Goal: Task Accomplishment & Management: Manage account settings

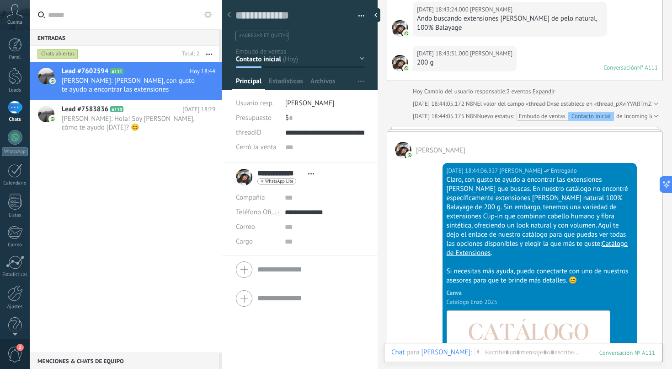
scroll to position [70, 0]
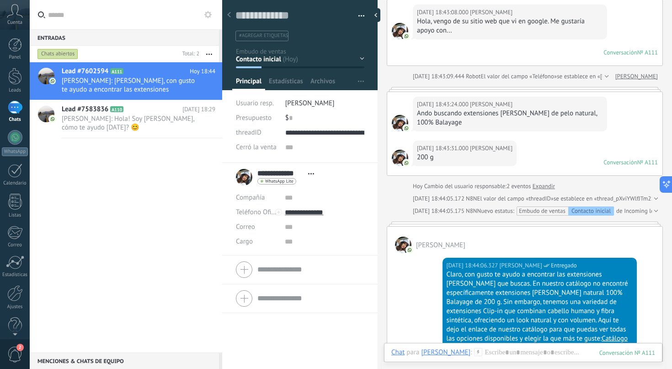
click at [16, 113] on div at bounding box center [15, 107] width 15 height 13
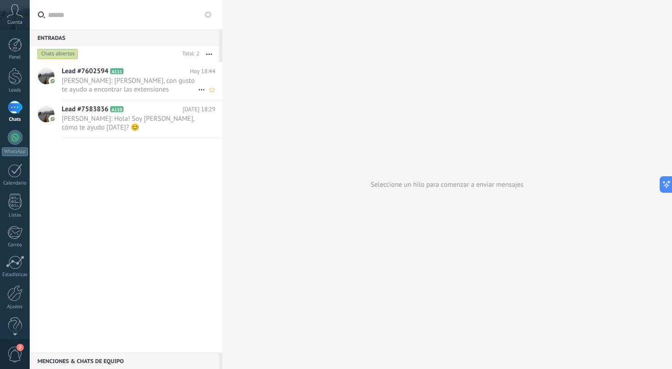
click at [142, 84] on span "[PERSON_NAME]: [PERSON_NAME], con gusto te ayudo a encontrar las extensiones [P…" at bounding box center [130, 84] width 136 height 17
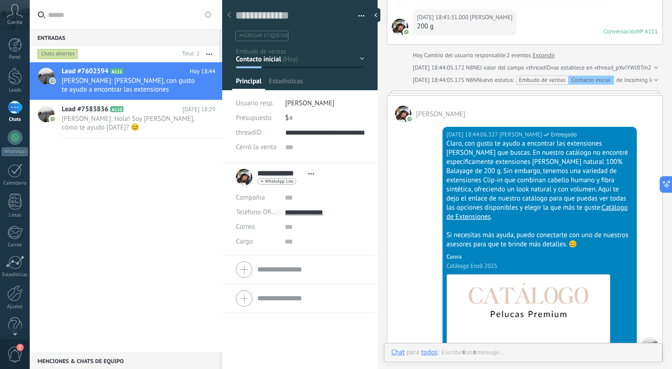
scroll to position [14, 0]
click at [0, 0] on div "Contacto inicial Atención Personal Debate contractual Discusión de contrato Log…" at bounding box center [0, 0] width 0 height 0
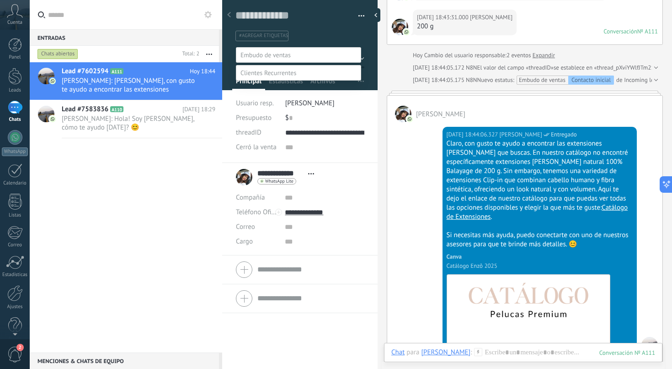
click at [394, 162] on div at bounding box center [351, 184] width 643 height 369
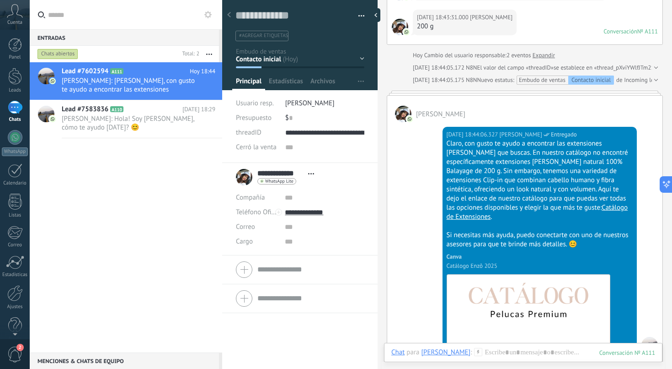
click at [358, 15] on button "button" at bounding box center [358, 16] width 13 height 14
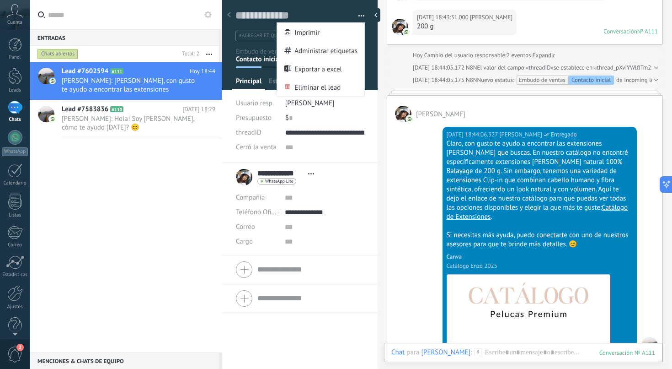
click at [407, 171] on div "Hoy 18:44:06.327 Enzo Entregado Claro, con gusto te ayudo a encontrar las exten…" at bounding box center [524, 250] width 275 height 257
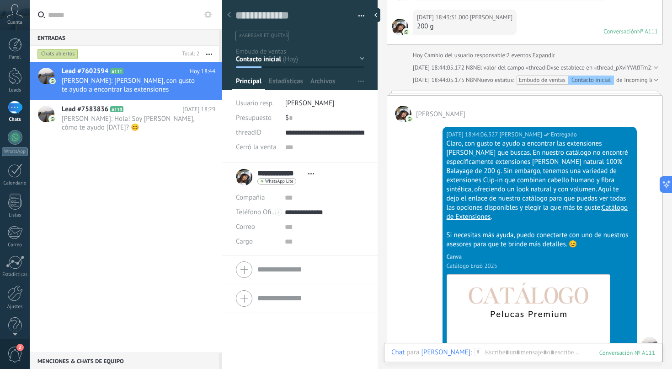
click at [310, 172] on span "Abrir detalle Copie el nombre Desatar Contacto principal" at bounding box center [311, 173] width 15 height 7
click at [403, 177] on div "Hoy 18:44:06.327 Enzo Entregado Claro, con gusto te ayudo a encontrar las exten…" at bounding box center [524, 250] width 275 height 257
click at [136, 136] on div "Lead #7583836 A110 Hoy 18:29 Enzo: Hola! Soy María, cómo te ayudo hoy? 😊" at bounding box center [142, 119] width 161 height 38
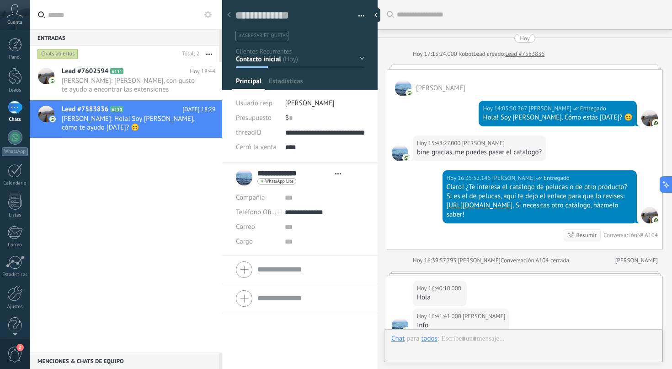
scroll to position [1845, 0]
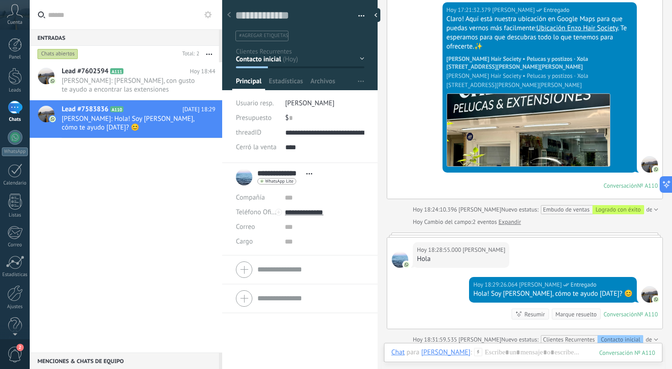
click at [311, 174] on icon at bounding box center [309, 173] width 6 height 1
click at [0, 0] on div "Contacto inicial Atención personal Tomar decisión Logrado con éxito Ventas Perd…" at bounding box center [0, 0] width 0 height 0
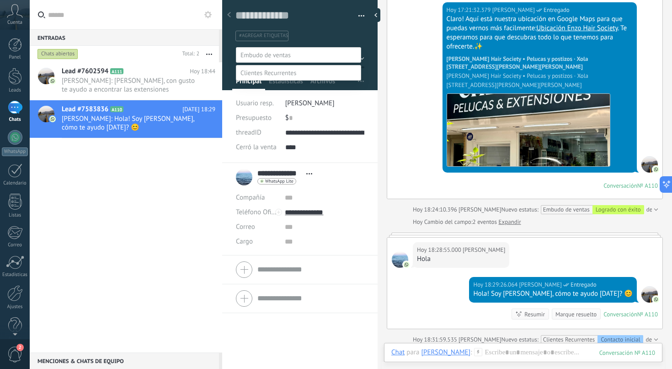
scroll to position [18, 0]
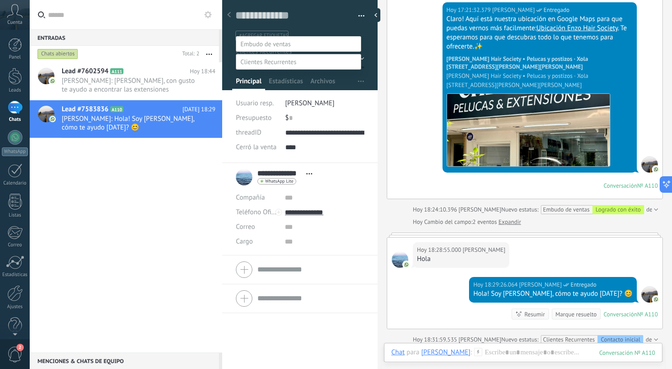
click at [380, 38] on div at bounding box center [351, 173] width 643 height 369
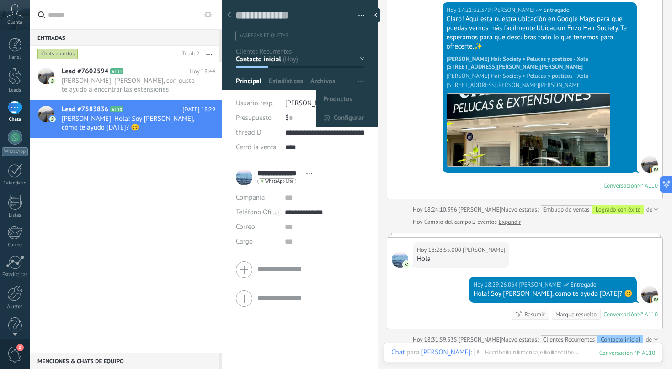
click at [358, 83] on span "button" at bounding box center [361, 81] width 6 height 17
click at [358, 114] on span "Configurar" at bounding box center [349, 118] width 30 height 18
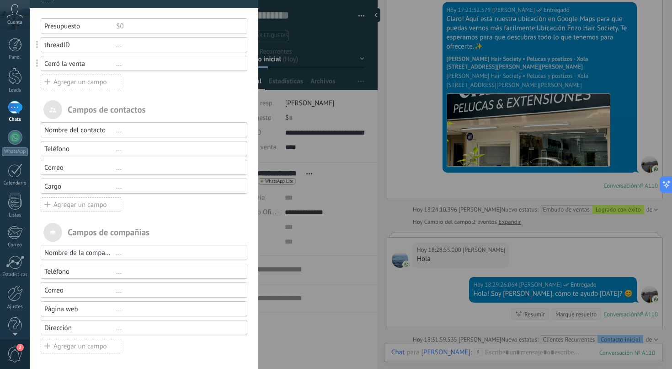
scroll to position [0, 0]
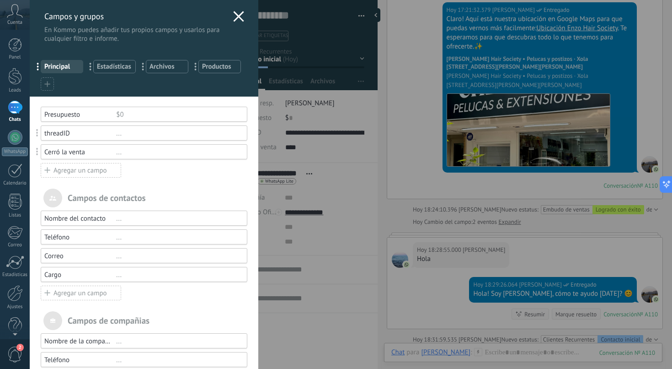
click at [234, 12] on icon at bounding box center [238, 16] width 11 height 11
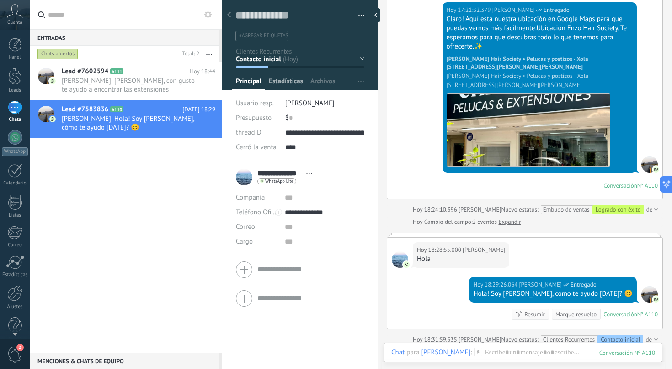
click at [287, 83] on span "Estadísticas" at bounding box center [286, 83] width 34 height 13
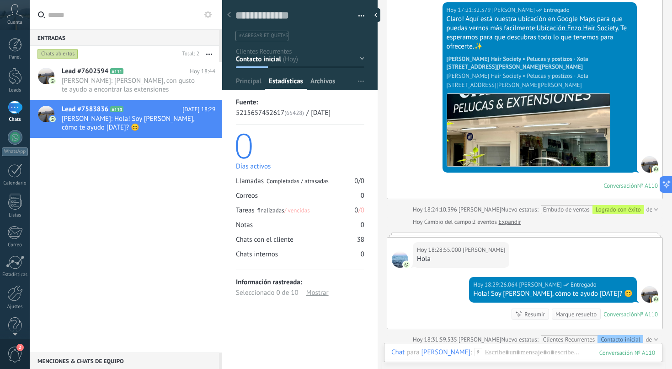
click at [331, 85] on span "Archivos" at bounding box center [323, 83] width 25 height 13
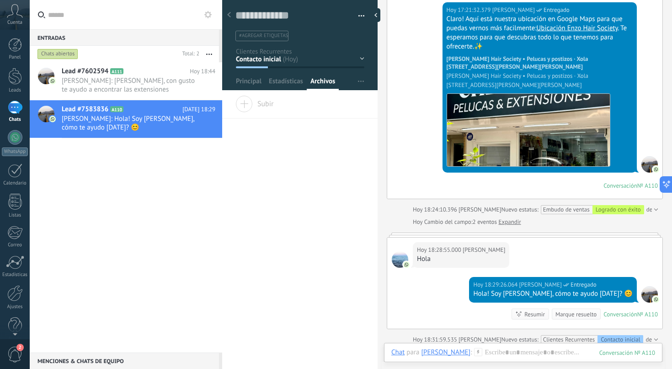
click at [279, 106] on div "Subir" at bounding box center [300, 107] width 156 height 23
click at [0, 0] on input "Subir" at bounding box center [0, 0] width 0 height 0
click at [362, 75] on button "button" at bounding box center [360, 81] width 13 height 17
click at [342, 124] on span "Configurar" at bounding box center [349, 118] width 30 height 18
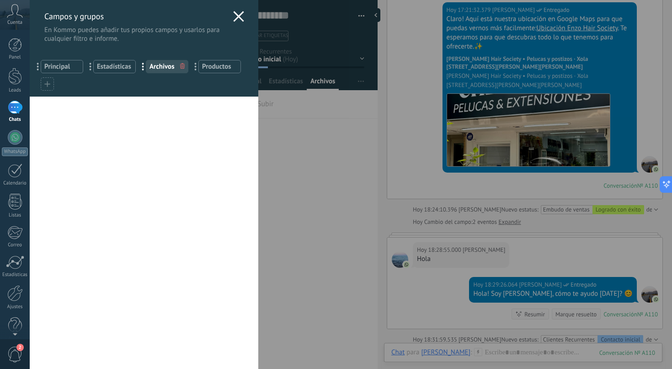
click at [234, 13] on icon at bounding box center [238, 16] width 11 height 11
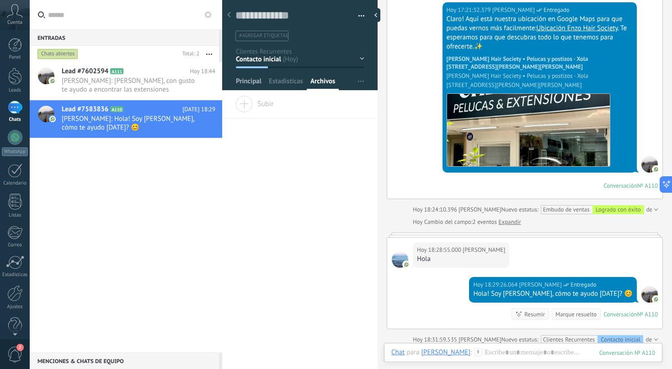
click at [260, 85] on span "Principal" at bounding box center [249, 83] width 26 height 13
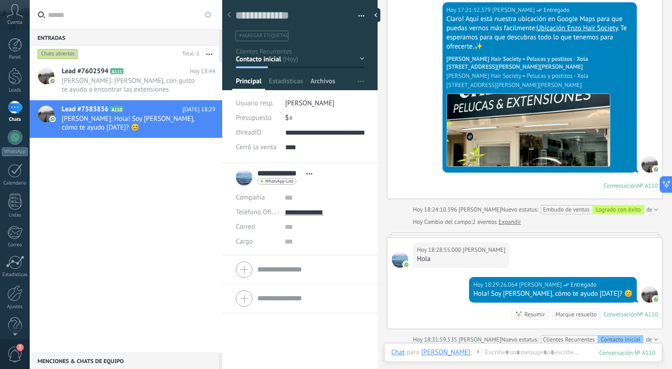
click at [314, 84] on span "Archivos" at bounding box center [323, 83] width 25 height 13
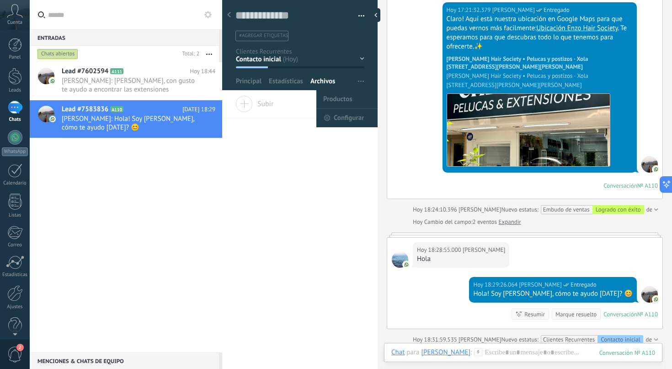
click at [359, 81] on use "button" at bounding box center [361, 80] width 6 height 1
click at [334, 118] on span "Configurar" at bounding box center [349, 118] width 30 height 18
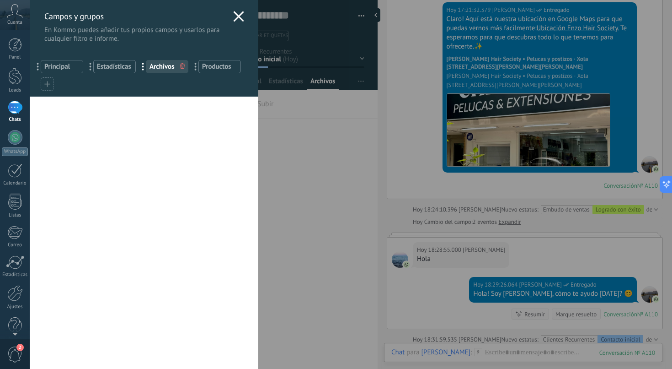
click at [236, 18] on icon at bounding box center [238, 16] width 11 height 11
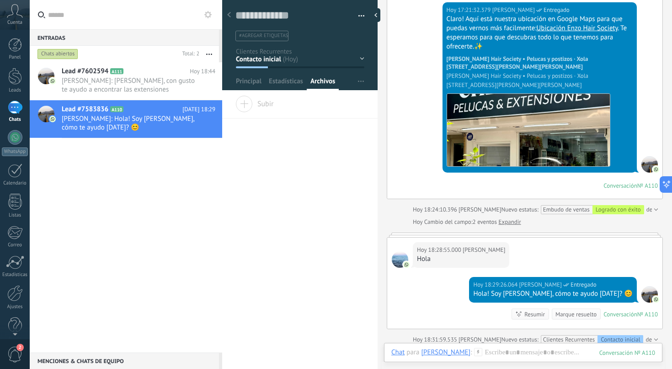
click at [354, 81] on button "button" at bounding box center [360, 81] width 13 height 17
click at [341, 95] on span "Productos" at bounding box center [337, 99] width 29 height 18
click at [341, 99] on span "Productos" at bounding box center [337, 99] width 29 height 18
click at [359, 78] on span "button" at bounding box center [361, 81] width 6 height 17
click at [343, 118] on span "Configurar" at bounding box center [349, 118] width 30 height 18
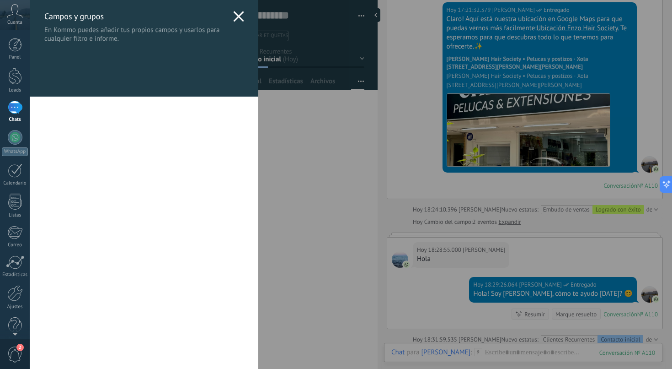
click at [233, 18] on icon at bounding box center [238, 16] width 11 height 11
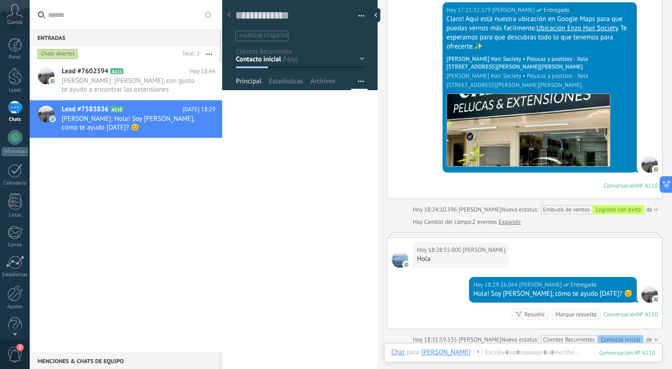
click at [255, 82] on span "Principal" at bounding box center [249, 83] width 26 height 13
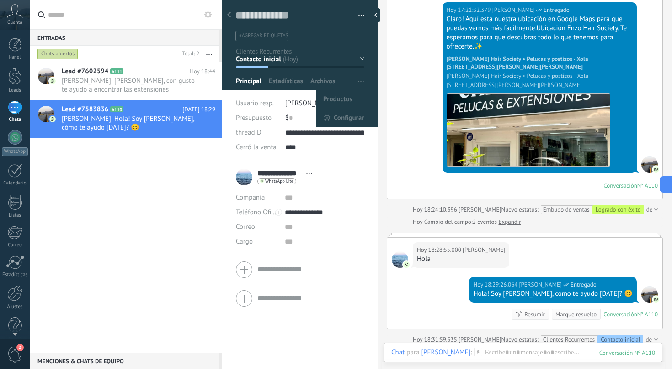
click at [359, 84] on span "button" at bounding box center [361, 81] width 6 height 17
click at [342, 102] on span "Productos" at bounding box center [337, 99] width 29 height 18
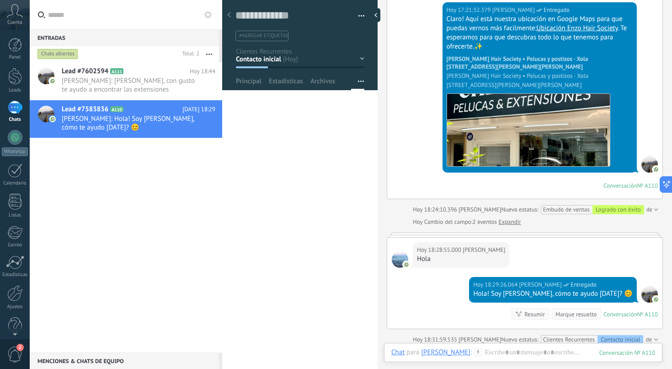
click at [210, 16] on icon at bounding box center [207, 14] width 7 height 7
click at [209, 11] on icon at bounding box center [207, 14] width 7 height 7
click at [358, 84] on span "button" at bounding box center [361, 81] width 6 height 17
click at [345, 117] on span "Configurar" at bounding box center [349, 118] width 30 height 18
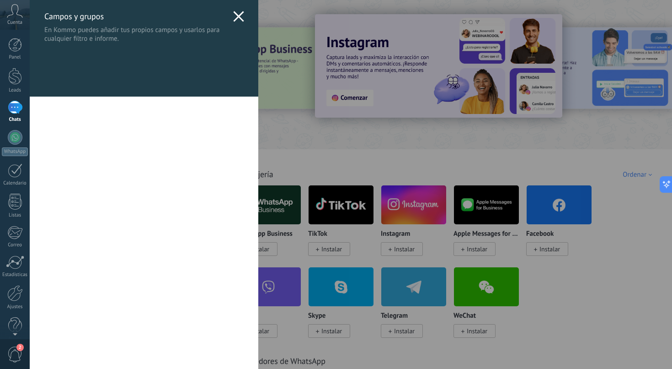
click at [235, 16] on use at bounding box center [238, 16] width 11 height 11
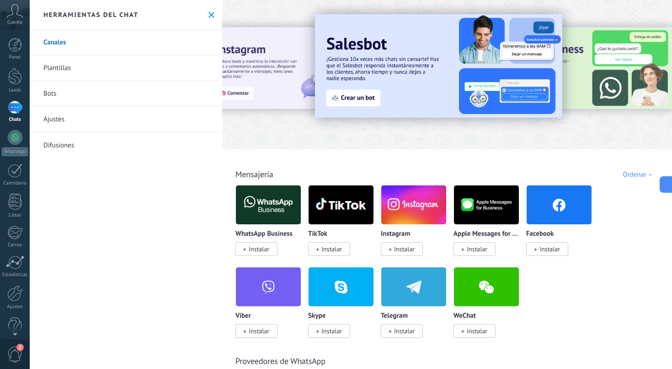
click at [210, 14] on icon at bounding box center [212, 15] width 6 height 6
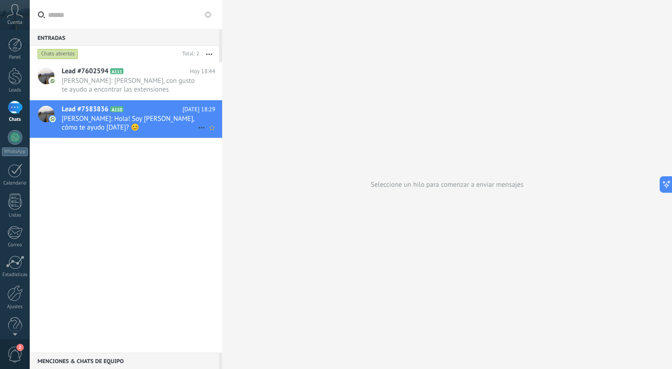
click at [135, 116] on span "[PERSON_NAME]: Hola! Soy [PERSON_NAME], cómo te ayudo [DATE]? 😊" at bounding box center [130, 122] width 136 height 17
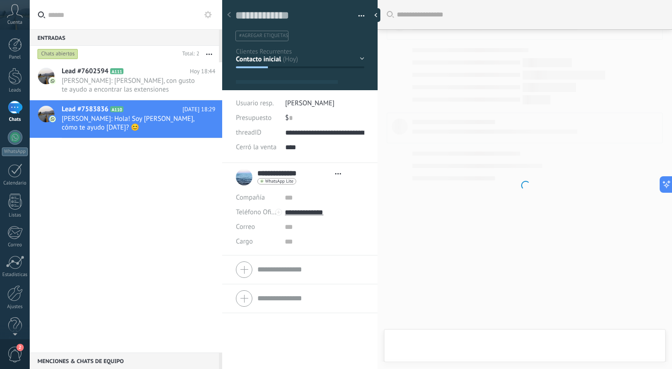
type textarea "**********"
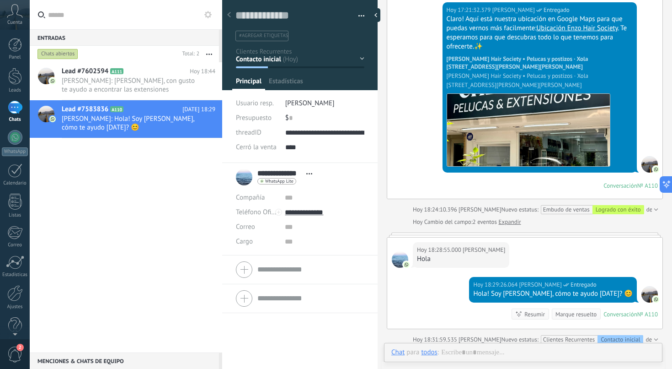
scroll to position [14, 0]
click at [0, 0] on div "Contacto inicial Atención personal Tomar decisión Logrado con éxito Ventas Perd…" at bounding box center [0, 0] width 0 height 0
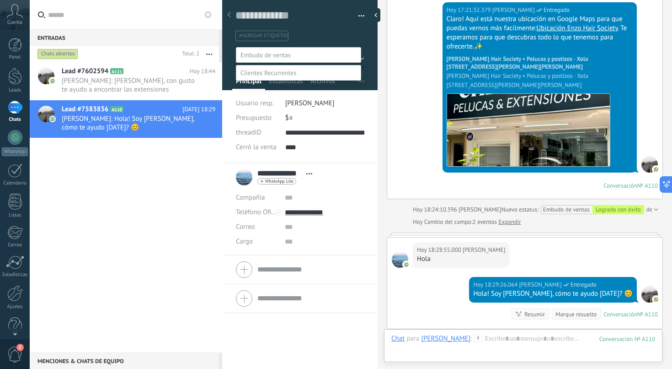
scroll to position [18, 0]
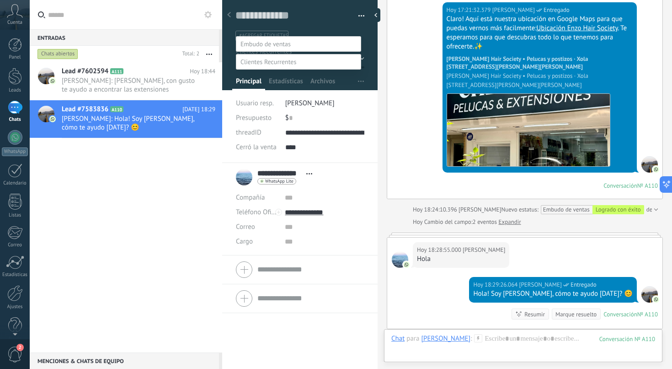
click at [376, 36] on div at bounding box center [351, 173] width 643 height 369
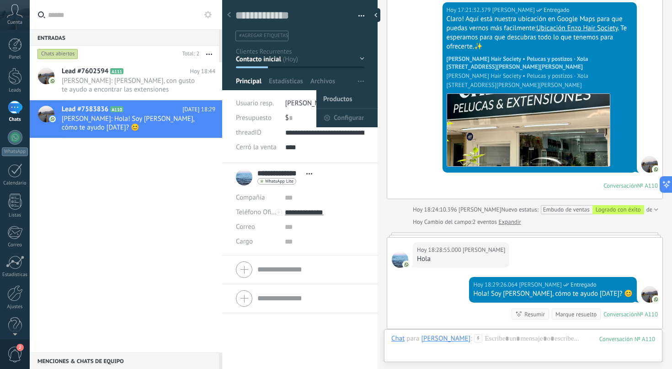
click at [342, 102] on span "Productos" at bounding box center [337, 99] width 29 height 18
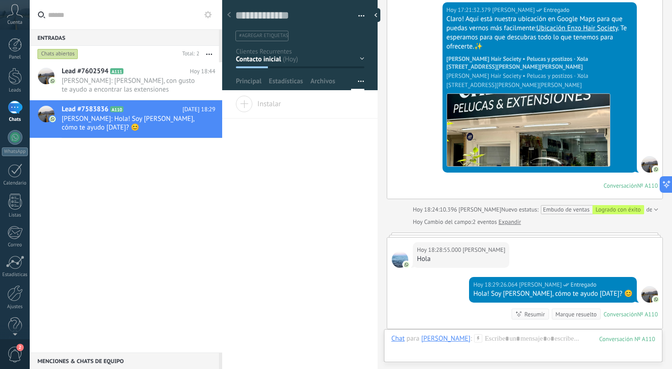
click at [269, 108] on span "Instalar" at bounding box center [259, 102] width 46 height 13
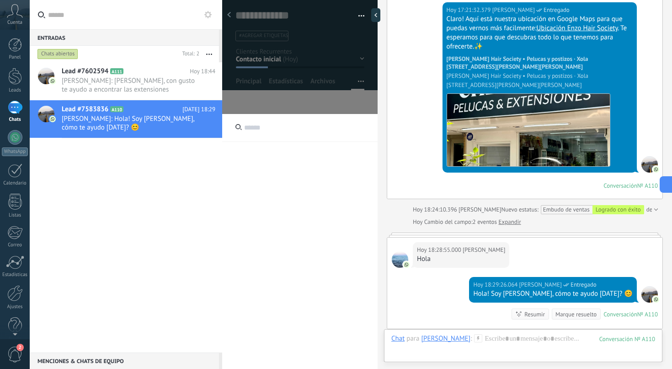
click at [263, 125] on input "text" at bounding box center [300, 128] width 156 height 28
type input "*"
click at [395, 100] on div "[DATE] 17:21:32.379 [PERSON_NAME] Claro! Aquí está nuestra ubicación en Google …" at bounding box center [524, 100] width 275 height 196
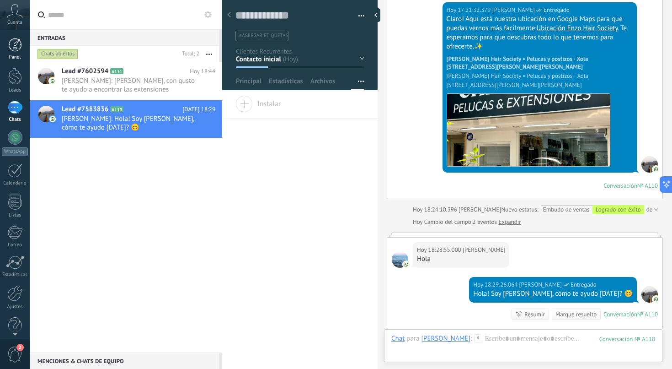
click at [17, 45] on div at bounding box center [15, 45] width 14 height 14
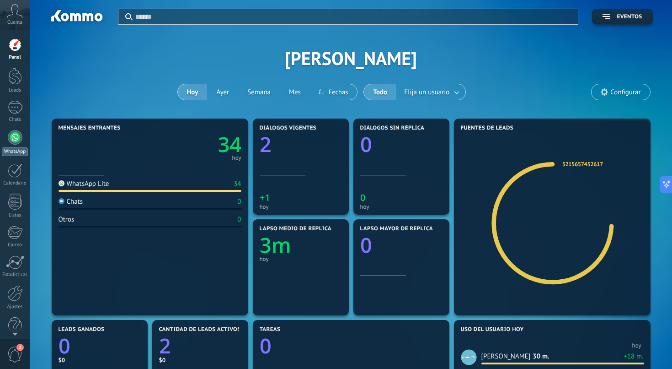
click at [13, 137] on div at bounding box center [15, 137] width 15 height 15
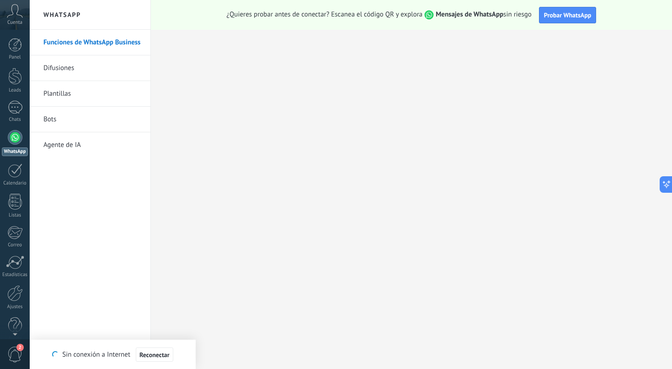
click at [161, 356] on span "Reconectar" at bounding box center [154, 354] width 30 height 6
click at [54, 124] on link "Bots" at bounding box center [92, 120] width 98 height 26
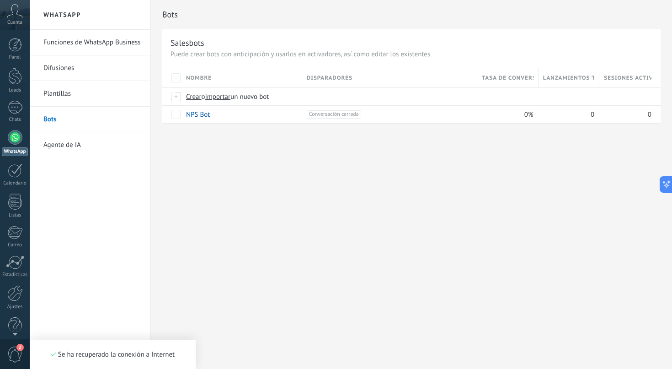
click at [167, 356] on div "Se ha recuperado la conexión a Internet" at bounding box center [113, 354] width 124 height 9
click at [68, 97] on link "Plantillas" at bounding box center [92, 94] width 98 height 26
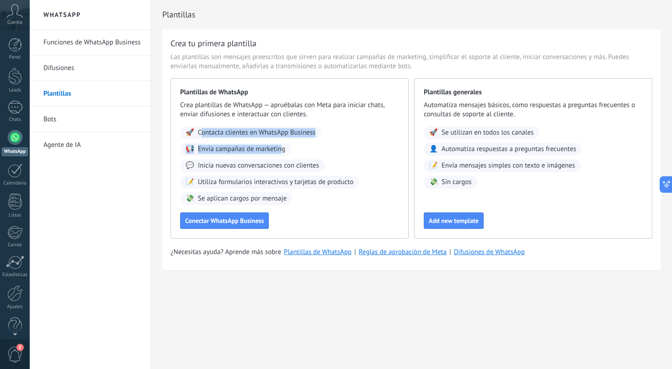
drag, startPoint x: 199, startPoint y: 131, endPoint x: 279, endPoint y: 148, distance: 81.7
click at [279, 148] on div "🚀 Contacta clientes en WhatsApp Business 📢 Envía campañas de marketing 💬 Inicia…" at bounding box center [289, 165] width 219 height 79
click at [214, 149] on span "Envía campañas de marketing" at bounding box center [241, 149] width 87 height 9
click at [166, 153] on div "Crea tu primera plantilla Las plantillas son mensajes preescritos que sirven pa…" at bounding box center [411, 149] width 499 height 241
click at [220, 201] on span "Se aplican cargos por mensaje" at bounding box center [242, 198] width 89 height 9
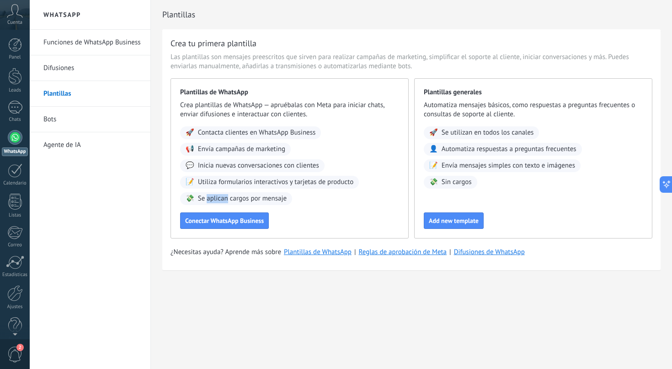
click at [220, 201] on span "Se aplican cargos por mensaje" at bounding box center [242, 198] width 89 height 9
click at [313, 252] on link "Plantillas de WhatsApp" at bounding box center [318, 251] width 68 height 9
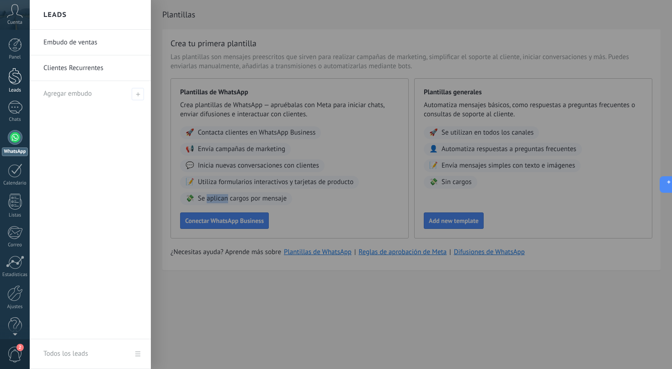
click at [14, 82] on div at bounding box center [15, 76] width 14 height 17
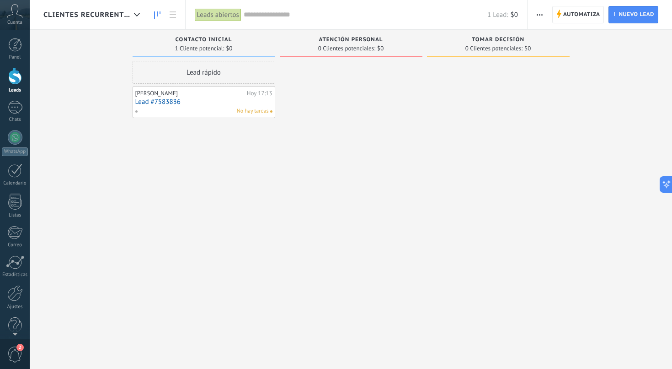
click at [102, 13] on span "Clientes Recurrentes" at bounding box center [86, 15] width 87 height 9
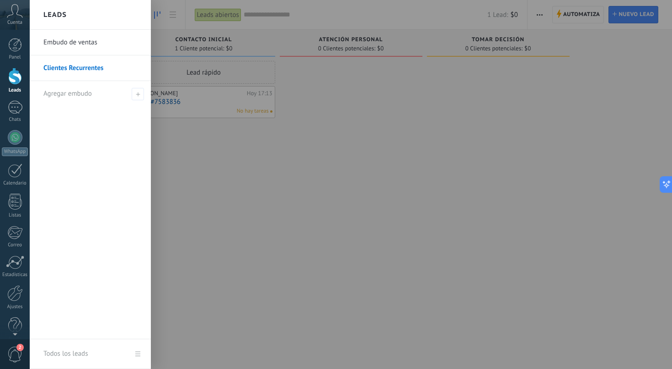
click at [86, 44] on link "Embudo de ventas" at bounding box center [92, 43] width 98 height 26
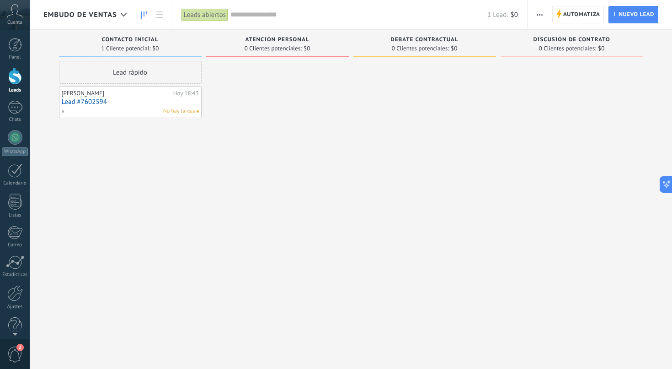
click at [89, 101] on link "Lead #7602594" at bounding box center [130, 102] width 137 height 8
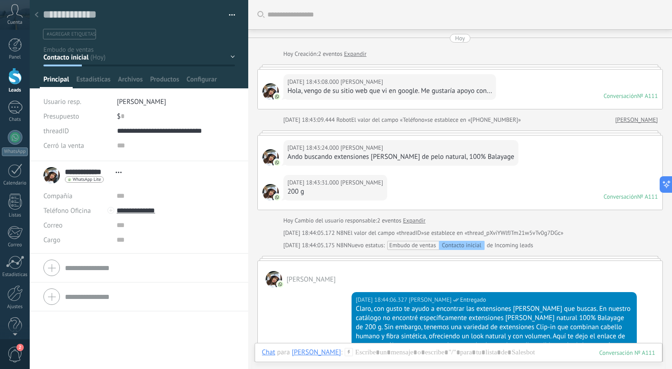
click at [258, 239] on div "Hoy Hoy Creación: 2 eventos Expandir Hoy 18:43:08.000 carmen pineda Hola, vengo…" at bounding box center [461, 275] width 406 height 483
click at [123, 117] on div "$ 0" at bounding box center [176, 116] width 118 height 15
click at [265, 229] on div at bounding box center [271, 233] width 16 height 8
click at [258, 228] on div "Hoy 18:44:05.172 N8N El valor del campo «threadID» se establece en «thread_pXvi…" at bounding box center [461, 232] width 406 height 9
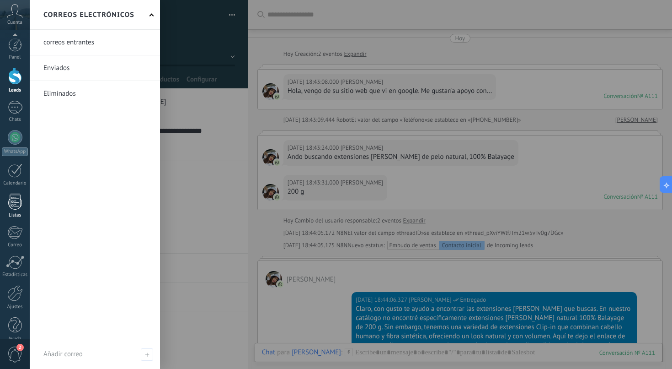
scroll to position [12, 0]
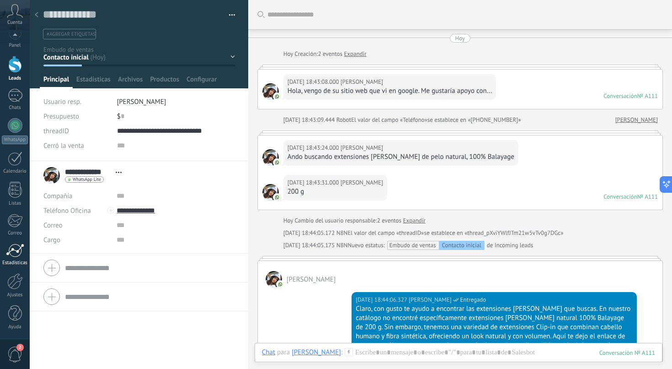
click at [17, 249] on div at bounding box center [15, 250] width 18 height 14
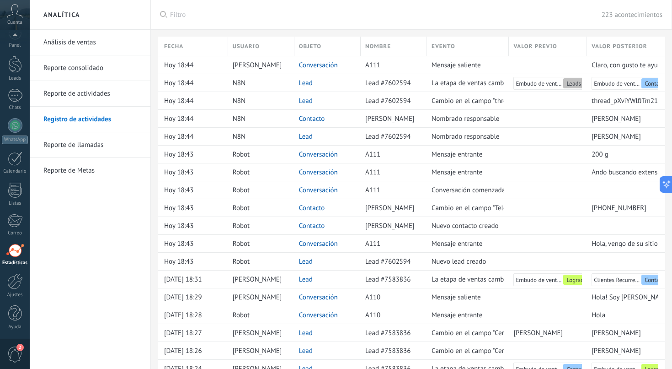
click at [90, 41] on link "Análisis de ventas" at bounding box center [92, 43] width 98 height 26
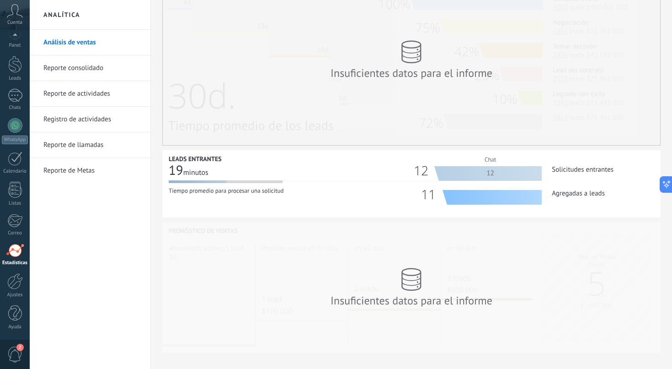
scroll to position [237, 0]
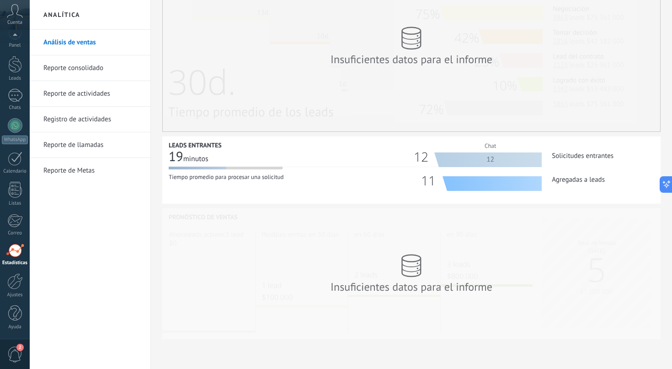
click at [64, 171] on link "Reporte de Metas" at bounding box center [92, 171] width 98 height 26
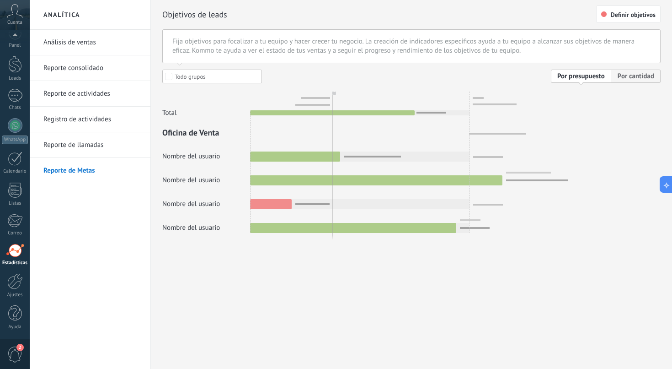
click at [98, 149] on link "Reporte de llamadas" at bounding box center [92, 145] width 98 height 26
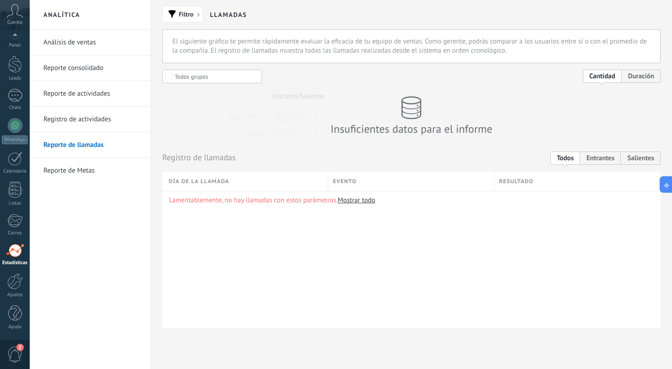
click at [362, 201] on link "Mostrar todo" at bounding box center [357, 200] width 38 height 9
click at [95, 115] on link "Registro de actividades" at bounding box center [92, 120] width 98 height 26
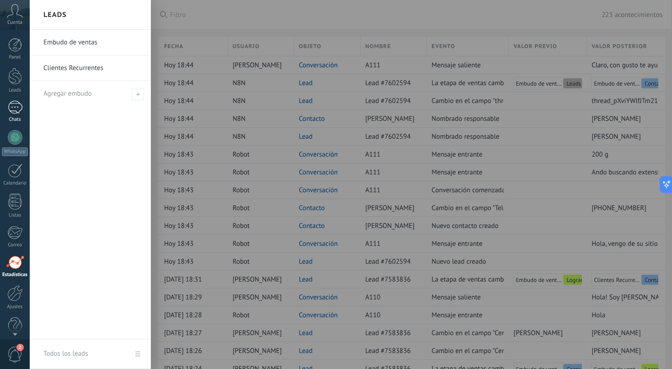
click at [16, 103] on div at bounding box center [15, 107] width 15 height 13
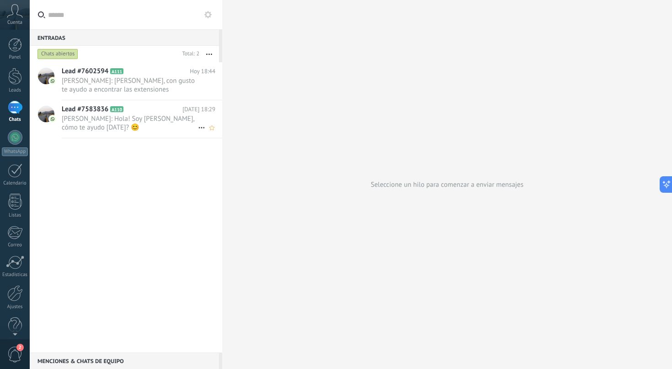
click at [137, 116] on span "[PERSON_NAME]: Hola! Soy [PERSON_NAME], cómo te ayudo [DATE]? 😊" at bounding box center [130, 122] width 136 height 17
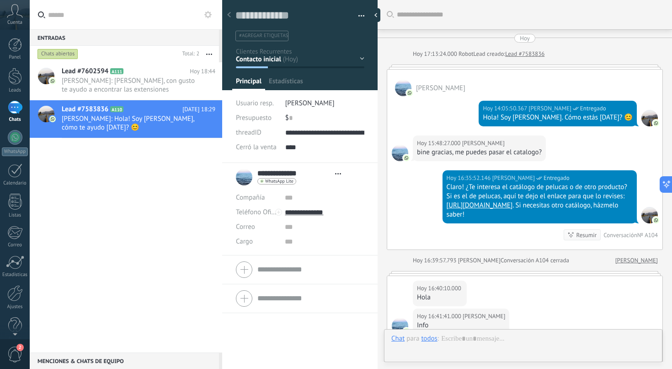
type textarea "**********"
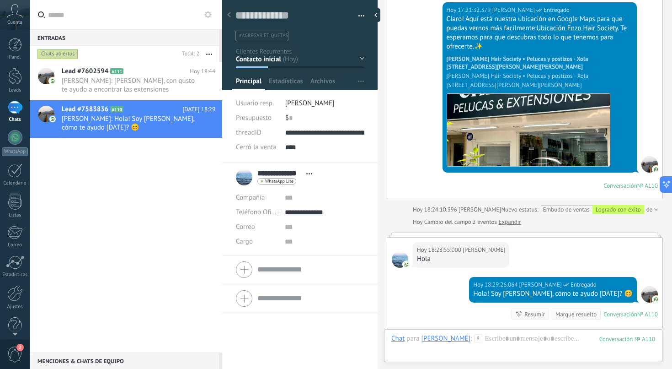
click at [399, 342] on div "Chat" at bounding box center [398, 338] width 13 height 8
click at [399, 341] on div "Chat" at bounding box center [398, 338] width 13 height 8
click at [452, 340] on div "[PERSON_NAME]" at bounding box center [445, 338] width 49 height 8
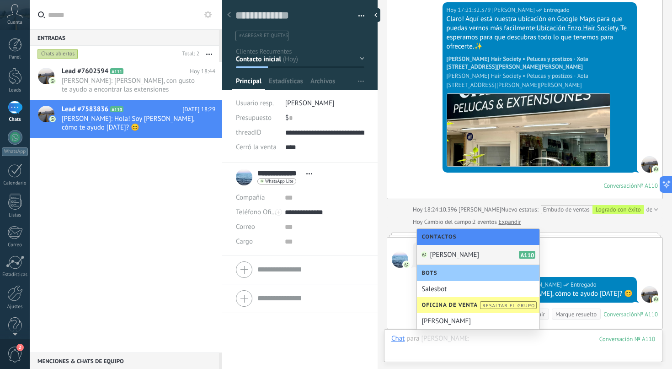
click at [512, 344] on div at bounding box center [524, 347] width 264 height 27
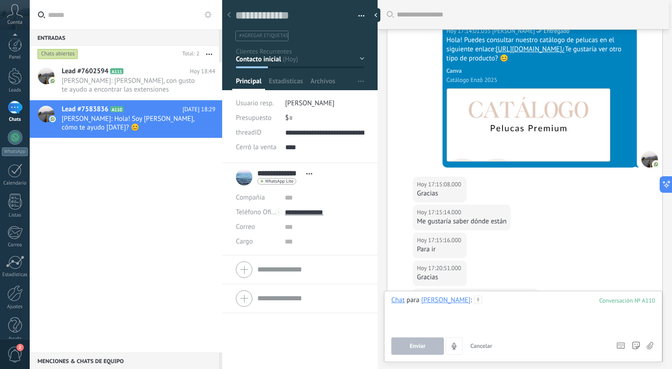
scroll to position [12, 0]
click at [19, 284] on div at bounding box center [15, 281] width 16 height 16
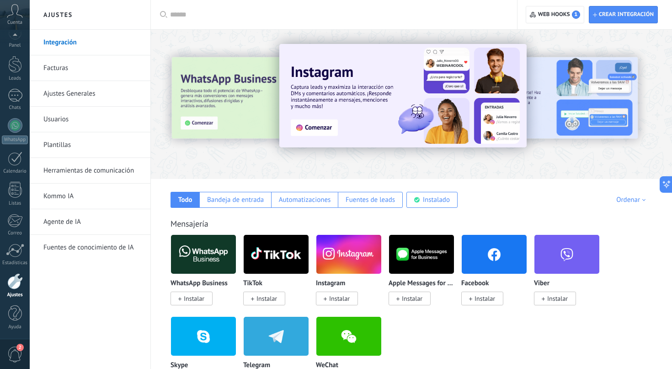
click at [191, 14] on input "text" at bounding box center [337, 15] width 334 height 10
type input "*"
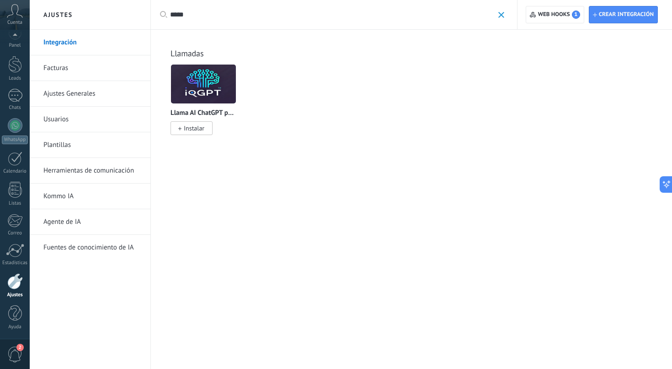
click at [192, 16] on input "*****" at bounding box center [332, 15] width 324 height 10
type input "****"
click at [177, 15] on input "****" at bounding box center [332, 15] width 324 height 10
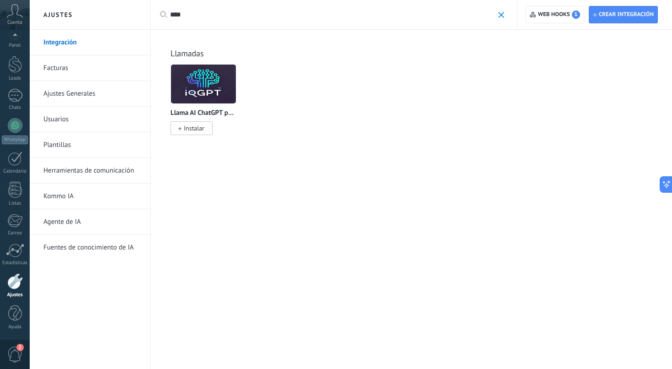
click at [177, 15] on input "****" at bounding box center [332, 15] width 324 height 10
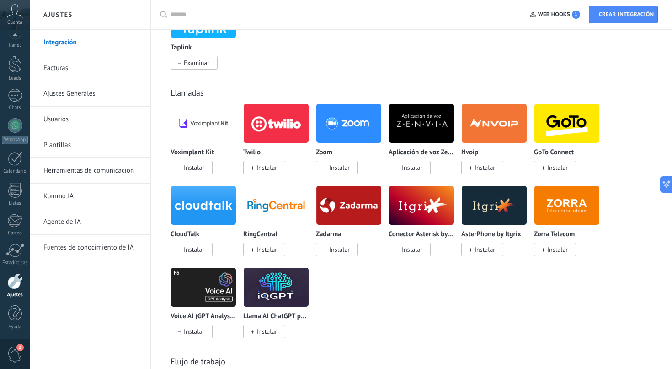
scroll to position [1147, 0]
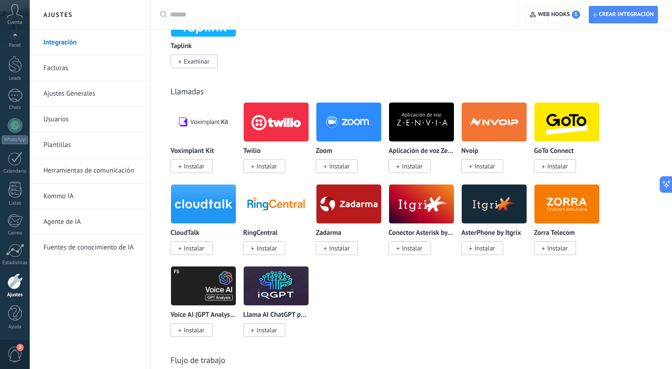
click at [205, 125] on img at bounding box center [203, 122] width 65 height 44
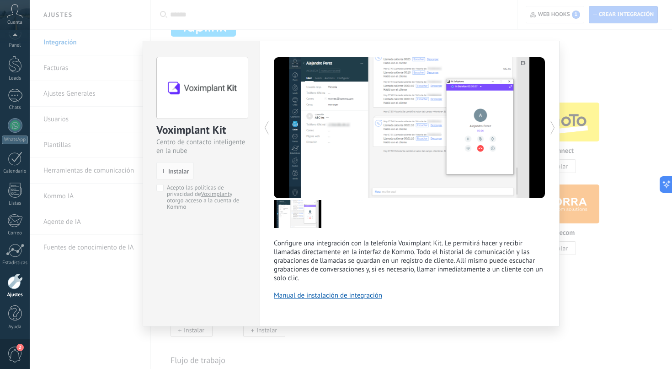
click at [399, 18] on div "Voximplant Kit Centro de contacto inteligente en la nube install Instalar Acept…" at bounding box center [351, 184] width 643 height 369
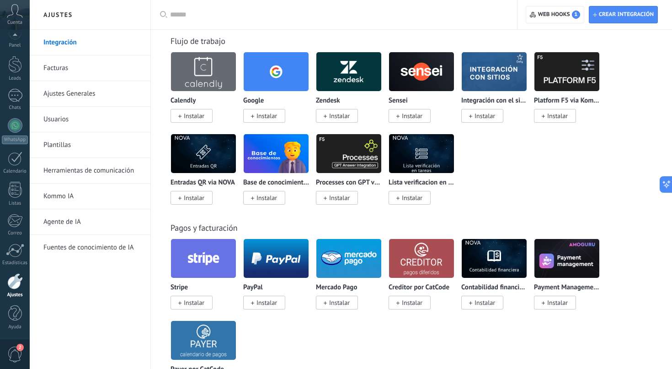
scroll to position [1401, 0]
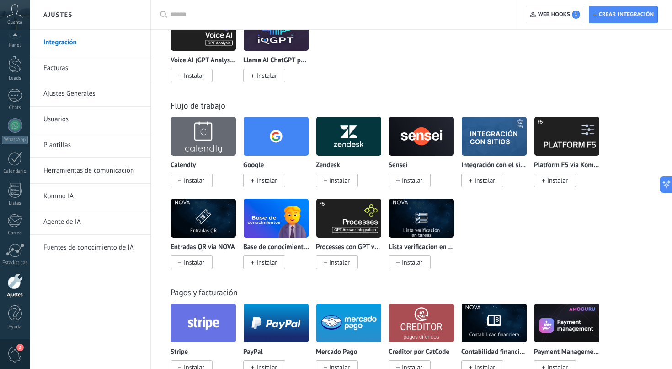
click at [286, 141] on img at bounding box center [276, 136] width 65 height 44
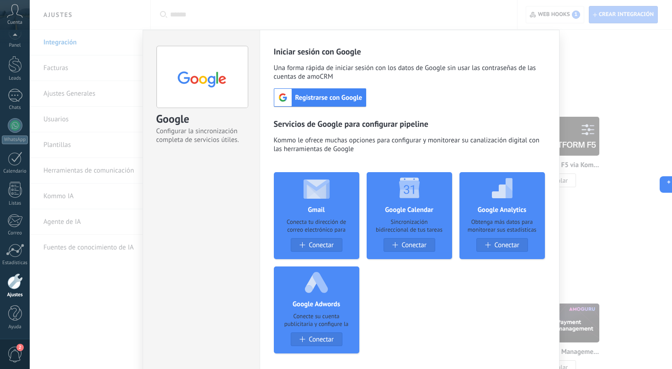
click at [604, 255] on div "Google Configurar la sincronización completa de servicios útiles. install Insta…" at bounding box center [351, 184] width 643 height 369
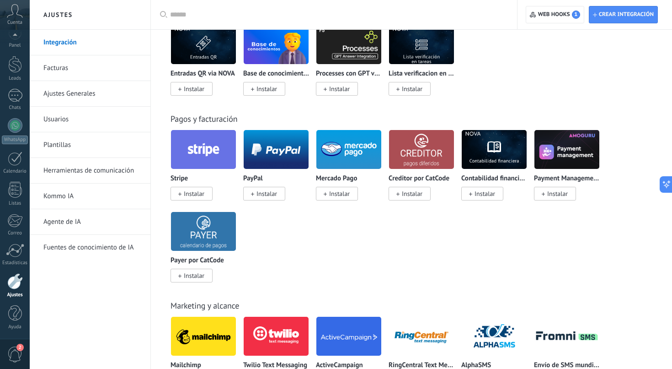
scroll to position [1575, 0]
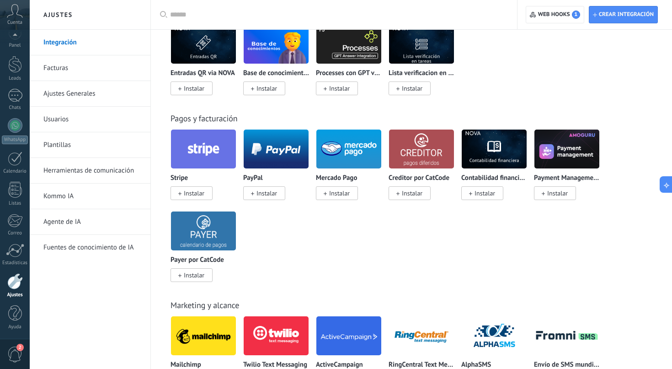
click at [355, 160] on img at bounding box center [349, 149] width 65 height 44
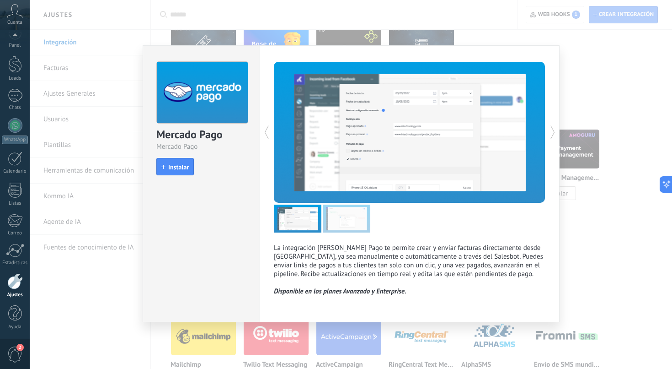
click at [613, 274] on div "Mercado Pago Mercado Pago install Instalar La integración de Mercado Pago te pe…" at bounding box center [351, 184] width 643 height 369
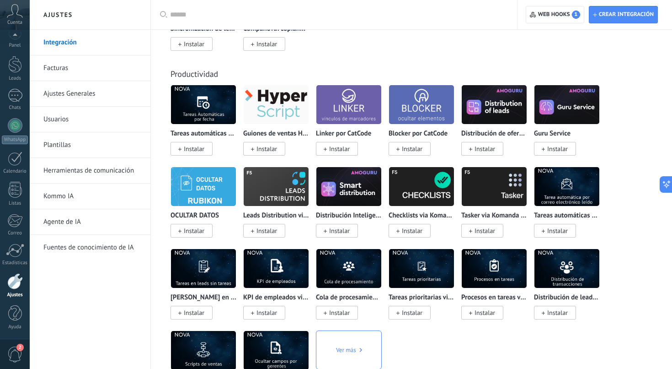
scroll to position [3391, 0]
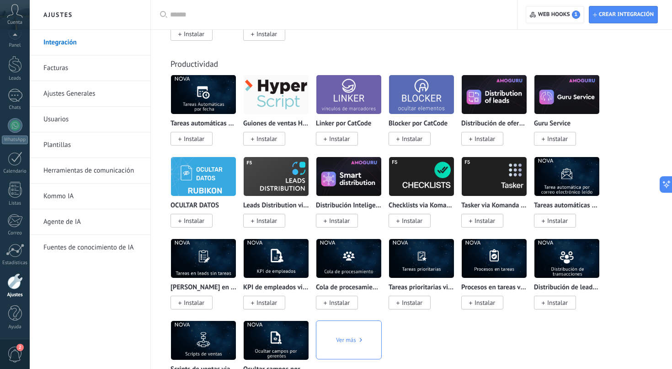
click at [209, 274] on img at bounding box center [203, 258] width 65 height 44
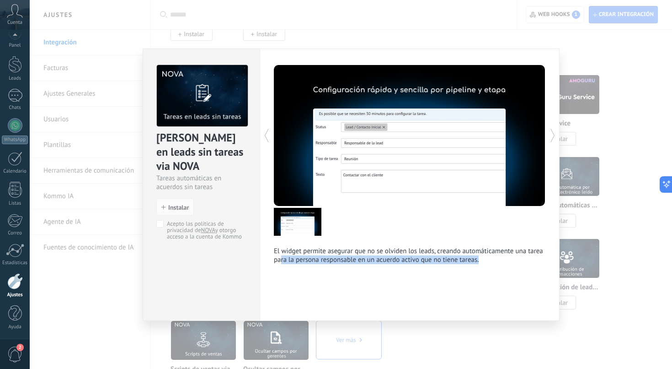
drag, startPoint x: 279, startPoint y: 260, endPoint x: 483, endPoint y: 265, distance: 204.1
click at [483, 265] on div "El widget permite asegurar que no se olviden los leads, creando automáticamente…" at bounding box center [410, 184] width 300 height 272
click at [622, 240] on div "Tareas en leads sin tareas via NOVA Tareas automáticas en acuerdos sin tareas i…" at bounding box center [351, 184] width 643 height 369
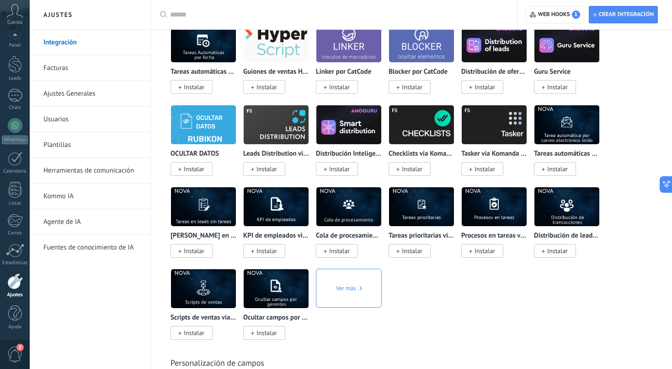
scroll to position [3464, 0]
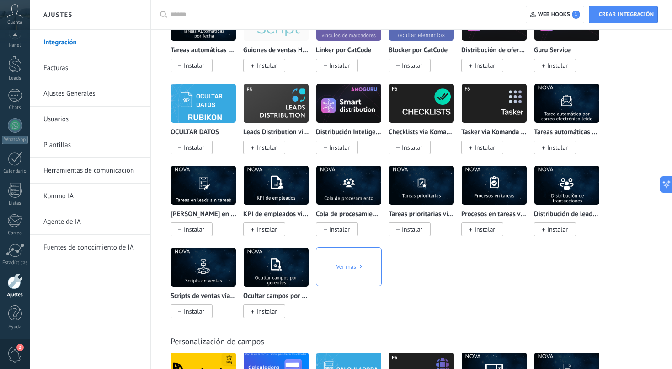
click at [209, 284] on img at bounding box center [203, 267] width 65 height 44
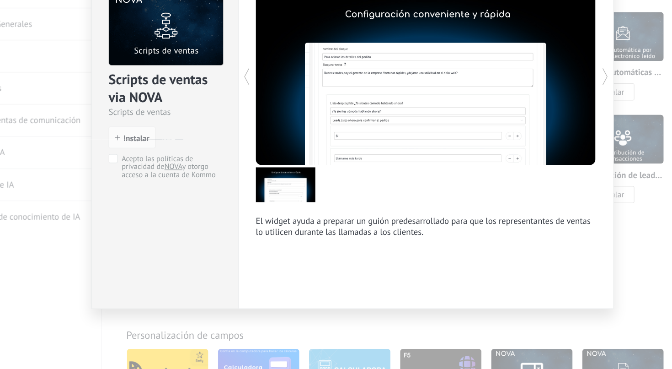
scroll to position [3464, 0]
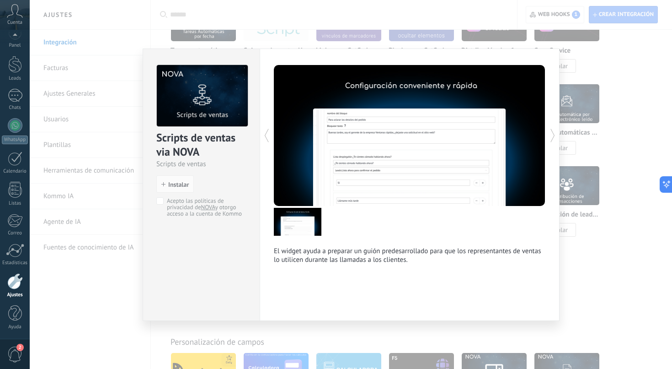
click at [631, 310] on div "Scripts de ventas via NOVA Scripts de ventas install Instalar Acepto las políti…" at bounding box center [351, 184] width 643 height 369
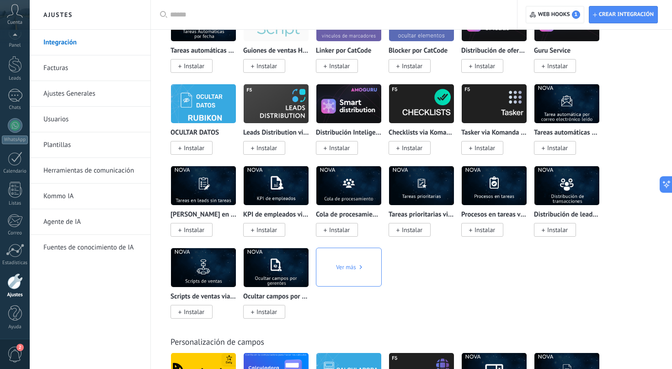
click at [356, 283] on span "Ver más" at bounding box center [349, 266] width 26 height 39
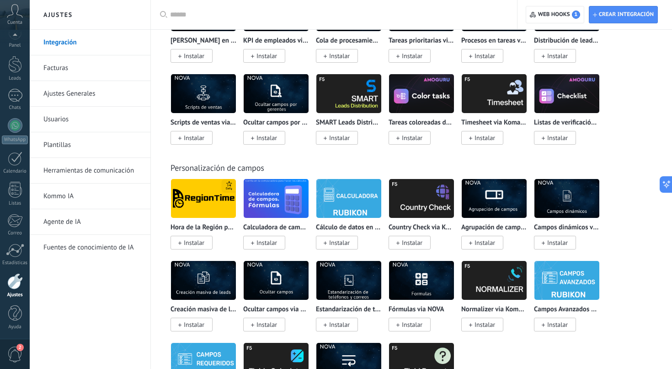
scroll to position [3650, 0]
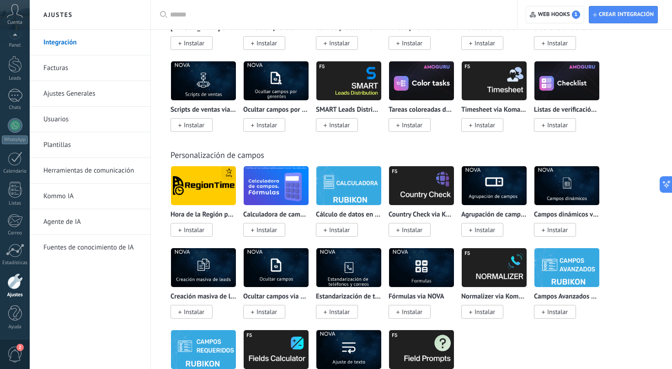
click at [353, 195] on img at bounding box center [349, 185] width 65 height 44
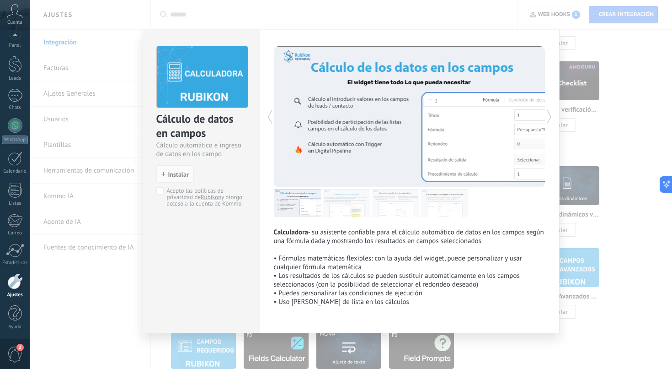
click at [599, 265] on div "Cálculo de datos en campos Cálculo automático e ingreso de datos en los campo i…" at bounding box center [351, 184] width 643 height 369
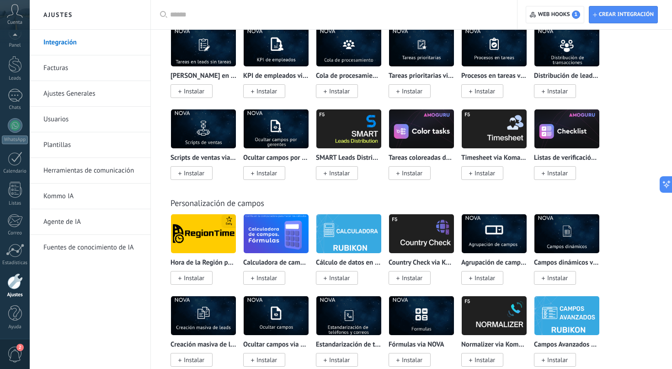
scroll to position [3599, 0]
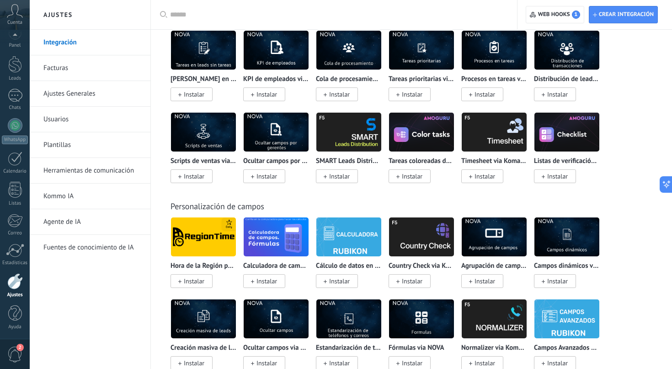
click at [496, 242] on img at bounding box center [494, 237] width 65 height 44
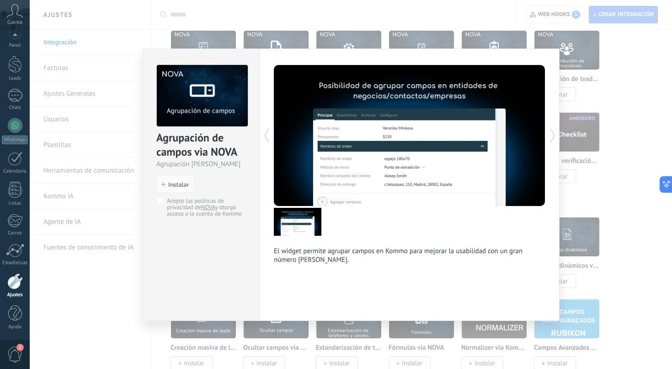
click at [617, 243] on div "Agrupación de campos via NOVA Agrupación de campos install Instalar Acepto las …" at bounding box center [351, 184] width 643 height 369
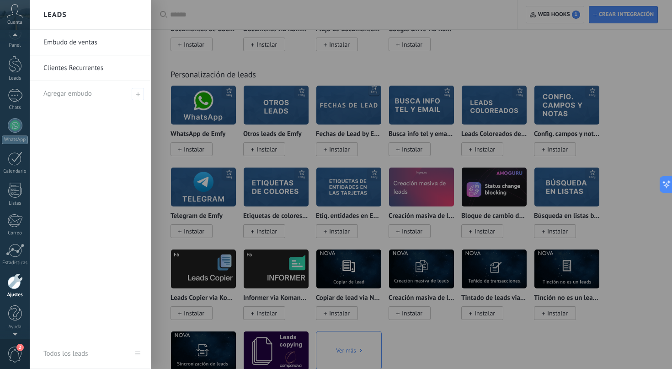
scroll to position [0, 0]
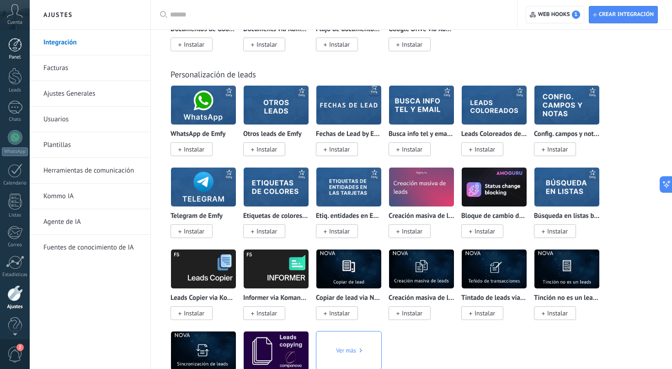
click at [18, 43] on div at bounding box center [15, 45] width 14 height 14
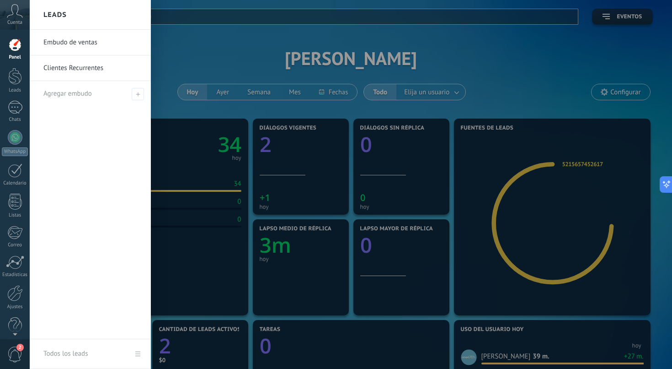
click at [78, 40] on link "Embudo de ventas" at bounding box center [92, 43] width 98 height 26
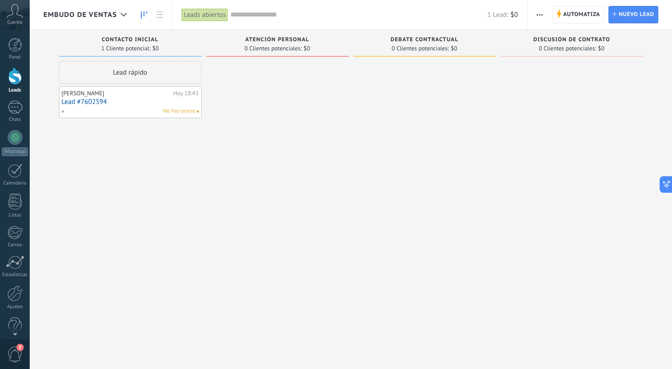
click at [94, 19] on div "Embudo de ventas" at bounding box center [87, 14] width 88 height 29
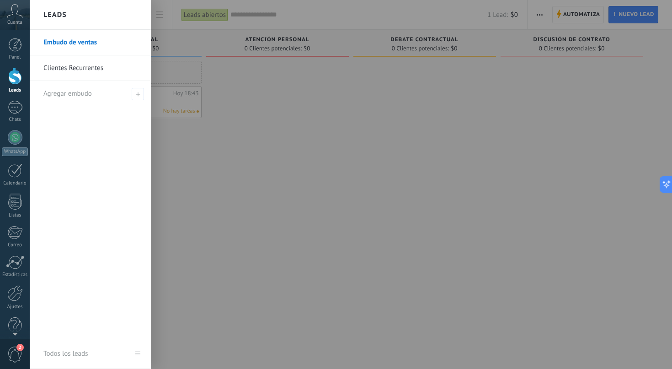
click at [87, 60] on link "Clientes Recurrentes" at bounding box center [92, 68] width 98 height 26
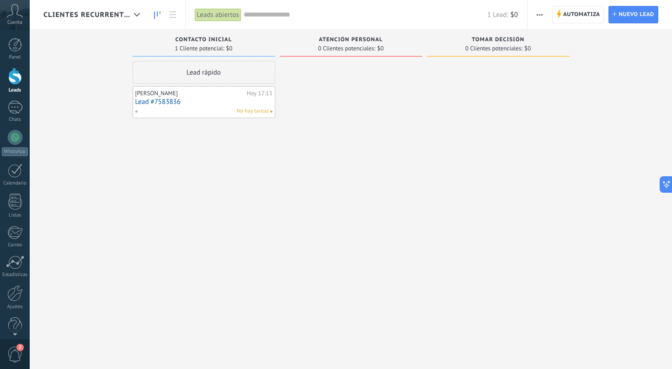
click at [128, 16] on span "Clientes Recurrentes" at bounding box center [86, 15] width 87 height 9
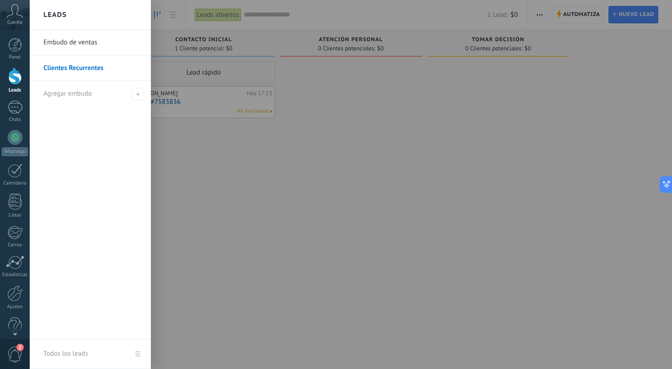
click at [99, 38] on link "Embudo de ventas" at bounding box center [92, 43] width 98 height 26
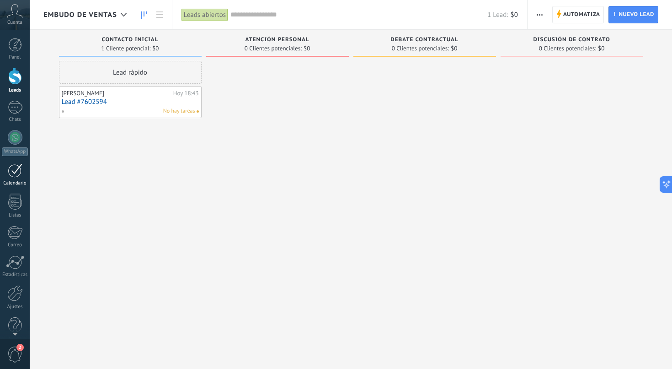
click at [16, 173] on div at bounding box center [15, 170] width 15 height 14
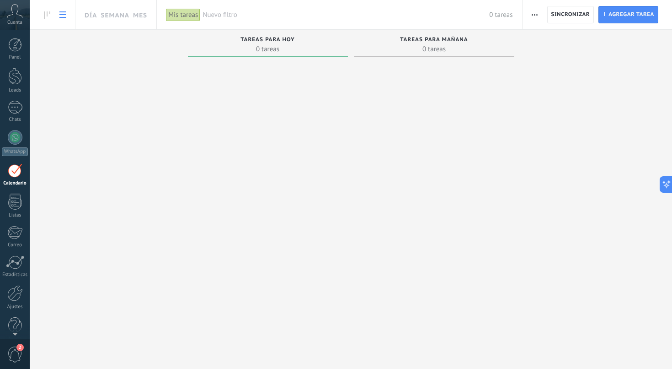
click at [64, 17] on use at bounding box center [62, 14] width 6 height 6
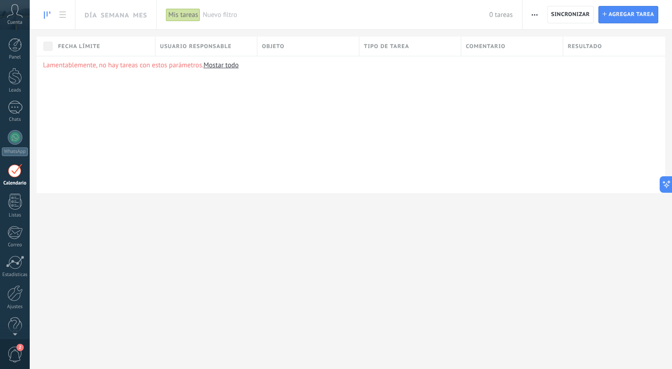
click at [47, 18] on icon at bounding box center [47, 14] width 6 height 7
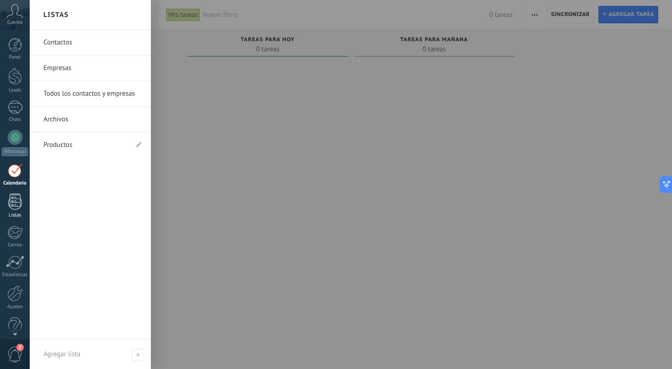
click at [15, 201] on div at bounding box center [15, 201] width 14 height 16
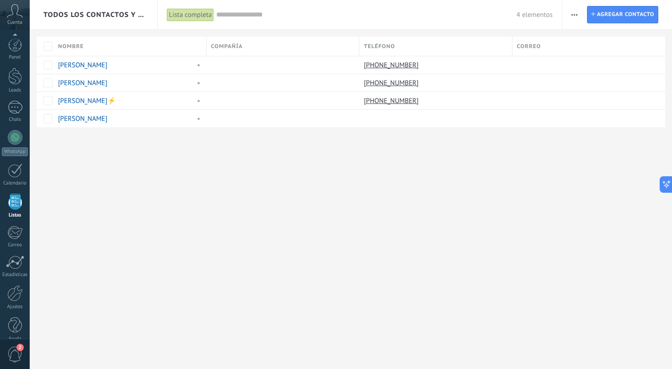
scroll to position [12, 0]
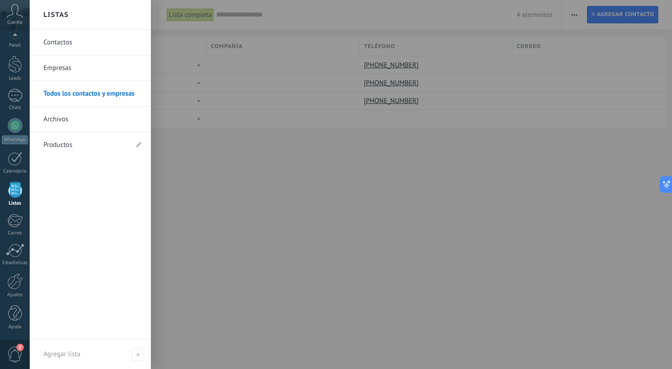
click at [119, 146] on link "Productos" at bounding box center [85, 145] width 85 height 26
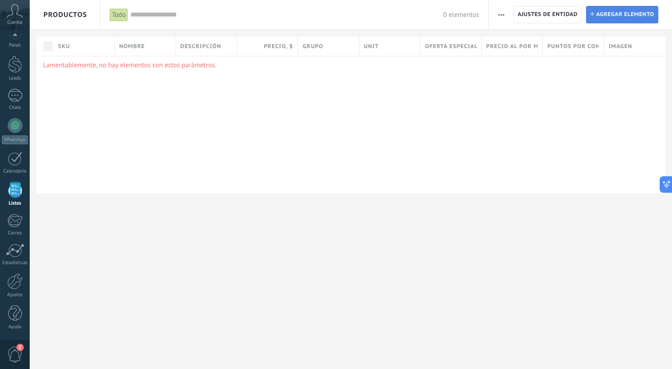
click at [627, 15] on span "Agregar elemento" at bounding box center [625, 14] width 58 height 16
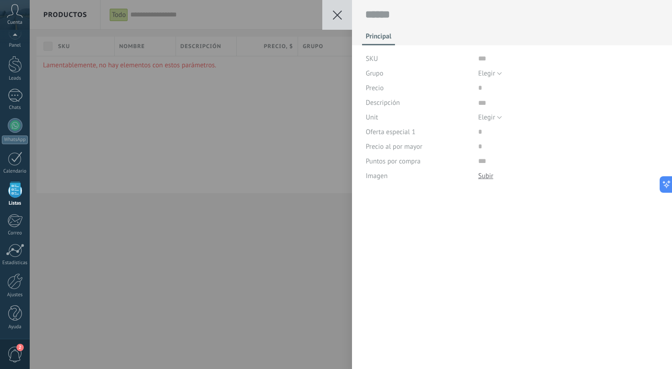
scroll to position [9, 0]
click at [341, 21] on button at bounding box center [337, 15] width 30 height 30
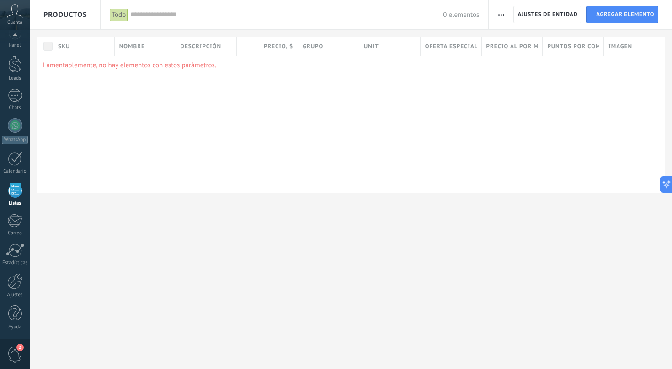
click at [500, 11] on span "button" at bounding box center [502, 14] width 6 height 17
click at [380, 91] on div "Lamentablemente, no hay elementos con estos parámetros." at bounding box center [351, 124] width 629 height 137
click at [613, 12] on span "Agregar elemento" at bounding box center [625, 14] width 58 height 16
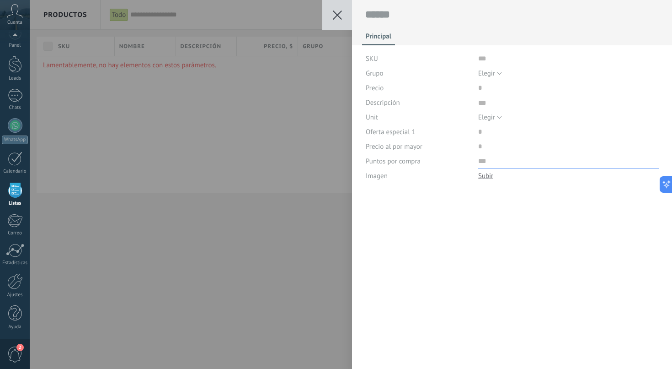
click at [483, 160] on input "numeric" at bounding box center [568, 161] width 181 height 15
click at [341, 18] on use at bounding box center [337, 15] width 9 height 9
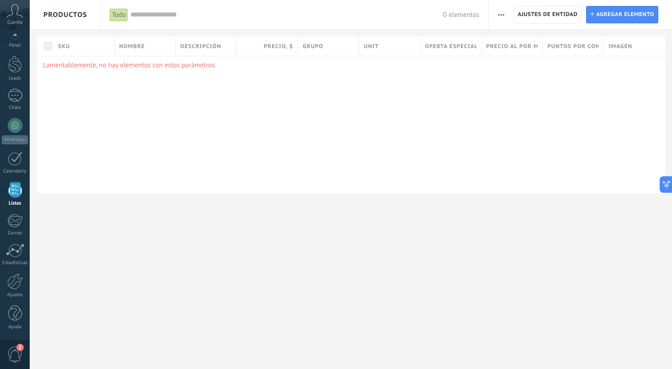
click at [159, 14] on input "text" at bounding box center [286, 15] width 313 height 10
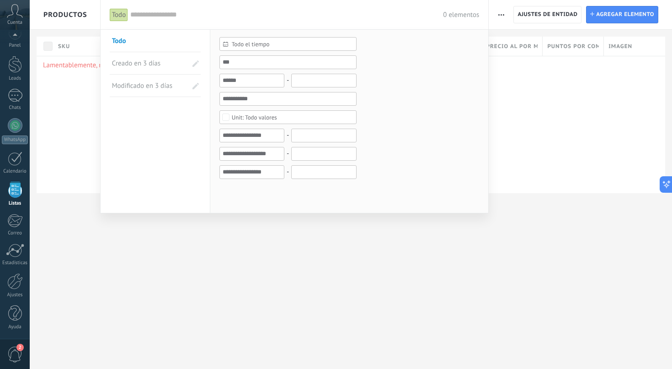
click at [60, 104] on div at bounding box center [336, 184] width 672 height 369
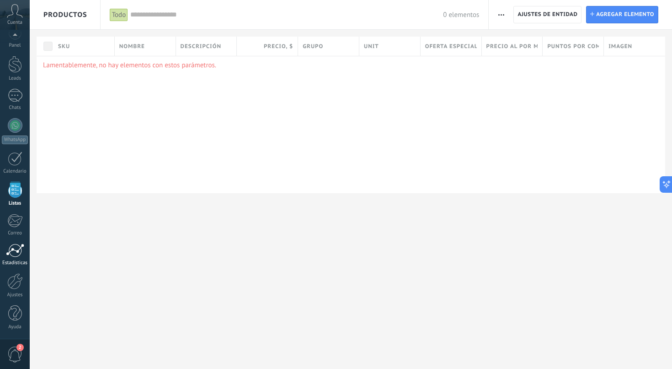
click at [16, 252] on div at bounding box center [15, 250] width 18 height 14
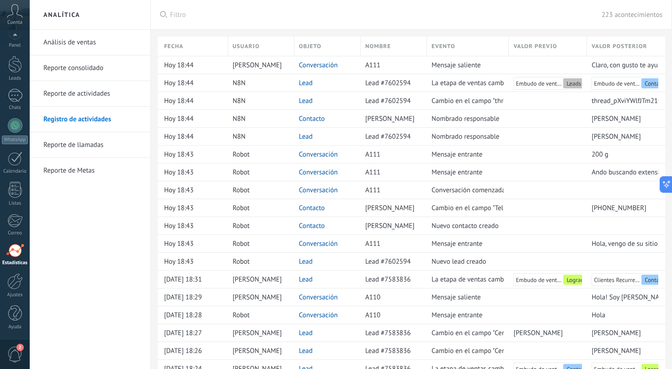
click at [98, 69] on link "Reporte consolidado" at bounding box center [92, 68] width 98 height 26
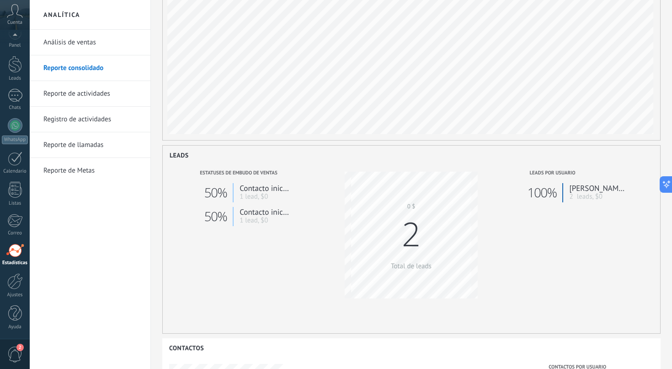
scroll to position [77, 0]
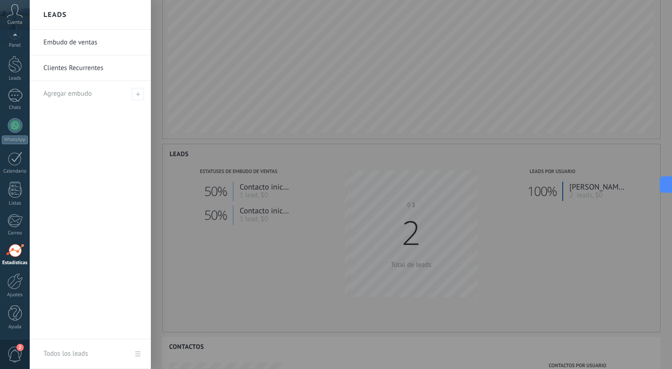
click at [88, 72] on link "Clientes Recurrentes" at bounding box center [92, 68] width 98 height 26
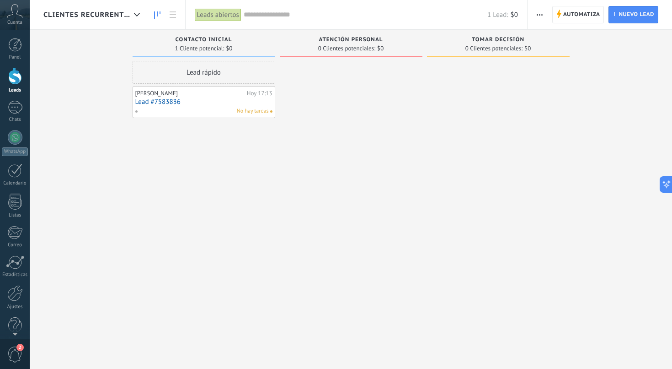
click at [166, 102] on link "Lead #7583836" at bounding box center [203, 102] width 137 height 8
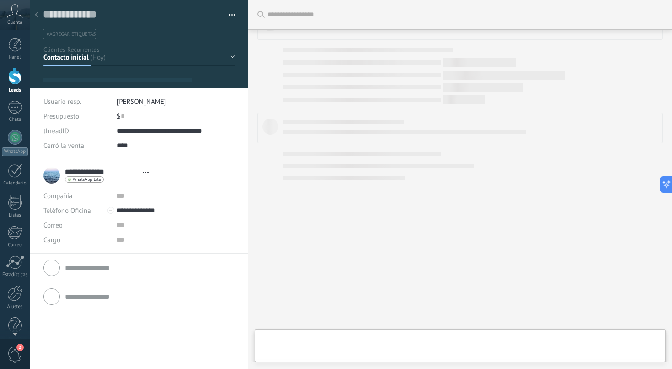
type textarea "**********"
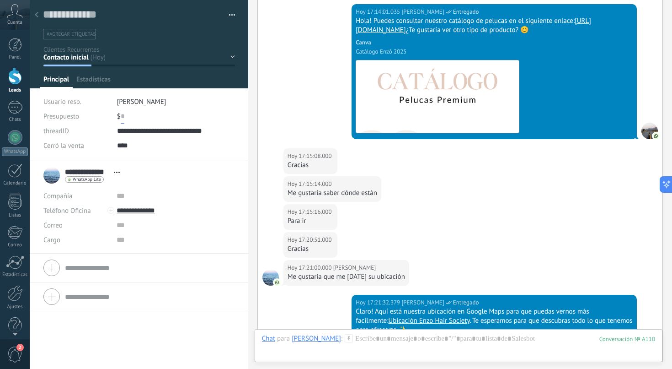
click at [122, 118] on input "text" at bounding box center [123, 116] width 4 height 15
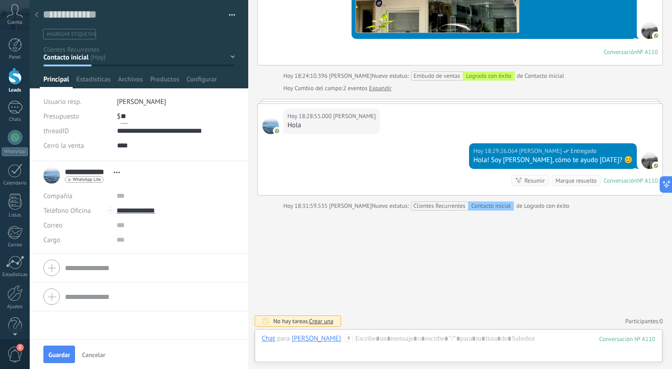
scroll to position [0, 0]
click at [63, 352] on span "Guardar" at bounding box center [58, 354] width 21 height 6
type input "*****"
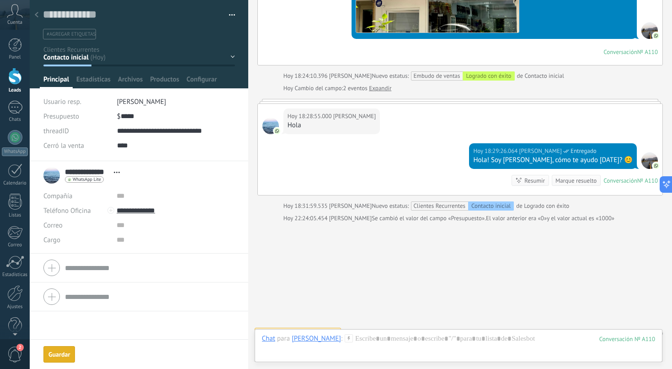
scroll to position [2052, 0]
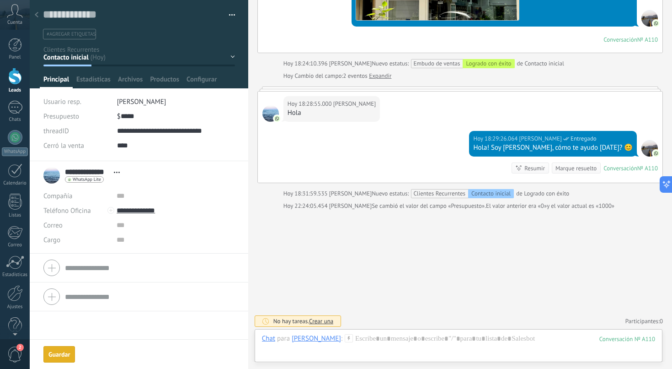
click at [0, 0] on div "Contacto inicial Atención personal Tomar decisión Logrado con éxito Ventas Perd…" at bounding box center [0, 0] width 0 height 0
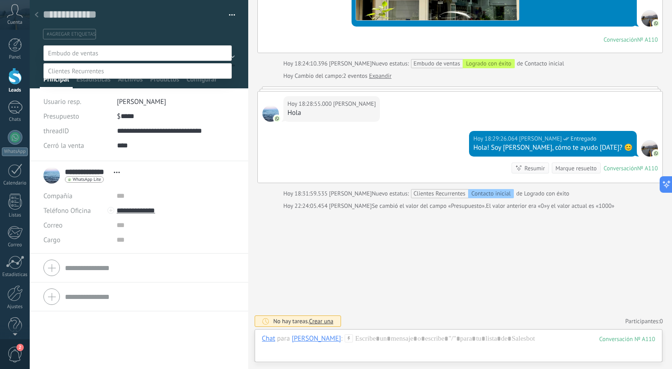
scroll to position [18, 0]
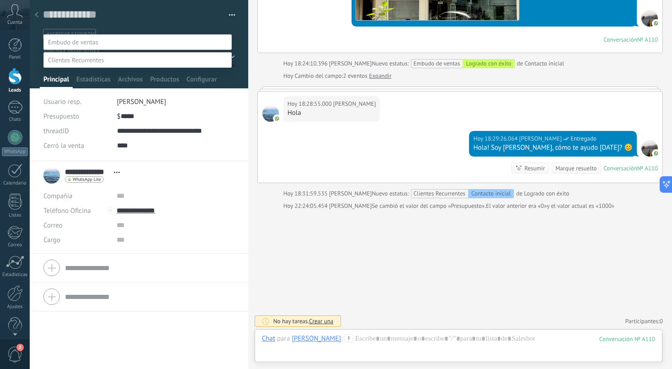
click at [294, 240] on div at bounding box center [351, 173] width 643 height 369
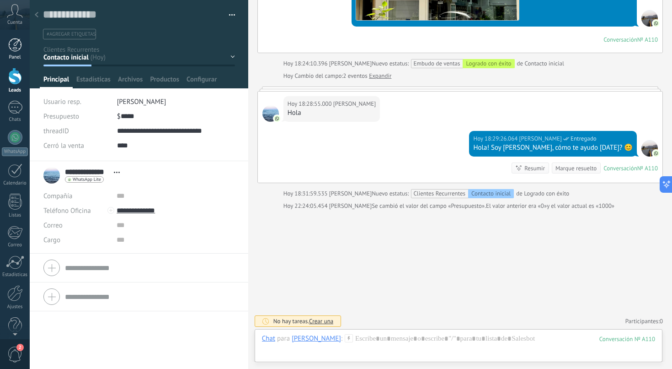
click at [12, 40] on div at bounding box center [15, 45] width 14 height 14
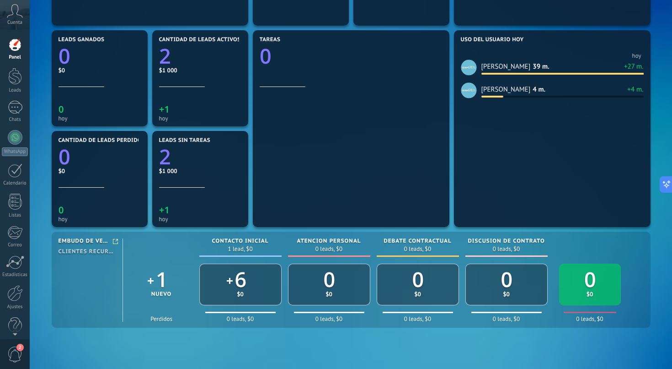
scroll to position [288, 0]
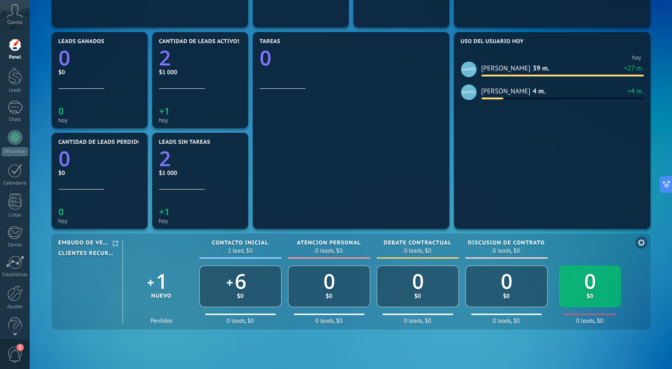
click at [95, 255] on span "Clientes Recurrentes" at bounding box center [87, 253] width 57 height 7
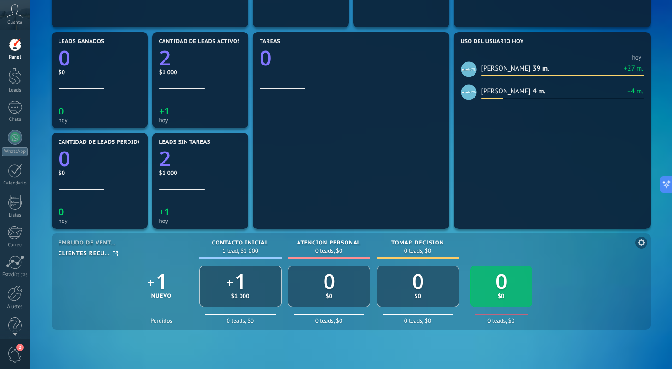
click at [88, 239] on div "Reporte del embudo Embudo de ventas Clientes Recurrentes 1 Nuevo Perdidos Conta…" at bounding box center [351, 281] width 599 height 96
click at [85, 243] on span "Embudo de ventas" at bounding box center [87, 243] width 57 height 7
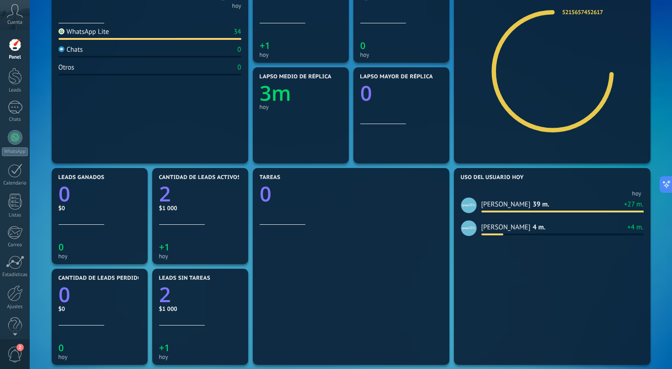
scroll to position [58, 0]
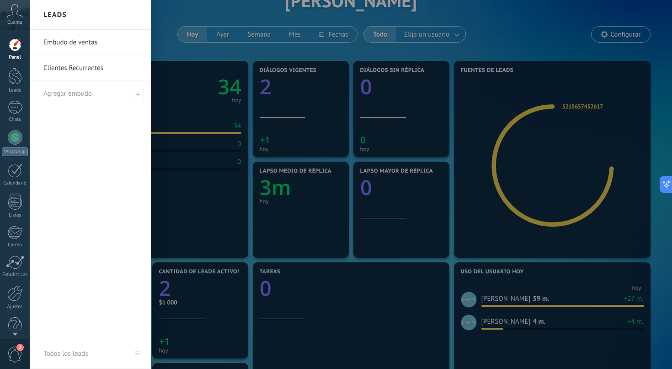
click at [77, 41] on link "Embudo de ventas" at bounding box center [92, 43] width 98 height 26
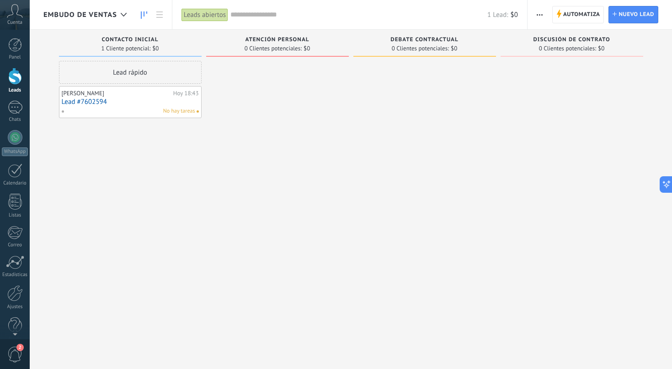
click at [95, 21] on div "Embudo de ventas" at bounding box center [87, 14] width 88 height 29
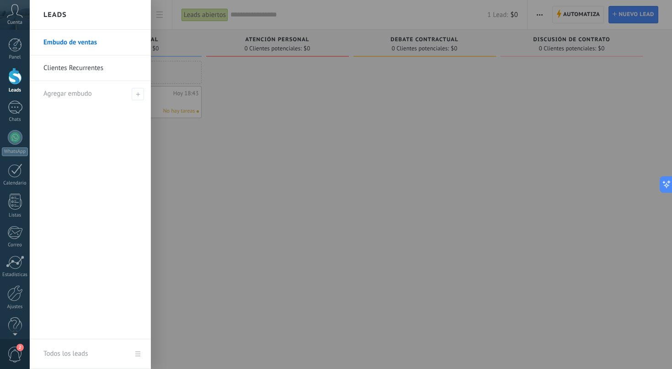
click at [79, 74] on link "Clientes Recurrentes" at bounding box center [92, 68] width 98 height 26
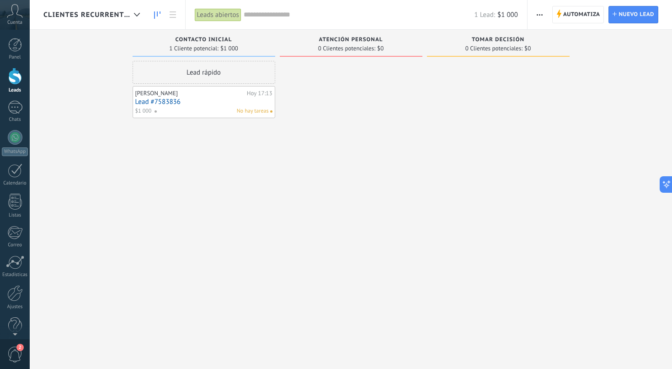
click at [160, 102] on link "Lead #7583836" at bounding box center [203, 102] width 137 height 8
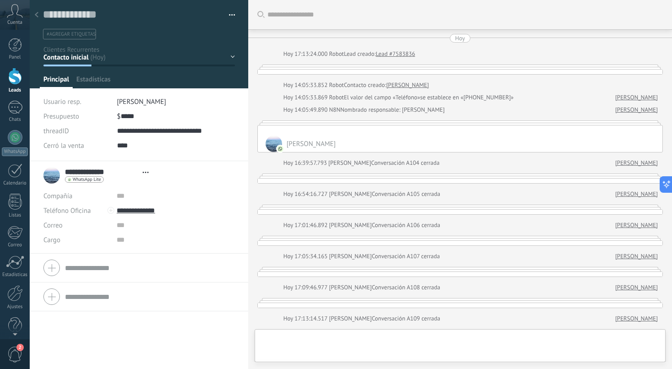
type textarea "**********"
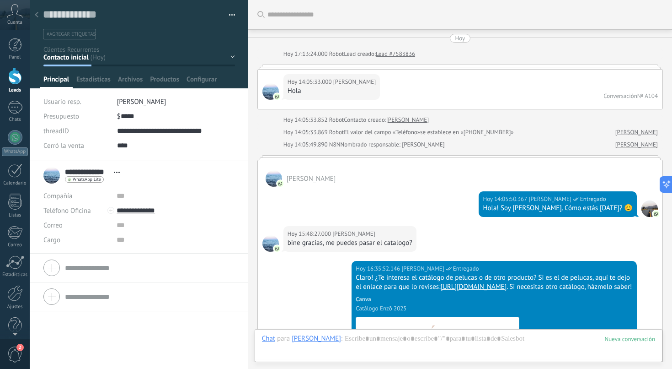
scroll to position [2026, 0]
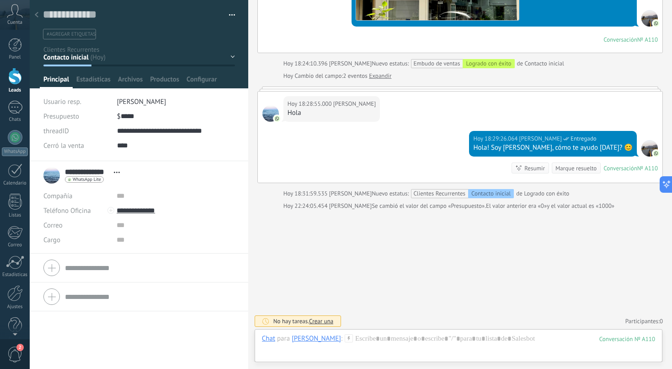
click at [0, 0] on div "Contacto inicial Atención personal Tomar decisión Logrado con éxito Ventas Perd…" at bounding box center [0, 0] width 0 height 0
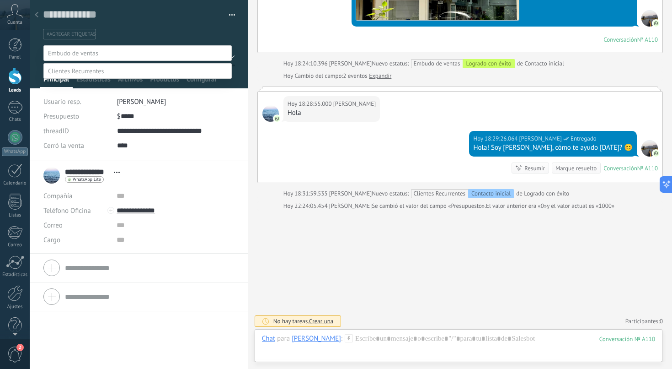
scroll to position [18, 0]
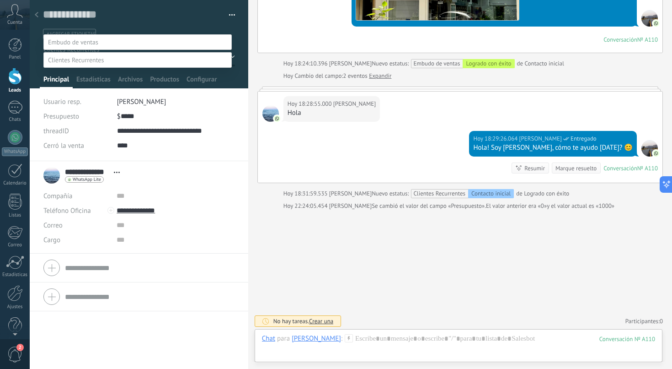
click at [104, 36] on label at bounding box center [137, 42] width 188 height 16
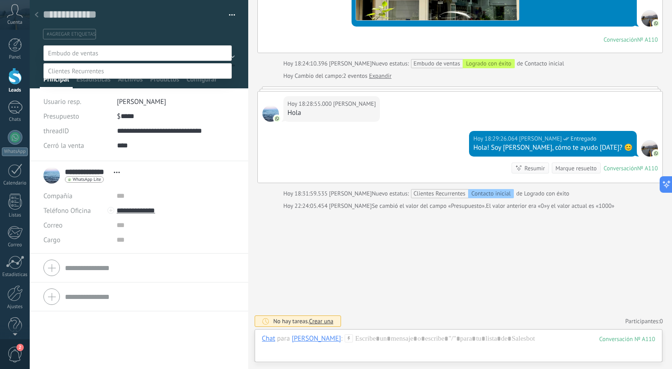
click at [0, 0] on label "Contacto inicial" at bounding box center [0, 0] width 0 height 0
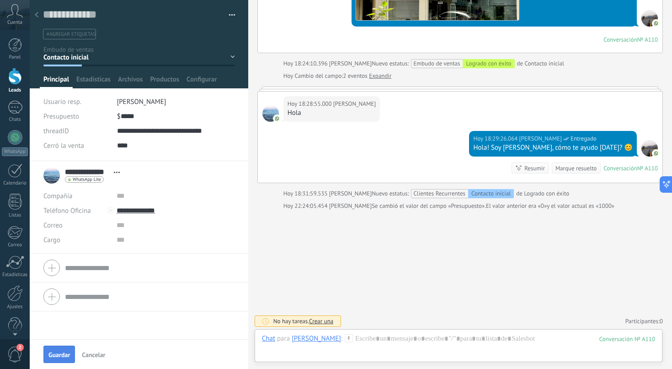
click at [63, 352] on span "Guardar" at bounding box center [58, 354] width 21 height 6
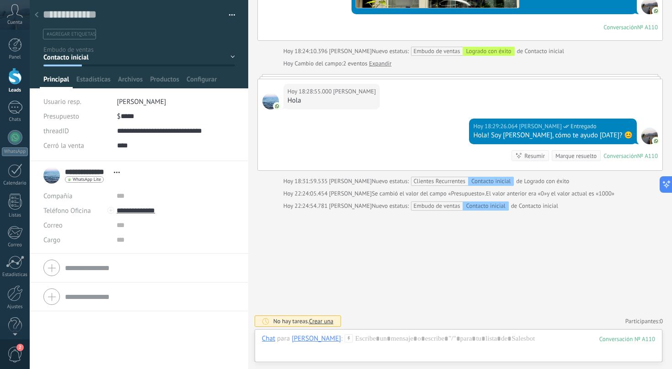
click at [39, 16] on div at bounding box center [36, 15] width 13 height 18
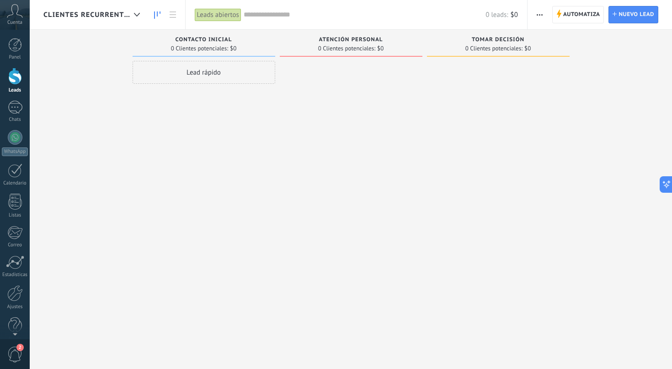
click at [92, 19] on span "Clientes Recurrentes" at bounding box center [86, 15] width 87 height 9
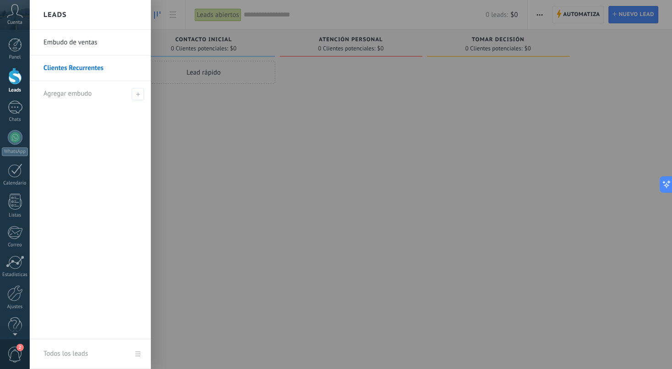
click at [86, 43] on link "Embudo de ventas" at bounding box center [92, 43] width 98 height 26
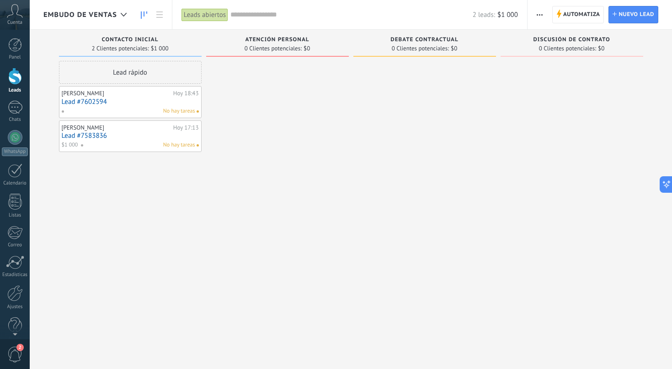
click at [101, 15] on span "Embudo de ventas" at bounding box center [80, 15] width 74 height 9
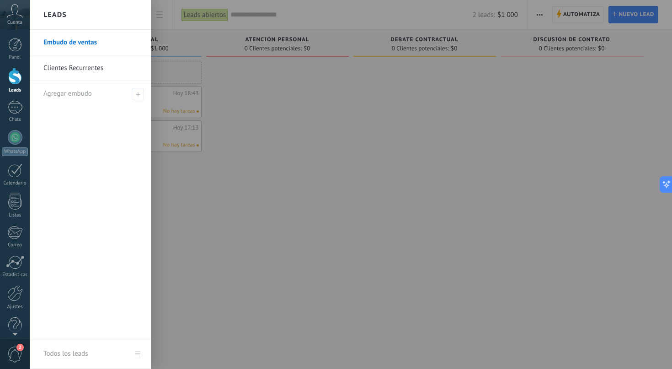
click at [577, 14] on div at bounding box center [366, 184] width 672 height 369
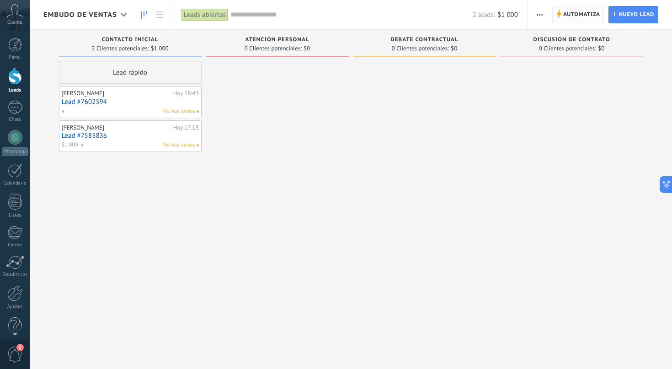
click at [574, 17] on span "Automatiza" at bounding box center [581, 14] width 37 height 16
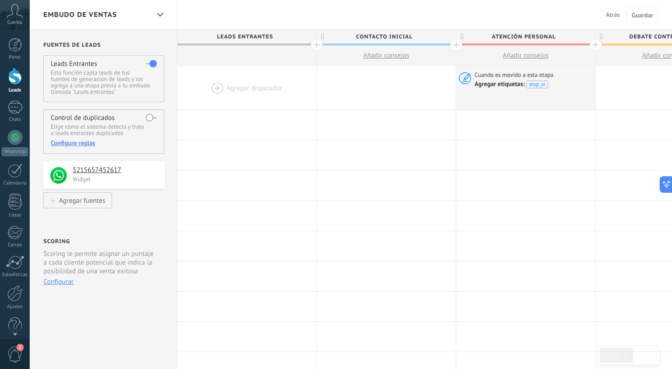
click at [113, 14] on span "Embudo de ventas" at bounding box center [80, 15] width 74 height 9
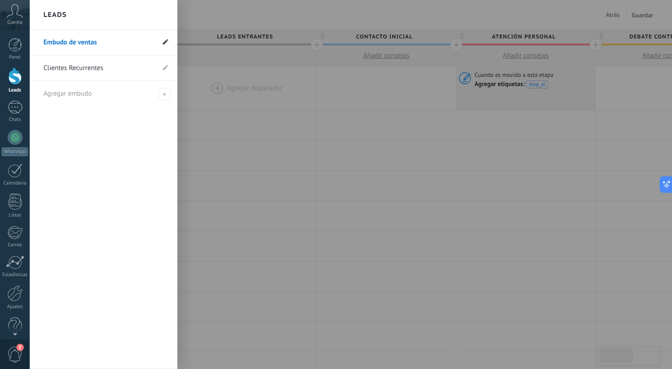
click at [163, 45] on span at bounding box center [165, 42] width 5 height 9
click at [87, 42] on input "**********" at bounding box center [98, 42] width 111 height 15
type input "**********"
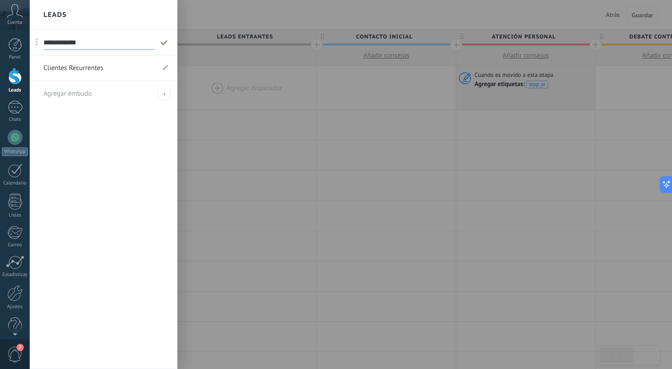
click at [82, 68] on link "Clientes Recurrentes" at bounding box center [98, 68] width 111 height 26
click at [164, 43] on icon at bounding box center [164, 42] width 10 height 5
click at [430, 14] on div at bounding box center [366, 184] width 672 height 369
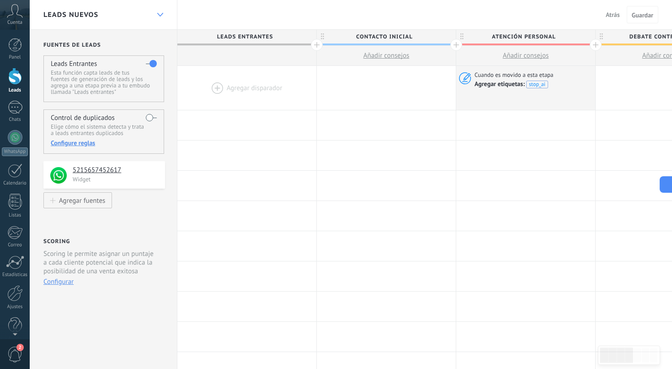
click at [158, 13] on icon at bounding box center [160, 15] width 6 height 4
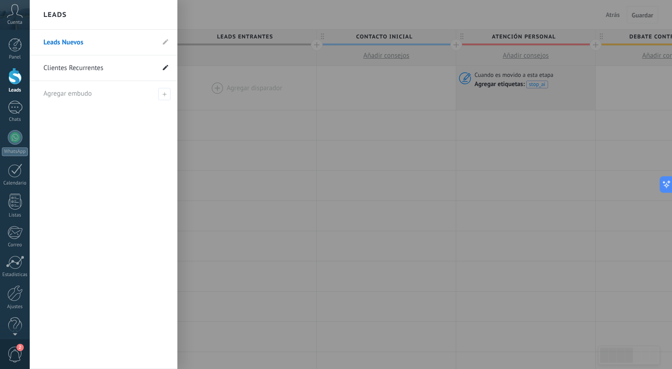
click at [166, 68] on icon at bounding box center [165, 66] width 5 height 5
click at [75, 70] on input "**********" at bounding box center [89, 68] width 92 height 15
click at [167, 70] on icon at bounding box center [165, 67] width 10 height 5
click at [518, 14] on div at bounding box center [366, 184] width 672 height 369
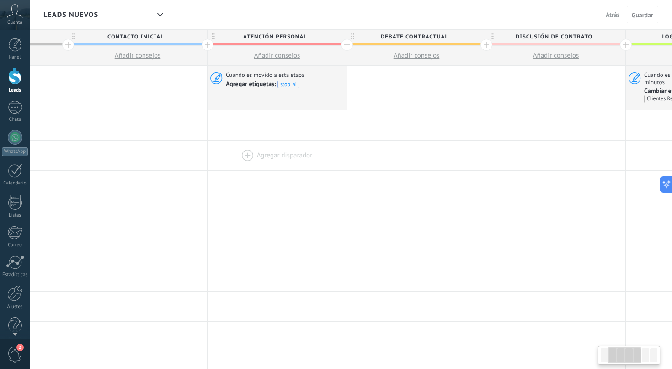
scroll to position [0, 482]
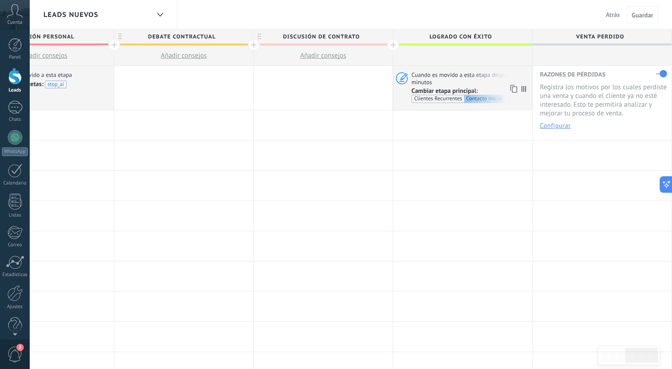
click at [449, 83] on span "Cuando es movido a esta etapa después de 5 minutos" at bounding box center [471, 78] width 118 height 15
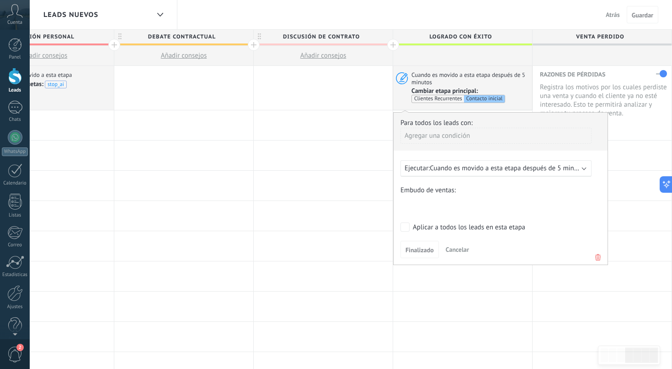
click at [556, 165] on span "Cuando es movido a esta etapa después de 5 minutos" at bounding box center [508, 168] width 157 height 9
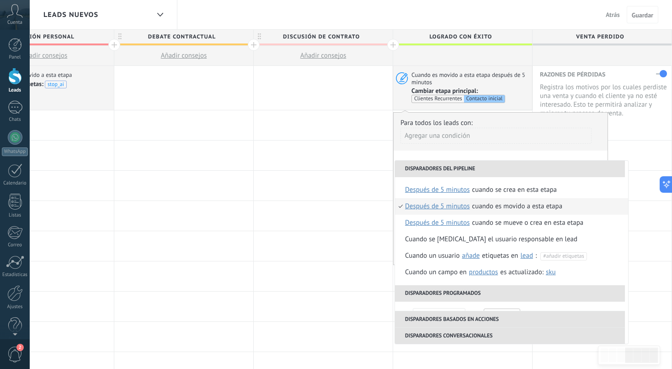
click at [428, 209] on span "después de 5 minutos" at bounding box center [437, 206] width 65 height 16
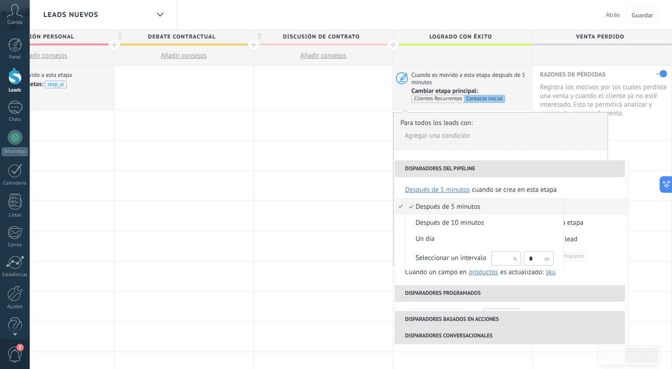
click at [454, 179] on div at bounding box center [336, 184] width 672 height 369
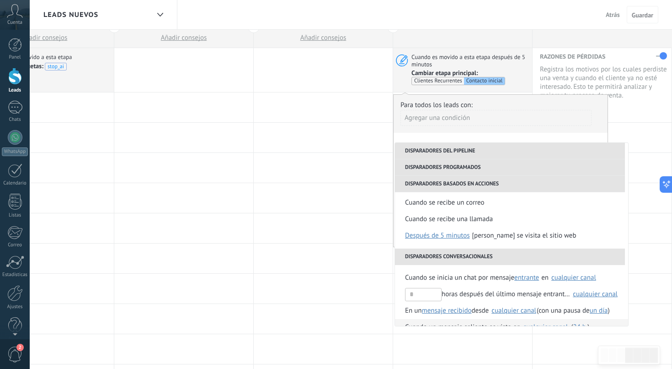
scroll to position [0, 0]
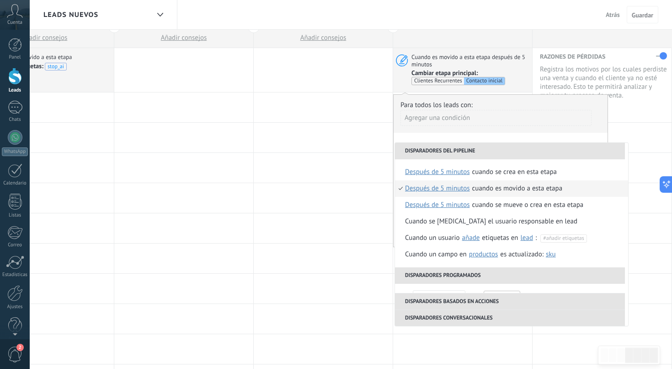
click at [434, 188] on span "después de 5 minutos" at bounding box center [437, 188] width 65 height 16
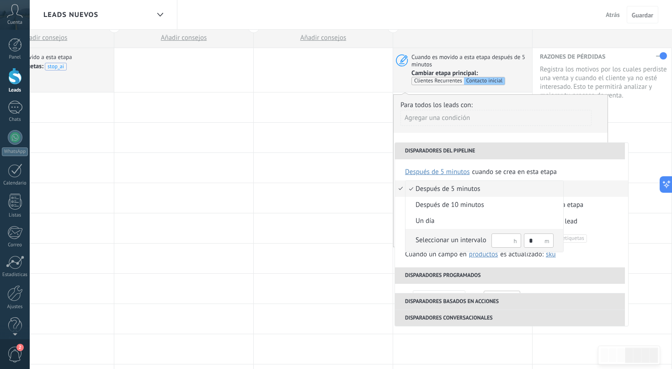
click at [535, 241] on input "*" at bounding box center [539, 240] width 30 height 14
type input "*"
click at [501, 148] on div at bounding box center [336, 184] width 672 height 369
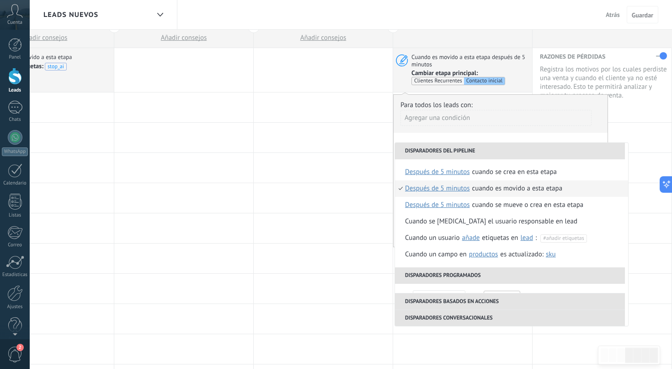
click at [444, 188] on span "después de 5 minutos" at bounding box center [437, 188] width 65 height 16
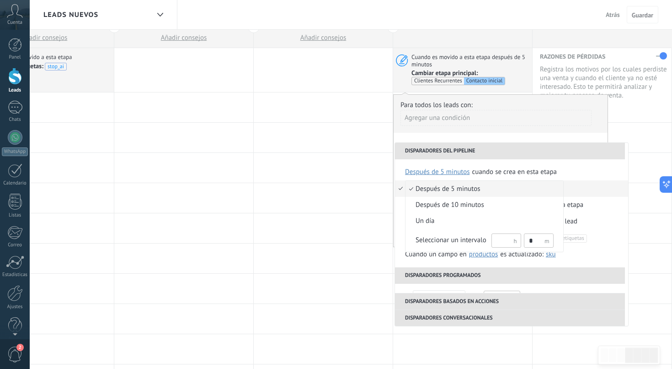
click at [506, 150] on div at bounding box center [336, 184] width 672 height 369
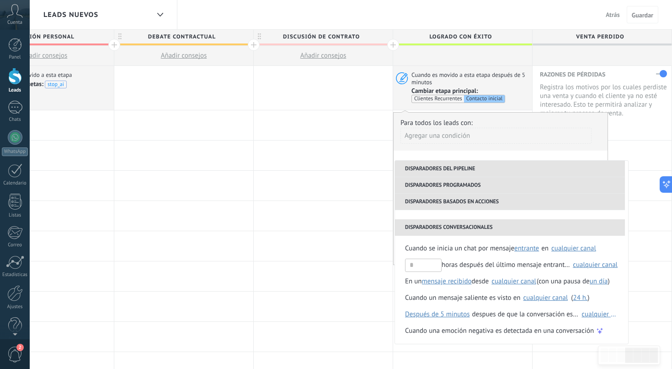
click at [502, 123] on div "Para todos los leads con:" at bounding box center [501, 122] width 200 height 9
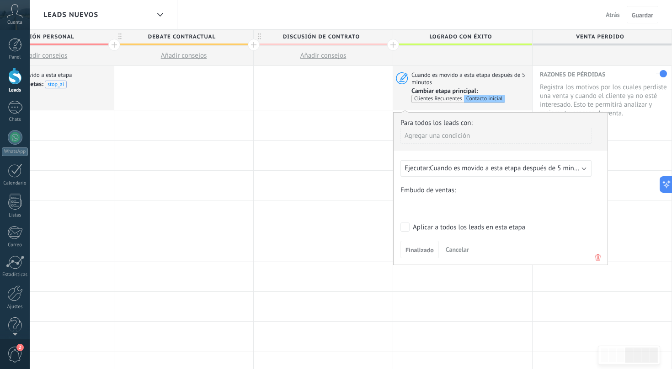
click at [535, 168] on span "Cuando es movido a esta etapa después de 5 minutos" at bounding box center [508, 168] width 157 height 9
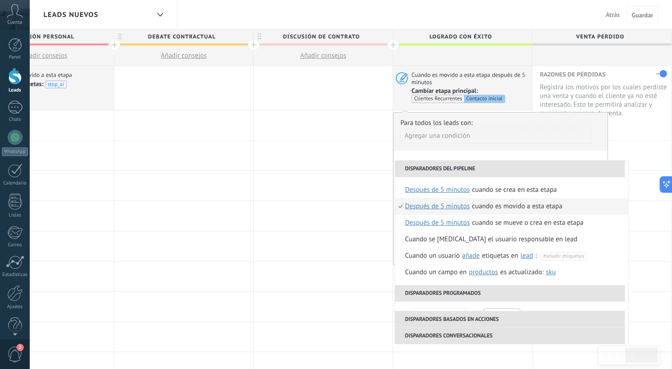
click at [435, 205] on span "después de 5 minutos" at bounding box center [437, 206] width 65 height 16
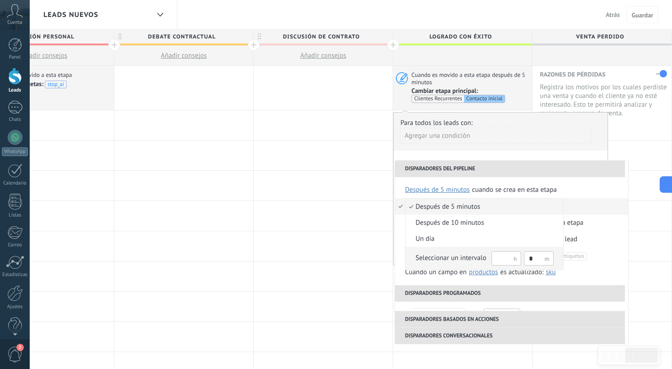
click at [540, 260] on input "*" at bounding box center [539, 258] width 30 height 14
type input "*"
click at [538, 260] on input "*" at bounding box center [539, 258] width 30 height 14
click at [475, 206] on span "después de 5 minutos" at bounding box center [480, 206] width 148 height 9
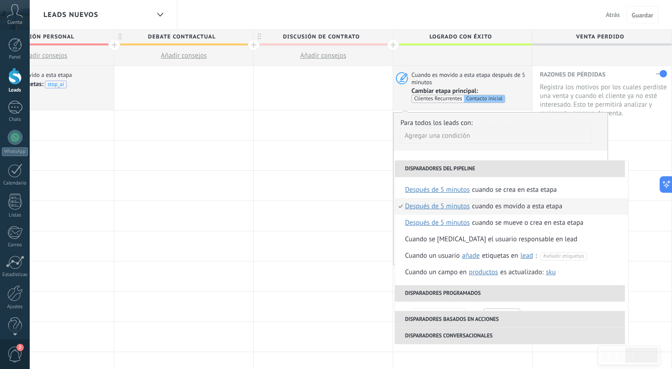
click at [453, 205] on span "después de 5 minutos" at bounding box center [437, 206] width 65 height 16
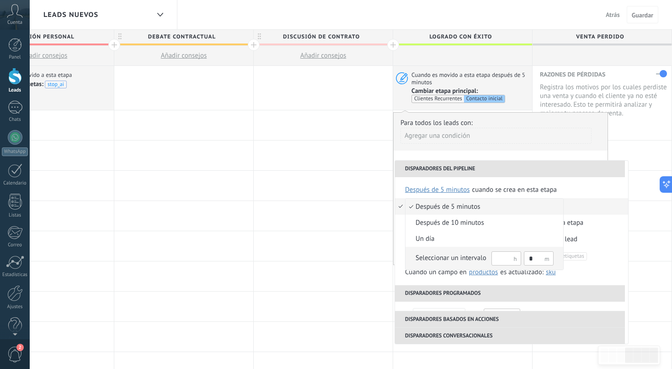
click at [538, 262] on input "*" at bounding box center [539, 258] width 30 height 14
click at [440, 204] on span "después de 5 minutos" at bounding box center [480, 206] width 148 height 9
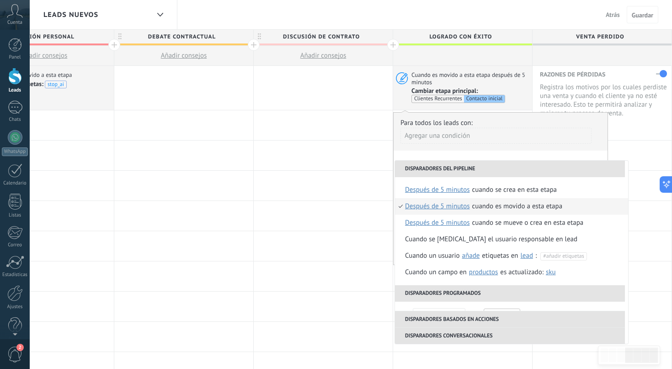
click at [441, 206] on span "después de 5 minutos" at bounding box center [437, 206] width 65 height 16
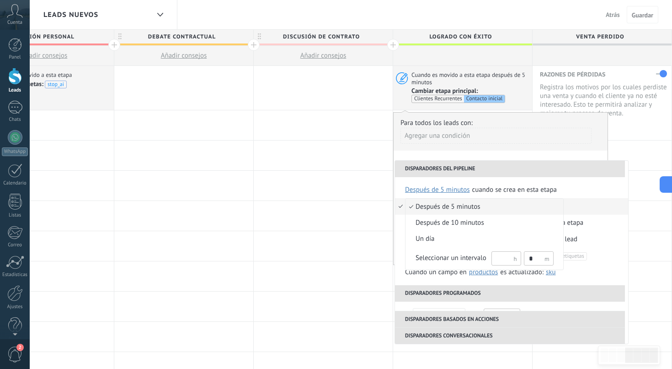
click at [441, 206] on span "después de 5 minutos" at bounding box center [480, 206] width 148 height 9
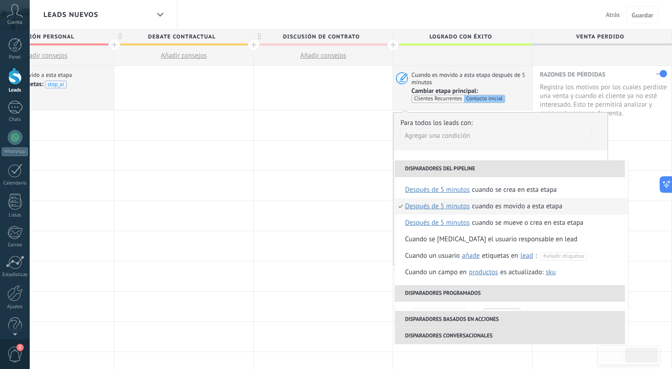
click at [501, 165] on li "Disparadores del pipeline" at bounding box center [510, 169] width 230 height 16
click at [499, 130] on div "Agregar una condición" at bounding box center [496, 136] width 191 height 16
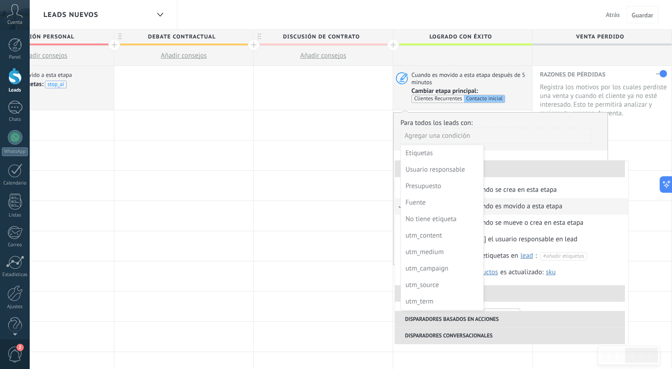
click at [499, 126] on div at bounding box center [501, 189] width 214 height 153
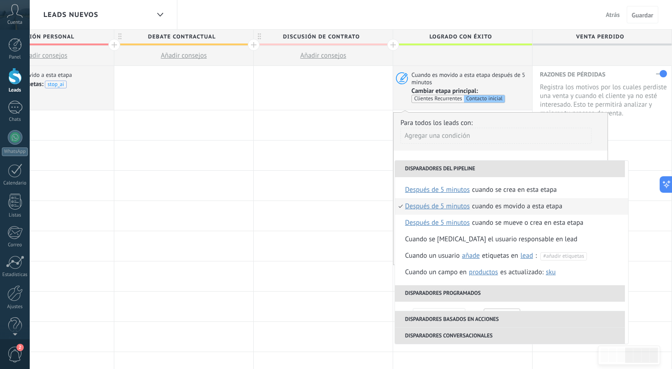
click at [506, 122] on div "Para todos los leads con:" at bounding box center [501, 122] width 200 height 9
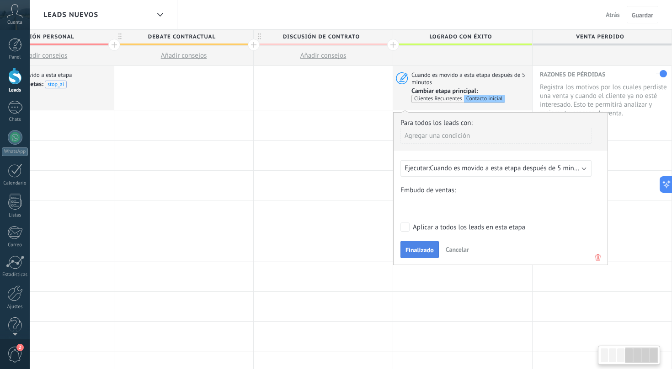
click at [415, 251] on span "Finalizado" at bounding box center [420, 250] width 28 height 6
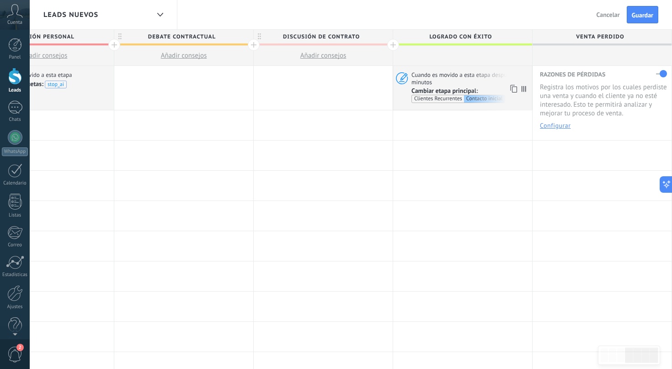
click at [482, 80] on span "Cuando es movido a esta etapa después de 5 minutos" at bounding box center [471, 78] width 118 height 15
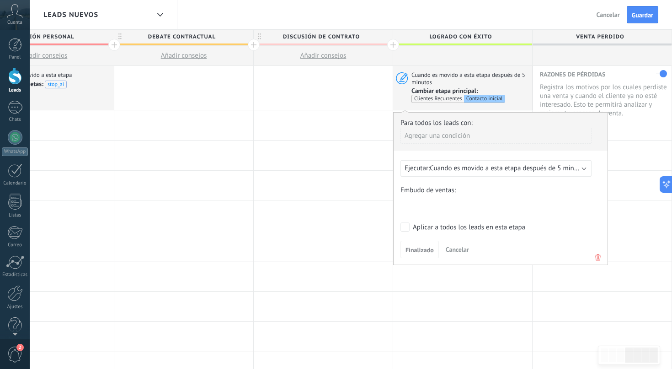
click at [488, 169] on span "Cuando es movido a esta etapa después de 5 minutos" at bounding box center [508, 168] width 157 height 9
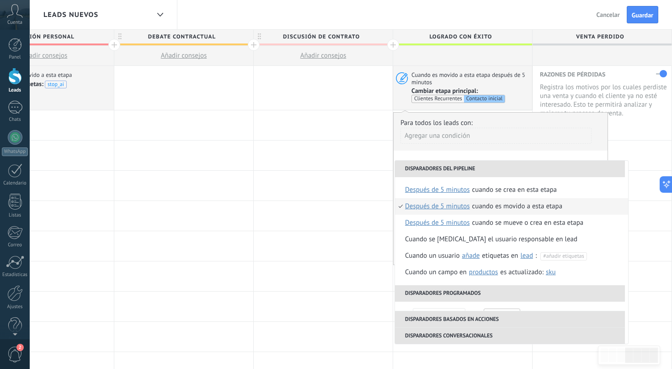
click at [451, 207] on span "después de 5 minutos" at bounding box center [437, 206] width 65 height 16
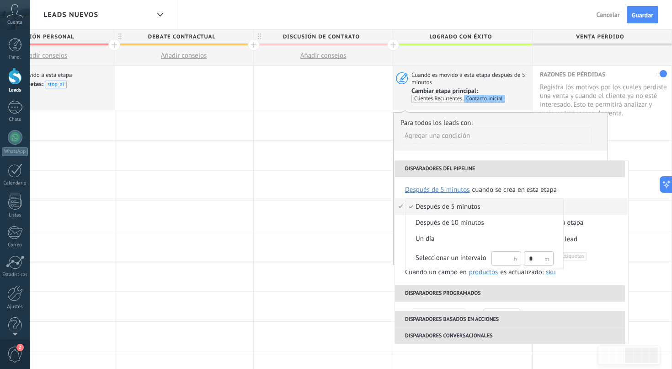
click at [484, 168] on div at bounding box center [336, 184] width 672 height 369
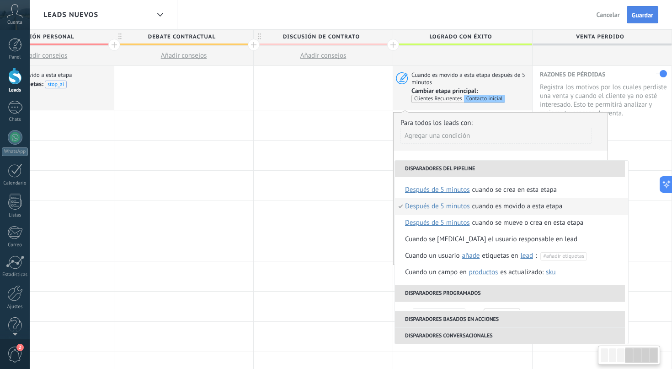
click at [651, 12] on span "Guardar" at bounding box center [642, 15] width 21 height 6
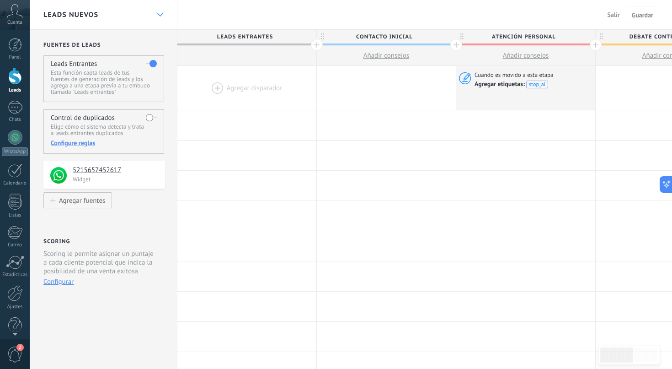
click at [160, 11] on div at bounding box center [160, 15] width 16 height 18
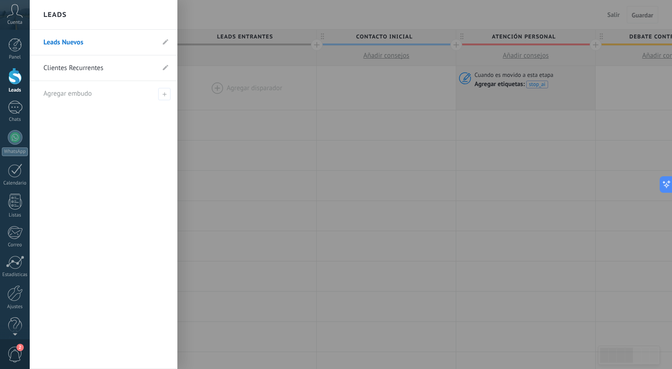
click at [74, 66] on link "Clientes Recurrentes" at bounding box center [98, 68] width 111 height 26
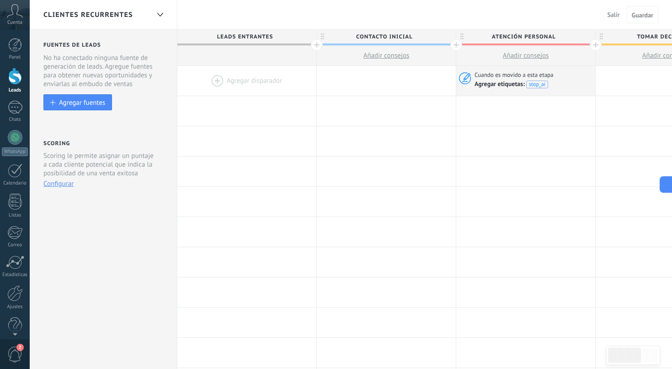
click at [145, 11] on div "Clientes Recurrentes" at bounding box center [96, 14] width 106 height 29
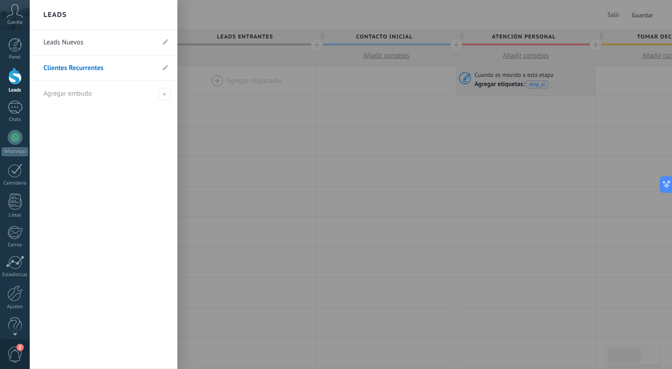
click at [91, 41] on link "Leads Nuevos" at bounding box center [98, 43] width 111 height 26
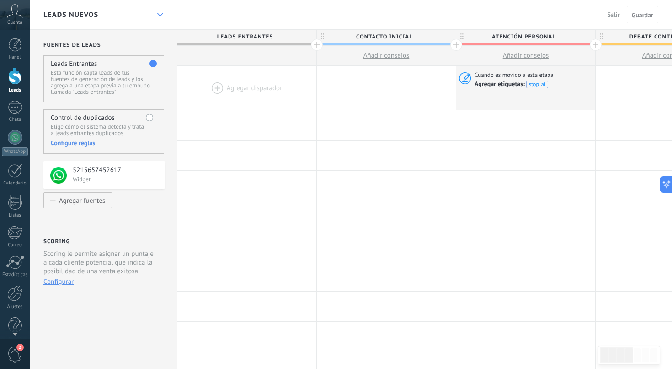
click at [162, 14] on use at bounding box center [160, 15] width 6 height 4
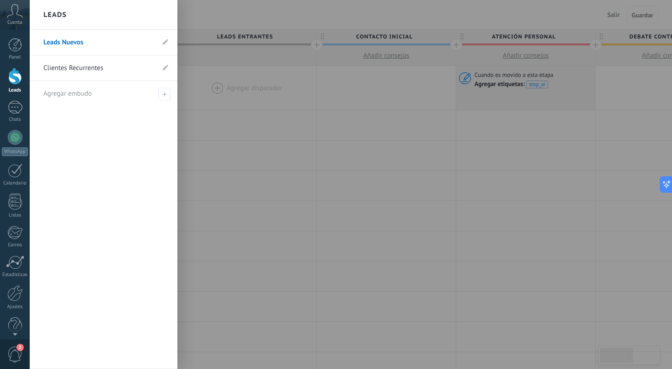
click at [170, 12] on div "Leads" at bounding box center [104, 15] width 148 height 30
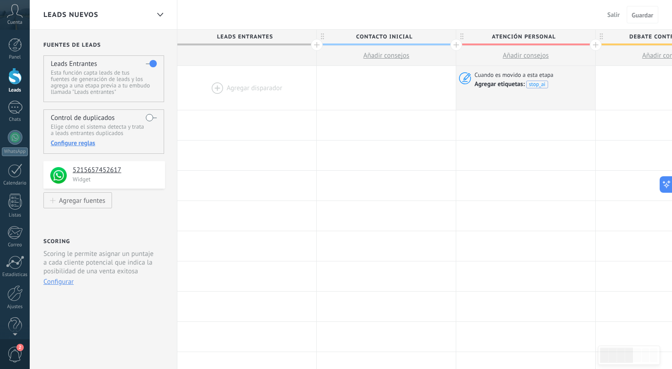
click at [58, 282] on button "Configurar" at bounding box center [58, 281] width 30 height 9
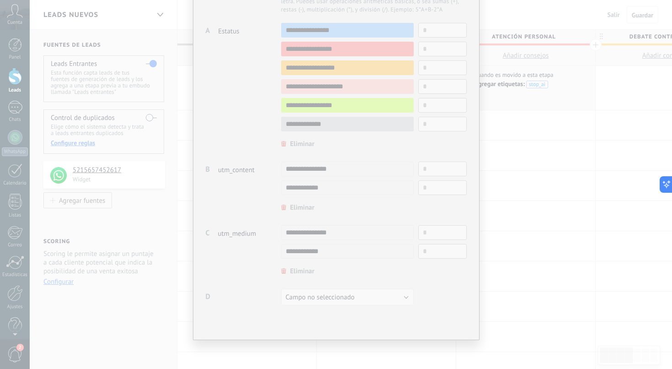
scroll to position [210, 0]
click at [248, 113] on div at bounding box center [336, 110] width 261 height 396
click at [252, 118] on div at bounding box center [336, 110] width 261 height 396
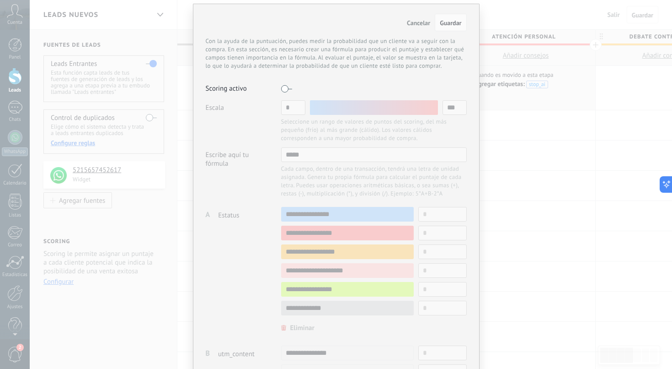
scroll to position [1, 0]
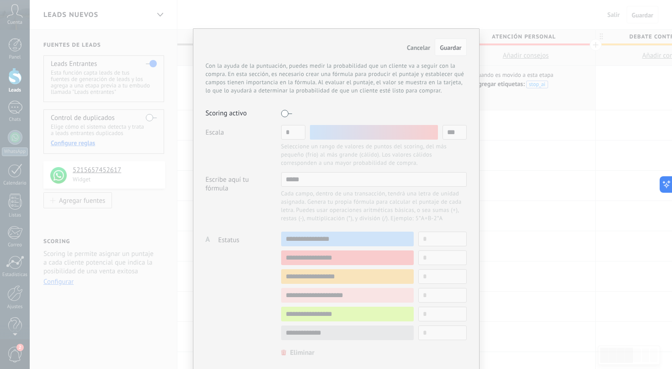
click at [418, 48] on span "Cancelar" at bounding box center [418, 47] width 23 height 8
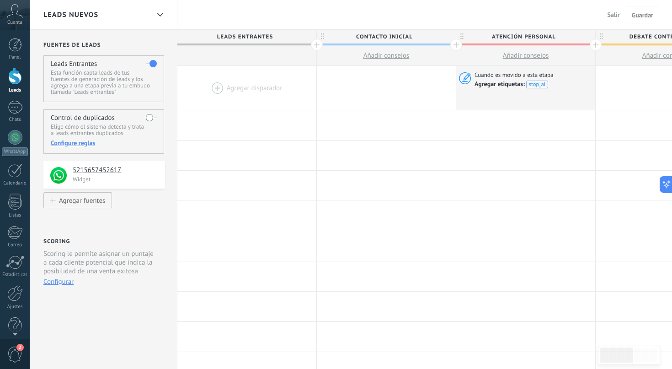
scroll to position [0, 0]
click at [157, 13] on use at bounding box center [160, 15] width 6 height 4
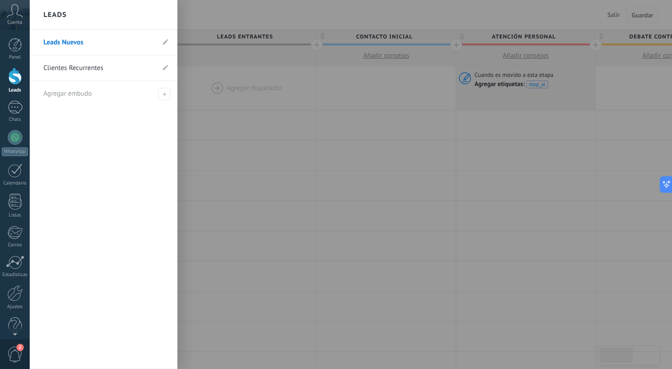
click at [161, 12] on div "Leads" at bounding box center [104, 15] width 148 height 30
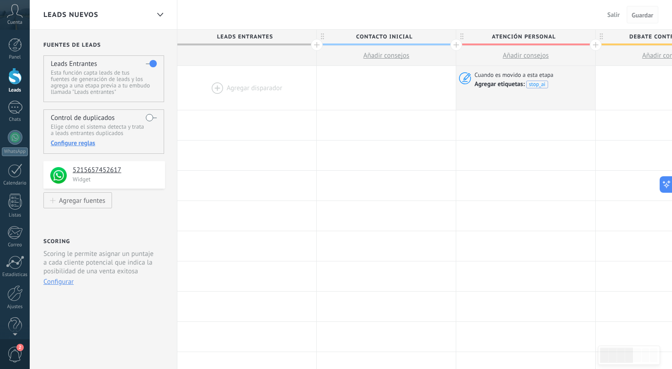
click at [640, 14] on span "Guardar" at bounding box center [642, 15] width 21 height 6
click at [621, 14] on button "Salir" at bounding box center [614, 15] width 20 height 14
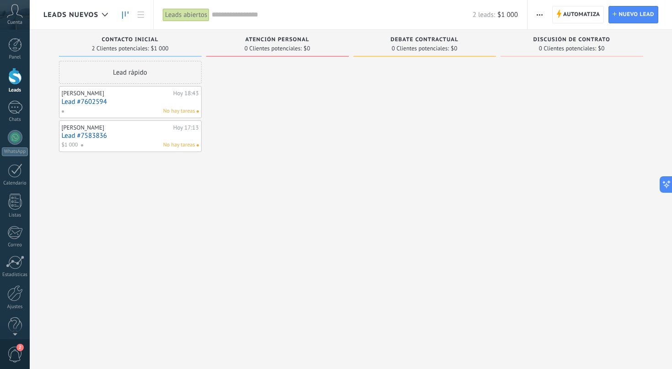
click at [401, 40] on span "Debate contractual" at bounding box center [425, 40] width 68 height 6
click at [427, 38] on span "Debate contractual" at bounding box center [425, 40] width 68 height 6
click at [571, 9] on span "Automatiza" at bounding box center [581, 14] width 37 height 16
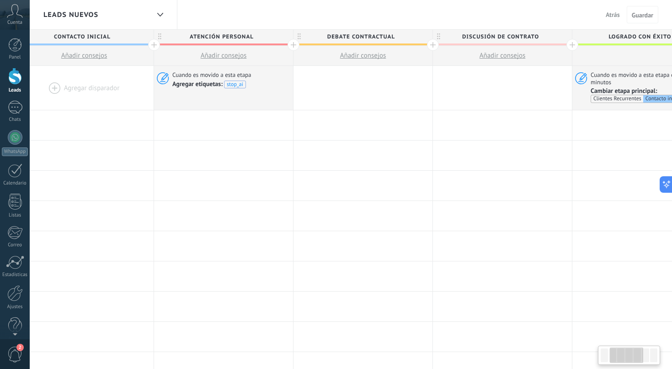
scroll to position [0, 410]
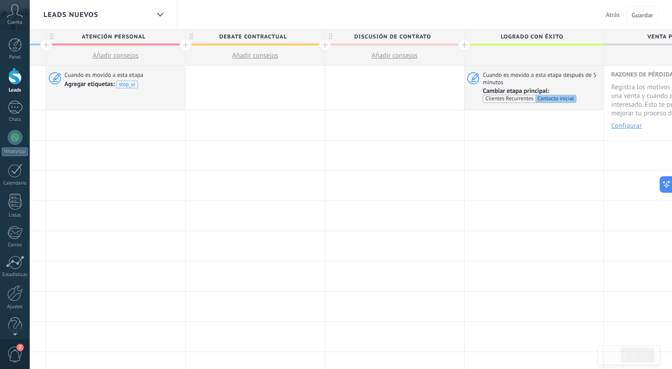
click at [381, 35] on span "Discusión de contrato" at bounding box center [392, 37] width 134 height 14
click at [381, 35] on input "**********" at bounding box center [392, 37] width 121 height 14
click at [280, 39] on span "Debate contractual" at bounding box center [253, 37] width 134 height 14
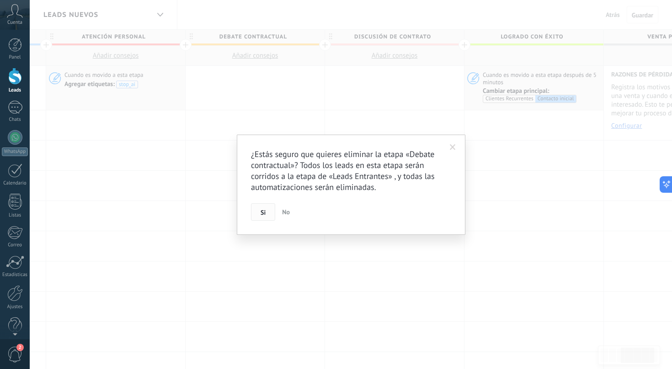
click at [261, 211] on span "Si" at bounding box center [263, 212] width 5 height 6
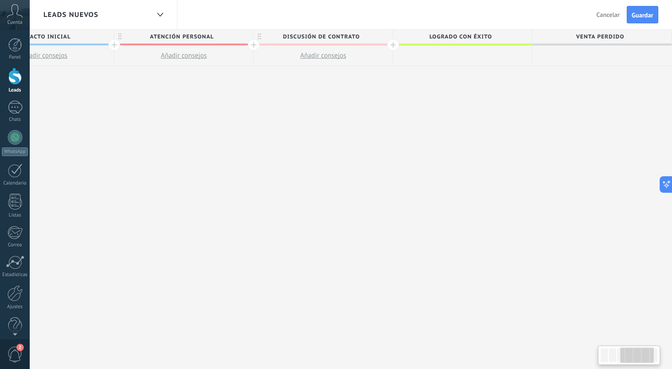
scroll to position [0, 342]
click at [315, 37] on span "Discusión de contrato" at bounding box center [321, 37] width 134 height 14
click at [315, 37] on input "**********" at bounding box center [321, 37] width 121 height 14
click at [383, 38] on span at bounding box center [384, 37] width 6 height 6
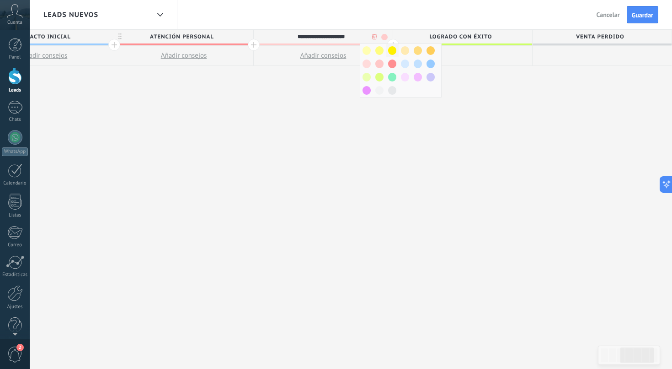
click at [392, 50] on span at bounding box center [392, 50] width 8 height 9
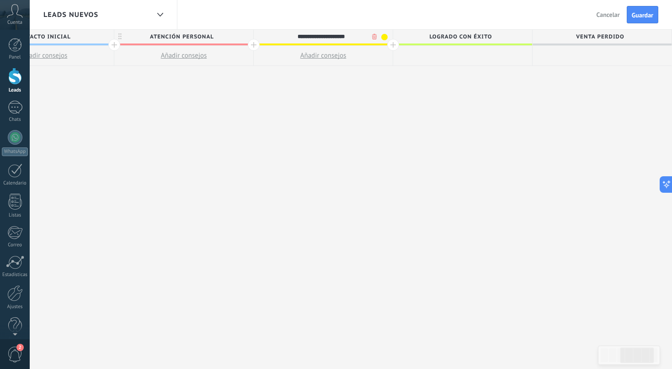
click at [325, 35] on input "**********" at bounding box center [321, 37] width 121 height 14
type input "*"
type input "*********"
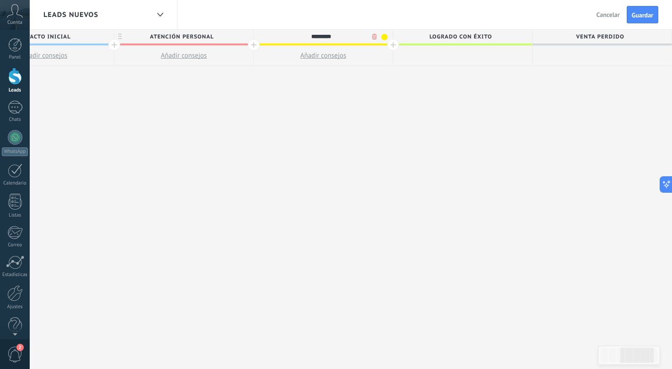
click at [255, 47] on div at bounding box center [254, 45] width 12 height 12
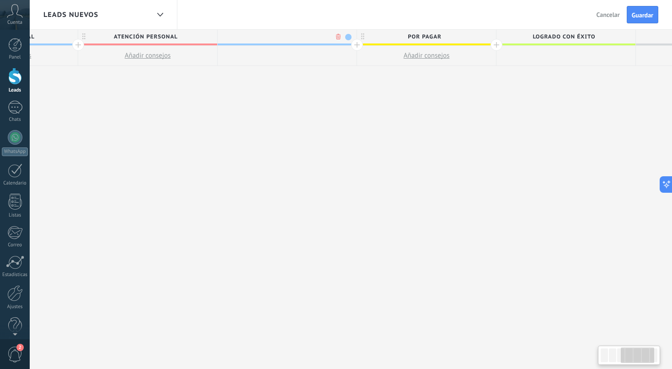
scroll to position [0, 410]
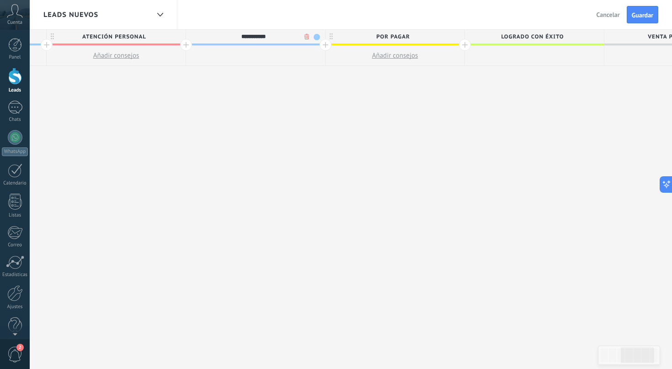
type input "**********"
click at [314, 35] on span at bounding box center [317, 37] width 6 height 6
click at [367, 77] on span at bounding box center [363, 77] width 8 height 9
click at [644, 15] on span "Guardar" at bounding box center [642, 15] width 21 height 6
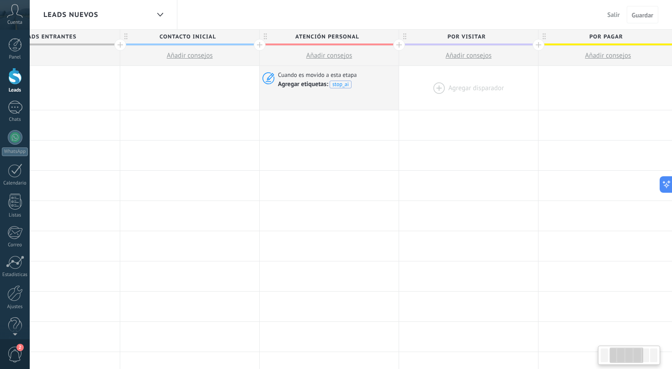
scroll to position [0, 174]
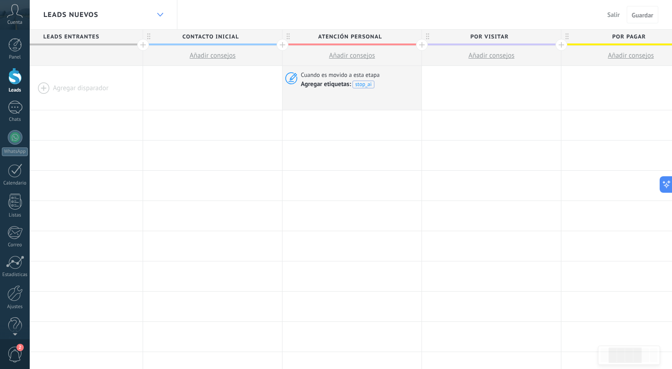
click at [165, 11] on div at bounding box center [160, 15] width 16 height 18
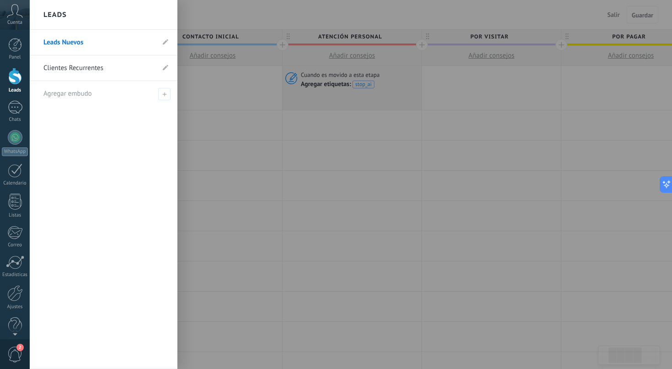
click at [93, 75] on link "Clientes Recurrentes" at bounding box center [98, 68] width 111 height 26
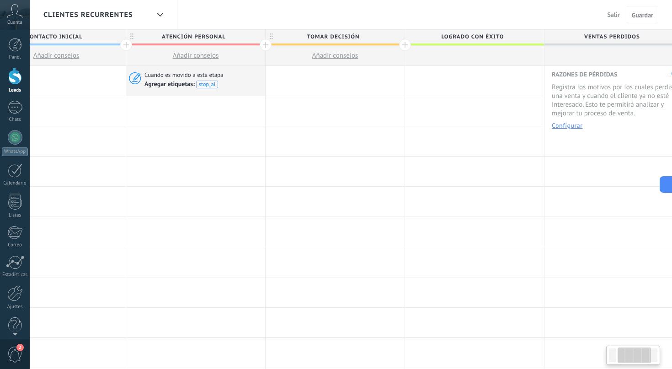
scroll to position [0, 342]
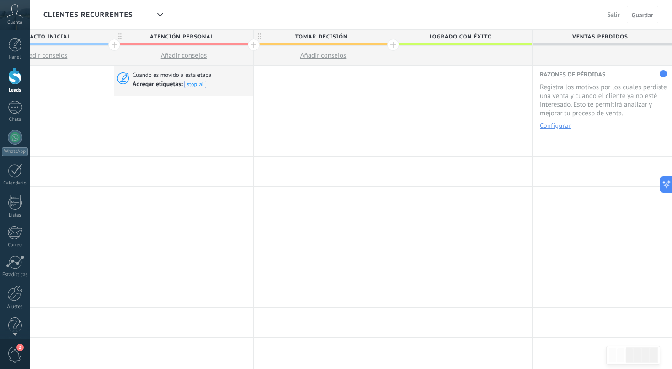
click at [323, 35] on span "Tomar decisión" at bounding box center [321, 37] width 134 height 14
click at [331, 35] on input "**********" at bounding box center [321, 37] width 121 height 14
type input "**********"
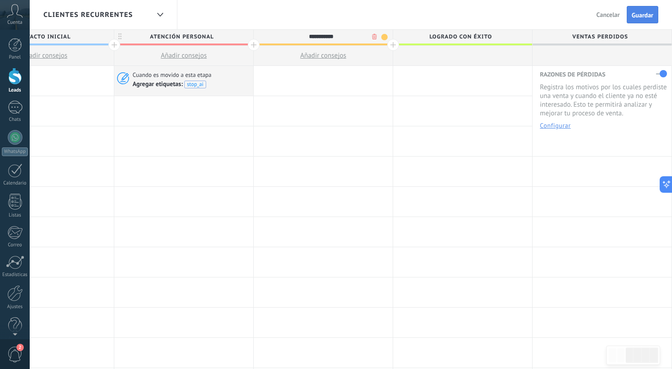
click at [645, 19] on button "Guardar" at bounding box center [643, 14] width 32 height 17
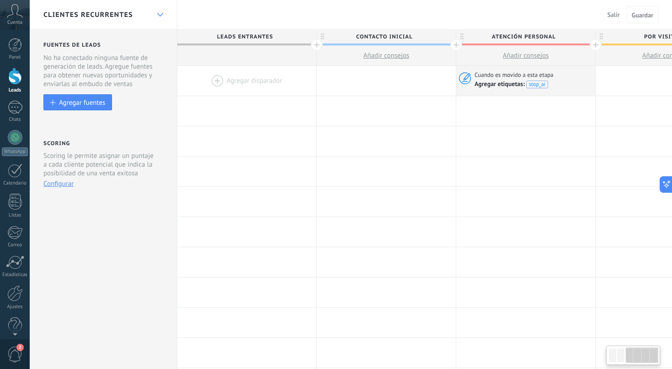
scroll to position [0, 342]
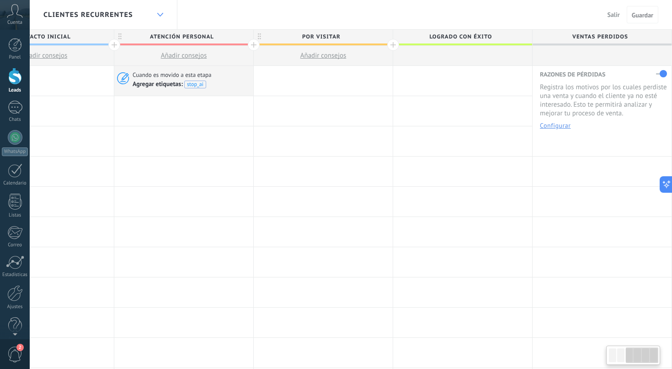
click at [160, 14] on icon at bounding box center [160, 15] width 6 height 4
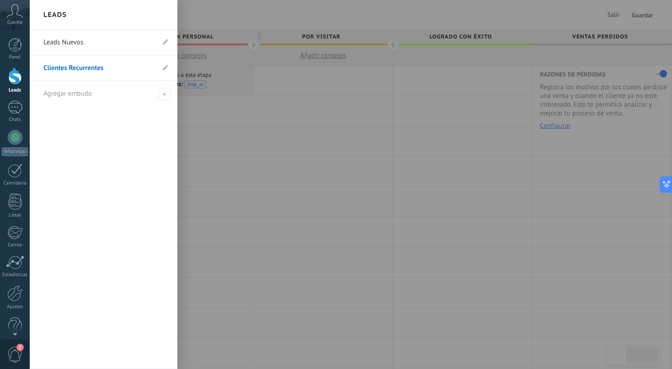
click at [132, 43] on link "Leads Nuevos" at bounding box center [98, 43] width 111 height 26
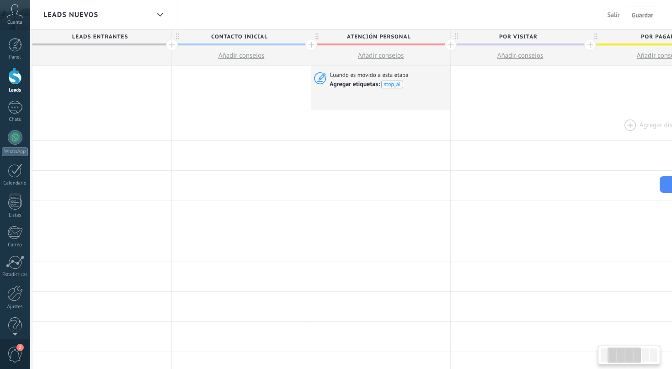
scroll to position [0, 139]
click at [561, 33] on span "Por Visitar" at bounding box center [524, 37] width 134 height 14
click at [587, 36] on span at bounding box center [588, 37] width 6 height 6
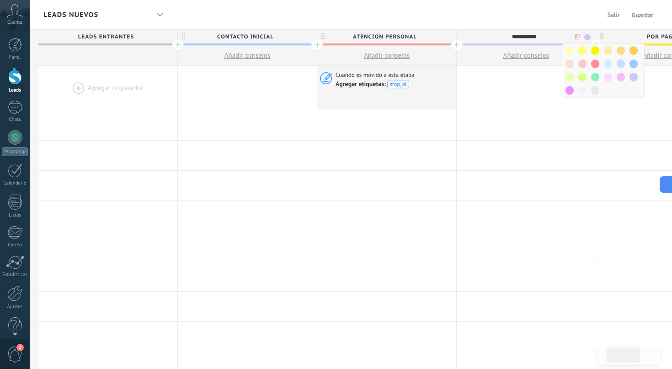
click at [155, 14] on div at bounding box center [160, 15] width 16 height 18
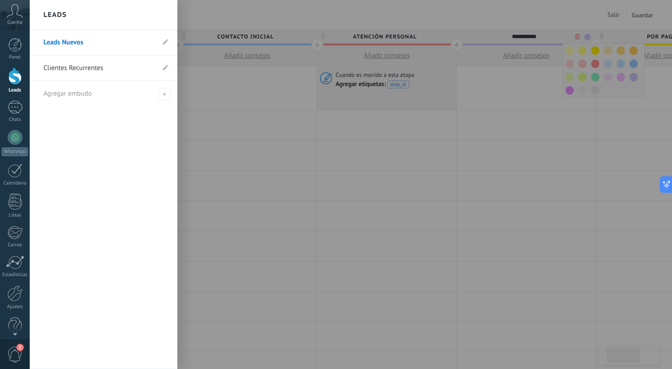
click at [101, 67] on link "Clientes Recurrentes" at bounding box center [98, 68] width 111 height 26
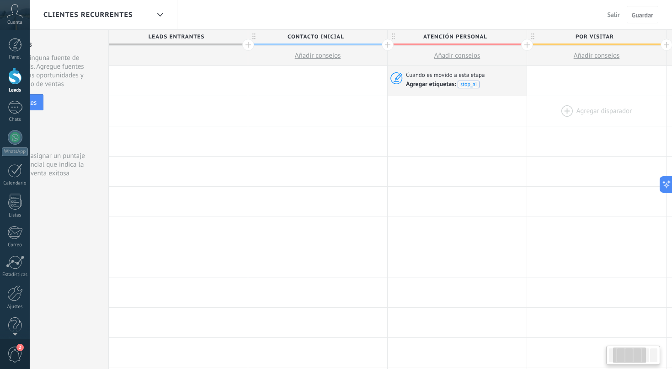
scroll to position [0, 99]
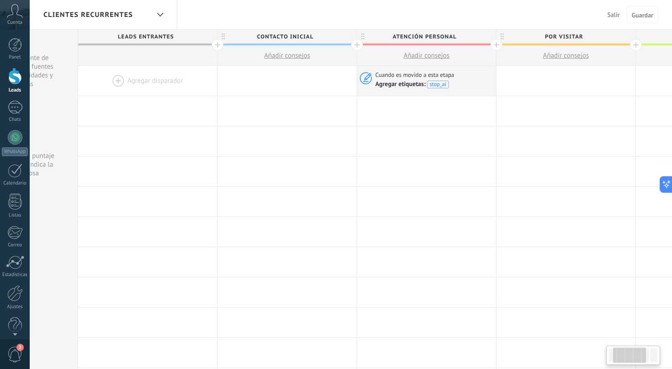
click at [591, 37] on span "Por Visitar" at bounding box center [564, 37] width 134 height 14
click at [628, 36] on span at bounding box center [627, 37] width 6 height 6
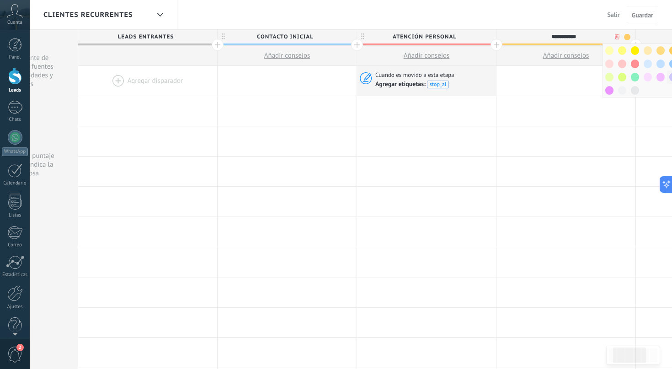
click at [669, 77] on div at bounding box center [673, 76] width 13 height 13
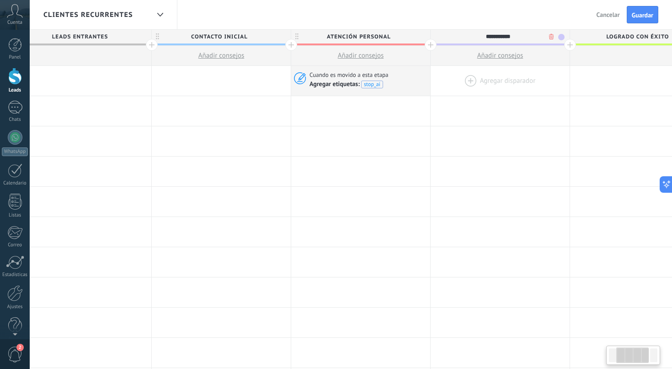
scroll to position [0, 179]
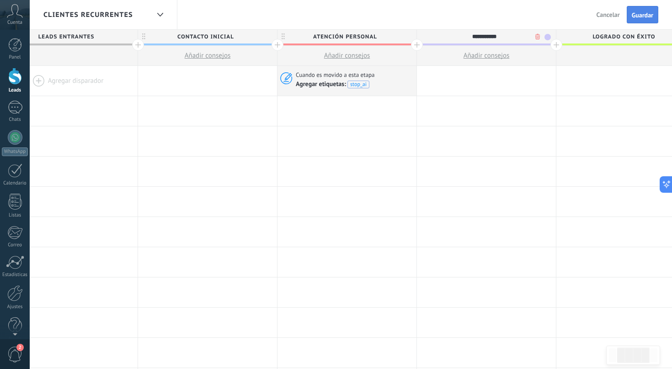
click at [645, 13] on span "Guardar" at bounding box center [642, 15] width 21 height 6
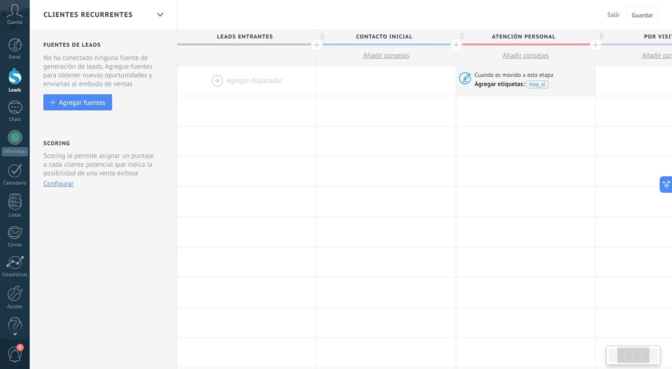
scroll to position [0, 179]
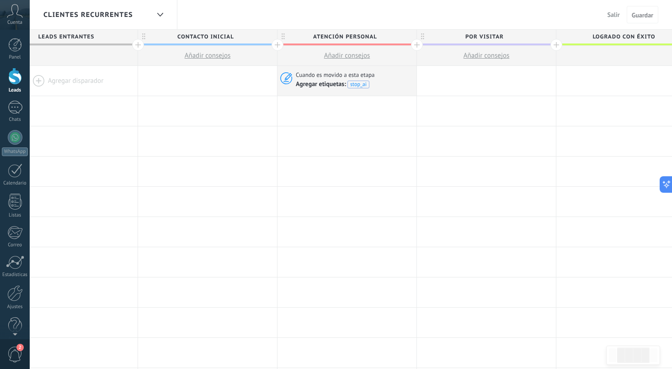
click at [132, 15] on span "Clientes Recurrentes" at bounding box center [88, 15] width 90 height 9
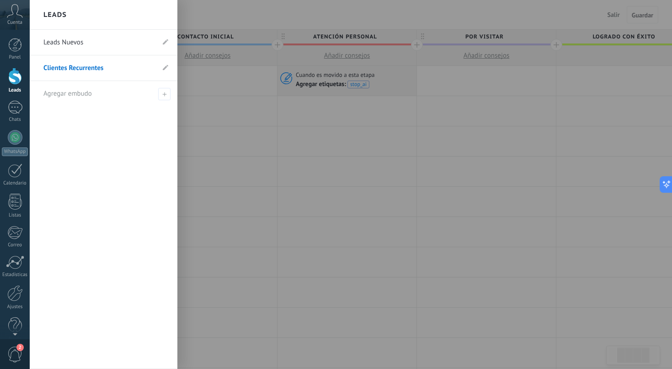
click at [102, 48] on link "Leads Nuevos" at bounding box center [98, 43] width 111 height 26
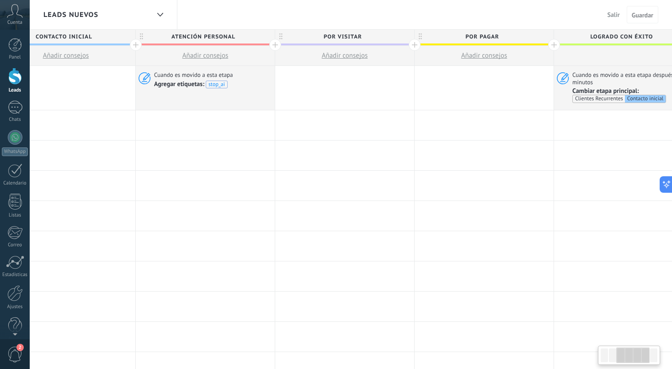
scroll to position [0, 333]
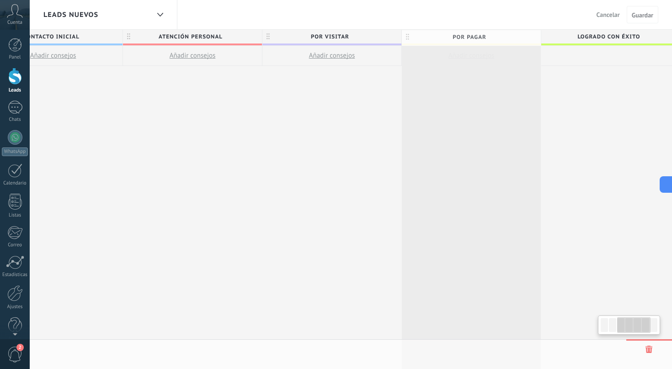
click at [468, 36] on span "Por Pagar" at bounding box center [469, 37] width 134 height 14
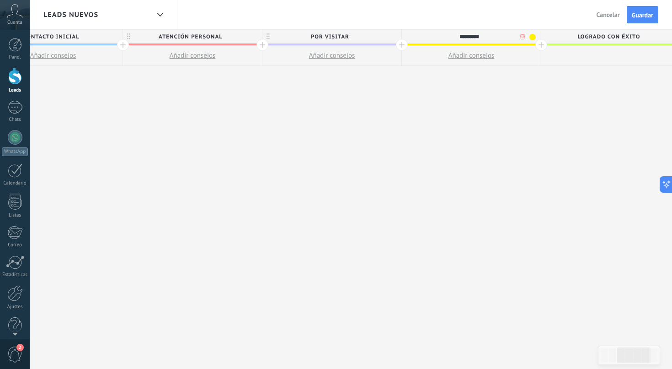
click at [468, 36] on input "*********" at bounding box center [469, 37] width 121 height 14
click at [126, 11] on div "Leads Nuevos" at bounding box center [96, 14] width 106 height 29
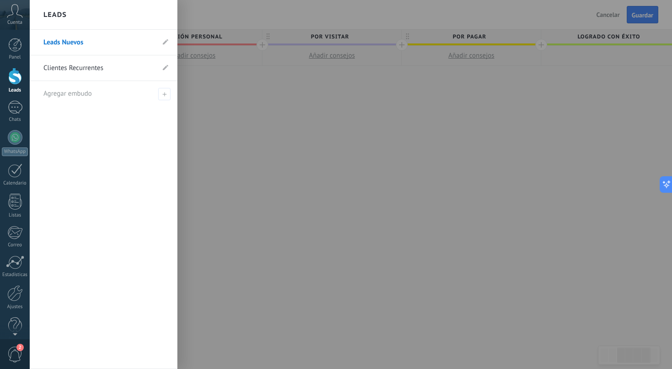
click at [95, 66] on link "Clientes Recurrentes" at bounding box center [98, 68] width 111 height 26
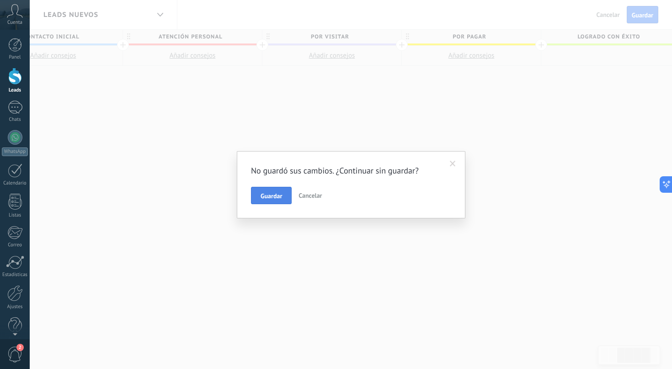
click at [281, 197] on span "Guardar" at bounding box center [271, 196] width 21 height 6
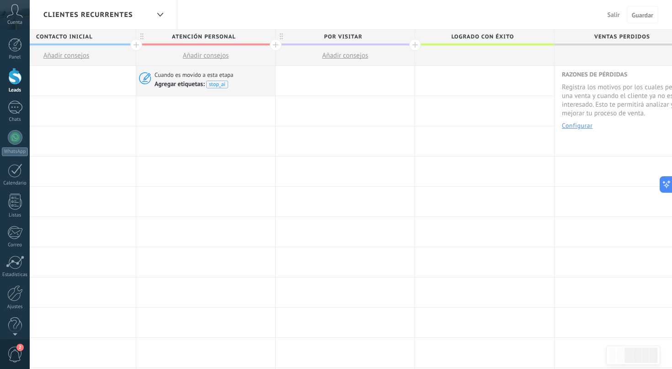
click at [417, 46] on div at bounding box center [415, 45] width 12 height 12
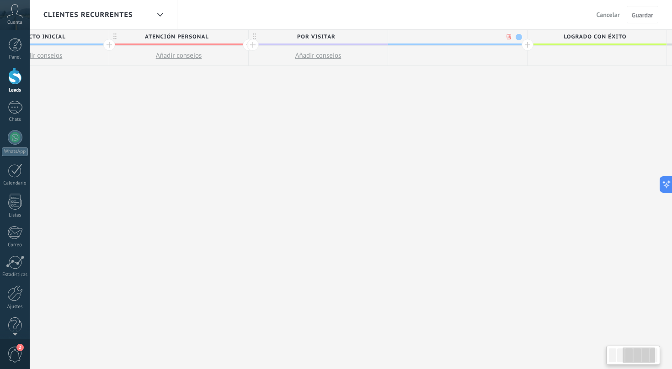
scroll to position [0, 388]
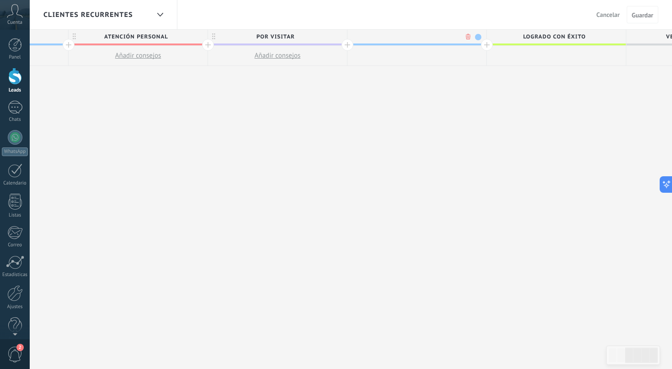
click at [477, 36] on span at bounding box center [478, 37] width 6 height 6
click at [484, 52] on span at bounding box center [486, 50] width 8 height 9
type input "*********"
click at [646, 17] on span "Guardar" at bounding box center [642, 15] width 21 height 6
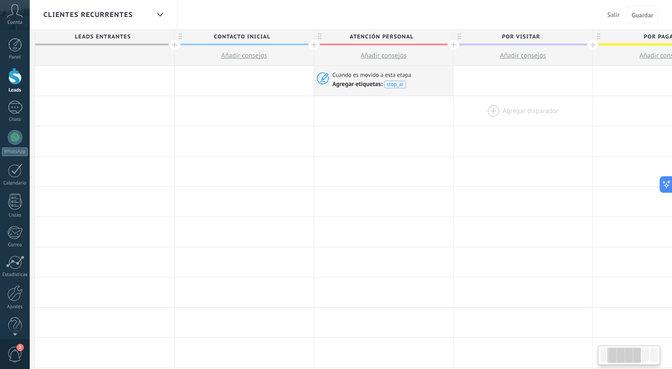
scroll to position [0, 138]
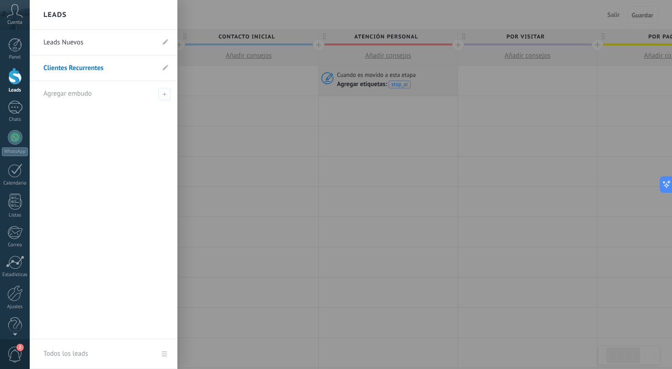
click at [73, 41] on link "Leads Nuevos" at bounding box center [98, 43] width 111 height 26
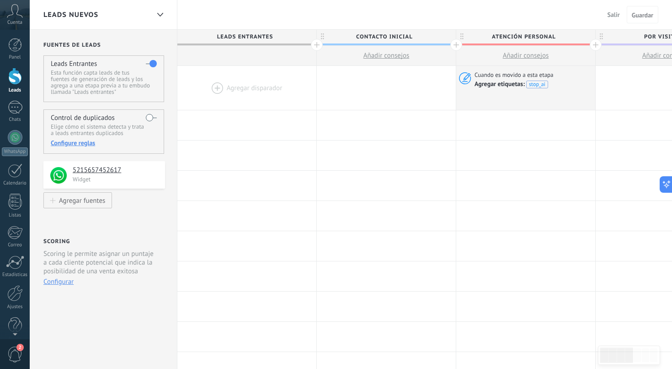
click at [610, 15] on span "Salir" at bounding box center [614, 15] width 12 height 8
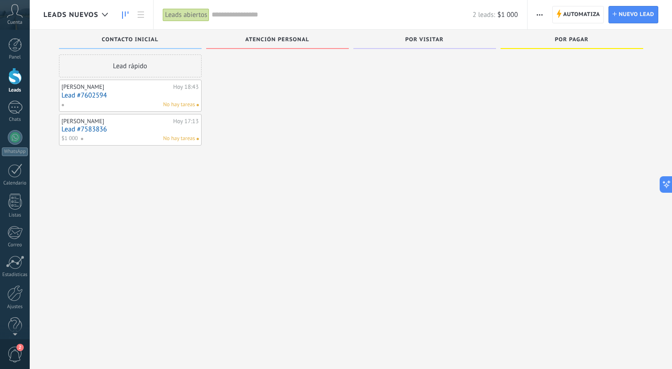
scroll to position [8, 0]
click at [14, 292] on div at bounding box center [15, 293] width 16 height 16
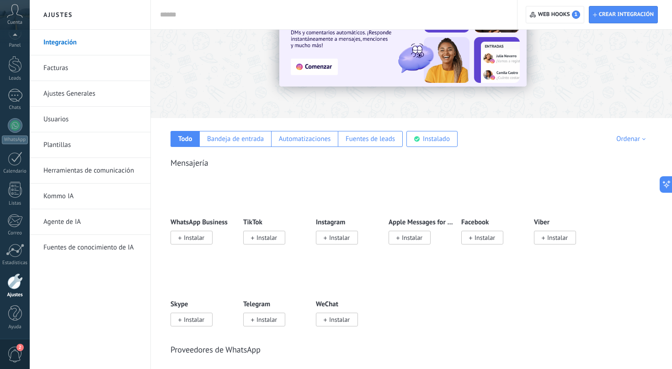
scroll to position [85, 0]
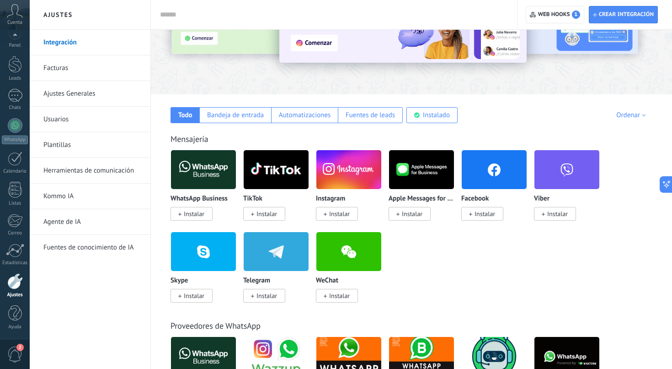
click at [418, 173] on img at bounding box center [421, 169] width 65 height 44
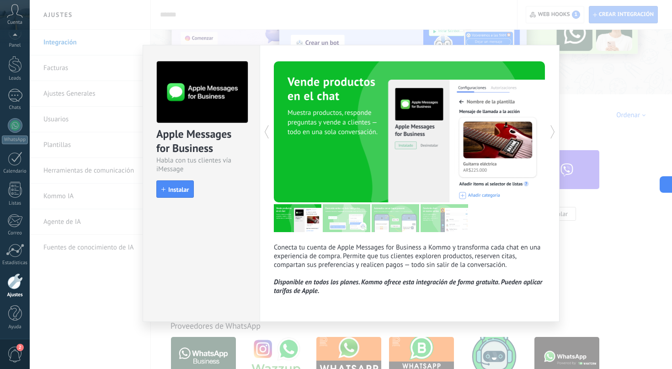
click at [593, 244] on div "Apple Messages for Business Habla con tus clientes vía iMessage install Instala…" at bounding box center [351, 184] width 643 height 369
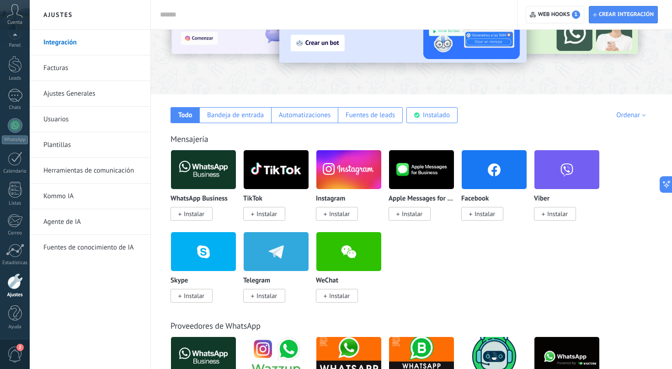
click at [411, 169] on img at bounding box center [421, 169] width 65 height 44
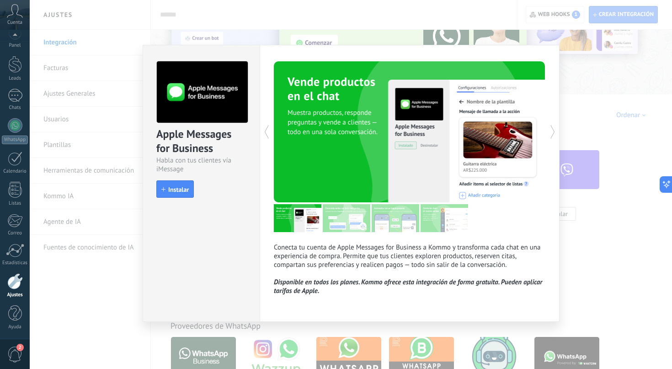
click at [590, 253] on div "Apple Messages for Business Habla con tus clientes vía iMessage install Instala…" at bounding box center [351, 184] width 643 height 369
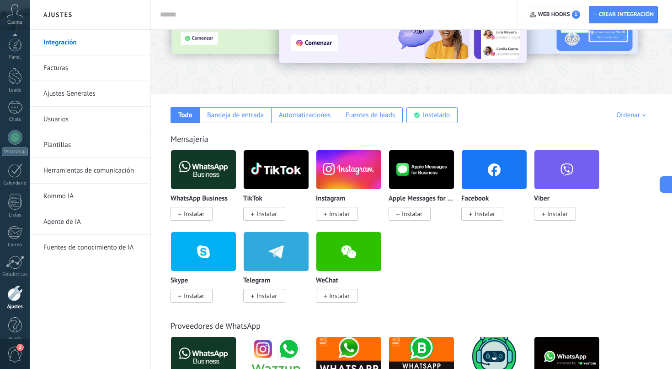
scroll to position [12, 0]
click at [278, 171] on img at bounding box center [276, 169] width 65 height 44
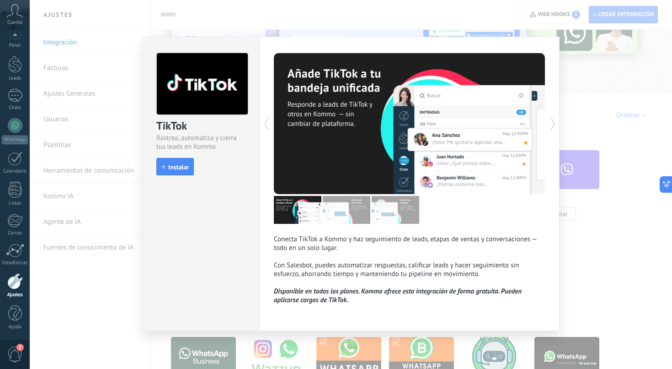
click at [607, 271] on div "TikTok Rastrea, automatiza y cierra tus leads en Kommo install Instalar Conecta…" at bounding box center [351, 184] width 643 height 369
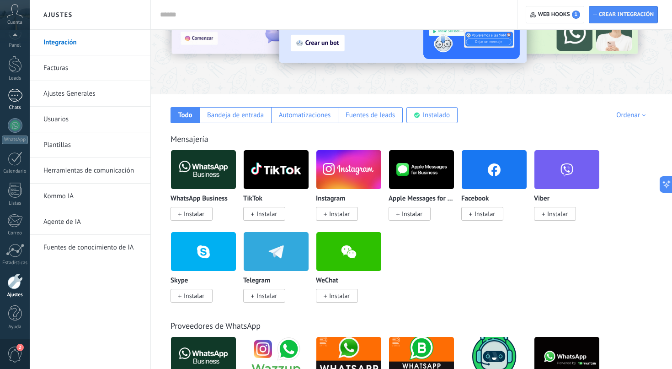
click at [13, 95] on div at bounding box center [15, 95] width 15 height 13
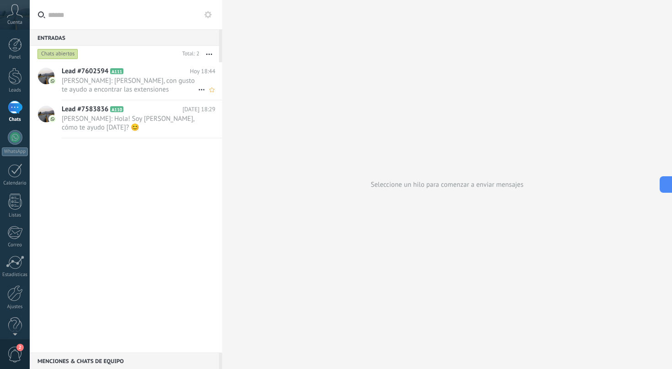
click at [97, 81] on span "[PERSON_NAME]: [PERSON_NAME], con gusto te ayudo a encontrar las extensiones [P…" at bounding box center [130, 84] width 136 height 17
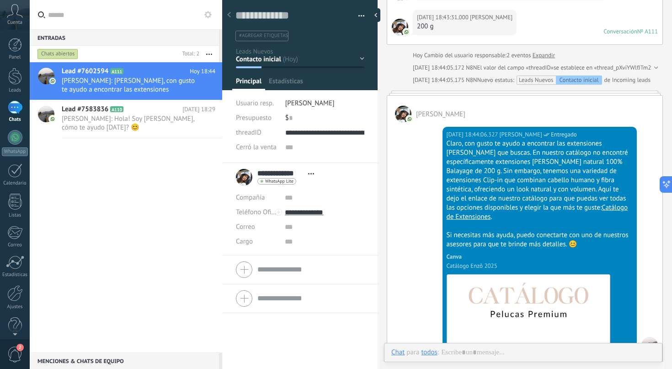
scroll to position [14, 0]
click at [10, 80] on div at bounding box center [15, 76] width 14 height 17
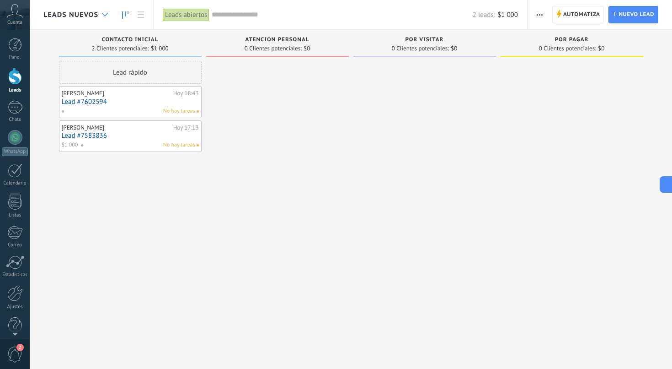
click at [104, 16] on div at bounding box center [104, 15] width 15 height 18
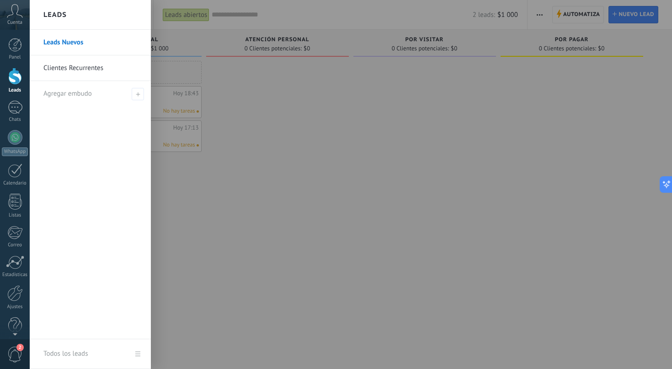
click at [125, 18] on div "Leads" at bounding box center [90, 15] width 121 height 30
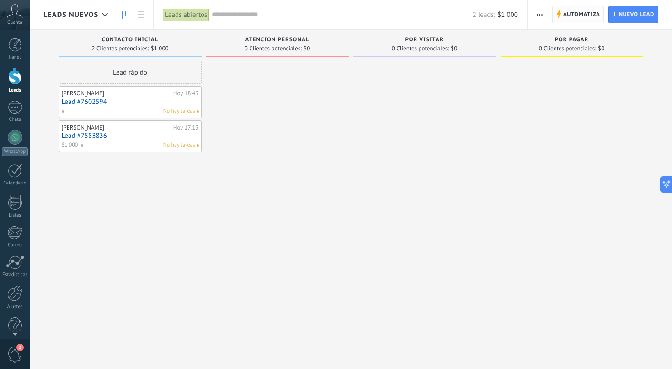
click at [579, 18] on span "Automatiza" at bounding box center [581, 14] width 37 height 16
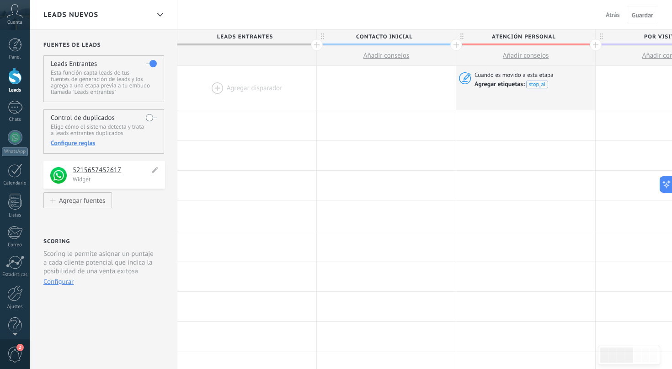
click at [134, 178] on p "Widget" at bounding box center [116, 179] width 87 height 8
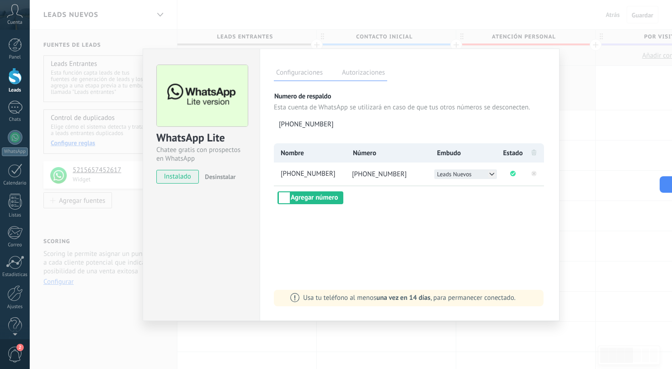
click at [491, 172] on icon at bounding box center [491, 173] width 7 height 7
click at [464, 223] on div "Configuraciones Autorizaciones Esta pestaña registra a los usuarios que han con…" at bounding box center [410, 184] width 300 height 272
click at [489, 174] on icon at bounding box center [491, 173] width 7 height 7
click at [420, 242] on div "Configuraciones Autorizaciones Esta pestaña registra a los usuarios que han con…" at bounding box center [410, 184] width 300 height 272
click at [587, 218] on div "WhatsApp Lite Chatee gratis con prospectos en WhatsApp instalado Desinstalar Co…" at bounding box center [351, 184] width 643 height 369
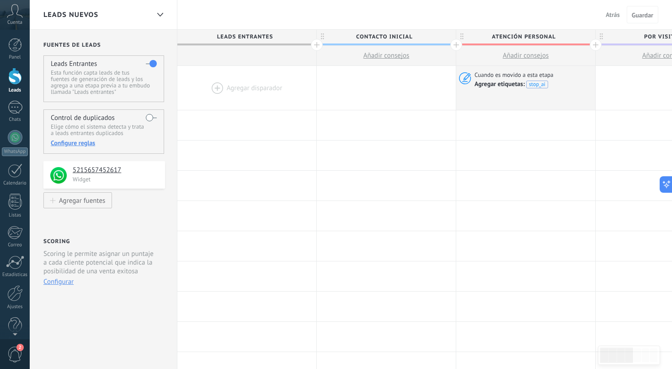
click at [611, 12] on span "Atrás" at bounding box center [613, 15] width 14 height 8
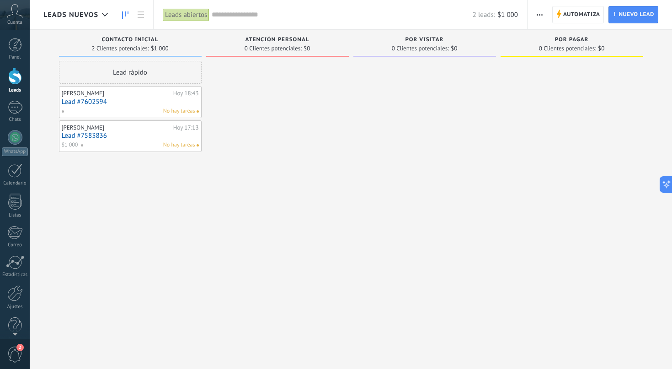
click at [89, 127] on div "[PERSON_NAME]" at bounding box center [116, 127] width 109 height 7
click at [88, 134] on link "Lead #7583836" at bounding box center [130, 136] width 137 height 8
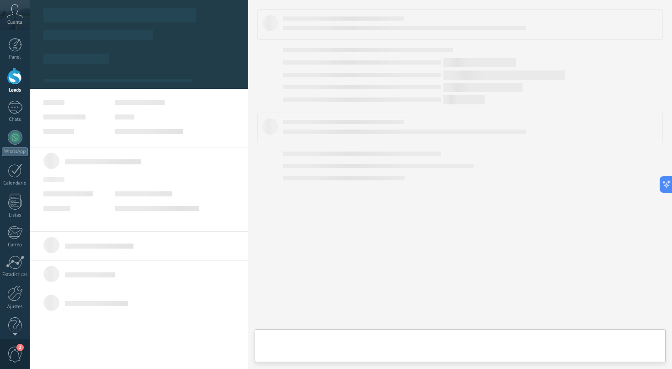
type textarea "**********"
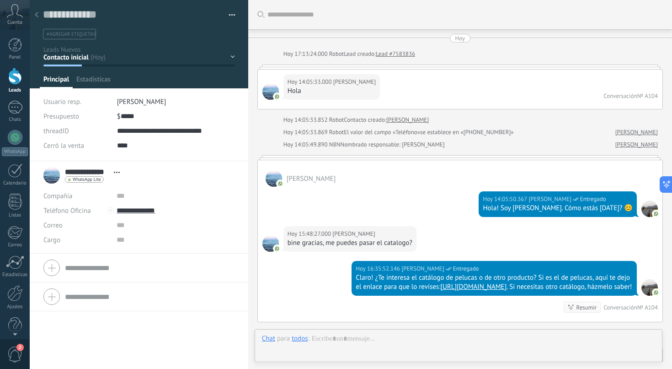
scroll to position [2065, 0]
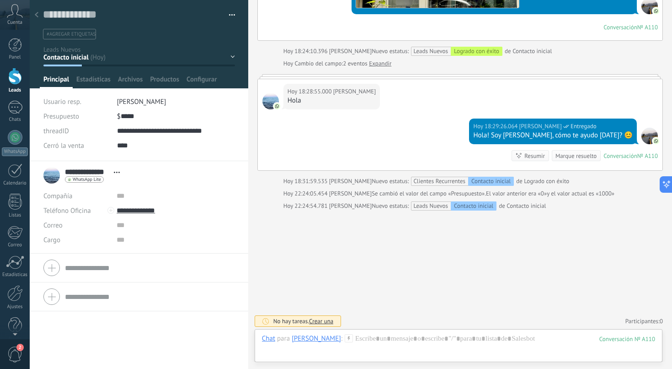
click at [39, 14] on div at bounding box center [36, 15] width 13 height 18
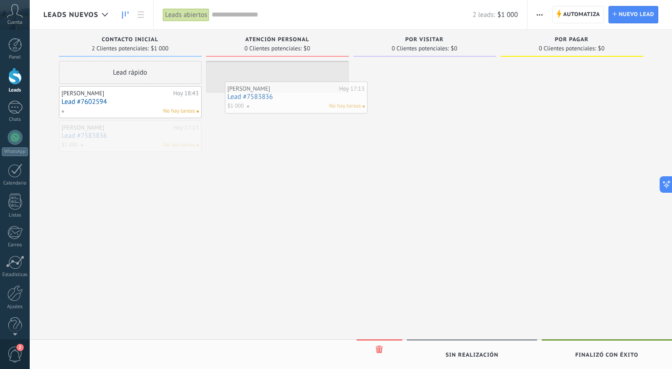
drag, startPoint x: 97, startPoint y: 136, endPoint x: 262, endPoint y: 96, distance: 169.9
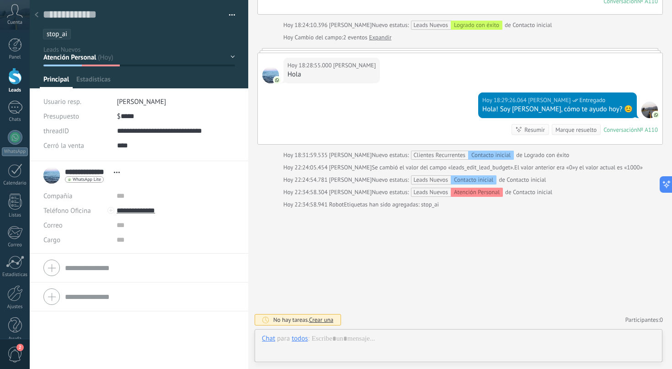
scroll to position [14, 0]
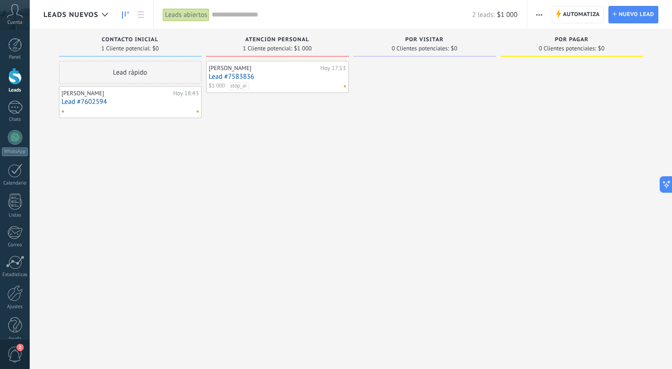
click at [241, 75] on link "Lead #7583836" at bounding box center [277, 77] width 137 height 8
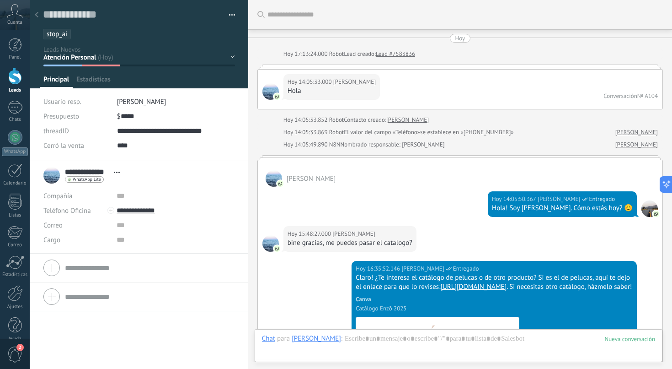
scroll to position [14, 0]
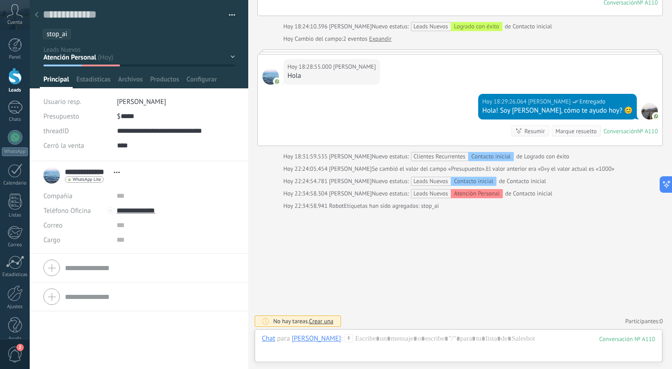
click at [89, 33] on ul "stop_ai" at bounding box center [137, 34] width 191 height 12
click at [38, 16] on icon at bounding box center [37, 14] width 4 height 5
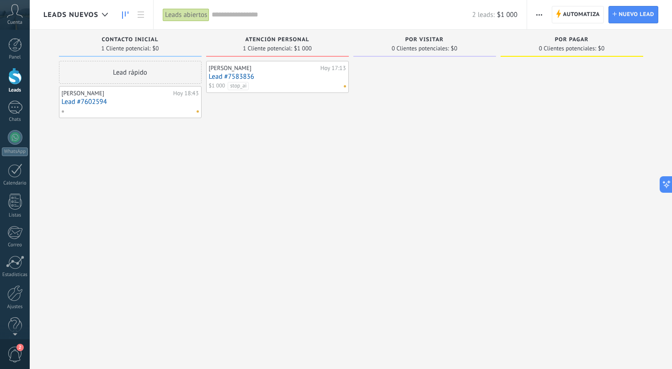
click at [241, 75] on link "Lead #7583836" at bounding box center [277, 77] width 137 height 8
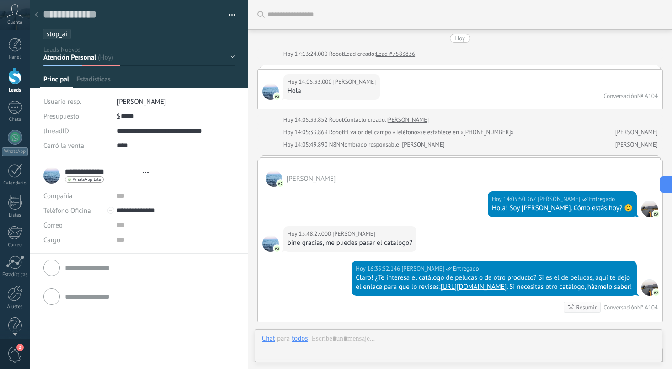
scroll to position [2063, 0]
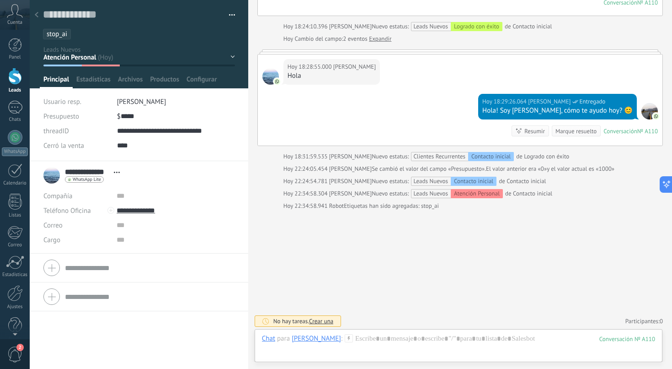
click at [40, 12] on div at bounding box center [36, 15] width 13 height 18
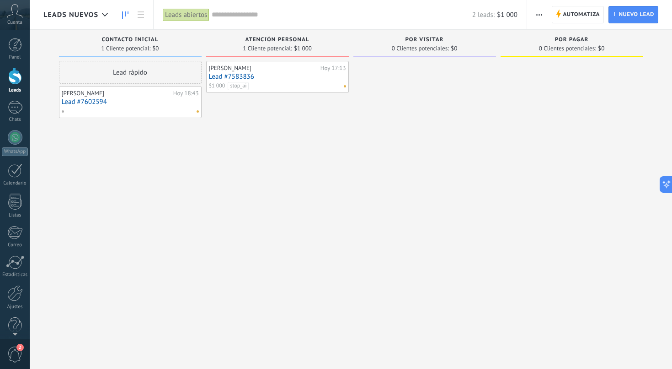
click at [247, 75] on link "Lead #7583836" at bounding box center [277, 77] width 137 height 8
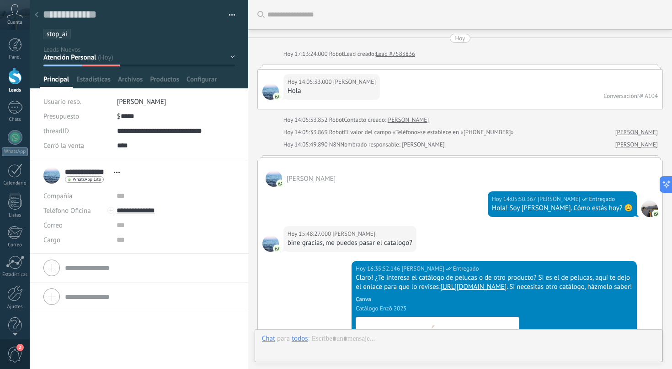
scroll to position [2063, 0]
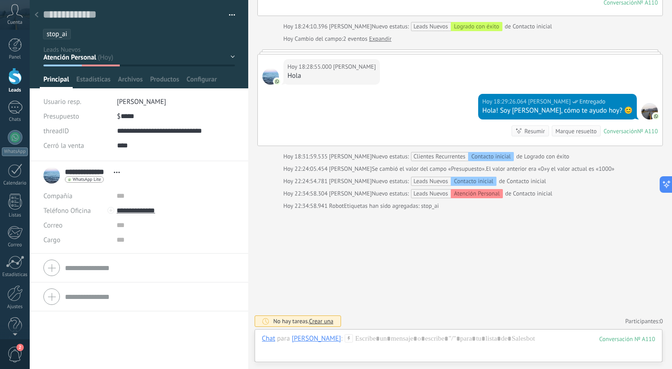
click at [37, 15] on icon at bounding box center [37, 14] width 4 height 5
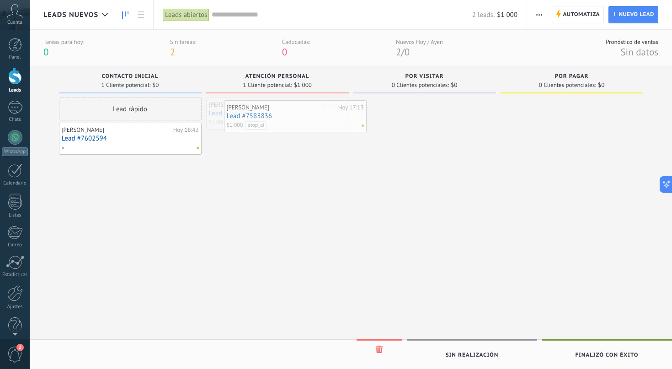
drag, startPoint x: 253, startPoint y: 113, endPoint x: 265, endPoint y: 118, distance: 12.7
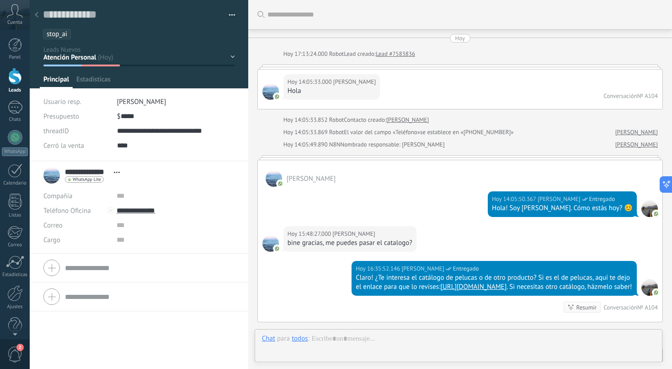
scroll to position [2063, 0]
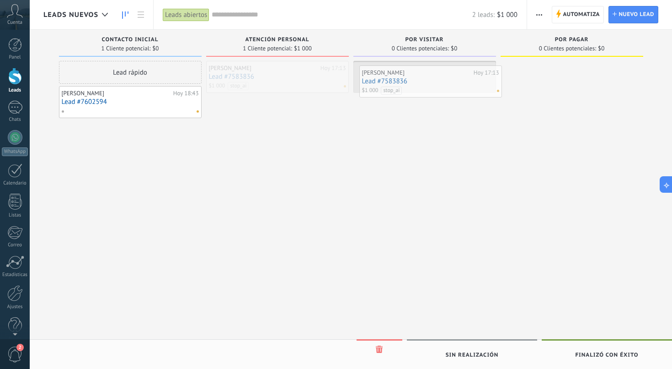
drag, startPoint x: 273, startPoint y: 77, endPoint x: 423, endPoint y: 82, distance: 150.1
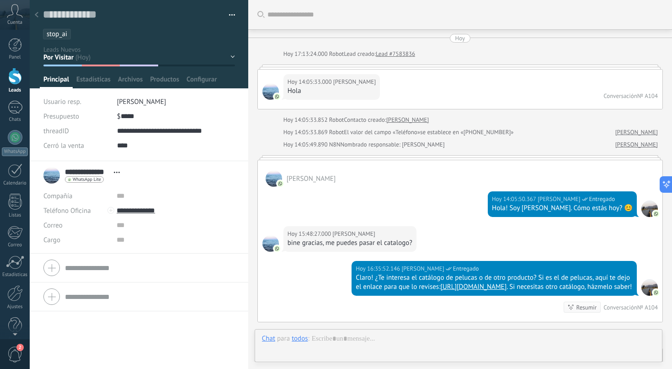
scroll to position [2076, 0]
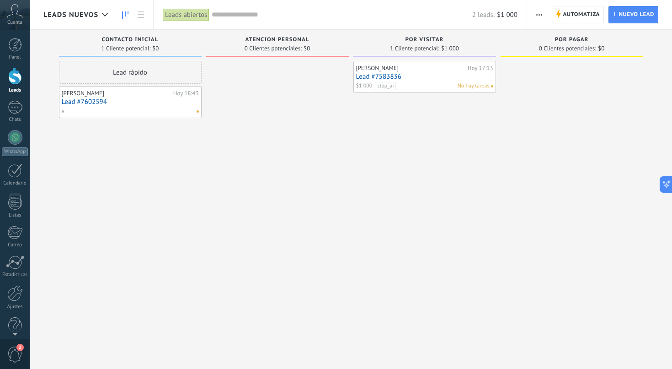
drag, startPoint x: 399, startPoint y: 141, endPoint x: 325, endPoint y: 134, distance: 74.4
click at [325, 134] on div "Leads Entrantes Solicitudes: 0 0 0 0 0 Contacto inicial 1 Cliente potencial: $0…" at bounding box center [357, 170] width 629 height 280
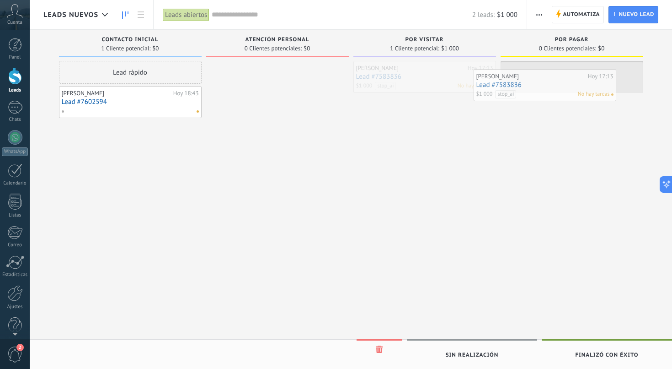
drag, startPoint x: 416, startPoint y: 78, endPoint x: 540, endPoint y: 88, distance: 124.8
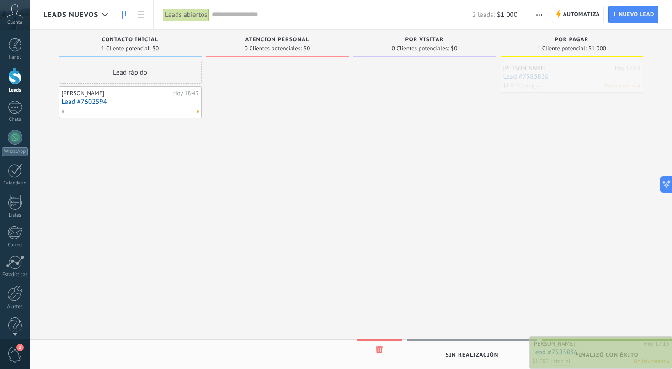
drag, startPoint x: 575, startPoint y: 78, endPoint x: 622, endPoint y: 354, distance: 279.3
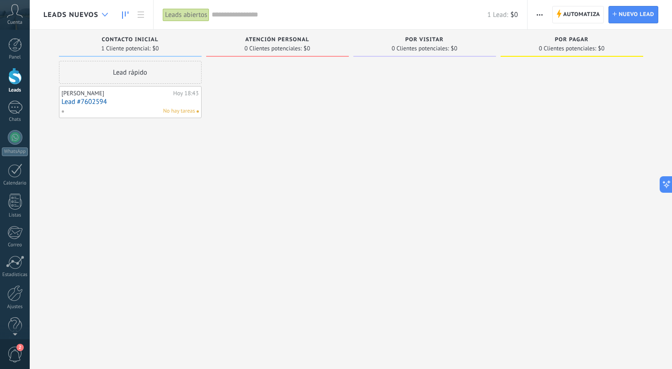
click at [106, 16] on div at bounding box center [104, 15] width 15 height 18
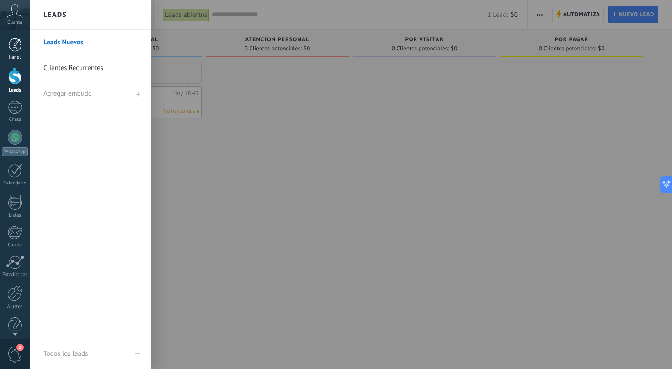
click at [11, 46] on div at bounding box center [15, 45] width 14 height 14
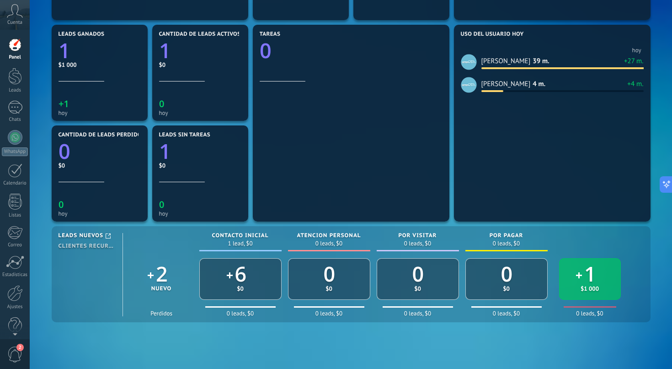
scroll to position [379, 0]
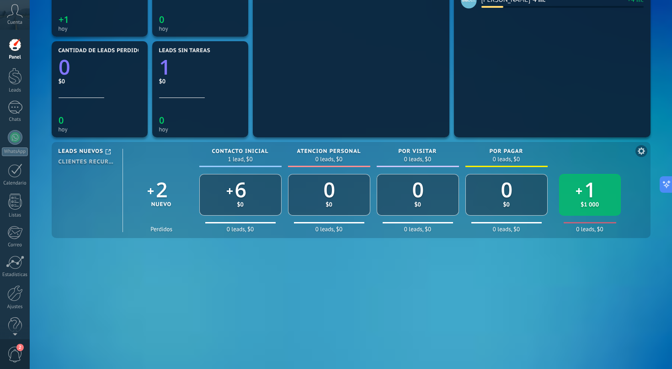
click at [644, 152] on icon at bounding box center [641, 150] width 7 height 7
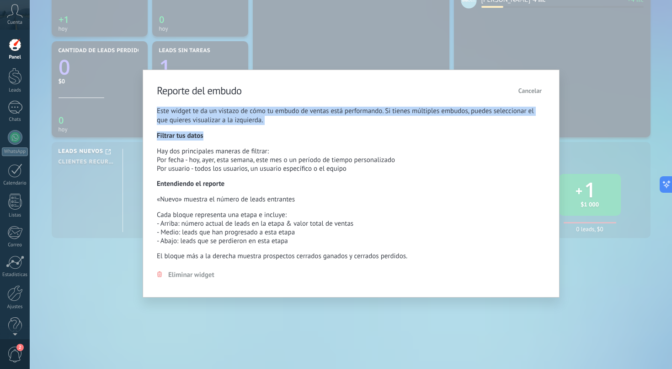
drag, startPoint x: 150, startPoint y: 108, endPoint x: 266, endPoint y: 135, distance: 118.8
click at [266, 135] on div "Reporte del embudo Cancelar Este widget te da un vistazo de cómo tu embudo de v…" at bounding box center [351, 184] width 417 height 228
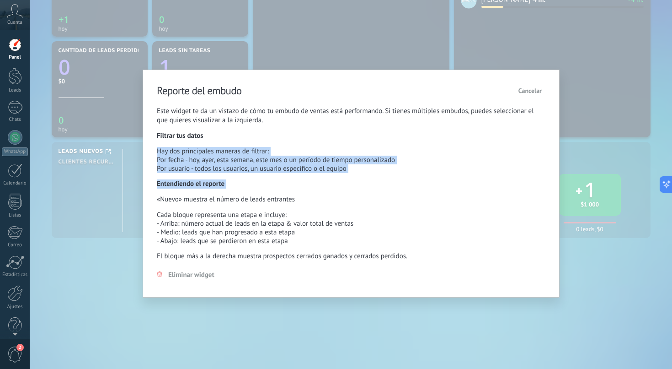
drag, startPoint x: 158, startPoint y: 150, endPoint x: 282, endPoint y: 189, distance: 129.3
click at [282, 189] on div "Este widget te da un vistazo de cómo tu embudo de ventas está performando. Si t…" at bounding box center [351, 192] width 389 height 171
click at [174, 158] on div "Por fecha - hoy, ayer, esta semana, este mes o un período de tiempo personaliza…" at bounding box center [351, 160] width 389 height 9
drag, startPoint x: 157, startPoint y: 151, endPoint x: 282, endPoint y: 203, distance: 135.1
click at [282, 203] on div "Este widget te da un vistazo de cómo tu embudo de ventas está performando. Si t…" at bounding box center [351, 192] width 389 height 171
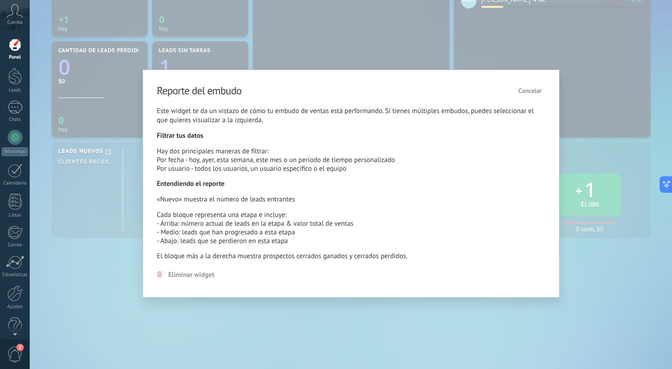
click at [236, 207] on div "Este widget te da un vistazo de cómo tu embudo de ventas está performando. Si t…" at bounding box center [351, 192] width 389 height 171
click at [531, 90] on span "Cancelar" at bounding box center [530, 90] width 23 height 8
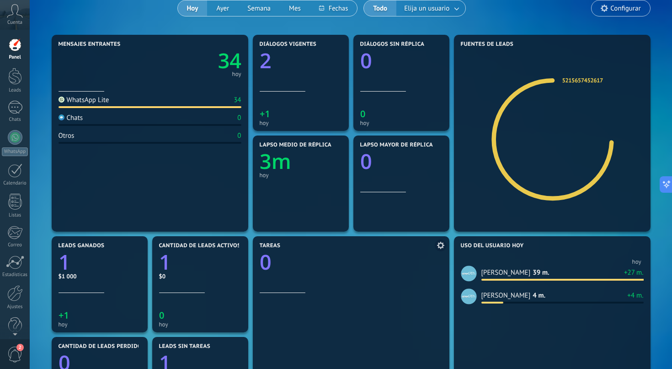
scroll to position [0, 0]
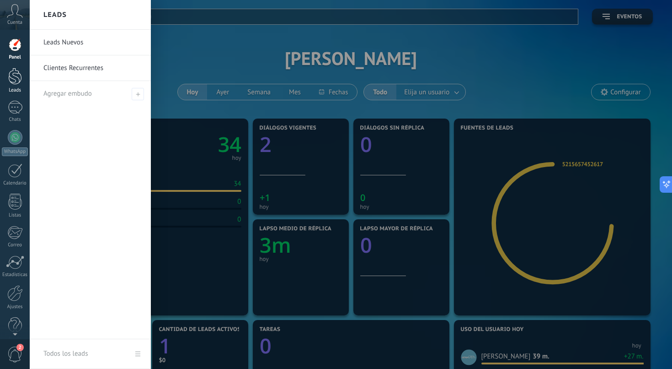
click at [14, 78] on div at bounding box center [15, 76] width 14 height 17
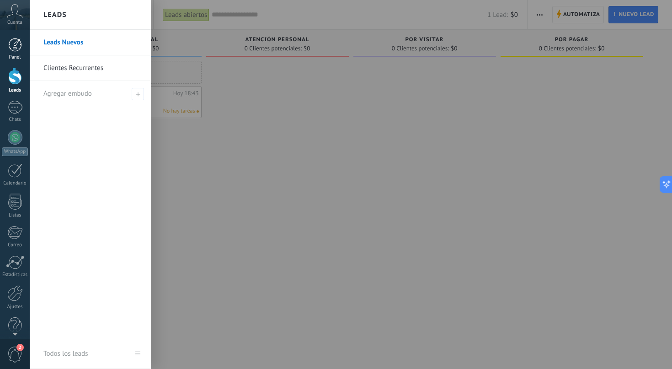
click at [17, 54] on link "Panel" at bounding box center [15, 49] width 30 height 22
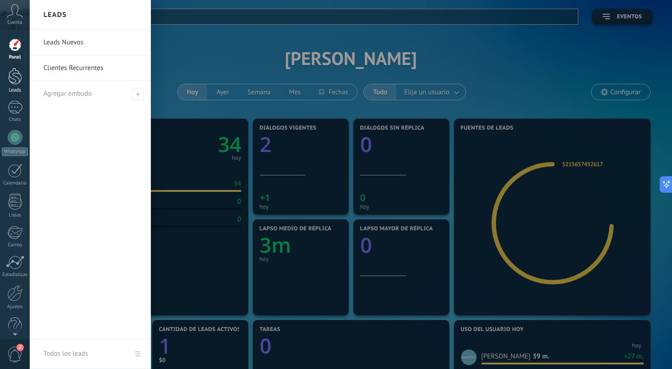
click at [15, 75] on div at bounding box center [15, 76] width 14 height 17
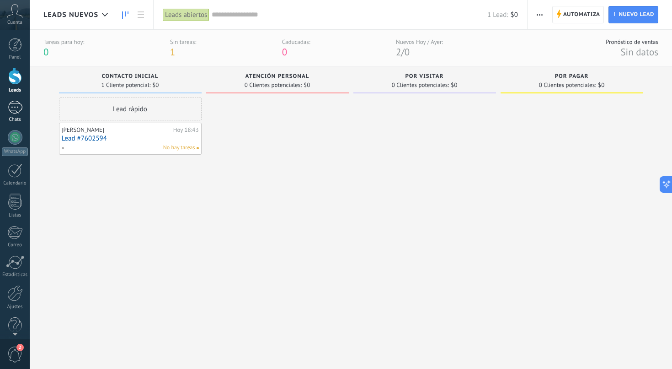
click at [18, 115] on link "Chats" at bounding box center [15, 112] width 30 height 22
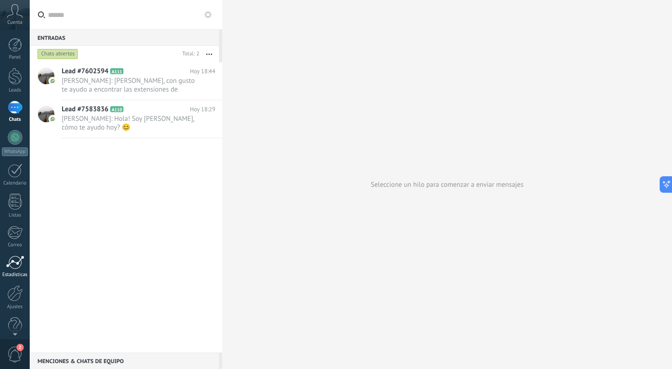
scroll to position [12, 0]
click at [15, 293] on div "Ajustes" at bounding box center [15, 295] width 27 height 6
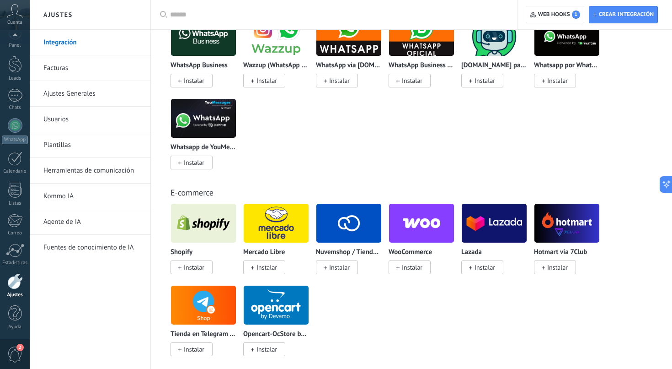
scroll to position [423, 0]
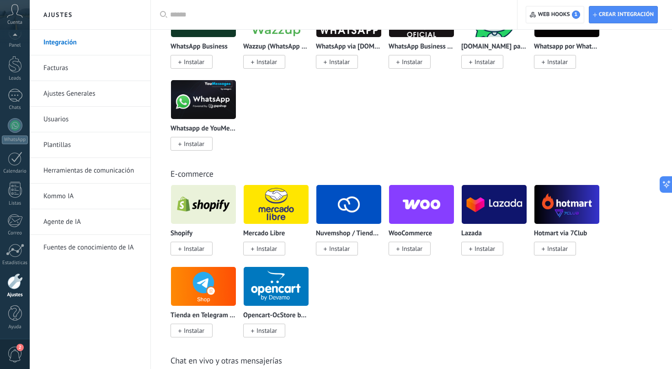
click at [210, 215] on img at bounding box center [203, 204] width 65 height 44
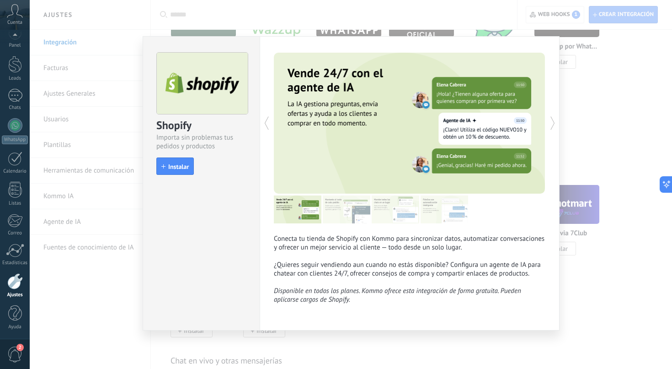
click at [338, 209] on img at bounding box center [347, 209] width 48 height 28
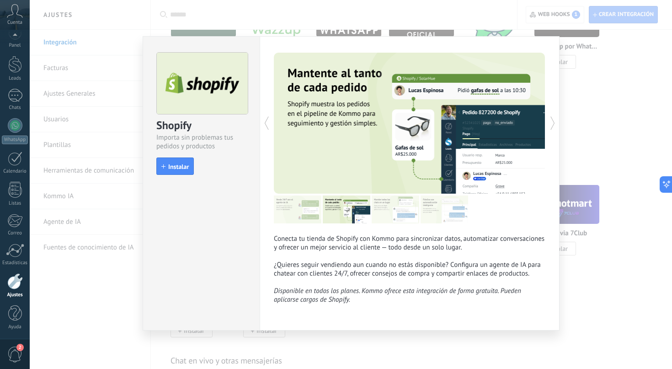
click at [400, 215] on img at bounding box center [396, 209] width 48 height 28
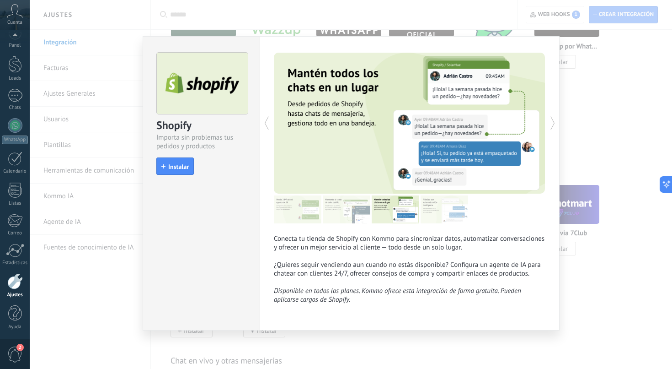
click at [356, 216] on img at bounding box center [347, 209] width 48 height 28
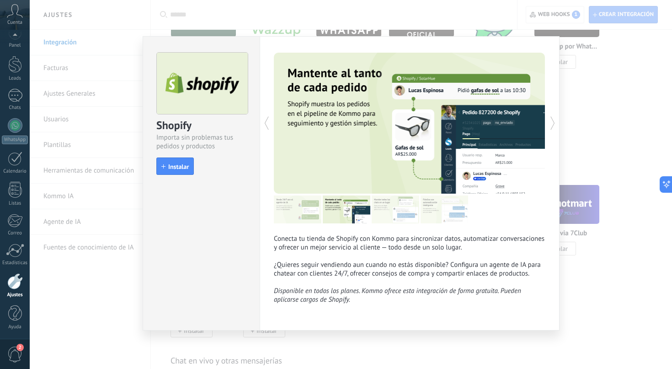
click at [392, 218] on img at bounding box center [396, 209] width 48 height 28
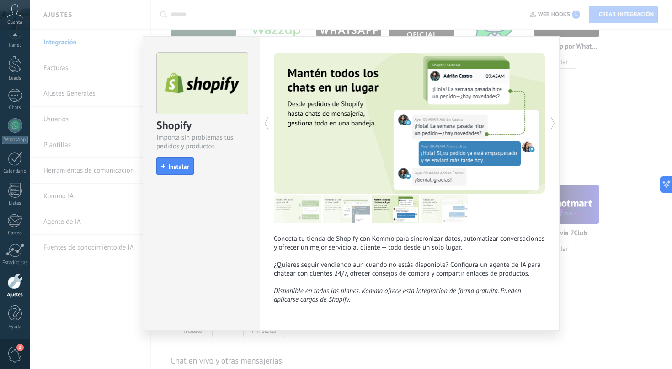
click at [441, 212] on img at bounding box center [445, 209] width 48 height 28
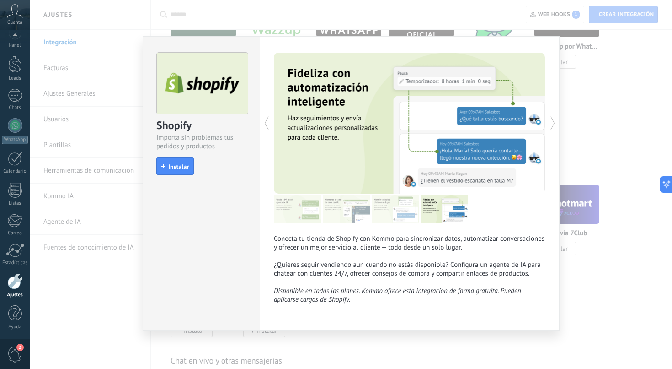
click at [441, 212] on img at bounding box center [445, 209] width 48 height 28
click at [415, 215] on img at bounding box center [396, 209] width 48 height 28
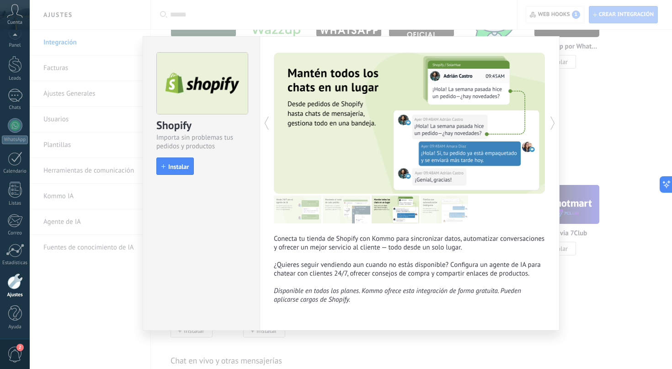
click at [368, 208] on img at bounding box center [347, 209] width 48 height 28
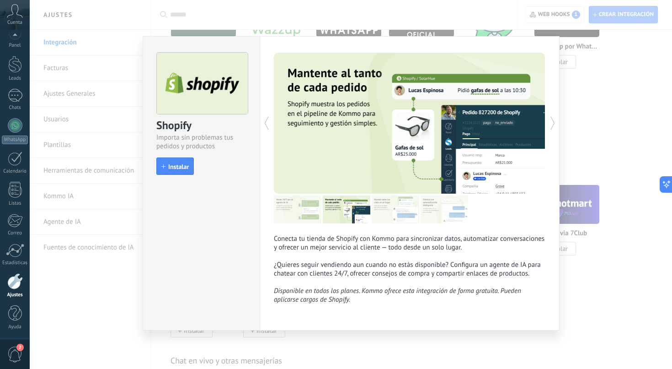
click at [301, 208] on img at bounding box center [298, 209] width 48 height 28
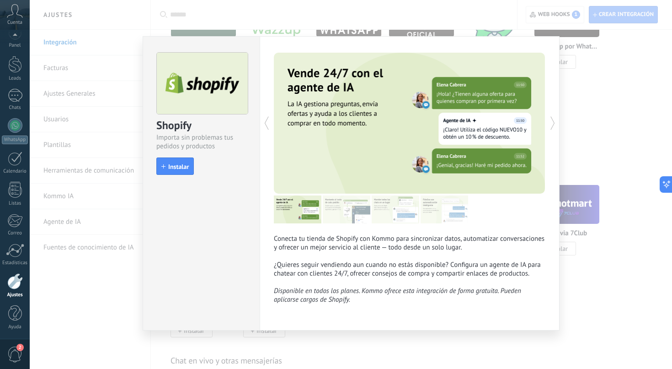
click at [340, 207] on img at bounding box center [347, 209] width 48 height 28
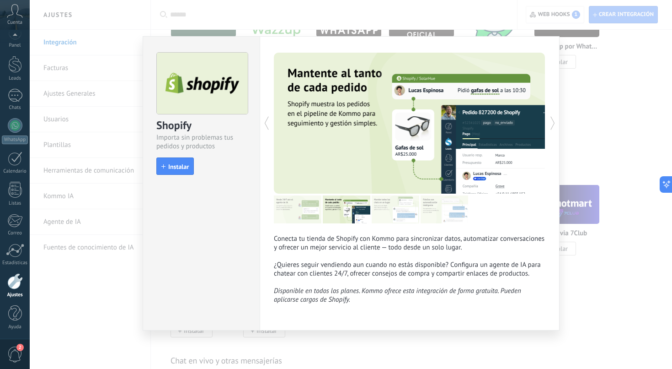
click at [386, 214] on img at bounding box center [396, 209] width 48 height 28
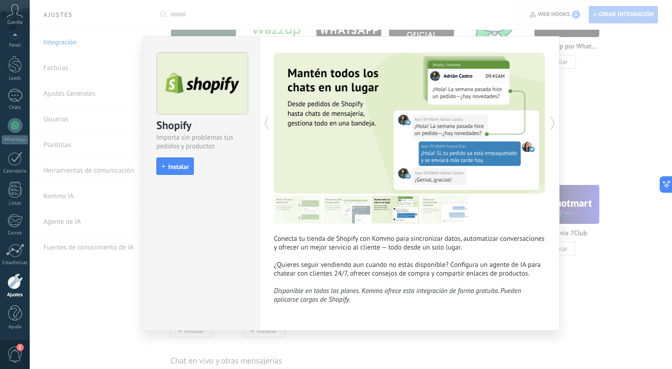
click at [446, 219] on img at bounding box center [445, 209] width 48 height 28
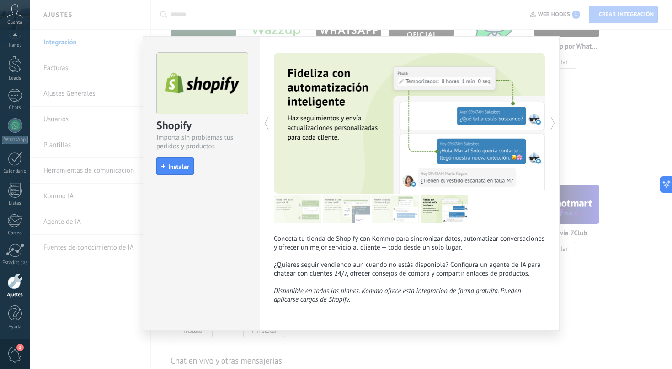
click at [596, 286] on div "Shopify Importa sin problemas tus pedidos y productos install Instalar Conecta …" at bounding box center [351, 184] width 643 height 369
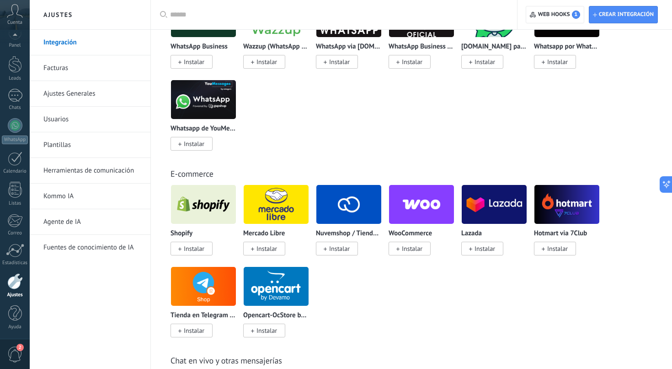
click at [555, 209] on img at bounding box center [567, 204] width 65 height 44
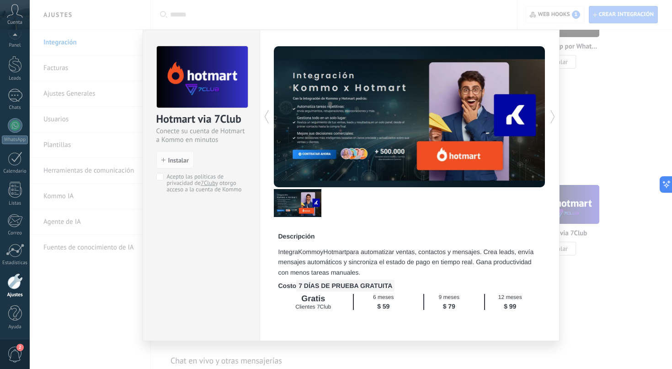
click at [623, 294] on div "Hotmart via 7Club Conecte su cuenta de Hotmart a Kommo en minutos install Insta…" at bounding box center [351, 184] width 643 height 369
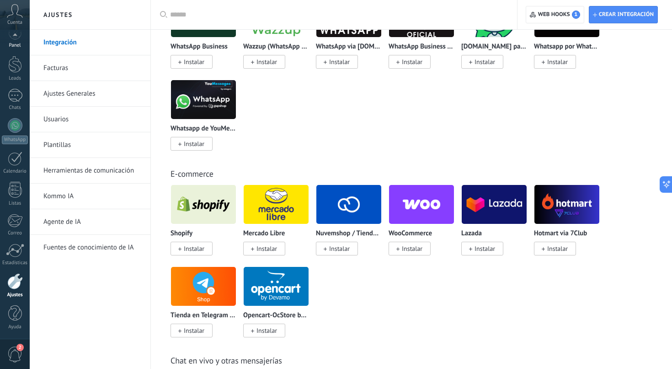
scroll to position [4, 0]
click at [18, 48] on link "Panel" at bounding box center [15, 45] width 30 height 22
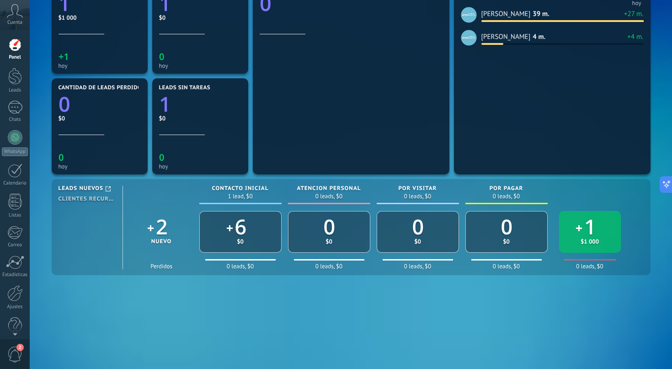
scroll to position [341, 0]
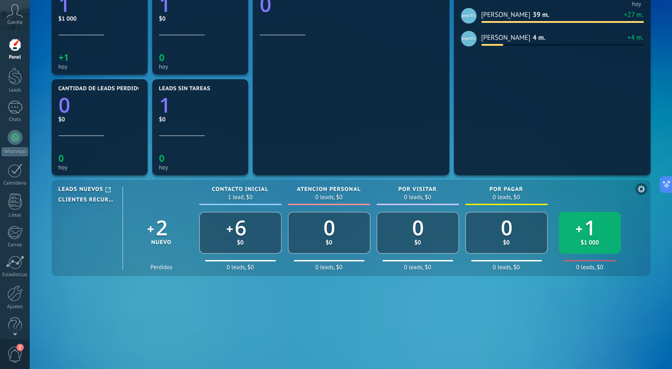
click at [97, 201] on span "Clientes Recurrentes" at bounding box center [87, 200] width 57 height 7
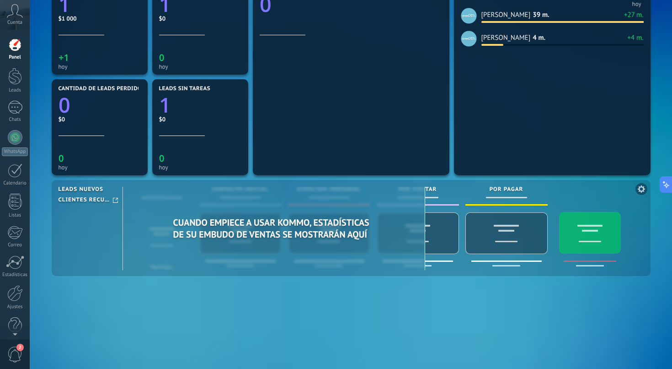
click at [77, 190] on span "Leads Nuevos" at bounding box center [81, 189] width 45 height 7
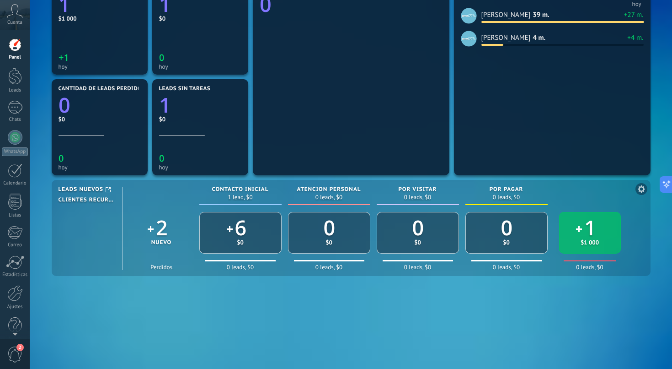
click at [113, 199] on span "Clientes Recurrentes" at bounding box center [87, 200] width 57 height 7
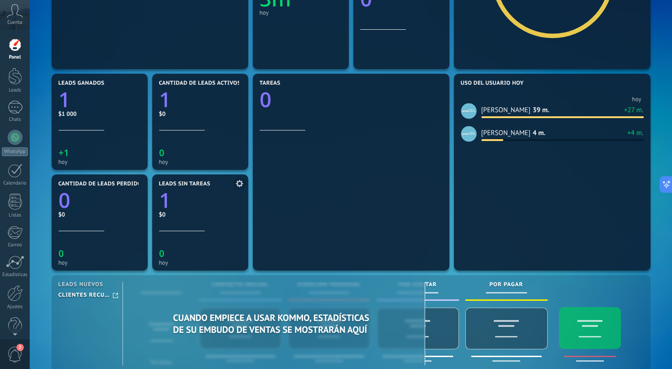
scroll to position [237, 0]
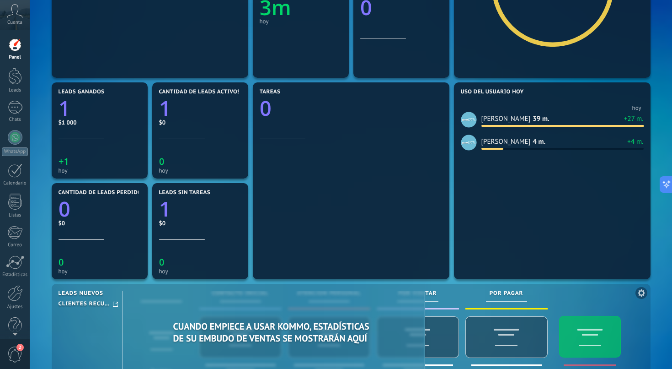
click at [79, 294] on span "Leads Nuevos" at bounding box center [81, 293] width 45 height 7
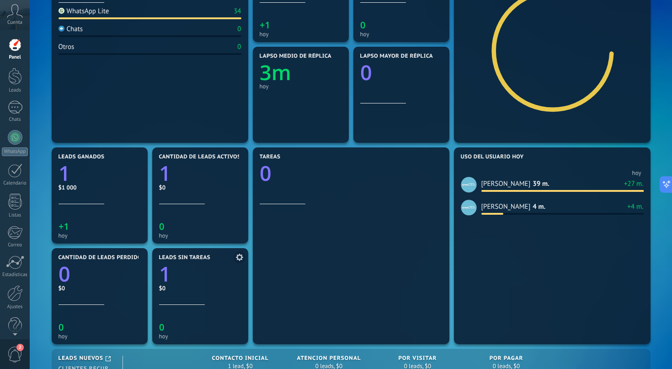
scroll to position [189, 0]
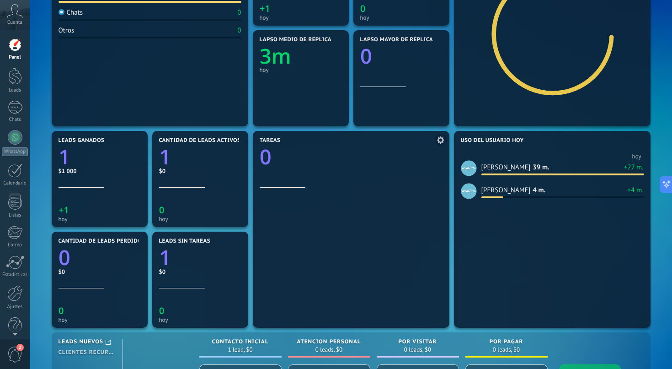
click at [445, 140] on span at bounding box center [441, 140] width 12 height 12
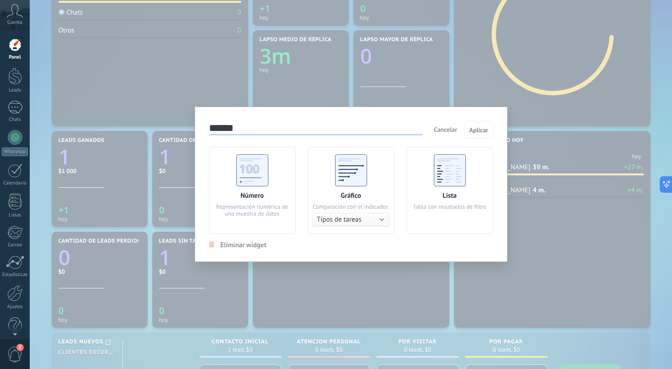
click at [448, 129] on span "Cancelar" at bounding box center [445, 129] width 23 height 8
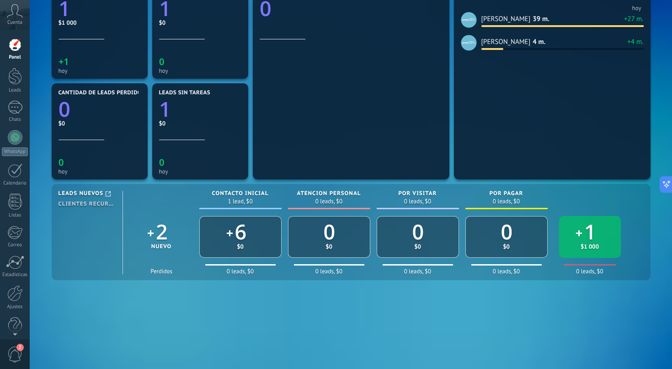
scroll to position [338, 0]
click at [403, 324] on div "Mensajes entrantes 34 hoy WhatsApp Lite 34 Chats 0 Otros 0 Diálogos vigentes 2 …" at bounding box center [351, 81] width 604 height 604
click at [592, 241] on link "1" at bounding box center [590, 231] width 11 height 28
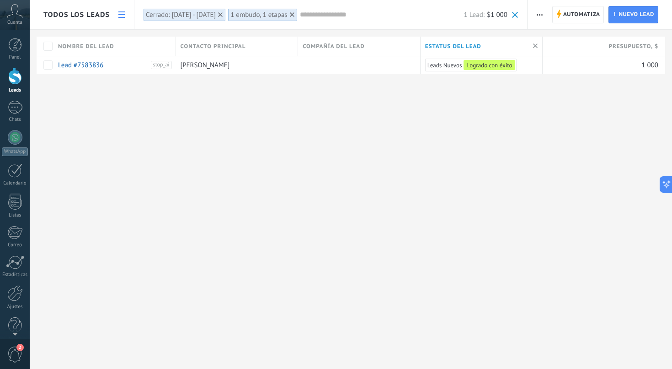
click at [459, 44] on span "Estatus del lead" at bounding box center [453, 46] width 56 height 9
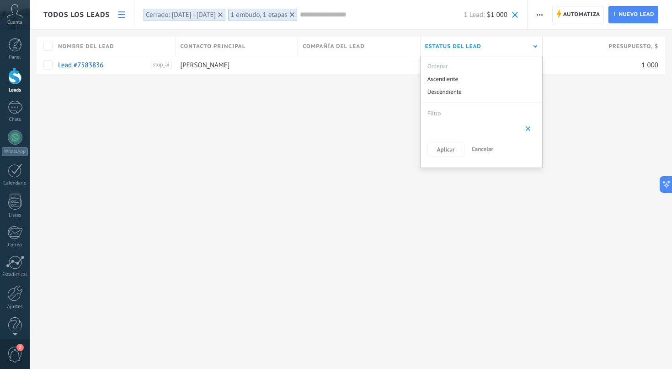
click at [353, 142] on div "**********" at bounding box center [351, 184] width 643 height 369
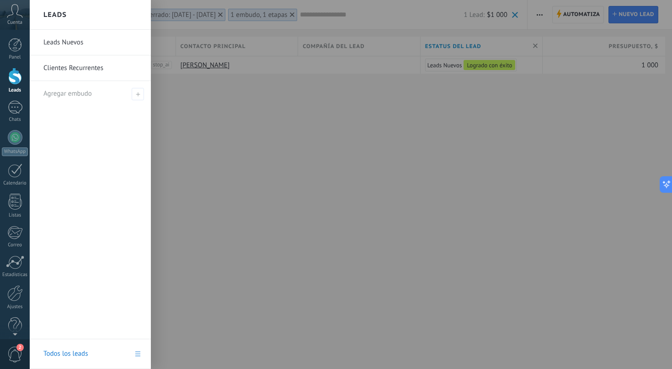
click at [19, 78] on div at bounding box center [15, 76] width 14 height 17
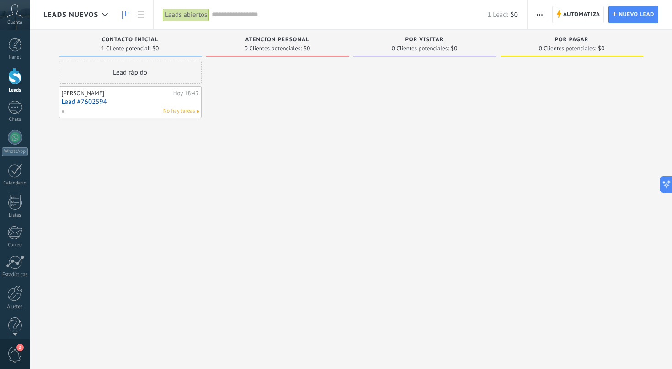
click at [76, 14] on span "Leads Nuevos" at bounding box center [70, 15] width 55 height 9
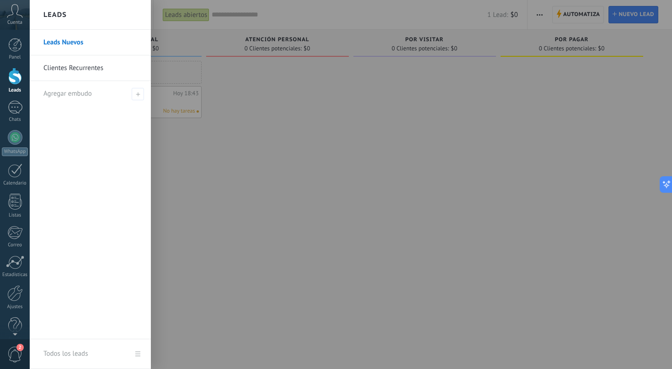
click at [70, 67] on link "Clientes Recurrentes" at bounding box center [92, 68] width 98 height 26
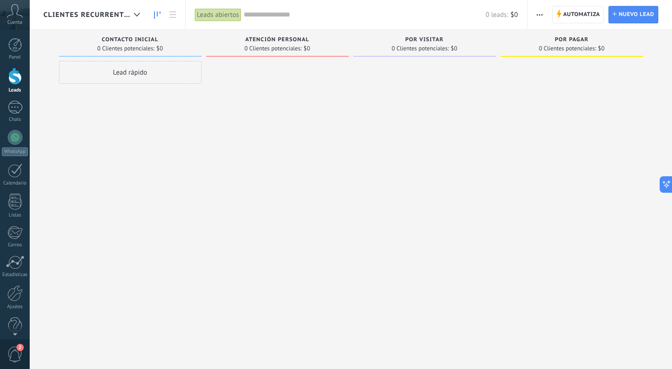
click at [91, 16] on span "Clientes Recurrentes" at bounding box center [86, 15] width 87 height 9
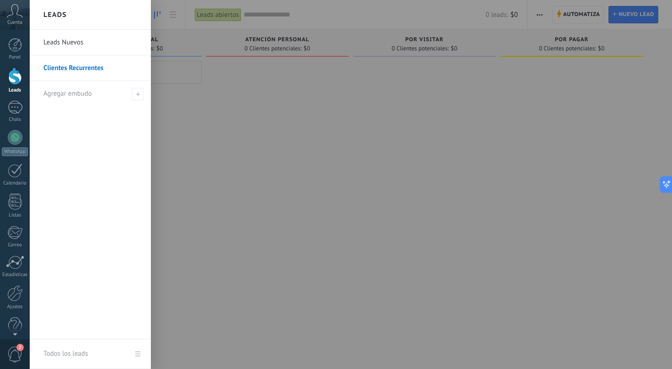
click at [86, 49] on link "Leads Nuevos" at bounding box center [92, 43] width 98 height 26
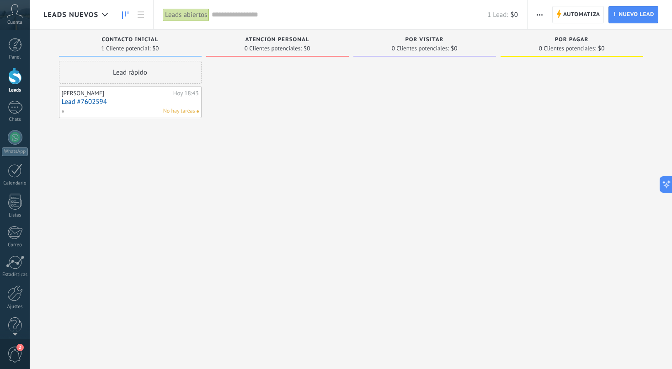
click at [228, 17] on input "text" at bounding box center [350, 15] width 276 height 10
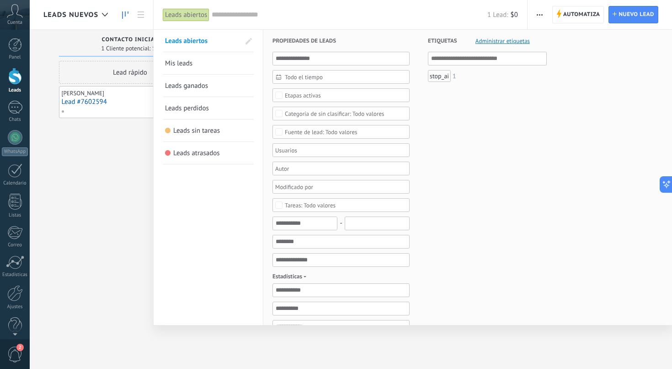
click at [204, 89] on span "Leads ganados" at bounding box center [186, 85] width 43 height 9
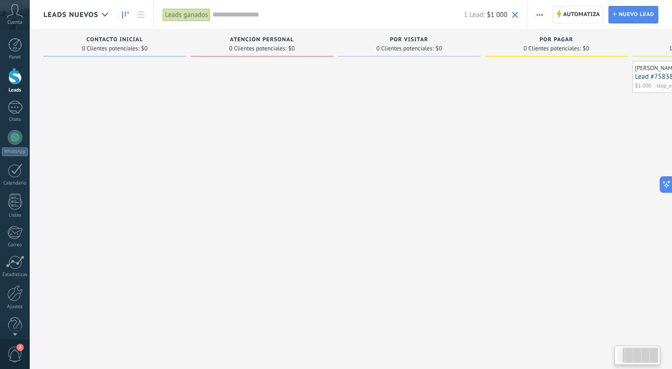
scroll to position [0, 117]
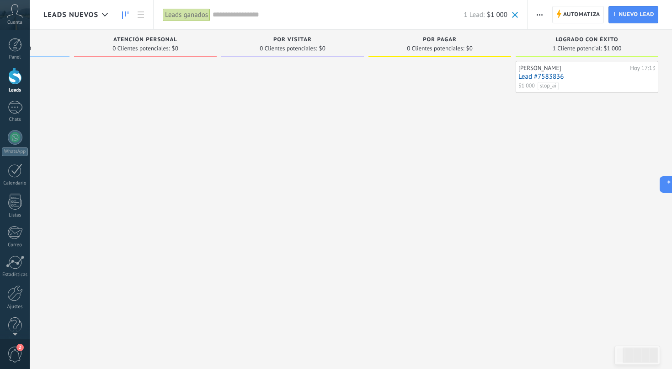
click at [95, 17] on span "Leads Nuevos" at bounding box center [70, 15] width 55 height 9
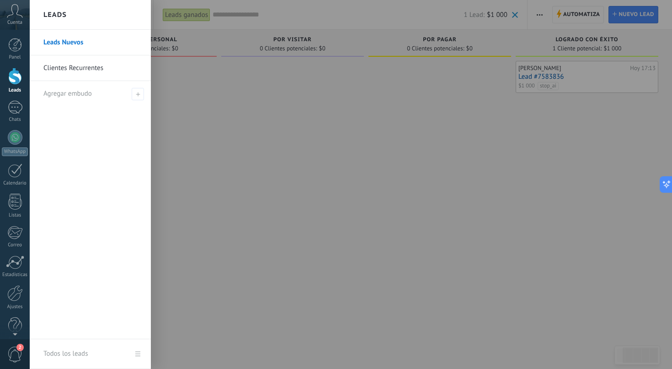
click at [80, 67] on link "Clientes Recurrentes" at bounding box center [92, 68] width 98 height 26
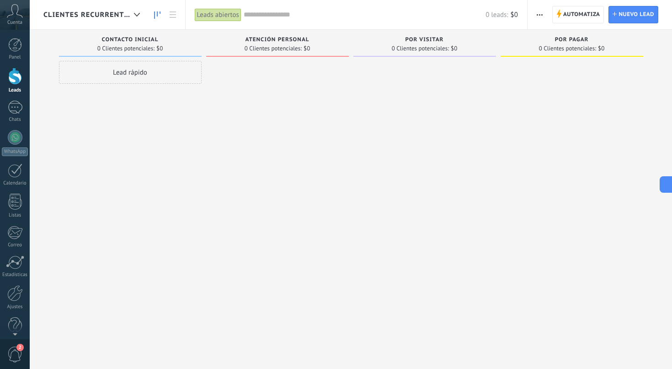
click at [113, 16] on span "Clientes Recurrentes" at bounding box center [86, 15] width 87 height 9
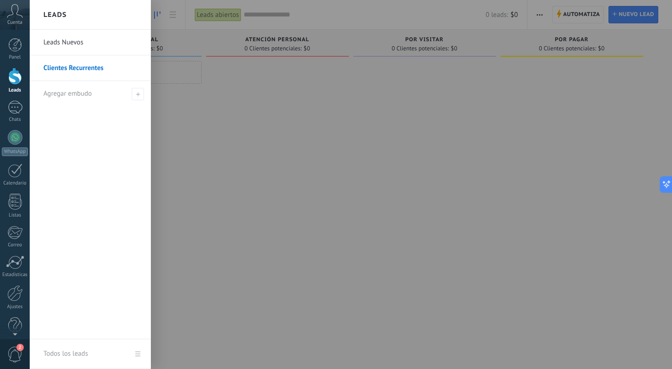
click at [91, 44] on link "Leads Nuevos" at bounding box center [92, 43] width 98 height 26
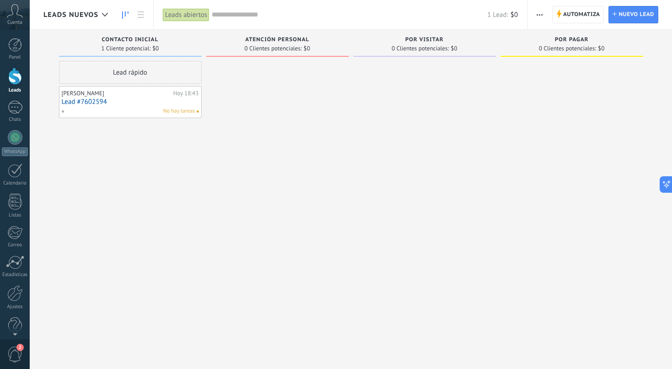
click at [228, 17] on input "text" at bounding box center [350, 15] width 276 height 10
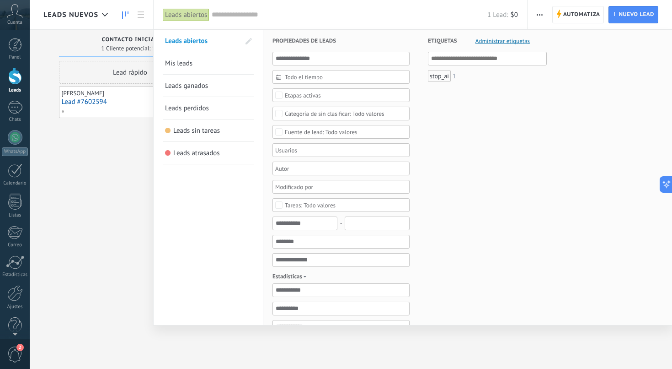
click at [194, 90] on span "Leads ganados" at bounding box center [186, 85] width 43 height 9
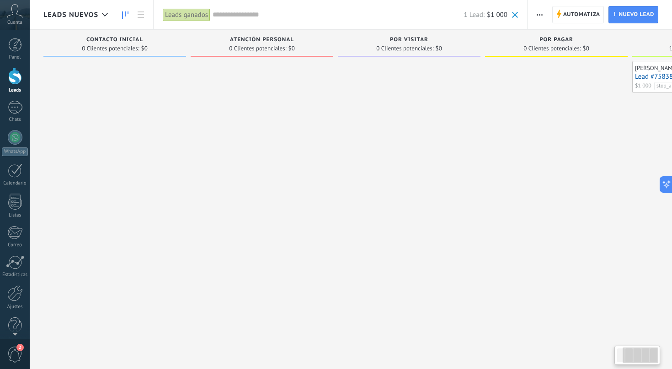
scroll to position [0, 117]
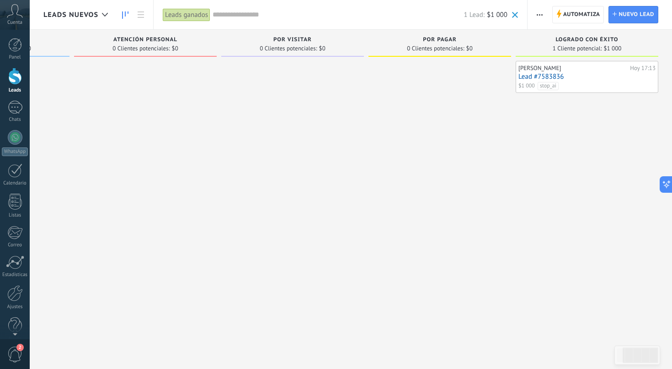
click at [95, 25] on div "Leads Nuevos" at bounding box center [77, 14] width 69 height 29
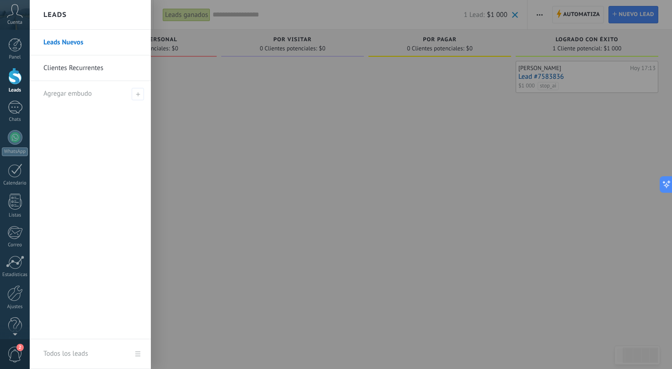
click at [240, 166] on div at bounding box center [366, 184] width 672 height 369
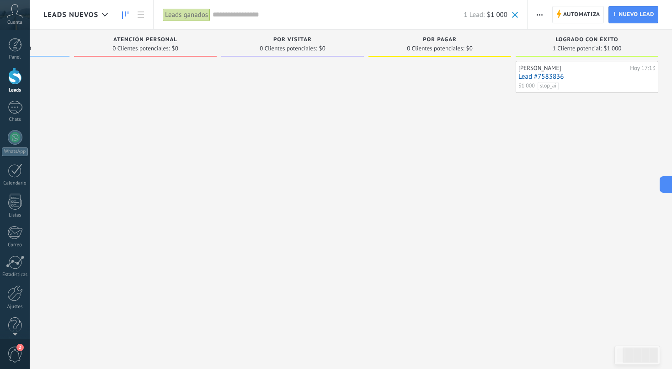
click at [81, 16] on span "Leads Nuevos" at bounding box center [70, 15] width 55 height 9
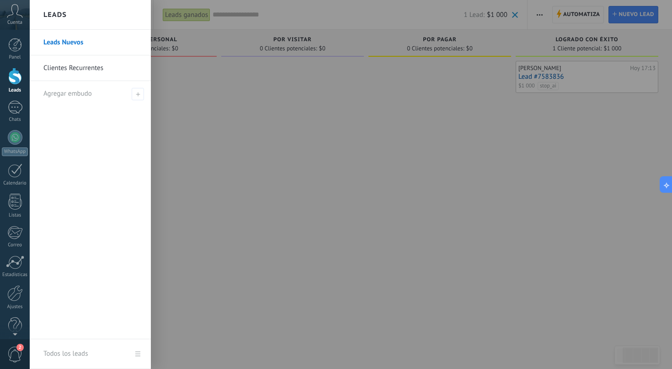
click at [539, 77] on div at bounding box center [366, 184] width 672 height 369
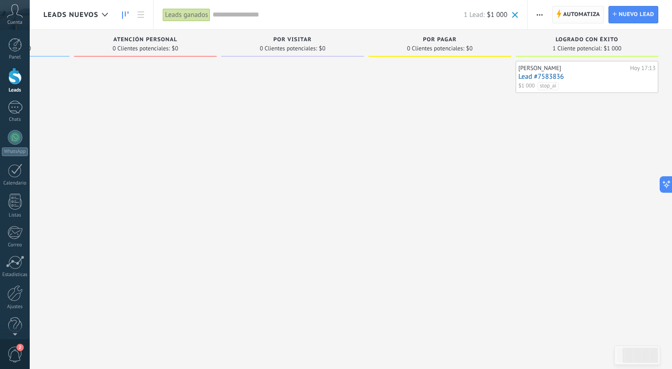
click at [579, 12] on span "Automatiza" at bounding box center [581, 14] width 37 height 16
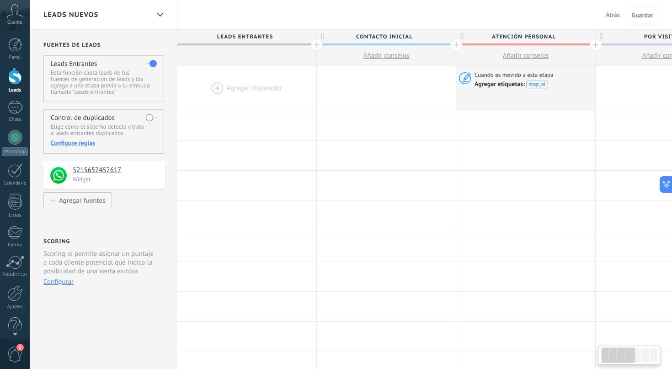
scroll to position [0, 482]
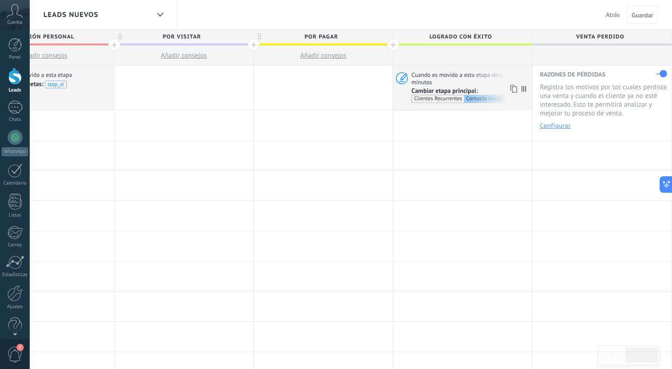
click at [477, 79] on span "Cuando es movido a esta etapa después de 5 minutos" at bounding box center [471, 78] width 118 height 15
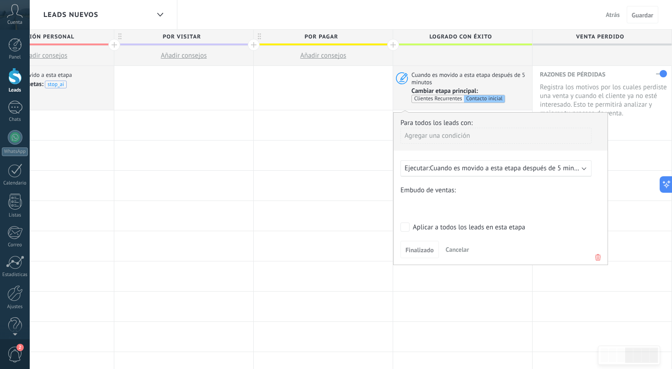
click at [0, 0] on div "Contacto inicial Atención personal Por Visitar Por Pagar Logrado con éxito Vent…" at bounding box center [0, 0] width 0 height 0
click at [502, 124] on div at bounding box center [351, 168] width 643 height 369
click at [416, 246] on button "Finalizado" at bounding box center [420, 249] width 38 height 17
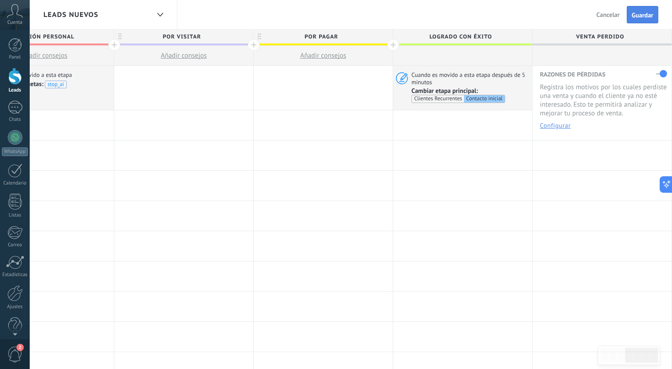
click at [652, 12] on span "Guardar" at bounding box center [642, 15] width 21 height 6
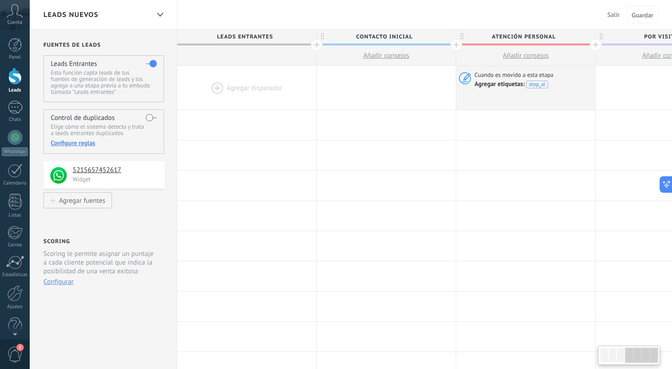
scroll to position [0, 482]
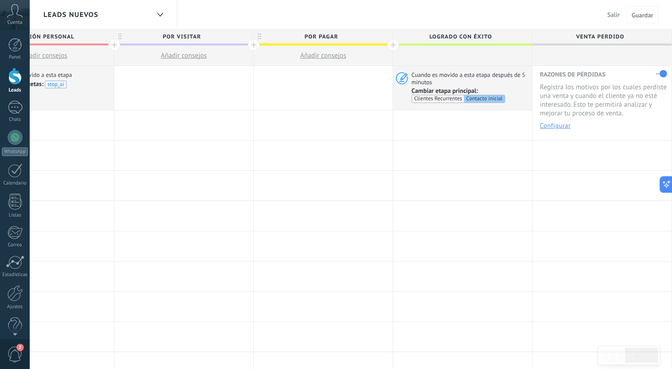
click at [611, 15] on span "Salir" at bounding box center [614, 15] width 12 height 8
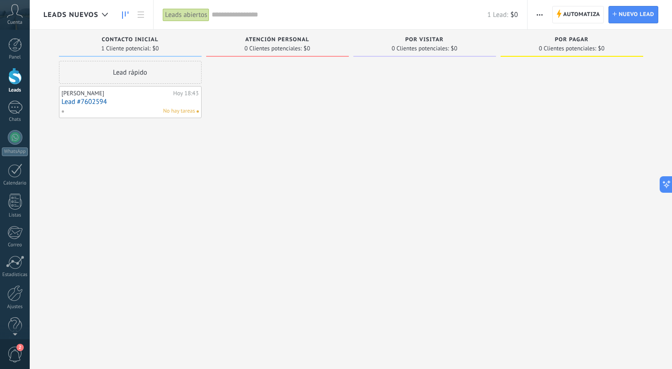
click at [236, 12] on input "text" at bounding box center [350, 15] width 276 height 10
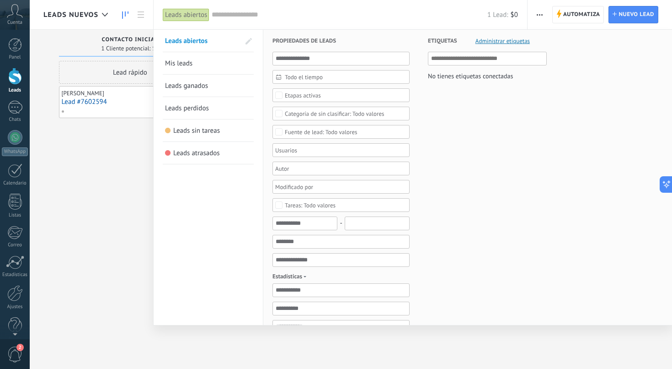
click at [215, 88] on link "Leads ganados" at bounding box center [208, 86] width 86 height 22
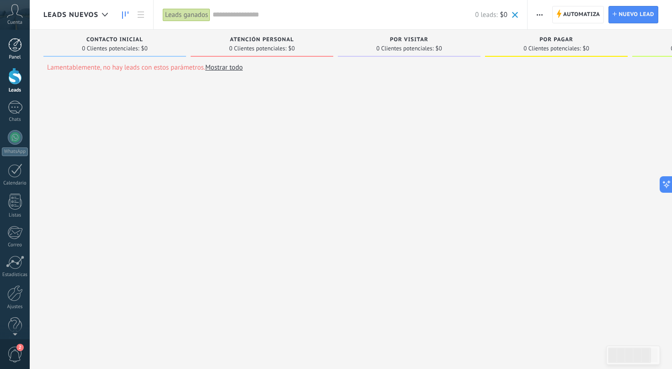
click at [18, 46] on div at bounding box center [15, 45] width 14 height 14
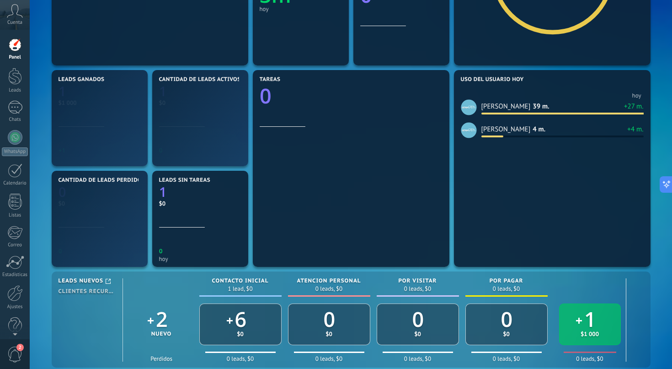
scroll to position [379, 0]
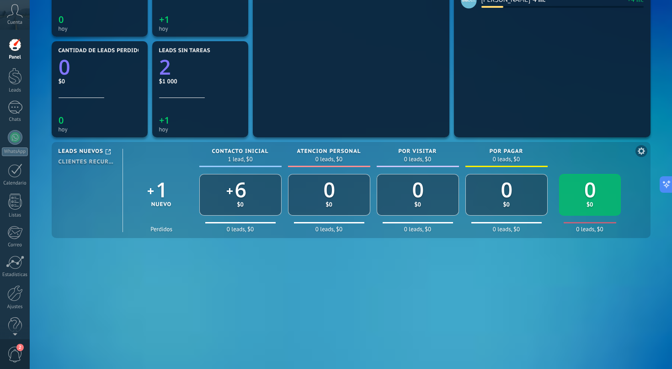
click at [78, 166] on div "Leads Nuevos Clientes Recurrentes" at bounding box center [91, 190] width 64 height 83
click at [86, 161] on span "Clientes Recurrentes" at bounding box center [87, 162] width 57 height 7
click at [86, 151] on span "Leads Nuevos" at bounding box center [81, 151] width 45 height 7
click at [86, 161] on span "Clientes Recurrentes" at bounding box center [87, 162] width 57 height 7
click at [87, 149] on span "Leads Nuevos" at bounding box center [81, 151] width 45 height 7
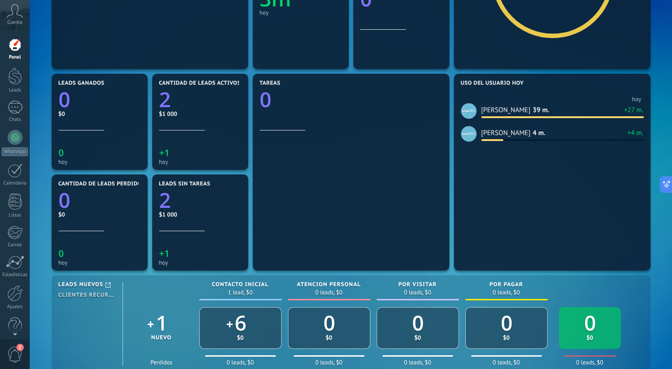
scroll to position [75, 0]
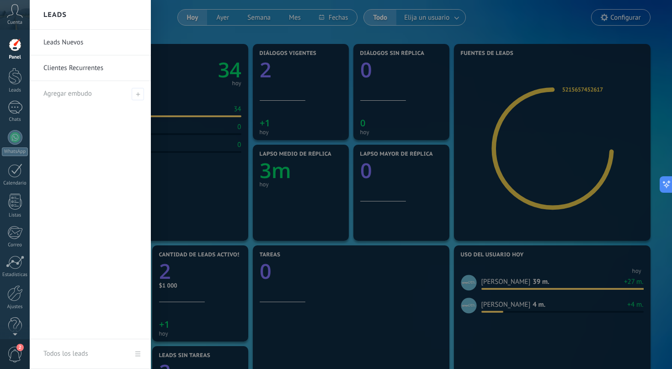
click at [99, 31] on link "Leads Nuevos" at bounding box center [92, 43] width 98 height 26
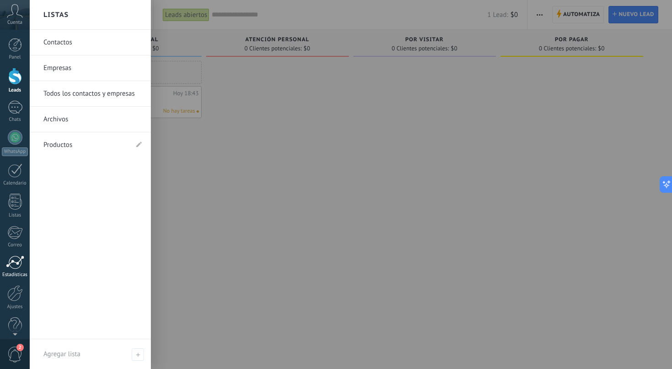
click at [9, 260] on div at bounding box center [15, 262] width 18 height 14
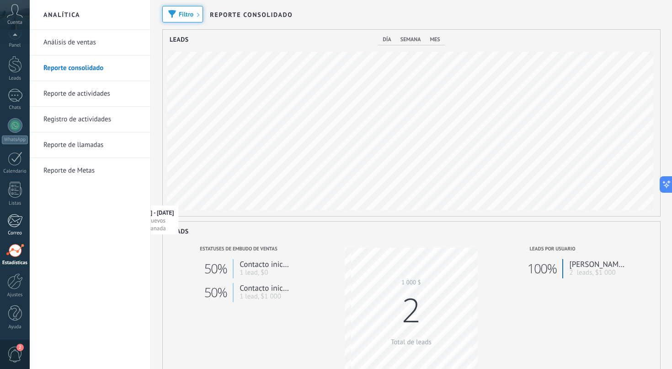
scroll to position [186, 498]
click at [86, 39] on link "Análisis de ventas" at bounding box center [92, 43] width 98 height 26
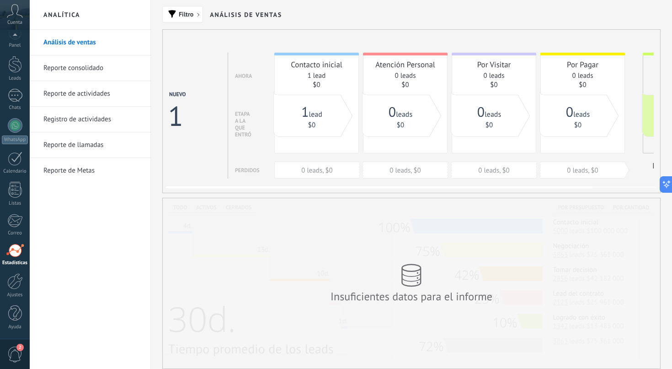
click at [172, 116] on div "1" at bounding box center [174, 116] width 13 height 36
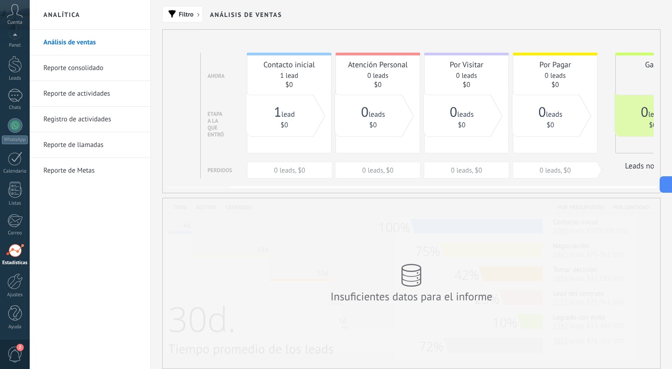
scroll to position [0, 74]
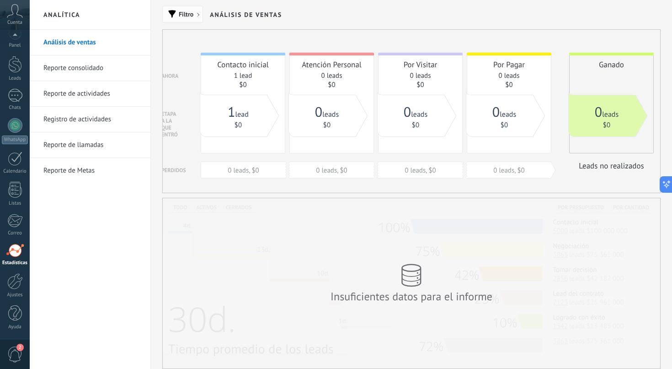
click at [177, 11] on button "Filtro" at bounding box center [182, 14] width 41 height 16
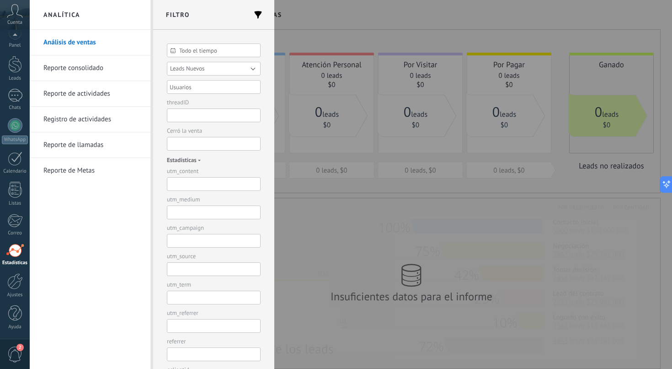
click at [228, 68] on button "Leads Nuevos" at bounding box center [214, 69] width 94 height 14
click at [228, 68] on span "Leads Nuevos" at bounding box center [209, 68] width 96 height 7
click at [337, 26] on div at bounding box center [336, 184] width 672 height 369
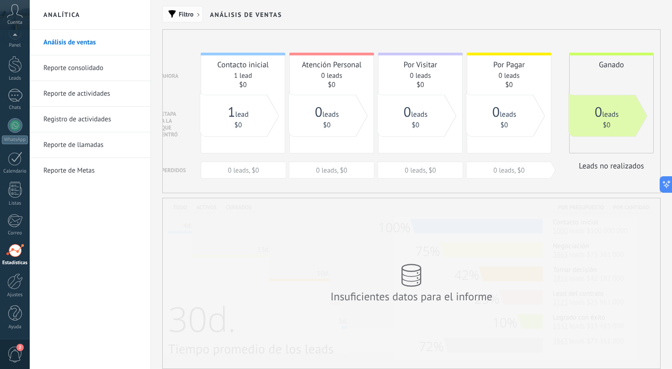
click at [177, 19] on button "Filtro" at bounding box center [182, 14] width 41 height 16
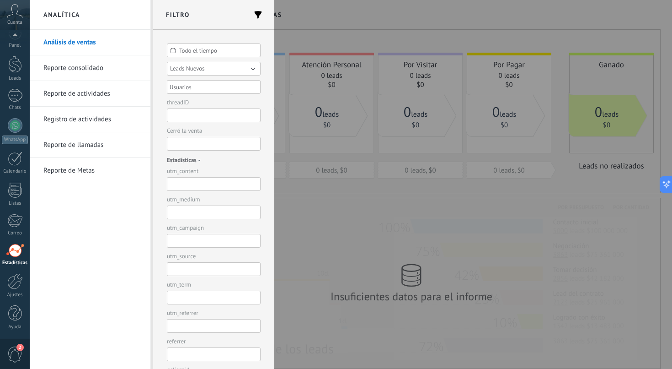
click at [192, 66] on span "Leads Nuevos" at bounding box center [187, 68] width 35 height 8
click at [199, 87] on li "Clientes Recurrentes" at bounding box center [210, 81] width 99 height 13
click at [182, 352] on button "Aplicar" at bounding box center [184, 353] width 35 height 17
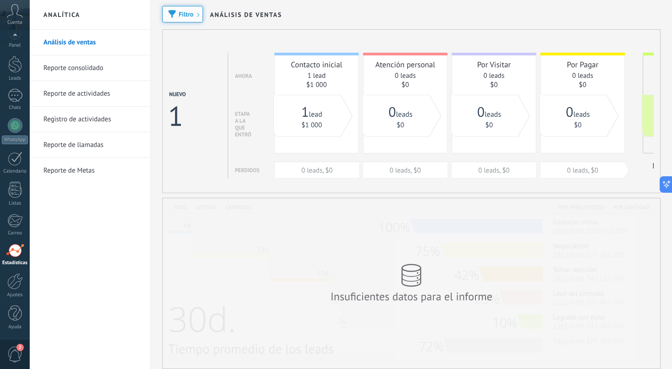
click at [195, 16] on span "Filtro" at bounding box center [182, 14] width 31 height 6
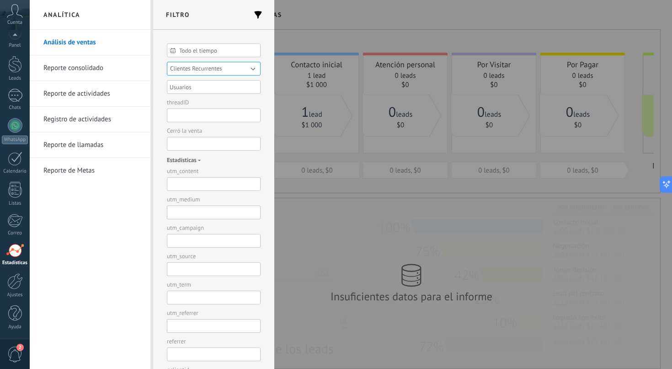
click at [201, 64] on span "Clientes Recurrentes" at bounding box center [196, 68] width 52 height 8
click at [205, 68] on span "Leads Nuevos" at bounding box center [209, 68] width 96 height 7
click at [188, 354] on button "Aplicar" at bounding box center [184, 353] width 35 height 17
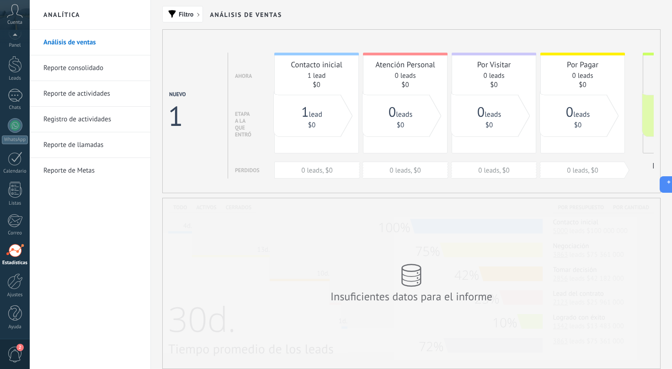
click at [82, 70] on link "Reporte consolidado" at bounding box center [92, 68] width 98 height 26
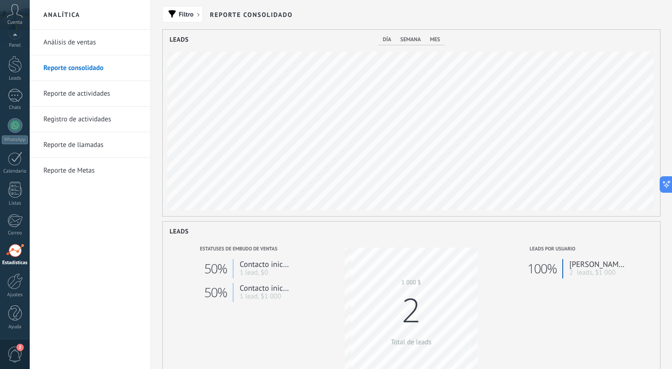
click at [386, 38] on span "día" at bounding box center [387, 39] width 8 height 7
click at [80, 39] on link "Análisis de ventas" at bounding box center [92, 43] width 98 height 26
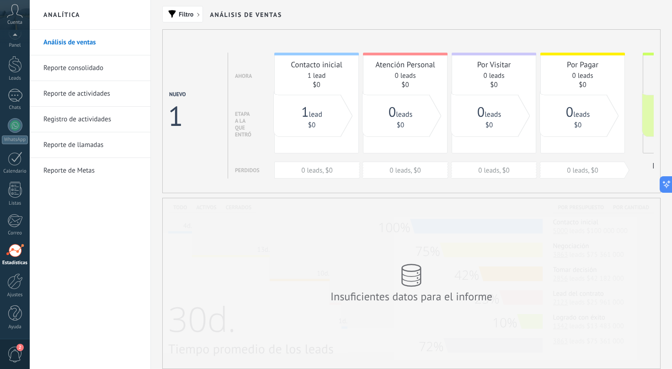
click at [81, 126] on link "Registro de actividades" at bounding box center [92, 120] width 98 height 26
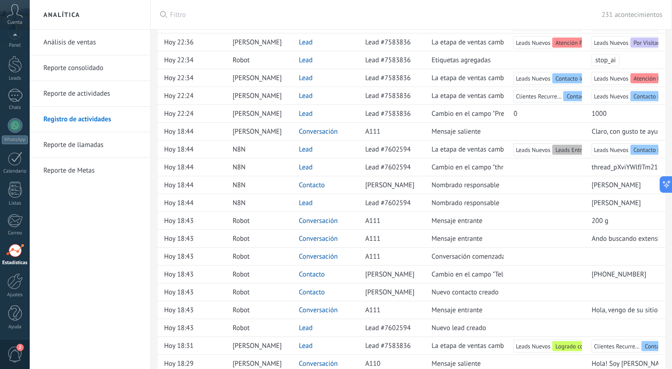
scroll to position [83, 0]
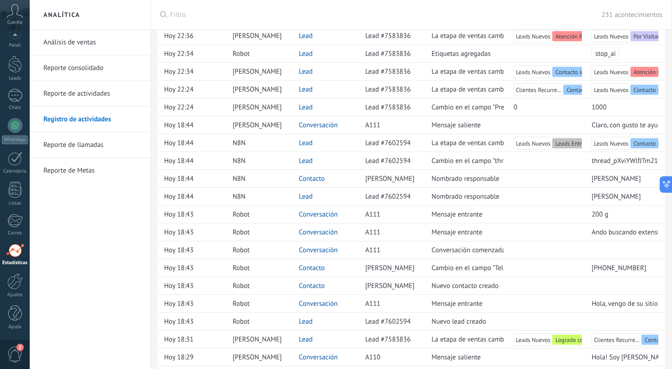
click at [14, 266] on div "Panel Leads Chats WhatsApp Clientes" at bounding box center [15, 182] width 30 height 313
click at [87, 169] on link "Reporte de Metas" at bounding box center [92, 171] width 98 height 26
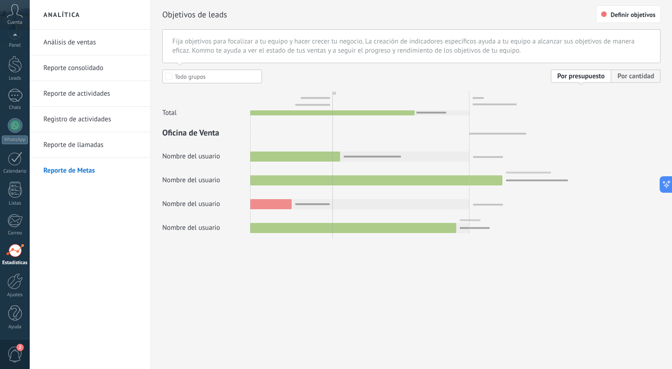
click at [72, 41] on link "Análisis de ventas" at bounding box center [92, 43] width 98 height 26
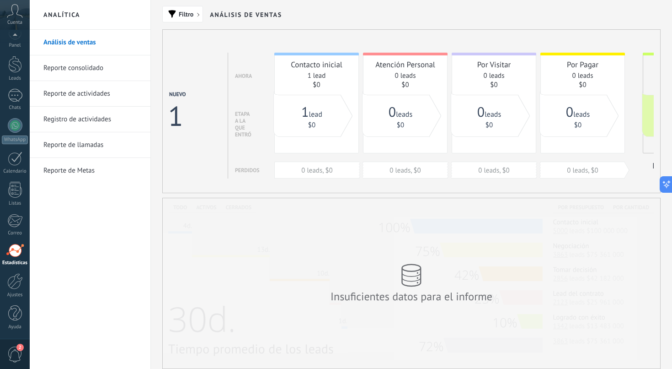
click at [66, 70] on link "Reporte consolidado" at bounding box center [92, 68] width 98 height 26
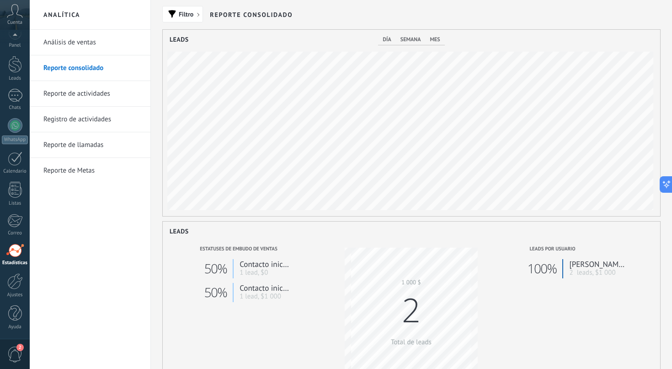
scroll to position [186, 498]
click at [68, 40] on link "Análisis de ventas" at bounding box center [92, 43] width 98 height 26
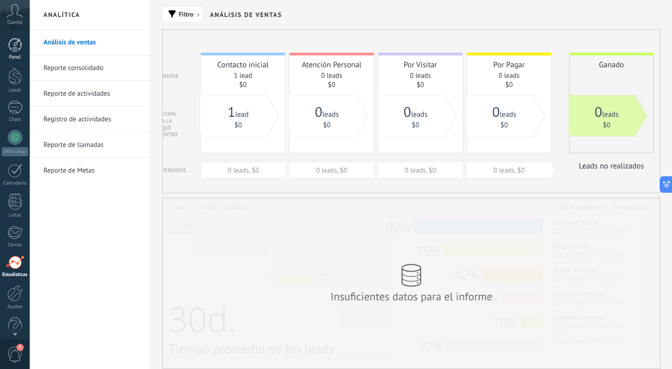
click at [15, 48] on div at bounding box center [15, 45] width 14 height 14
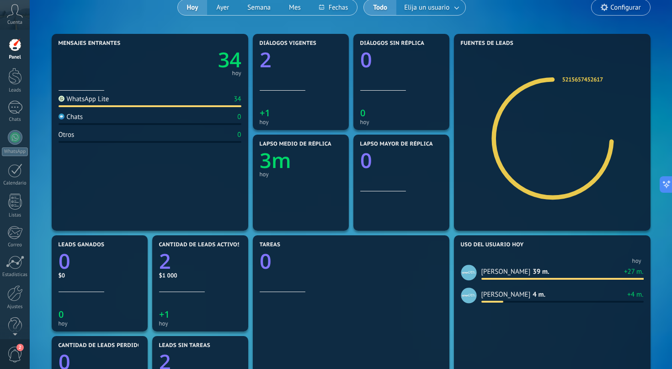
scroll to position [78, 0]
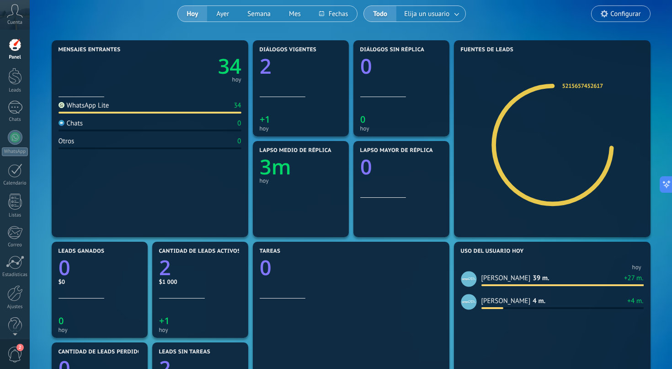
click at [635, 14] on span "Configurar" at bounding box center [626, 14] width 30 height 8
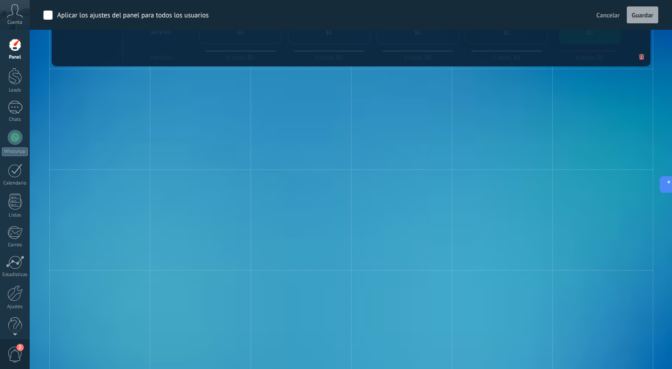
scroll to position [772, 0]
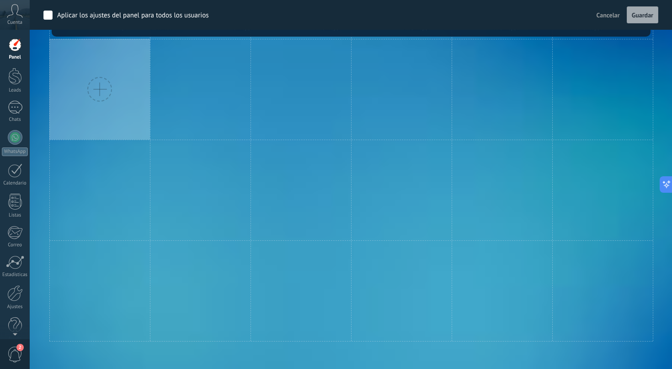
click at [107, 104] on div at bounding box center [99, 89] width 101 height 101
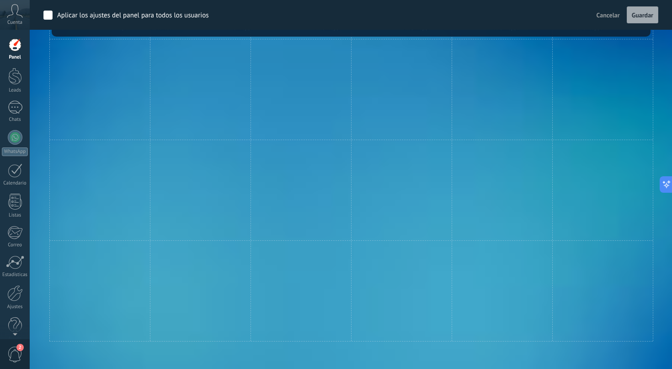
click at [611, 12] on span "Cancelar" at bounding box center [608, 15] width 23 height 8
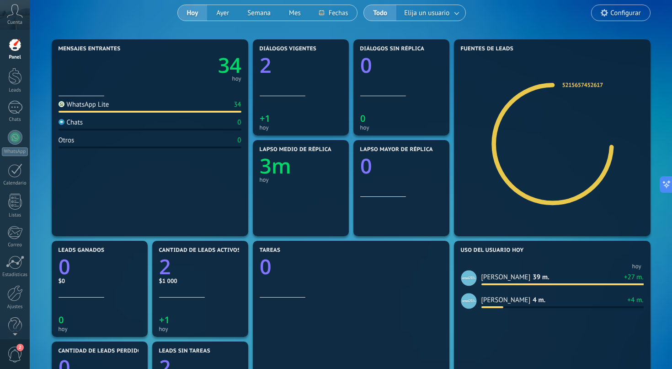
scroll to position [379, 0]
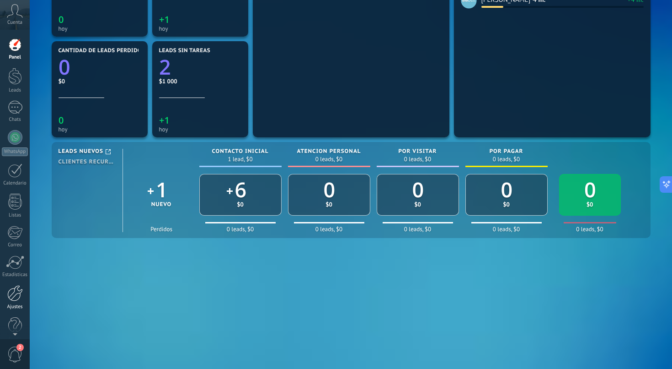
click at [14, 295] on div at bounding box center [15, 293] width 16 height 16
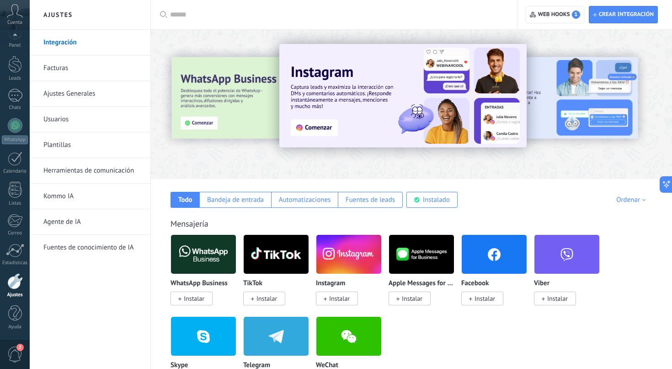
click at [75, 277] on div "Integración Facturas Ajustes Generales Usuarios Plantillas Herramientas de comu…" at bounding box center [90, 199] width 121 height 339
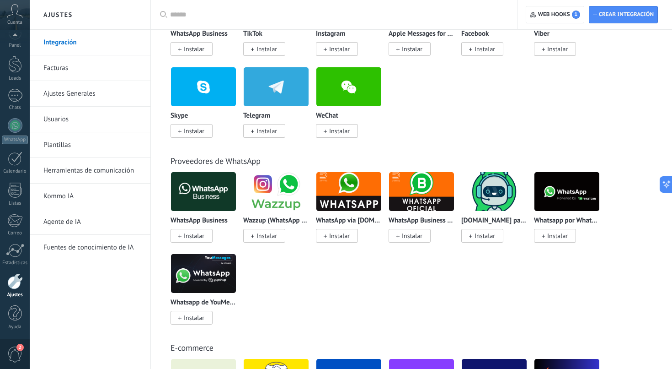
scroll to position [254, 0]
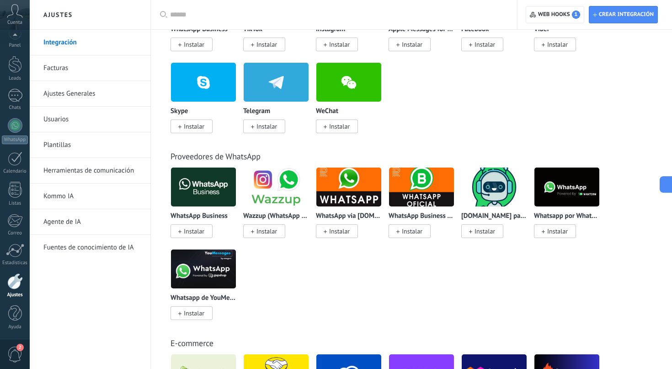
click at [71, 220] on link "Agente de IA" at bounding box center [92, 222] width 98 height 26
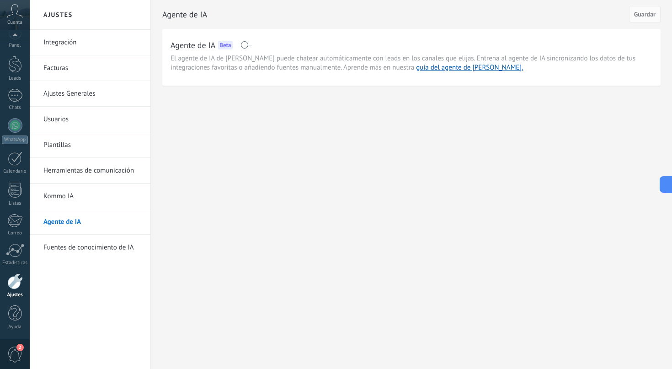
click at [87, 199] on link "Kommo IA" at bounding box center [92, 196] width 98 height 26
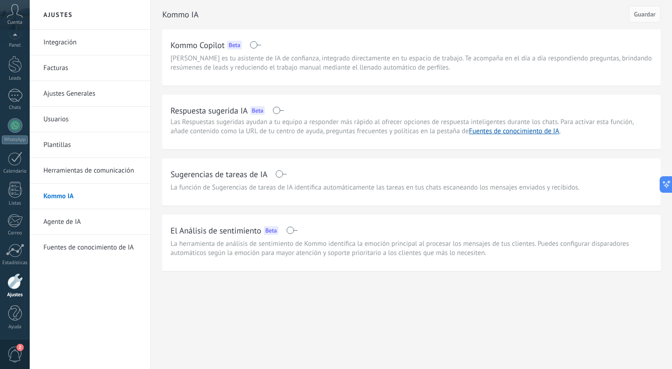
click at [86, 248] on link "Fuentes de conocimiento de IA" at bounding box center [92, 248] width 98 height 26
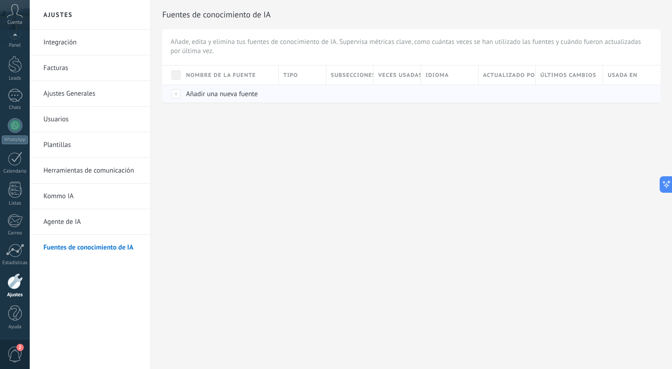
click at [212, 94] on span "Añadir una nueva fuente" at bounding box center [222, 94] width 72 height 9
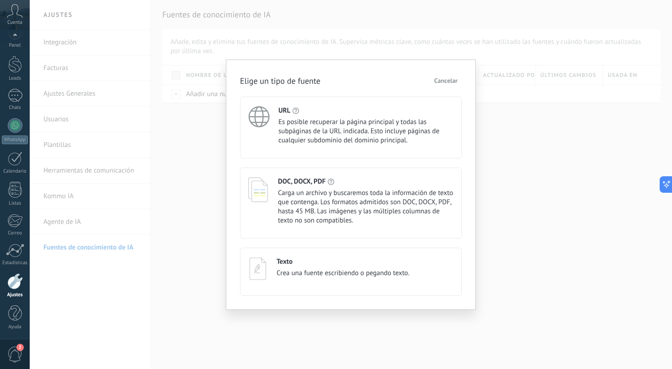
click at [455, 81] on span "Cancelar" at bounding box center [446, 80] width 23 height 6
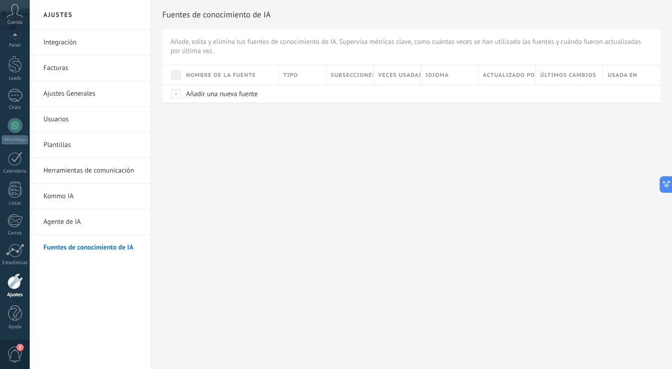
click at [79, 230] on link "Agente de IA" at bounding box center [92, 222] width 98 height 26
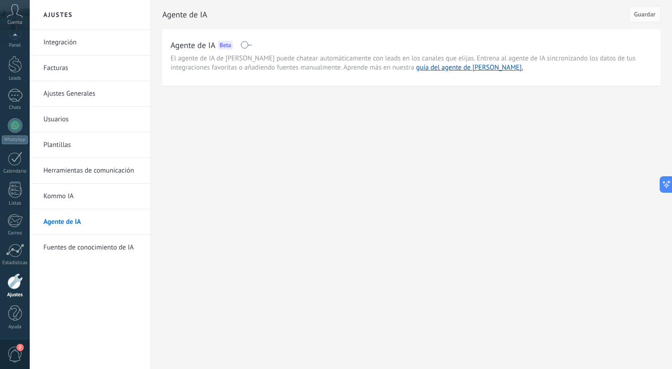
click at [77, 198] on link "Kommo IA" at bounding box center [92, 196] width 98 height 26
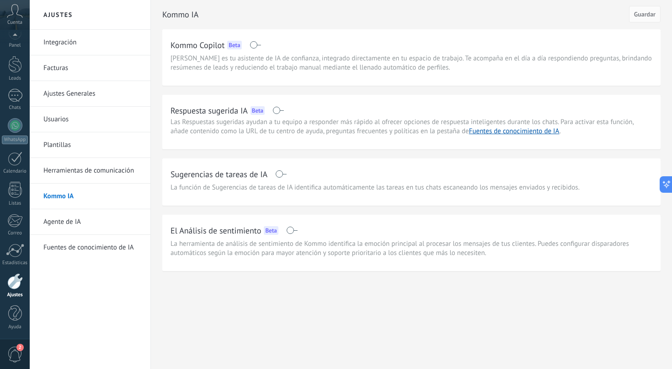
click at [93, 169] on link "Herramientas de comunicación" at bounding box center [92, 171] width 98 height 26
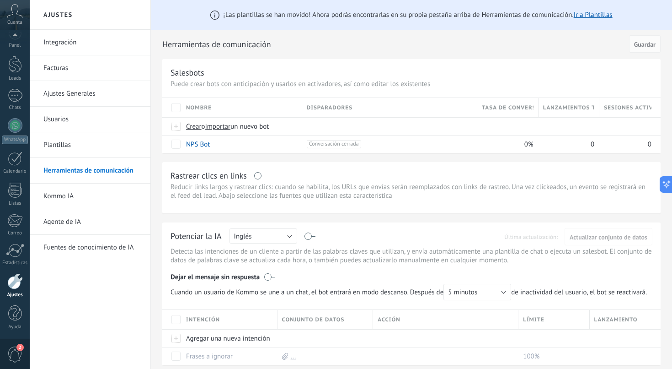
click at [159, 182] on div "¡Las plantillas se han movido! Ahora podrás encontrarlas en su propia pestaña a…" at bounding box center [411, 327] width 521 height 655
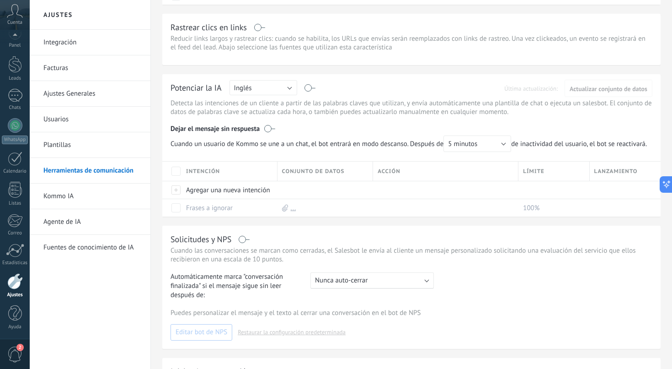
scroll to position [149, 0]
click at [269, 92] on button "Inglés" at bounding box center [264, 86] width 68 height 15
click at [260, 117] on span "Español" at bounding box center [259, 118] width 70 height 9
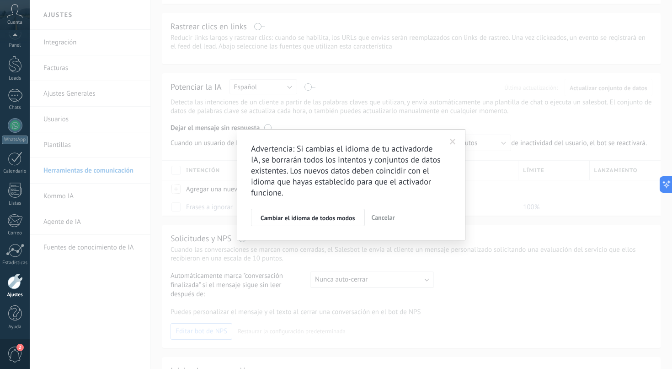
click at [453, 140] on span at bounding box center [453, 142] width 6 height 6
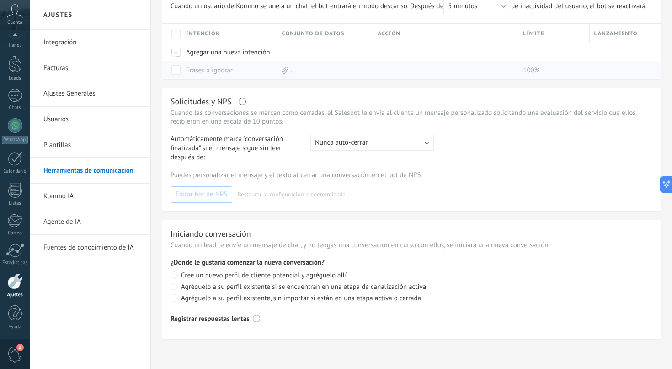
scroll to position [300, 0]
click at [158, 220] on div "¡Las plantillas se han movido! Ahora podrás encontrarlas en su propia pestaña a…" at bounding box center [411, 41] width 521 height 655
click at [56, 150] on link "Plantillas" at bounding box center [92, 145] width 98 height 26
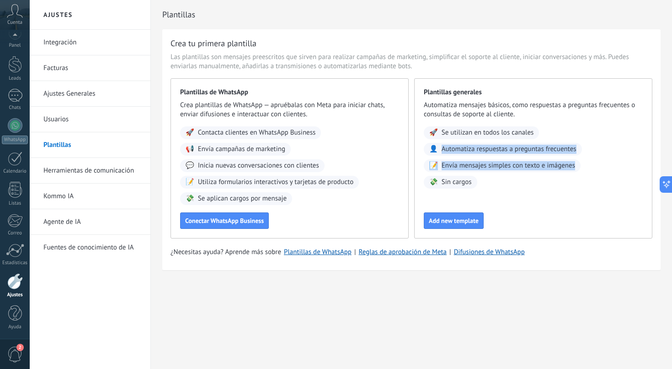
drag, startPoint x: 438, startPoint y: 150, endPoint x: 556, endPoint y: 178, distance: 121.0
click at [555, 178] on div "🚀 Se utilizan en todos los canales 👤 Automatiza respuestas a preguntas frecuent…" at bounding box center [533, 157] width 219 height 62
click at [485, 174] on div "🚀 Se utilizan en todos los canales 👤 Automatiza respuestas a preguntas frecuent…" at bounding box center [533, 157] width 219 height 62
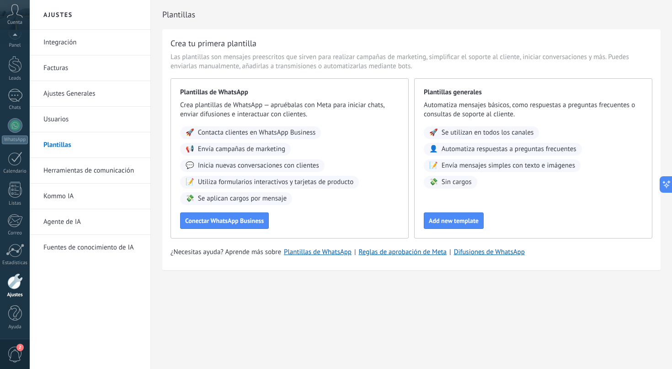
click at [455, 164] on span "Envía mensajes simples con texto e imágenes" at bounding box center [509, 165] width 134 height 9
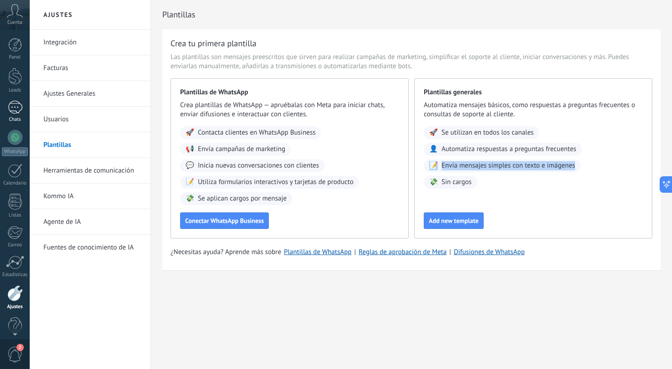
click at [21, 117] on div "Chats" at bounding box center [15, 120] width 27 height 6
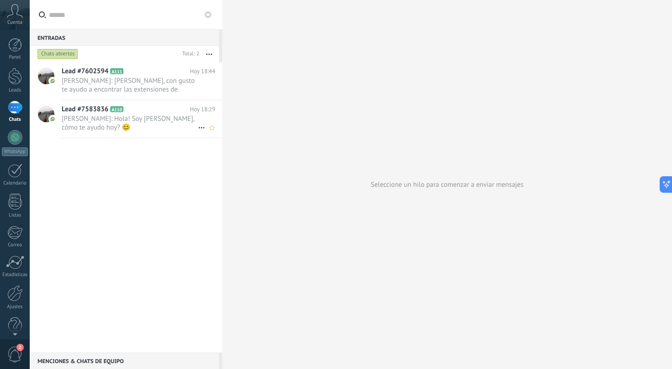
click at [114, 119] on span "[PERSON_NAME]: Hola! Soy [PERSON_NAME], cómo te ayudo [DATE]? 😊" at bounding box center [130, 122] width 136 height 17
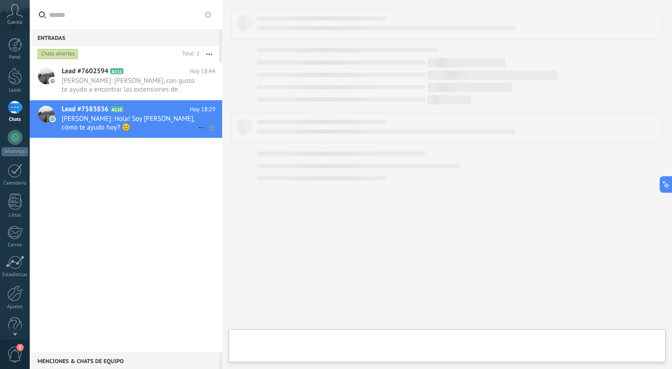
type textarea "**********"
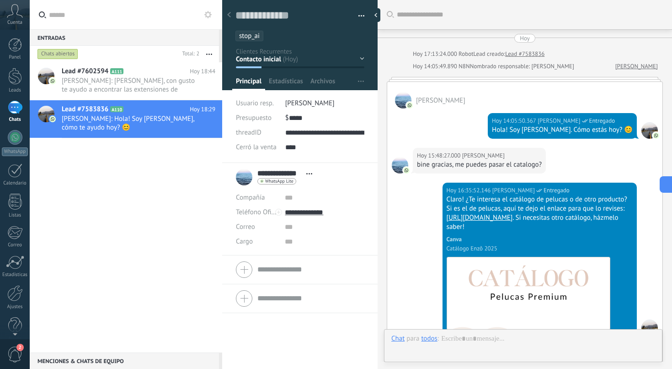
scroll to position [2115, 0]
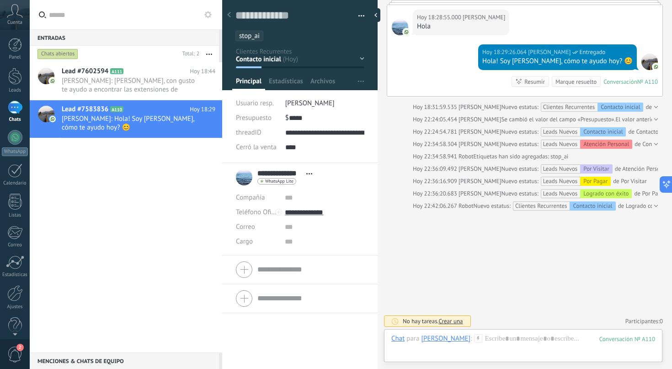
click at [475, 338] on use at bounding box center [479, 338] width 8 height 8
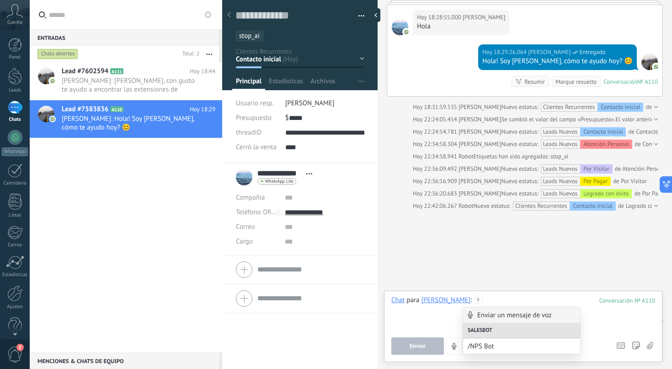
click at [487, 299] on div at bounding box center [524, 312] width 264 height 35
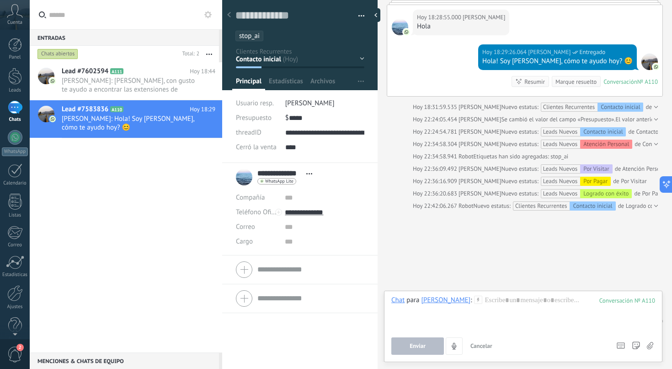
click at [474, 303] on icon at bounding box center [478, 299] width 8 height 8
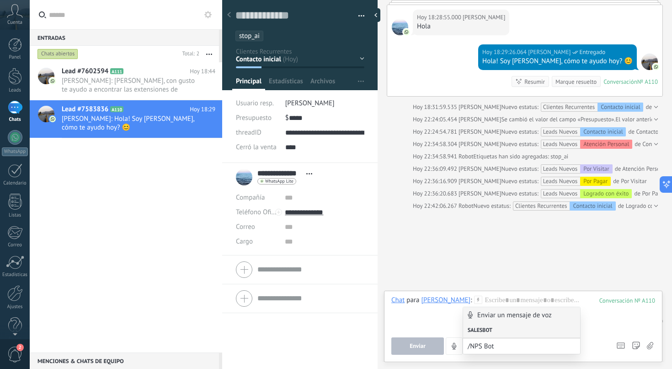
click at [490, 328] on div "Salesbot" at bounding box center [521, 330] width 117 height 16
click at [610, 332] on div "Chat para Carlos Álvarez : 110 Enviar Cancelar Rastrear clics en links ? Reduci…" at bounding box center [524, 324] width 264 height 59
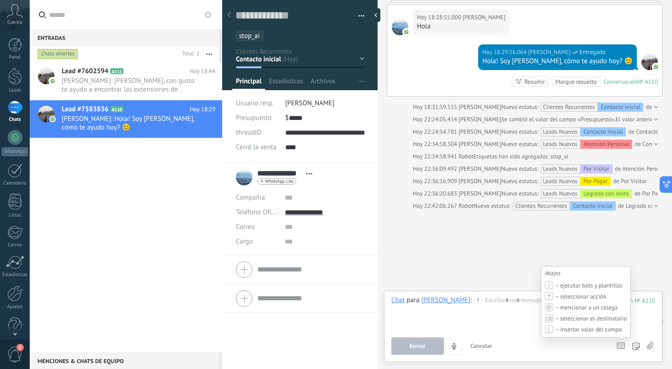
click at [623, 347] on icon at bounding box center [621, 345] width 8 height 6
click at [618, 347] on icon at bounding box center [621, 345] width 8 height 6
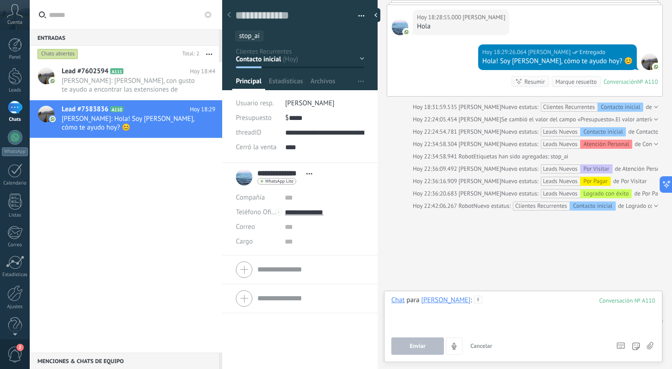
click at [510, 301] on div at bounding box center [524, 312] width 264 height 35
click at [388, 302] on div "Chat Correo Nota Tarea Chat para Carlos Álvarez : 110 Enviar Cancelar Rastrear …" at bounding box center [523, 325] width 279 height 71
click at [395, 302] on div "Chat" at bounding box center [398, 299] width 13 height 8
click at [406, 271] on div "Nota" at bounding box center [401, 269] width 32 height 16
click at [402, 300] on div "Nota" at bounding box center [399, 299] width 14 height 8
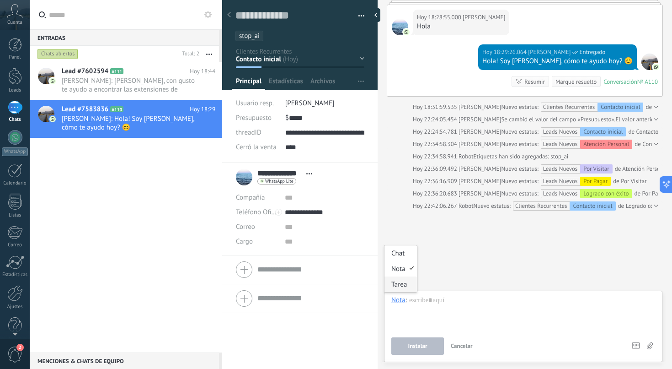
click at [405, 286] on div "Tarea" at bounding box center [401, 284] width 32 height 16
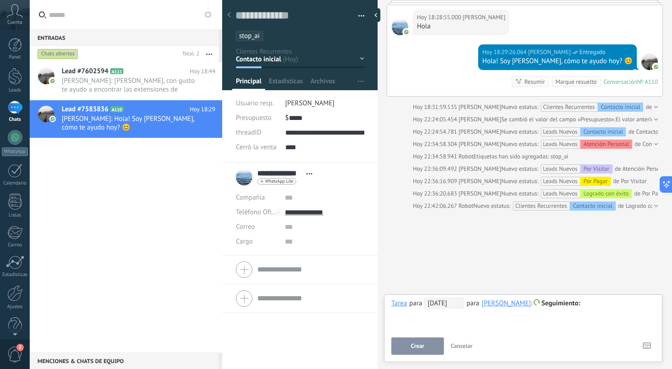
click at [542, 304] on span "Seguimiento" at bounding box center [561, 303] width 39 height 9
click at [515, 342] on label "Personalizado" at bounding box center [527, 339] width 82 height 18
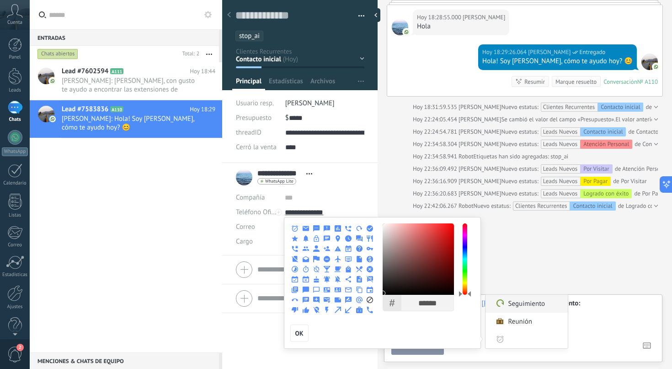
click at [526, 307] on label "Seguimiento" at bounding box center [527, 304] width 82 height 18
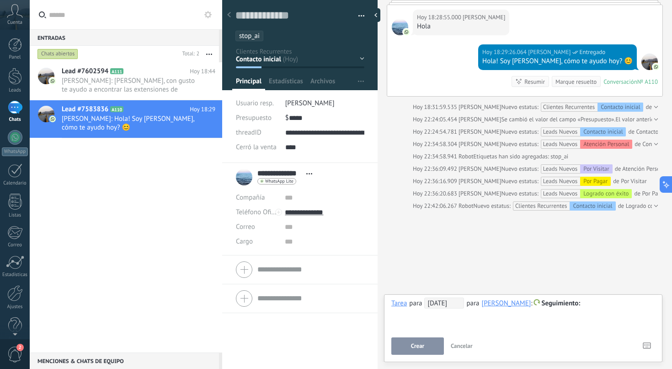
click at [464, 343] on span "Cancelar" at bounding box center [462, 346] width 22 height 8
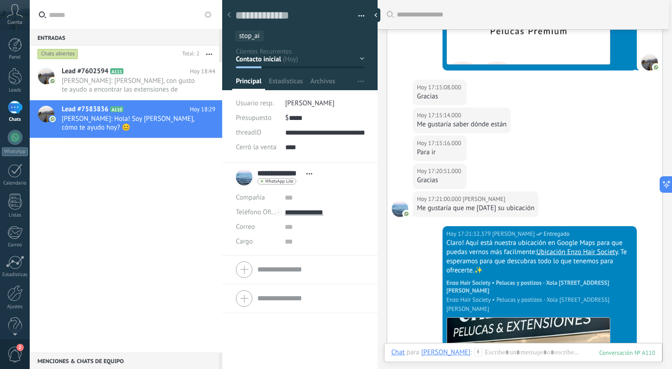
scroll to position [1658, 0]
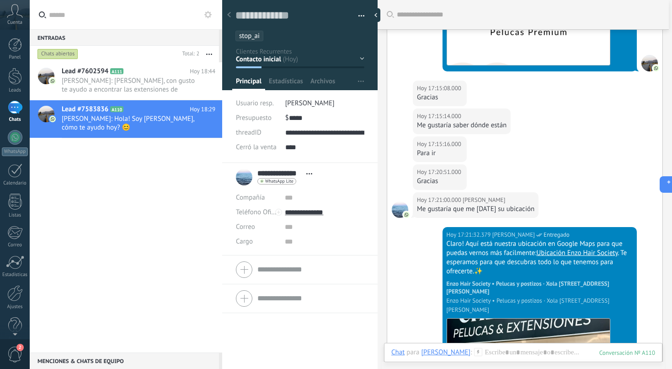
click at [311, 175] on span "Abrir detalle Copie el nombre Desatar Contacto principal" at bounding box center [309, 173] width 15 height 7
click at [294, 186] on link "Abrir detalle" at bounding box center [278, 186] width 37 height 9
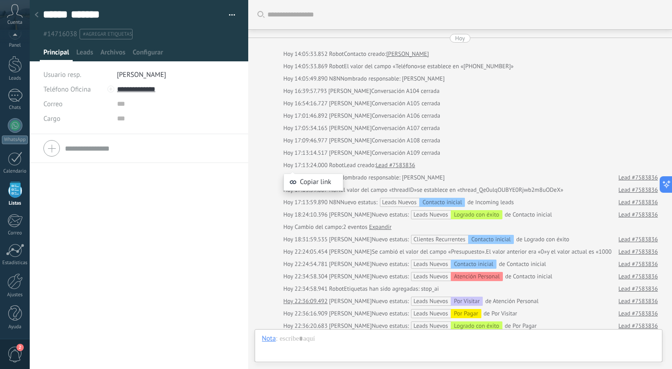
scroll to position [133, 0]
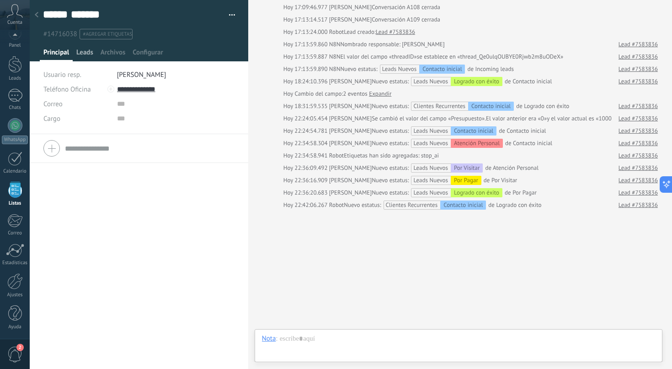
click at [82, 55] on span "Leads" at bounding box center [84, 54] width 17 height 13
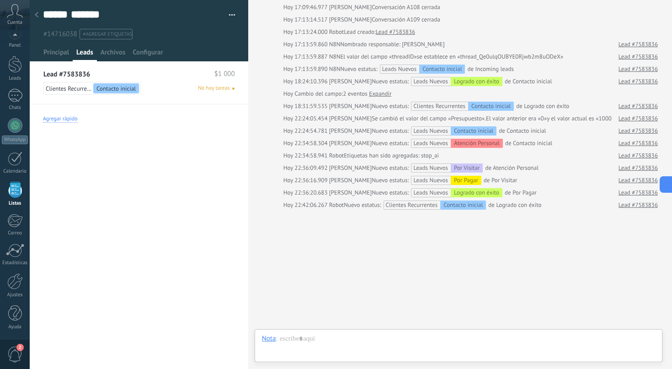
click at [63, 120] on div "Agregar rápido" at bounding box center [60, 118] width 35 height 7
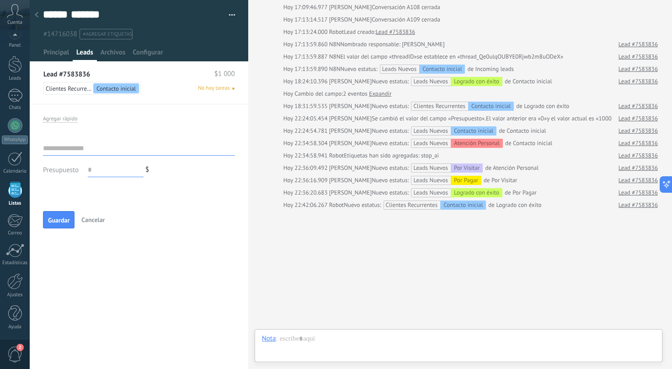
click at [74, 144] on input "text" at bounding box center [139, 148] width 192 height 15
click at [97, 221] on span "Cancelar" at bounding box center [92, 219] width 23 height 8
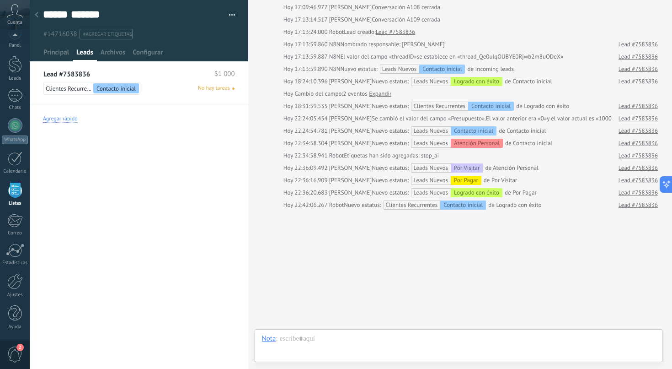
click at [68, 116] on div "Agregar rápido" at bounding box center [60, 118] width 35 height 7
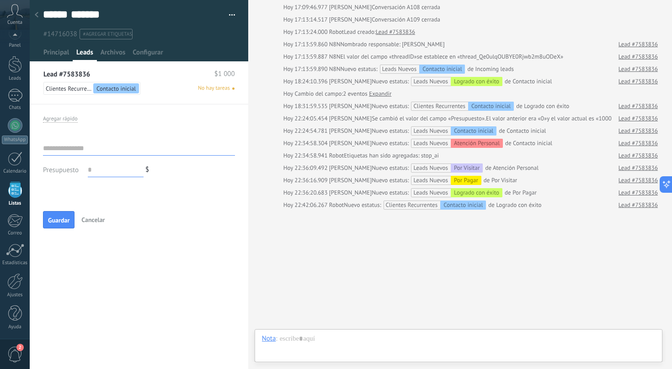
click at [70, 71] on link "Lead #7583836" at bounding box center [66, 74] width 47 height 8
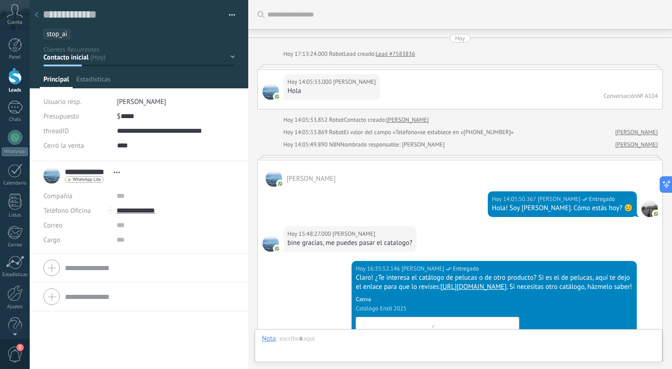
scroll to position [2139, 0]
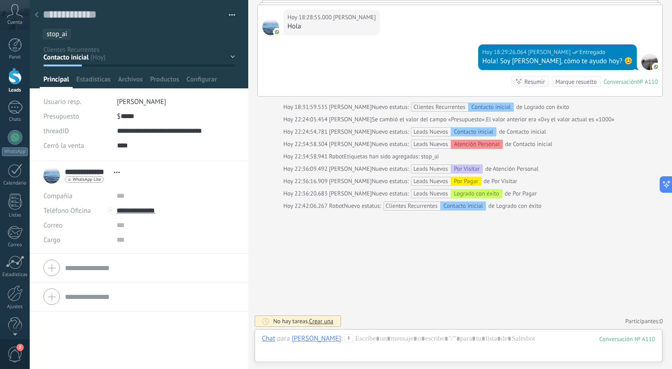
click at [37, 16] on use at bounding box center [37, 14] width 4 height 5
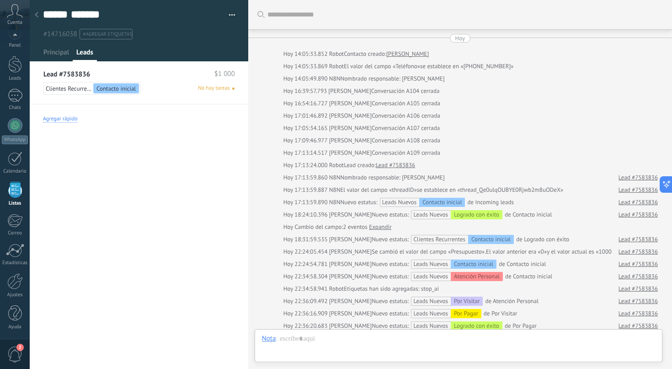
scroll to position [133, 0]
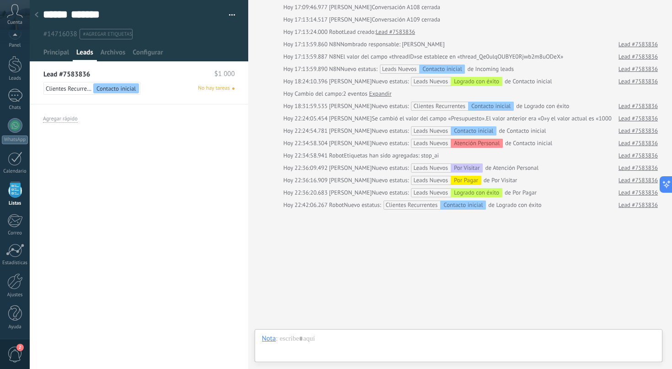
click at [64, 91] on span "Clientes Recurrentes" at bounding box center [69, 89] width 46 height 8
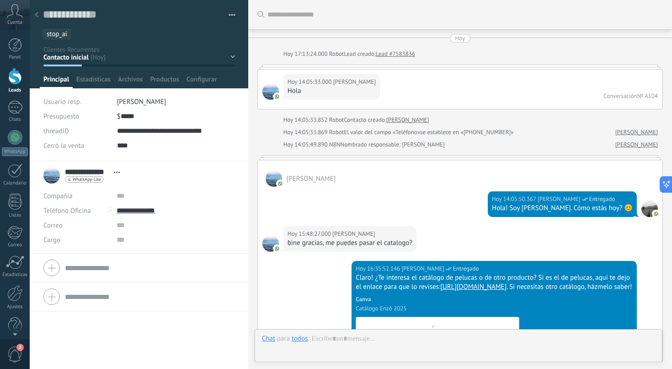
scroll to position [2139, 0]
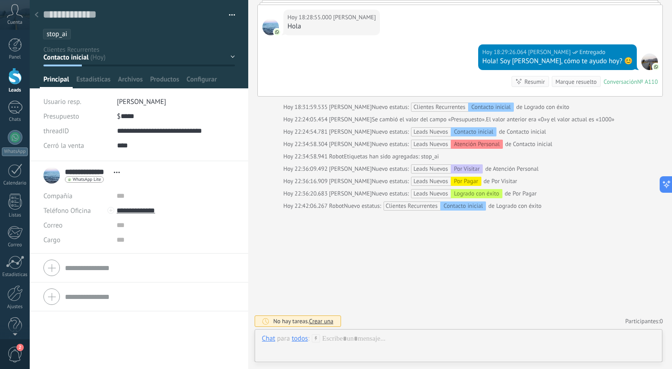
click at [37, 15] on icon at bounding box center [37, 14] width 4 height 5
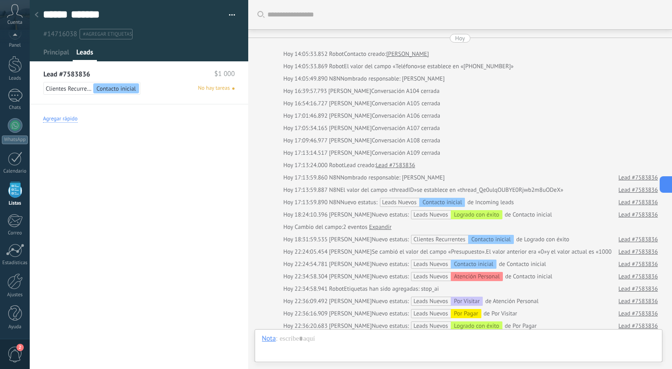
scroll to position [133, 0]
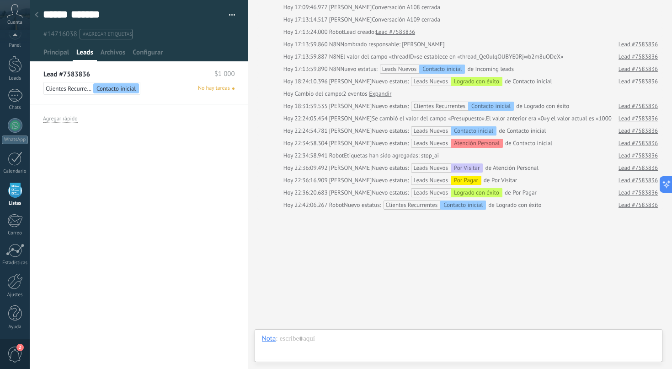
click at [36, 19] on div at bounding box center [36, 15] width 13 height 18
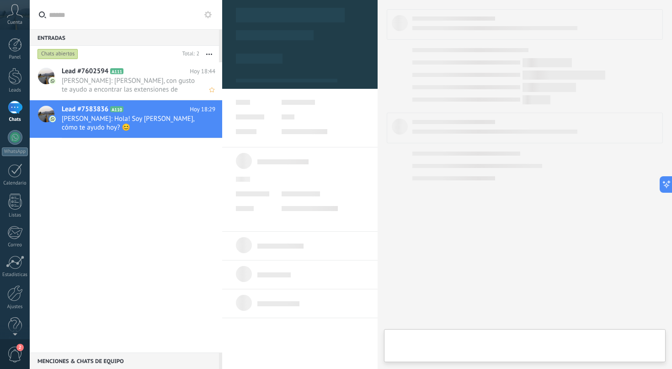
type textarea "**********"
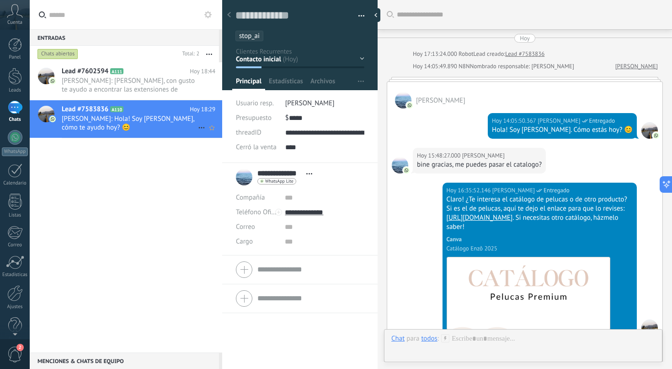
scroll to position [2115, 0]
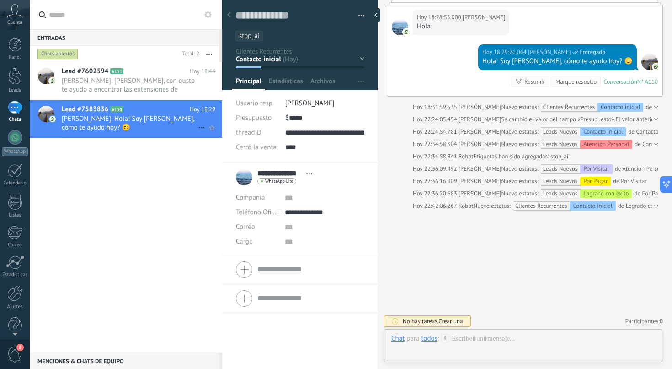
click at [87, 115] on span "Enzo: Hola! Soy María, cómo te ayudo hoy? 😊" at bounding box center [130, 122] width 136 height 17
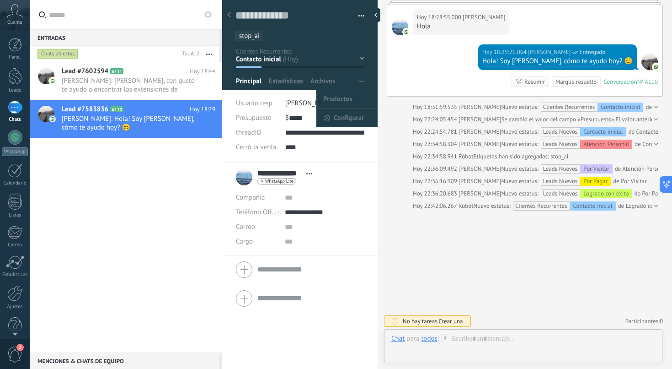
click at [358, 78] on span "button" at bounding box center [361, 81] width 6 height 17
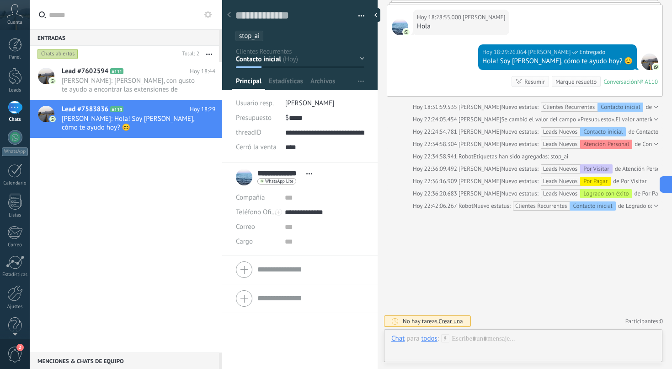
click at [359, 19] on button "button" at bounding box center [358, 16] width 13 height 14
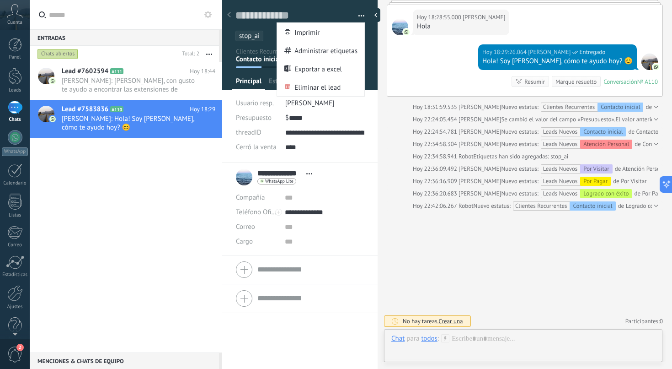
click at [398, 207] on div at bounding box center [400, 206] width 16 height 8
click at [118, 126] on span "Enzo: Hola! Soy María, cómo te ayudo hoy? 😊" at bounding box center [130, 122] width 136 height 17
click at [322, 181] on div "**********" at bounding box center [300, 177] width 128 height 23
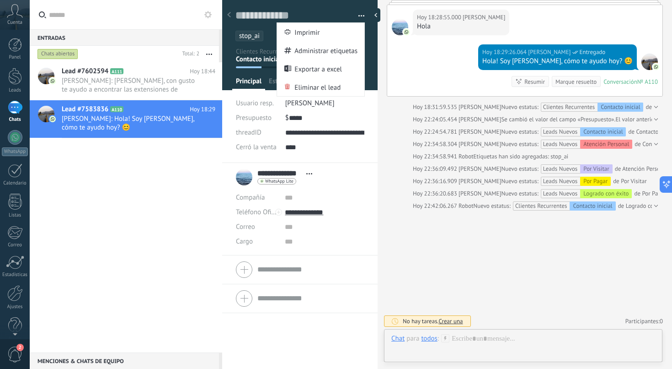
click at [312, 177] on span "Abrir detalle Copie el nombre Desatar Contacto principal" at bounding box center [309, 173] width 15 height 7
click at [295, 187] on link "Abrir detalle" at bounding box center [278, 186] width 37 height 9
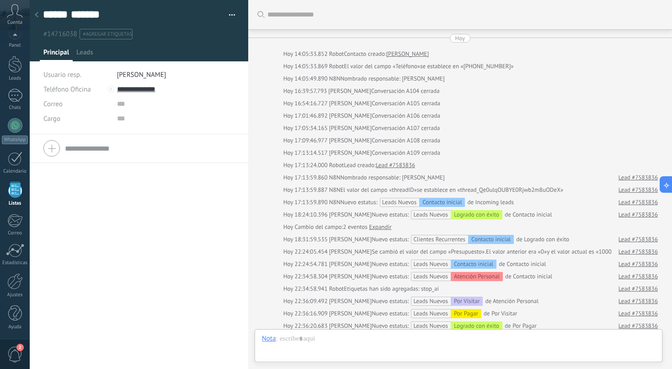
scroll to position [133, 0]
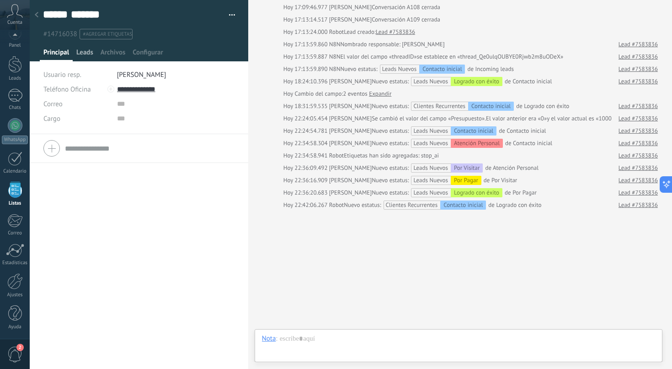
click at [82, 54] on span "Leads" at bounding box center [84, 54] width 17 height 13
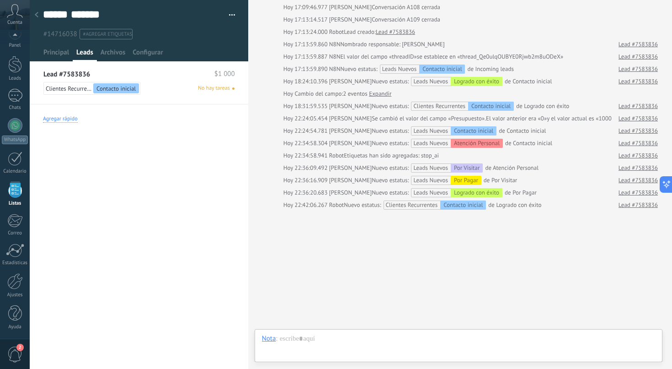
click at [59, 118] on div "Agregar rápido" at bounding box center [60, 118] width 35 height 7
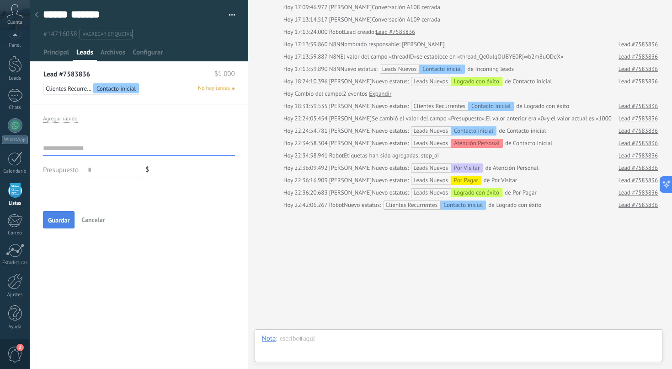
click at [59, 222] on span "Guardar" at bounding box center [58, 220] width 21 height 6
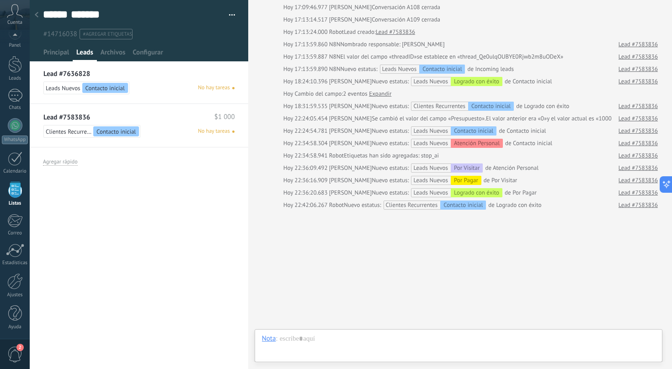
click at [114, 114] on div "Lead #7583836 $1 000" at bounding box center [138, 117] width 191 height 8
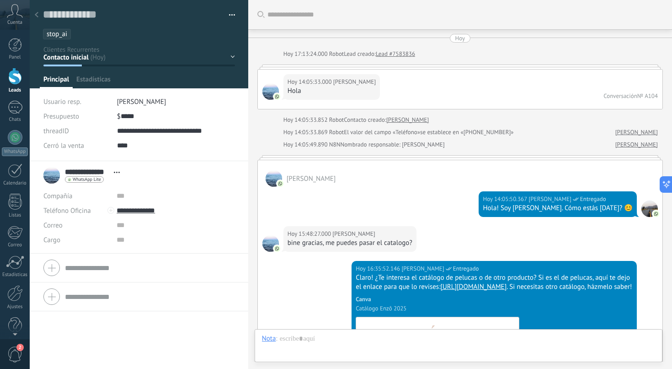
scroll to position [14, 0]
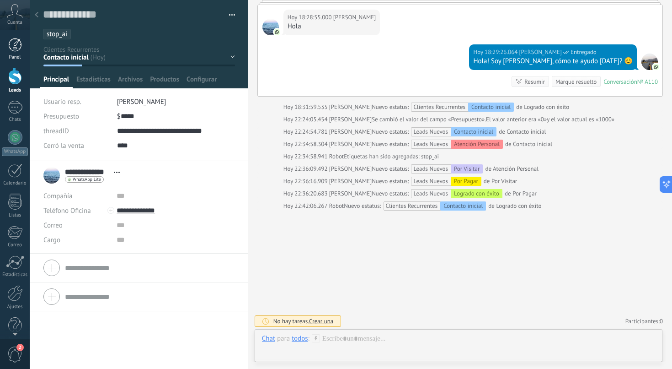
click at [12, 51] on div at bounding box center [15, 45] width 14 height 14
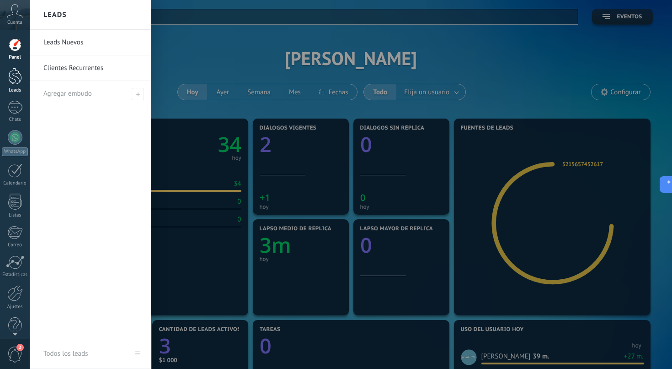
click at [15, 77] on div at bounding box center [15, 76] width 14 height 17
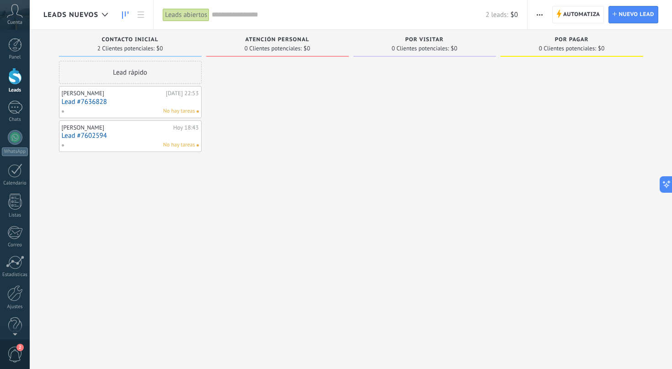
click at [85, 11] on span "Leads Nuevos" at bounding box center [70, 15] width 55 height 9
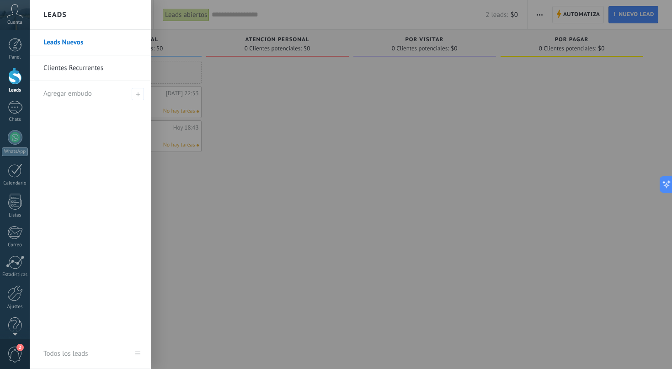
click at [70, 68] on link "Clientes Recurrentes" at bounding box center [92, 68] width 98 height 26
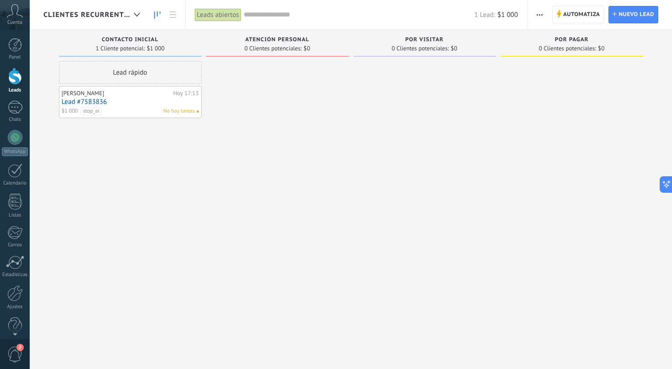
click at [82, 17] on span "Clientes Recurrentes" at bounding box center [86, 15] width 87 height 9
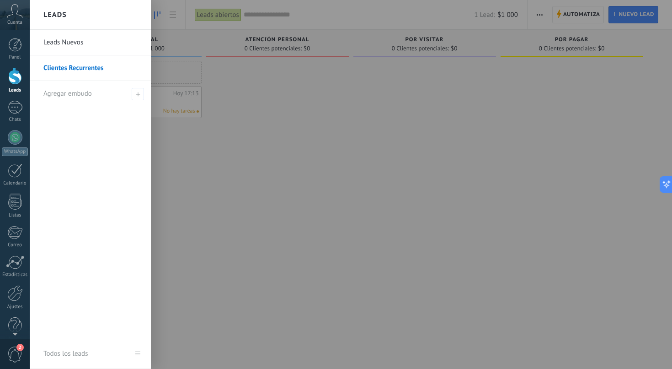
click at [69, 50] on link "Leads Nuevos" at bounding box center [92, 43] width 98 height 26
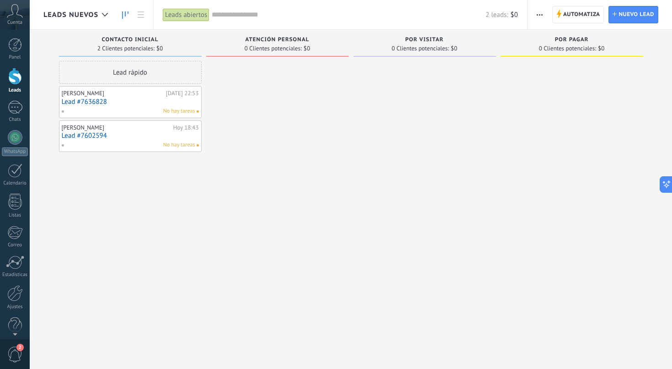
click at [91, 102] on link "Lead #7636828" at bounding box center [130, 102] width 137 height 8
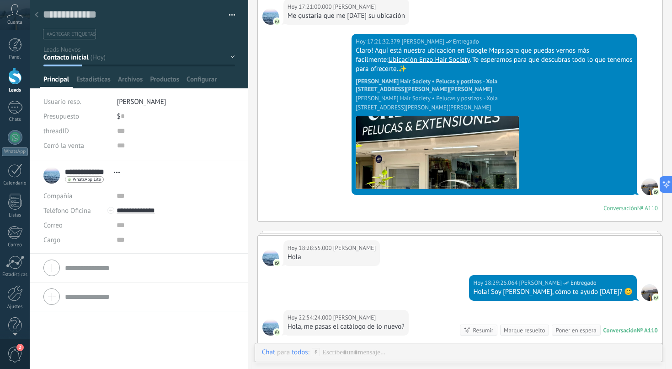
scroll to position [1788, 0]
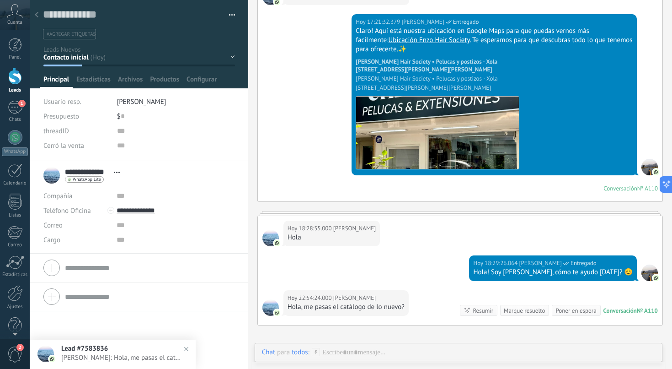
click at [275, 122] on div "[DATE] 17:21:32.379 [PERSON_NAME] Claro! Aquí está nuestra ubicación en Google …" at bounding box center [460, 107] width 405 height 187
click at [38, 17] on use at bounding box center [37, 14] width 4 height 5
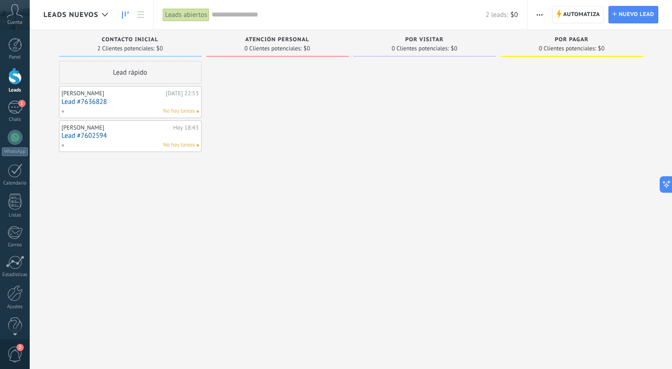
click at [93, 104] on link "Lead #7636828" at bounding box center [130, 102] width 137 height 8
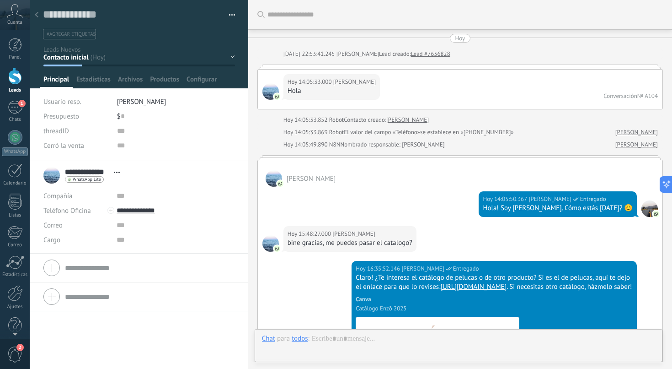
scroll to position [1939, 0]
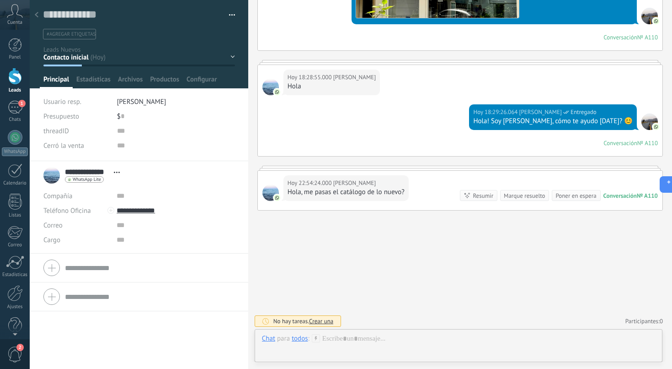
click at [0, 0] on div "Contacto inicial Atención Personal Por Visitar Por Pagar Logrado con éxito Vent…" at bounding box center [0, 0] width 0 height 0
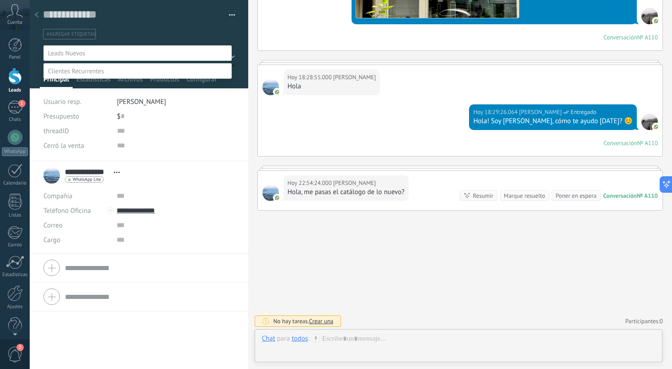
click at [287, 246] on div at bounding box center [351, 184] width 643 height 369
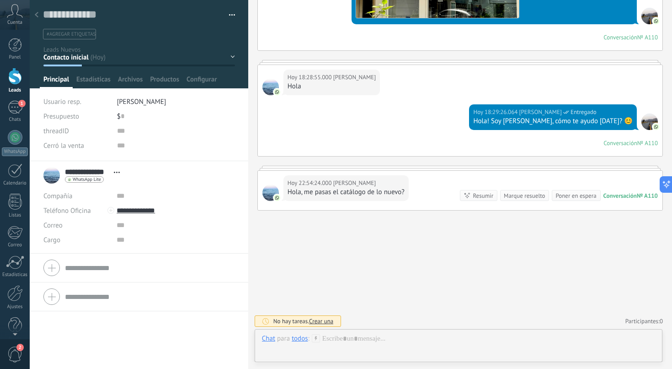
click at [37, 12] on icon at bounding box center [37, 14] width 4 height 5
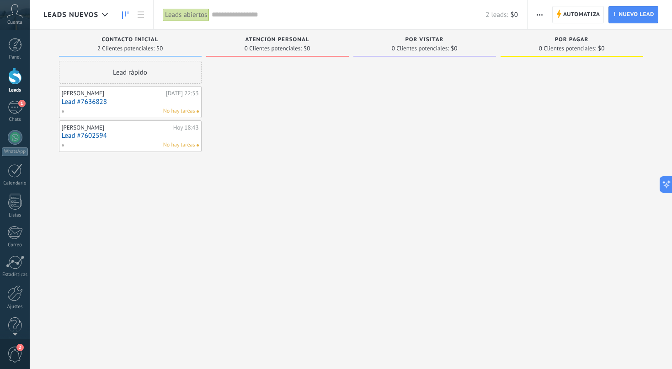
click at [53, 16] on span "Leads Nuevos" at bounding box center [70, 15] width 55 height 9
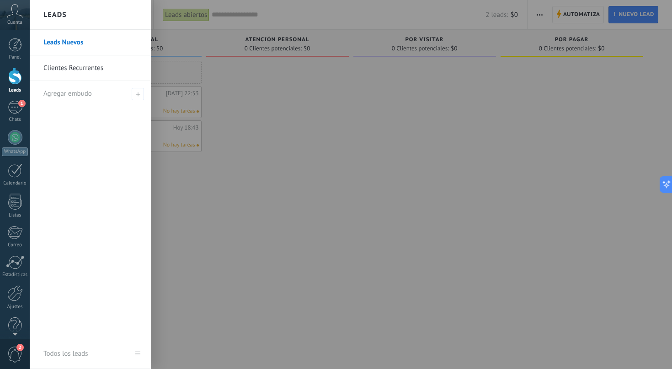
click at [80, 73] on link "Clientes Recurrentes" at bounding box center [92, 68] width 98 height 26
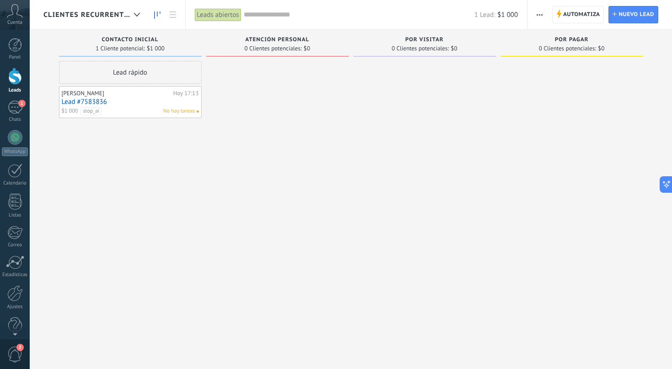
click at [90, 100] on link "Lead #7583836" at bounding box center [130, 102] width 137 height 8
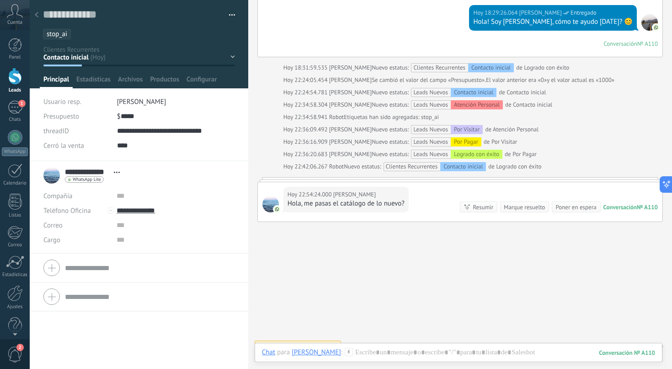
scroll to position [2188, 0]
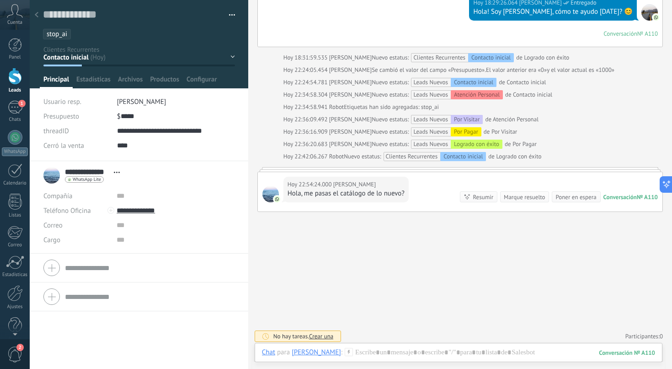
click at [117, 171] on span "Abrir detalle Copie el nombre Desatar Contacto principal" at bounding box center [116, 172] width 15 height 7
click at [133, 184] on link "Abrir detalle" at bounding box center [145, 184] width 37 height 9
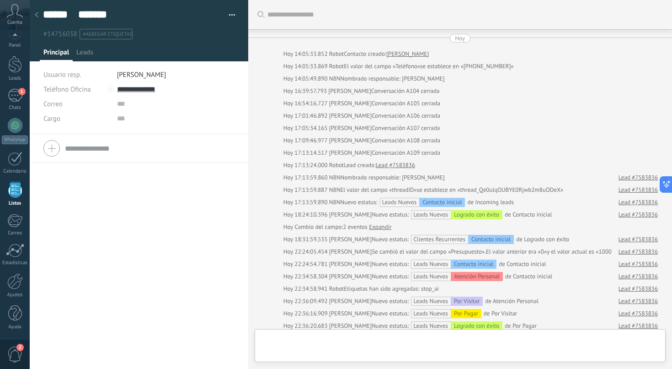
scroll to position [145, 0]
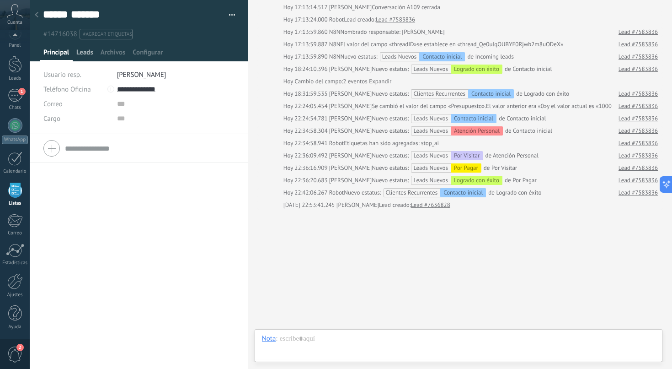
click at [86, 54] on span "Leads" at bounding box center [84, 54] width 17 height 13
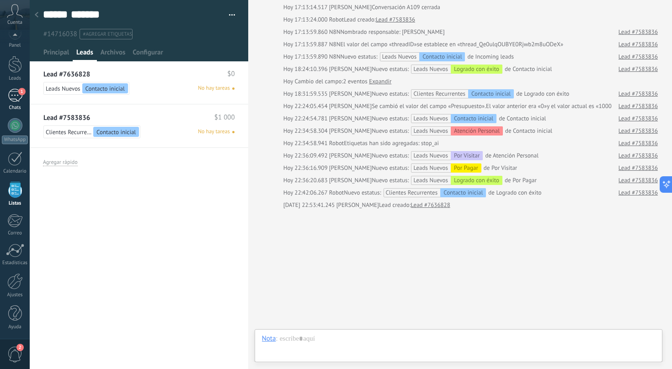
click at [19, 100] on div "1" at bounding box center [15, 95] width 15 height 13
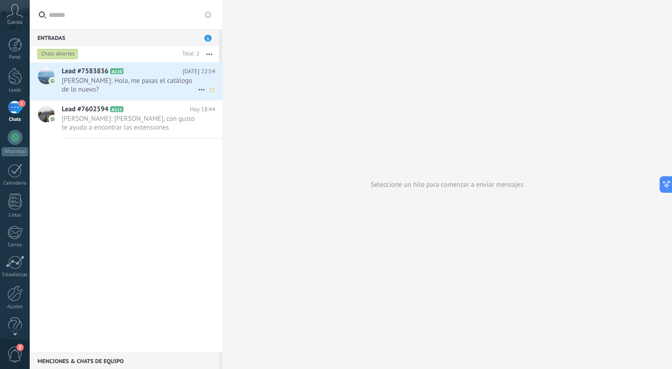
click at [137, 81] on span "[PERSON_NAME]: Hola, me pasas el catálogo de lo nuevo?" at bounding box center [130, 84] width 136 height 17
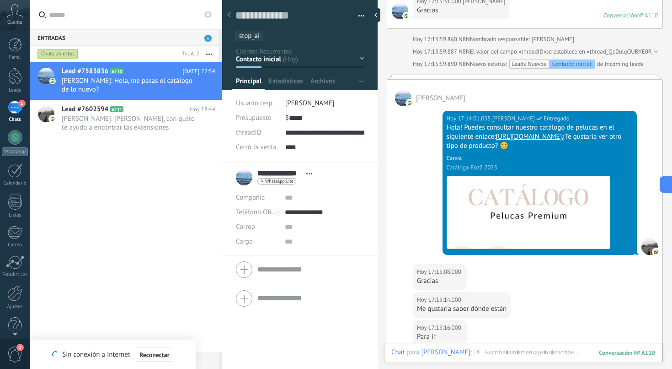
scroll to position [1779, 0]
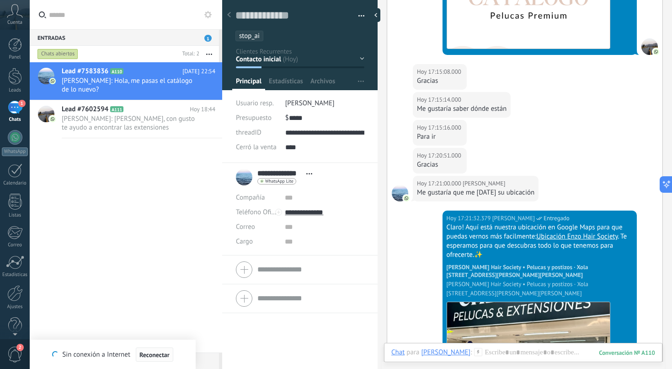
click at [159, 354] on span "Reconectar" at bounding box center [154, 354] width 30 height 6
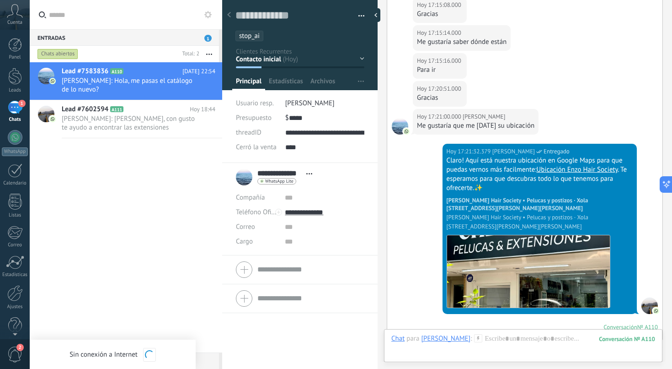
scroll to position [2291, 0]
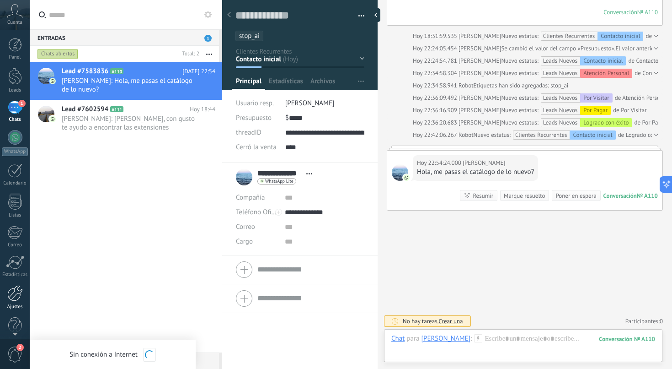
click at [12, 299] on div at bounding box center [15, 293] width 16 height 16
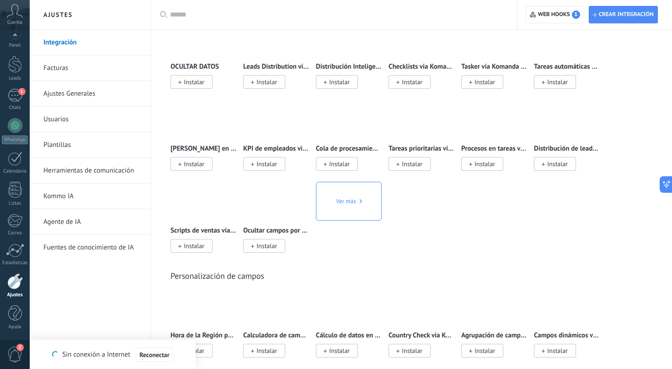
scroll to position [4011, 0]
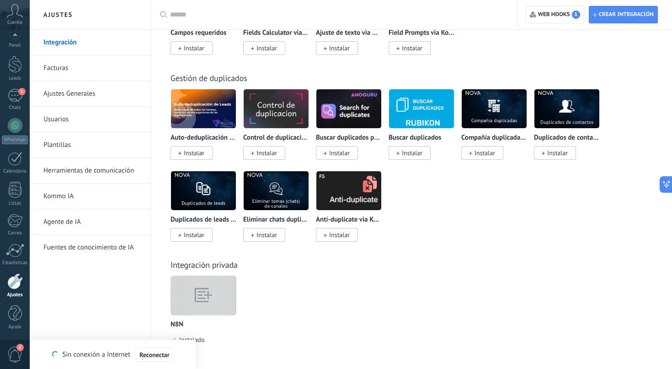
click at [196, 299] on img at bounding box center [203, 295] width 65 height 50
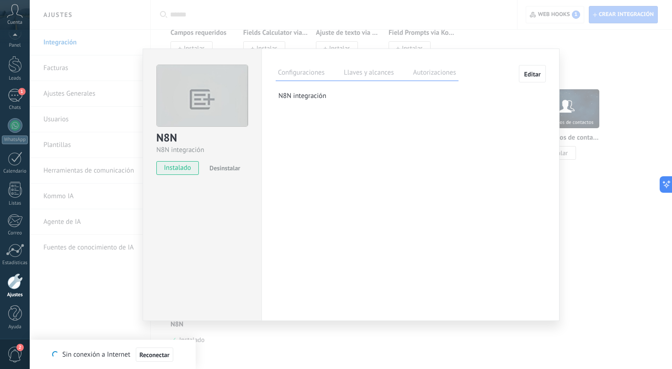
click at [356, 78] on label "Llaves y alcances" at bounding box center [369, 73] width 54 height 13
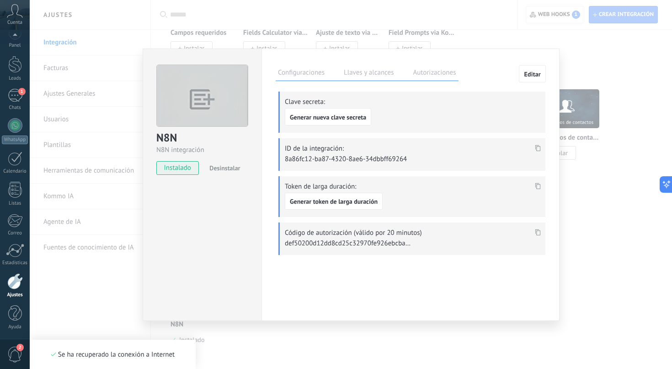
click at [440, 73] on label "Autorizaciones" at bounding box center [435, 73] width 48 height 13
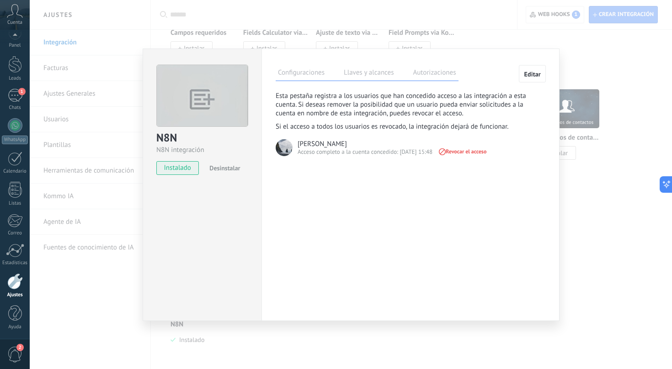
click at [298, 73] on label "Configuraciones" at bounding box center [301, 73] width 51 height 13
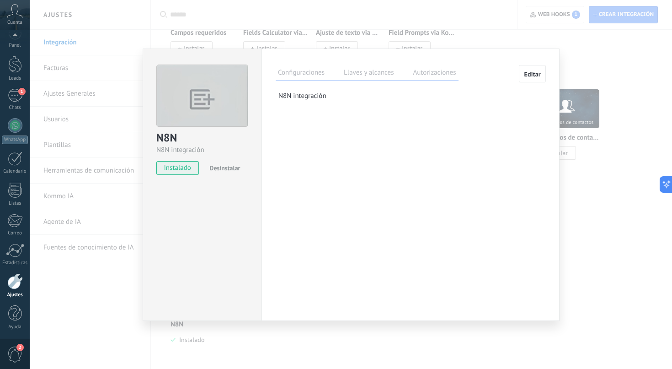
click at [549, 20] on div "N8N N8N integración instalado Desinstalar Configuraciones Llaves y alcances Aut…" at bounding box center [351, 184] width 643 height 369
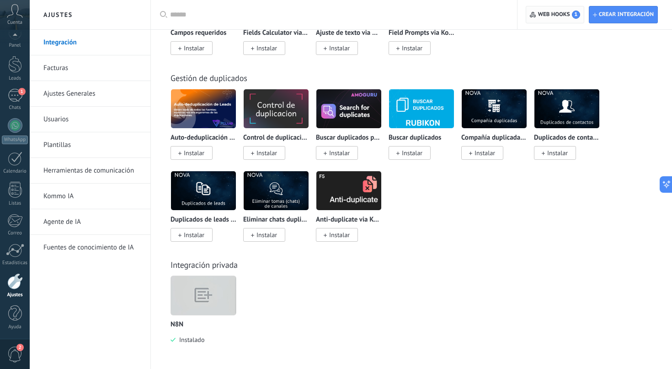
click at [553, 6] on span "Web hooks 1" at bounding box center [555, 14] width 50 height 16
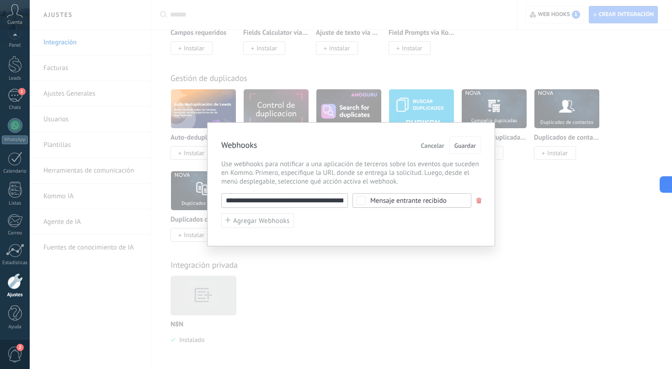
click at [387, 201] on div "Mensaje entrante recibido" at bounding box center [408, 200] width 76 height 7
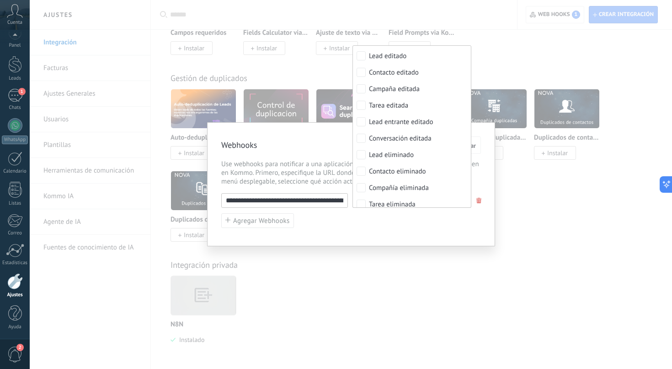
scroll to position [0, 0]
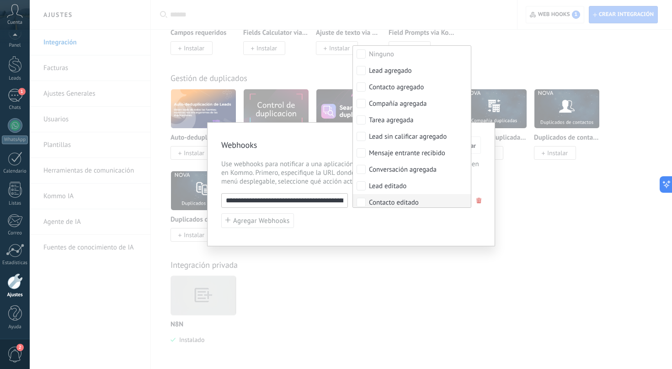
click at [375, 269] on div "**********" at bounding box center [351, 184] width 643 height 369
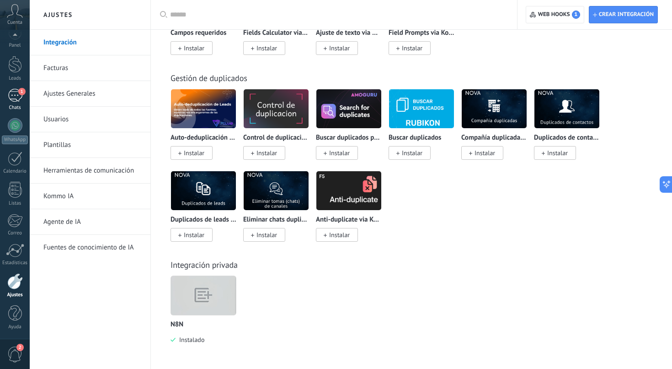
click at [6, 93] on link "1 Chats" at bounding box center [15, 100] width 30 height 22
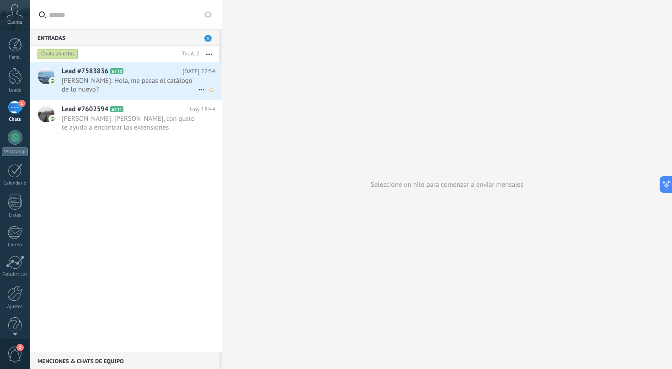
click at [151, 78] on span "[PERSON_NAME]: Hola, me pasas el catálogo de lo nuevo?" at bounding box center [130, 84] width 136 height 17
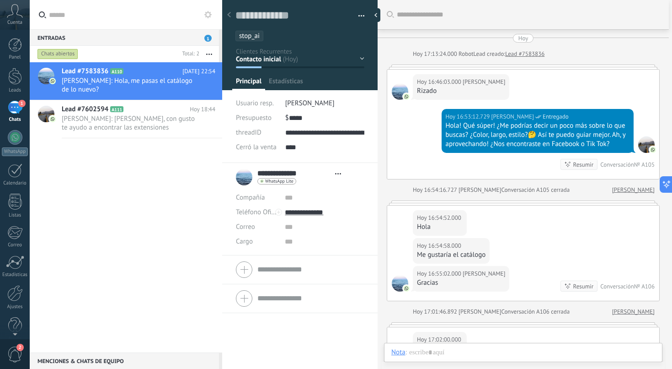
scroll to position [1579, 0]
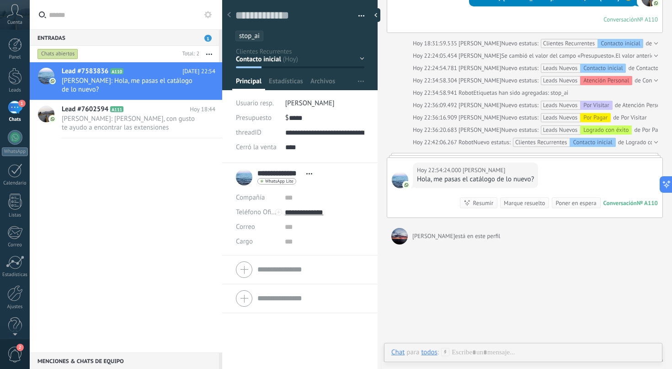
click at [308, 172] on span "Abrir detalle Copie el nombre Desatar Contacto principal" at bounding box center [309, 173] width 15 height 7
click at [289, 188] on link "Abrir detalle" at bounding box center [278, 186] width 37 height 9
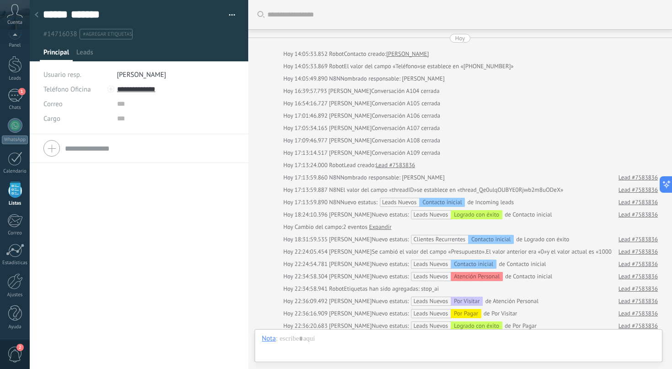
scroll to position [145, 0]
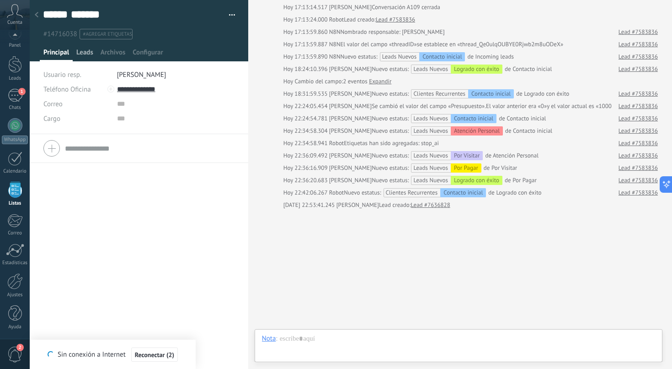
click at [90, 50] on span "Leads" at bounding box center [84, 54] width 17 height 13
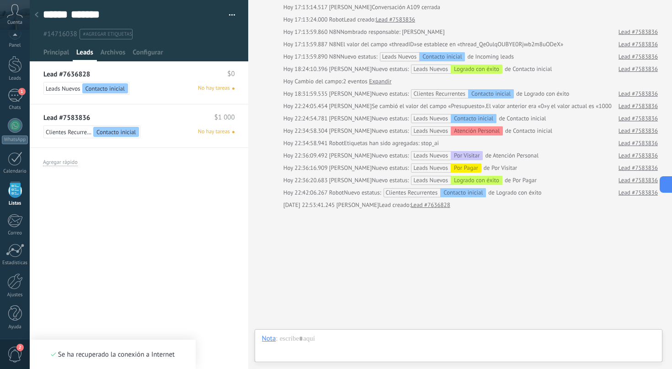
click at [149, 78] on div "Lead #7636828 $0" at bounding box center [138, 74] width 191 height 8
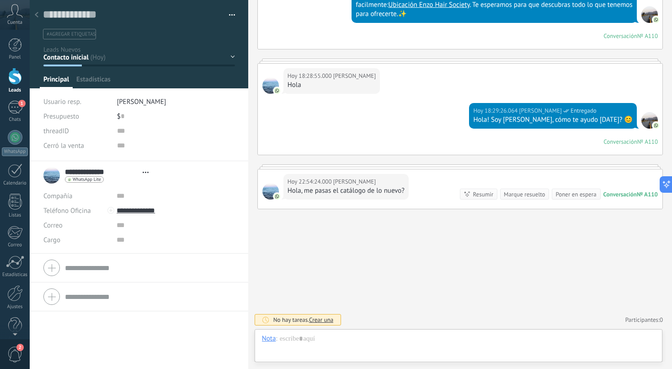
scroll to position [14, 0]
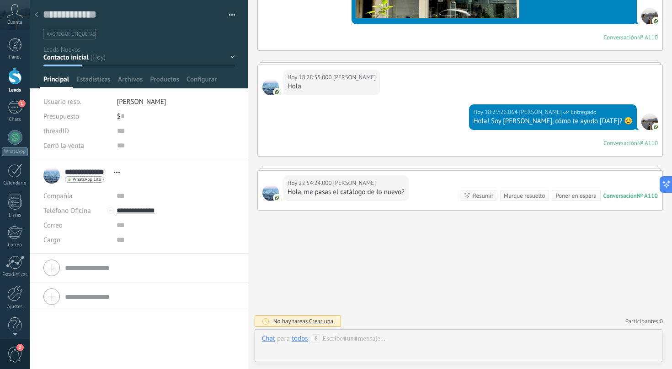
click at [227, 12] on button "button" at bounding box center [228, 15] width 13 height 14
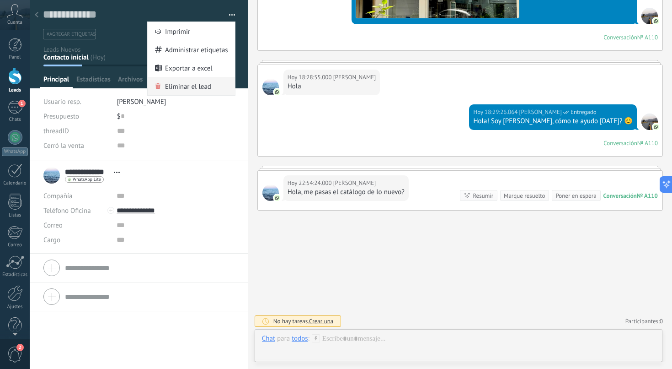
click at [201, 86] on span "Eliminar el lead" at bounding box center [188, 86] width 46 height 18
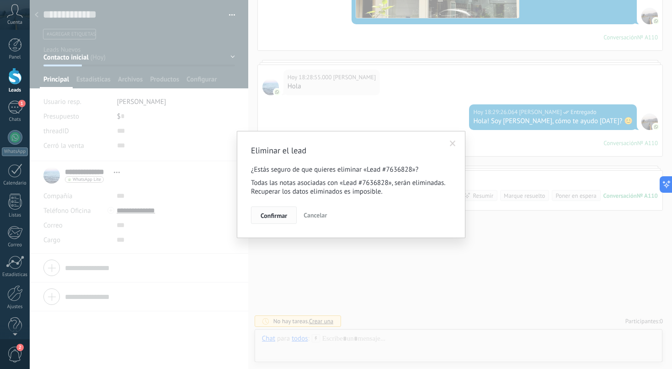
click at [278, 219] on span "Confirmar" at bounding box center [274, 215] width 27 height 6
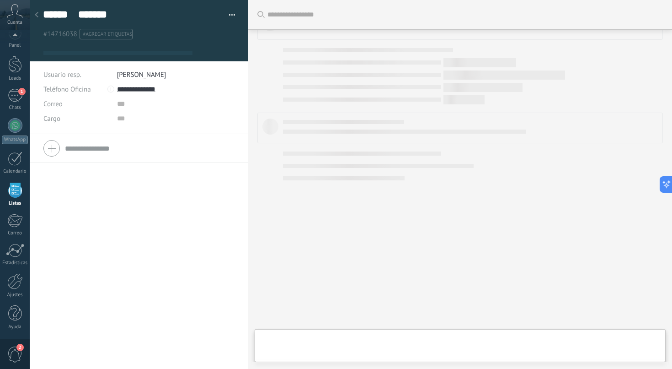
scroll to position [133, 0]
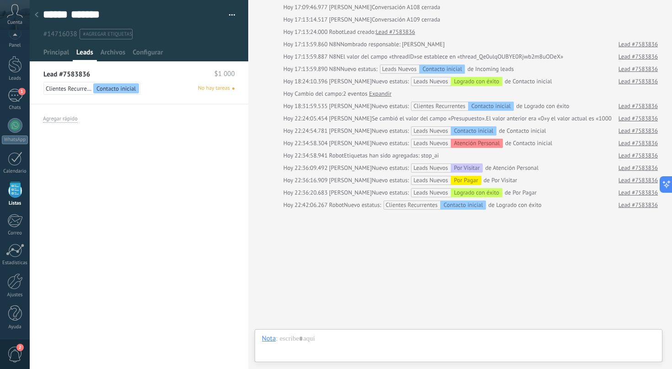
click at [38, 16] on icon at bounding box center [37, 14] width 4 height 5
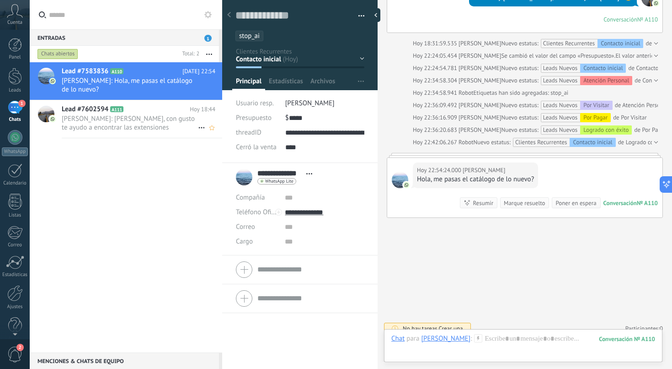
scroll to position [1615, 0]
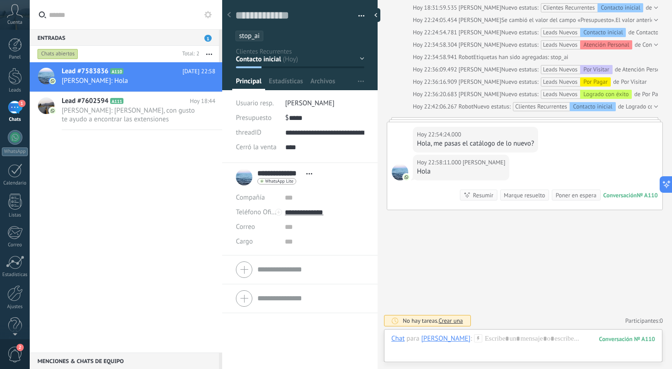
click at [11, 108] on div "1" at bounding box center [15, 107] width 15 height 13
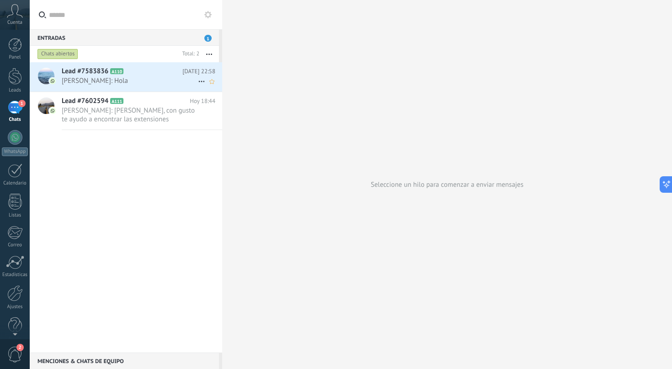
click at [137, 76] on div "Lead #7583836 A110 Hoy 22:58 Carlos Álvarez: Hola" at bounding box center [142, 76] width 161 height 29
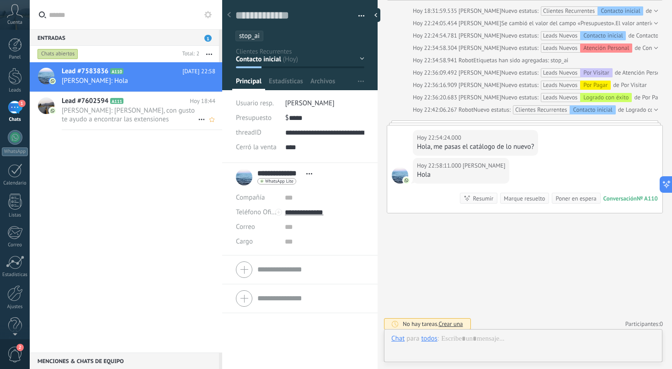
scroll to position [1604, 0]
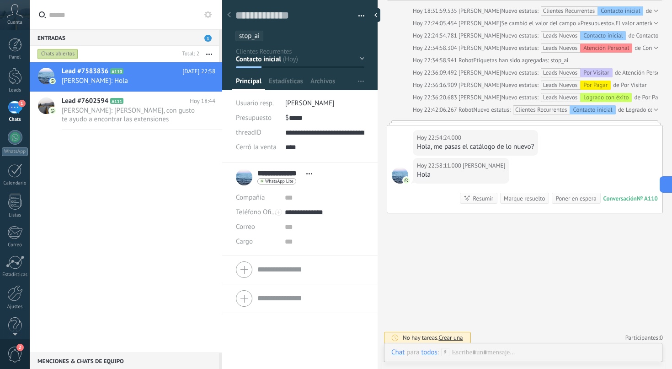
click at [276, 38] on ul "stop_ai" at bounding box center [299, 36] width 128 height 12
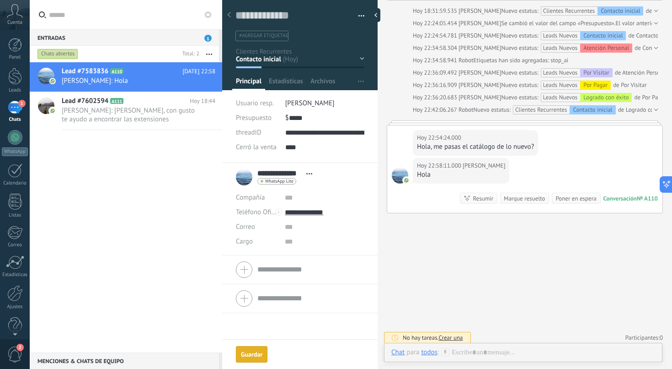
click at [251, 352] on div "Guardar" at bounding box center [251, 354] width 21 height 6
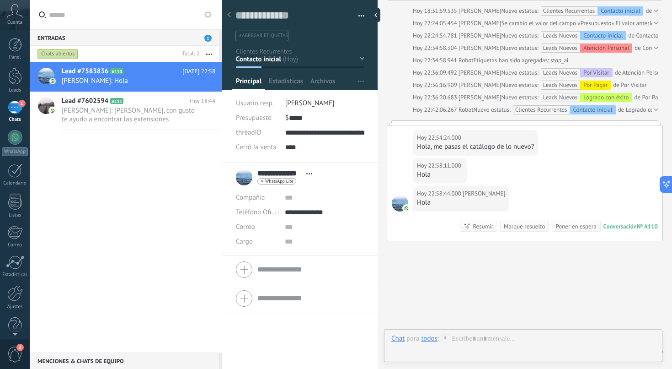
scroll to position [1635, 0]
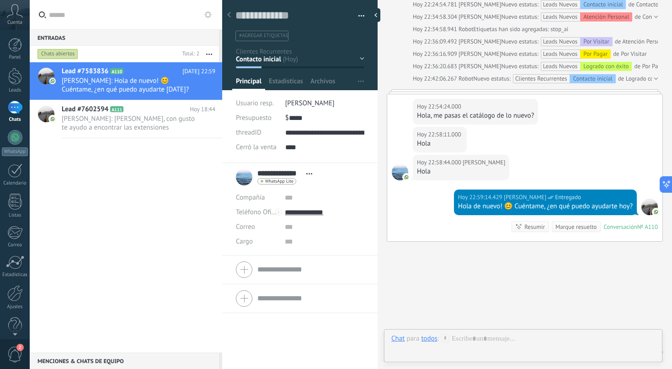
scroll to position [1666, 0]
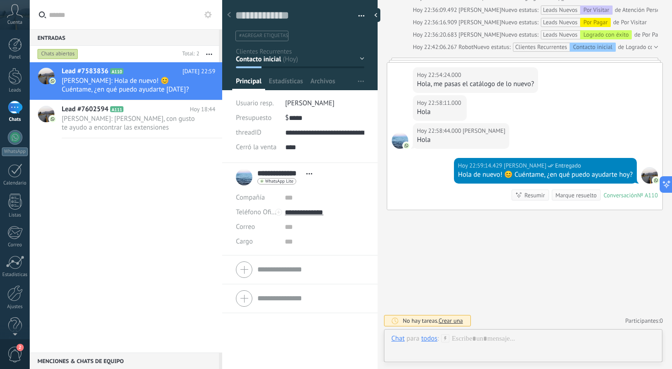
click at [309, 174] on use at bounding box center [309, 173] width 6 height 1
click at [293, 188] on link "Abrir detalle" at bounding box center [278, 186] width 37 height 9
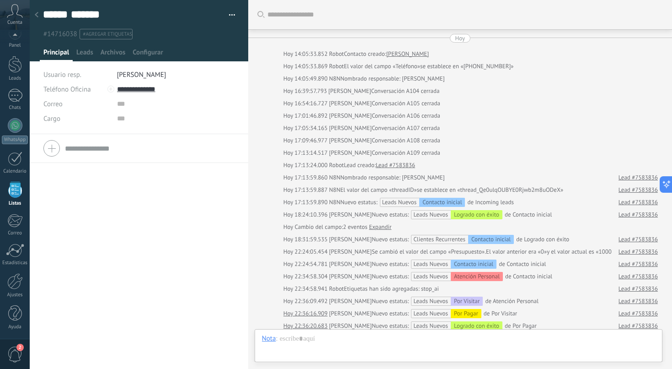
scroll to position [145, 0]
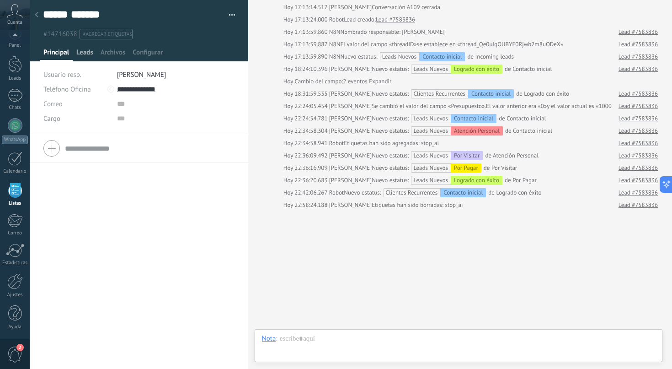
click at [87, 51] on span "Leads" at bounding box center [84, 54] width 17 height 13
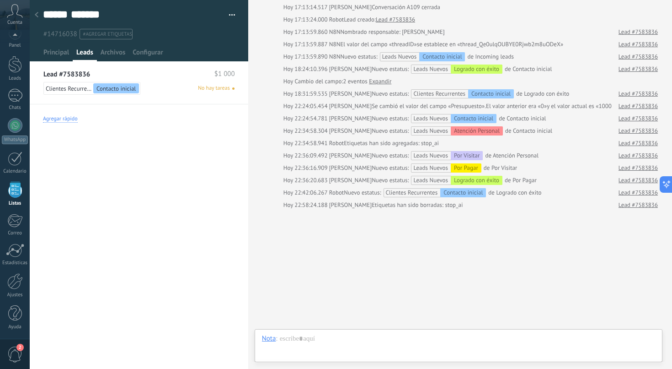
click at [74, 121] on div "Agregar rápido" at bounding box center [60, 118] width 35 height 7
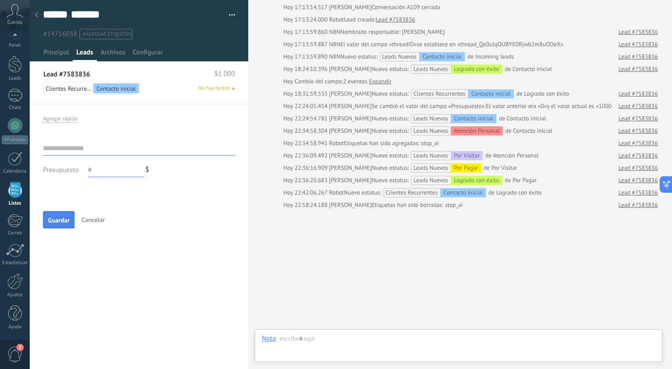
click at [60, 217] on span "Guardar" at bounding box center [58, 220] width 21 height 6
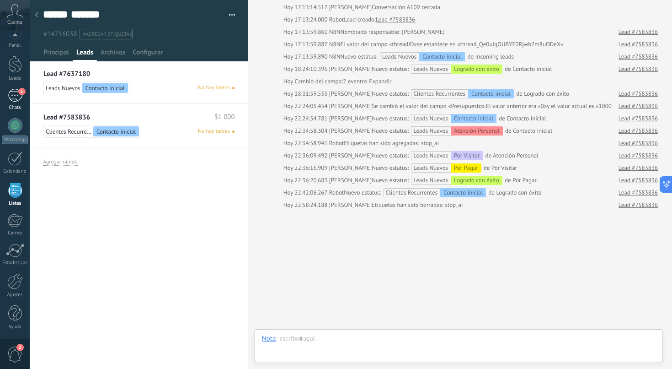
click at [14, 101] on div "1" at bounding box center [15, 95] width 15 height 13
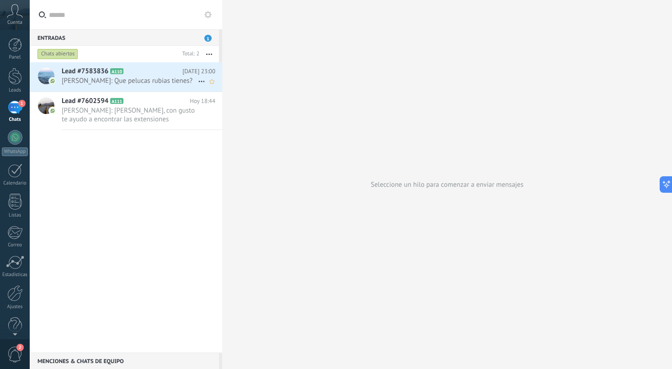
click at [129, 80] on span "Carlos Álvarez: Que pelucas rubias tienes?" at bounding box center [130, 80] width 136 height 9
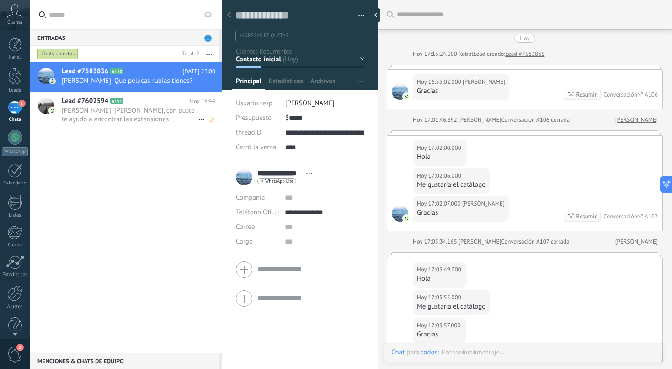
scroll to position [1562, 0]
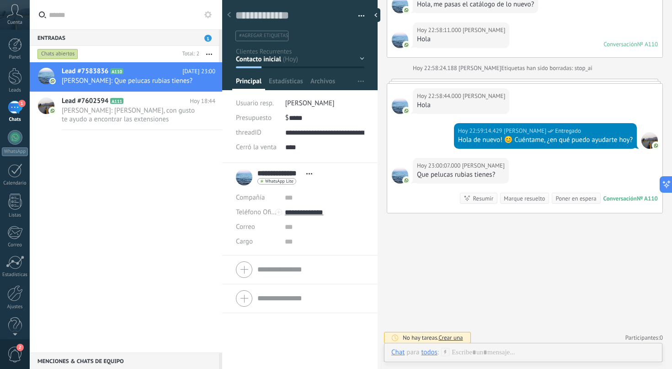
click at [304, 177] on span "Abrir detalle Copie el nombre Desatar Contacto principal" at bounding box center [309, 173] width 15 height 7
click at [294, 182] on link "Abrir detalle" at bounding box center [278, 186] width 37 height 9
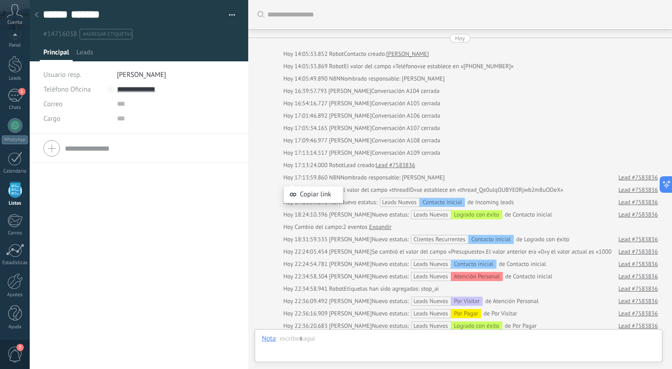
scroll to position [158, 0]
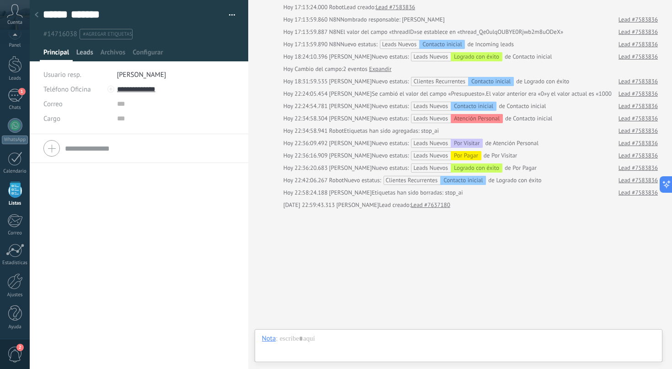
click at [85, 54] on span "Leads" at bounding box center [84, 54] width 17 height 13
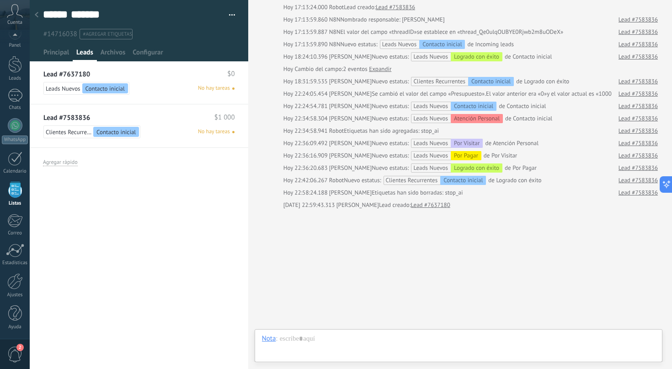
click at [171, 80] on div "Lead #7637180 $0 Leads Nuevos Contacto inicial No hay tareas" at bounding box center [139, 85] width 219 height 37
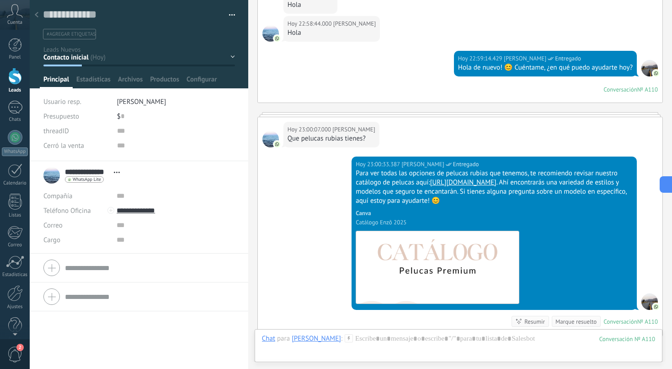
scroll to position [2243, 0]
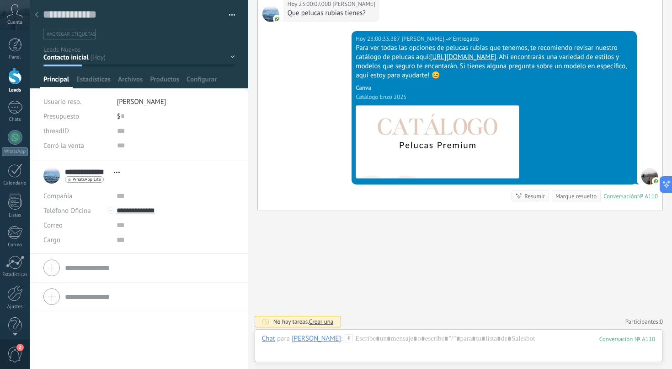
click at [38, 18] on div at bounding box center [36, 15] width 13 height 18
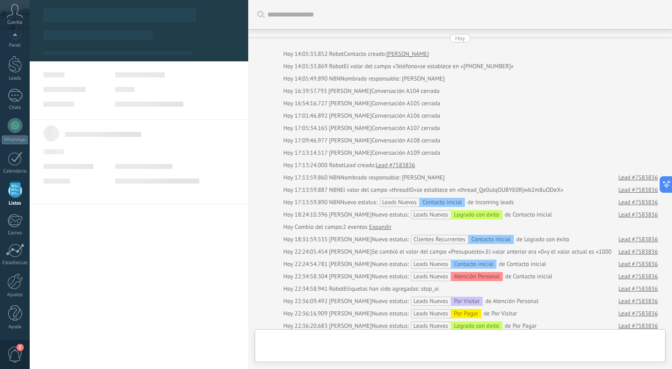
scroll to position [158, 0]
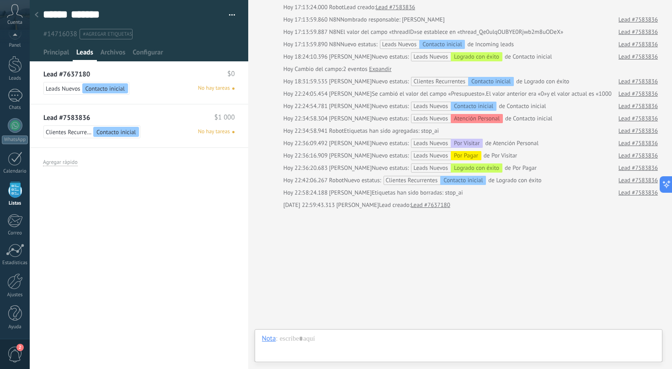
click at [78, 118] on link "Lead #7583836" at bounding box center [66, 118] width 47 height 8
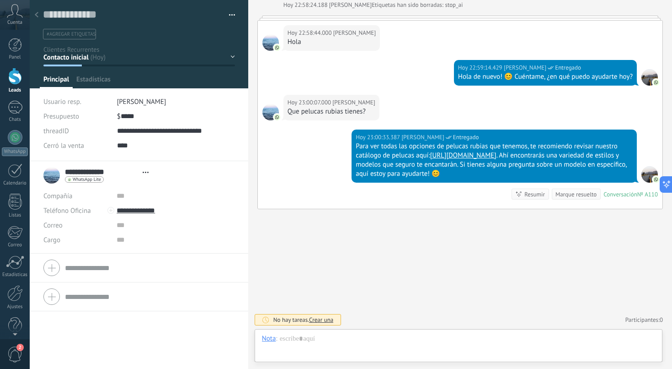
scroll to position [14, 0]
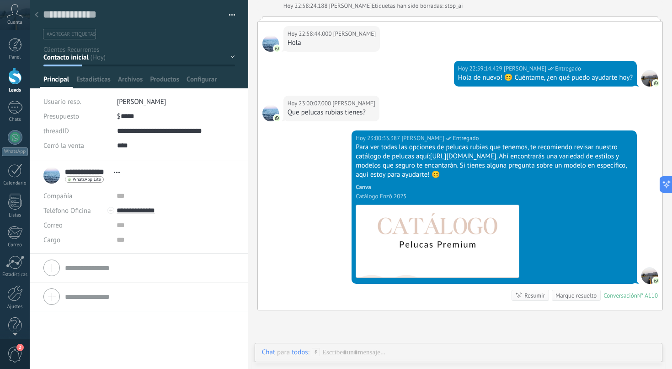
click at [36, 15] on use at bounding box center [37, 14] width 4 height 5
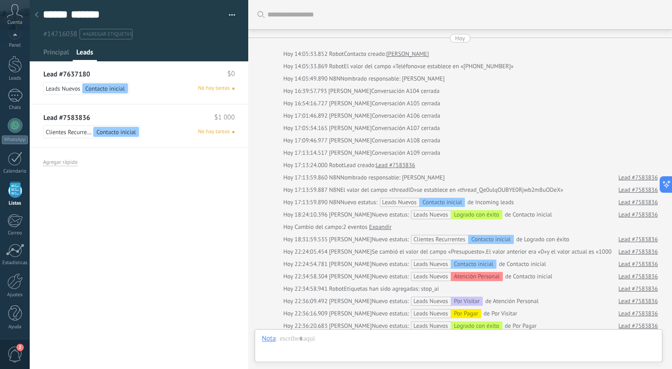
scroll to position [158, 0]
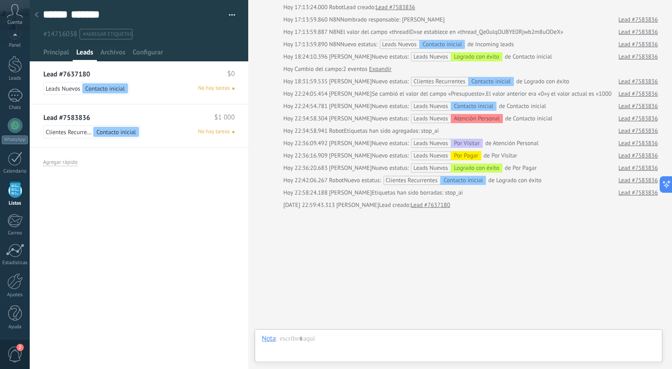
click at [152, 78] on div "Lead #7637180 $0" at bounding box center [138, 74] width 191 height 8
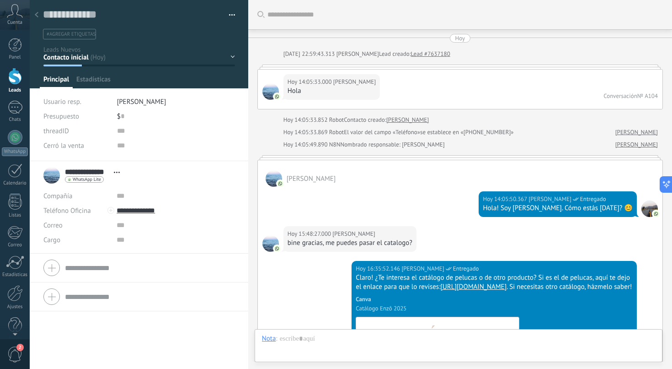
scroll to position [2144, 0]
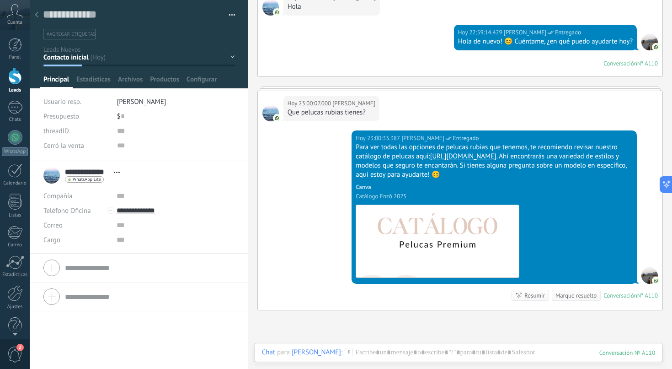
click at [230, 15] on button "button" at bounding box center [228, 15] width 13 height 14
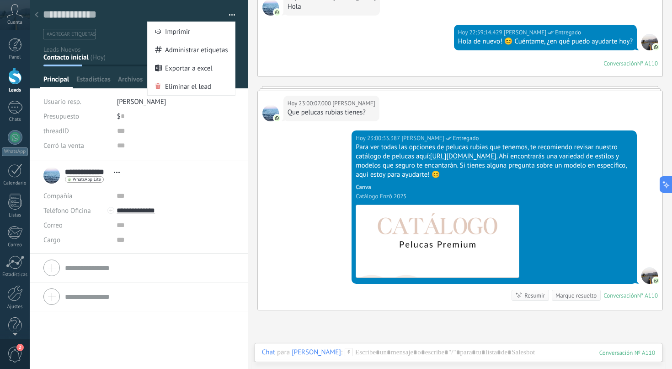
click at [118, 175] on span "Abrir detalle Copie el nombre Desatar Contacto principal" at bounding box center [116, 172] width 15 height 7
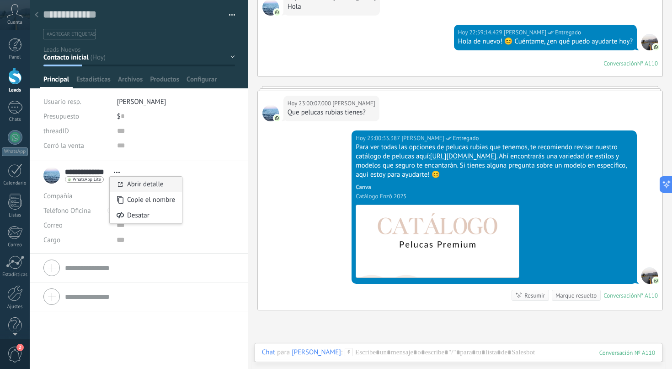
click at [136, 182] on link "Abrir detalle" at bounding box center [145, 184] width 37 height 9
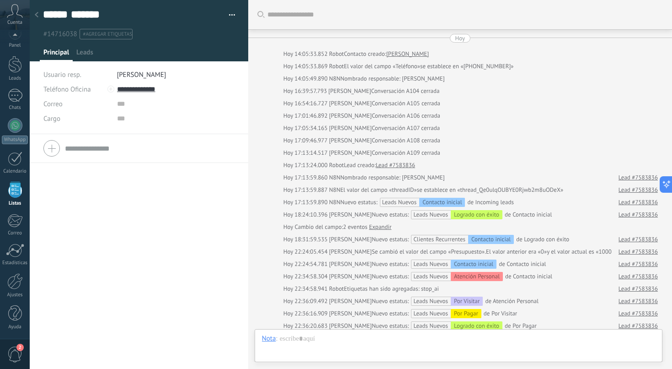
scroll to position [158, 0]
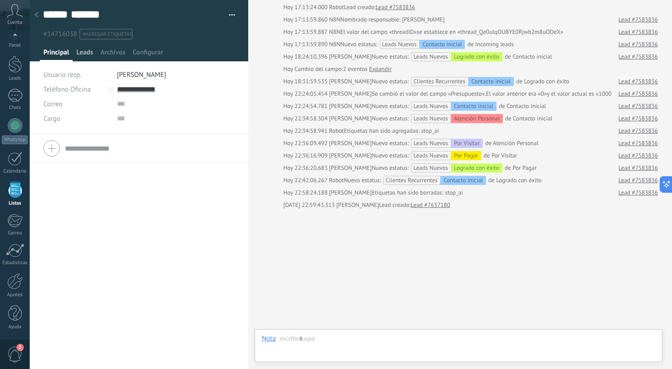
click at [86, 52] on span "Leads" at bounding box center [84, 54] width 17 height 13
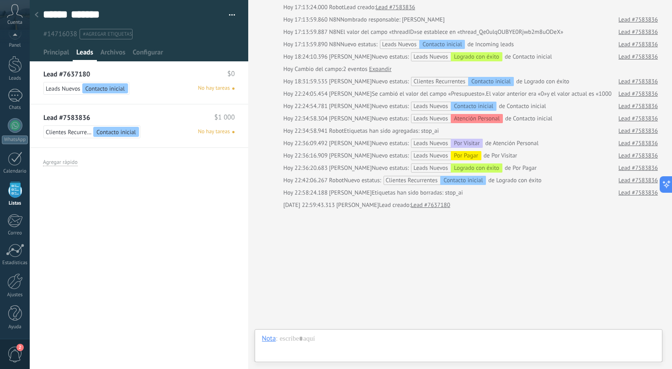
click at [175, 81] on div "Lead #7637180 $0 Leads Nuevos Contacto inicial No hay tareas" at bounding box center [139, 85] width 219 height 37
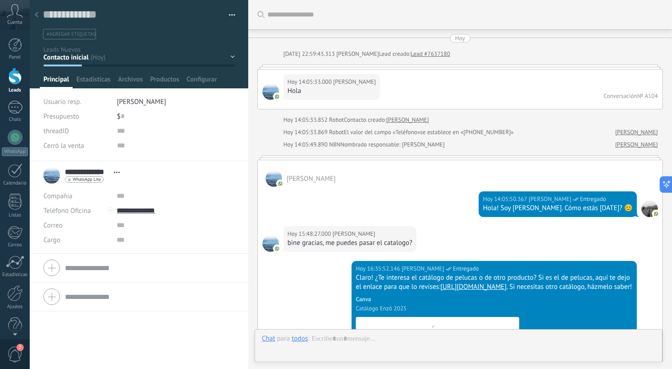
scroll to position [2144, 0]
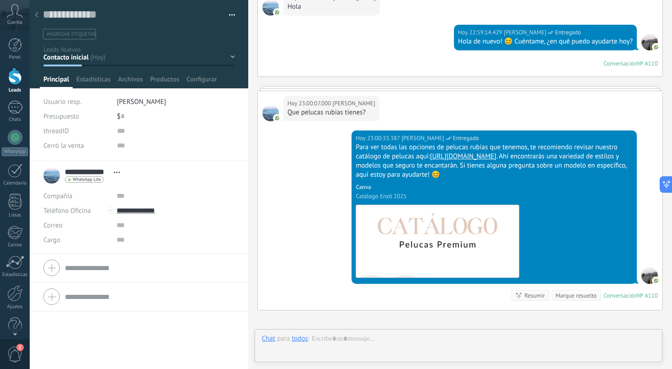
click at [232, 12] on div "Guardar y crear Imprimir Administrar etiquetas Exportar a excel" at bounding box center [139, 19] width 219 height 39
click at [229, 13] on button "button" at bounding box center [228, 15] width 13 height 14
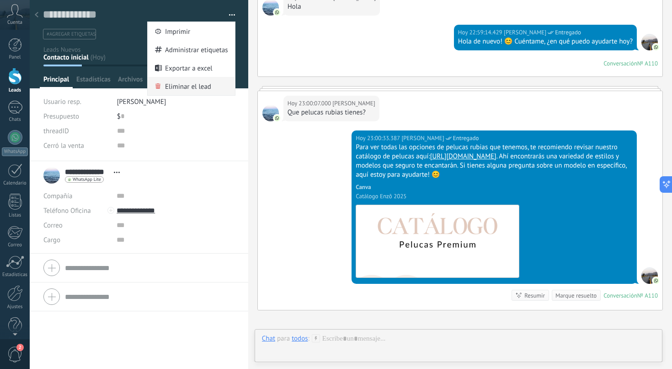
click at [211, 89] on div "Eliminar el lead" at bounding box center [191, 86] width 87 height 18
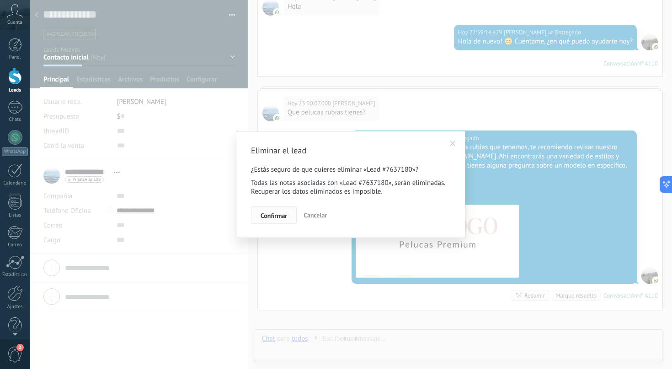
click at [277, 218] on span "Confirmar" at bounding box center [274, 215] width 27 height 6
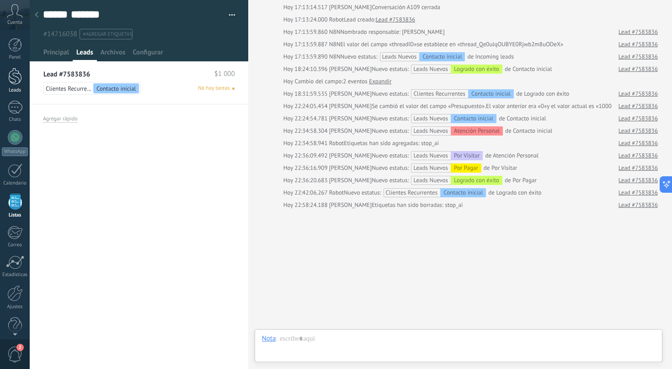
click at [13, 77] on div at bounding box center [15, 76] width 14 height 17
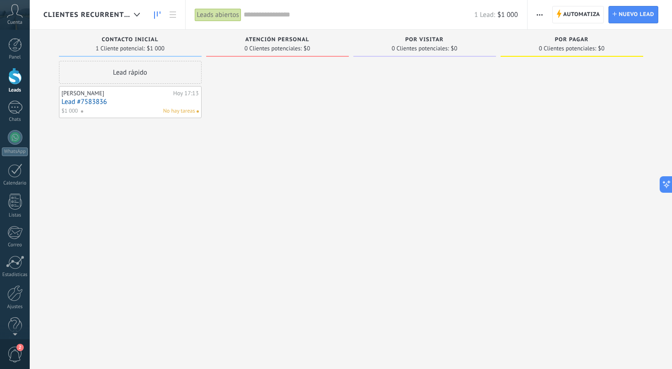
click at [100, 101] on link "Lead #7583836" at bounding box center [130, 102] width 137 height 8
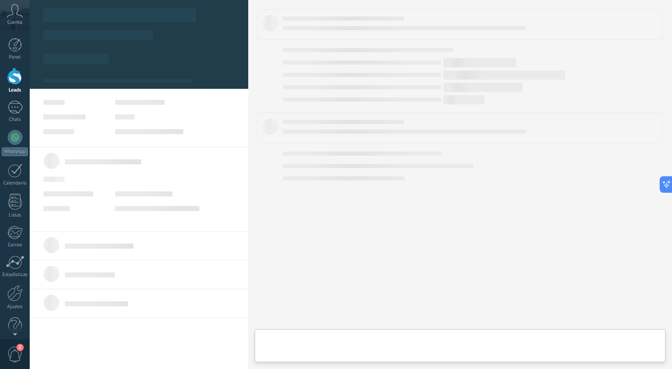
type textarea "**********"
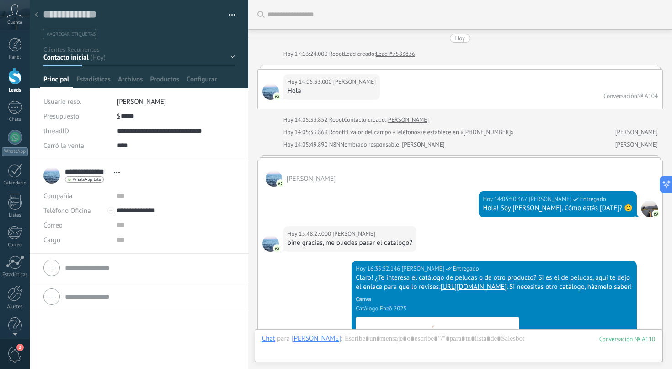
scroll to position [2413, 0]
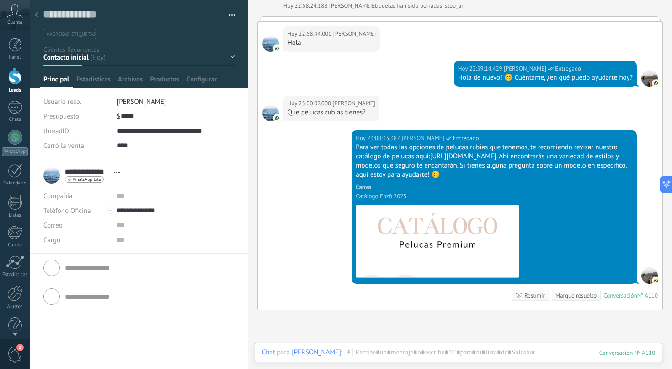
click at [0, 0] on div "Contacto inicial Atención personal Por Visitar Por Pagar Logrado con éxito Vent…" at bounding box center [0, 0] width 0 height 0
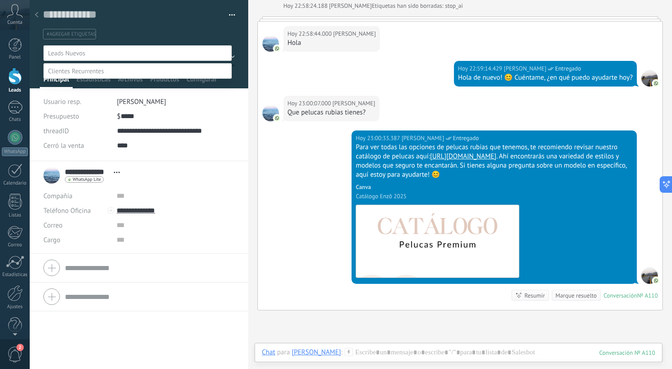
scroll to position [18, 0]
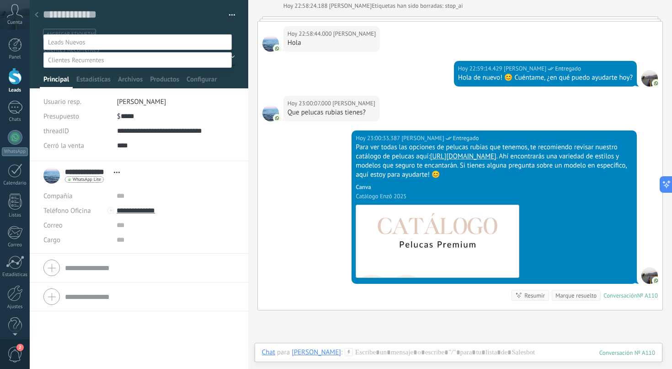
click at [93, 39] on label at bounding box center [137, 42] width 188 height 16
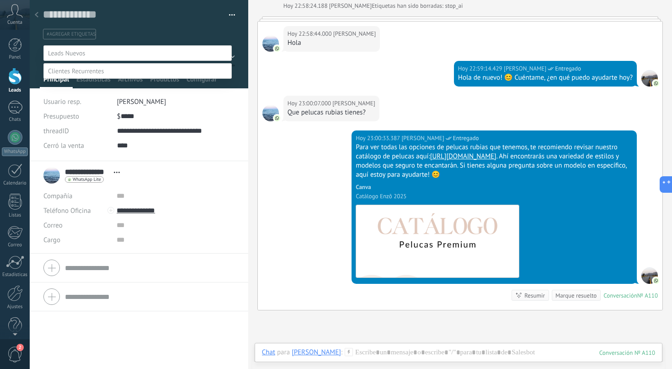
click at [0, 0] on label "Contacto inicial" at bounding box center [0, 0] width 0 height 0
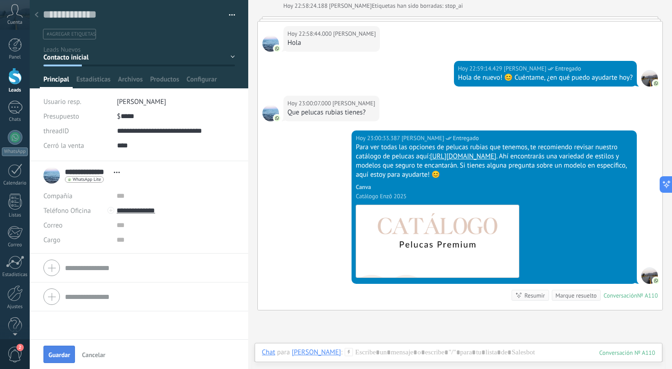
click at [61, 351] on span "Guardar" at bounding box center [58, 354] width 21 height 6
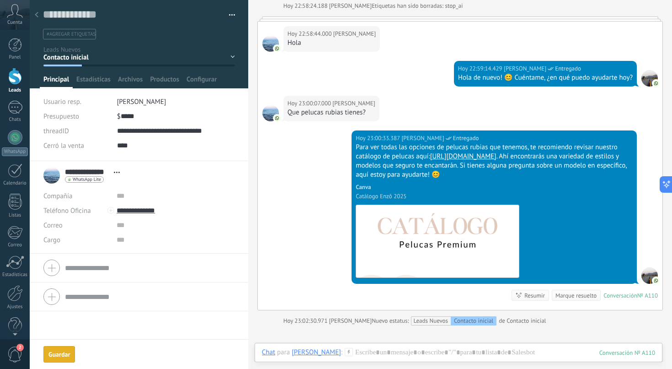
scroll to position [2428, 0]
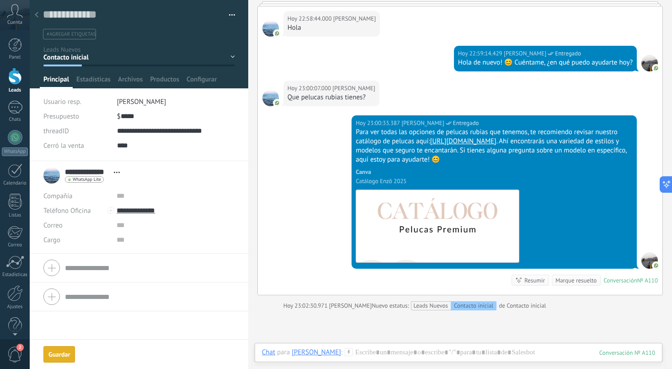
click at [36, 14] on icon at bounding box center [37, 14] width 4 height 5
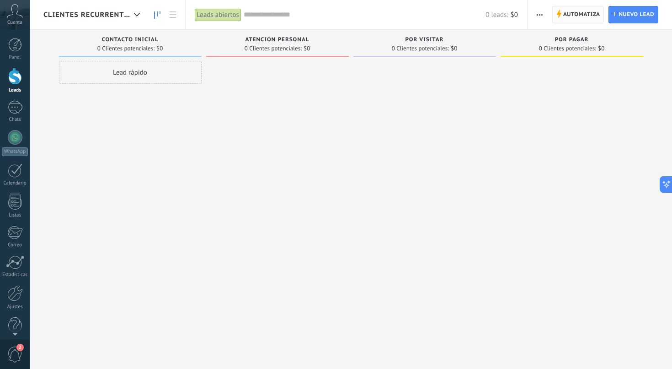
click at [570, 17] on span "Automatiza" at bounding box center [581, 14] width 37 height 16
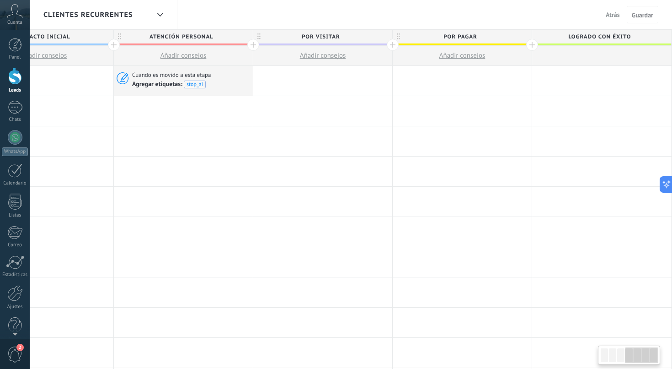
scroll to position [0, 482]
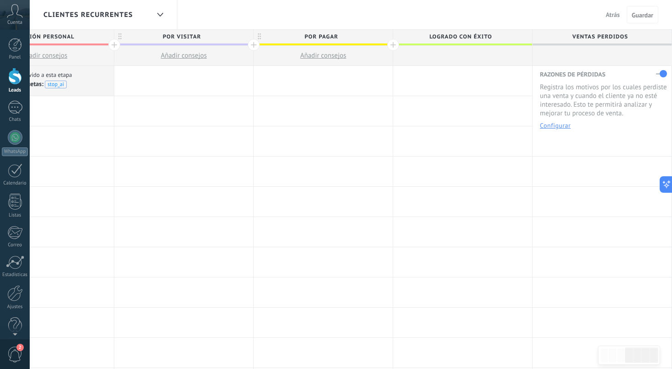
click at [102, 8] on div "Clientes Recurrentes" at bounding box center [96, 14] width 106 height 29
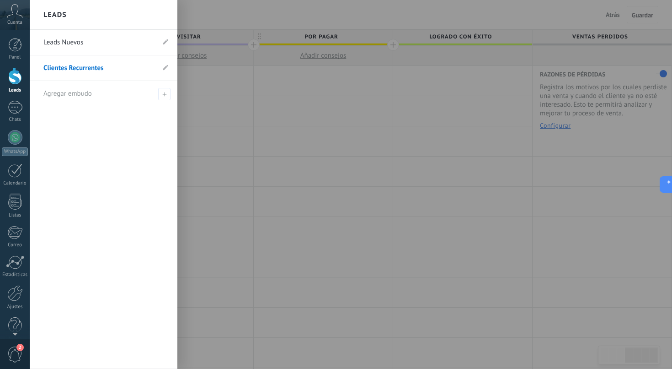
click at [71, 50] on link "Leads Nuevos" at bounding box center [98, 43] width 111 height 26
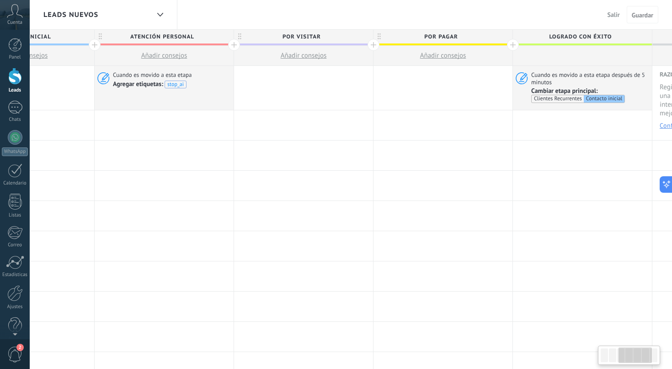
scroll to position [0, 482]
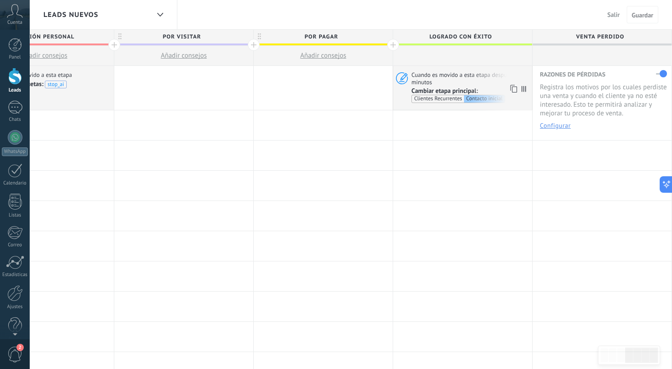
click at [476, 80] on span "Cuando es movido a esta etapa después de 5 minutos" at bounding box center [471, 78] width 118 height 15
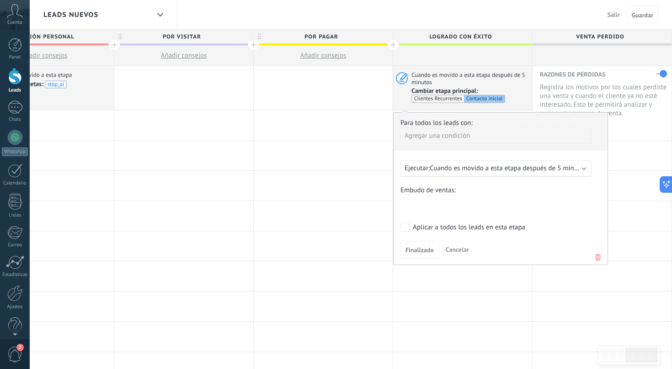
click at [496, 169] on span "Cuando es movido a esta etapa después de 5 minutos" at bounding box center [508, 168] width 157 height 9
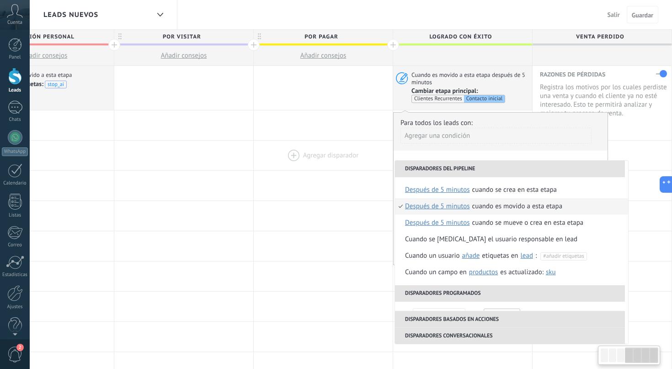
click at [365, 157] on div at bounding box center [323, 155] width 139 height 30
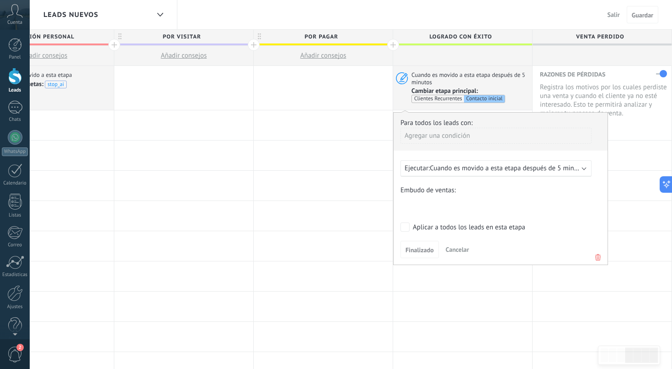
click at [459, 247] on span "Cancelar" at bounding box center [457, 249] width 23 height 8
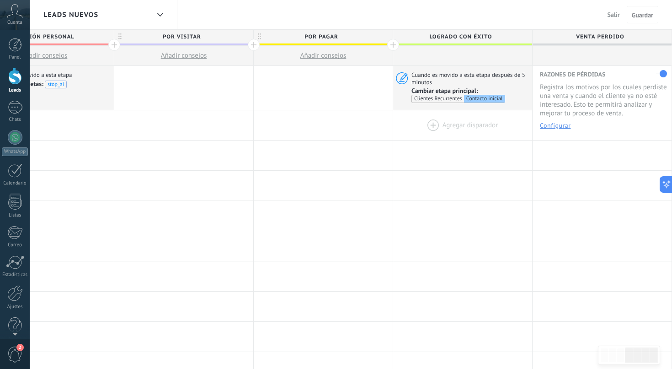
click at [436, 127] on div at bounding box center [462, 125] width 139 height 30
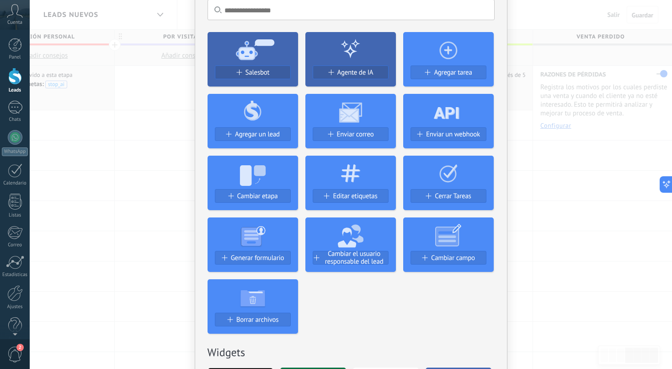
scroll to position [47, 0]
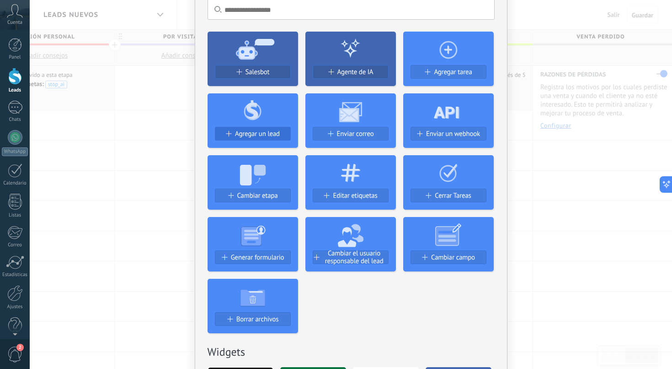
click at [238, 130] on span "Agregar un lead" at bounding box center [257, 134] width 45 height 8
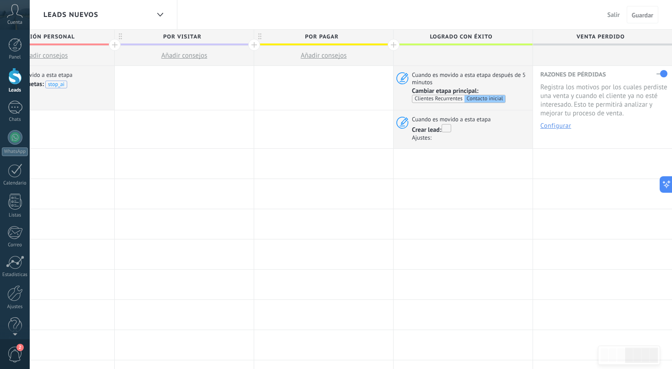
scroll to position [0, 0]
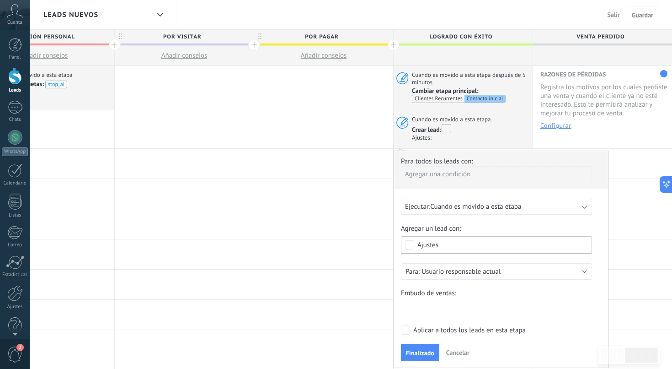
click at [461, 208] on span "Cuando es movido a esta etapa" at bounding box center [475, 206] width 91 height 9
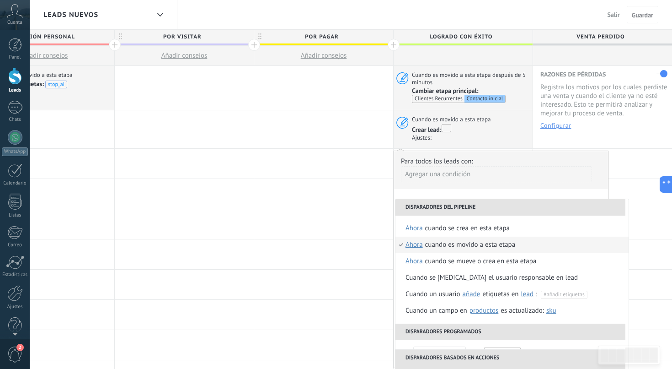
click at [453, 189] on div "Agregar una condición" at bounding box center [496, 177] width 191 height 23
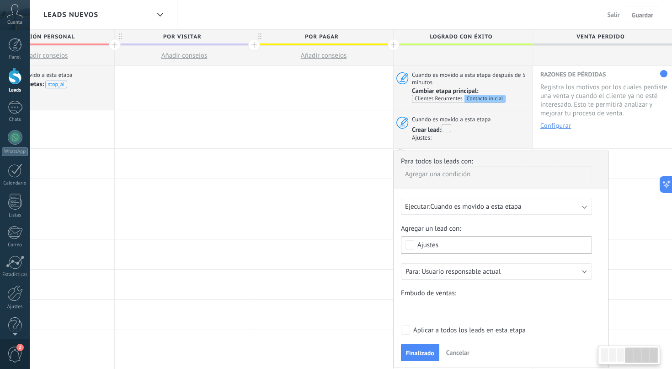
click at [458, 210] on span "Cuando es movido a esta etapa" at bounding box center [475, 206] width 91 height 9
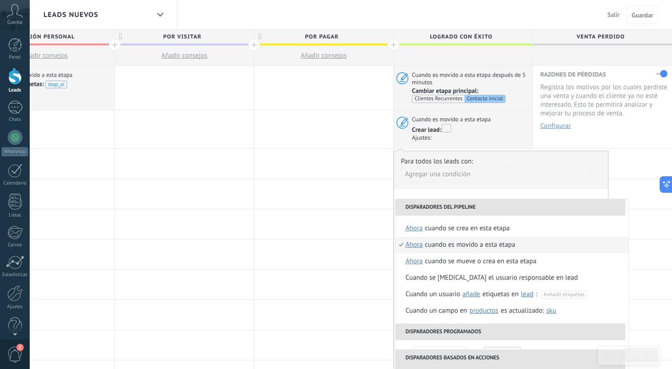
click at [475, 183] on div "Agregar una condición" at bounding box center [496, 177] width 191 height 23
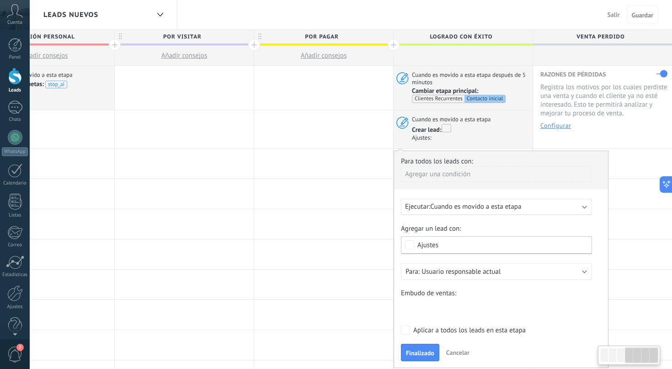
click at [445, 242] on span "Ajustes" at bounding box center [499, 244] width 163 height 7
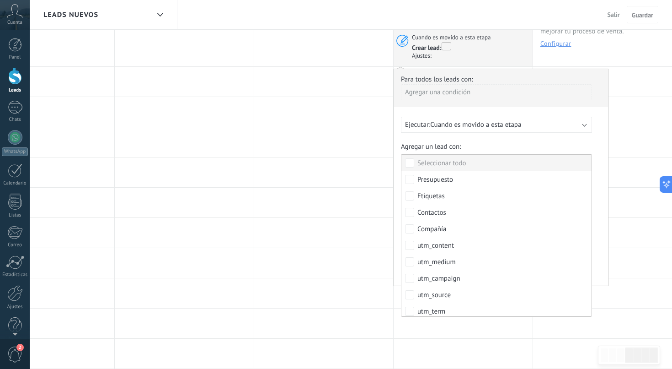
click at [472, 148] on label "Agregar un lead con:" at bounding box center [496, 146] width 191 height 9
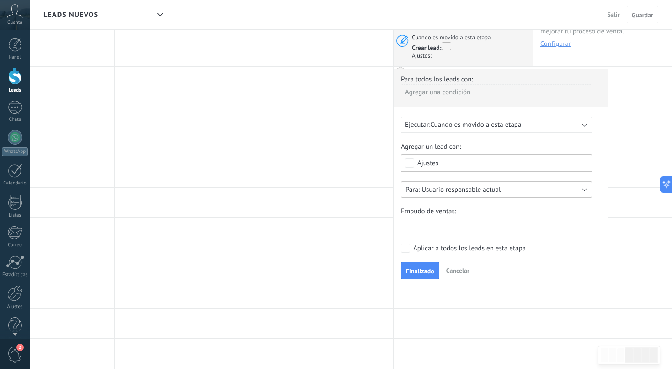
click at [464, 192] on span "Usuario responsable actual" at bounding box center [461, 189] width 79 height 9
click at [460, 179] on div "Agregar un lead con: Seleccionar todo Presupuesto Etiquetas Contactos Compañía …" at bounding box center [501, 188] width 200 height 92
click at [448, 189] on span "Usuario responsable actual" at bounding box center [461, 189] width 79 height 9
click at [462, 178] on div "Agregar un lead con: Seleccionar todo Presupuesto Etiquetas Contactos Compañía …" at bounding box center [501, 188] width 200 height 92
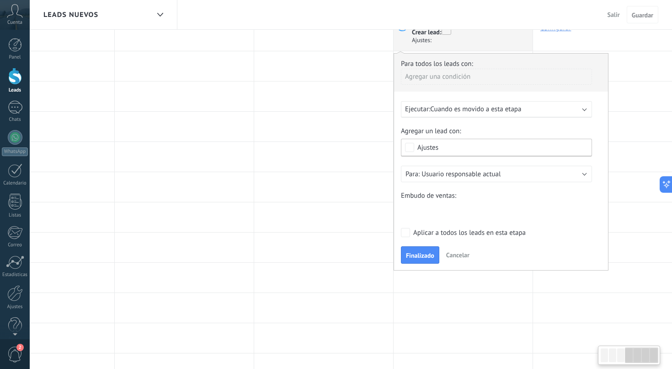
scroll to position [103, 0]
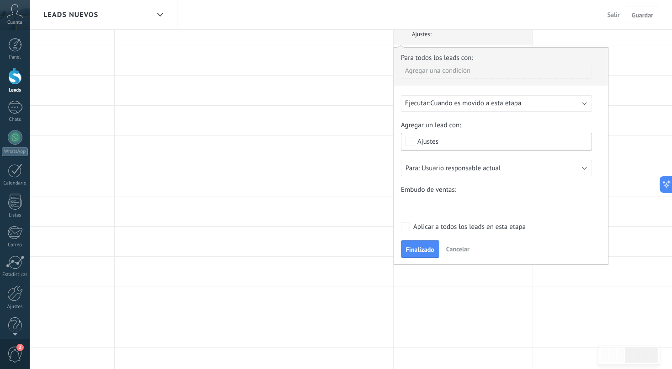
click at [0, 0] on div "Contacto inicial Atención Personal Por Visitar Por Pagar Logrado con éxito Vent…" at bounding box center [0, 0] width 0 height 0
click at [431, 227] on span at bounding box center [432, 224] width 52 height 8
click at [0, 0] on label "Contacto inicial" at bounding box center [0, 0] width 0 height 0
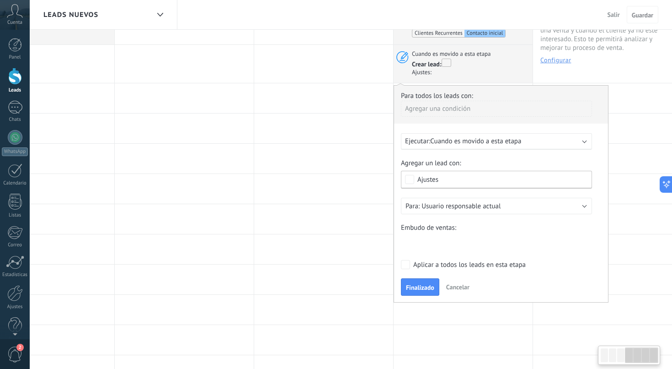
scroll to position [62, 0]
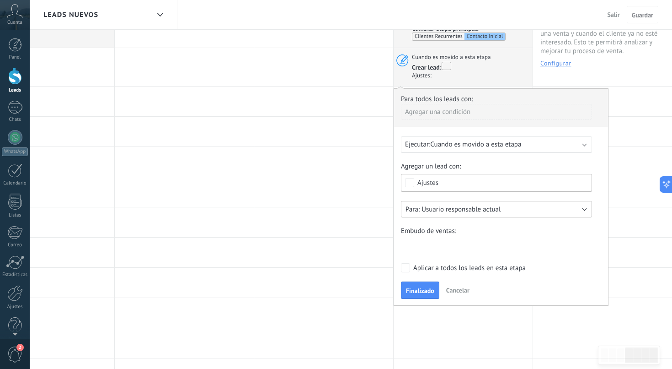
click at [493, 209] on span "Usuario responsable actual" at bounding box center [461, 209] width 79 height 9
click at [461, 198] on div "Agregar un lead con: Seleccionar todo Presupuesto Etiquetas Contactos Compañía …" at bounding box center [501, 208] width 200 height 92
click at [450, 186] on span "Ajustes" at bounding box center [499, 182] width 163 height 7
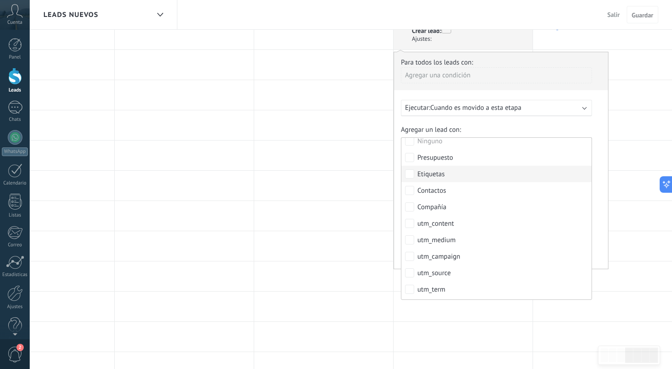
scroll to position [6, 0]
click at [474, 130] on label "Agregar un lead con:" at bounding box center [496, 129] width 191 height 9
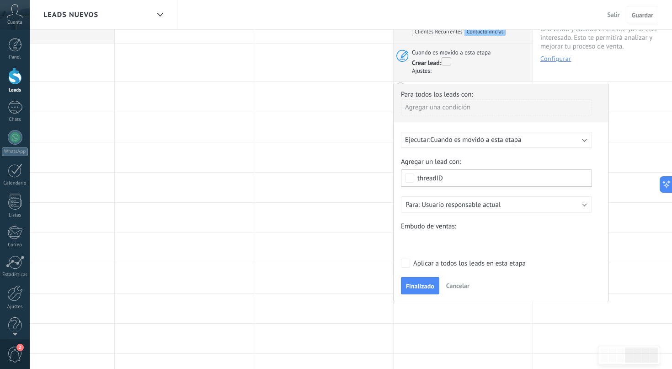
scroll to position [67, 0]
click at [424, 285] on span "Finalizado" at bounding box center [420, 285] width 28 height 6
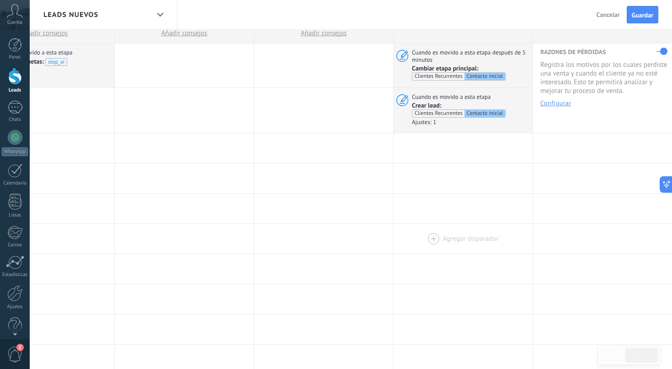
scroll to position [0, 0]
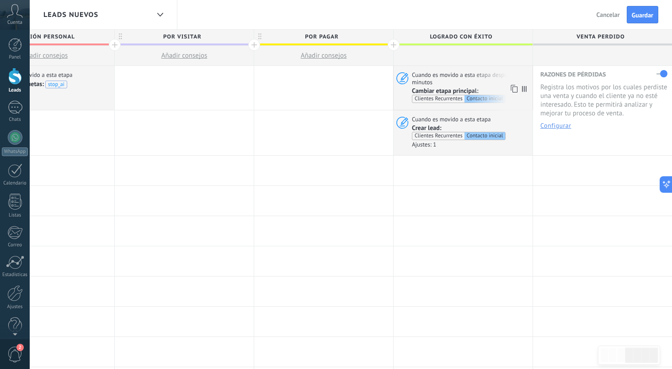
click at [483, 84] on span "Cuando es movido a esta etapa después de 5 minutos" at bounding box center [471, 78] width 118 height 15
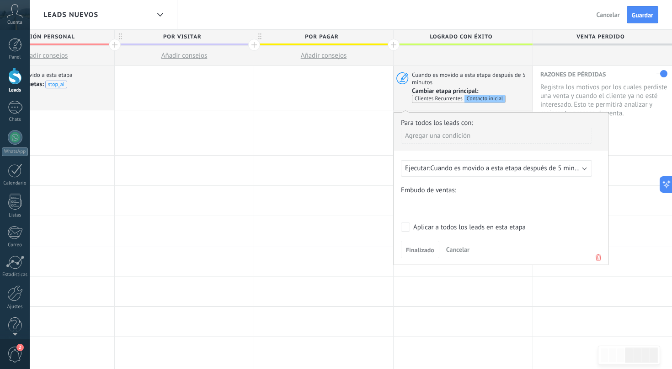
click at [603, 257] on icon at bounding box center [599, 257] width 10 height 11
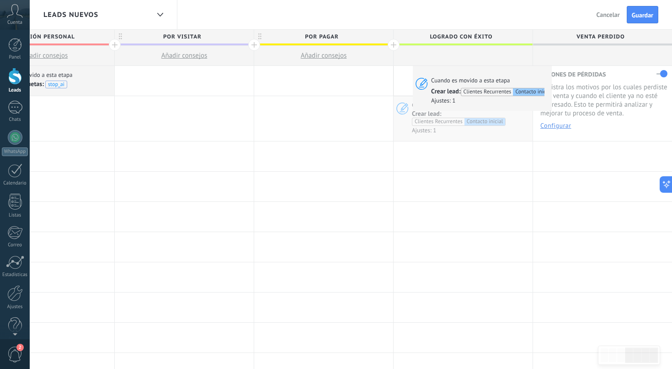
drag, startPoint x: 453, startPoint y: 106, endPoint x: 415, endPoint y: 68, distance: 53.4
click at [415, 96] on div "Cuando es movido a esta etapa Crear lead: Clientes Recurrentes Contacto inicial…" at bounding box center [463, 118] width 139 height 45
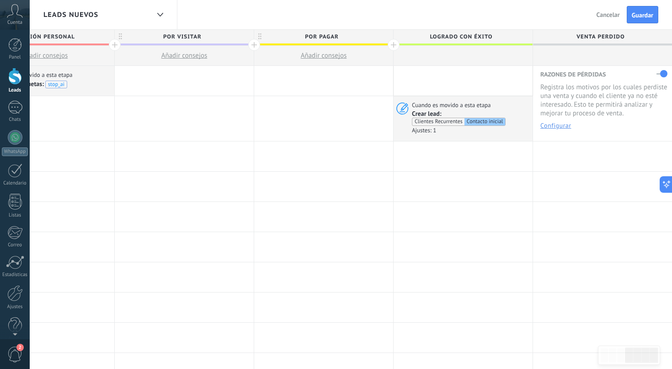
drag, startPoint x: 523, startPoint y: 120, endPoint x: 510, endPoint y: 75, distance: 46.6
drag, startPoint x: 525, startPoint y: 119, endPoint x: 509, endPoint y: 64, distance: 57.3
click at [509, 64] on div "**********" at bounding box center [184, 372] width 976 height 685
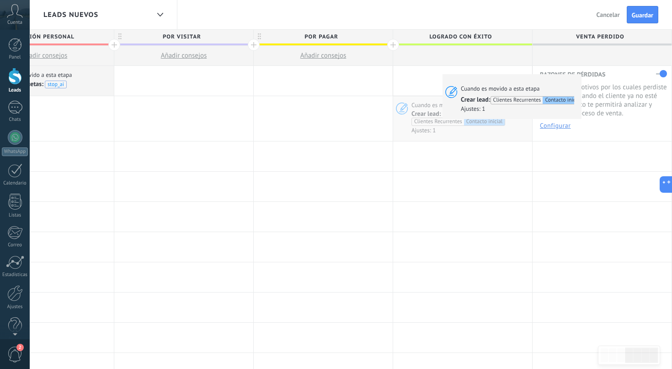
drag, startPoint x: 512, startPoint y: 119, endPoint x: 437, endPoint y: 71, distance: 89.7
click at [437, 96] on div "Cuando es movido a esta etapa Crear lead: Clientes Recurrentes Contacto inicial…" at bounding box center [462, 118] width 139 height 45
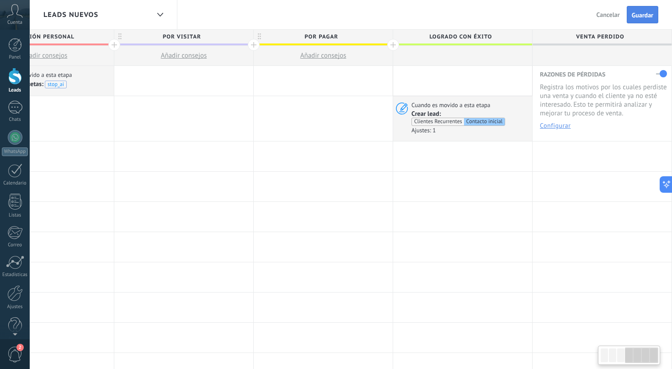
click at [638, 8] on button "Guardar" at bounding box center [643, 14] width 32 height 17
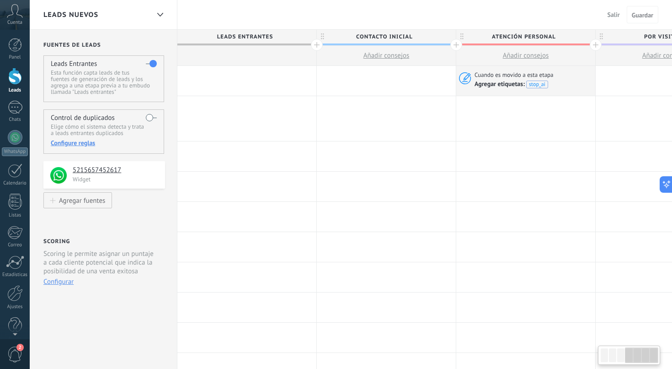
scroll to position [0, 482]
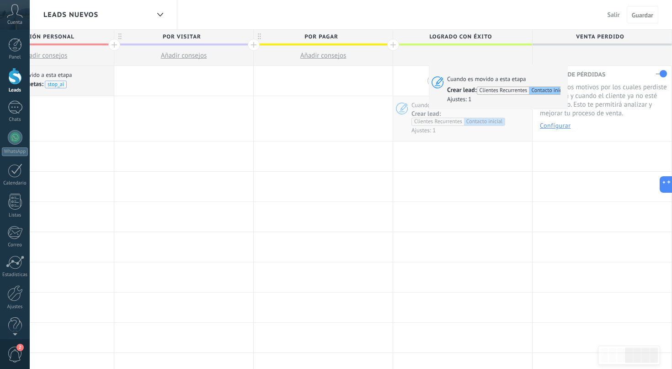
drag, startPoint x: 433, startPoint y: 111, endPoint x: 431, endPoint y: 67, distance: 43.9
click at [431, 96] on div "Cuando es movido a esta etapa Crear lead: Clientes Recurrentes Contacto inicial…" at bounding box center [462, 118] width 139 height 45
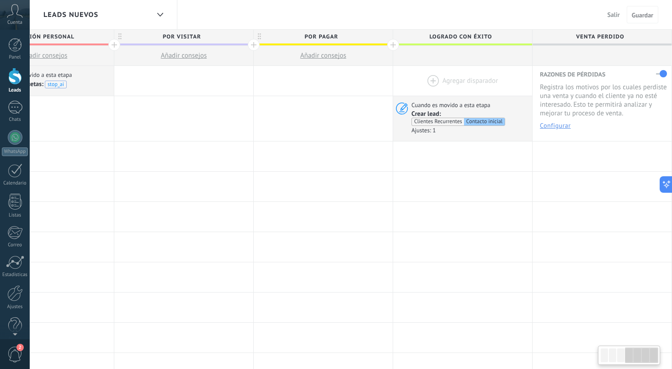
click at [441, 80] on div at bounding box center [462, 81] width 139 height 30
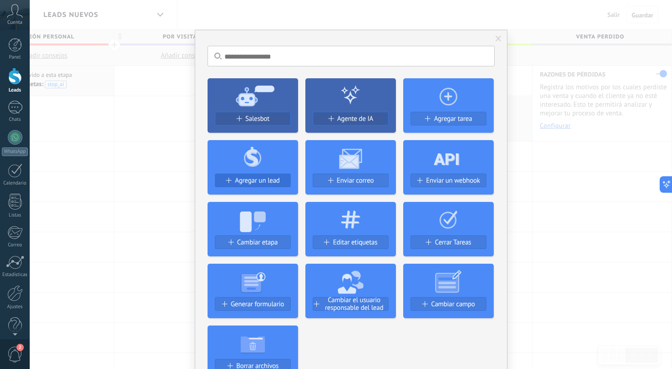
click at [249, 181] on span "Agregar un lead" at bounding box center [257, 181] width 45 height 8
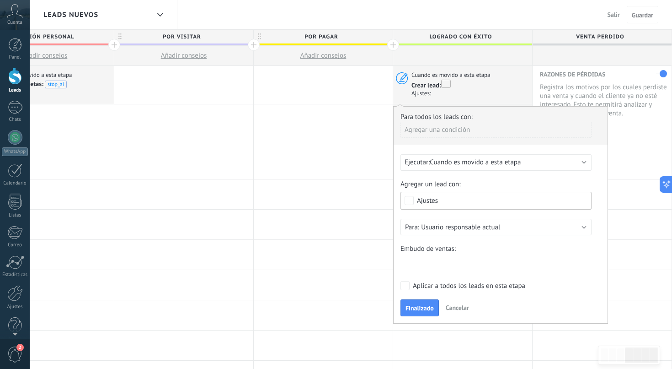
click at [477, 166] on span "Cuando es movido a esta etapa" at bounding box center [475, 162] width 91 height 9
click at [451, 147] on div "Para todos los leads con: Agregar una condición Ejecutar: Cuando es movido a es…" at bounding box center [500, 214] width 215 height 217
click at [461, 310] on span "Cancelar" at bounding box center [457, 307] width 23 height 8
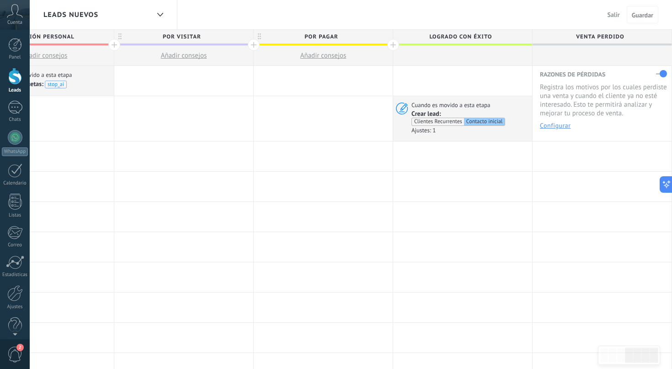
click at [436, 79] on div at bounding box center [462, 81] width 139 height 30
click at [481, 109] on span "Cuando es movido a esta etapa" at bounding box center [452, 105] width 80 height 8
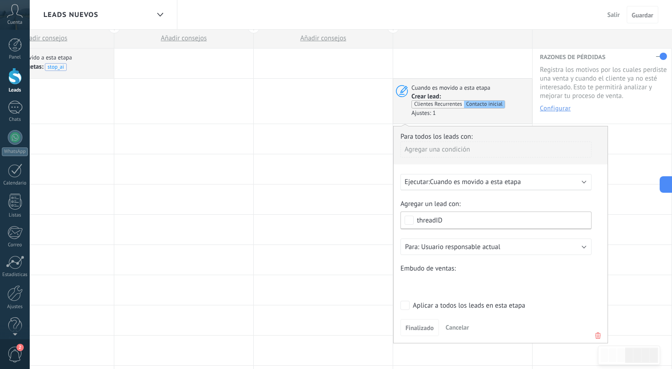
scroll to position [29, 0]
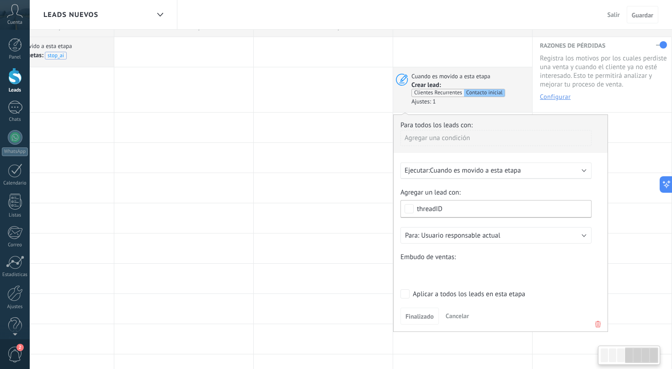
click at [597, 320] on icon at bounding box center [598, 323] width 10 height 11
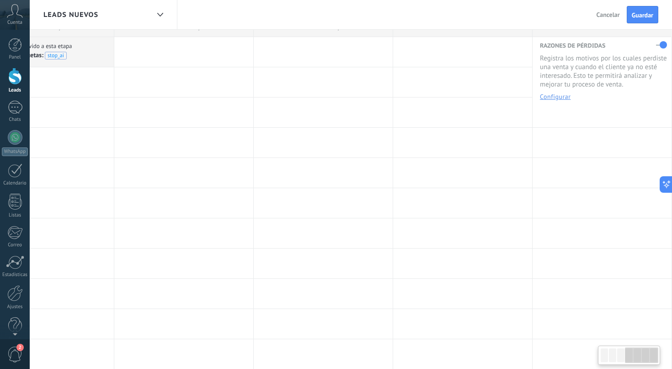
scroll to position [0, 0]
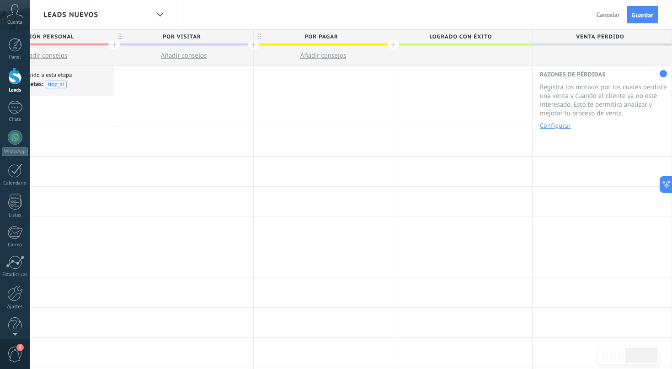
click at [444, 75] on div at bounding box center [462, 81] width 139 height 30
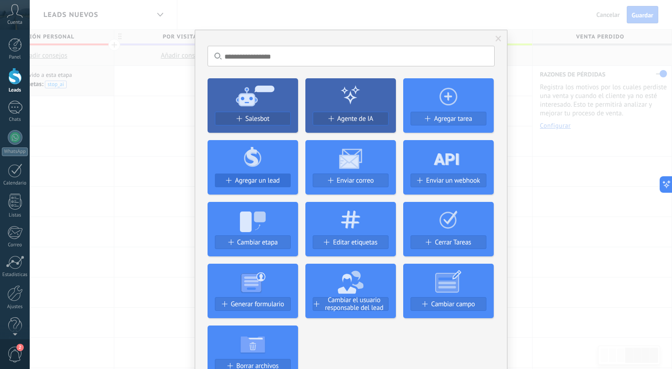
click at [257, 178] on span "Agregar un lead" at bounding box center [257, 181] width 45 height 8
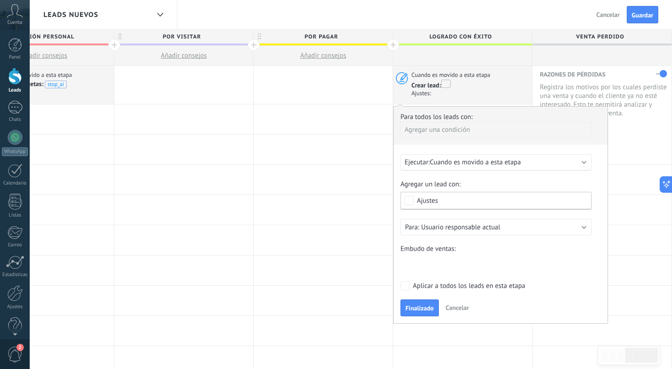
click at [452, 164] on span "Cuando es movido a esta etapa" at bounding box center [475, 162] width 91 height 9
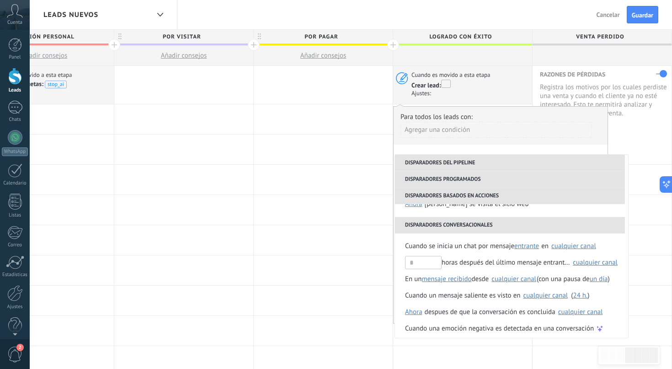
scroll to position [213, 0]
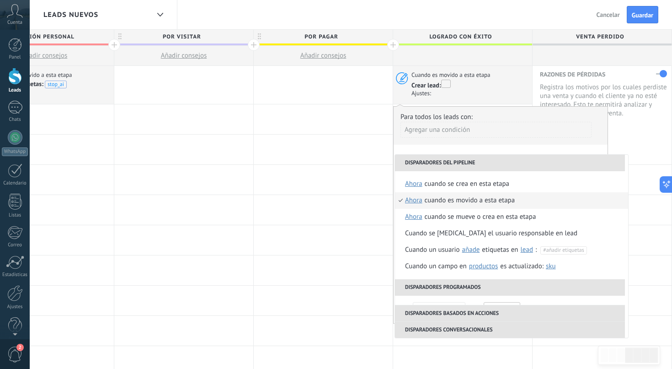
click at [480, 94] on div "Ajustes:" at bounding box center [471, 93] width 118 height 7
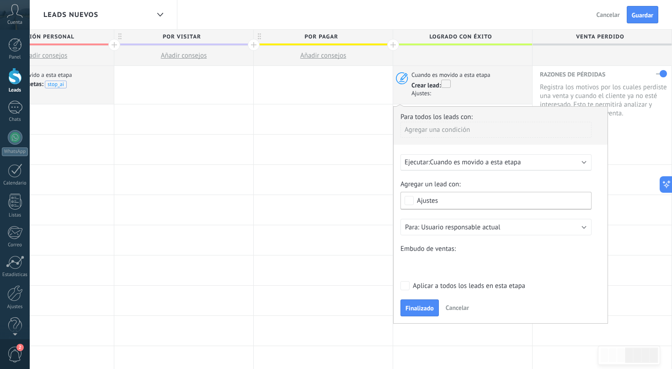
click at [478, 166] on span "Cuando es movido a esta etapa" at bounding box center [475, 162] width 91 height 9
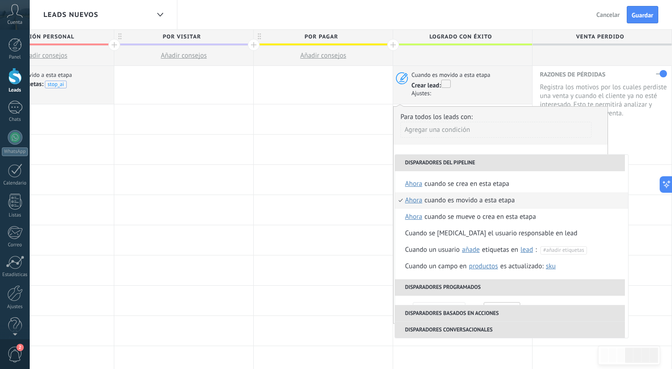
click at [464, 146] on div "**********" at bounding box center [500, 214] width 215 height 217
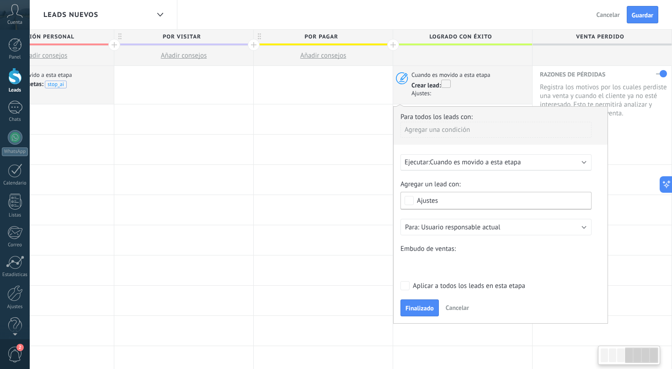
click at [453, 202] on span "Ajustes" at bounding box center [498, 200] width 163 height 7
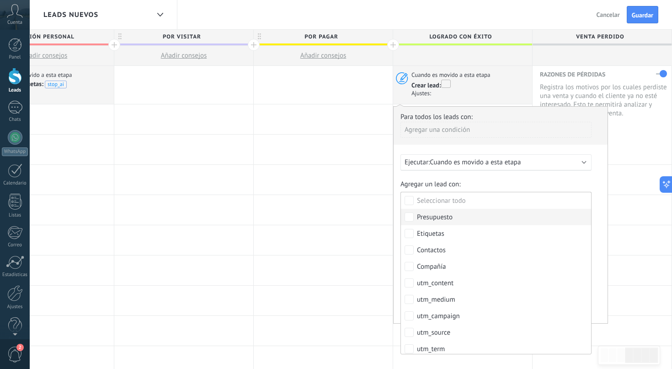
scroll to position [118, 0]
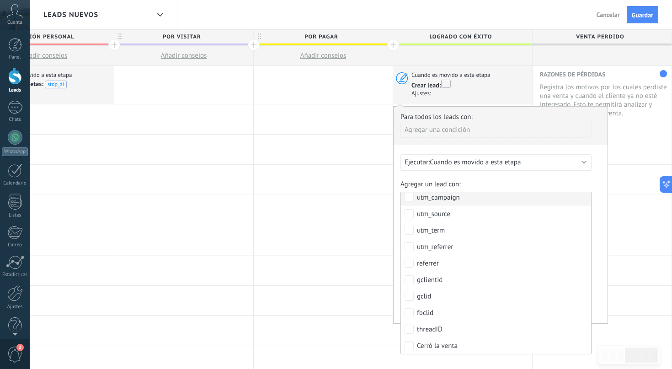
click at [468, 186] on label "Agregar un lead con:" at bounding box center [496, 184] width 191 height 9
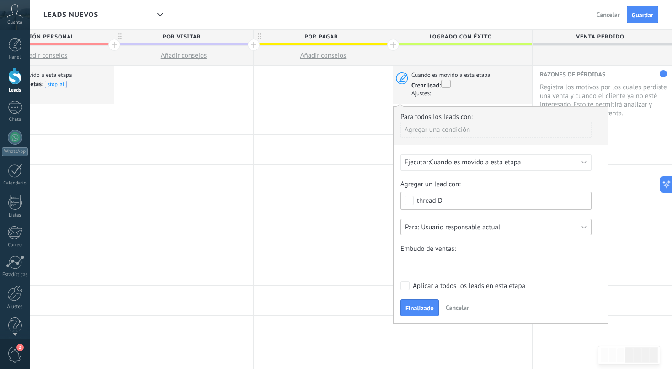
click at [462, 230] on span "Usuario responsable actual" at bounding box center [460, 227] width 79 height 9
click at [445, 211] on div "Agregar un lead con: Ninguno Presupuesto Etiquetas Contactos Compañía utm_conte…" at bounding box center [501, 226] width 200 height 92
click at [0, 0] on div "Contacto inicial Atención Personal Por Visitar Por Pagar Logrado con éxito Vent…" at bounding box center [0, 0] width 0 height 0
click at [439, 287] on span at bounding box center [431, 283] width 52 height 8
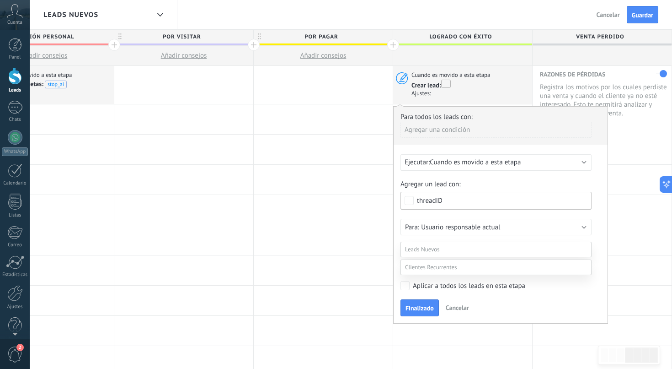
click at [0, 0] on label "Contacto inicial" at bounding box center [0, 0] width 0 height 0
click at [0, 0] on div "Contacto inicial Atención personal Por Visitar Por Pagar Logrado con éxito Vent…" at bounding box center [0, 0] width 0 height 0
click at [461, 264] on label at bounding box center [496, 267] width 191 height 16
click at [398, 253] on div at bounding box center [351, 168] width 643 height 369
click at [422, 311] on span "Finalizado" at bounding box center [420, 308] width 28 height 6
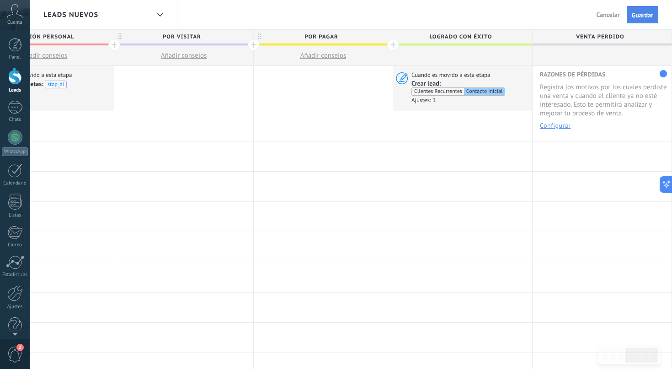
click at [645, 17] on span "Guardar" at bounding box center [642, 15] width 21 height 6
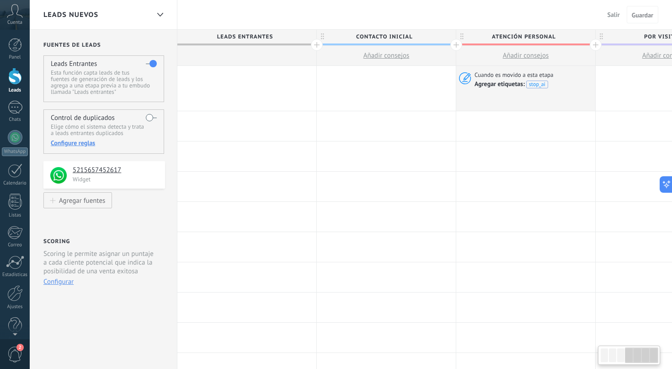
scroll to position [0, 482]
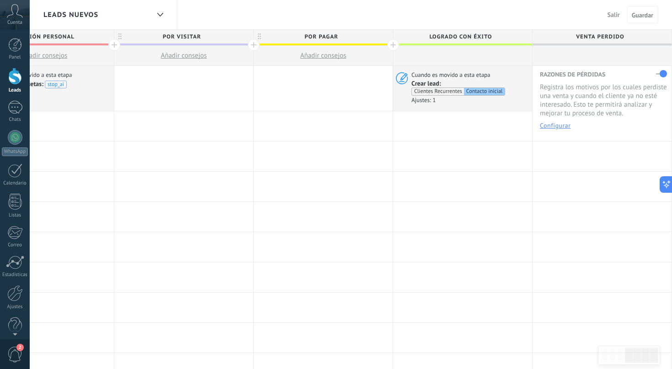
click at [616, 12] on span "Salir" at bounding box center [614, 15] width 12 height 8
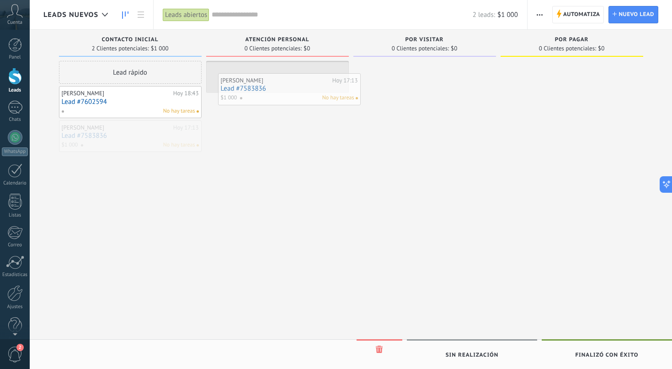
drag, startPoint x: 90, startPoint y: 135, endPoint x: 249, endPoint y: 88, distance: 166.0
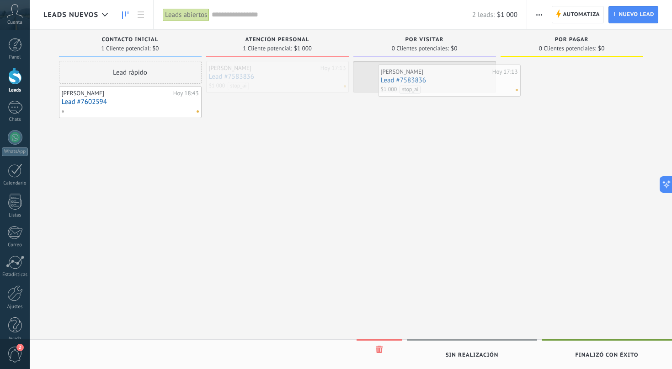
drag, startPoint x: 243, startPoint y: 79, endPoint x: 420, endPoint y: 86, distance: 177.1
drag, startPoint x: 391, startPoint y: 78, endPoint x: 530, endPoint y: 78, distance: 139.0
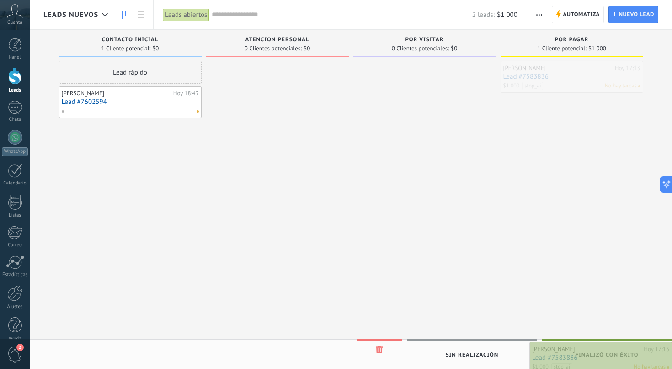
drag, startPoint x: 550, startPoint y: 74, endPoint x: 612, endPoint y: 355, distance: 287.6
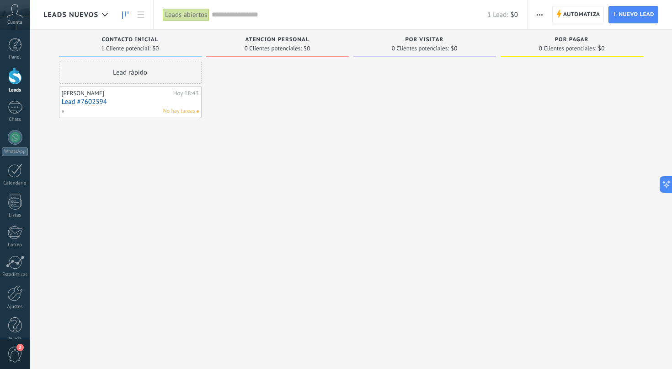
click at [232, 15] on input "text" at bounding box center [350, 15] width 276 height 10
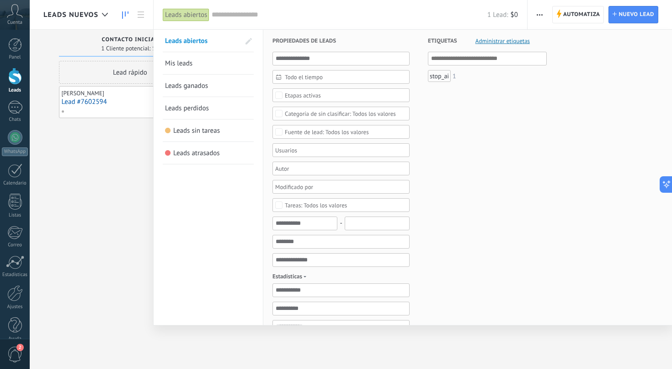
click at [197, 86] on span "Leads ganados" at bounding box center [186, 85] width 43 height 9
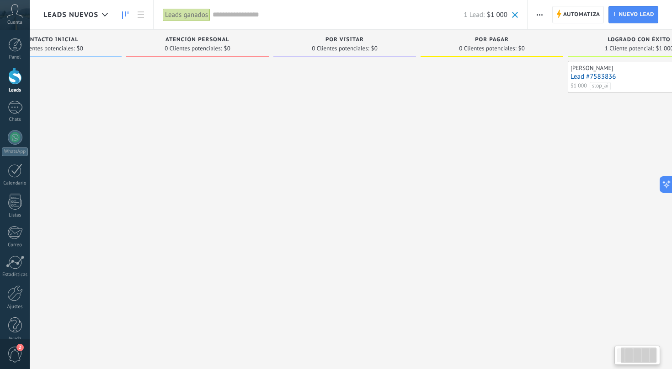
scroll to position [0, 117]
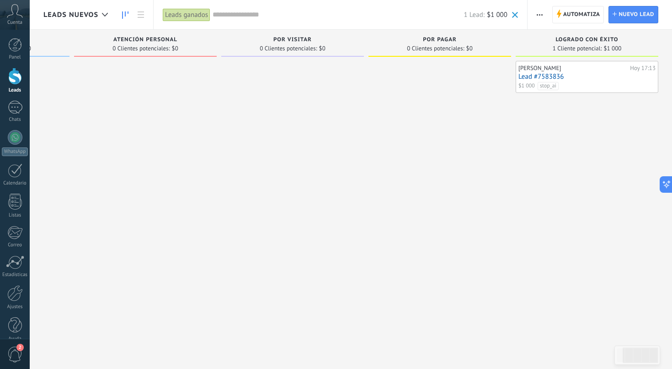
click at [81, 16] on span "Leads Nuevos" at bounding box center [70, 15] width 55 height 9
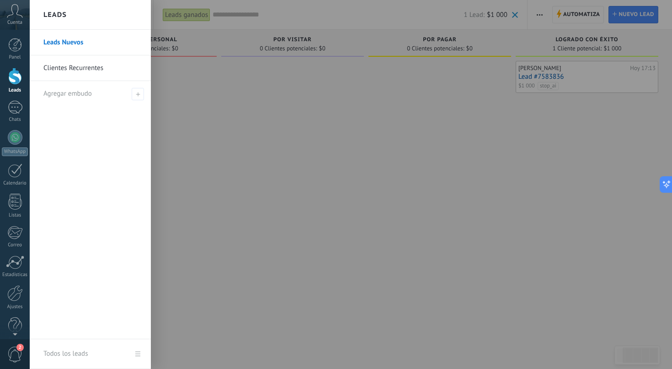
click at [75, 68] on link "Clientes Recurrentes" at bounding box center [92, 68] width 98 height 26
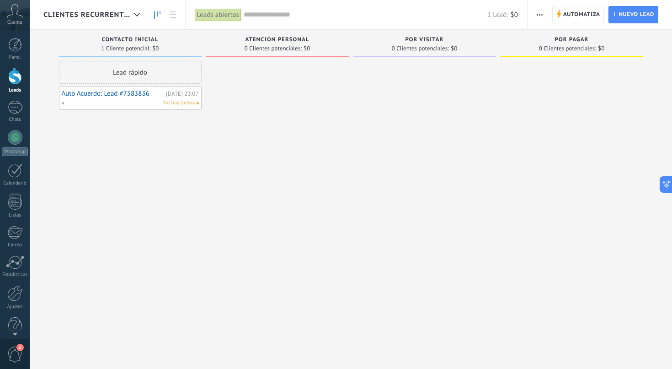
click at [99, 96] on link "Auto Acuerdo: Lead #7583836" at bounding box center [113, 94] width 102 height 8
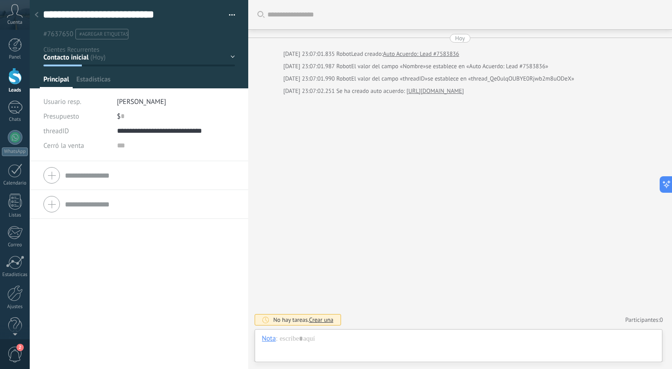
scroll to position [14, 0]
click at [37, 16] on use at bounding box center [37, 14] width 4 height 5
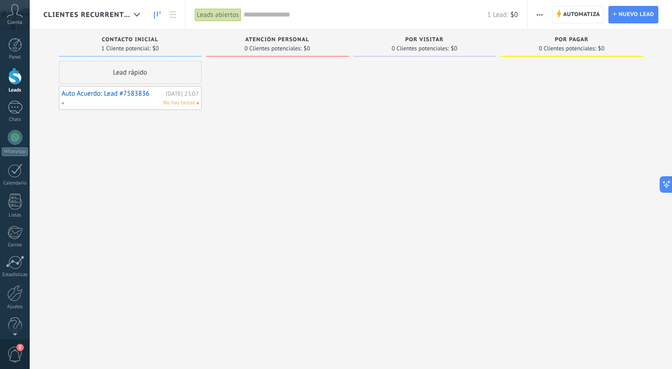
click at [107, 93] on link "Auto Acuerdo: Lead #7583836" at bounding box center [113, 94] width 102 height 8
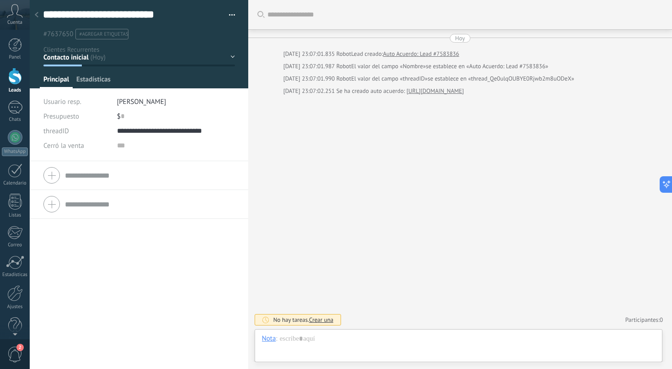
scroll to position [14, 0]
click at [229, 16] on span "button" at bounding box center [232, 17] width 6 height 2
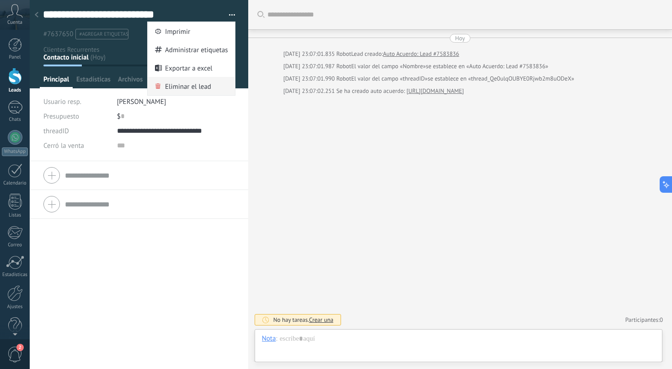
click at [198, 83] on span "Eliminar el lead" at bounding box center [188, 86] width 46 height 18
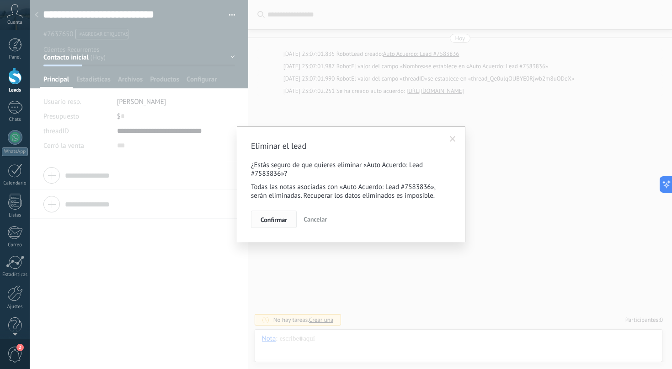
click at [275, 220] on span "Confirmar" at bounding box center [274, 219] width 27 height 6
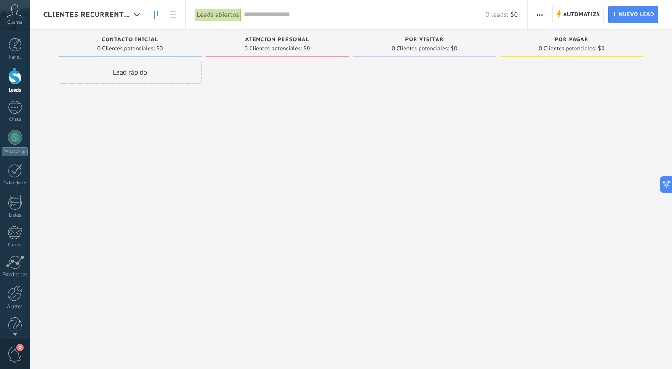
click at [98, 10] on div "Clientes Recurrentes" at bounding box center [93, 14] width 101 height 29
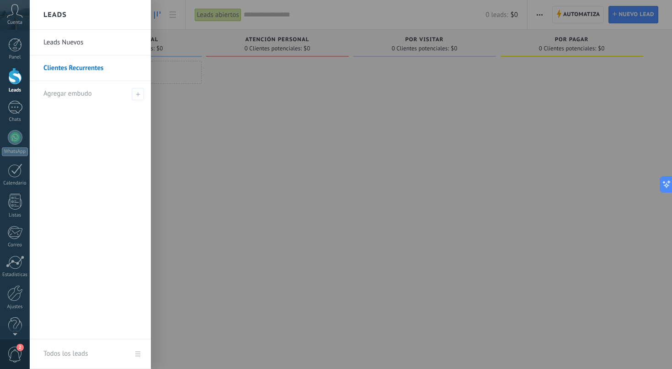
click at [85, 49] on link "Leads Nuevos" at bounding box center [92, 43] width 98 height 26
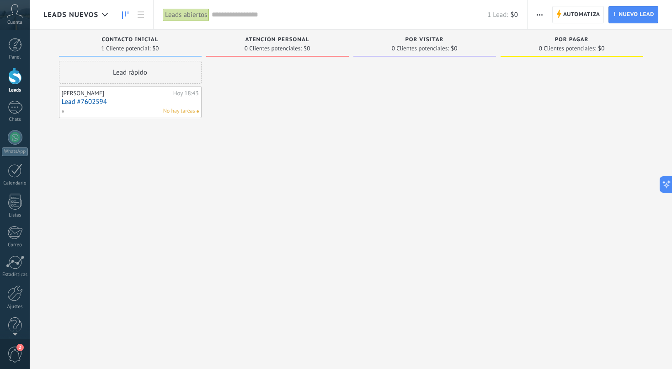
click at [216, 10] on input "text" at bounding box center [350, 15] width 276 height 10
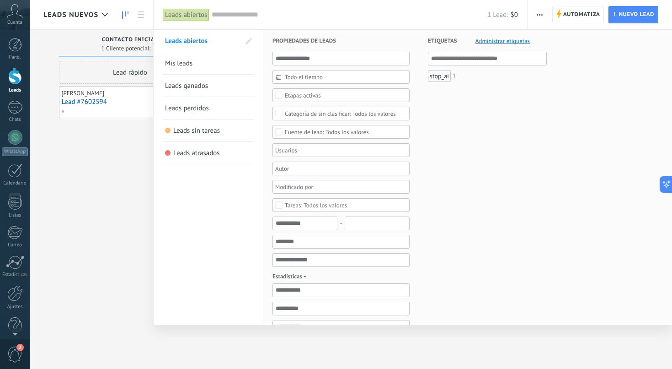
click at [195, 89] on span "Leads ganados" at bounding box center [186, 85] width 43 height 9
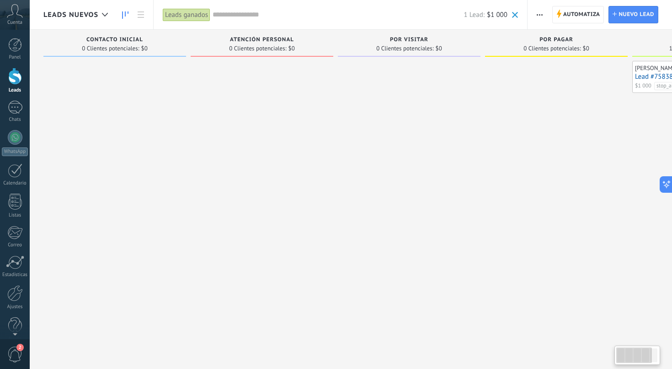
scroll to position [0, 117]
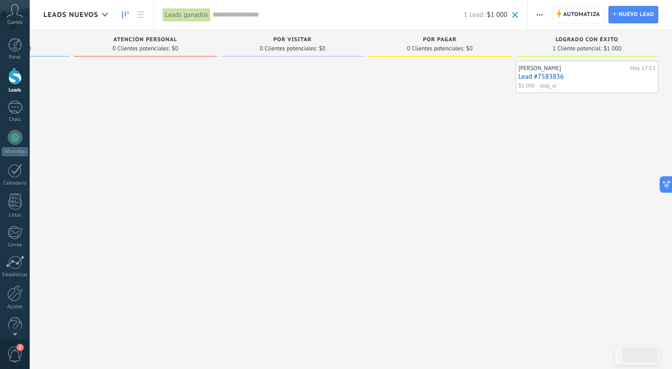
click at [551, 75] on link "Lead #7583836" at bounding box center [587, 77] width 137 height 8
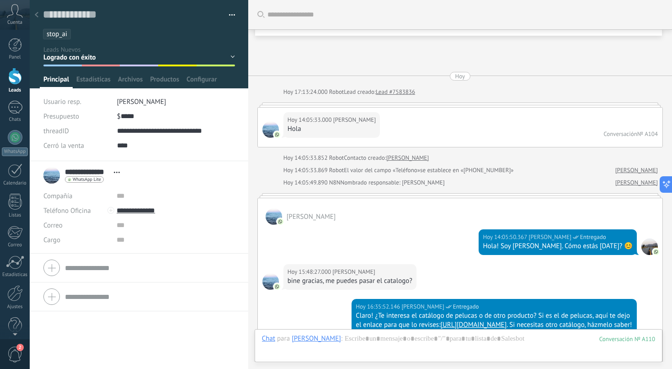
scroll to position [2566, 0]
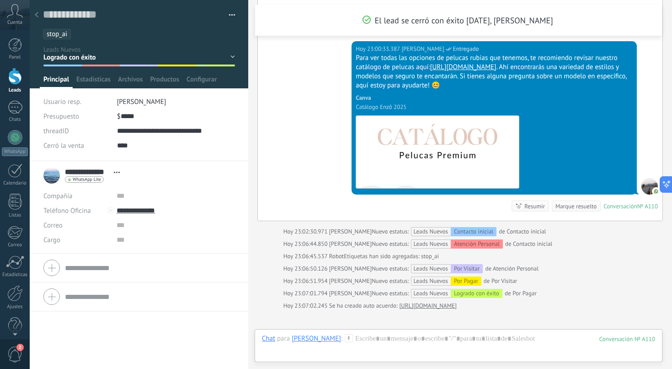
click at [0, 0] on div "Contacto inicial Atención Personal Por Visitar Por Pagar Logrado con éxito Vent…" at bounding box center [0, 0] width 0 height 0
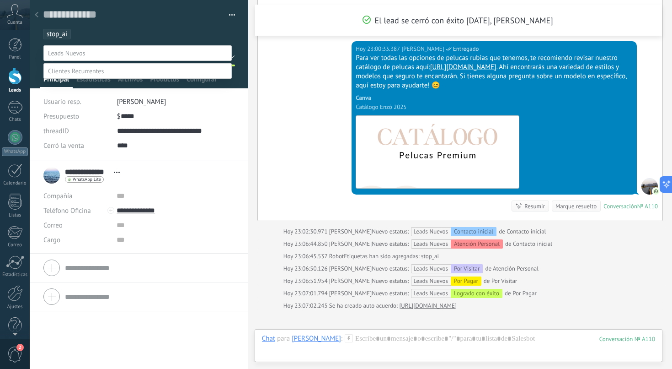
click at [0, 0] on label "Contacto inicial" at bounding box center [0, 0] width 0 height 0
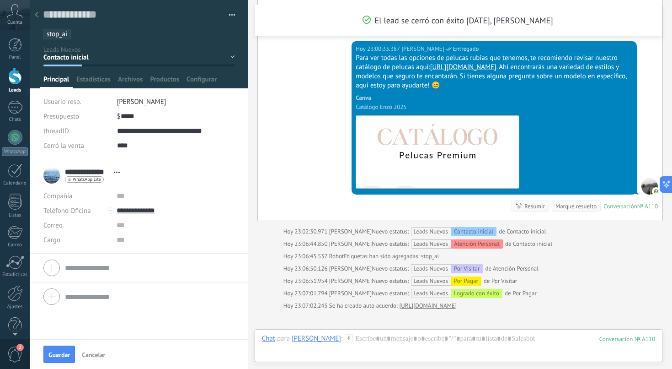
scroll to position [0, 0]
click at [63, 355] on span "Guardar" at bounding box center [58, 354] width 21 height 6
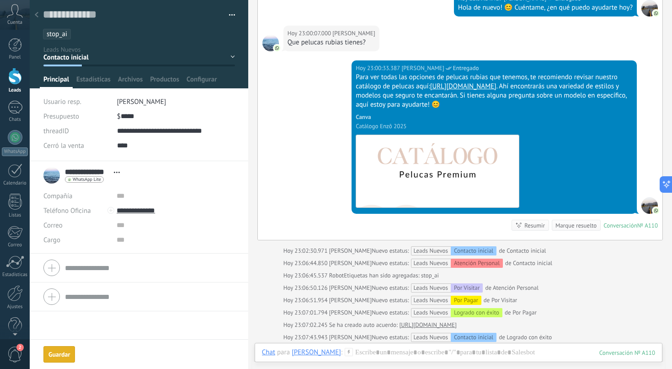
scroll to position [2505, 0]
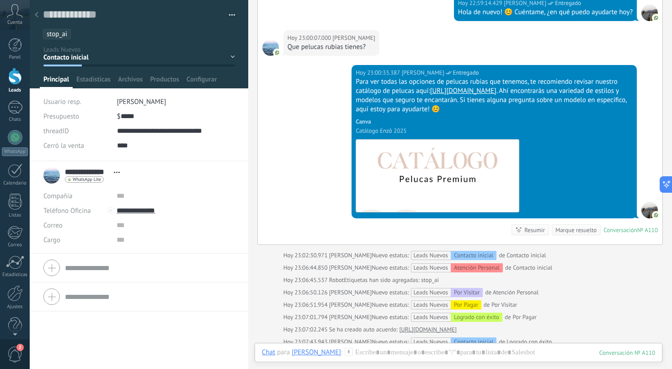
click at [36, 16] on use at bounding box center [37, 14] width 4 height 5
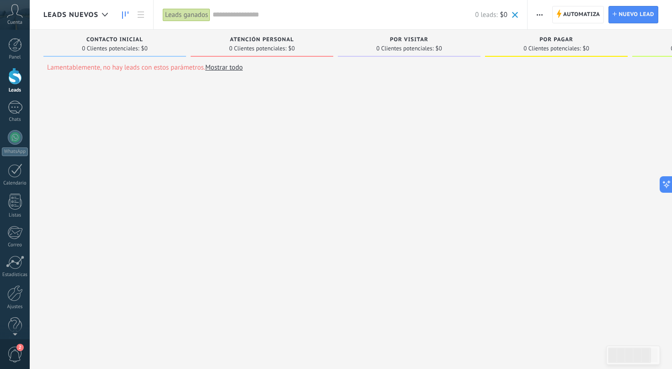
click at [241, 11] on input "text" at bounding box center [344, 15] width 263 height 10
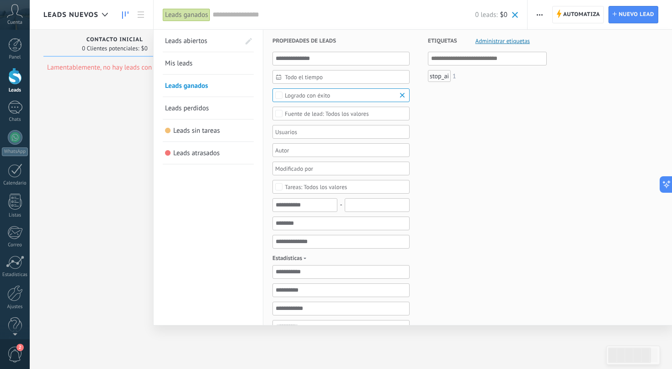
click at [195, 67] on link "Mis leads" at bounding box center [208, 63] width 86 height 22
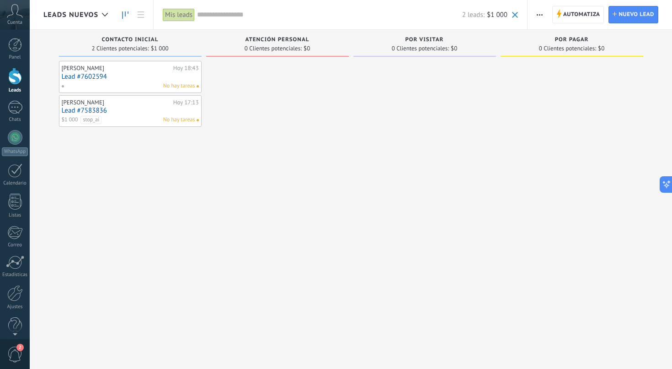
click at [80, 111] on link "Lead #7583836" at bounding box center [130, 111] width 137 height 8
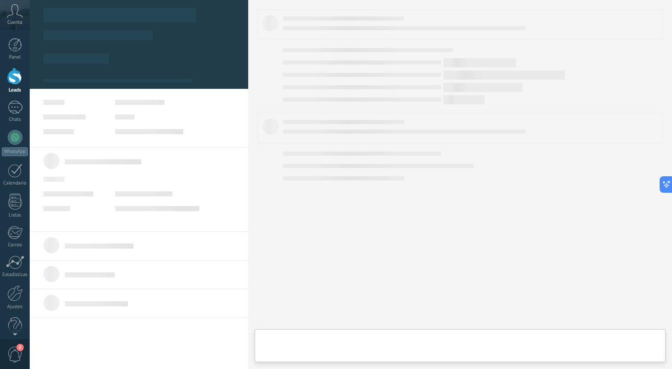
type textarea "**********"
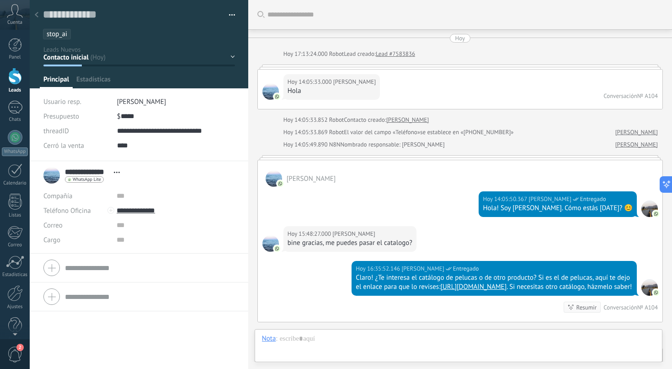
scroll to position [2541, 0]
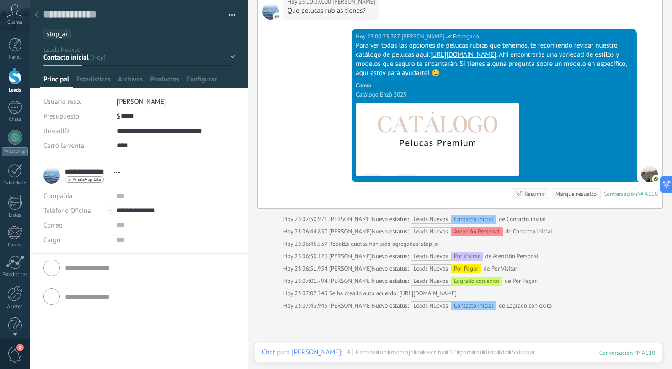
click at [75, 34] on ul "stop_ai" at bounding box center [137, 34] width 191 height 12
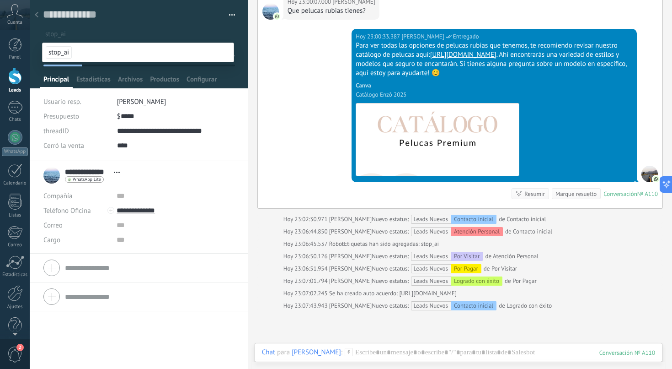
click at [263, 264] on div "[DATE] 23:06:51.954 [PERSON_NAME] estatus: Leads Nuevos Por Pagar de Por Visitar" at bounding box center [461, 268] width 406 height 9
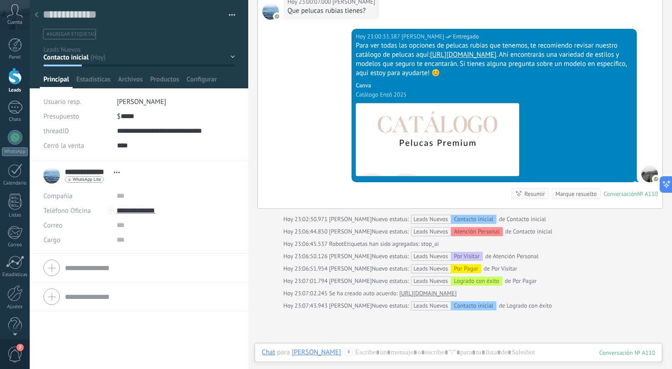
click at [37, 15] on icon at bounding box center [37, 14] width 4 height 5
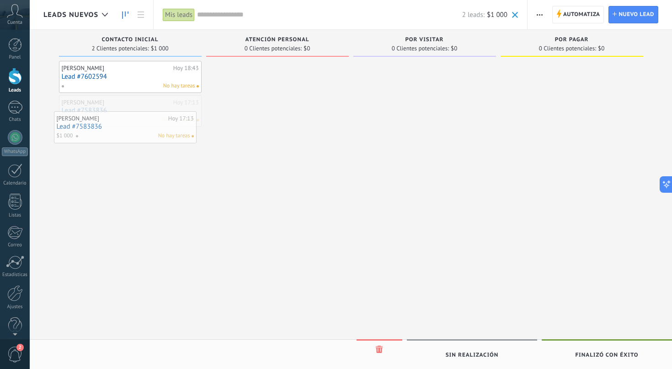
drag, startPoint x: 108, startPoint y: 109, endPoint x: 103, endPoint y: 125, distance: 16.8
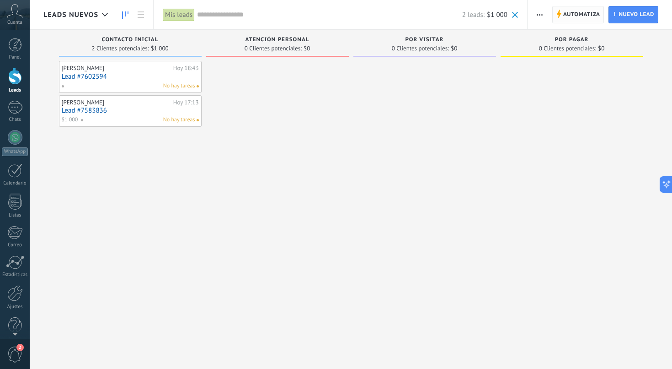
click at [576, 13] on span "Automatiza" at bounding box center [581, 14] width 37 height 16
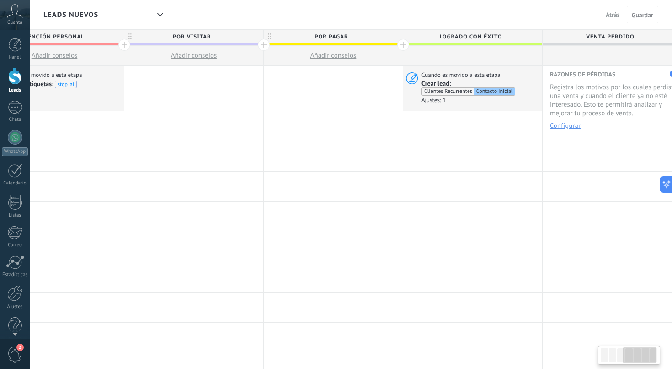
scroll to position [0, 482]
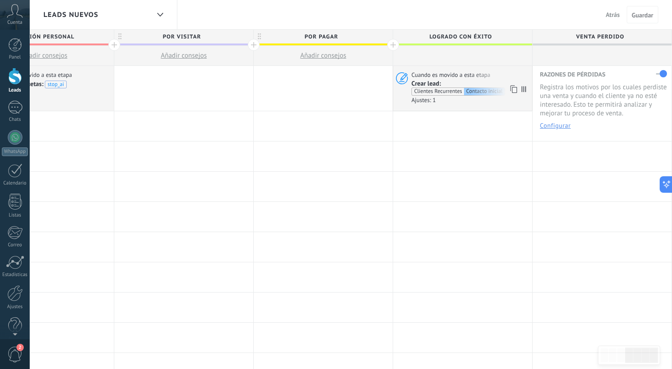
click at [465, 80] on div "Crear lead: Clientes Recurrentes Contacto inicial" at bounding box center [470, 88] width 117 height 17
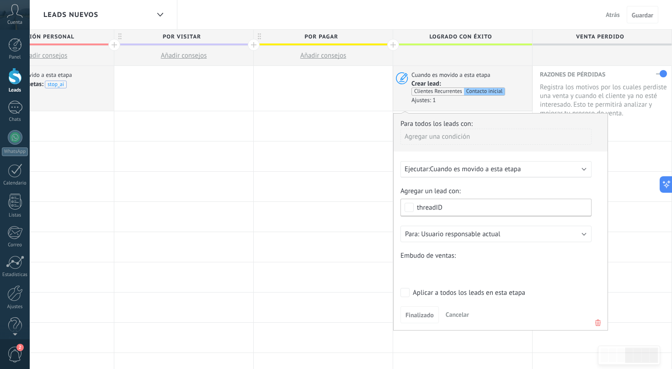
click at [463, 210] on span "threadID" at bounding box center [498, 207] width 163 height 7
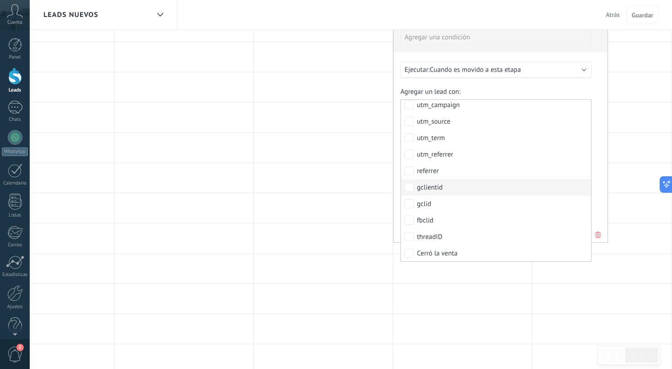
scroll to position [0, 0]
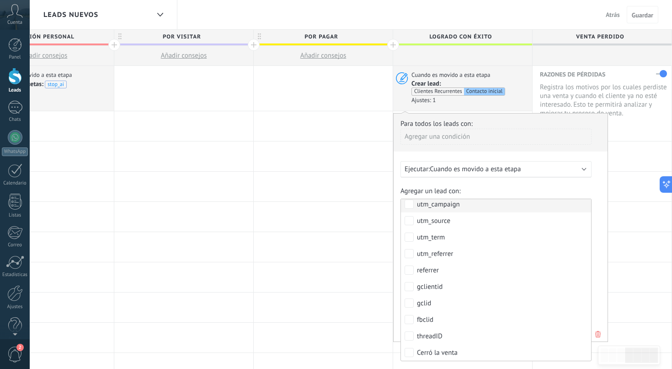
click at [481, 158] on div "Para todos los leads con: Agregar una condición Ejecutar: Cuando es movido a es…" at bounding box center [500, 227] width 215 height 229
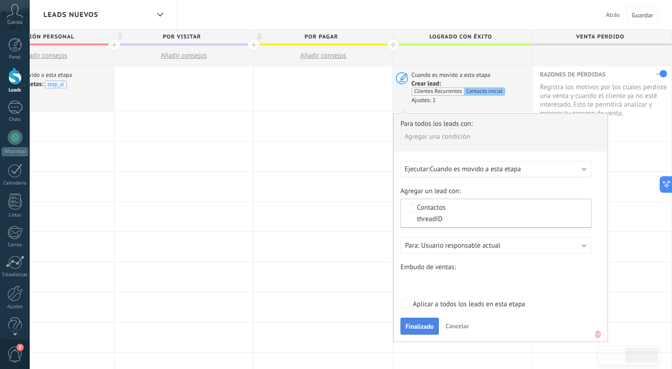
click at [421, 328] on span "Finalizado" at bounding box center [420, 326] width 28 height 6
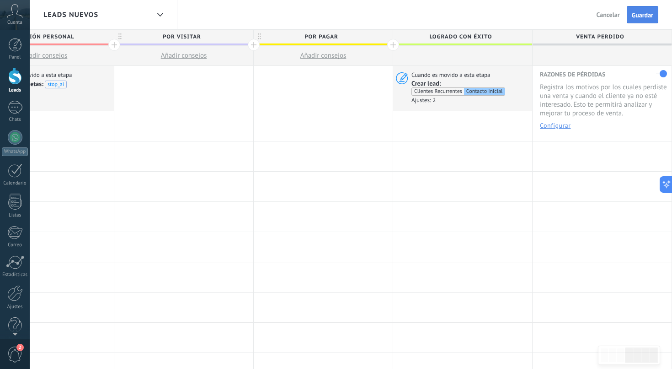
click at [649, 13] on span "Guardar" at bounding box center [642, 15] width 21 height 6
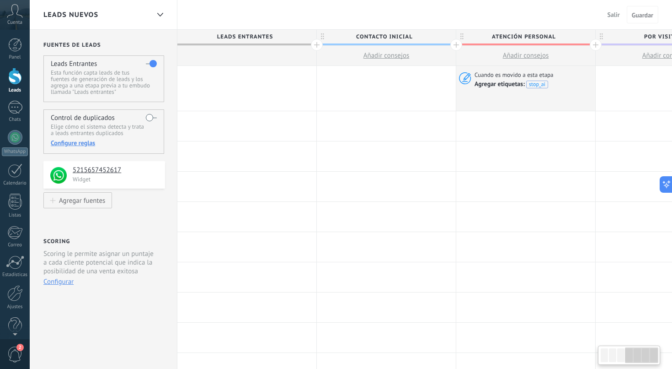
scroll to position [0, 482]
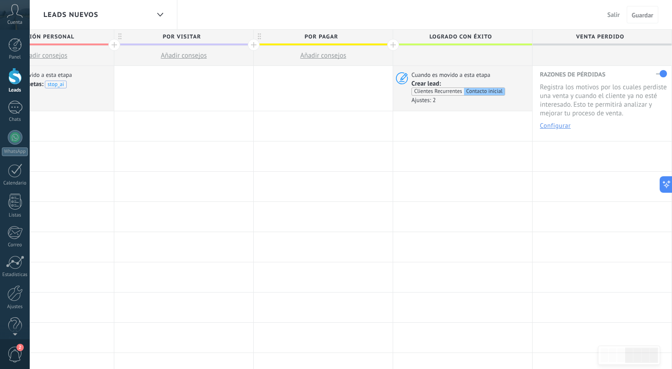
click at [606, 14] on button "Salir" at bounding box center [614, 15] width 20 height 14
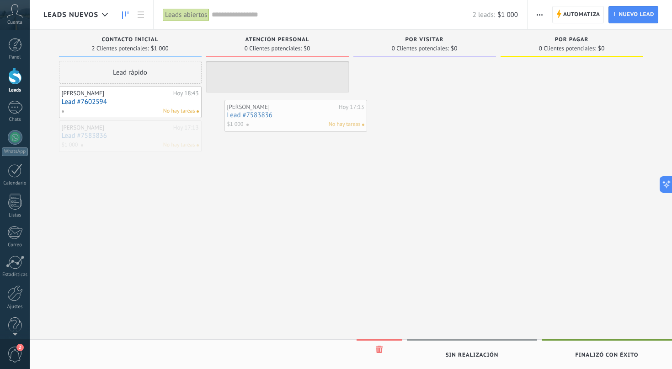
drag, startPoint x: 89, startPoint y: 135, endPoint x: 254, endPoint y: 115, distance: 166.8
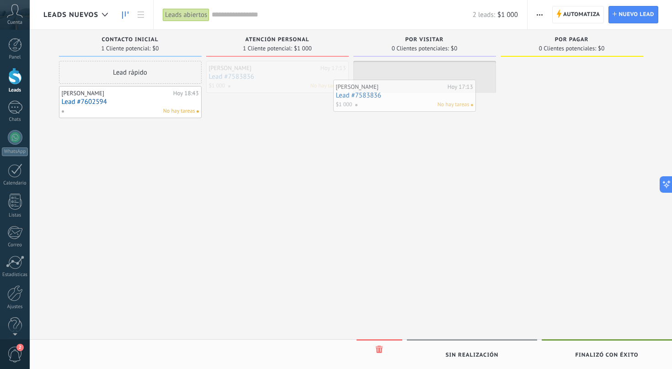
drag, startPoint x: 258, startPoint y: 78, endPoint x: 386, endPoint y: 97, distance: 128.5
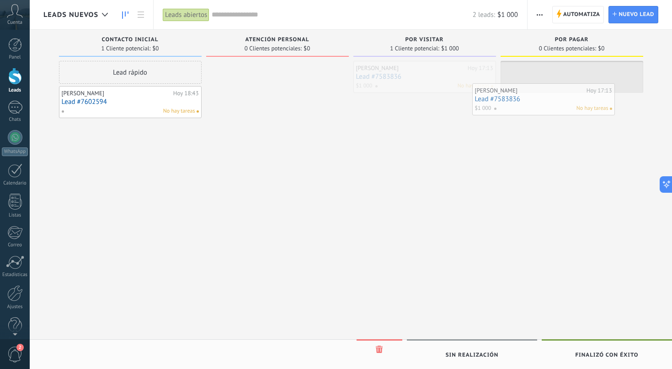
drag, startPoint x: 435, startPoint y: 79, endPoint x: 554, endPoint y: 102, distance: 121.0
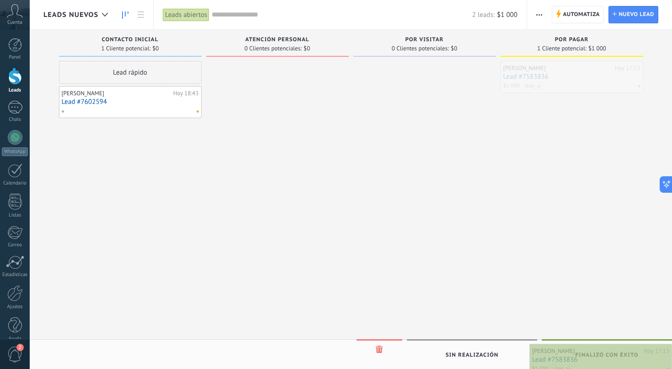
drag, startPoint x: 545, startPoint y: 75, endPoint x: 600, endPoint y: 358, distance: 288.3
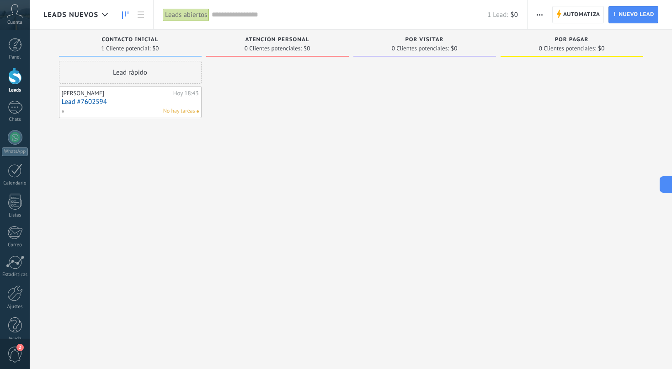
click at [89, 16] on span "Leads Nuevos" at bounding box center [70, 15] width 55 height 9
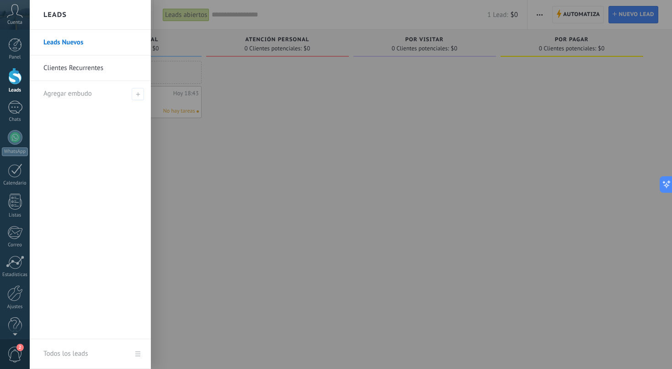
click at [76, 67] on link "Clientes Recurrentes" at bounding box center [92, 68] width 98 height 26
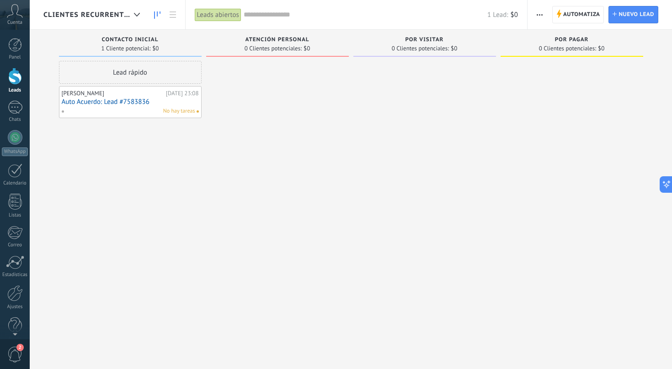
click at [113, 103] on link "Auto Acuerdo: Lead #7583836" at bounding box center [130, 102] width 137 height 8
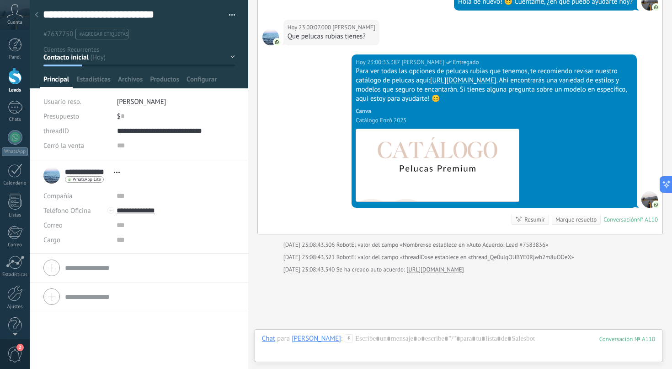
scroll to position [2247, 0]
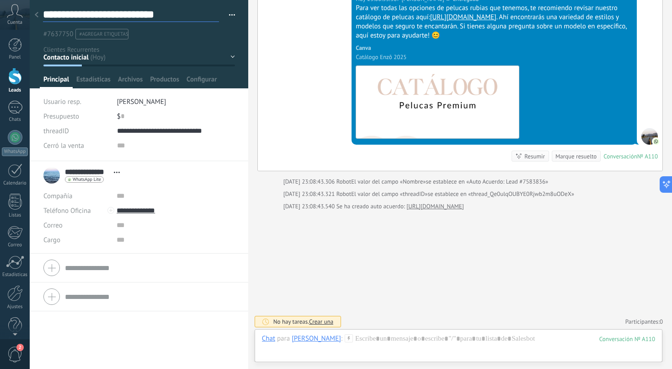
click at [56, 12] on textarea "**********" at bounding box center [131, 15] width 176 height 14
click at [37, 17] on icon at bounding box center [37, 14] width 4 height 5
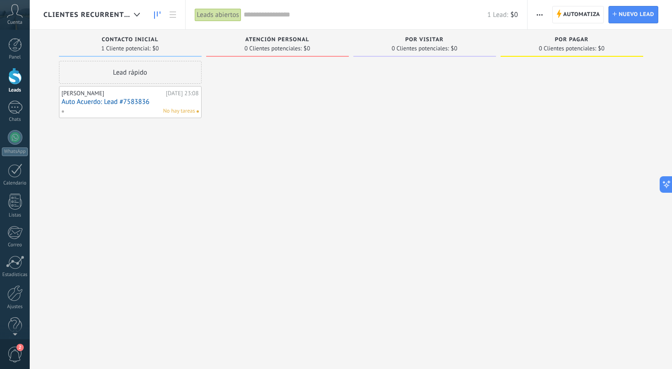
click at [98, 17] on span "Clientes Recurrentes" at bounding box center [86, 15] width 87 height 9
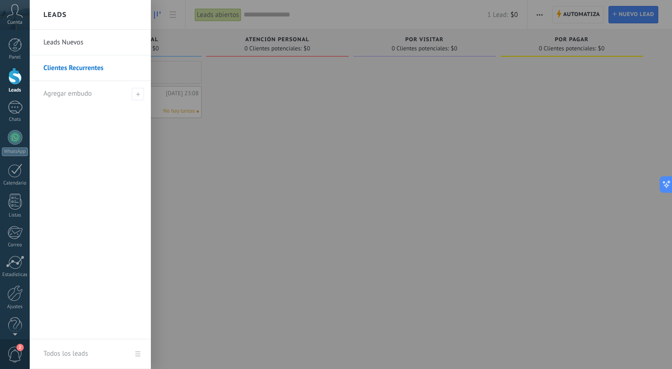
click at [76, 41] on link "Leads Nuevos" at bounding box center [92, 43] width 98 height 26
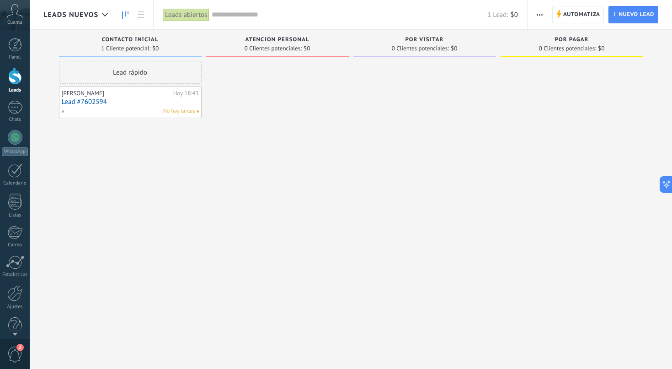
click at [247, 19] on input "text" at bounding box center [350, 15] width 276 height 10
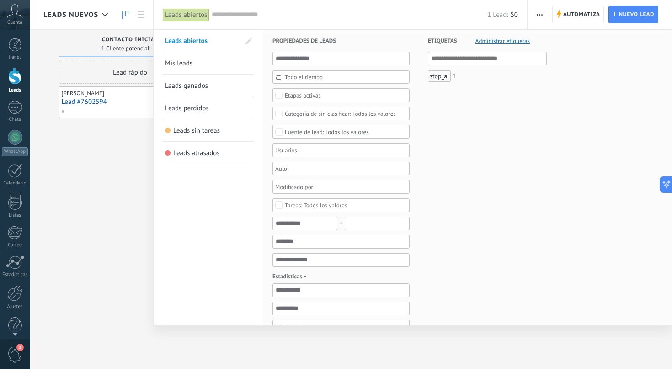
click at [193, 86] on span "Leads ganados" at bounding box center [186, 85] width 43 height 9
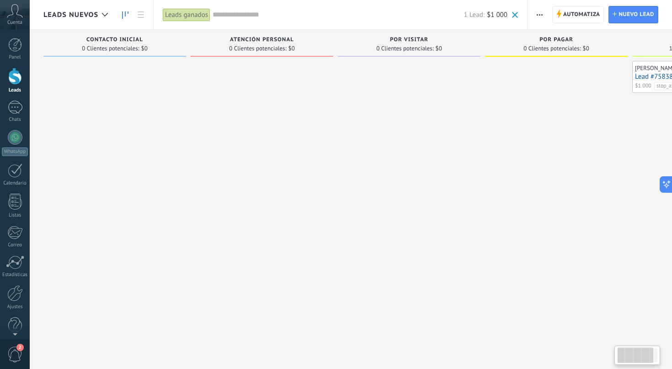
scroll to position [0, 117]
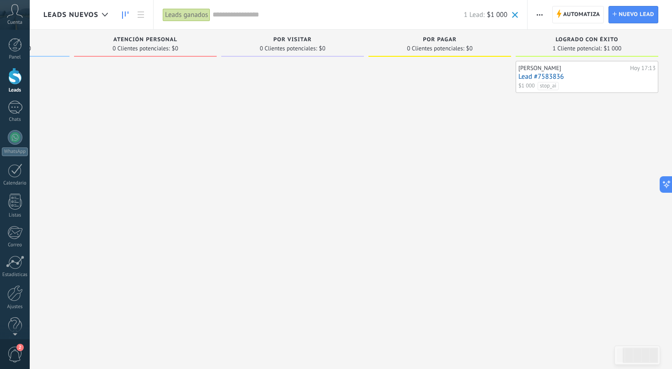
click at [546, 77] on link "Lead #7583836" at bounding box center [587, 77] width 137 height 8
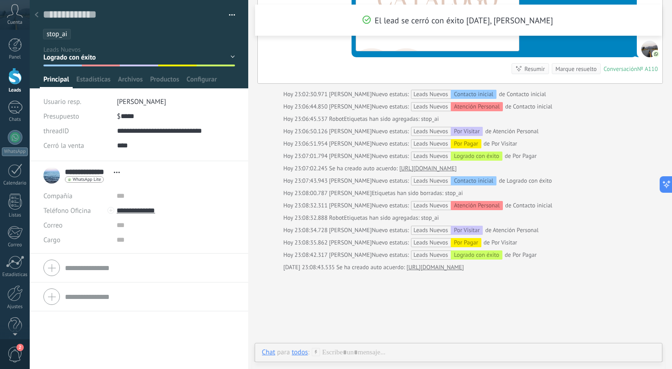
scroll to position [2738, 0]
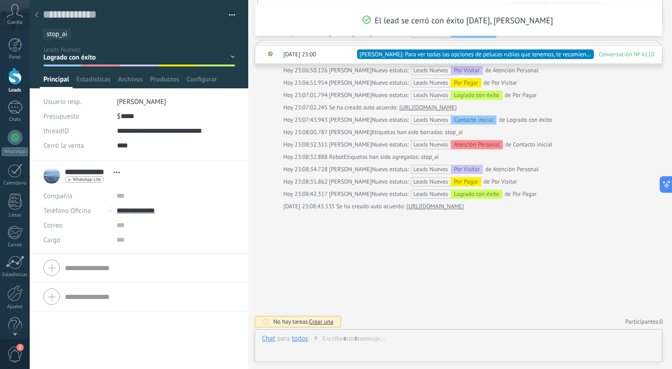
click at [40, 16] on div at bounding box center [36, 15] width 13 height 18
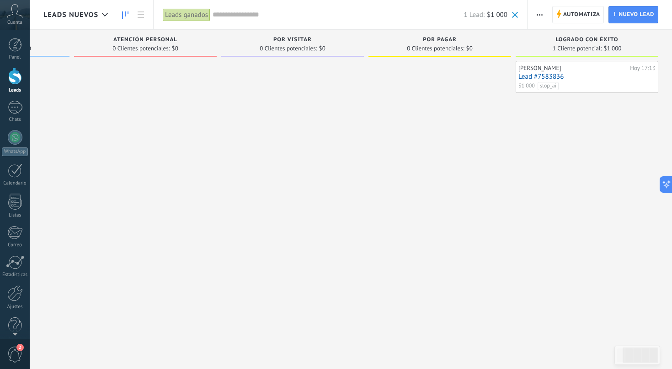
click at [68, 13] on span "Leads Nuevos" at bounding box center [70, 15] width 55 height 9
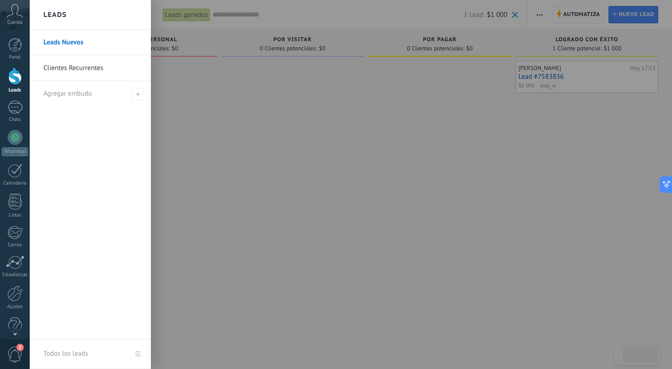
click at [71, 65] on link "Clientes Recurrentes" at bounding box center [92, 68] width 98 height 26
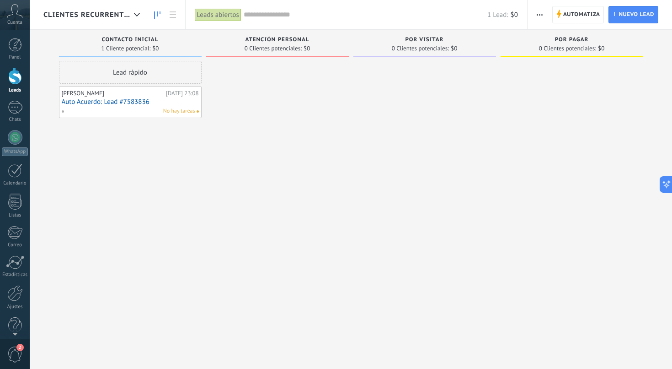
click at [99, 103] on link "Auto Acuerdo: Lead #7583836" at bounding box center [130, 102] width 137 height 8
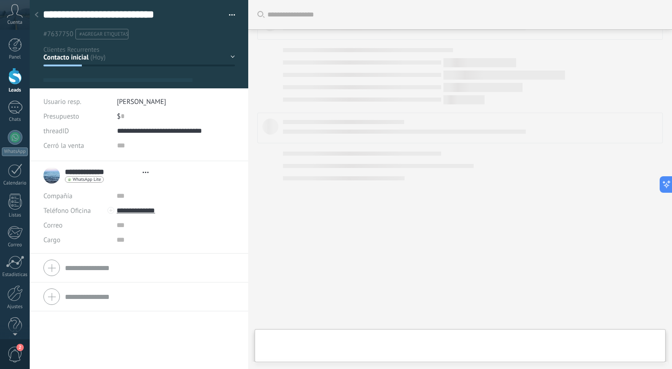
scroll to position [2148, 0]
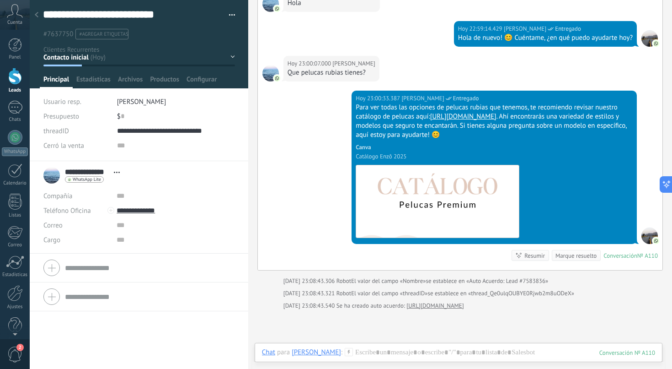
click at [40, 15] on div at bounding box center [36, 15] width 13 height 18
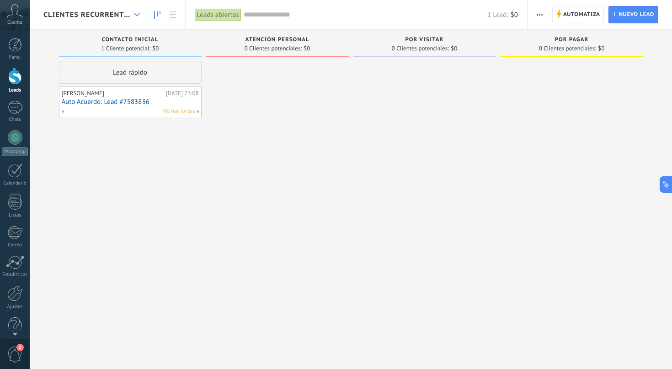
click at [132, 13] on div at bounding box center [136, 15] width 15 height 18
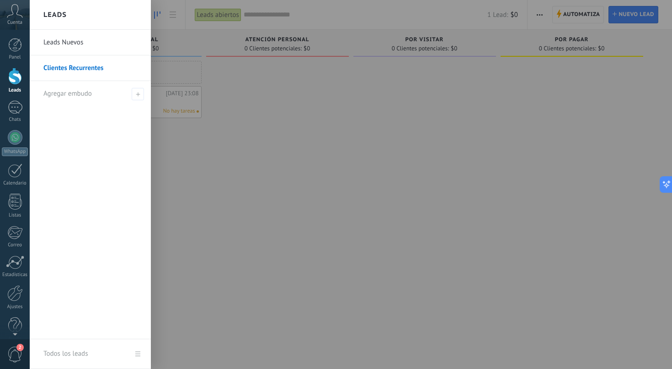
click at [96, 46] on link "Leads Nuevos" at bounding box center [92, 43] width 98 height 26
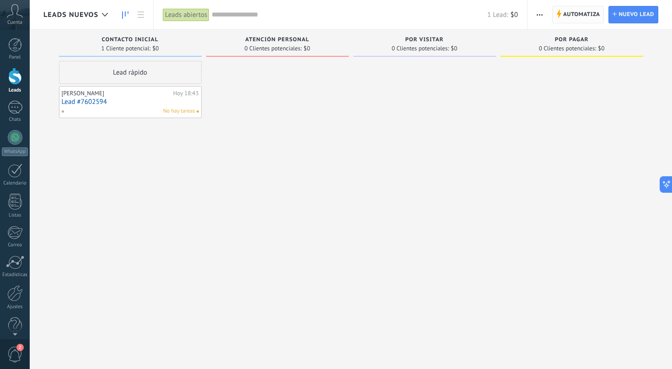
click at [572, 16] on span "Automatiza" at bounding box center [581, 14] width 37 height 16
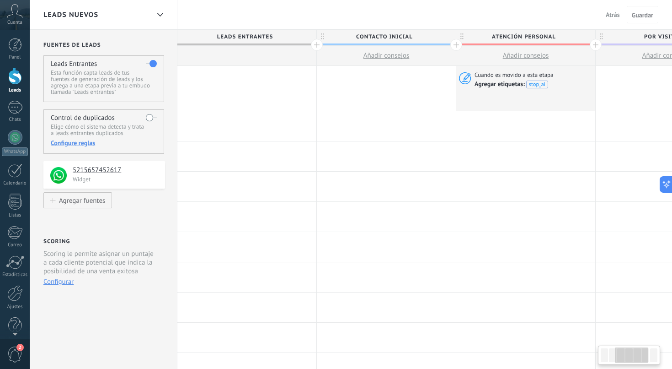
scroll to position [0, 482]
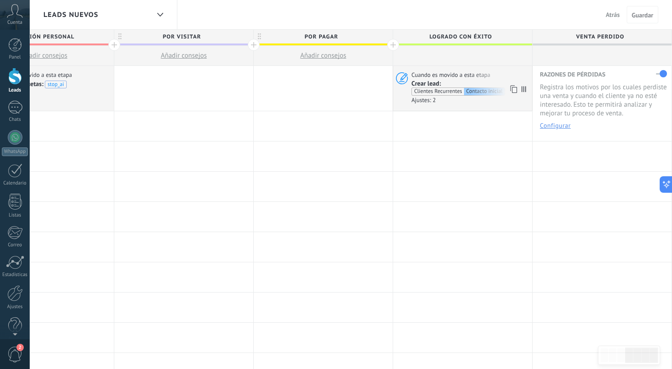
click at [454, 76] on span "Cuando es movido a esta etapa" at bounding box center [452, 75] width 80 height 8
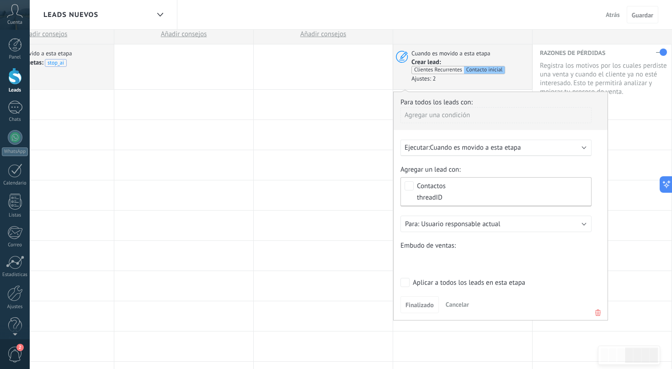
scroll to position [27, 0]
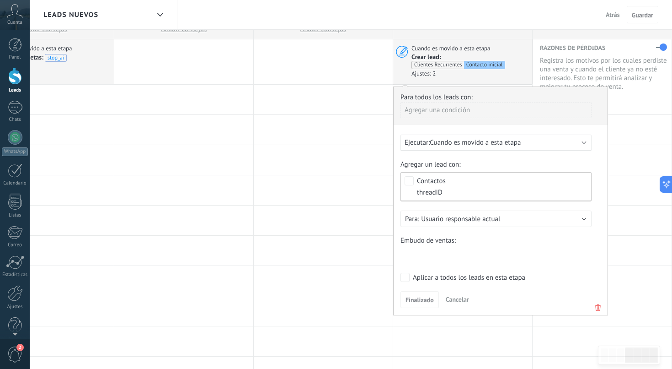
click at [463, 176] on div "Contactos threadID" at bounding box center [496, 186] width 191 height 29
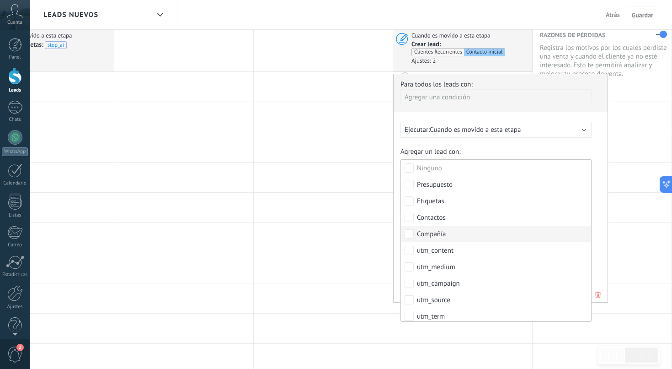
scroll to position [38, 0]
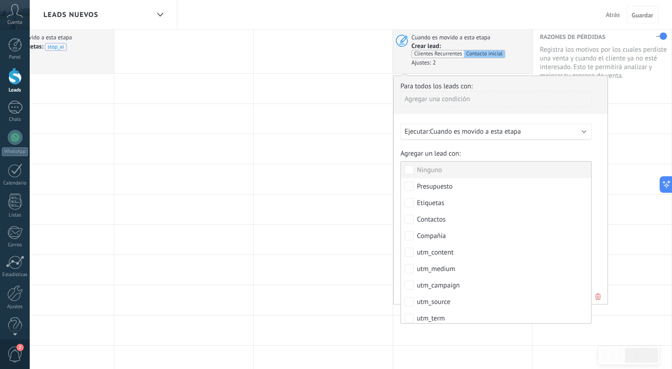
click at [492, 154] on label "Agregar un lead con:" at bounding box center [496, 153] width 191 height 9
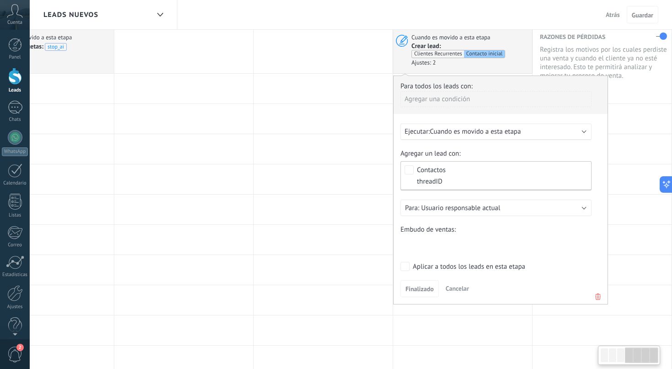
click at [456, 182] on span "Contactos threadID" at bounding box center [498, 175] width 163 height 18
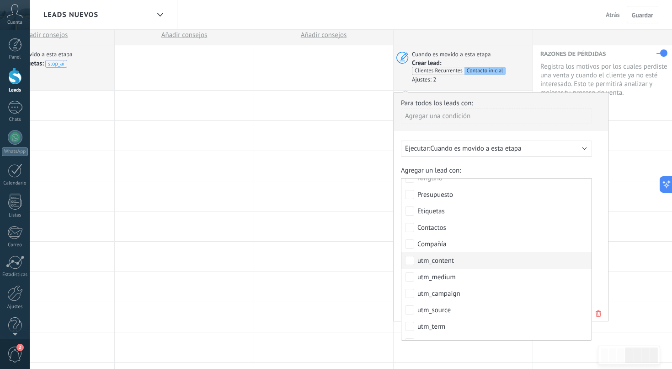
scroll to position [0, 0]
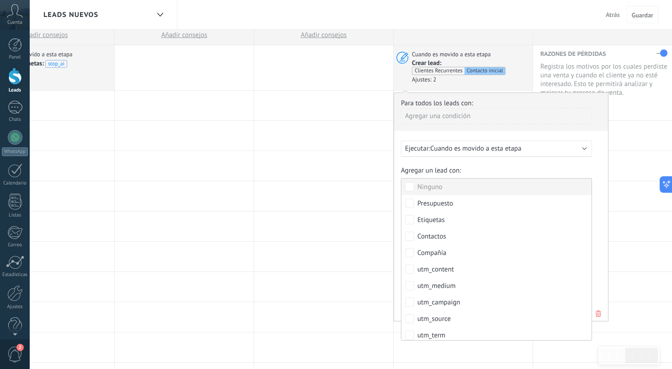
click at [483, 170] on label "Agregar un lead con:" at bounding box center [496, 170] width 191 height 9
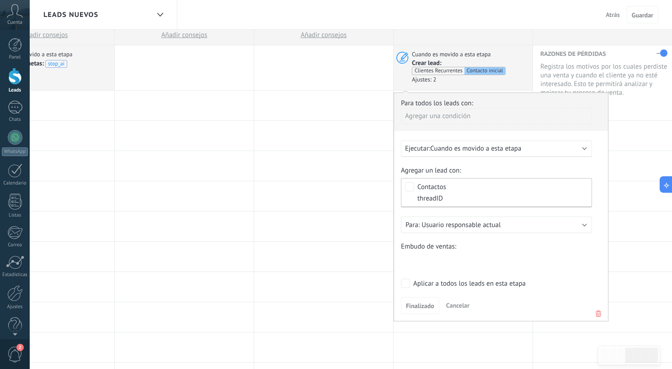
click at [497, 149] on span "Cuando es movido a esta etapa" at bounding box center [475, 148] width 91 height 9
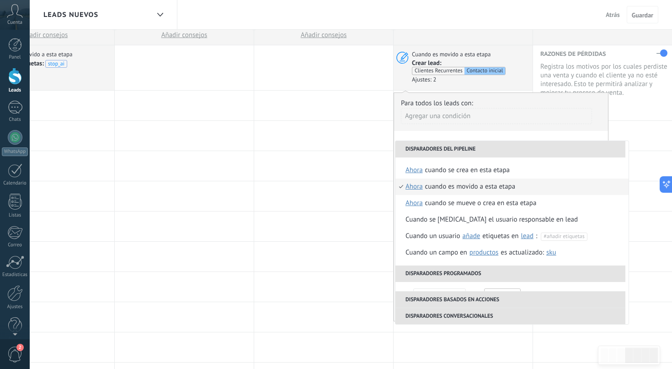
click at [504, 134] on div "**********" at bounding box center [501, 206] width 215 height 229
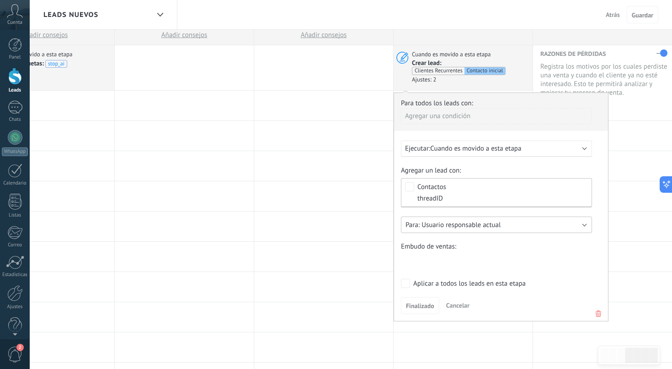
click at [464, 226] on span "Usuario responsable actual" at bounding box center [461, 224] width 79 height 9
click at [479, 214] on div "Agregar un lead con: Ninguno Presupuesto Etiquetas Contactos Compañía utm_conte…" at bounding box center [501, 217] width 200 height 103
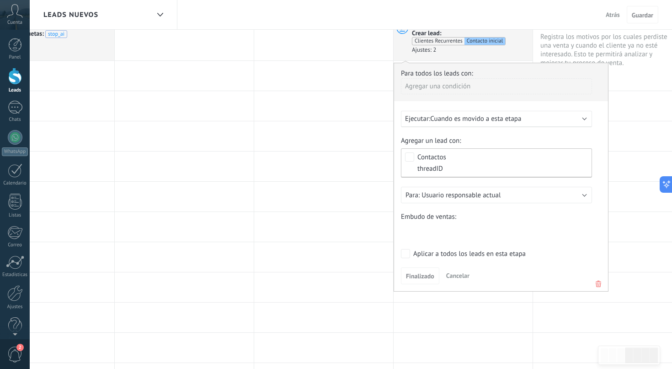
scroll to position [46, 0]
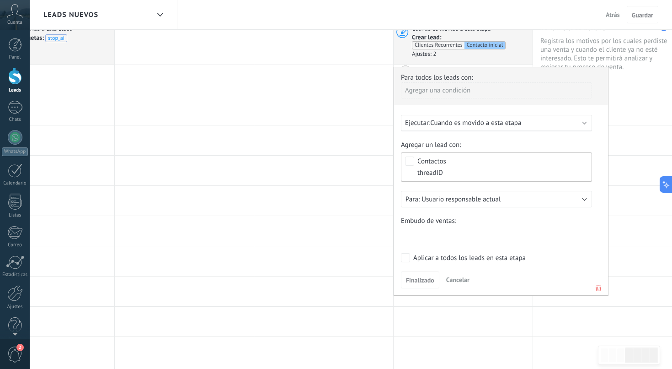
click at [470, 171] on span "Contactos threadID" at bounding box center [499, 167] width 163 height 18
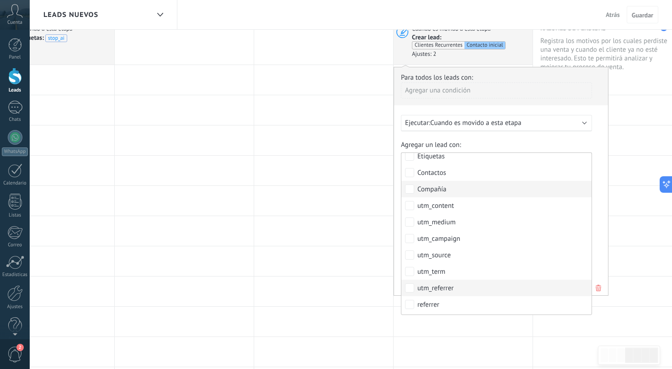
scroll to position [0, 0]
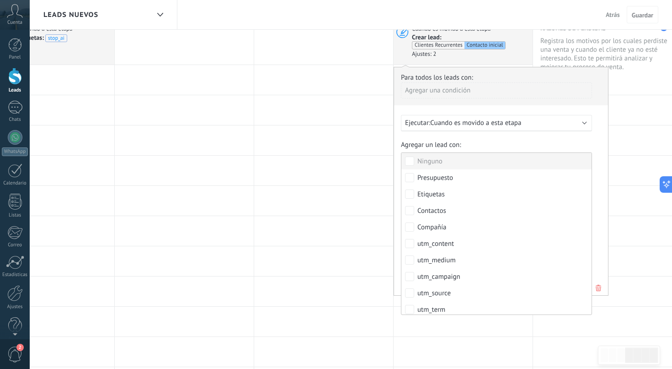
click at [477, 142] on label "Agregar un lead con:" at bounding box center [496, 144] width 191 height 9
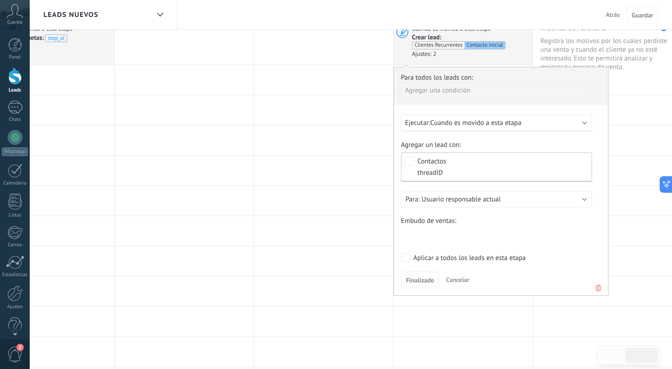
click at [425, 282] on span "Finalizado" at bounding box center [420, 280] width 28 height 6
click at [413, 275] on button "Finalizado" at bounding box center [420, 279] width 38 height 17
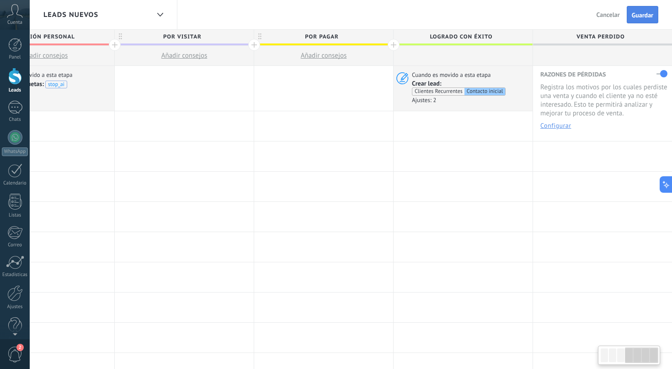
click at [648, 14] on span "Guardar" at bounding box center [642, 15] width 21 height 6
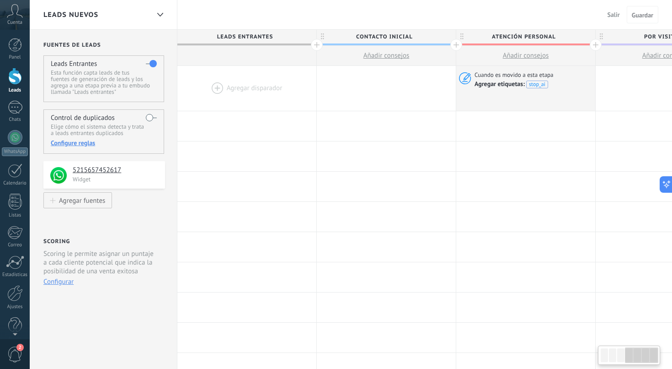
scroll to position [0, 481]
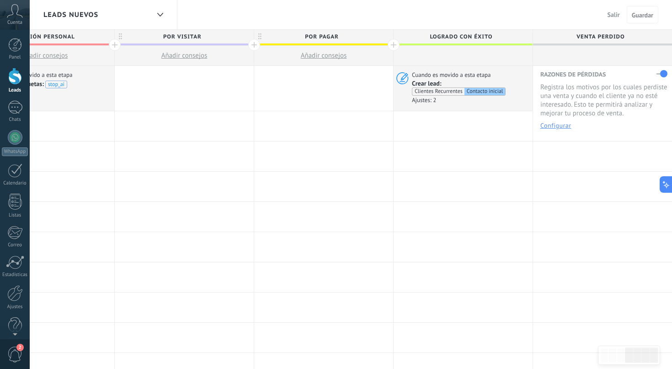
click at [553, 128] on button "Configurar" at bounding box center [556, 125] width 31 height 6
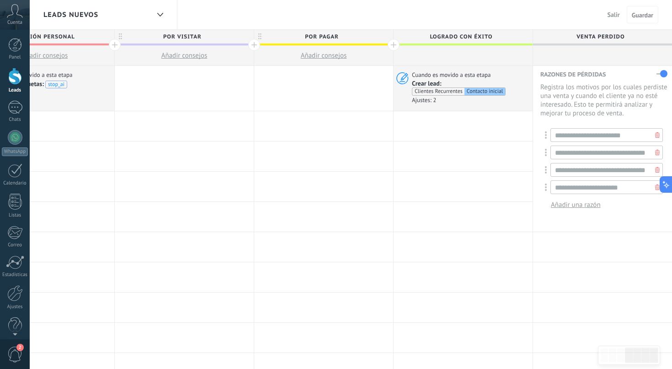
click at [571, 79] on div "**********" at bounding box center [604, 141] width 127 height 143
click at [611, 16] on span "Salir" at bounding box center [614, 15] width 12 height 8
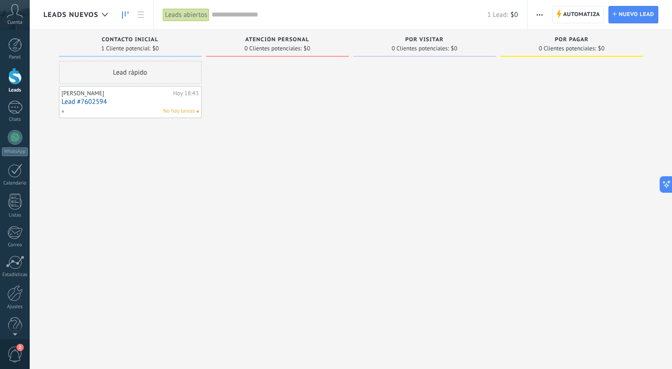
click at [80, 19] on div "Leads Nuevos" at bounding box center [77, 14] width 69 height 29
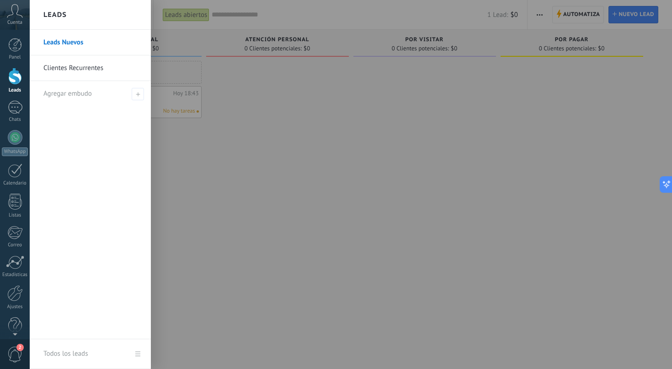
click at [80, 67] on link "Clientes Recurrentes" at bounding box center [92, 68] width 98 height 26
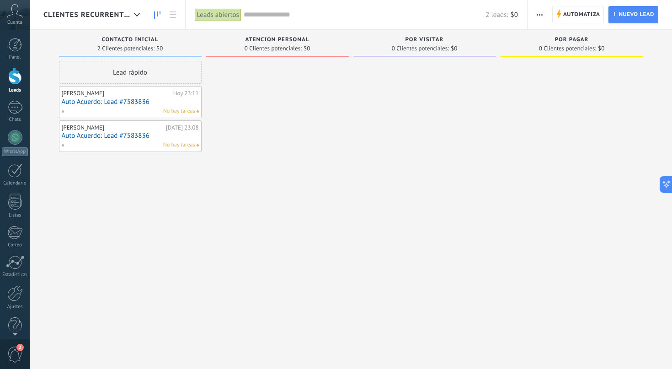
click at [107, 134] on link "Auto Acuerdo: Lead #7583836" at bounding box center [130, 136] width 137 height 8
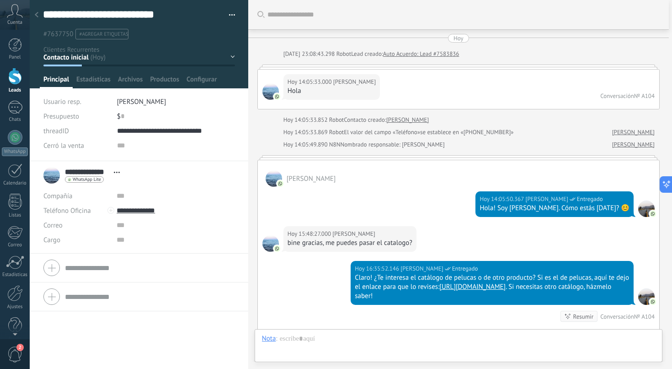
scroll to position [2148, 0]
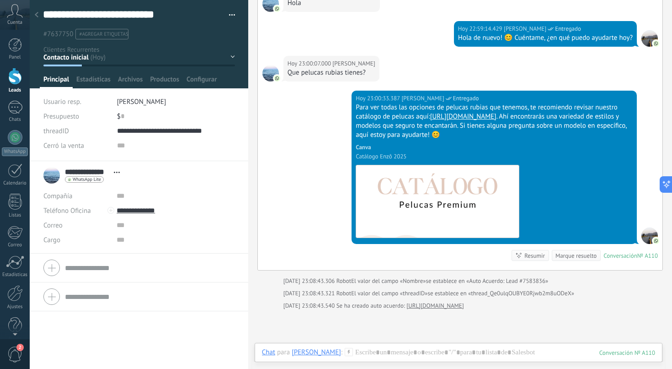
click at [35, 12] on icon at bounding box center [37, 14] width 4 height 5
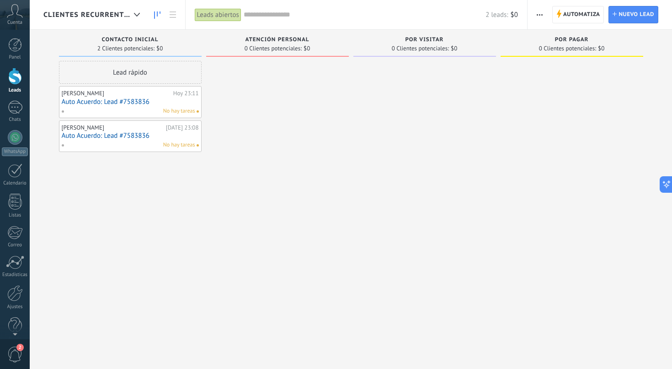
click at [105, 104] on link "Auto Acuerdo: Lead #7583836" at bounding box center [130, 102] width 137 height 8
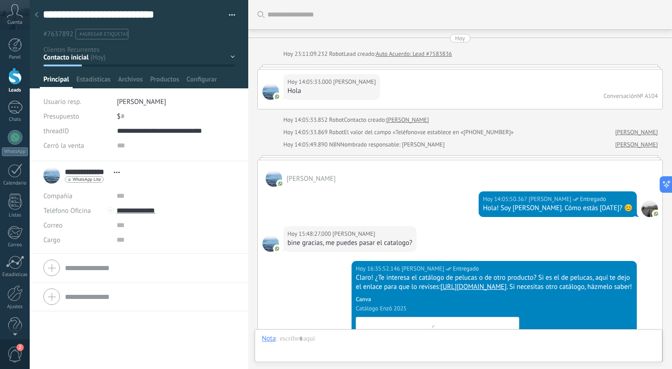
scroll to position [2148, 0]
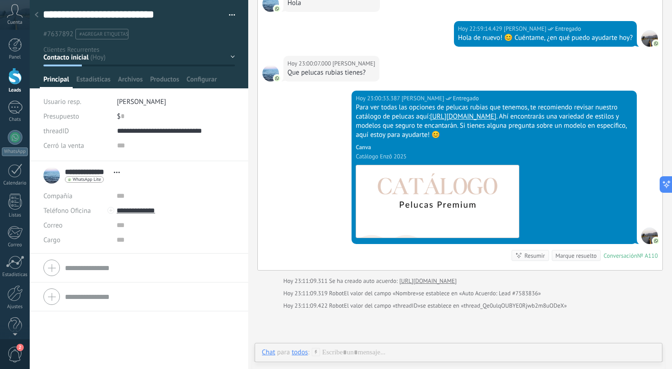
click at [38, 16] on icon at bounding box center [37, 14] width 4 height 5
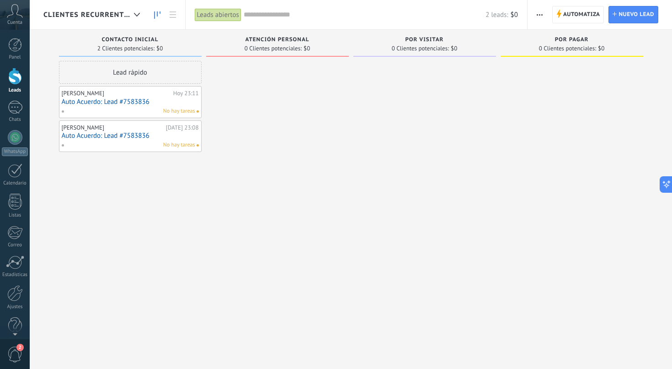
click at [97, 136] on link "Auto Acuerdo: Lead #7583836" at bounding box center [130, 136] width 137 height 8
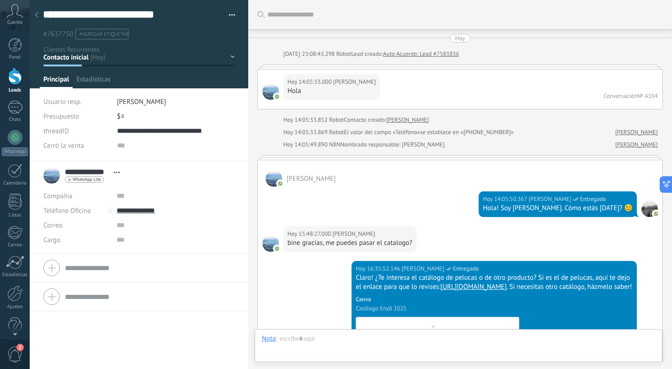
scroll to position [2148, 0]
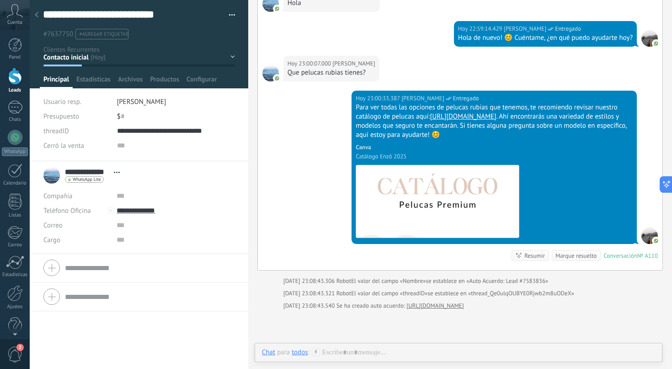
click at [230, 14] on button "button" at bounding box center [228, 15] width 13 height 14
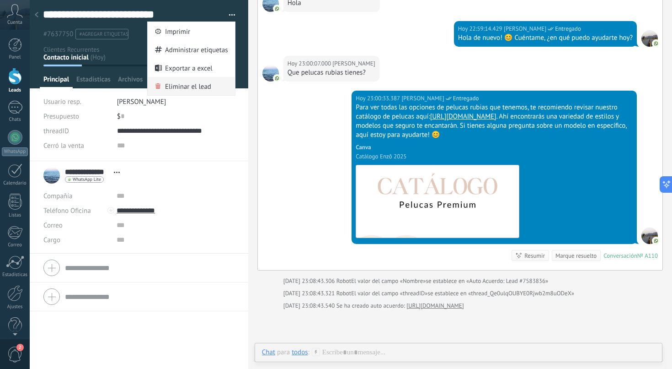
click at [200, 85] on span "Eliminar el lead" at bounding box center [188, 86] width 46 height 18
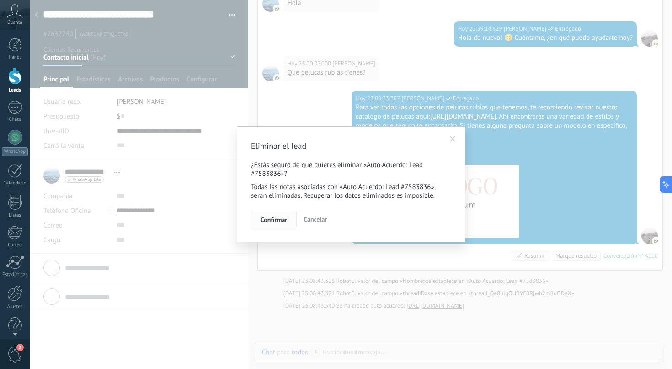
click at [287, 221] on button "Confirmar" at bounding box center [274, 218] width 46 height 17
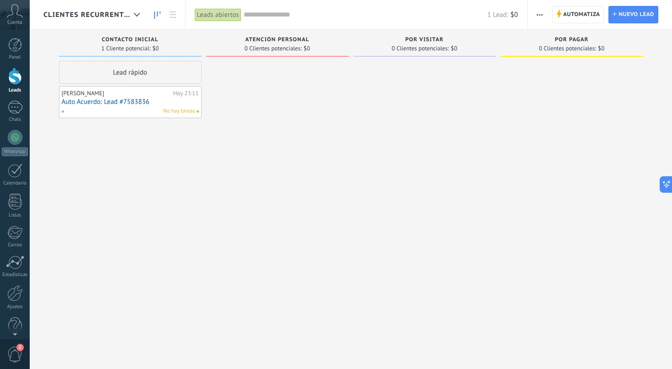
click at [118, 102] on link "Auto Acuerdo: Lead #7583836" at bounding box center [130, 102] width 137 height 8
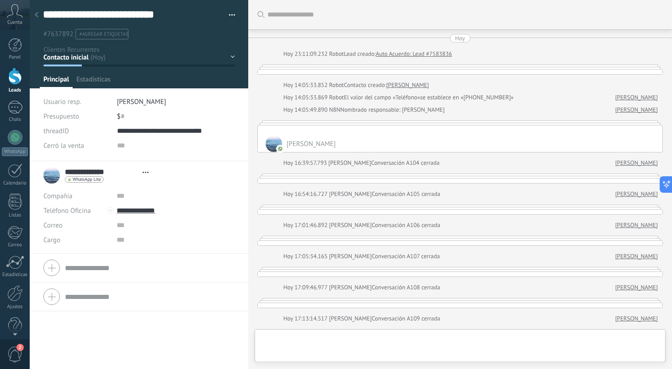
type textarea "**********"
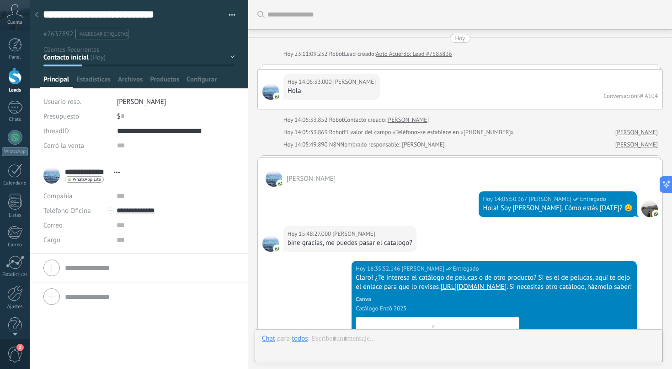
scroll to position [2148, 0]
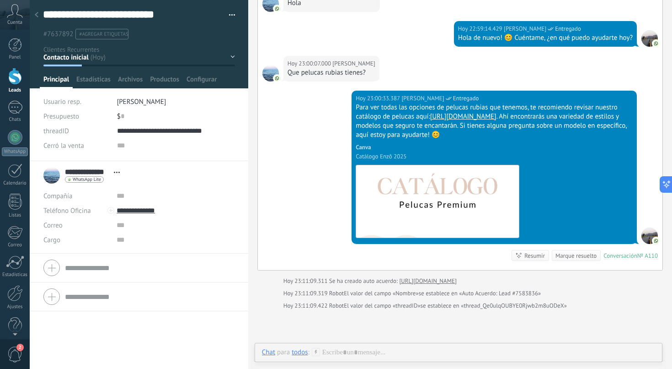
click at [41, 12] on div at bounding box center [36, 15] width 13 height 18
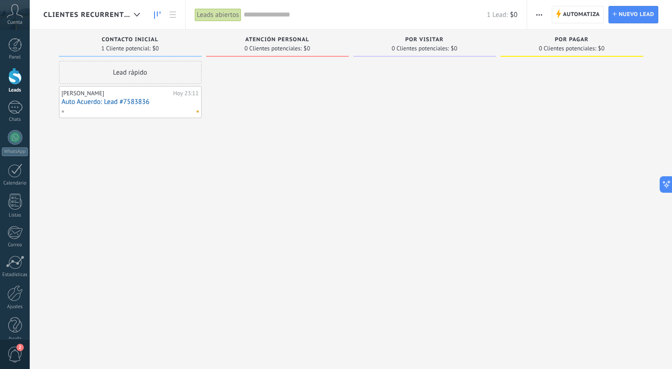
click at [123, 12] on span "Clientes Recurrentes" at bounding box center [86, 15] width 87 height 9
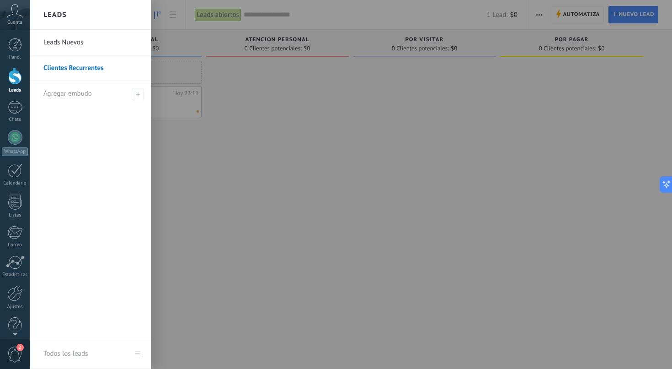
click at [88, 47] on link "Leads Nuevos" at bounding box center [92, 43] width 98 height 26
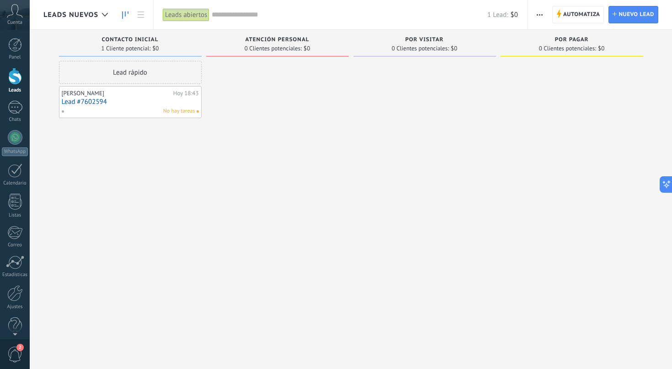
click at [60, 16] on span "Leads Nuevos" at bounding box center [70, 15] width 55 height 9
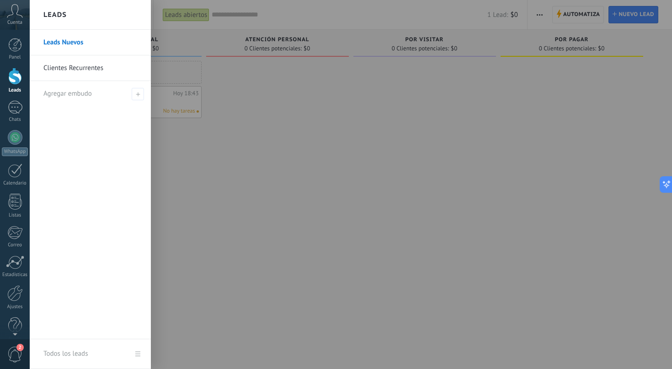
click at [70, 66] on link "Clientes Recurrentes" at bounding box center [92, 68] width 98 height 26
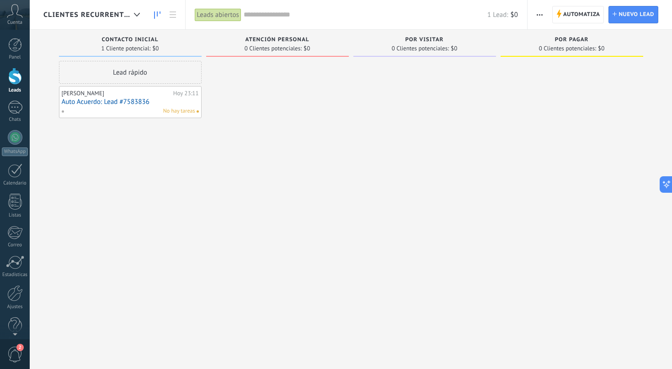
click at [94, 102] on link "Auto Acuerdo: Lead #7583836" at bounding box center [130, 102] width 137 height 8
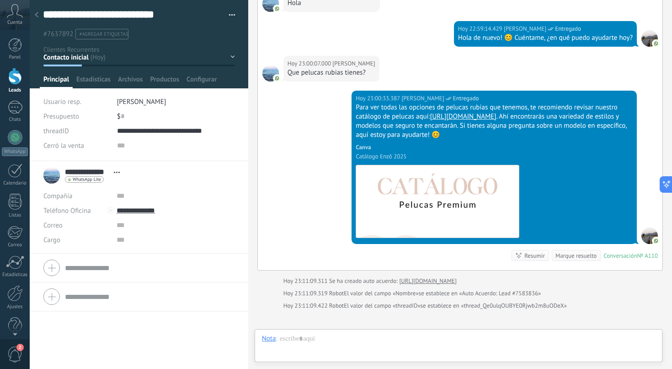
scroll to position [14, 0]
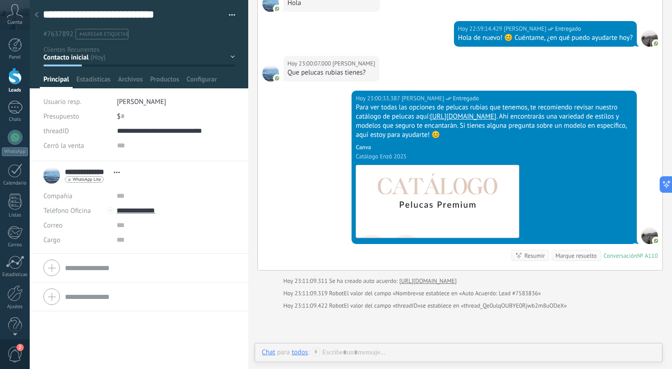
click at [231, 16] on span "button" at bounding box center [232, 17] width 6 height 2
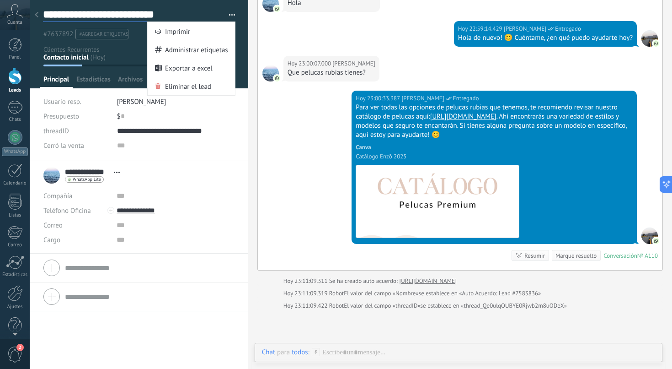
click at [87, 15] on textarea "**********" at bounding box center [131, 15] width 176 height 14
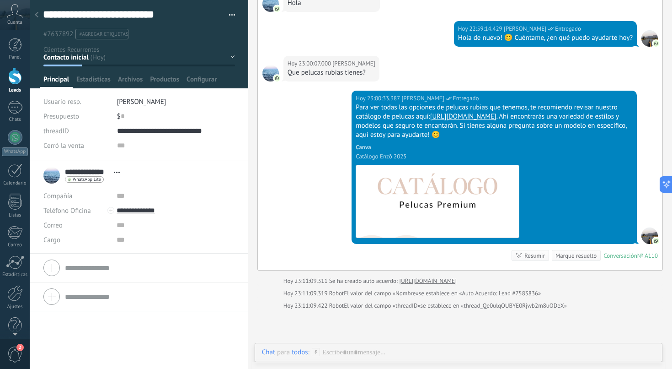
click at [38, 15] on icon at bounding box center [37, 14] width 4 height 5
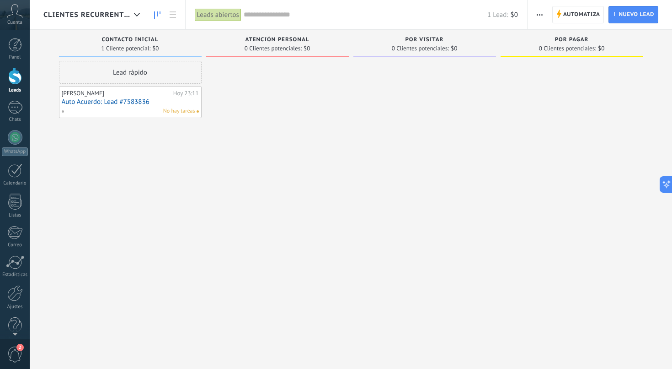
click at [104, 13] on span "Clientes Recurrentes" at bounding box center [86, 15] width 87 height 9
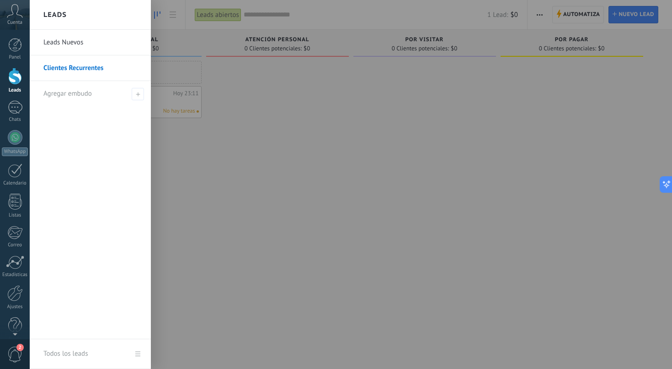
click at [77, 42] on link "Leads Nuevos" at bounding box center [92, 43] width 98 height 26
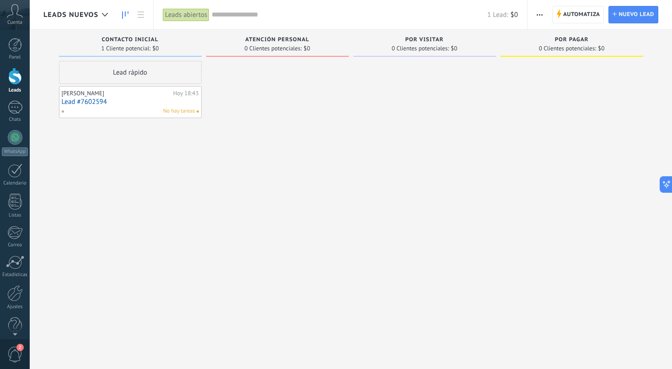
click at [236, 16] on input "text" at bounding box center [350, 15] width 276 height 10
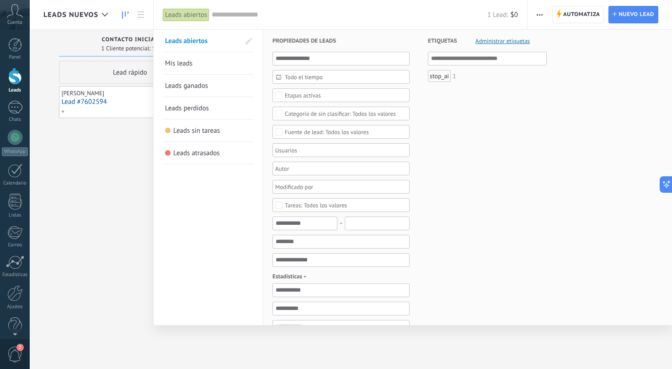
click at [201, 84] on span "Leads ganados" at bounding box center [186, 85] width 43 height 9
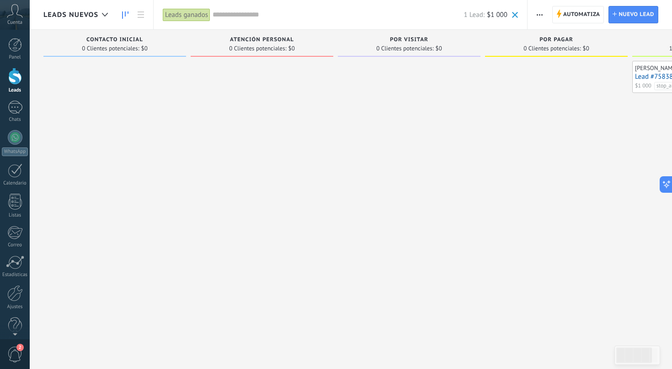
scroll to position [0, 117]
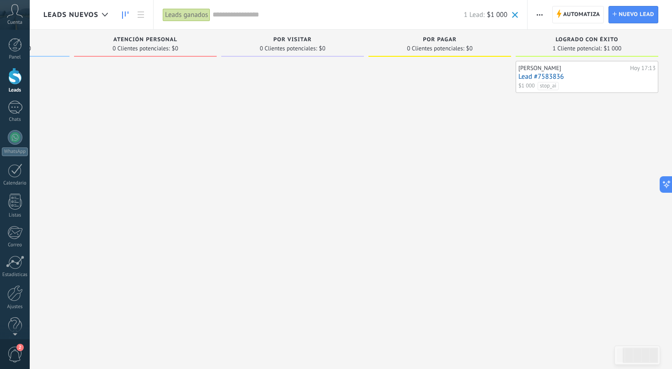
click at [66, 16] on span "Leads Nuevos" at bounding box center [70, 15] width 55 height 9
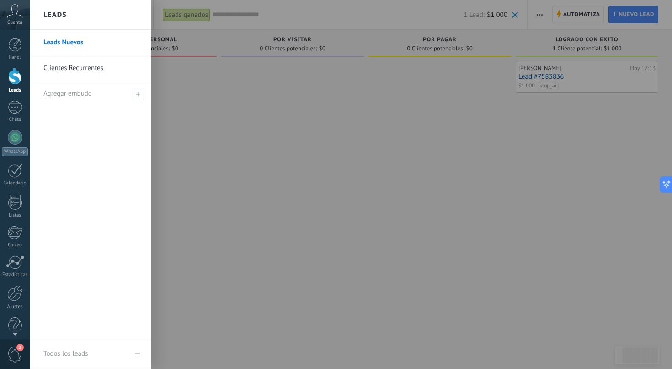
click at [70, 63] on link "Clientes Recurrentes" at bounding box center [92, 68] width 98 height 26
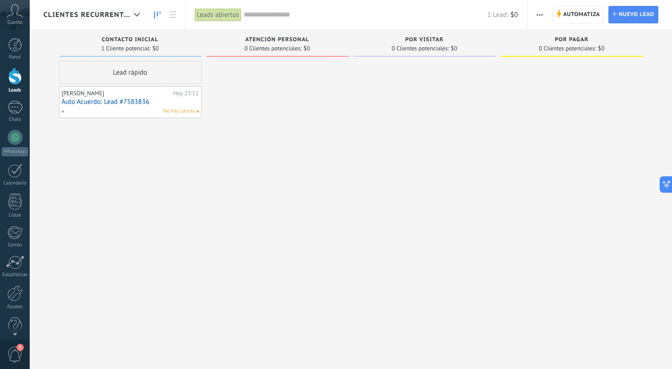
click at [102, 102] on link "Auto Acuerdo: Lead #7583836" at bounding box center [130, 102] width 137 height 8
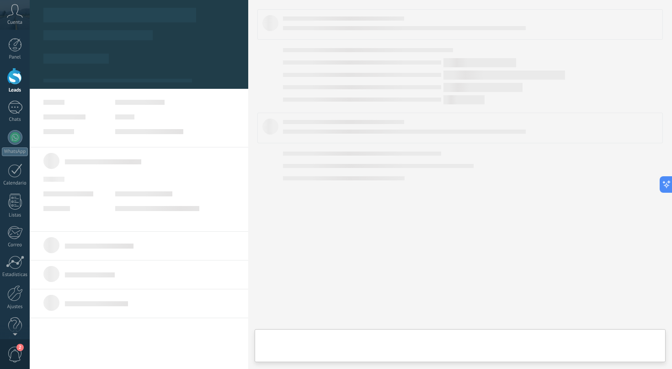
type textarea "**********"
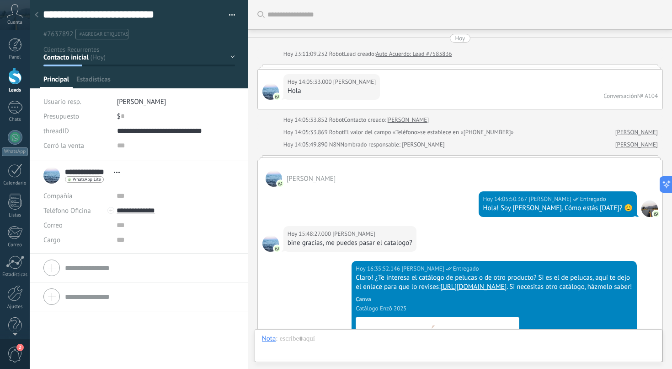
scroll to position [2148, 0]
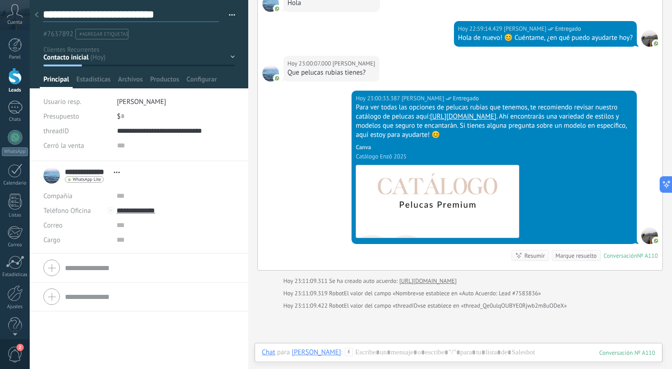
click at [145, 16] on textarea "**********" at bounding box center [131, 15] width 176 height 14
click at [166, 80] on span "Productos" at bounding box center [164, 81] width 29 height 13
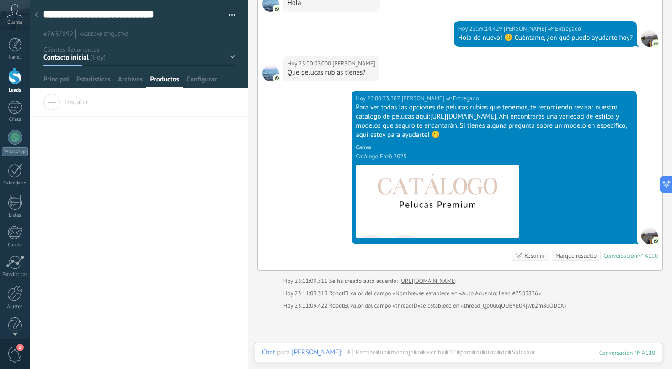
click at [73, 106] on span "Instalar" at bounding box center [66, 100] width 46 height 13
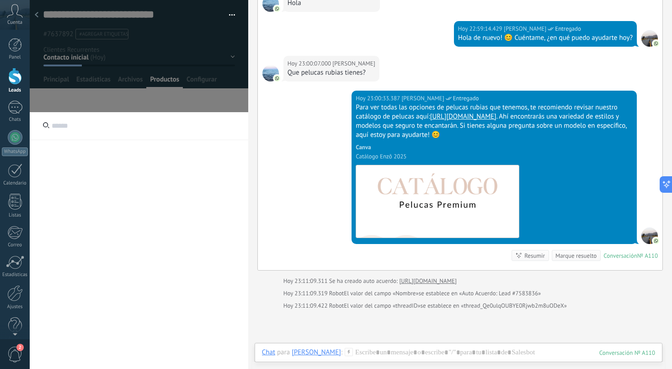
click at [70, 119] on input "text" at bounding box center [139, 126] width 219 height 28
type input "*"
click at [281, 126] on div "Hoy 23:00:33.387 Enzo Entregado Para ver todas las opciones de pelucas rubias q…" at bounding box center [460, 180] width 405 height 179
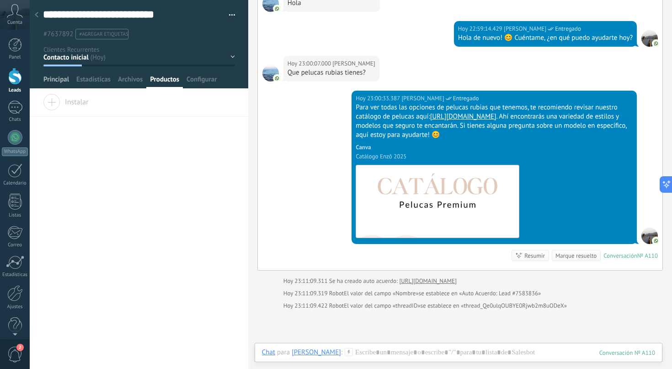
click at [55, 77] on span "Principal" at bounding box center [56, 81] width 26 height 13
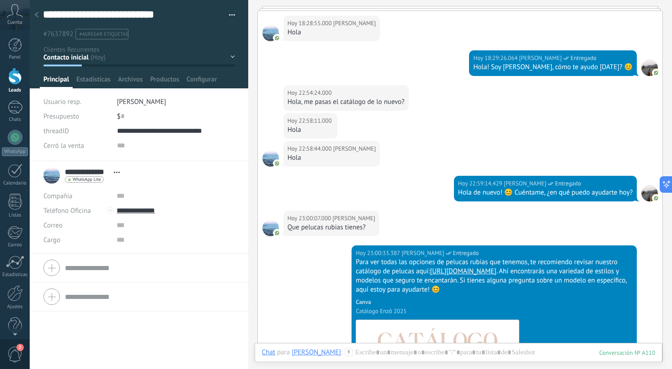
scroll to position [2247, 0]
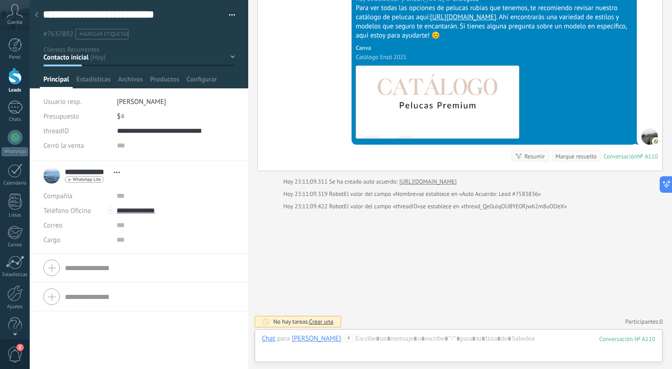
click at [273, 130] on div "Hoy 23:00:33.387 Enzo Entregado Para ver todas las opciones de pelucas rubias q…" at bounding box center [460, 80] width 405 height 179
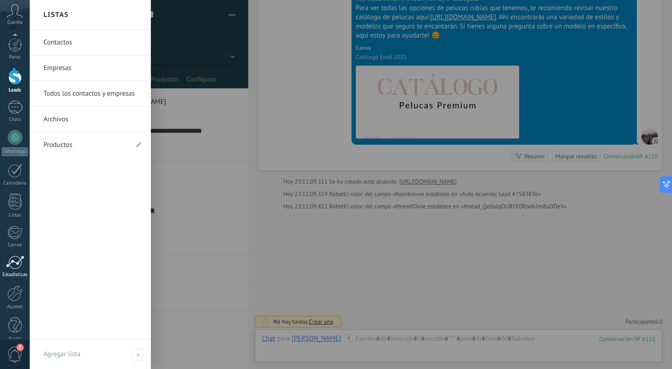
scroll to position [12, 0]
click at [18, 286] on div at bounding box center [15, 281] width 16 height 16
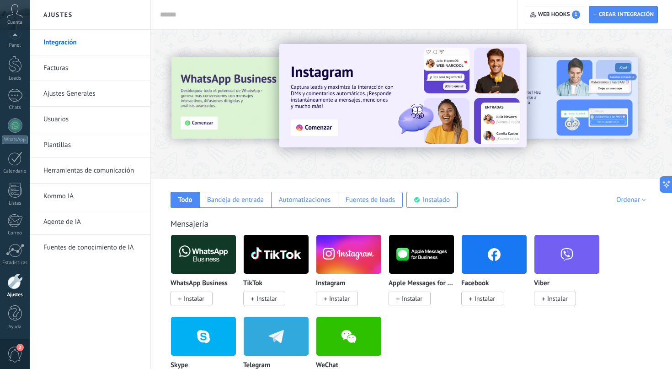
click at [294, 11] on input "text" at bounding box center [332, 15] width 344 height 10
type input "****"
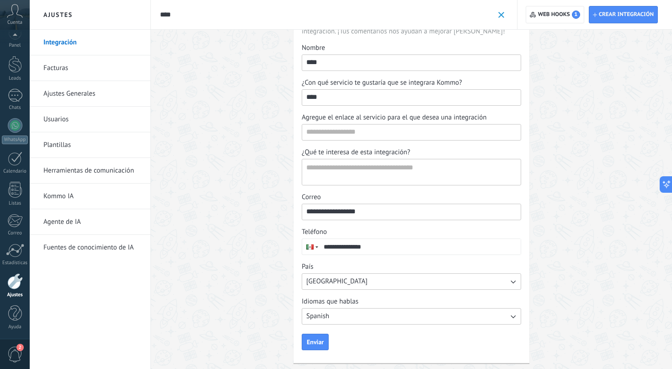
scroll to position [70, 0]
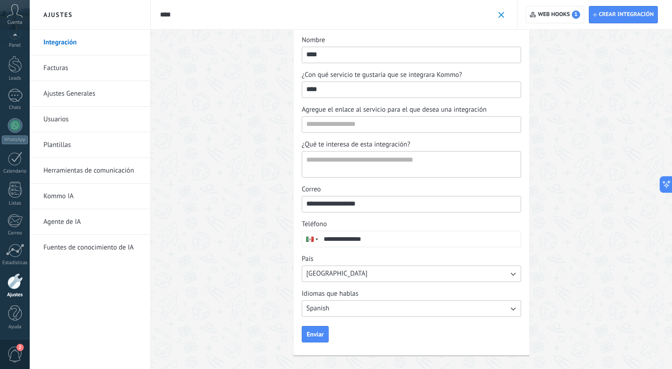
click at [504, 13] on div "Aplicar **** Aplicar Restablecer" at bounding box center [333, 14] width 367 height 29
click at [502, 13] on span at bounding box center [502, 15] width 6 height 6
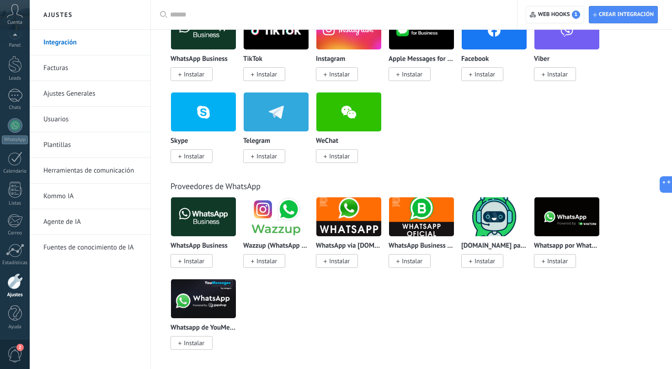
scroll to position [0, 0]
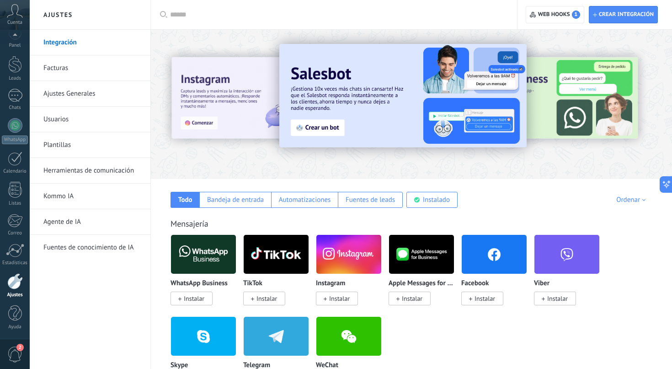
click at [265, 14] on input "text" at bounding box center [337, 15] width 334 height 10
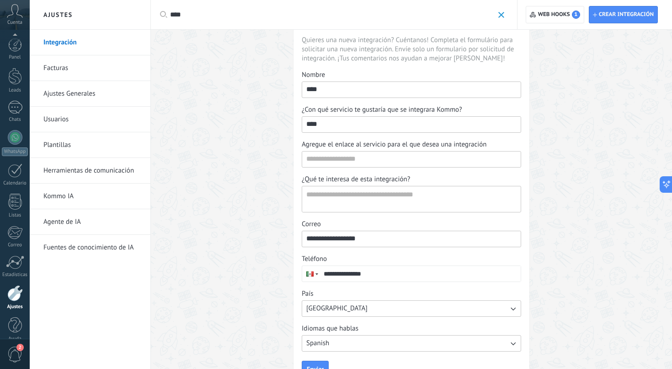
scroll to position [12, 0]
type input "****"
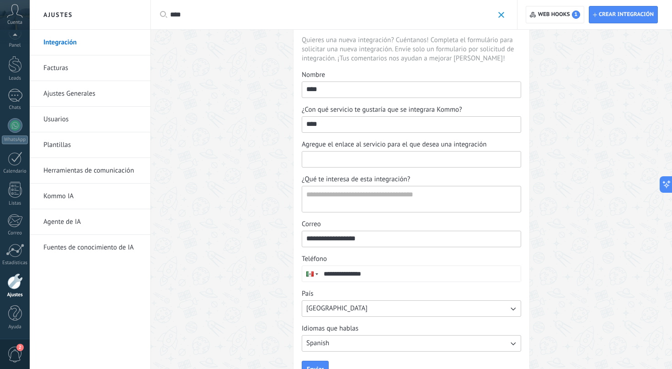
click at [329, 156] on input "Agregue el enlace al servicio para el que desea una integración" at bounding box center [411, 158] width 219 height 15
click at [321, 199] on textarea "¿Qué te interesa de esta integración?" at bounding box center [410, 199] width 217 height 26
click at [322, 163] on input "Agregue el enlace al servicio para el que desea una integración" at bounding box center [411, 158] width 219 height 15
paste input "**********"
type input "**********"
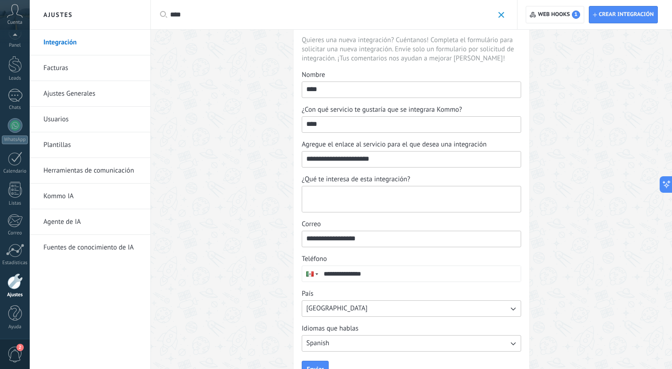
click at [354, 197] on textarea "¿Qué te interesa de esta integración?" at bounding box center [410, 199] width 217 height 26
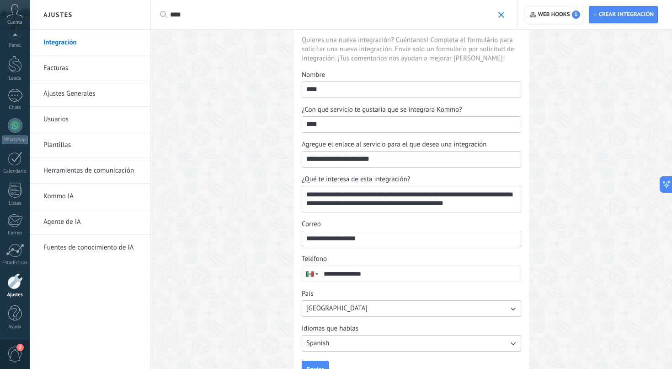
scroll to position [70, 0]
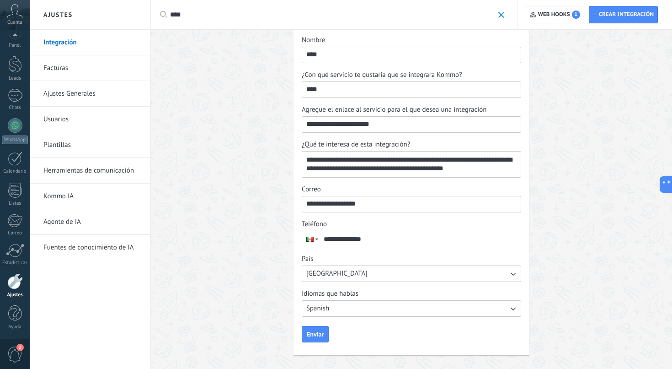
type textarea "**********"
click at [377, 239] on input "**********" at bounding box center [420, 239] width 201 height 16
click at [315, 334] on span "Enviar" at bounding box center [315, 334] width 17 height 6
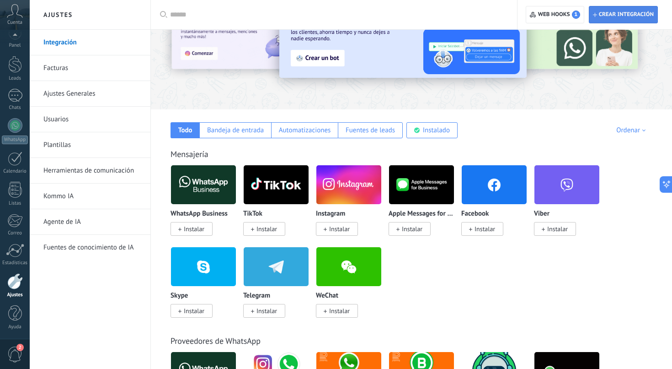
click at [625, 16] on span "Crear integración" at bounding box center [626, 14] width 55 height 7
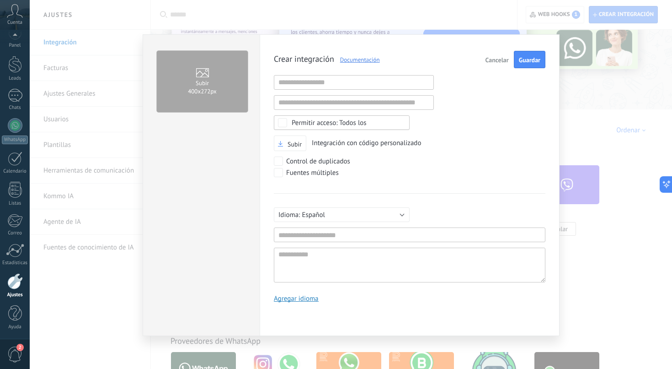
click at [499, 61] on span "Cancelar" at bounding box center [497, 60] width 23 height 6
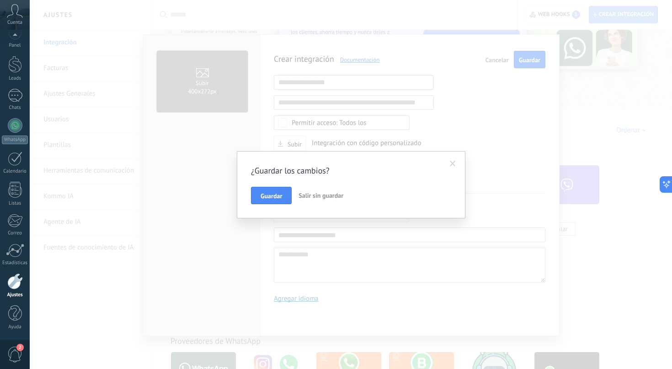
click at [331, 197] on span "Salir sin guardar" at bounding box center [321, 195] width 45 height 8
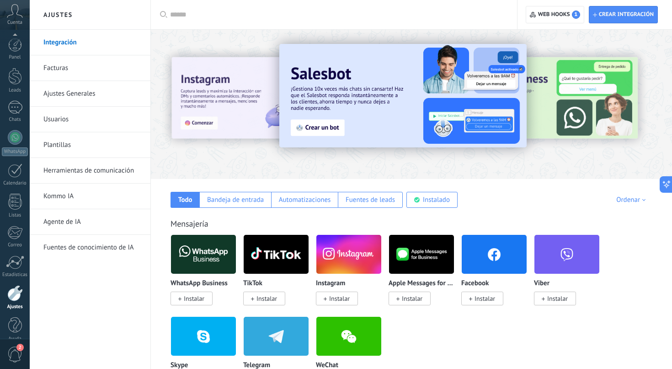
scroll to position [12, 0]
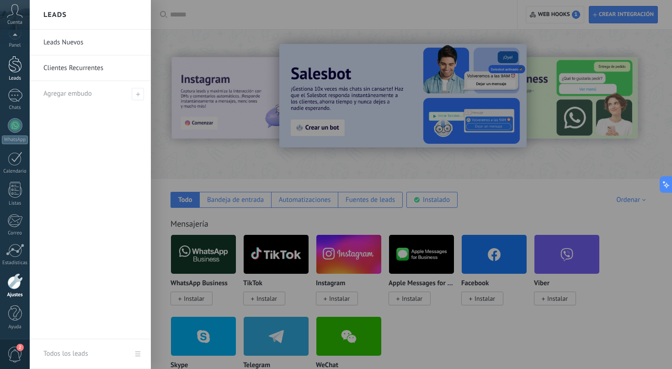
click at [19, 72] on div at bounding box center [15, 64] width 14 height 17
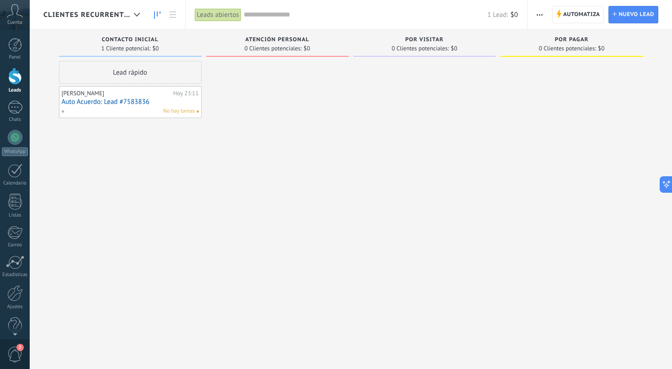
click at [108, 101] on link "Auto Acuerdo: Lead #7583836" at bounding box center [130, 102] width 137 height 8
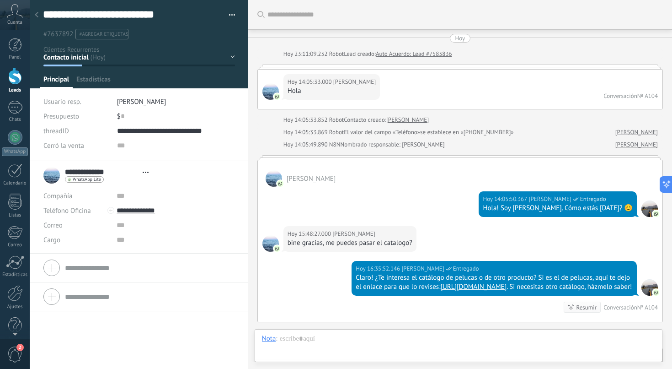
type textarea "**********"
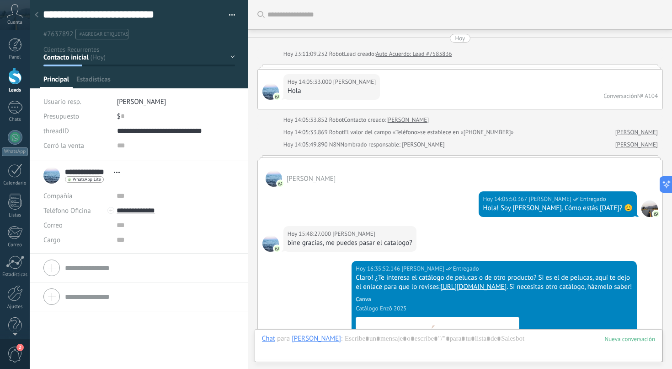
scroll to position [2148, 0]
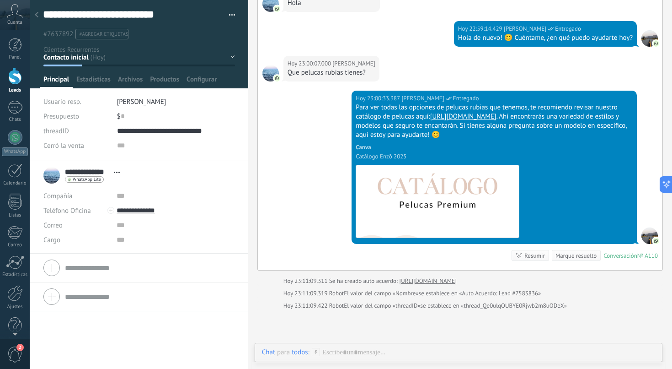
click at [59, 35] on span "#7637892" at bounding box center [58, 34] width 30 height 9
click at [0, 0] on div "Contacto inicial Atención personal Por Visitar Por Pagar Logrado con éxito Vent…" at bounding box center [0, 0] width 0 height 0
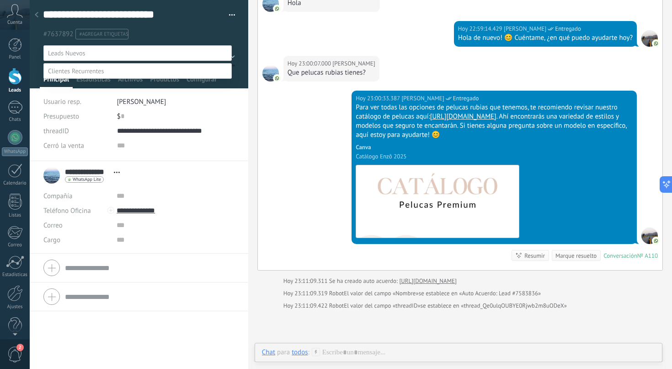
scroll to position [18, 0]
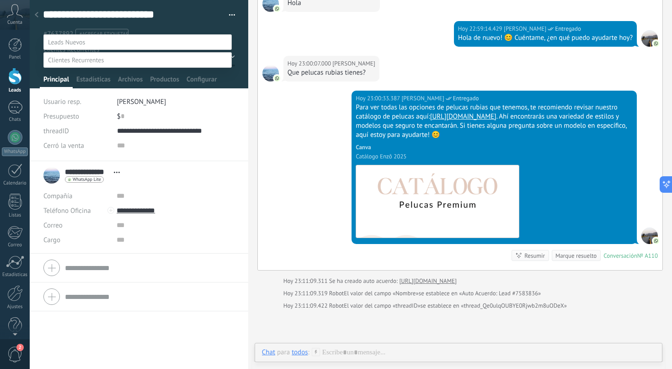
click at [265, 194] on div at bounding box center [351, 173] width 643 height 369
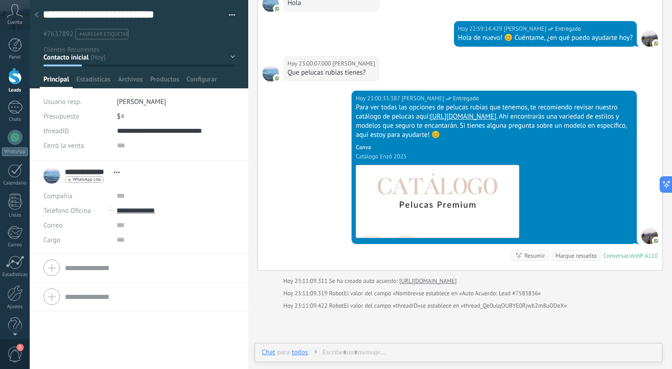
click at [296, 350] on div "todos" at bounding box center [300, 352] width 16 height 8
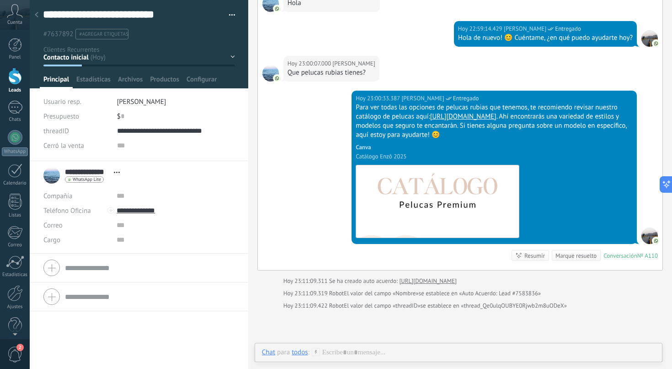
click at [299, 352] on div "todos" at bounding box center [300, 352] width 16 height 8
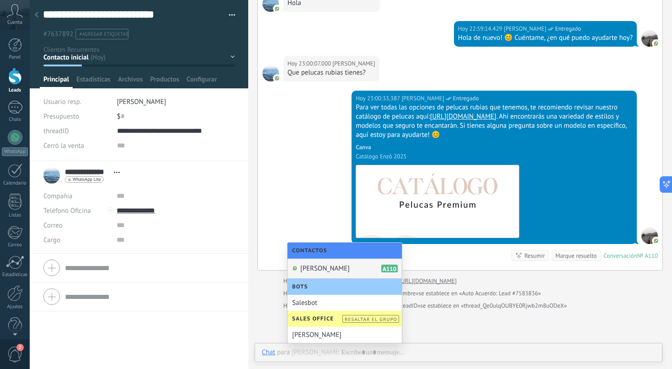
click at [334, 268] on span "[PERSON_NAME]" at bounding box center [324, 268] width 49 height 9
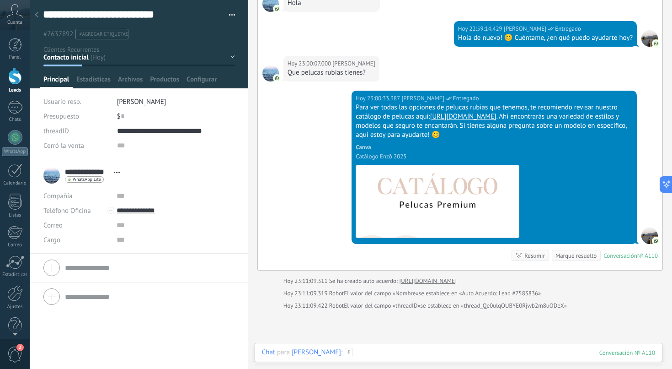
click at [371, 351] on div at bounding box center [458, 361] width 393 height 27
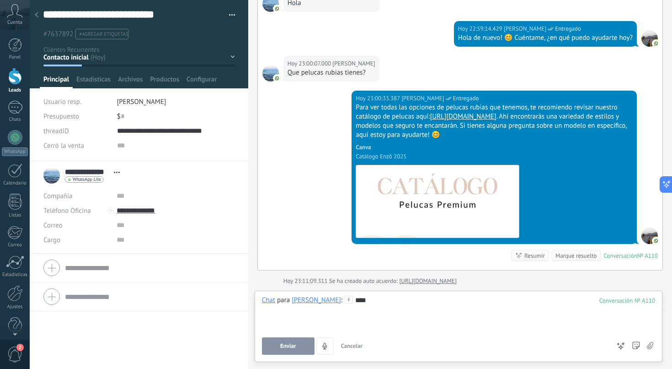
click at [295, 346] on span "Enviar" at bounding box center [288, 346] width 16 height 6
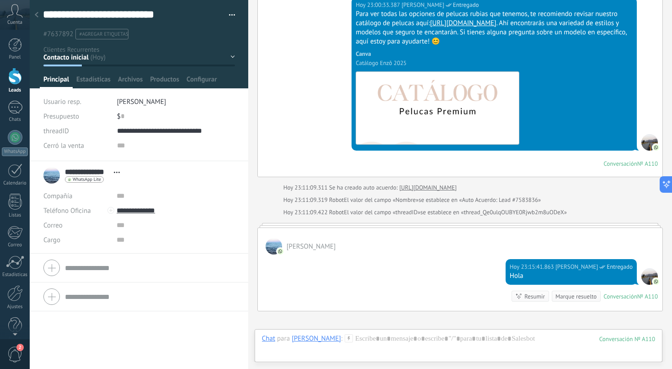
click at [229, 16] on span "button" at bounding box center [232, 17] width 6 height 2
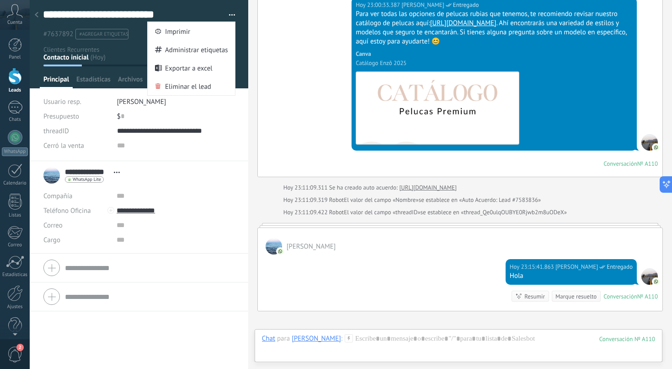
click at [263, 36] on div "Hoy 23:00:33.387 Enzo Entregado Para ver todas las opciones de pelucas rubias q…" at bounding box center [460, 86] width 405 height 179
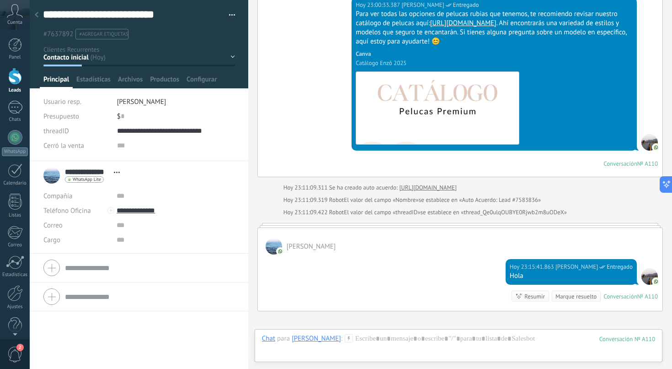
click at [40, 15] on div at bounding box center [36, 15] width 13 height 18
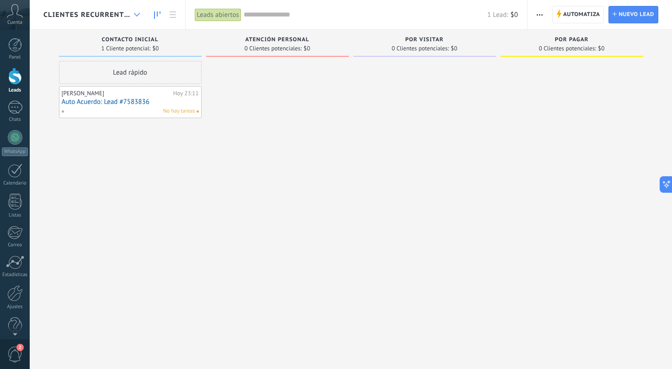
click at [131, 13] on div at bounding box center [136, 15] width 15 height 18
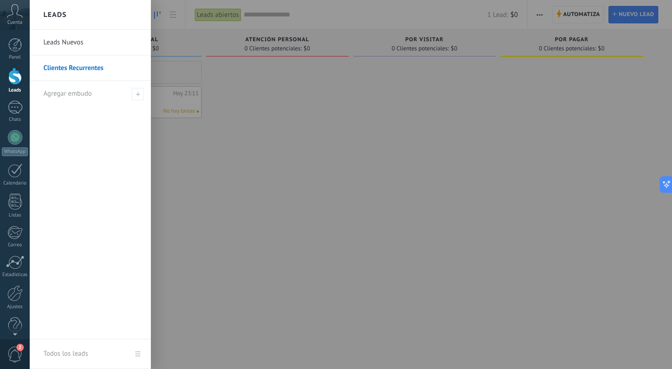
click at [69, 42] on link "Leads Nuevos" at bounding box center [92, 43] width 98 height 26
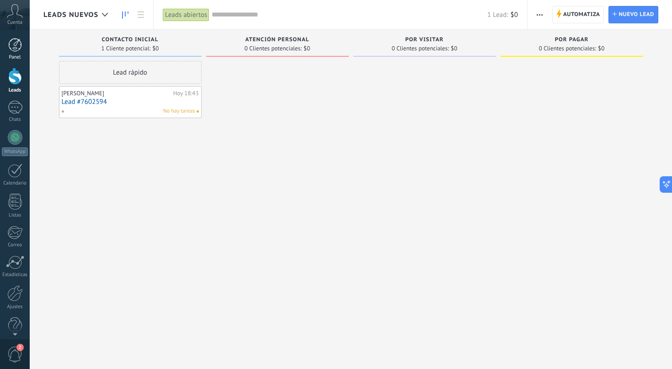
click at [17, 51] on div at bounding box center [15, 45] width 14 height 14
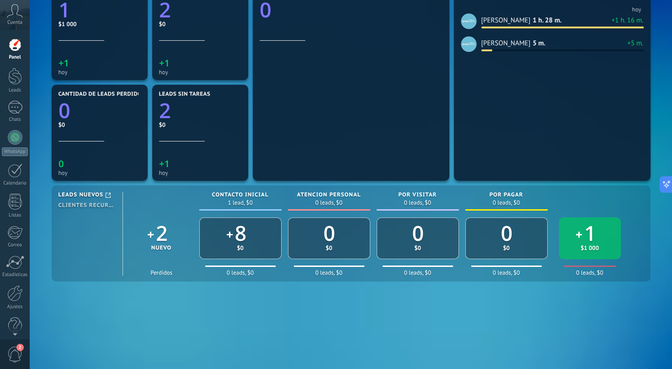
scroll to position [373, 0]
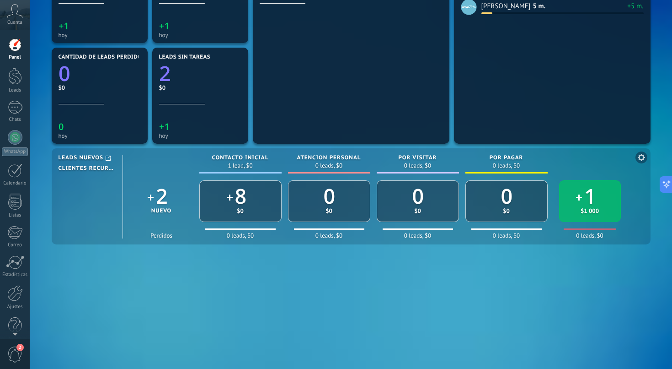
click at [82, 169] on span "Clientes Recurrentes" at bounding box center [87, 168] width 57 height 7
click at [80, 157] on span "Leads Nuevos" at bounding box center [81, 158] width 45 height 7
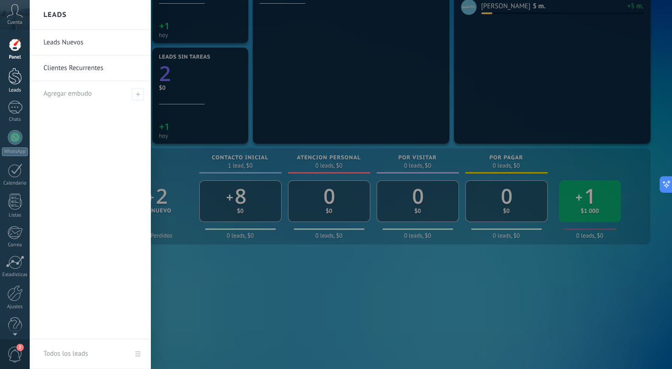
click at [18, 78] on div at bounding box center [15, 76] width 14 height 17
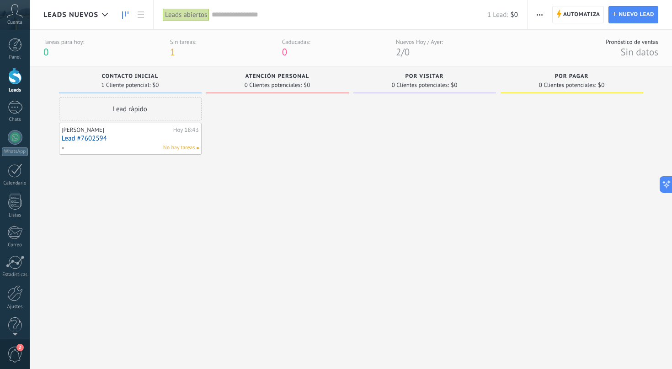
click at [260, 16] on input "text" at bounding box center [350, 15] width 276 height 10
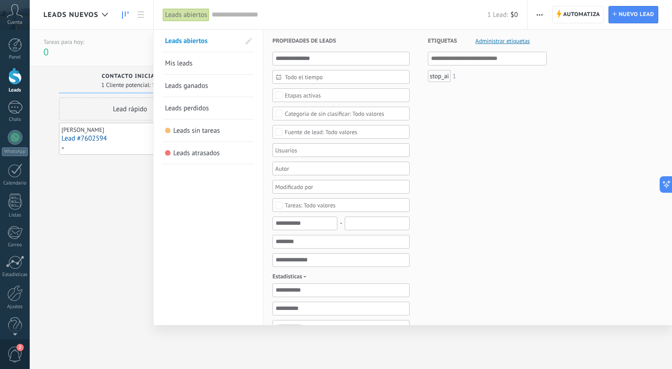
click at [192, 87] on span "Leads ganados" at bounding box center [186, 85] width 43 height 9
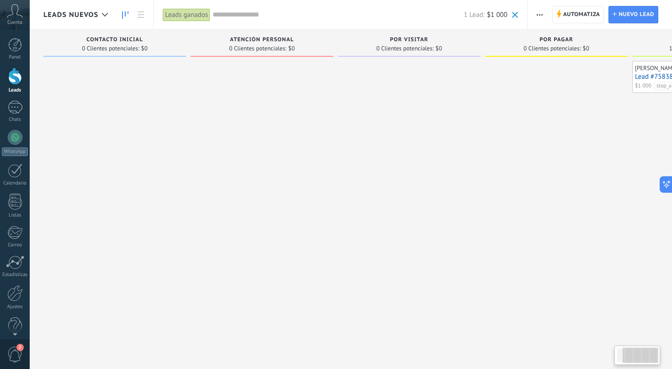
scroll to position [0, 117]
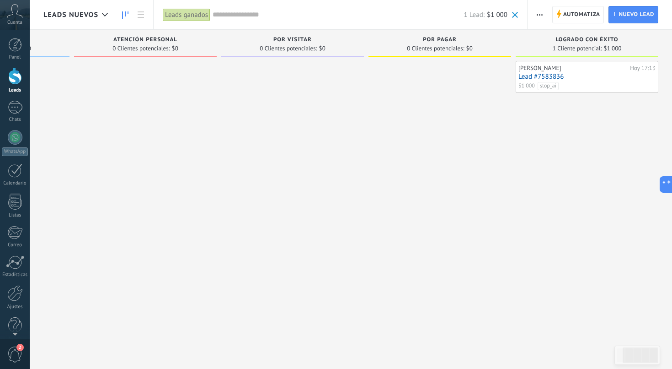
click at [550, 74] on link "Lead #7583836" at bounding box center [587, 77] width 137 height 8
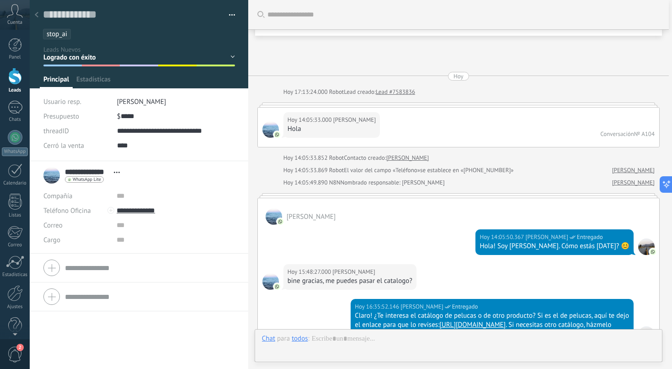
scroll to position [2859, 0]
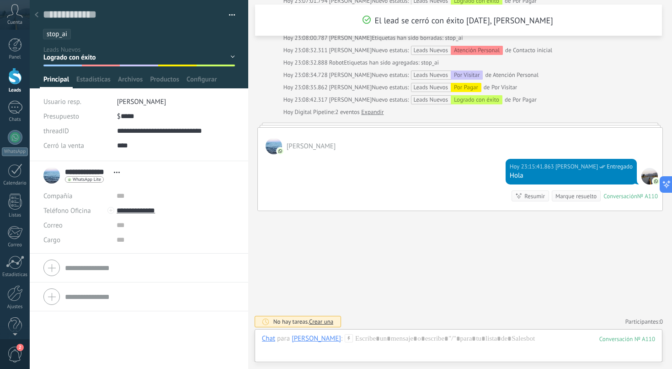
click at [0, 0] on div "Contacto inicial Atención Personal Por Visitar Por Pagar Logrado con éxito Vent…" at bounding box center [0, 0] width 0 height 0
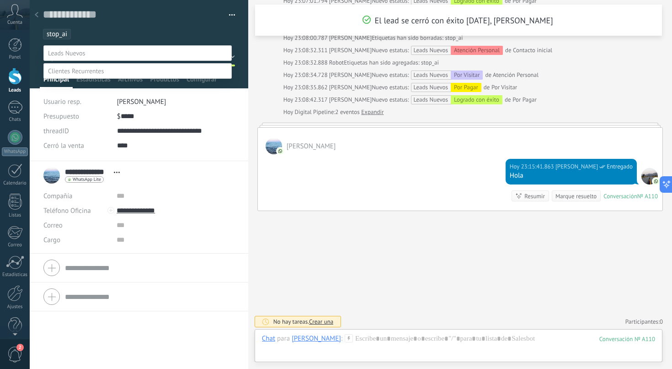
click at [0, 0] on label "Contacto inicial" at bounding box center [0, 0] width 0 height 0
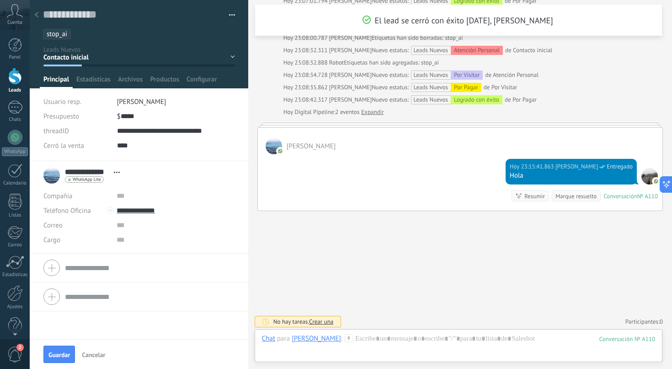
click at [83, 33] on ul "stop_ai" at bounding box center [137, 34] width 191 height 12
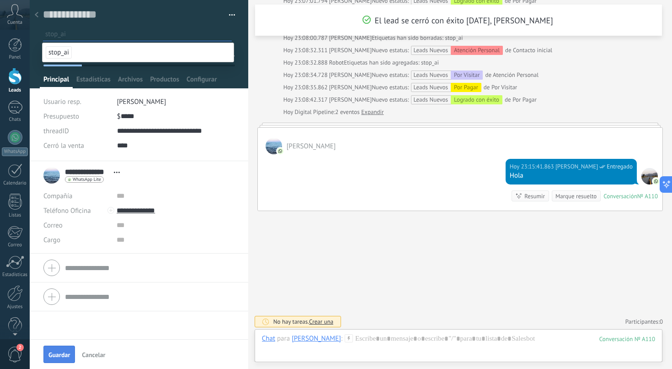
click at [64, 353] on span "Guardar" at bounding box center [58, 354] width 21 height 6
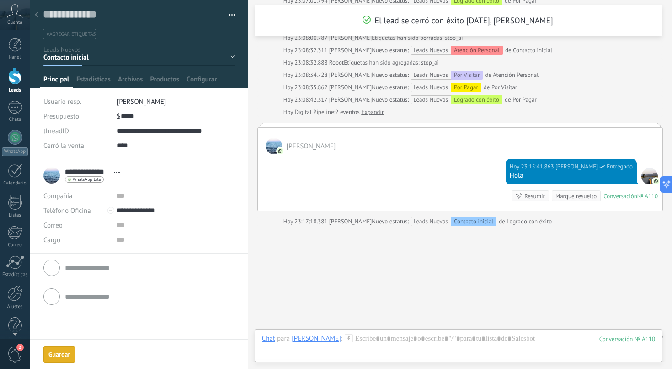
scroll to position [2836, 0]
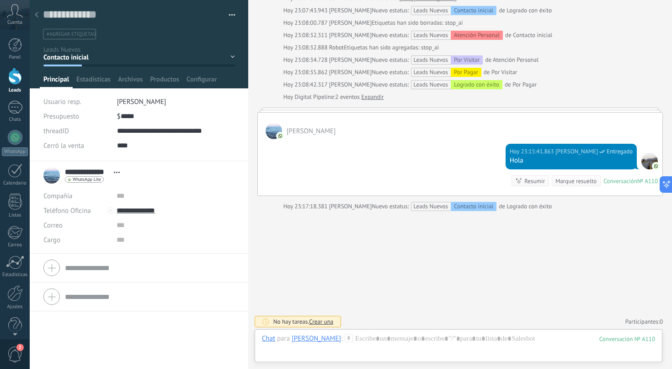
click at [36, 17] on icon at bounding box center [37, 14] width 4 height 5
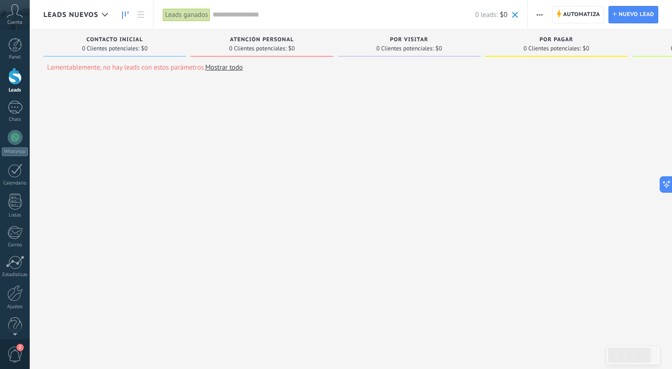
click at [215, 15] on input "text" at bounding box center [344, 15] width 263 height 10
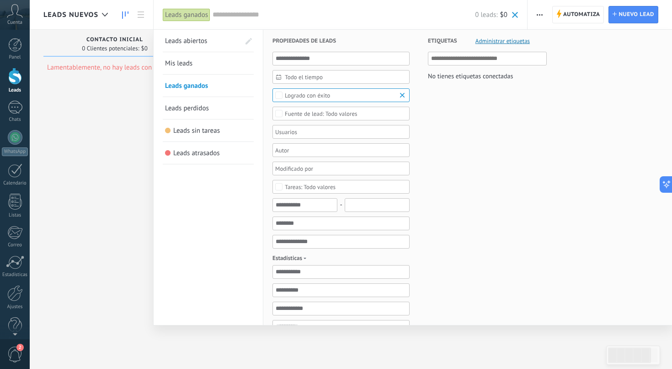
click at [181, 68] on link "Mis leads" at bounding box center [208, 63] width 86 height 22
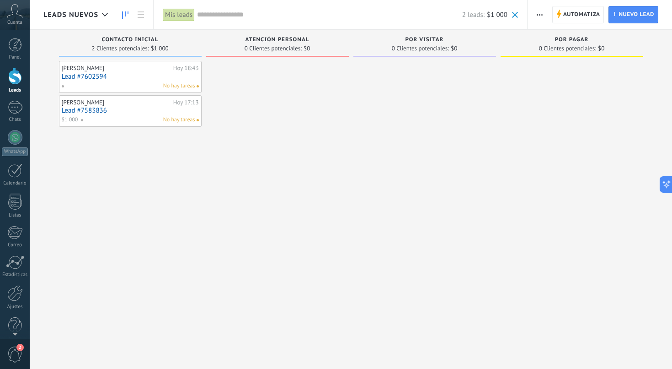
click at [84, 109] on link "Lead #7583836" at bounding box center [130, 111] width 137 height 8
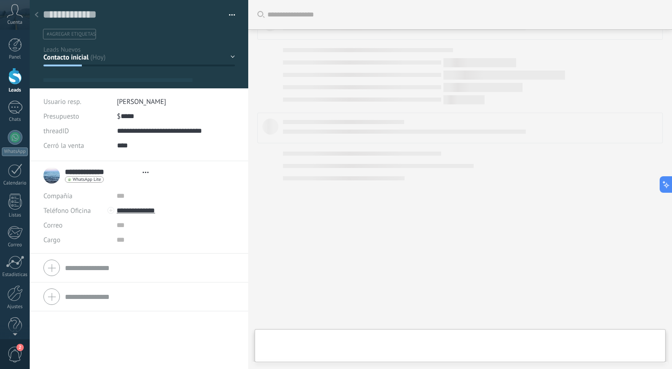
type textarea "**********"
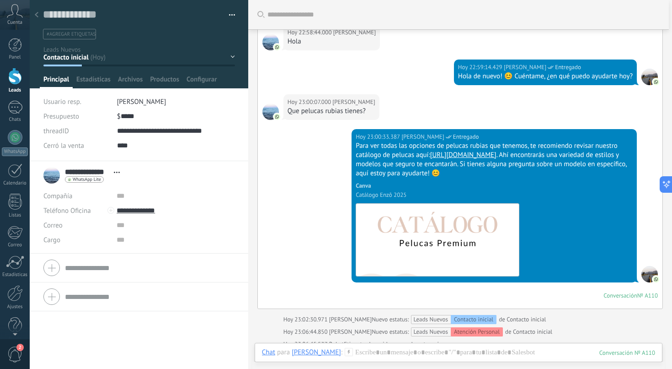
scroll to position [2436, 0]
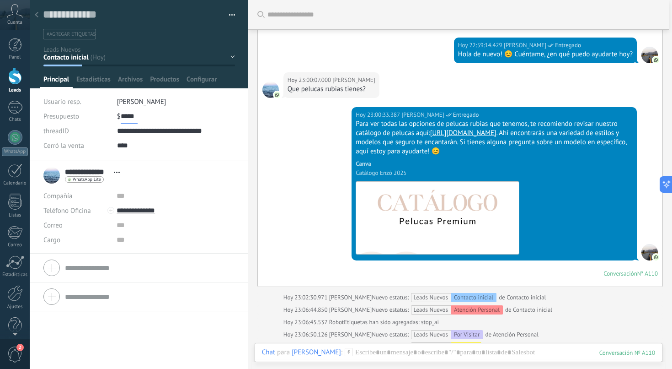
click at [133, 118] on input "*****" at bounding box center [129, 116] width 17 height 15
click at [70, 120] on span "Presupuesto" at bounding box center [61, 116] width 36 height 9
click at [126, 115] on input "*****" at bounding box center [129, 116] width 17 height 15
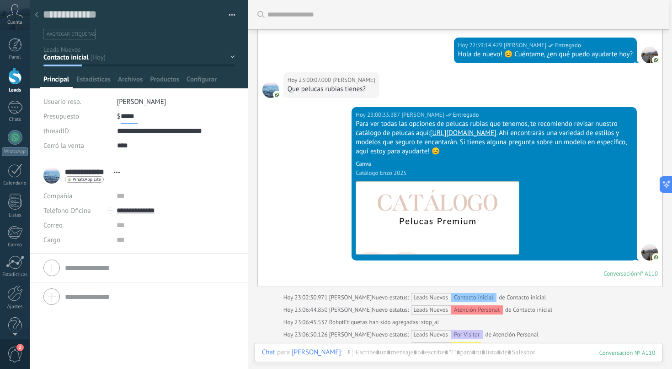
click at [126, 115] on input "*****" at bounding box center [129, 116] width 17 height 15
click at [64, 354] on span "Guardar" at bounding box center [58, 354] width 21 height 6
type input "*"
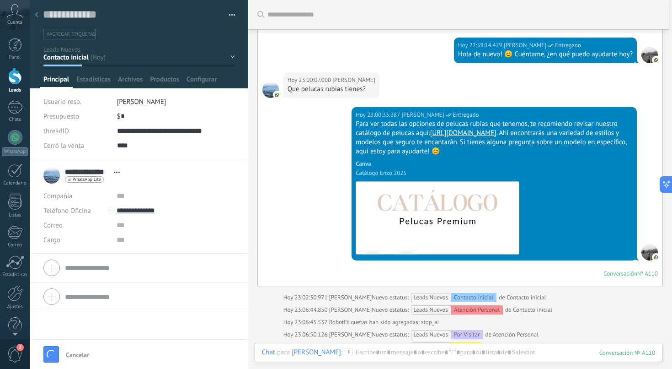
scroll to position [2449, 0]
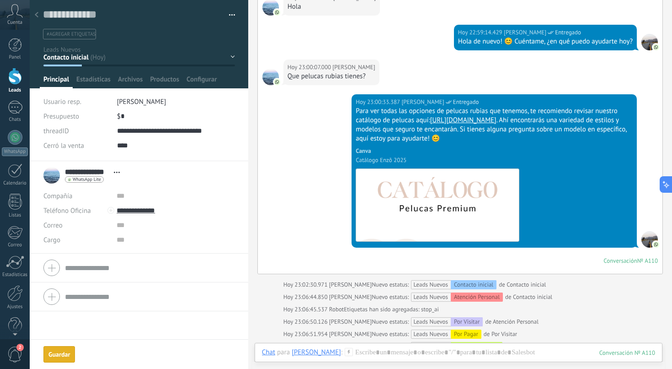
click at [38, 15] on icon at bounding box center [37, 14] width 4 height 5
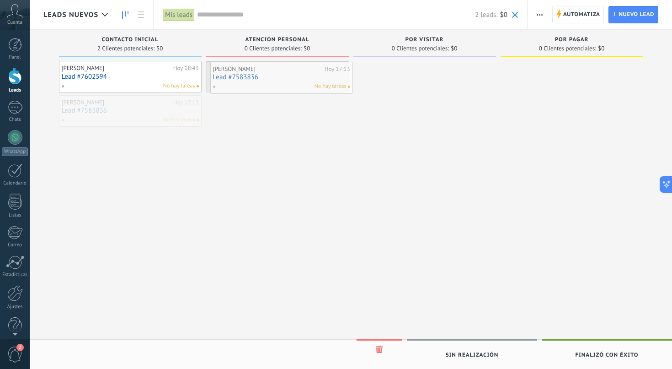
drag, startPoint x: 89, startPoint y: 111, endPoint x: 241, endPoint y: 78, distance: 155.0
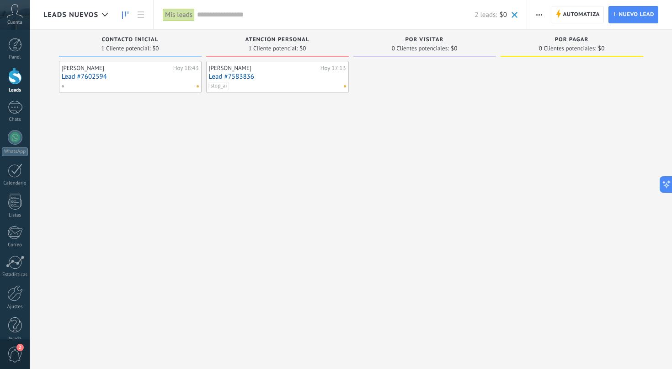
click at [235, 77] on link "Lead #7583836" at bounding box center [277, 77] width 137 height 8
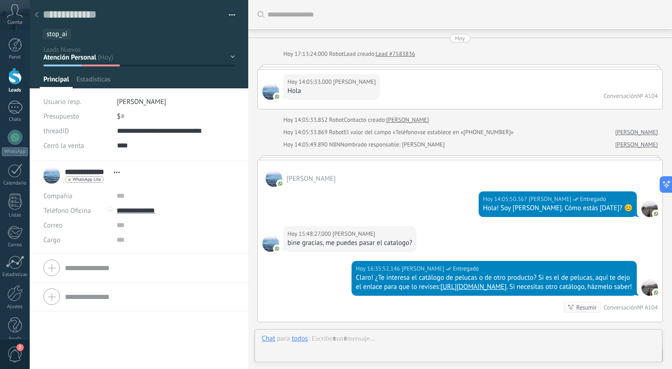
scroll to position [2859, 0]
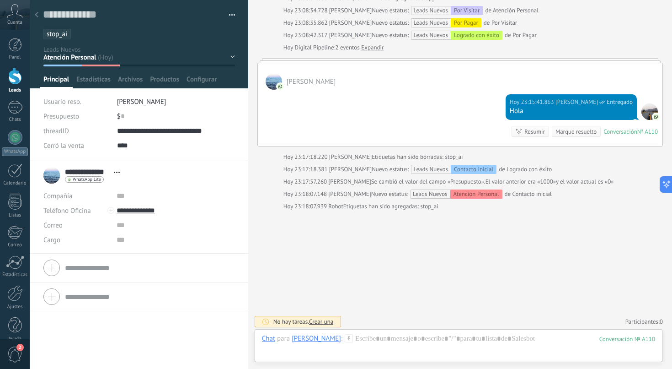
click at [89, 39] on ul "stop_ai" at bounding box center [137, 34] width 191 height 12
click at [38, 14] on div at bounding box center [36, 15] width 13 height 18
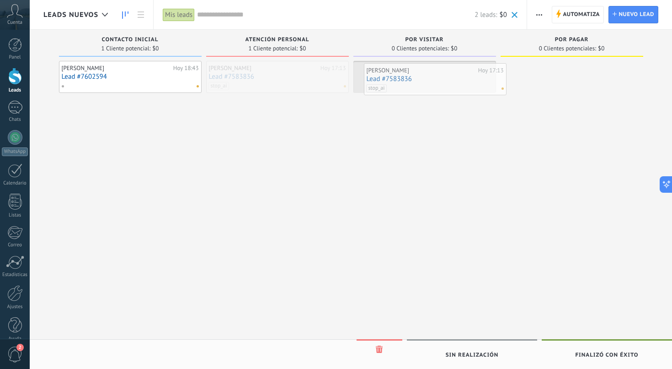
drag, startPoint x: 261, startPoint y: 77, endPoint x: 418, endPoint y: 79, distance: 157.8
drag, startPoint x: 410, startPoint y: 84, endPoint x: 557, endPoint y: 89, distance: 147.4
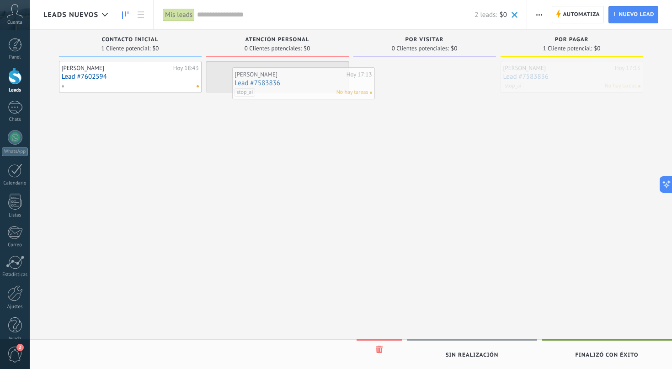
drag, startPoint x: 559, startPoint y: 75, endPoint x: 290, endPoint y: 81, distance: 269.5
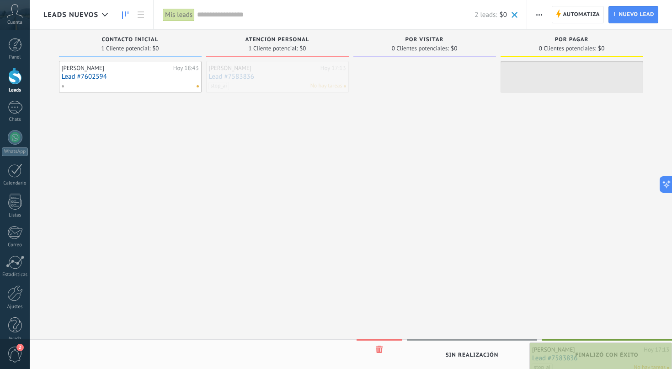
drag, startPoint x: 260, startPoint y: 74, endPoint x: 606, endPoint y: 355, distance: 445.7
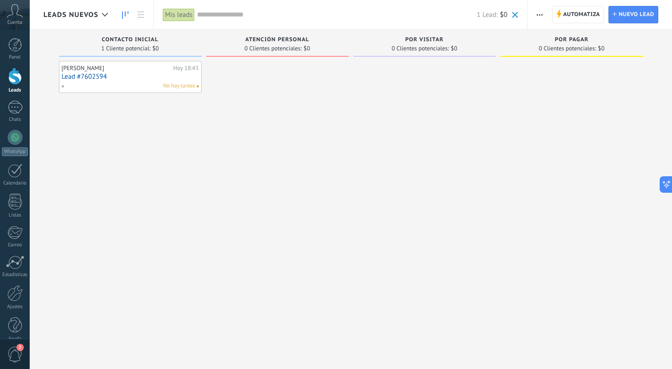
click at [220, 17] on input "text" at bounding box center [337, 15] width 280 height 10
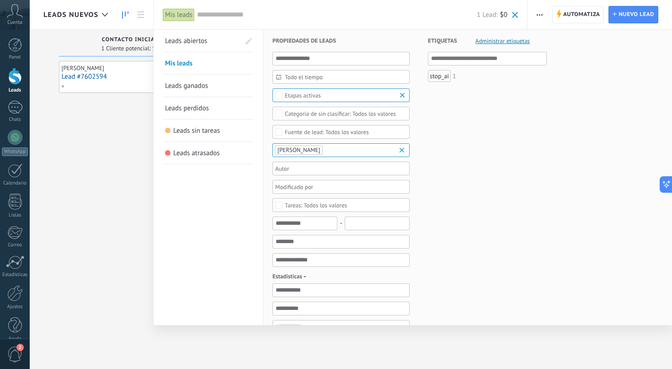
click at [179, 89] on span "Leads ganados" at bounding box center [186, 85] width 43 height 9
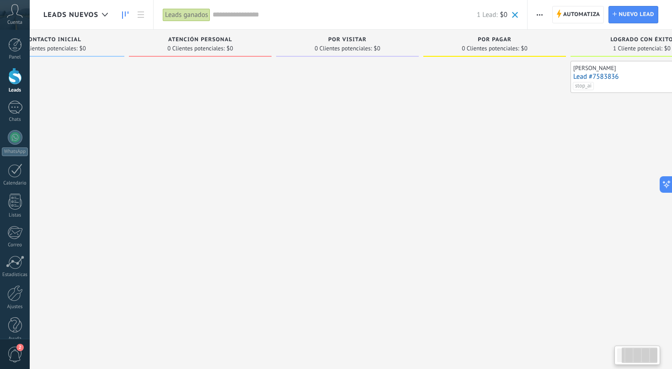
scroll to position [0, 117]
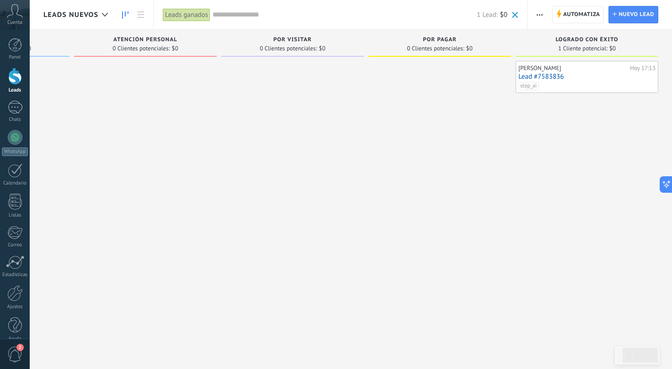
click at [547, 78] on link "Lead #7583836" at bounding box center [587, 77] width 137 height 8
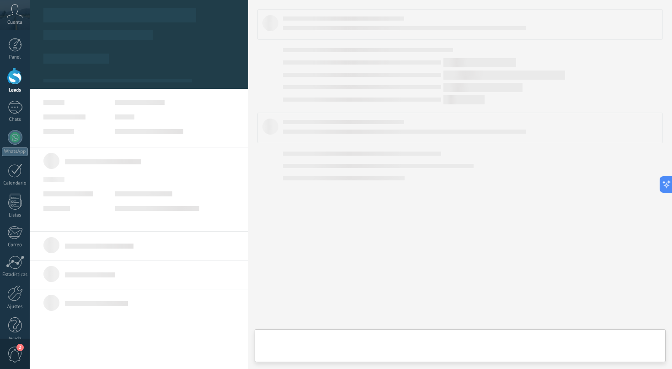
type textarea "**********"
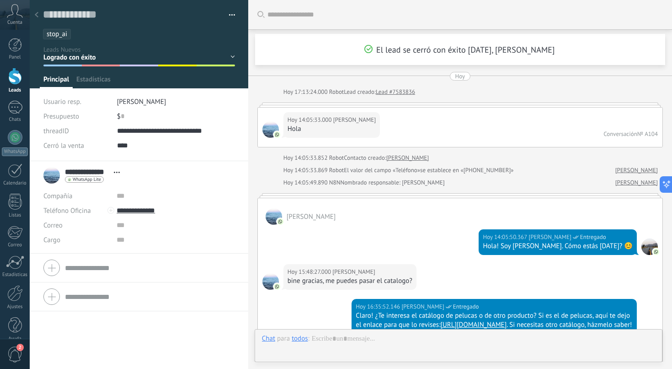
scroll to position [2959, 0]
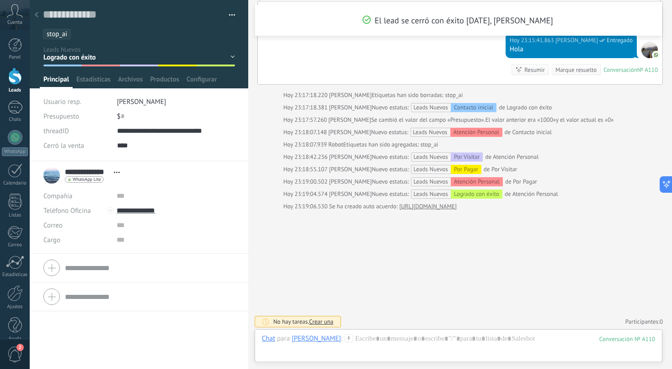
click at [123, 116] on div "$ 0" at bounding box center [176, 116] width 118 height 15
click at [57, 358] on span "Guardar" at bounding box center [58, 354] width 21 height 6
type input "*****"
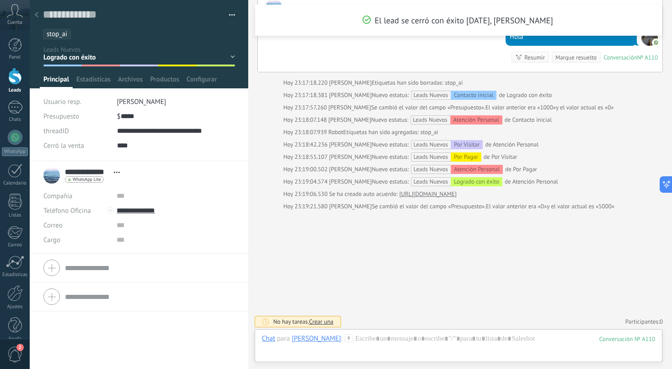
click at [36, 19] on div at bounding box center [36, 15] width 13 height 18
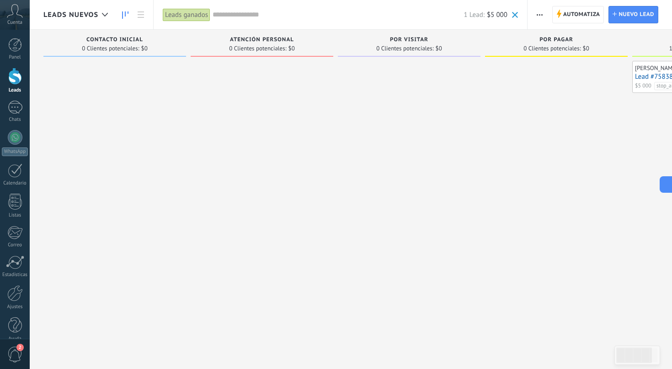
scroll to position [0, 117]
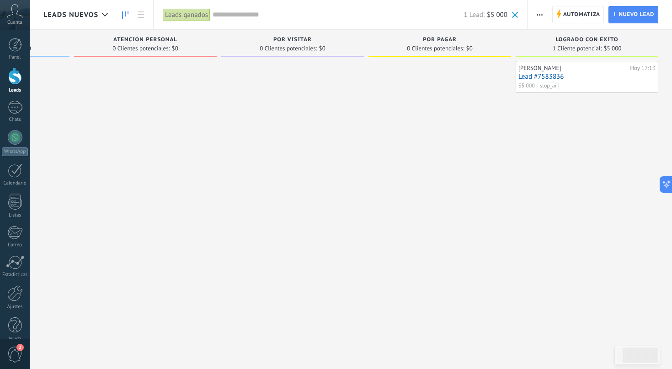
click at [96, 16] on span "Leads Nuevos" at bounding box center [70, 15] width 55 height 9
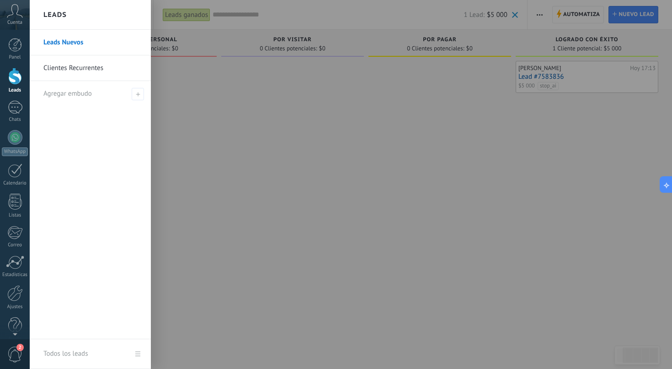
click at [84, 71] on link "Clientes Recurrentes" at bounding box center [92, 68] width 98 height 26
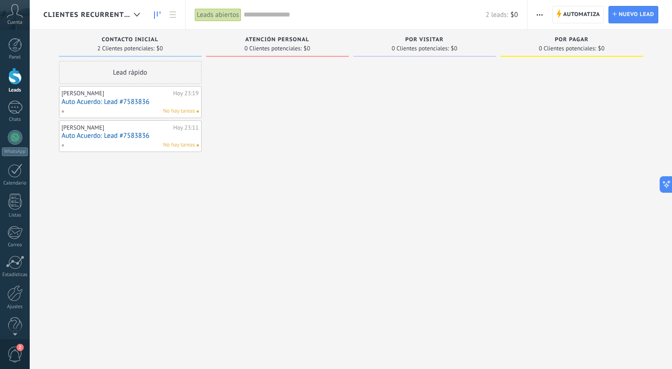
click at [128, 134] on link "Auto Acuerdo: Lead #7583836" at bounding box center [130, 136] width 137 height 8
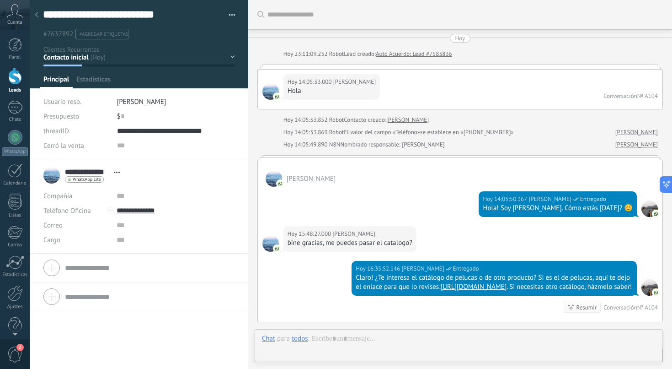
scroll to position [2341, 0]
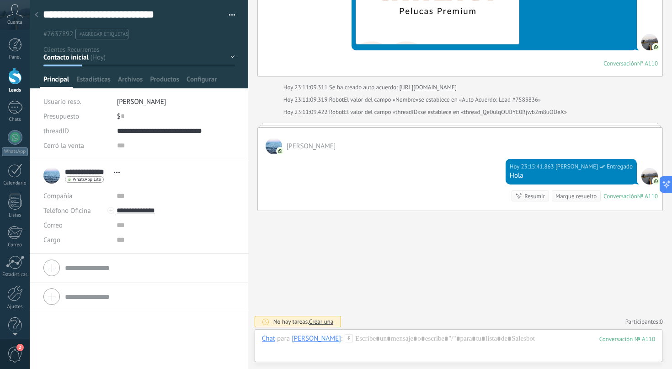
click at [228, 12] on button "button" at bounding box center [228, 15] width 13 height 14
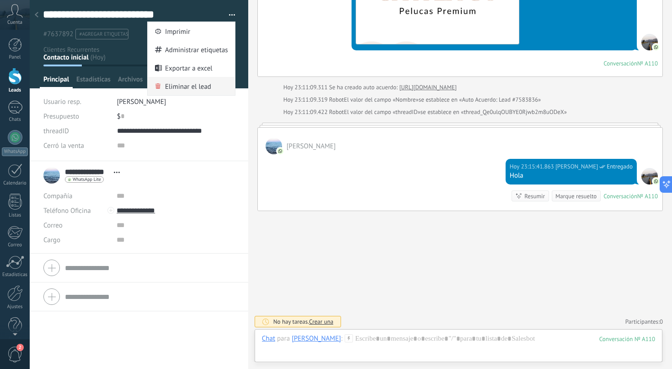
click at [202, 84] on span "Eliminar el lead" at bounding box center [188, 86] width 46 height 18
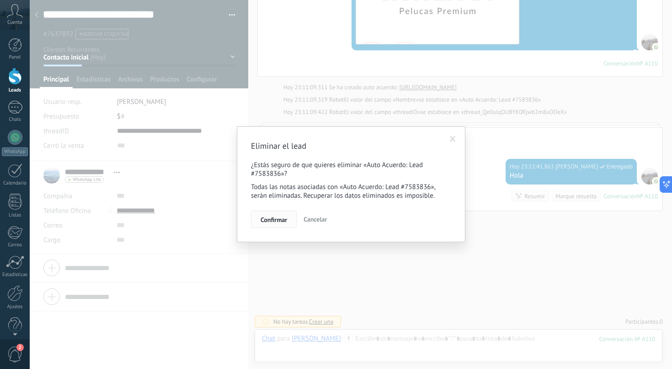
click at [282, 220] on span "Confirmar" at bounding box center [274, 219] width 27 height 6
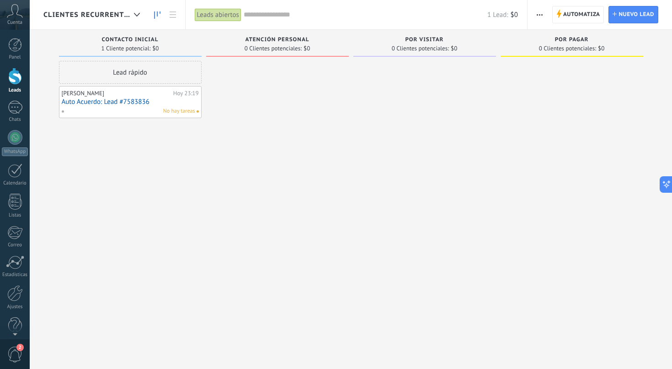
click at [110, 102] on link "Auto Acuerdo: Lead #7583836" at bounding box center [130, 102] width 137 height 8
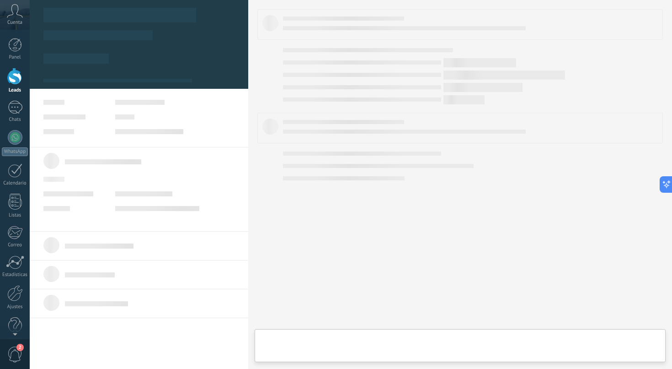
type textarea "**********"
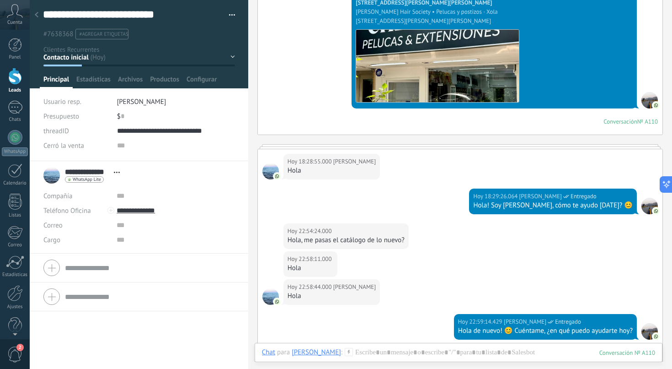
scroll to position [2260, 0]
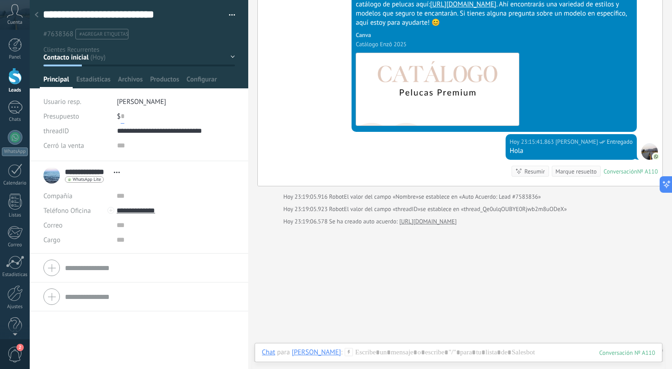
click at [123, 118] on input "text" at bounding box center [123, 116] width 4 height 15
click at [57, 351] on span "Guardar" at bounding box center [58, 354] width 21 height 6
type input "*****"
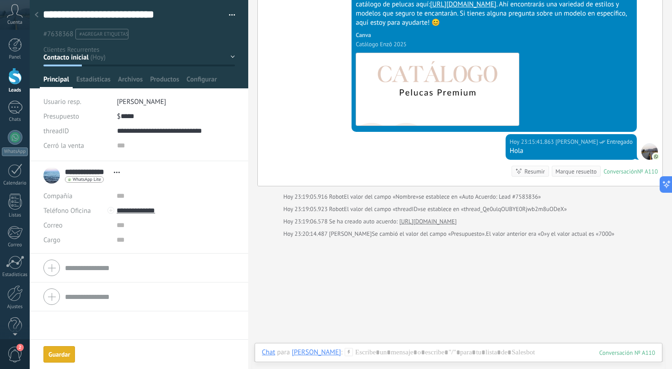
scroll to position [2272, 0]
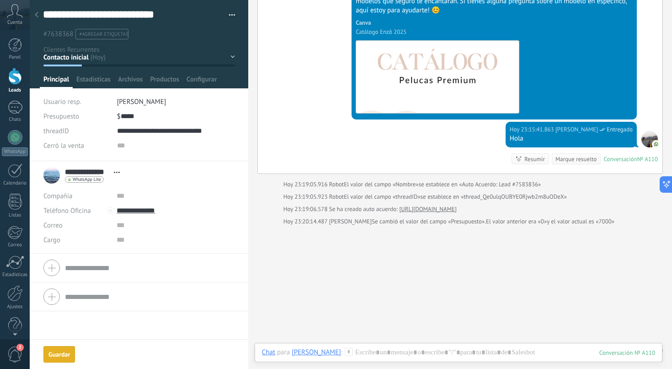
click at [114, 169] on span "Abrir detalle Copie el nombre Desatar Contacto principal" at bounding box center [116, 172] width 15 height 7
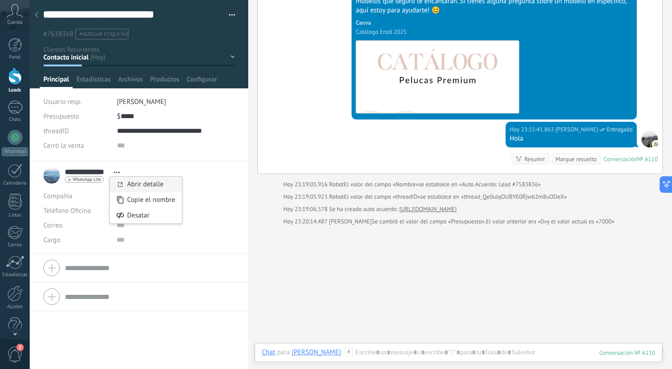
click at [144, 181] on link "Abrir detalle" at bounding box center [145, 184] width 37 height 9
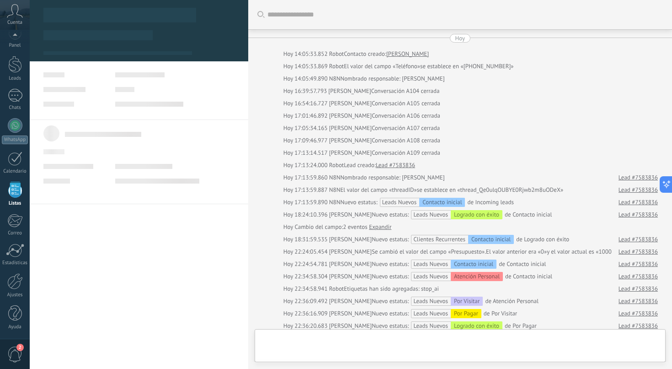
scroll to position [504, 0]
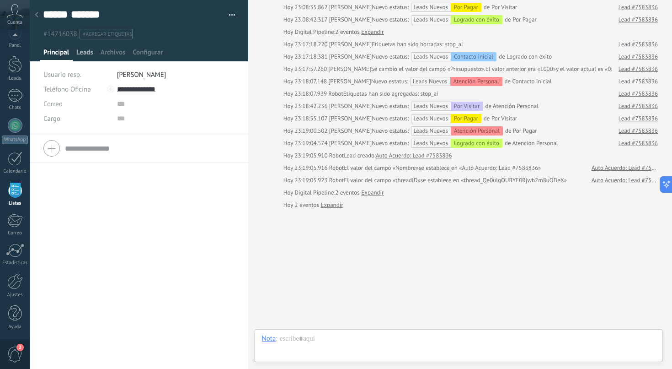
click at [83, 56] on span "Leads" at bounding box center [84, 54] width 17 height 13
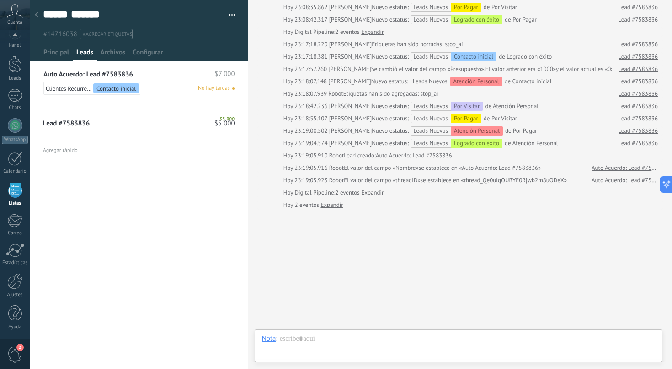
click at [35, 14] on icon at bounding box center [37, 14] width 4 height 5
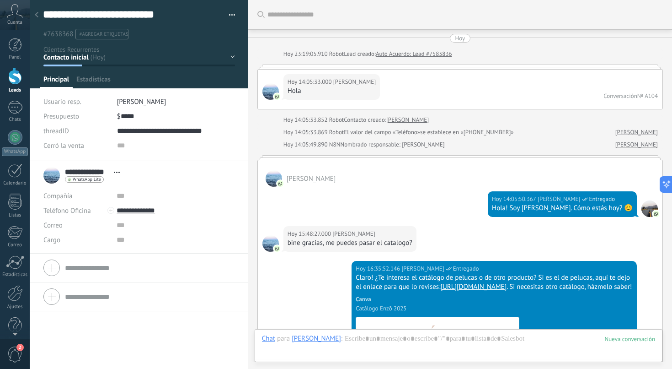
scroll to position [14, 0]
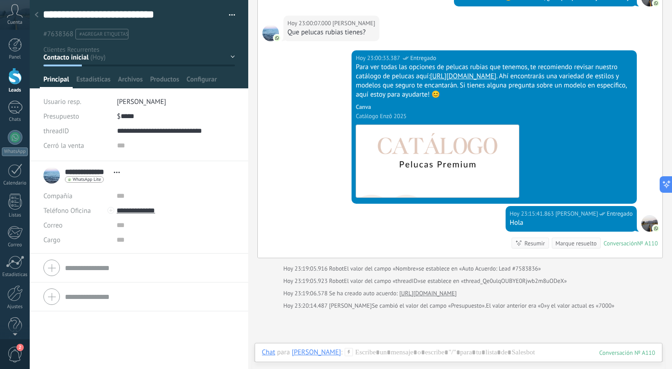
click at [36, 16] on use at bounding box center [37, 14] width 4 height 5
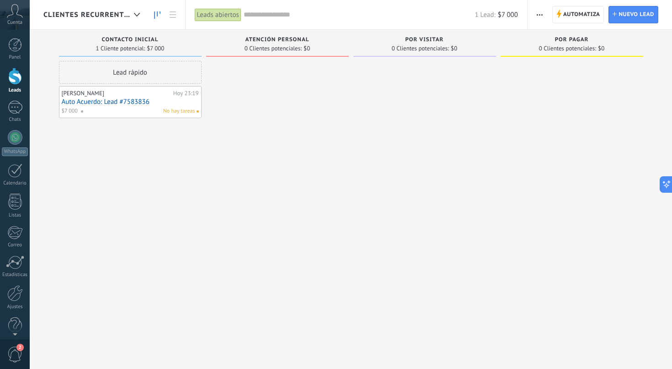
click at [116, 102] on link "Auto Acuerdo: Lead #7583836" at bounding box center [130, 102] width 137 height 8
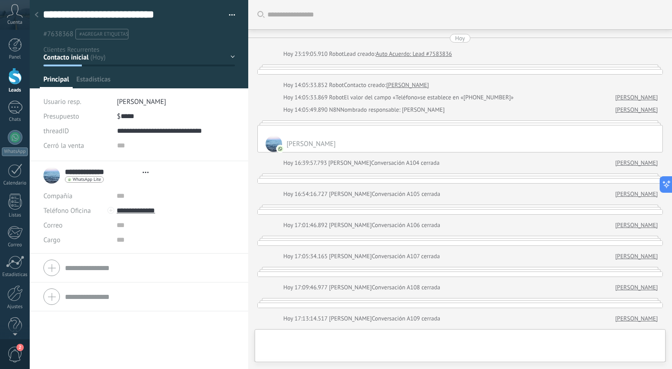
type textarea "**********"
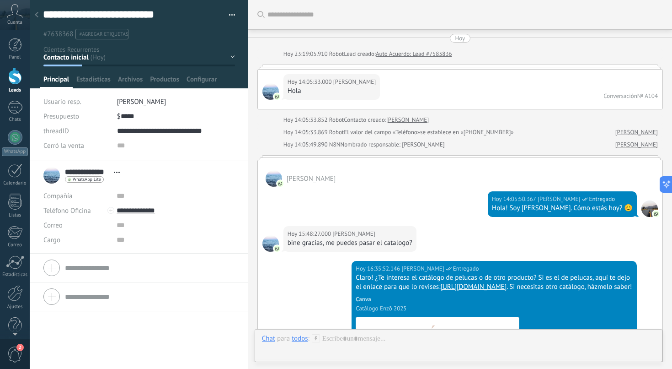
scroll to position [2188, 0]
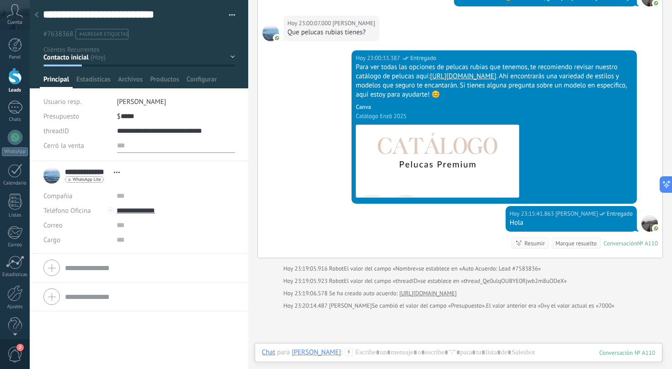
click at [124, 150] on input "text" at bounding box center [176, 145] width 118 height 15
type input "****"
click at [94, 351] on span "Cancelar" at bounding box center [93, 354] width 23 height 6
click at [134, 118] on input "*****" at bounding box center [129, 116] width 16 height 15
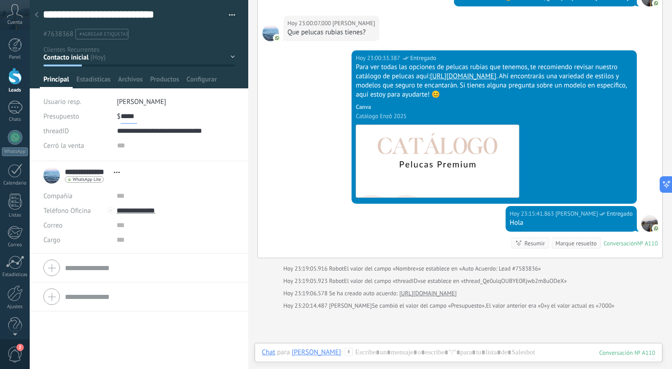
click at [134, 118] on input "*****" at bounding box center [129, 116] width 16 height 15
click at [63, 352] on span "Guardar" at bounding box center [58, 354] width 21 height 6
type input "*"
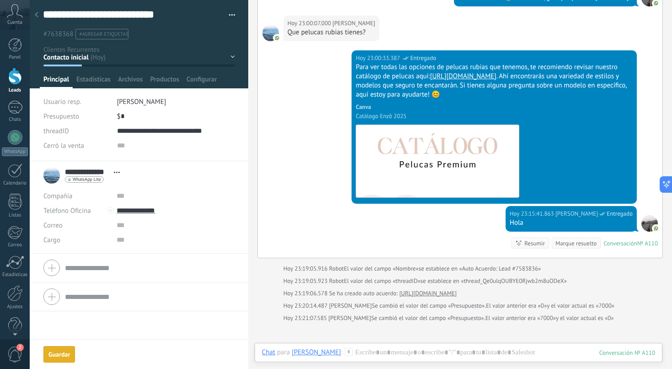
scroll to position [2200, 0]
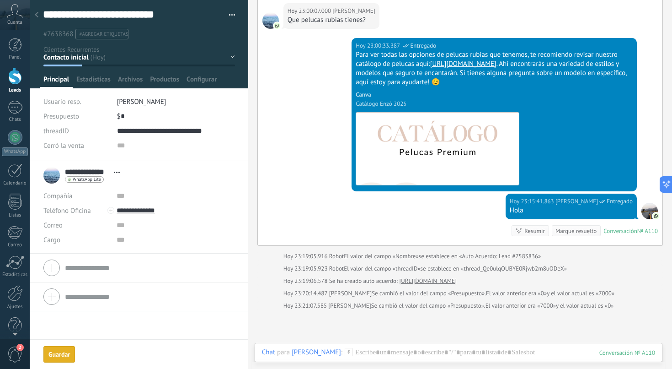
click at [36, 15] on use at bounding box center [37, 14] width 4 height 5
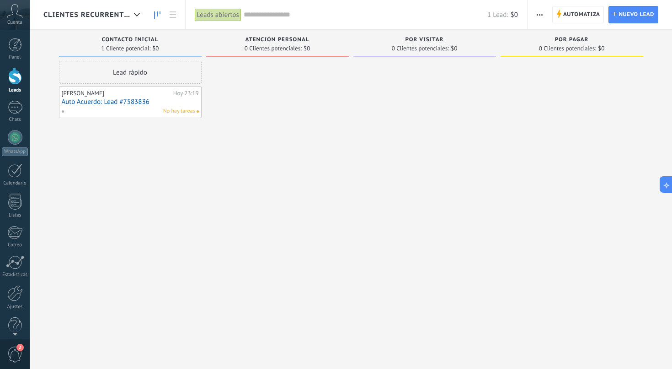
click at [98, 102] on link "Auto Acuerdo: Lead #7583836" at bounding box center [130, 102] width 137 height 8
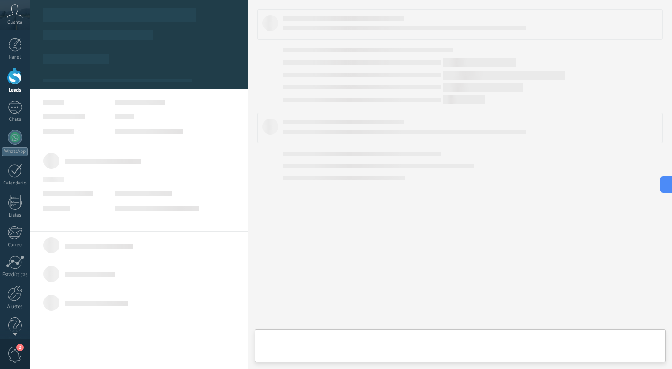
type textarea "**********"
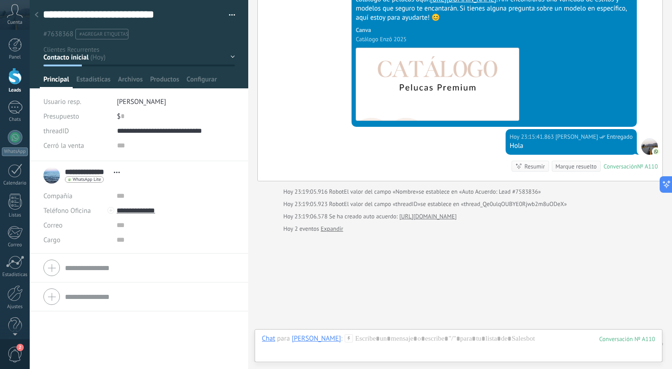
scroll to position [2287, 0]
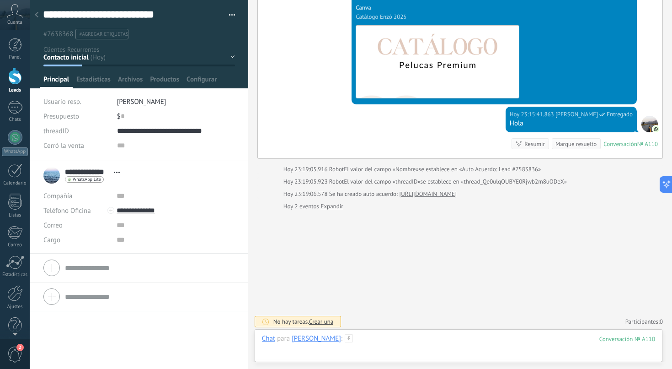
click at [364, 341] on div at bounding box center [458, 347] width 393 height 27
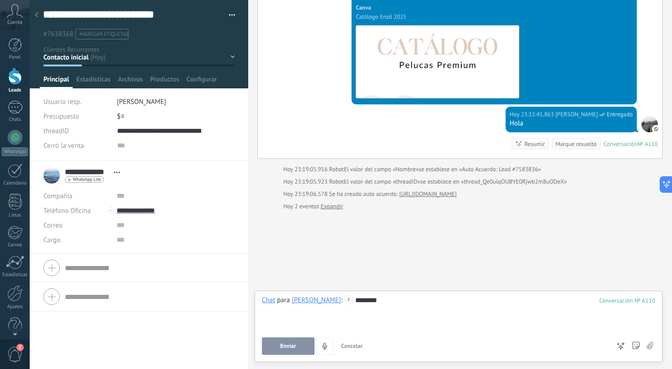
click at [291, 343] on span "Enviar" at bounding box center [288, 346] width 16 height 6
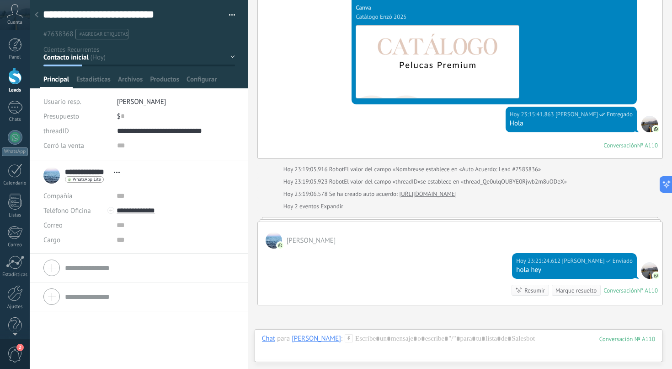
scroll to position [2281, 0]
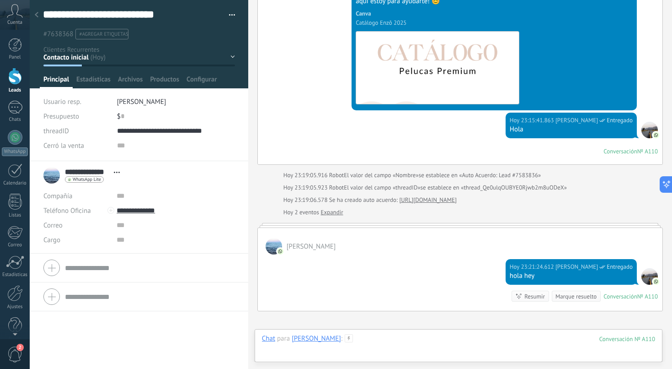
click at [354, 341] on div at bounding box center [458, 347] width 393 height 27
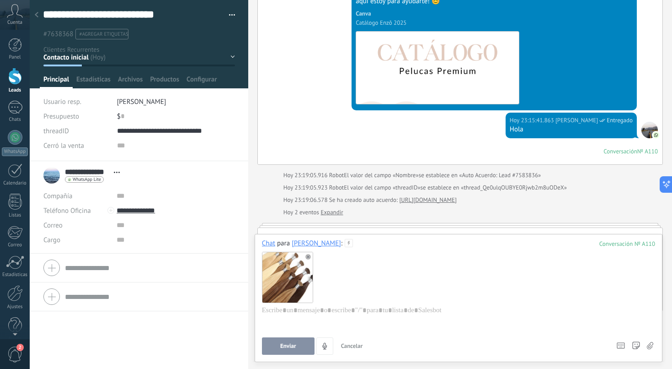
click at [283, 349] on span "Enviar" at bounding box center [288, 346] width 16 height 6
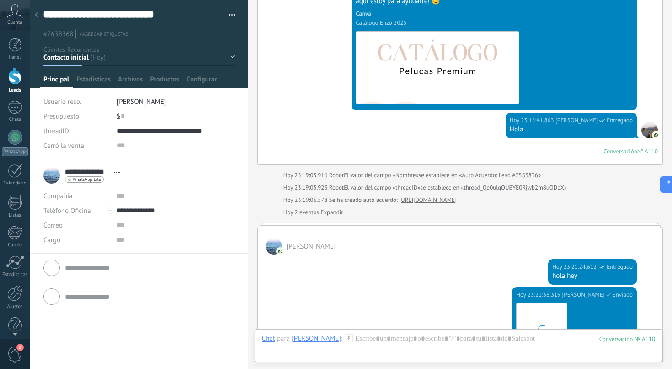
scroll to position [2457, 0]
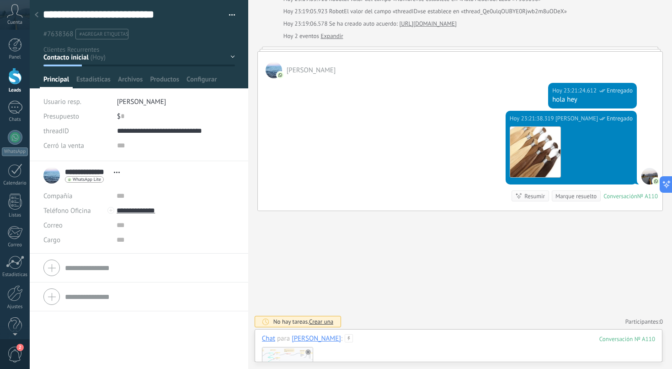
click at [362, 345] on div at bounding box center [458, 372] width 393 height 58
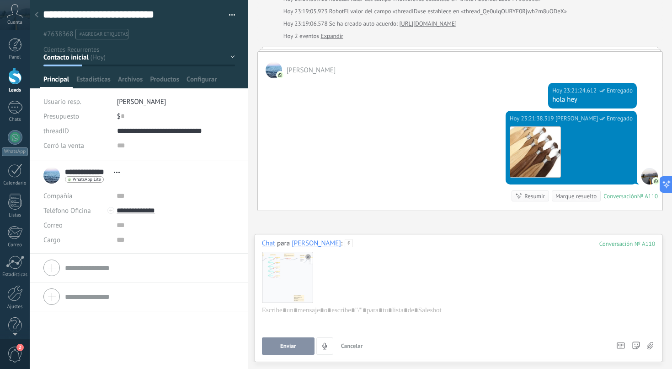
click at [302, 343] on button "Enviar" at bounding box center [288, 345] width 53 height 17
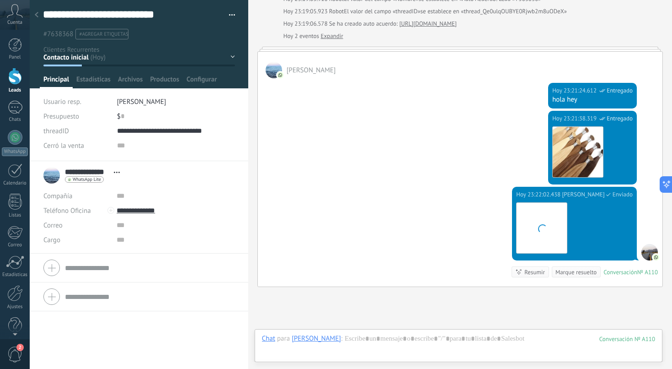
scroll to position [2533, 0]
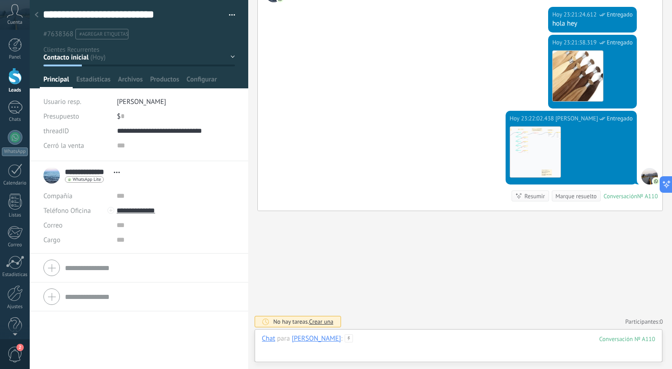
click at [354, 339] on div at bounding box center [458, 347] width 393 height 27
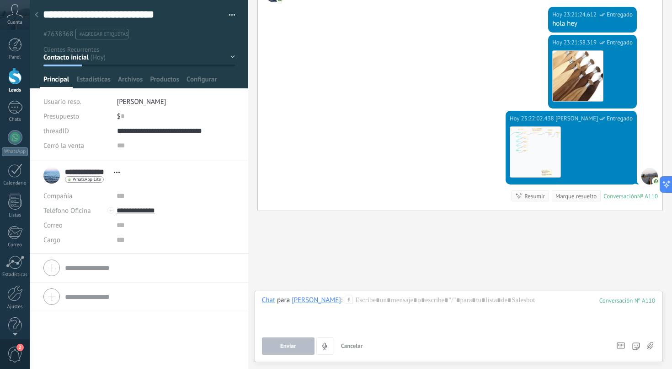
click at [266, 300] on div "Chat" at bounding box center [268, 299] width 13 height 8
click at [274, 274] on div "Nota" at bounding box center [271, 269] width 32 height 16
click at [289, 300] on div at bounding box center [458, 312] width 393 height 35
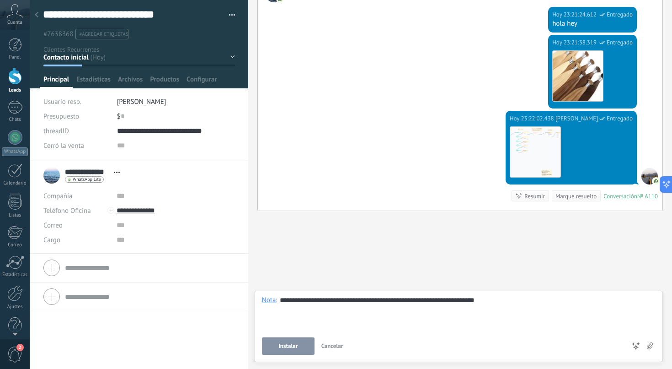
click at [291, 344] on span "Instalar" at bounding box center [288, 346] width 19 height 6
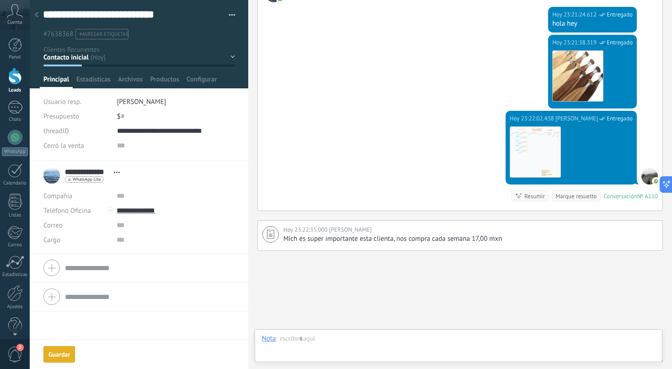
scroll to position [2573, 0]
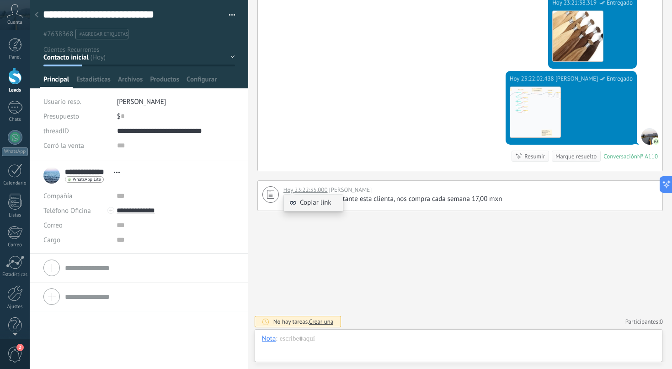
click at [318, 199] on span "Copiar link" at bounding box center [316, 202] width 32 height 9
click at [394, 195] on span "Mich es super importante esta clienta, nos compra cada semana 17,00 mxn" at bounding box center [393, 198] width 219 height 9
type textarea "**********"
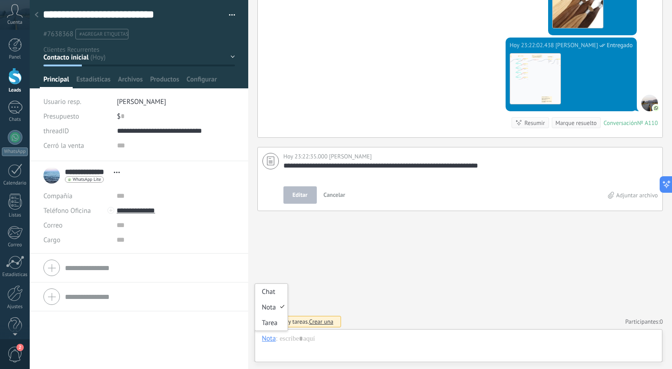
click at [268, 340] on div "Nota" at bounding box center [269, 338] width 14 height 8
click at [273, 292] on div "Chat" at bounding box center [271, 292] width 32 height 16
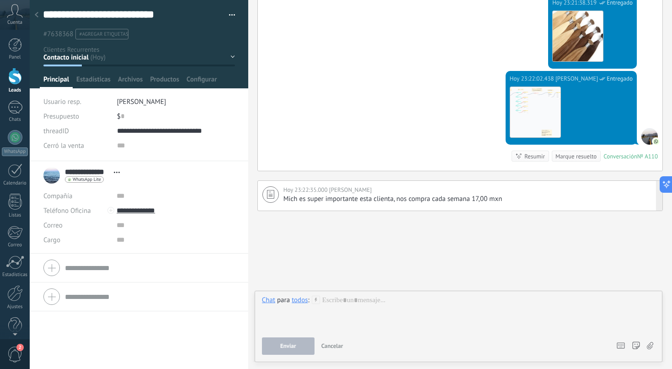
click at [301, 304] on div "todos" at bounding box center [300, 299] width 16 height 9
click at [301, 300] on div "todos" at bounding box center [300, 299] width 16 height 8
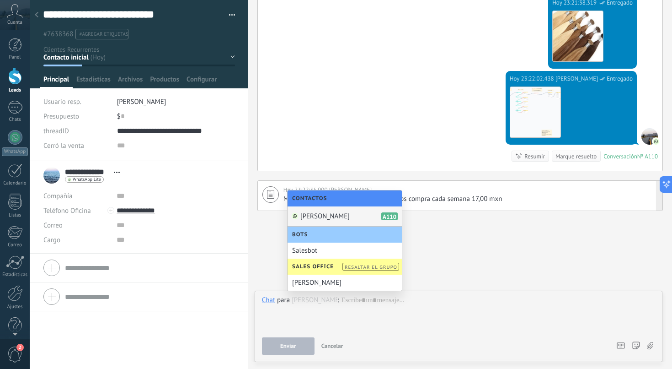
click at [318, 218] on span "[PERSON_NAME]" at bounding box center [324, 216] width 49 height 9
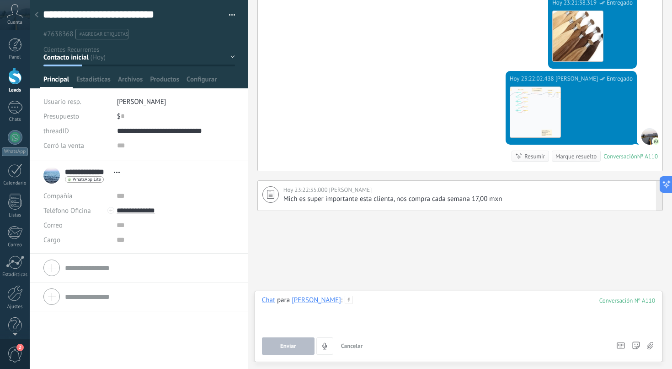
click at [373, 302] on div at bounding box center [458, 312] width 393 height 35
click at [305, 341] on button "Enviar" at bounding box center [288, 345] width 53 height 17
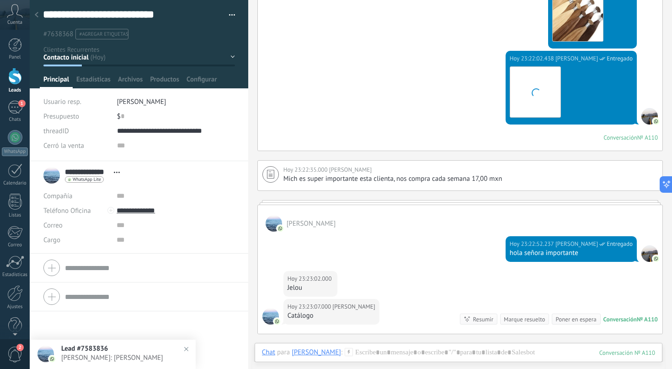
scroll to position [2623, 0]
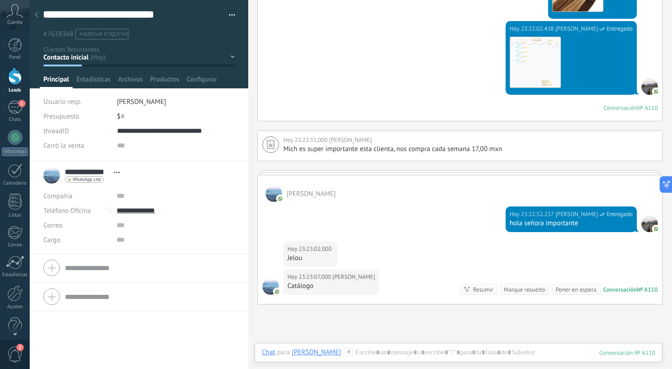
click at [37, 15] on icon at bounding box center [37, 14] width 4 height 5
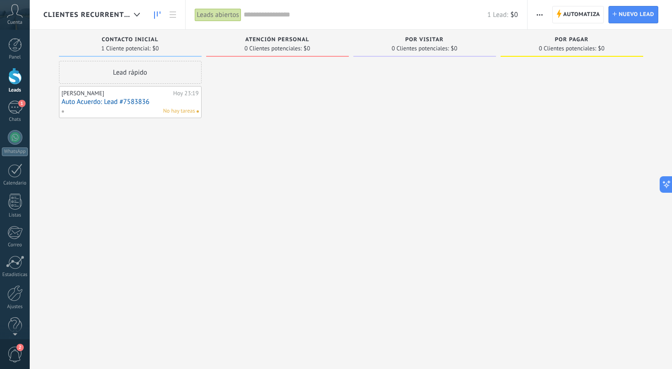
click at [126, 17] on span "Clientes Recurrentes" at bounding box center [86, 15] width 87 height 9
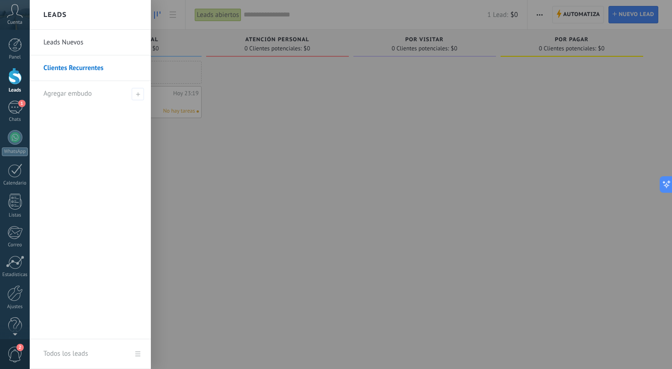
click at [324, 100] on div at bounding box center [366, 184] width 672 height 369
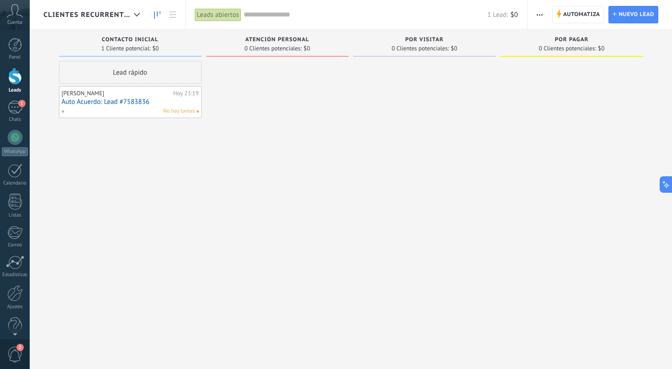
click at [131, 104] on link "Auto Acuerdo: Lead #7583836" at bounding box center [130, 102] width 137 height 8
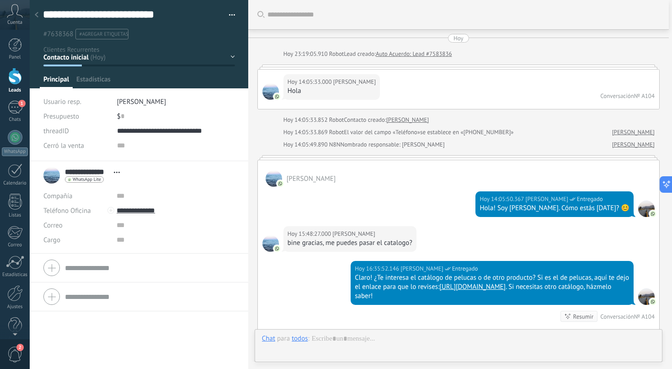
scroll to position [2730, 0]
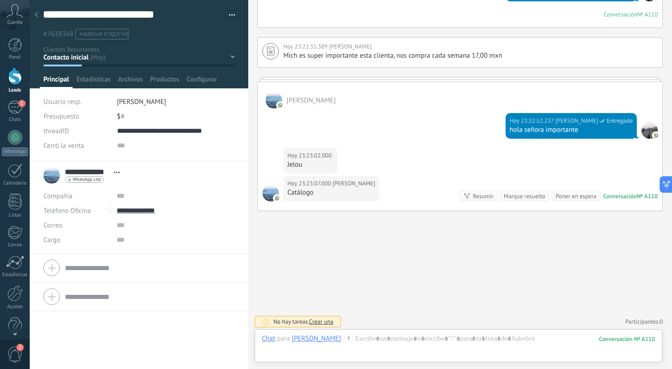
click at [33, 14] on div at bounding box center [36, 15] width 13 height 18
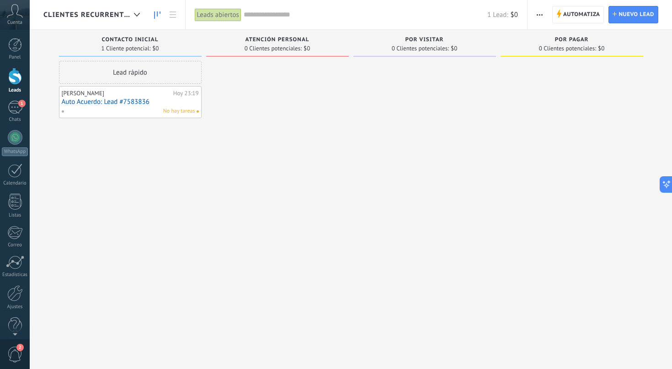
click at [120, 102] on link "Auto Acuerdo: Lead #7583836" at bounding box center [130, 102] width 137 height 8
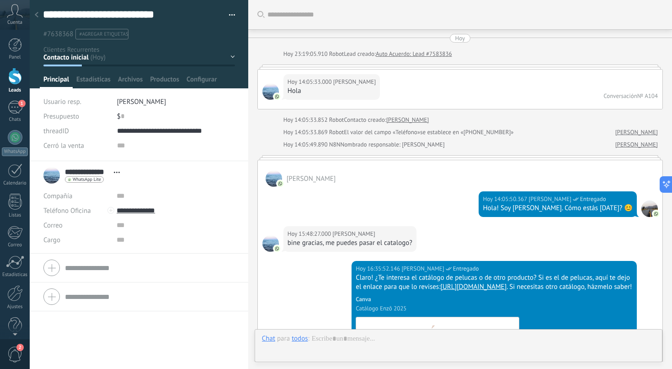
scroll to position [2730, 0]
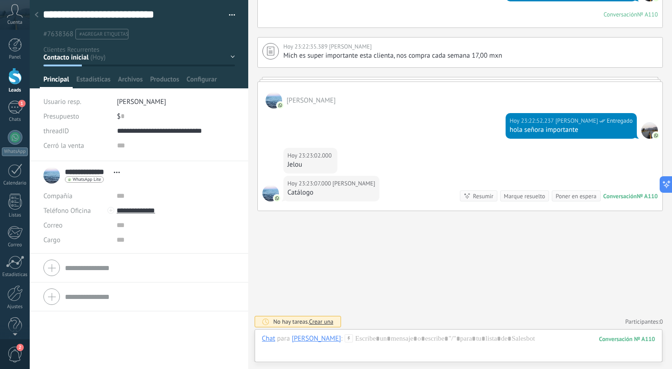
click at [37, 15] on icon at bounding box center [37, 14] width 4 height 5
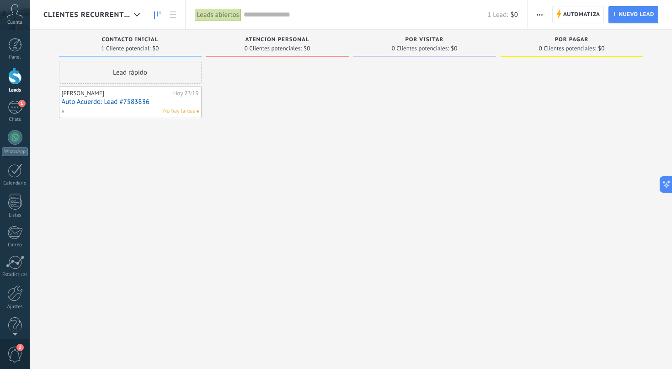
click at [119, 20] on div "Clientes Recurrentes" at bounding box center [93, 14] width 101 height 29
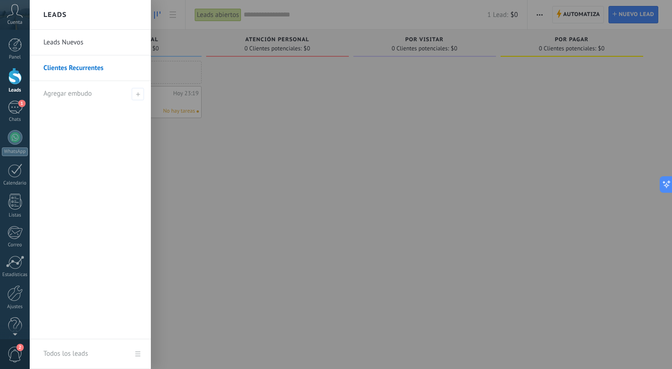
click at [64, 40] on link "Leads Nuevos" at bounding box center [92, 43] width 98 height 26
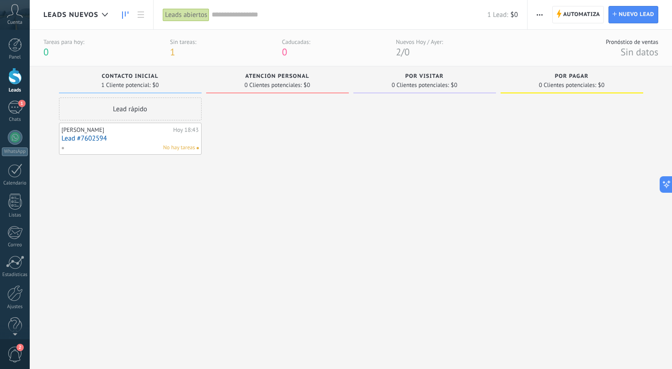
click at [235, 12] on input "text" at bounding box center [350, 15] width 276 height 10
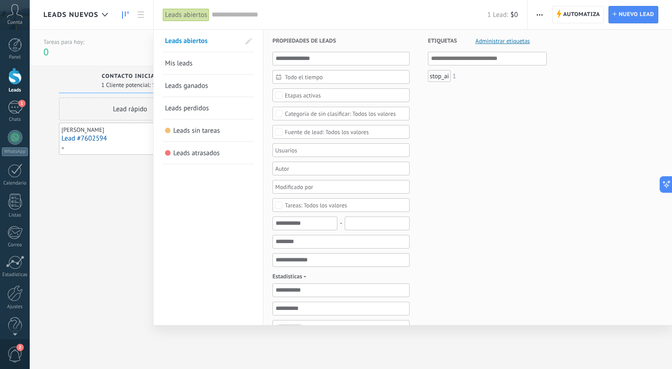
click at [198, 91] on link "Leads ganados" at bounding box center [208, 86] width 86 height 22
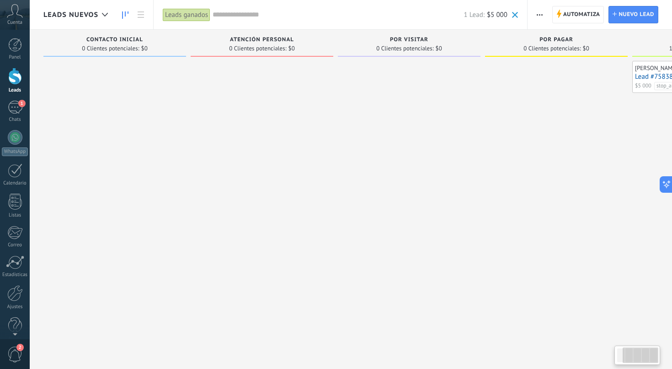
scroll to position [0, 117]
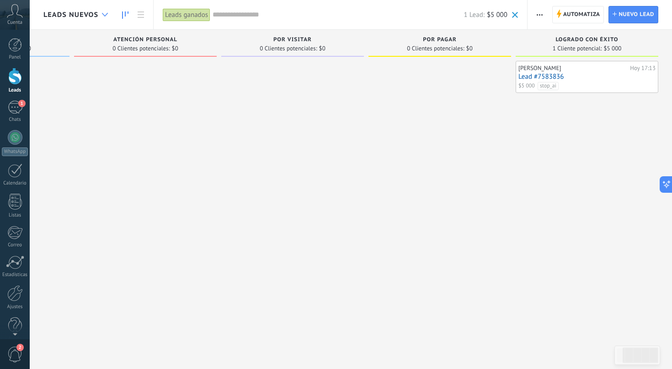
click at [105, 16] on div at bounding box center [104, 15] width 15 height 18
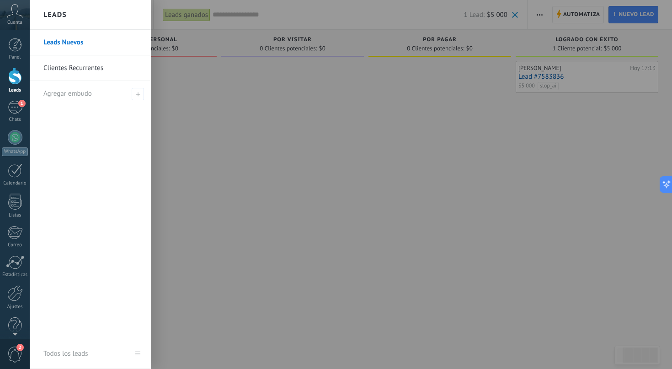
click at [79, 68] on link "Clientes Recurrentes" at bounding box center [92, 68] width 98 height 26
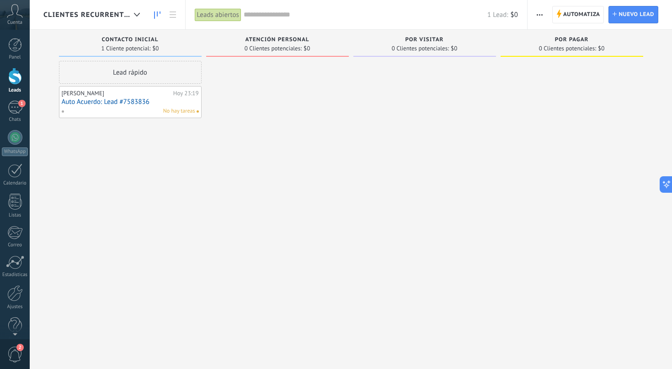
click at [104, 103] on link "Auto Acuerdo: Lead #7583836" at bounding box center [130, 102] width 137 height 8
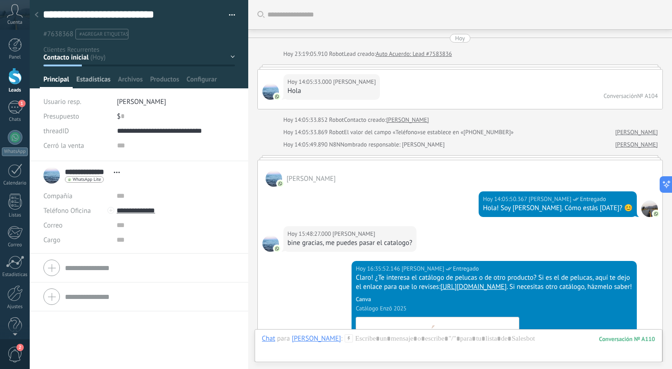
scroll to position [2730, 0]
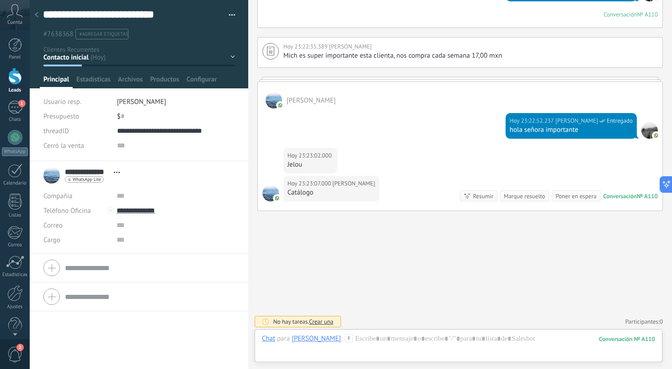
click at [36, 16] on icon at bounding box center [37, 14] width 4 height 5
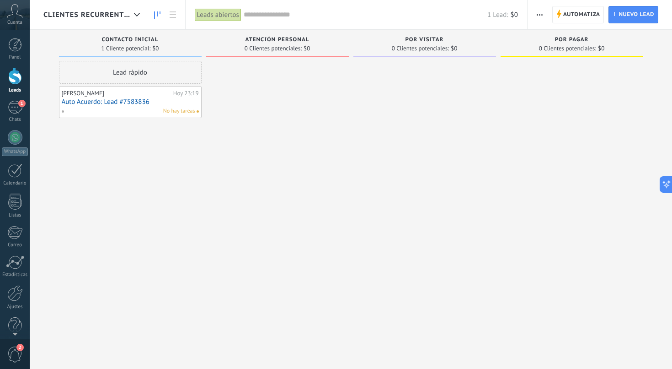
click at [91, 15] on span "Clientes Recurrentes" at bounding box center [86, 15] width 87 height 9
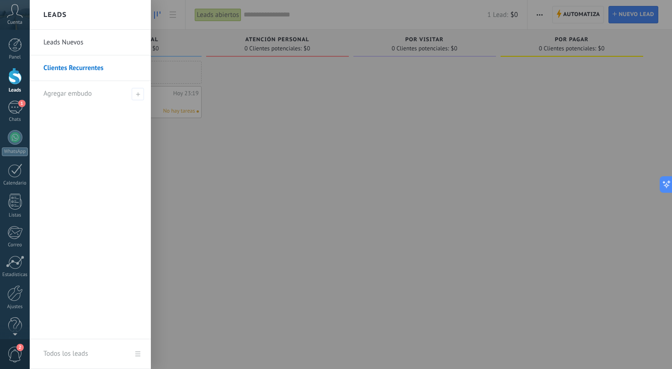
click at [75, 45] on link "Leads Nuevos" at bounding box center [92, 43] width 98 height 26
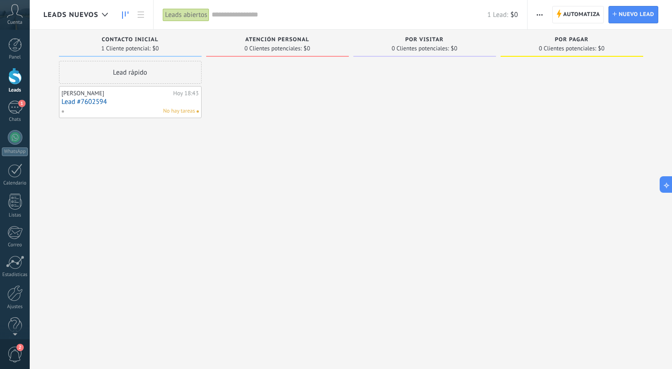
click at [220, 12] on input "text" at bounding box center [350, 15] width 276 height 10
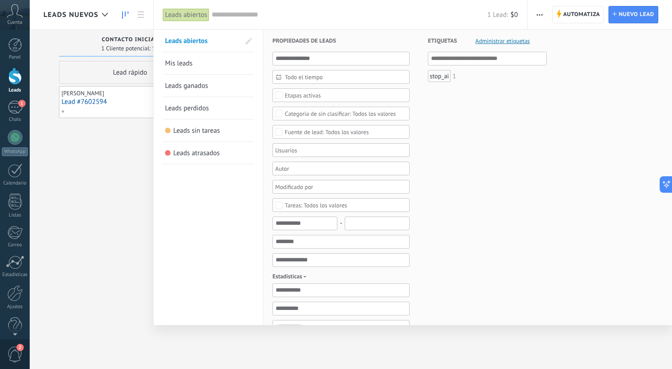
click at [200, 84] on span "Leads ganados" at bounding box center [186, 85] width 43 height 9
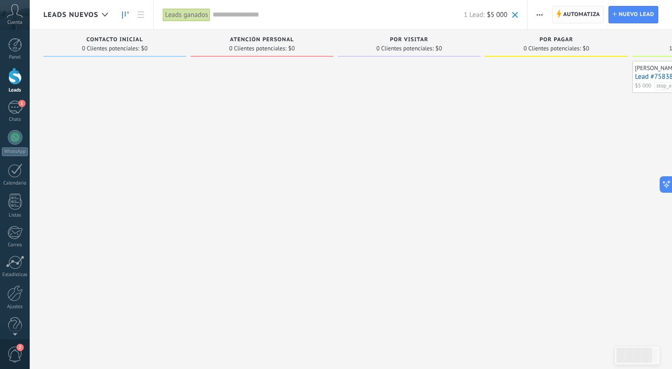
click at [577, 8] on span "Automatiza" at bounding box center [581, 14] width 37 height 16
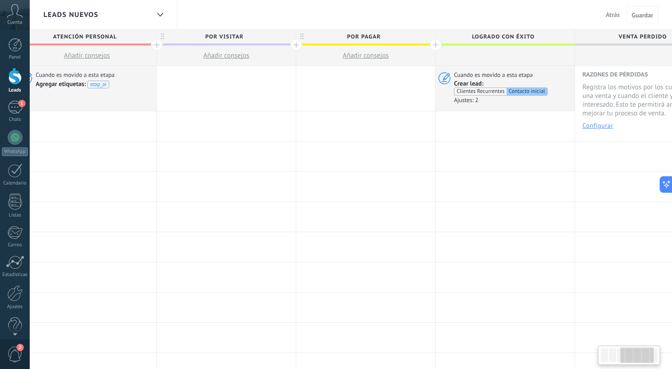
scroll to position [0, 482]
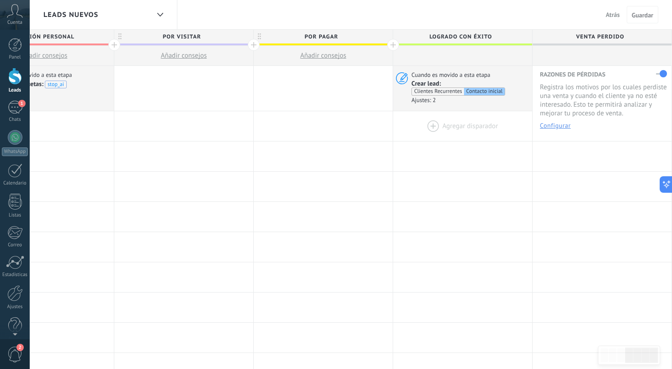
click at [433, 123] on div at bounding box center [462, 126] width 139 height 30
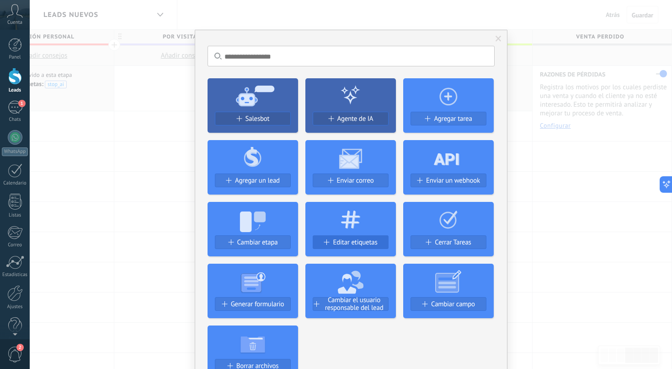
click at [349, 241] on span "Editar etiquetas" at bounding box center [355, 242] width 44 height 8
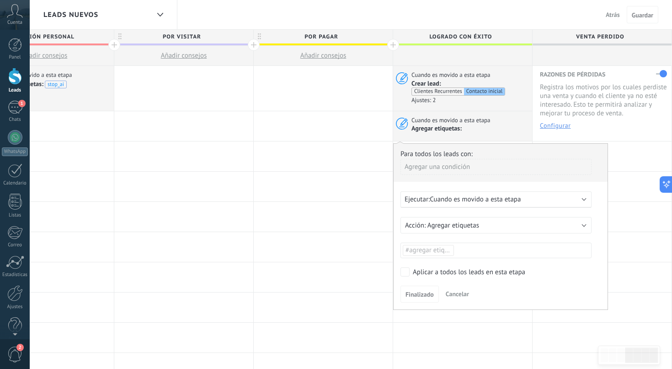
click at [455, 293] on span "Cancelar" at bounding box center [457, 294] width 23 height 8
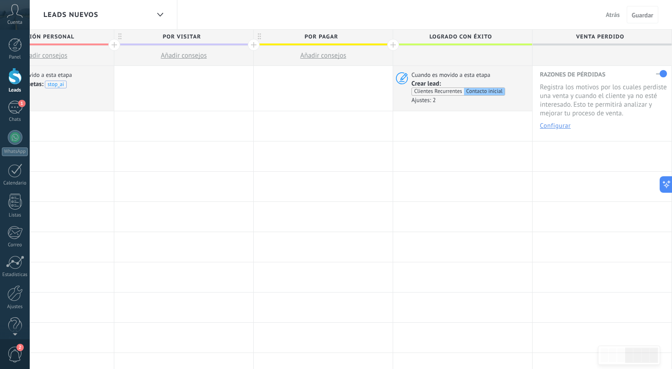
click at [449, 130] on div at bounding box center [462, 126] width 139 height 30
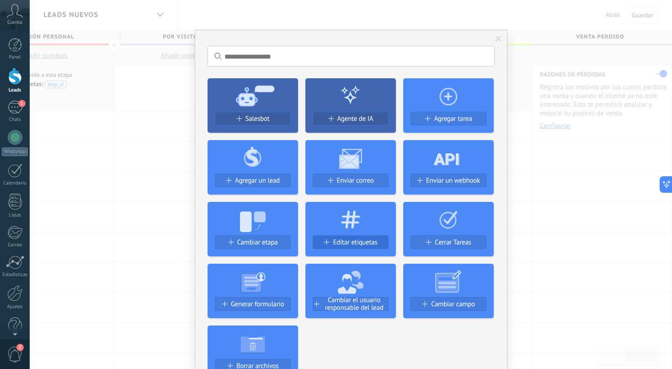
click at [345, 242] on span "Editar etiquetas" at bounding box center [355, 242] width 44 height 8
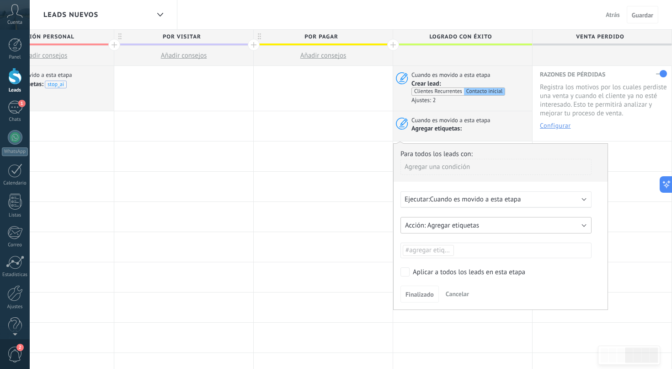
click at [457, 223] on span "Agregar etiquetas" at bounding box center [454, 225] width 52 height 9
click at [445, 241] on span "Eliminar etiquetas" at bounding box center [491, 240] width 193 height 9
click at [425, 251] on span "#agregar etiquetas" at bounding box center [433, 250] width 55 height 9
click at [418, 268] on span "stop_ai" at bounding box center [417, 269] width 26 height 12
click at [413, 292] on span "Finalizado" at bounding box center [420, 294] width 28 height 6
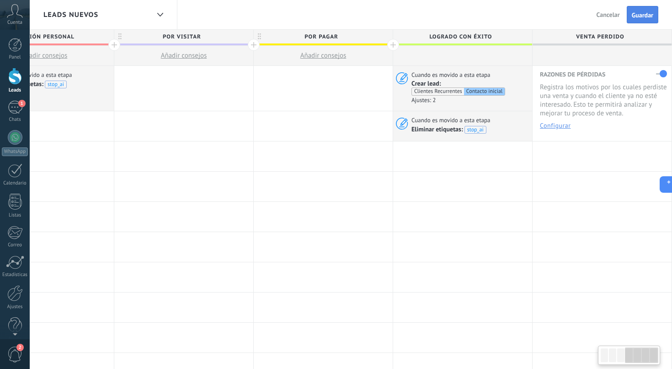
click at [647, 18] on span "Guardar" at bounding box center [642, 15] width 21 height 6
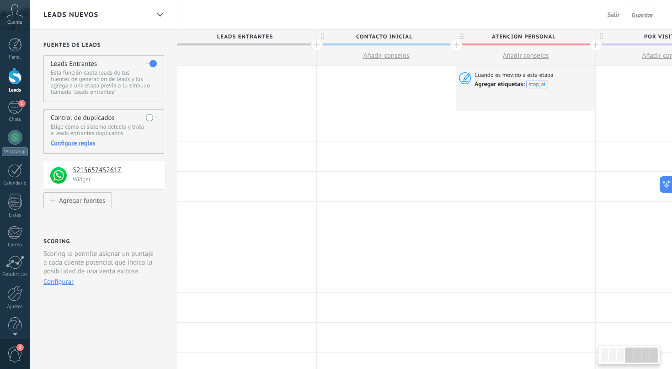
scroll to position [0, 482]
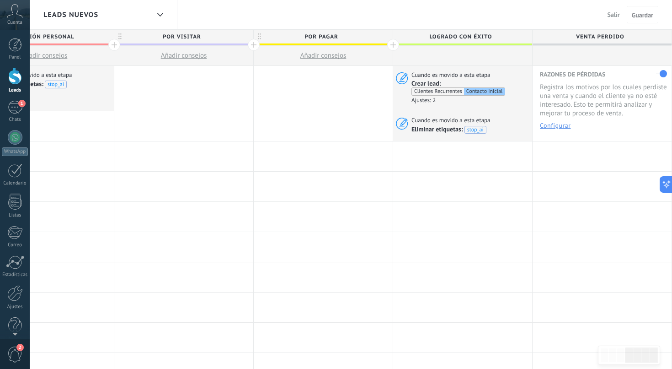
click at [611, 13] on span "Salir" at bounding box center [614, 15] width 12 height 8
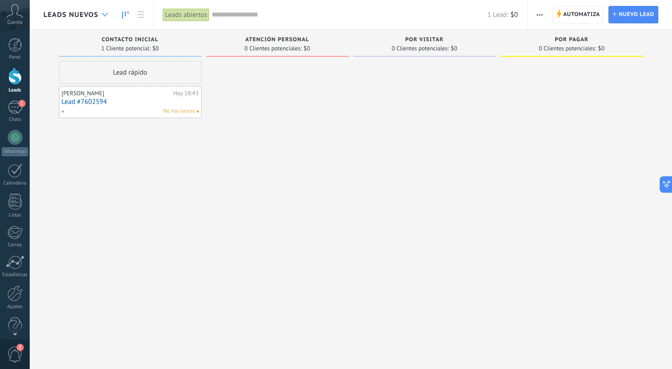
click at [98, 17] on div at bounding box center [104, 15] width 15 height 18
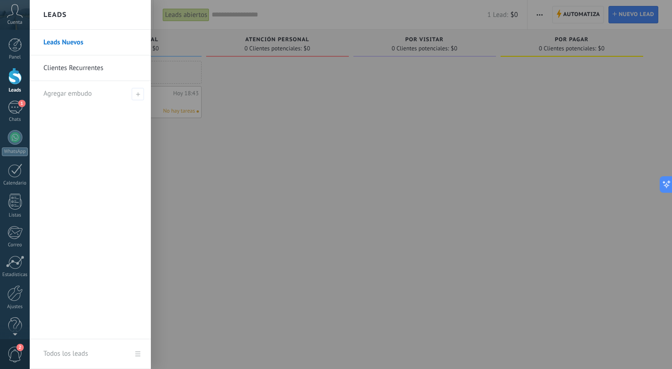
click at [84, 64] on link "Clientes Recurrentes" at bounding box center [92, 68] width 98 height 26
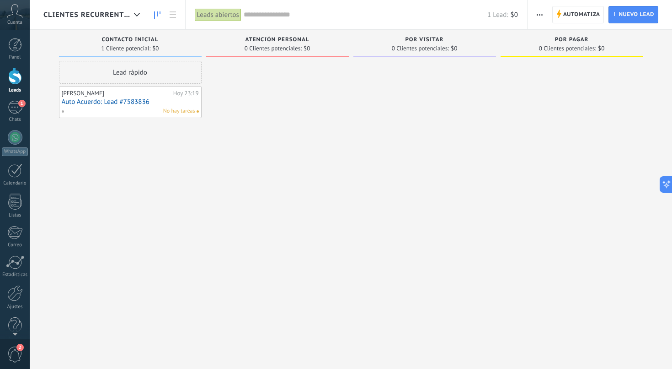
click at [259, 15] on input "text" at bounding box center [366, 15] width 244 height 10
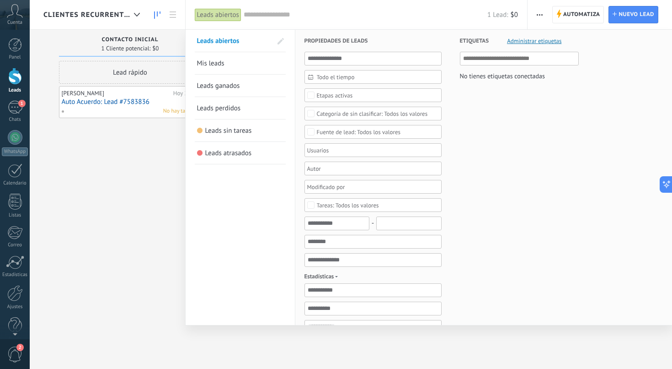
click at [230, 85] on span "Leads ganados" at bounding box center [218, 85] width 43 height 9
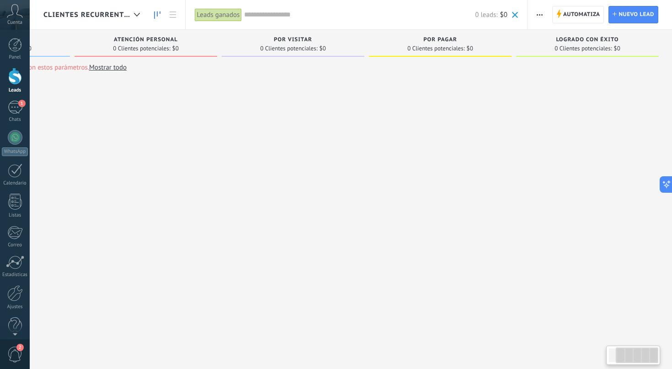
scroll to position [0, 117]
click at [121, 16] on span "Clientes Recurrentes" at bounding box center [86, 15] width 87 height 9
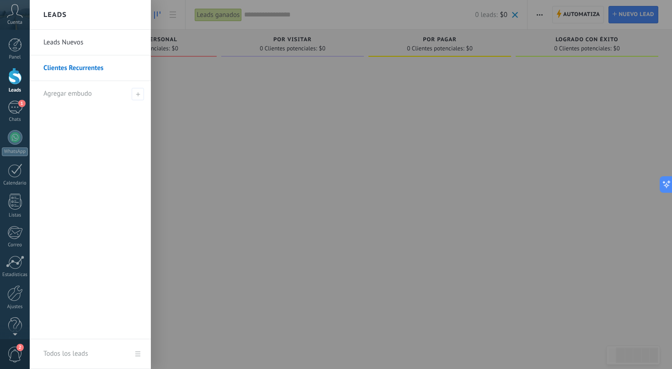
click at [92, 39] on link "Leads Nuevos" at bounding box center [92, 43] width 98 height 26
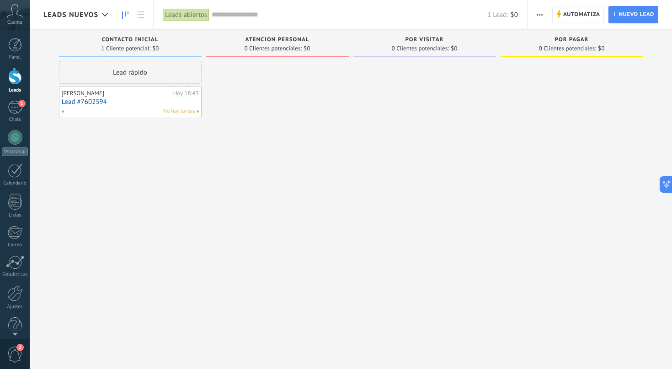
click at [234, 16] on input "text" at bounding box center [350, 15] width 276 height 10
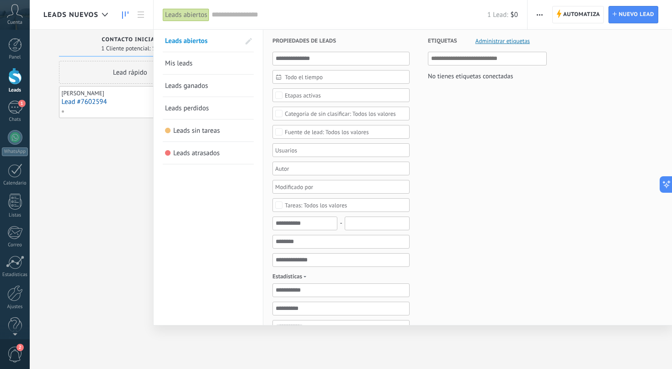
click at [204, 85] on span "Leads ganados" at bounding box center [186, 85] width 43 height 9
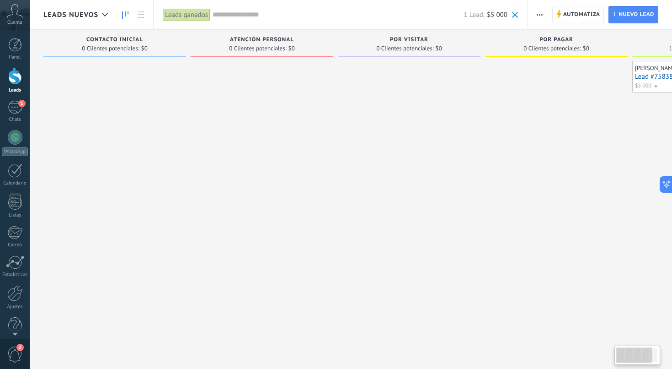
scroll to position [0, 117]
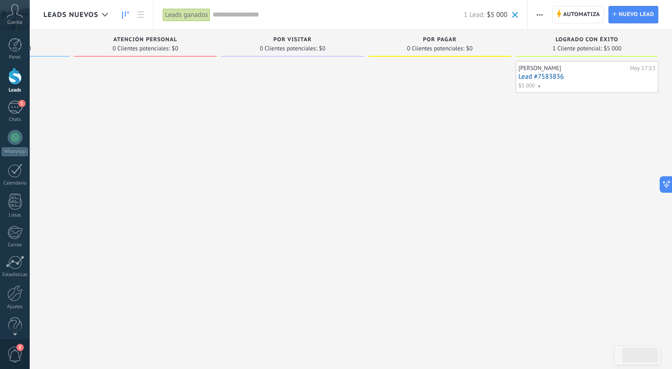
click at [549, 75] on link "Lead #7583836" at bounding box center [587, 77] width 137 height 8
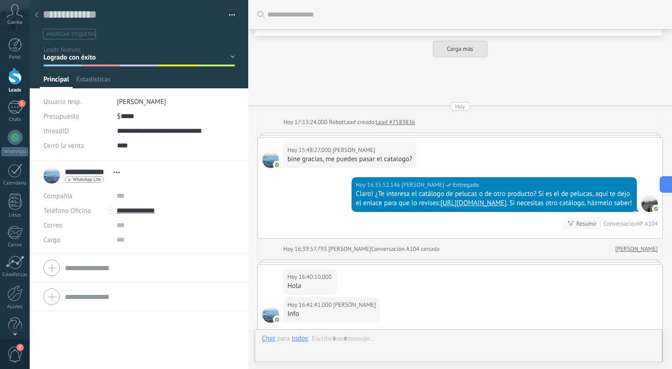
scroll to position [14, 0]
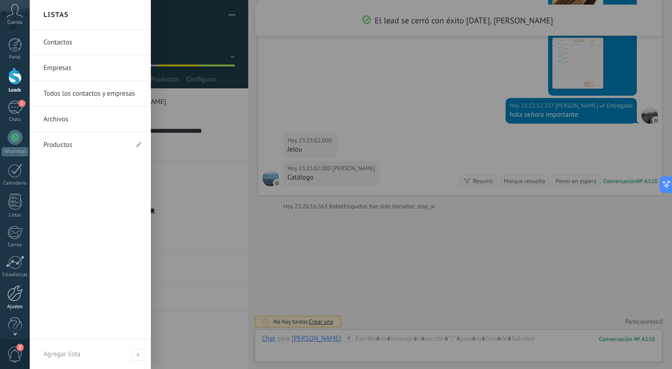
click at [16, 295] on div at bounding box center [15, 293] width 16 height 16
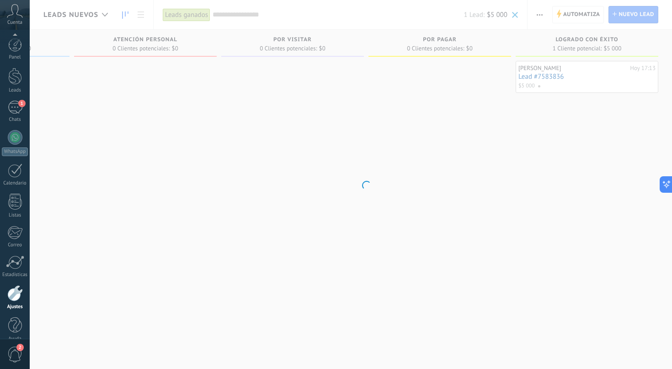
scroll to position [12, 0]
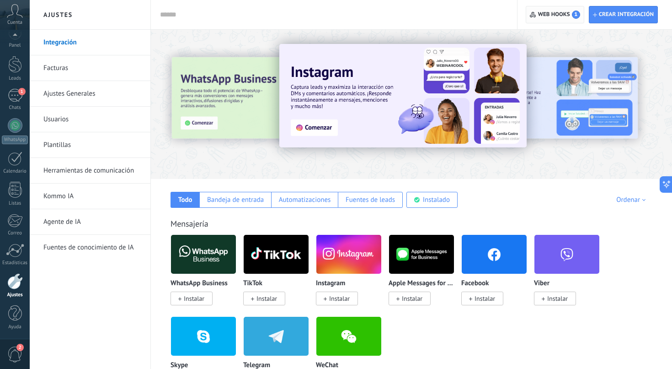
click at [557, 14] on span "Web hooks 1" at bounding box center [559, 15] width 42 height 8
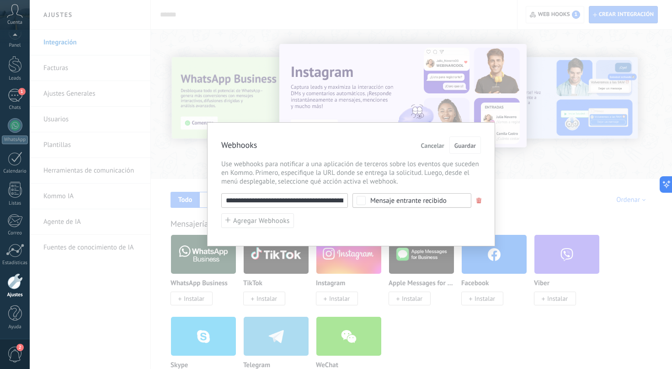
click at [393, 201] on div "Mensaje entrante recibido" at bounding box center [408, 200] width 76 height 7
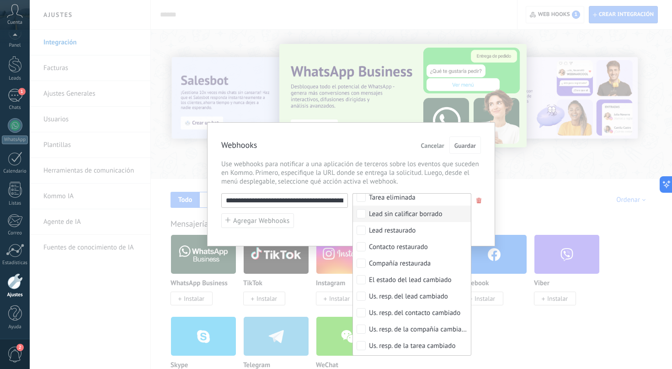
scroll to position [0, 0]
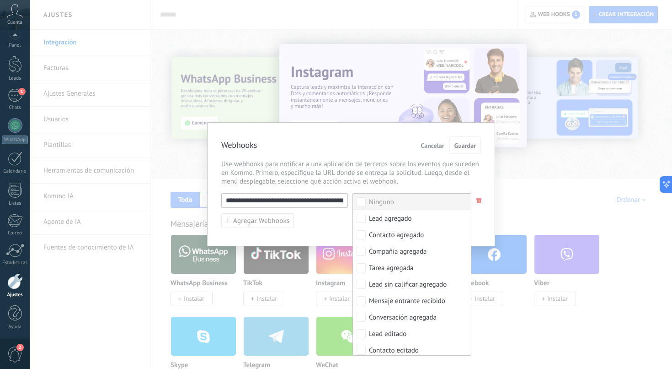
click at [376, 146] on div "Webhooks Cancelar Guardar" at bounding box center [351, 145] width 260 height 18
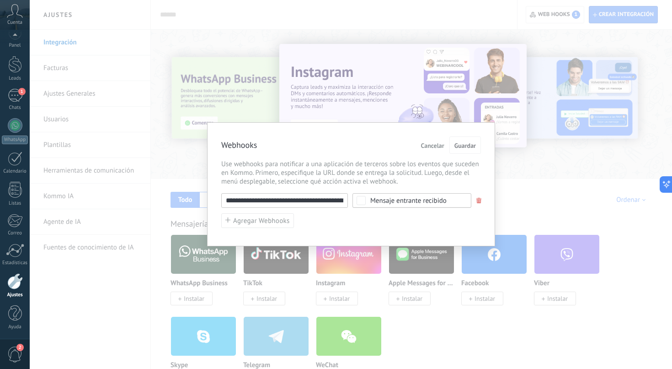
click at [424, 144] on span "Cancelar" at bounding box center [432, 145] width 23 height 6
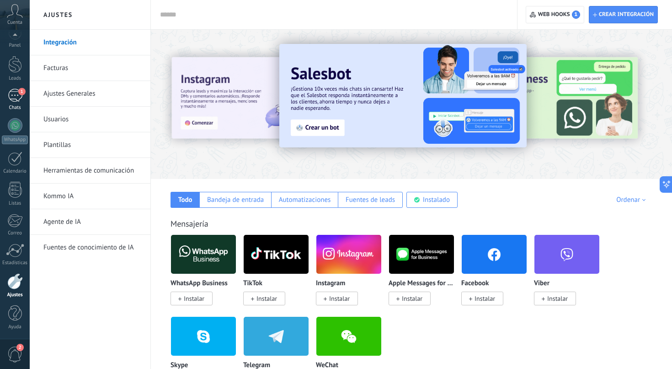
click at [11, 104] on link "1 Chats" at bounding box center [15, 100] width 30 height 22
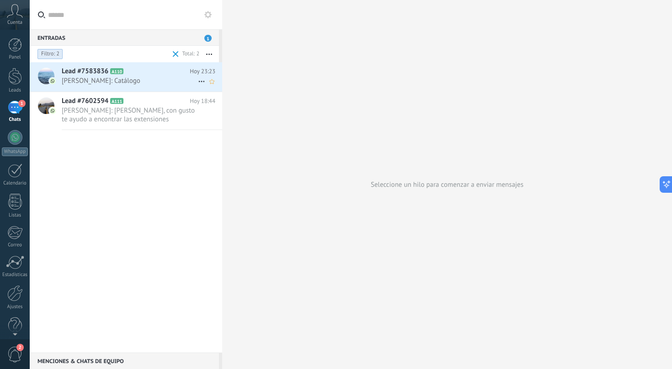
click at [146, 80] on span "Carlos Álvarez: Catálogo" at bounding box center [130, 80] width 136 height 9
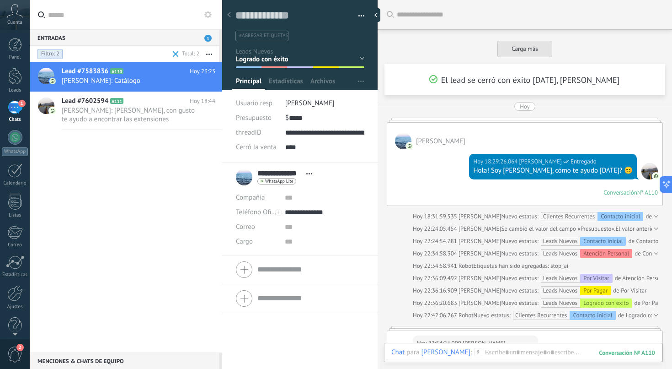
scroll to position [1277, 0]
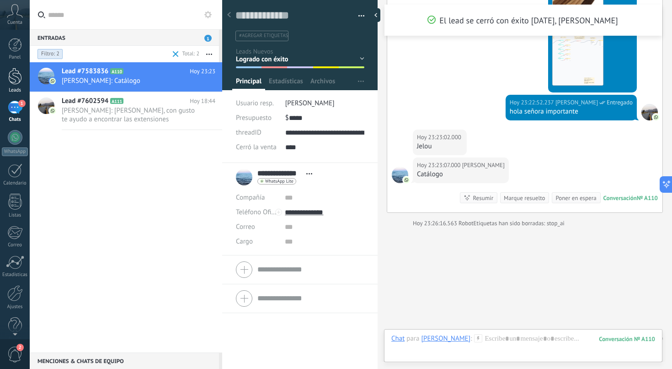
click at [18, 79] on div at bounding box center [15, 76] width 14 height 17
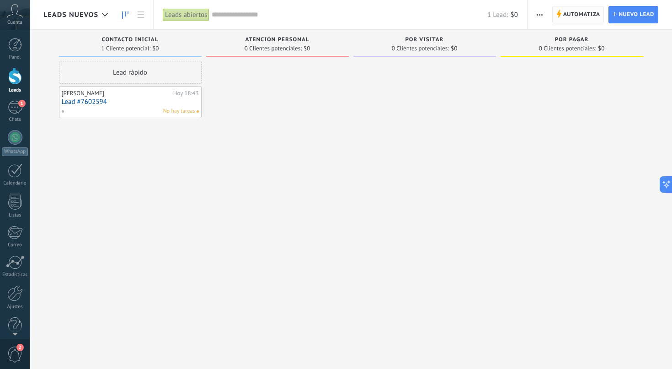
click at [568, 16] on span "Automatiza" at bounding box center [581, 14] width 37 height 16
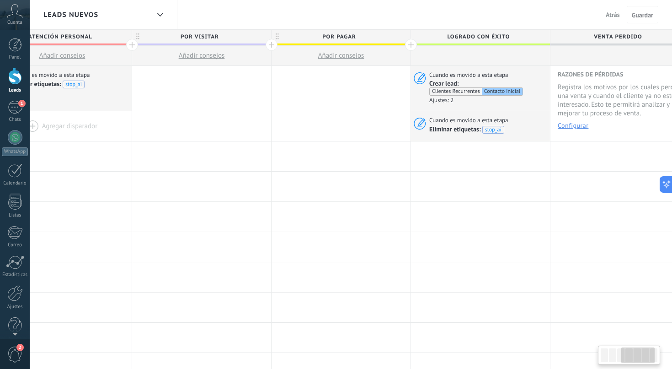
scroll to position [0, 482]
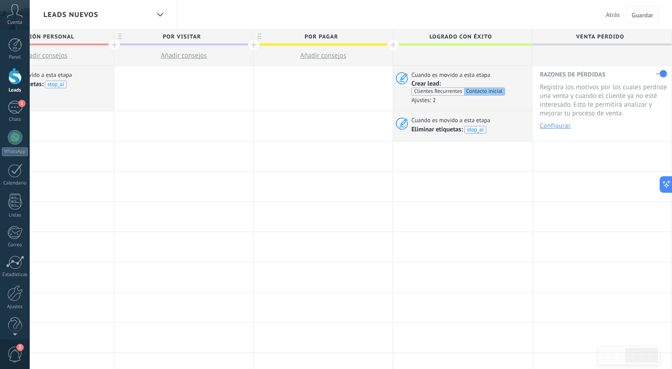
click at [619, 14] on span "Atrás" at bounding box center [613, 15] width 14 height 8
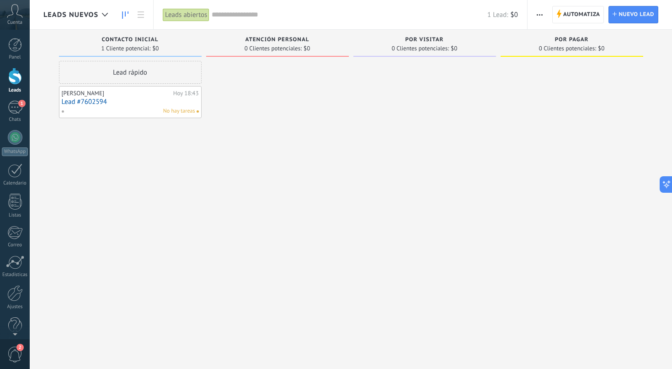
click at [83, 20] on div "Leads Nuevos" at bounding box center [77, 14] width 69 height 29
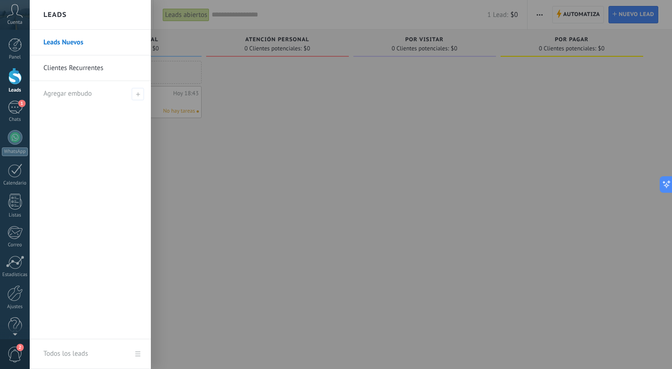
click at [87, 70] on link "Clientes Recurrentes" at bounding box center [92, 68] width 98 height 26
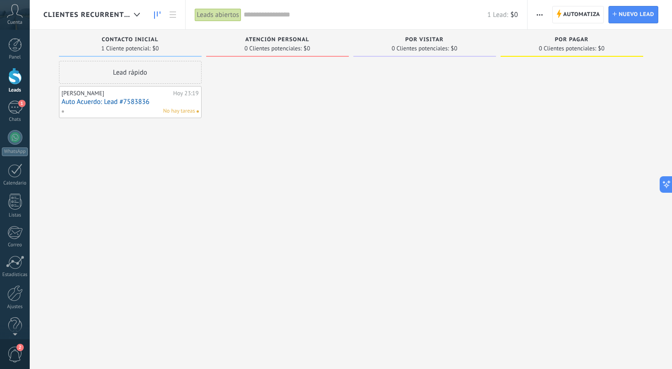
click at [123, 21] on div "Clientes Recurrentes" at bounding box center [93, 14] width 101 height 29
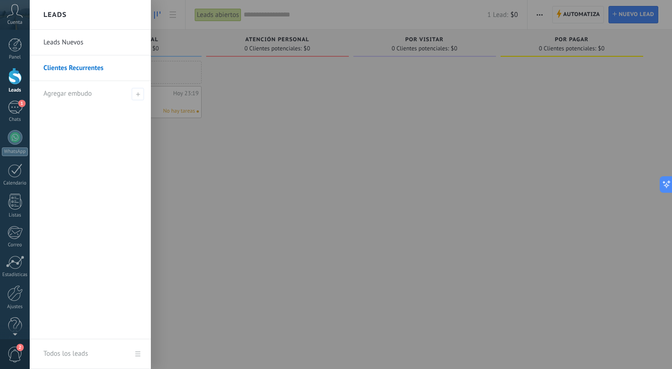
click at [81, 45] on link "Leads Nuevos" at bounding box center [92, 43] width 98 height 26
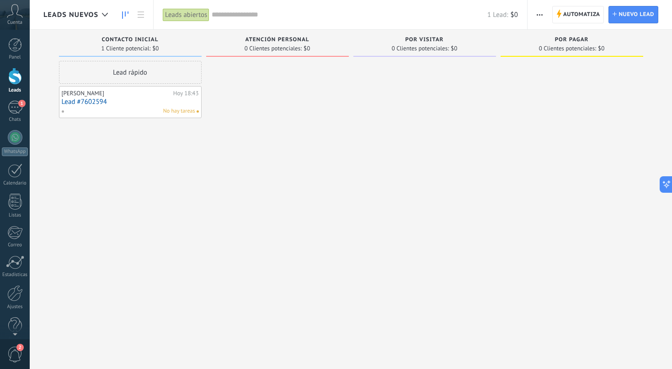
click at [258, 14] on input "text" at bounding box center [350, 15] width 276 height 10
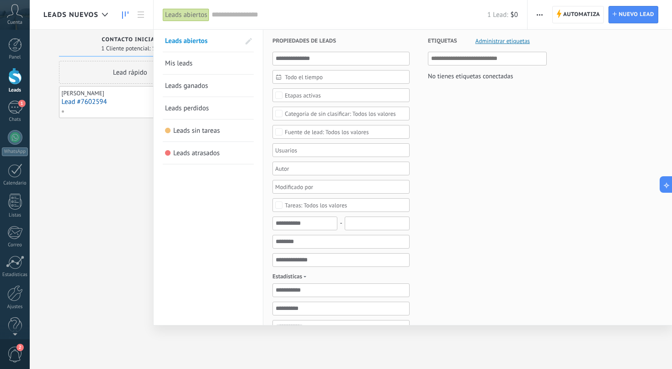
click at [194, 86] on span "Leads ganados" at bounding box center [186, 85] width 43 height 9
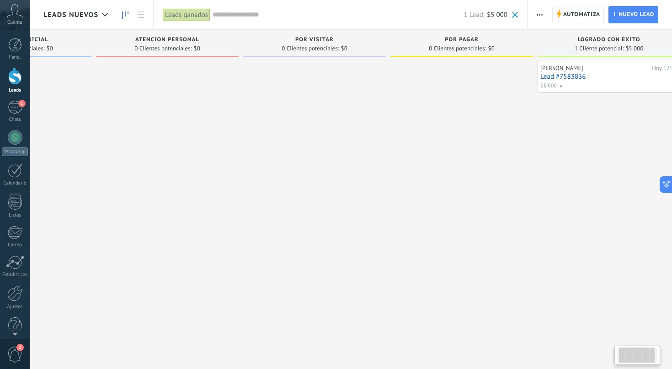
scroll to position [0, 117]
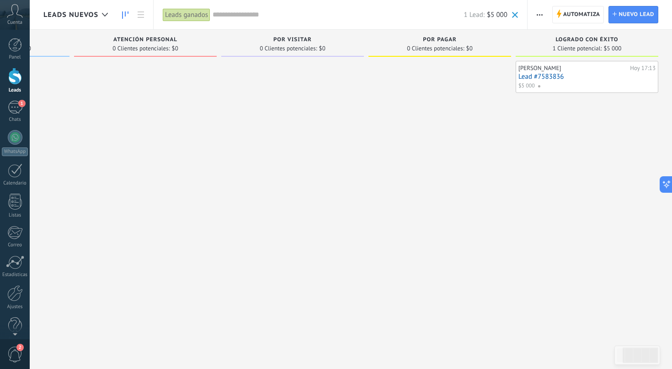
click at [77, 15] on span "Leads Nuevos" at bounding box center [70, 15] width 55 height 9
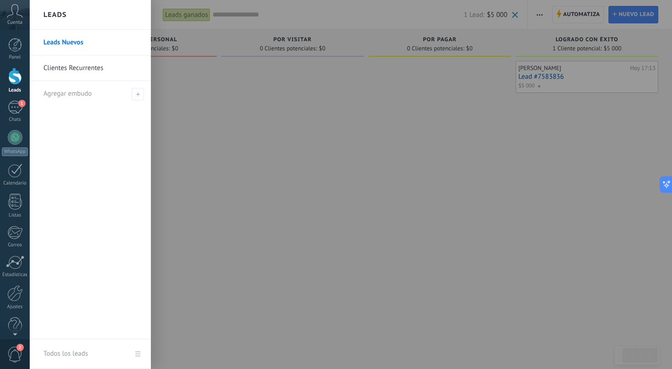
click at [75, 77] on link "Clientes Recurrentes" at bounding box center [92, 68] width 98 height 26
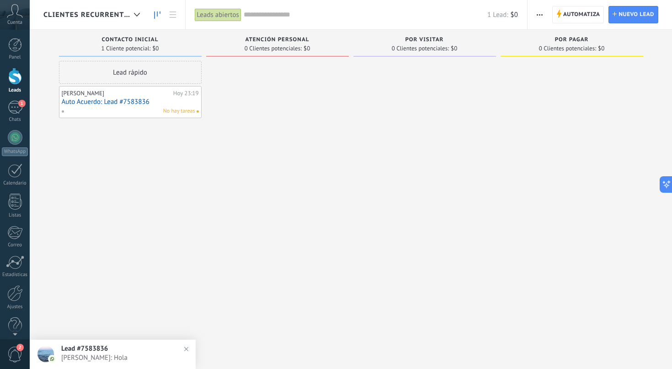
click at [114, 99] on link "Auto Acuerdo: Lead #7583836" at bounding box center [130, 102] width 137 height 8
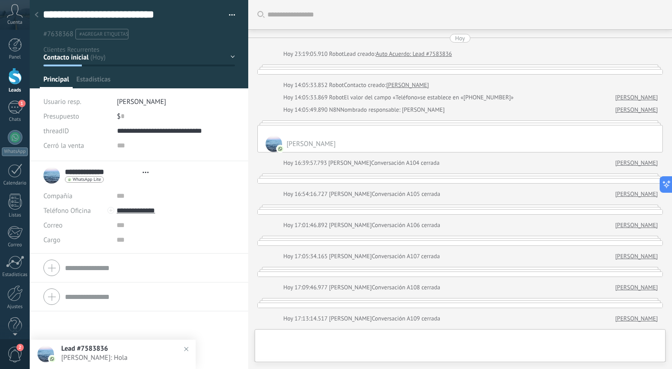
type textarea "**********"
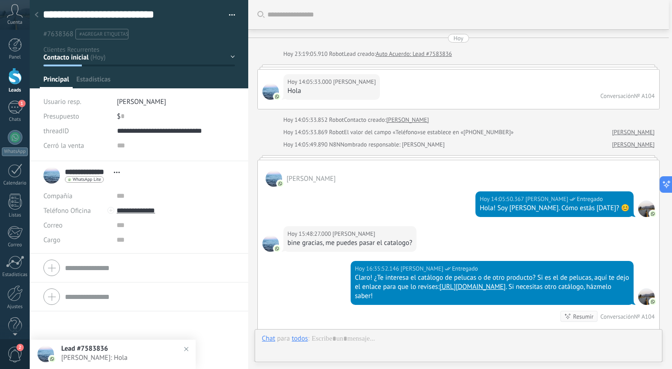
scroll to position [2758, 0]
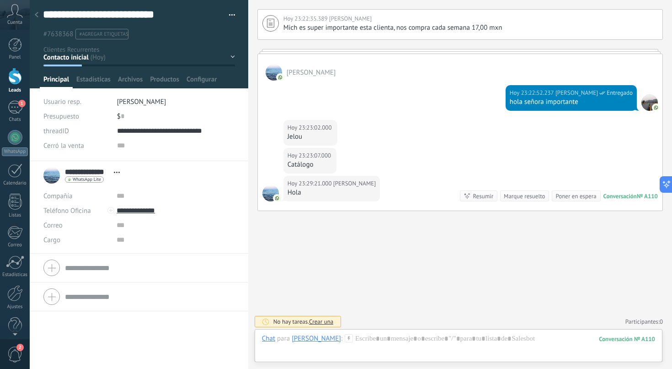
click at [39, 12] on div at bounding box center [36, 15] width 13 height 18
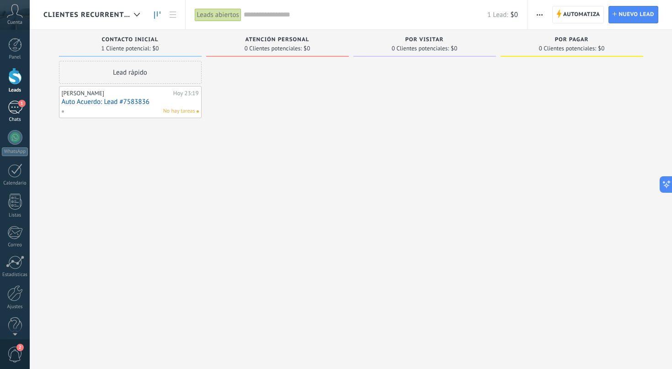
click at [18, 115] on link "1 Chats" at bounding box center [15, 112] width 30 height 22
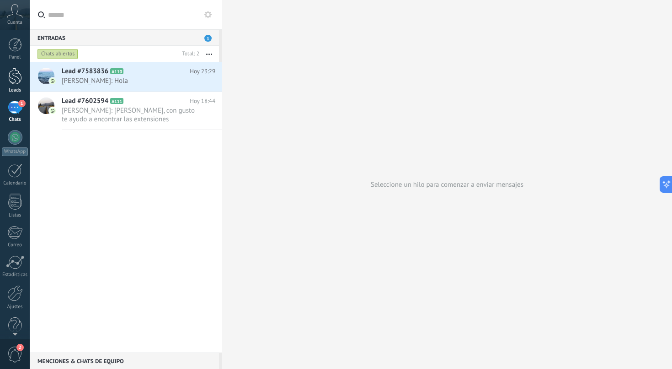
click at [16, 84] on div at bounding box center [15, 76] width 14 height 17
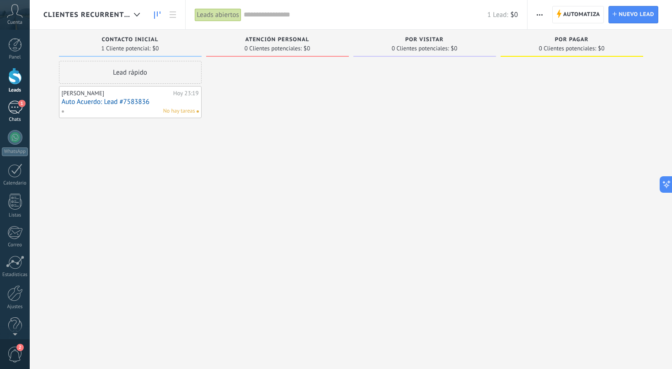
click at [17, 105] on div "1" at bounding box center [15, 107] width 15 height 13
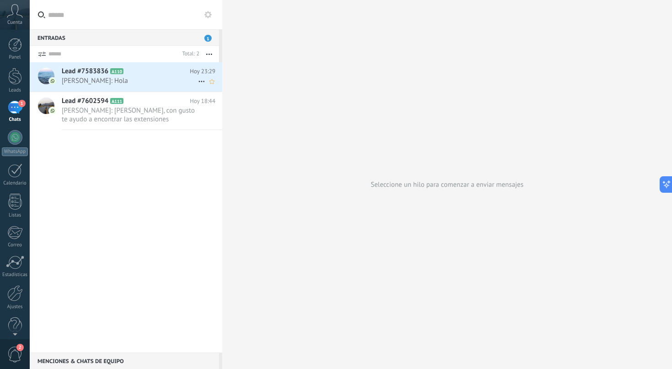
click at [98, 79] on span "[PERSON_NAME]: Hola" at bounding box center [130, 80] width 136 height 9
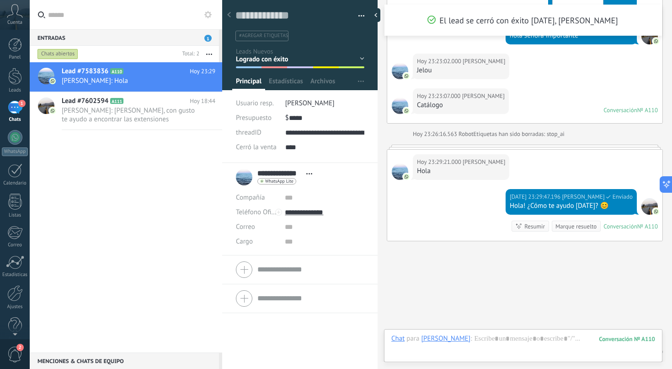
scroll to position [1278, 0]
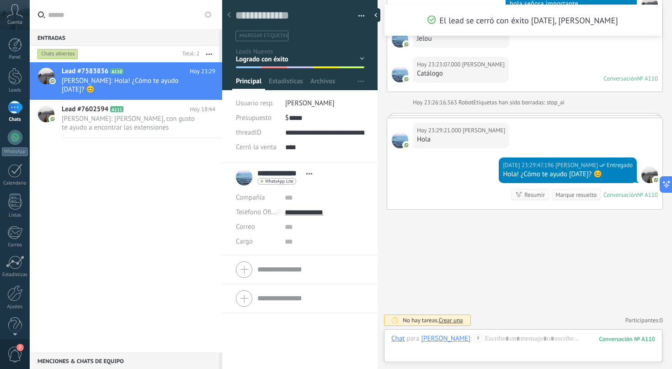
click at [0, 0] on div "Contacto inicial Atención Personal Por Visitar Por Pagar Logrado con éxito Vent…" at bounding box center [0, 0] width 0 height 0
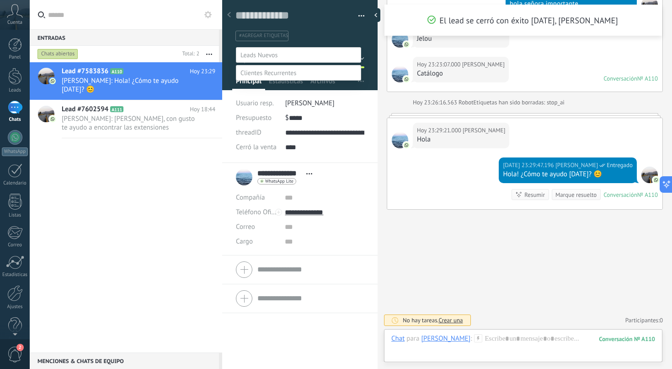
click at [405, 226] on div at bounding box center [351, 184] width 643 height 369
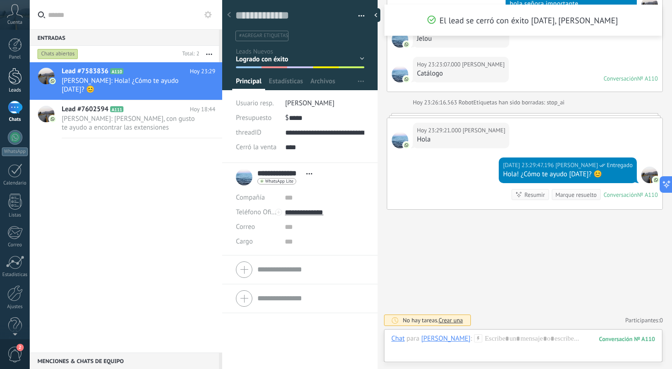
click at [13, 71] on div at bounding box center [15, 76] width 14 height 17
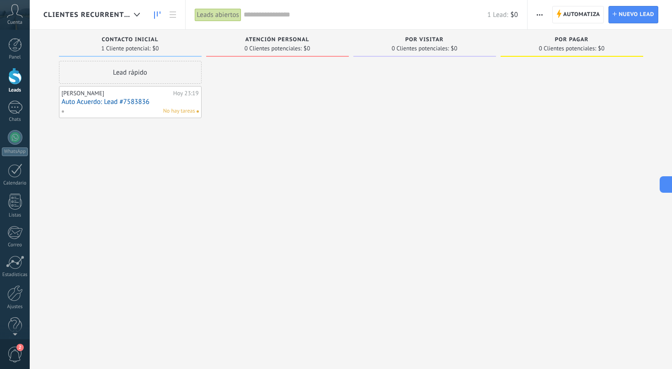
click at [107, 14] on span "Clientes Recurrentes" at bounding box center [86, 15] width 87 height 9
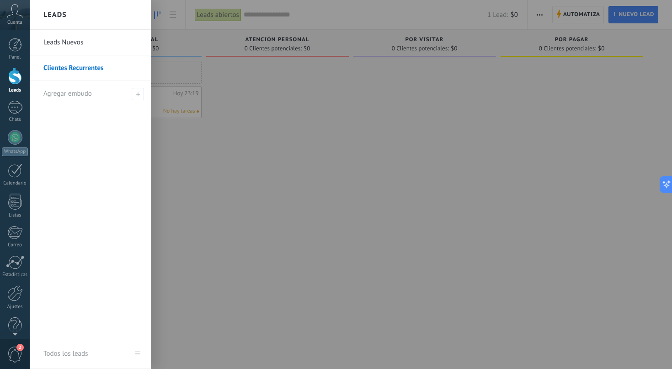
click at [220, 129] on div at bounding box center [366, 184] width 672 height 369
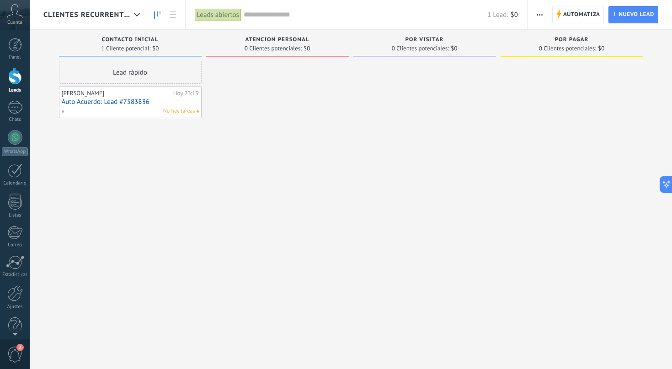
click at [110, 101] on link "Auto Acuerdo: Lead #7583836" at bounding box center [130, 102] width 137 height 8
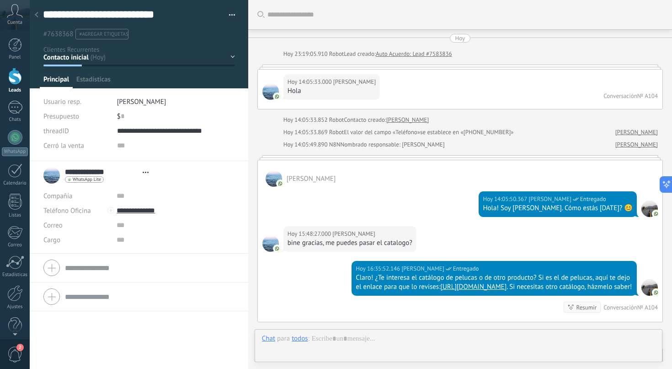
scroll to position [2810, 0]
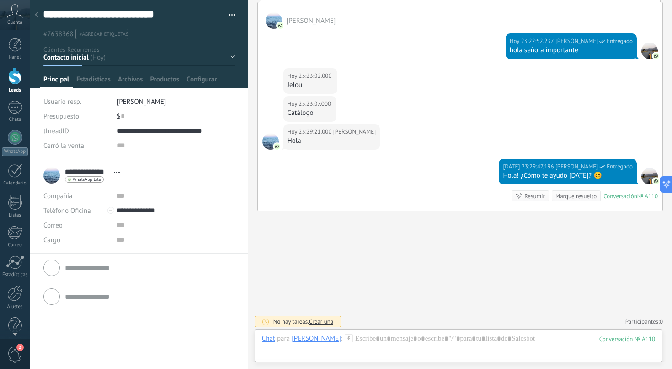
click at [107, 33] on span "#agregar etiquetas" at bounding box center [103, 34] width 49 height 6
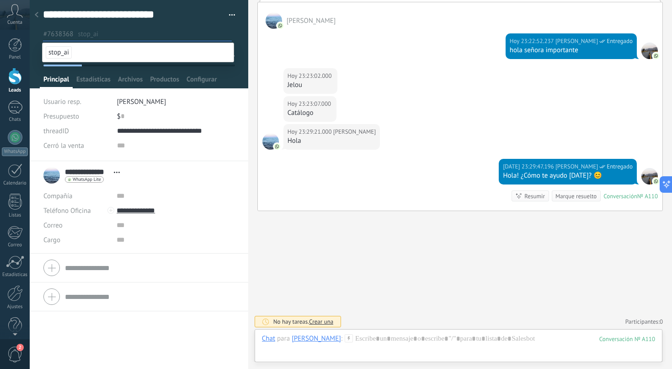
click at [67, 53] on span "stop_ai" at bounding box center [59, 52] width 26 height 12
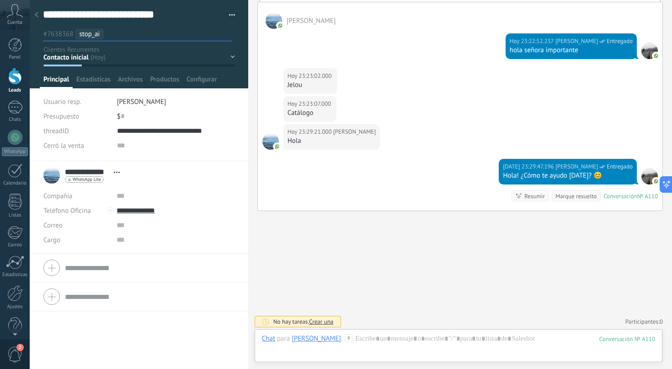
click at [107, 330] on div "**********" at bounding box center [139, 265] width 219 height 208
click at [64, 354] on div "Guardar" at bounding box center [58, 354] width 21 height 6
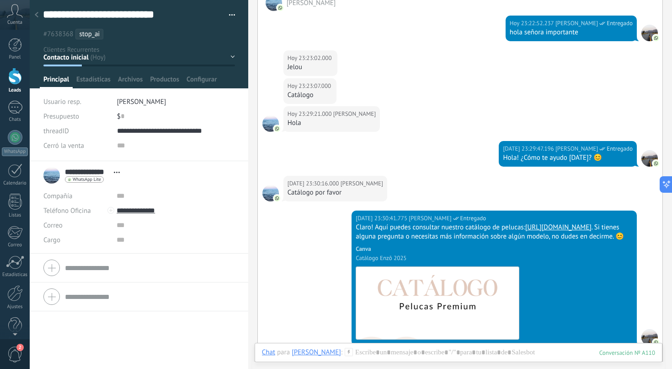
scroll to position [2888, 0]
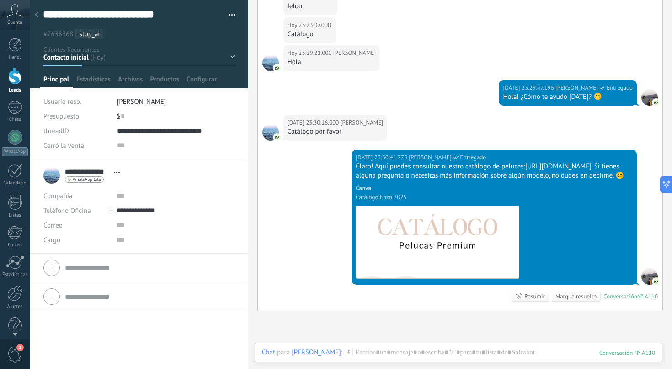
click at [114, 36] on ul "#7638368 stop_ai" at bounding box center [137, 34] width 191 height 12
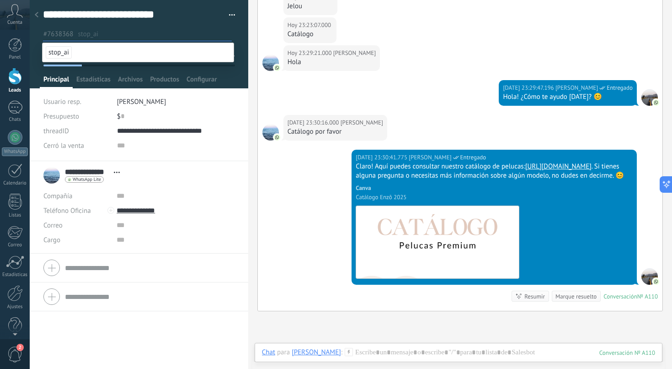
click at [166, 334] on div "**********" at bounding box center [139, 265] width 219 height 208
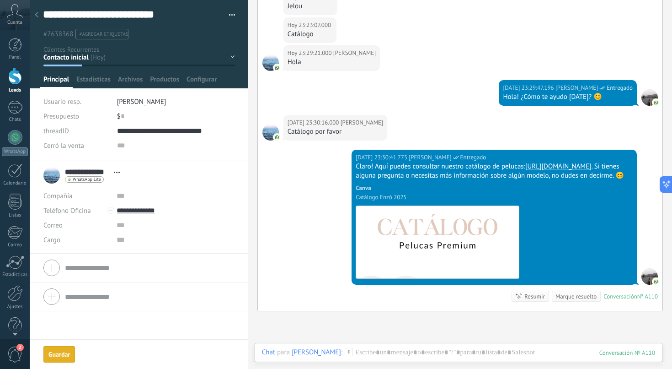
click at [51, 359] on button "Guardar [GEOGRAPHIC_DATA]" at bounding box center [59, 354] width 32 height 16
click at [13, 303] on link "Ajustes" at bounding box center [15, 297] width 30 height 25
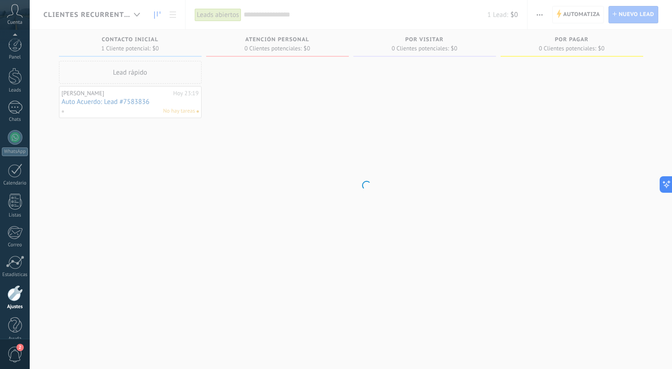
scroll to position [12, 0]
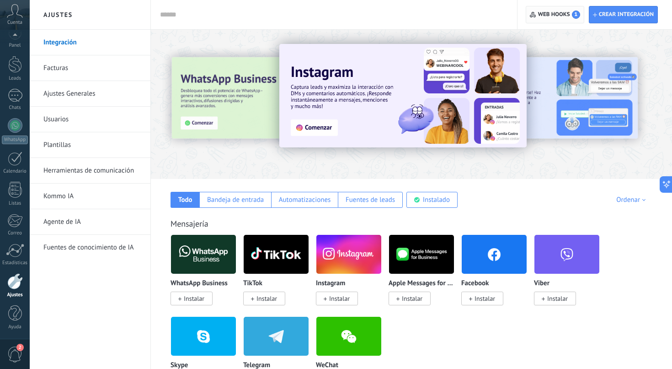
click at [538, 18] on span "Web hooks 1" at bounding box center [559, 15] width 42 height 8
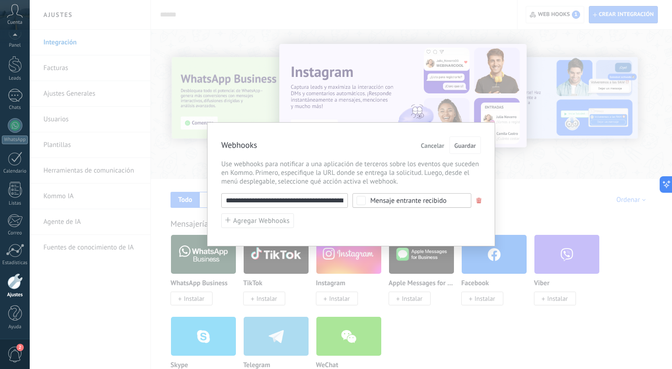
click at [398, 200] on div "Mensaje entrante recibido" at bounding box center [408, 200] width 76 height 7
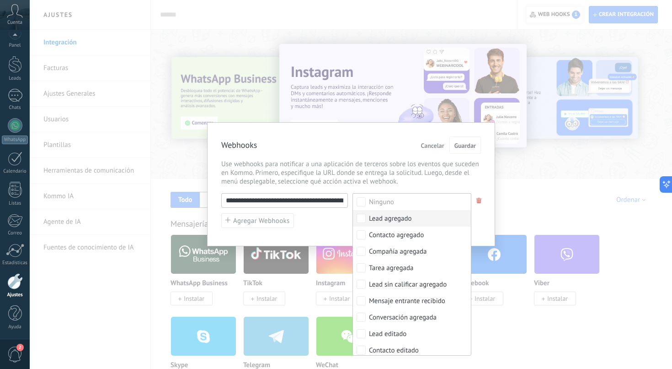
click at [382, 217] on div "Lead agregado" at bounding box center [390, 218] width 43 height 9
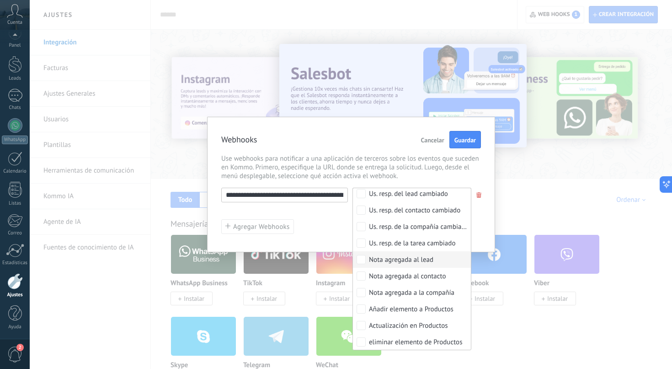
scroll to position [382, 0]
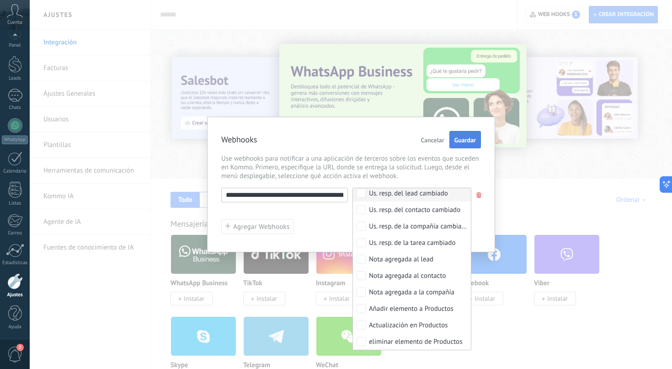
click at [465, 141] on span "Guardar" at bounding box center [465, 140] width 21 height 6
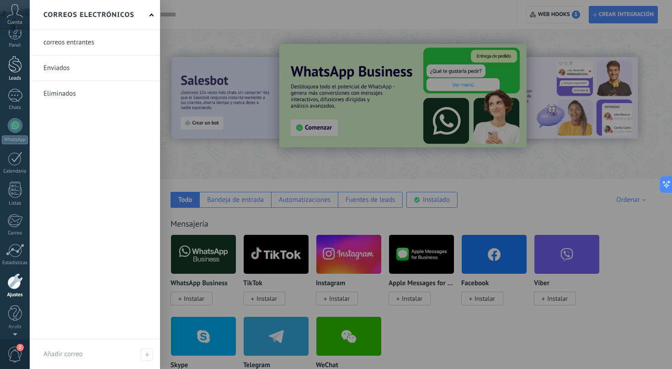
scroll to position [0, 0]
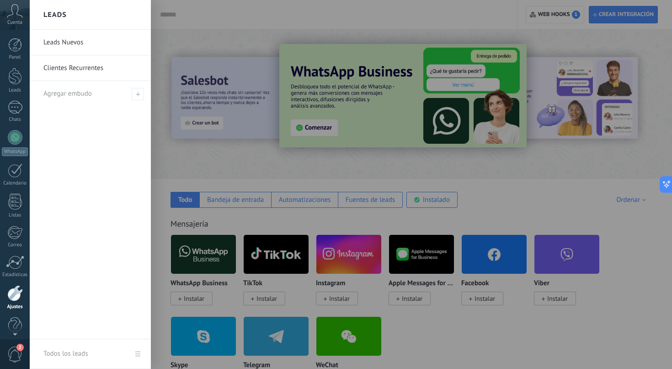
click at [72, 64] on link "Clientes Recurrentes" at bounding box center [92, 68] width 98 height 26
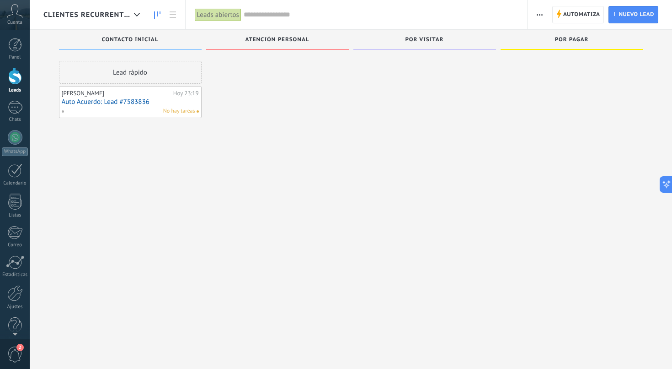
click at [98, 9] on div "Clientes Recurrentes" at bounding box center [93, 14] width 101 height 29
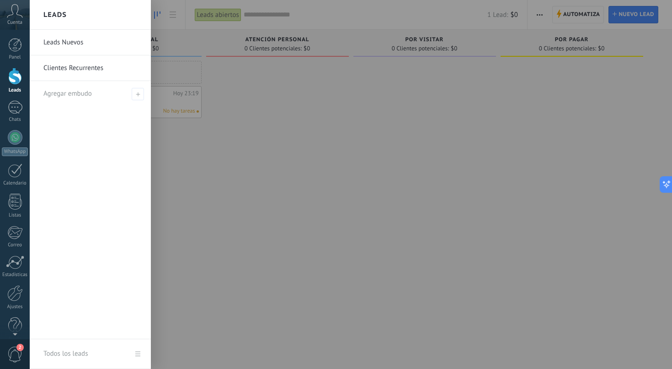
click at [78, 43] on link "Leads Nuevos" at bounding box center [92, 43] width 98 height 26
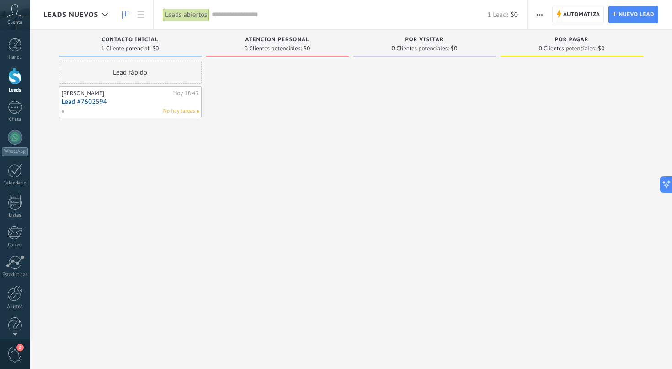
click at [210, 17] on div "Leads abiertos" at bounding box center [187, 14] width 49 height 29
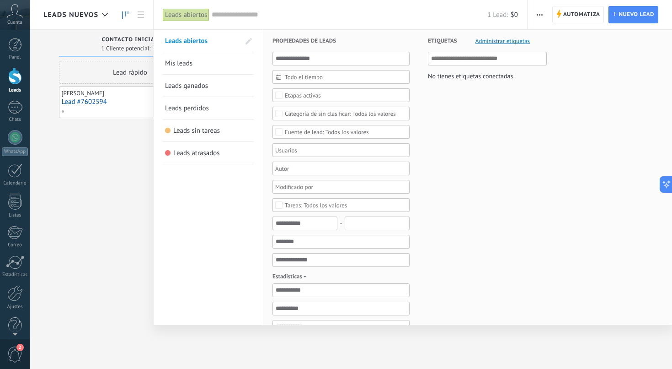
click at [208, 90] on link "Leads ganados" at bounding box center [208, 86] width 86 height 22
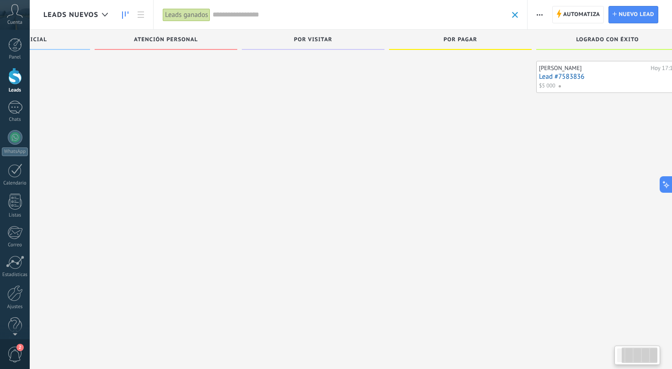
scroll to position [0, 97]
click at [571, 79] on link "Lead #7583836" at bounding box center [606, 77] width 137 height 8
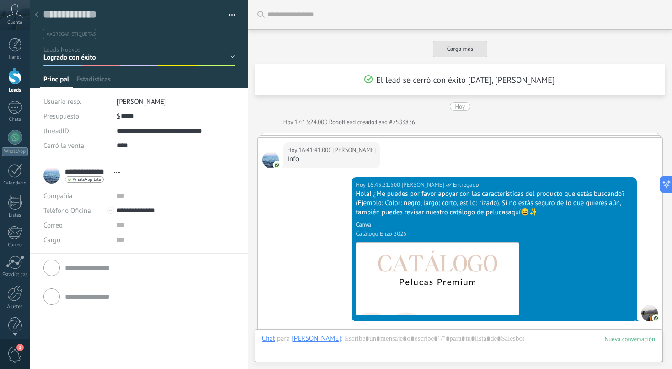
scroll to position [3144, 0]
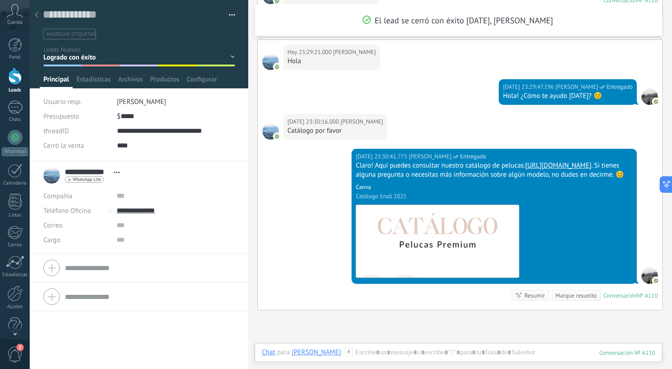
click at [74, 32] on span "#agregar etiquetas" at bounding box center [71, 34] width 49 height 6
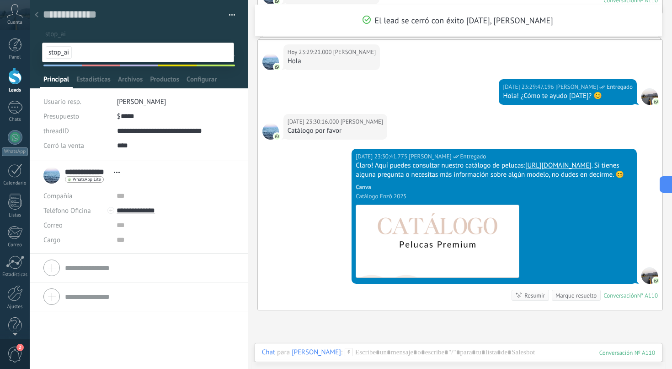
click at [61, 50] on span "stop_ai" at bounding box center [59, 52] width 26 height 12
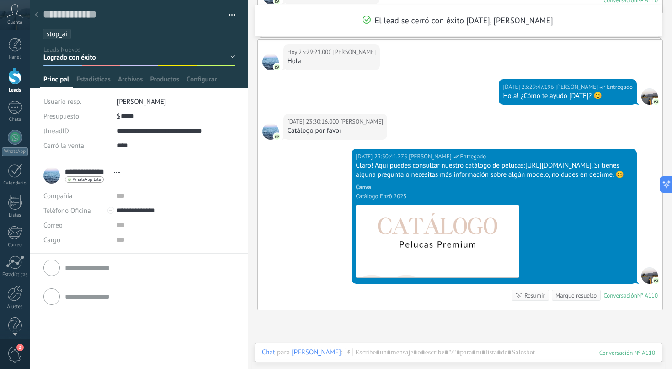
click at [78, 334] on div "**********" at bounding box center [139, 265] width 219 height 208
click at [60, 356] on div "Guardar" at bounding box center [58, 354] width 21 height 6
click at [38, 17] on div at bounding box center [36, 15] width 13 height 18
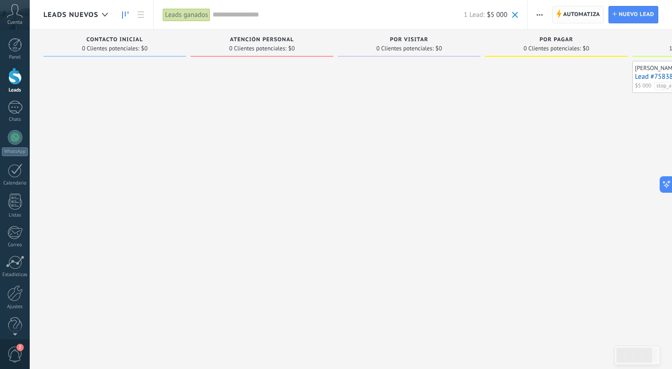
click at [569, 11] on span "Automatiza" at bounding box center [581, 14] width 37 height 16
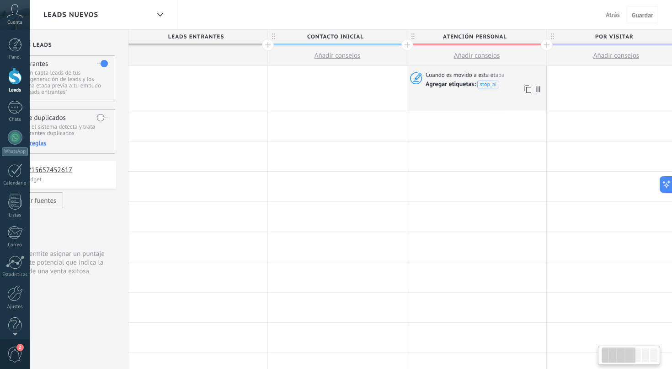
scroll to position [0, 482]
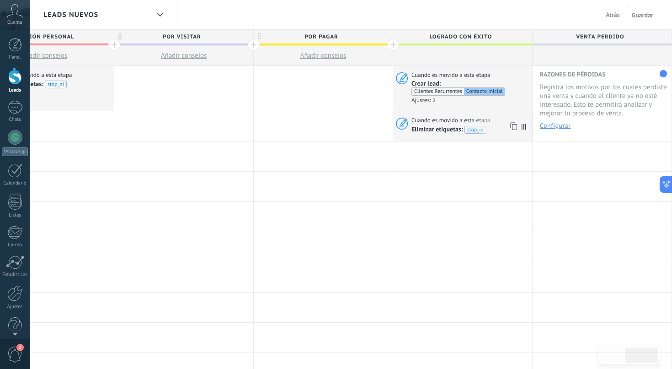
click at [497, 128] on div "Eliminar etiquetas: stop_ai" at bounding box center [468, 128] width 112 height 9
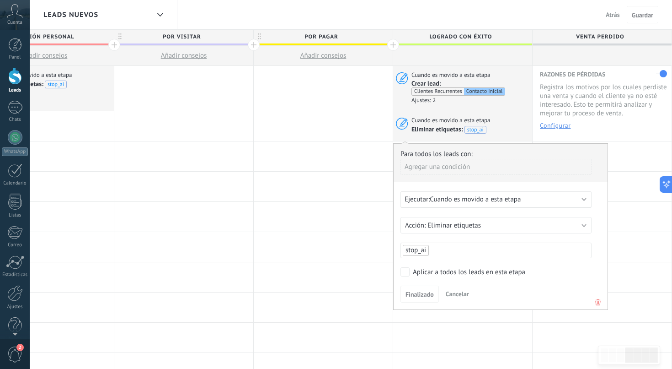
click at [596, 302] on icon at bounding box center [598, 301] width 10 height 11
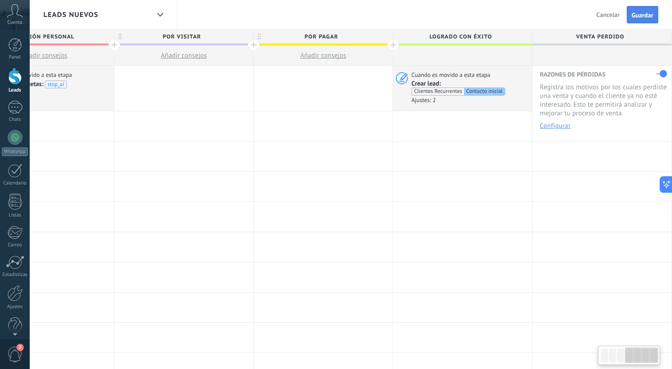
click at [644, 12] on span "Guardar" at bounding box center [642, 15] width 21 height 6
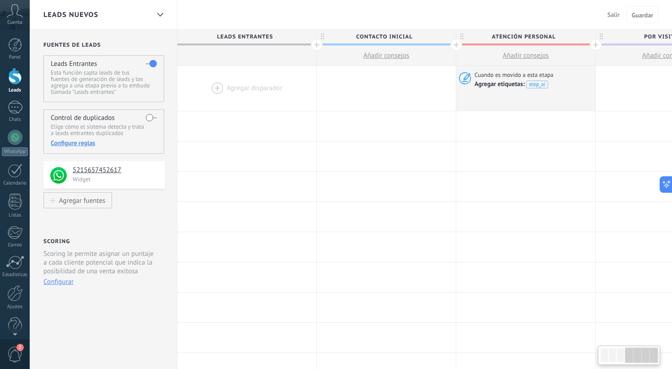
scroll to position [0, 482]
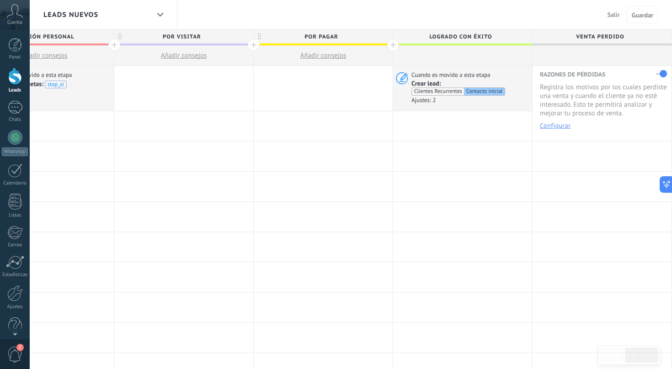
click at [114, 16] on div "Leads Nuevos" at bounding box center [96, 14] width 106 height 29
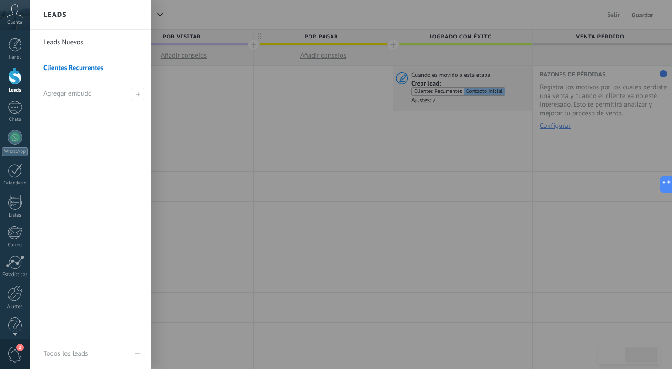
click at [612, 21] on div at bounding box center [366, 184] width 672 height 369
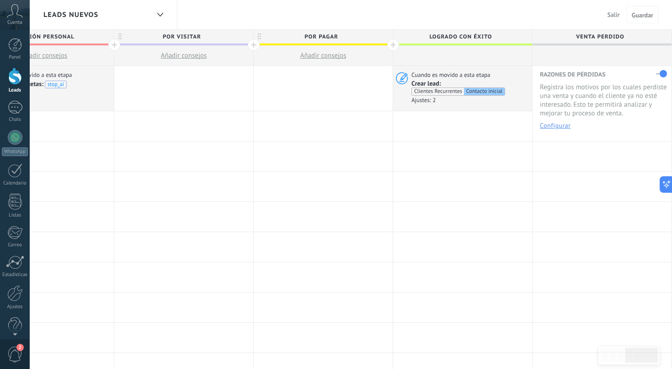
click at [614, 13] on span "Salir" at bounding box center [614, 15] width 12 height 8
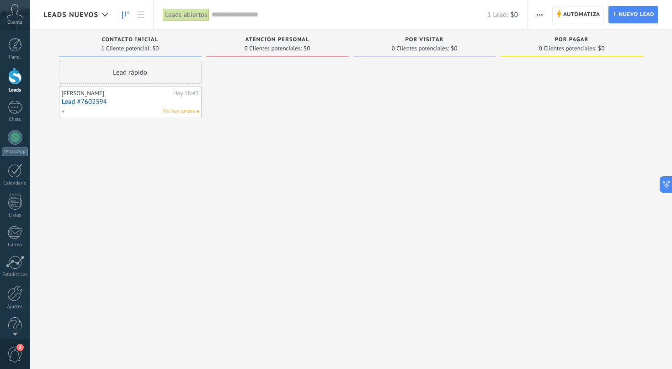
click at [82, 16] on span "Leads Nuevos" at bounding box center [70, 15] width 55 height 9
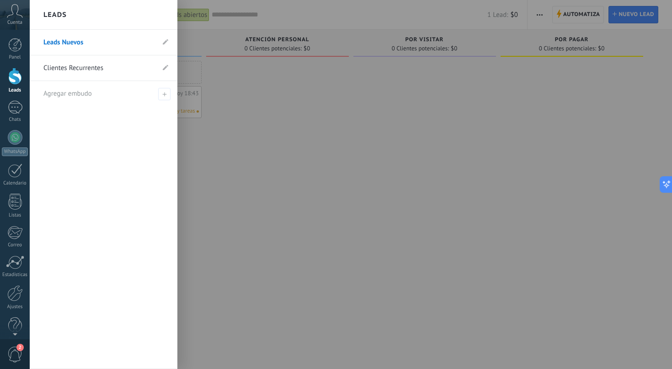
click at [74, 67] on link "Clientes Recurrentes" at bounding box center [98, 68] width 111 height 26
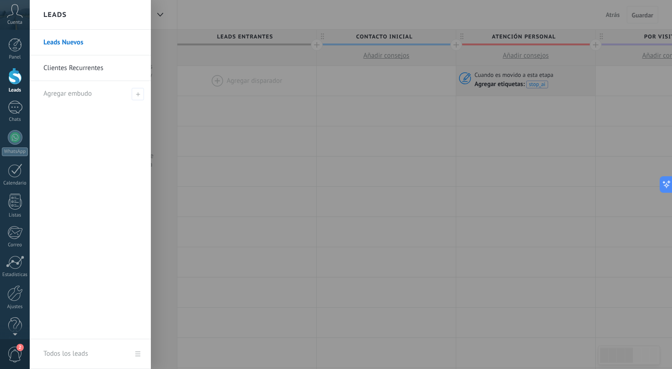
click at [16, 85] on link "Leads" at bounding box center [15, 81] width 30 height 26
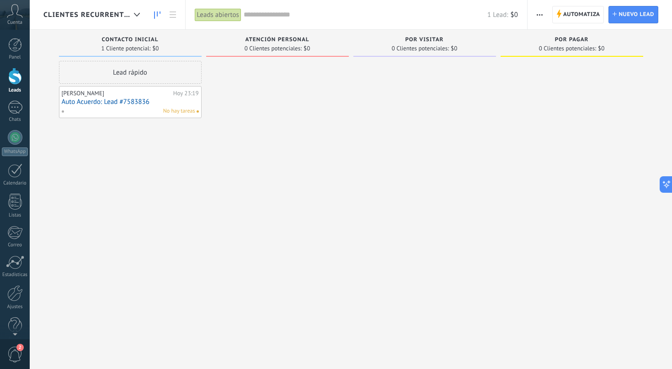
click at [130, 100] on link "Auto Acuerdo: Lead #7583836" at bounding box center [130, 102] width 137 height 8
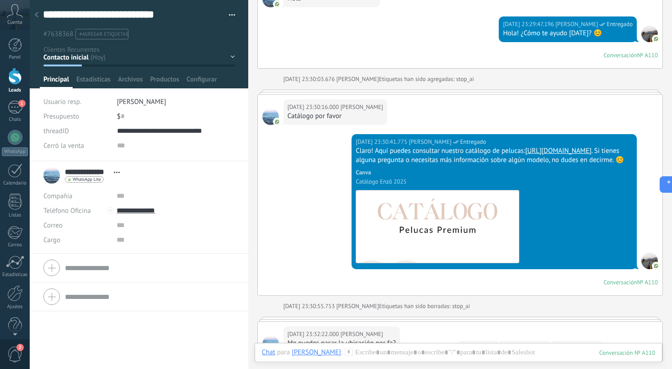
scroll to position [3102, 0]
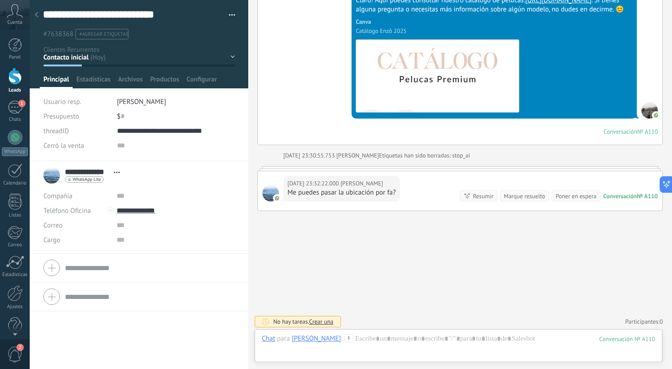
click at [39, 16] on div at bounding box center [36, 15] width 13 height 18
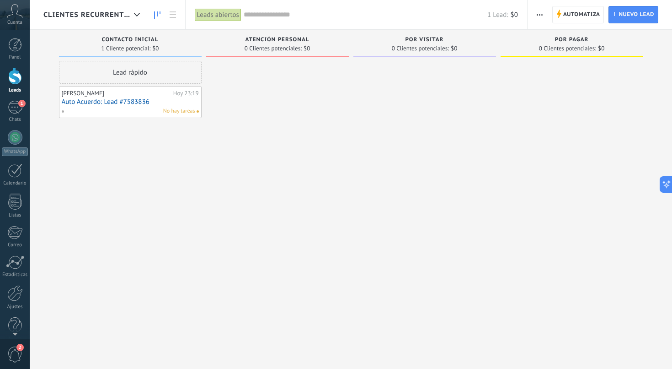
click at [107, 13] on span "Clientes Recurrentes" at bounding box center [86, 15] width 87 height 9
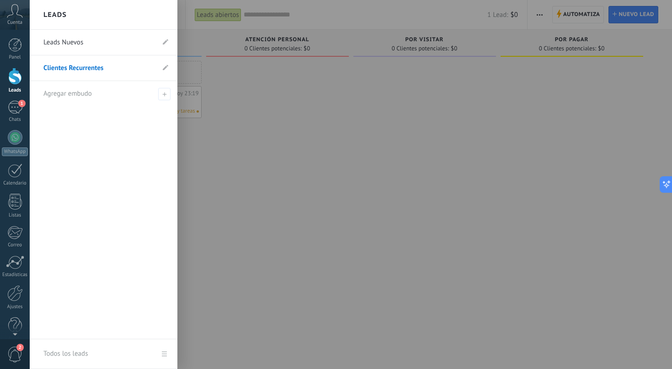
click at [241, 129] on div at bounding box center [366, 184] width 672 height 369
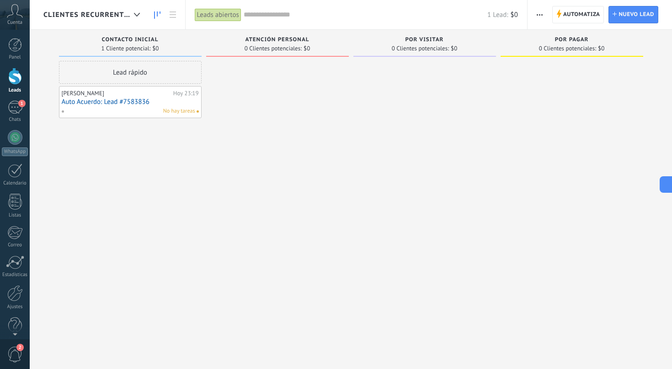
click at [118, 101] on link "Auto Acuerdo: Lead #7583836" at bounding box center [130, 102] width 137 height 8
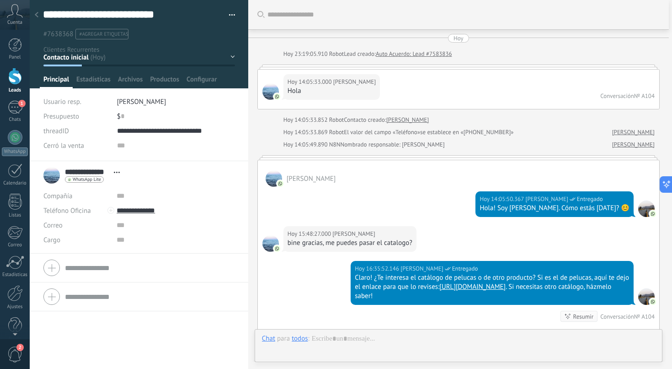
scroll to position [3003, 0]
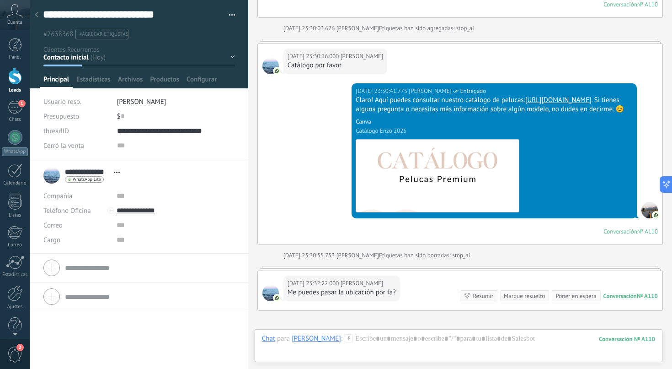
click at [94, 35] on span "#agregar etiquetas" at bounding box center [103, 34] width 49 height 6
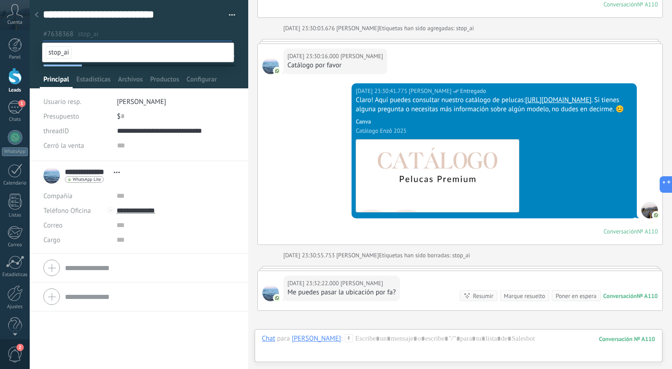
click at [36, 16] on use at bounding box center [37, 14] width 4 height 5
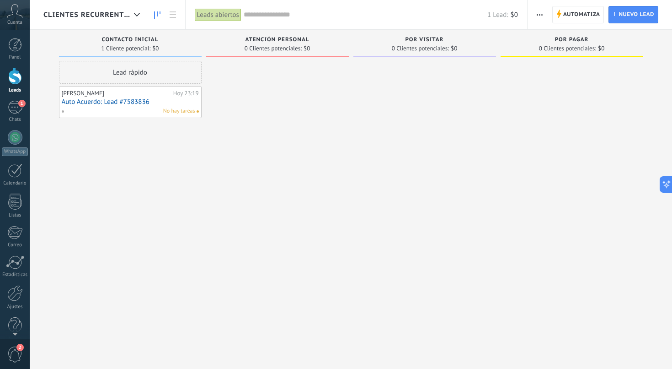
click at [123, 16] on span "Clientes Recurrentes" at bounding box center [86, 15] width 87 height 9
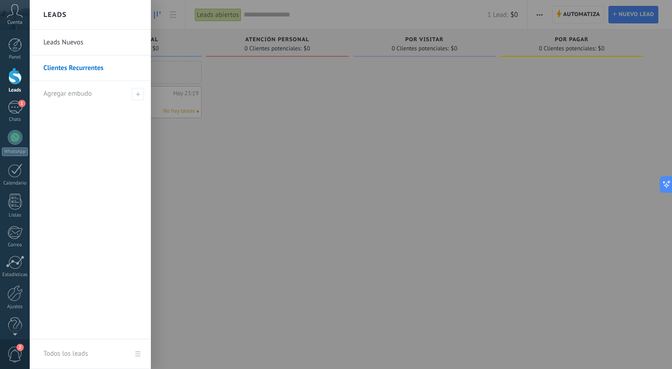
click at [81, 47] on link "Leads Nuevos" at bounding box center [92, 43] width 98 height 26
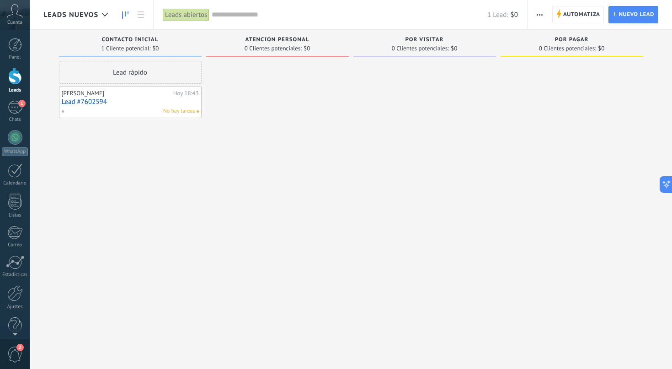
click at [239, 19] on div "1 Lead: $0" at bounding box center [365, 14] width 306 height 29
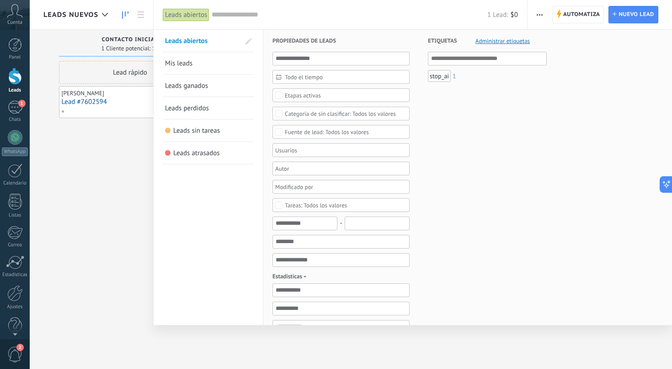
click at [193, 84] on span "Leads ganados" at bounding box center [186, 85] width 43 height 9
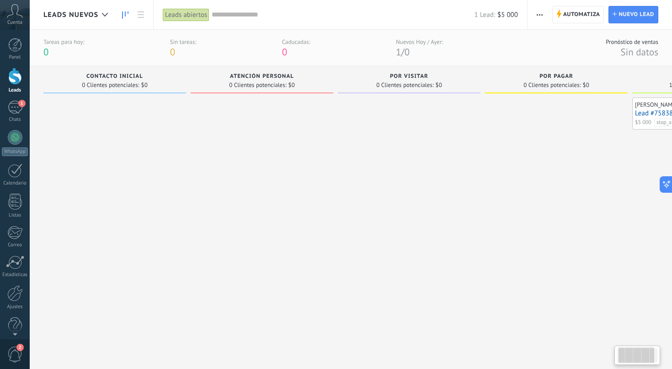
scroll to position [0, 117]
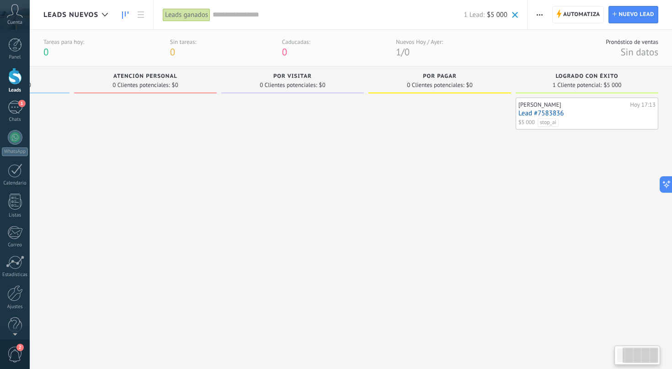
click at [544, 112] on link "Lead #7583836" at bounding box center [587, 113] width 137 height 8
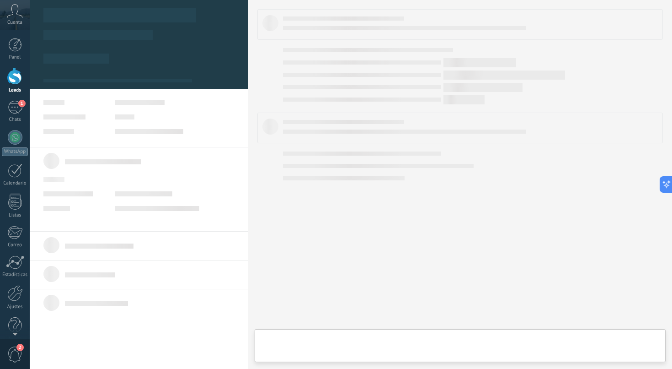
type textarea "**********"
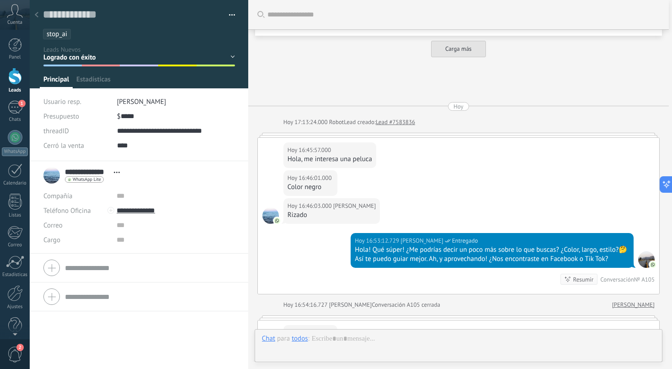
scroll to position [3022, 0]
